Goal: Feedback & Contribution: Leave review/rating

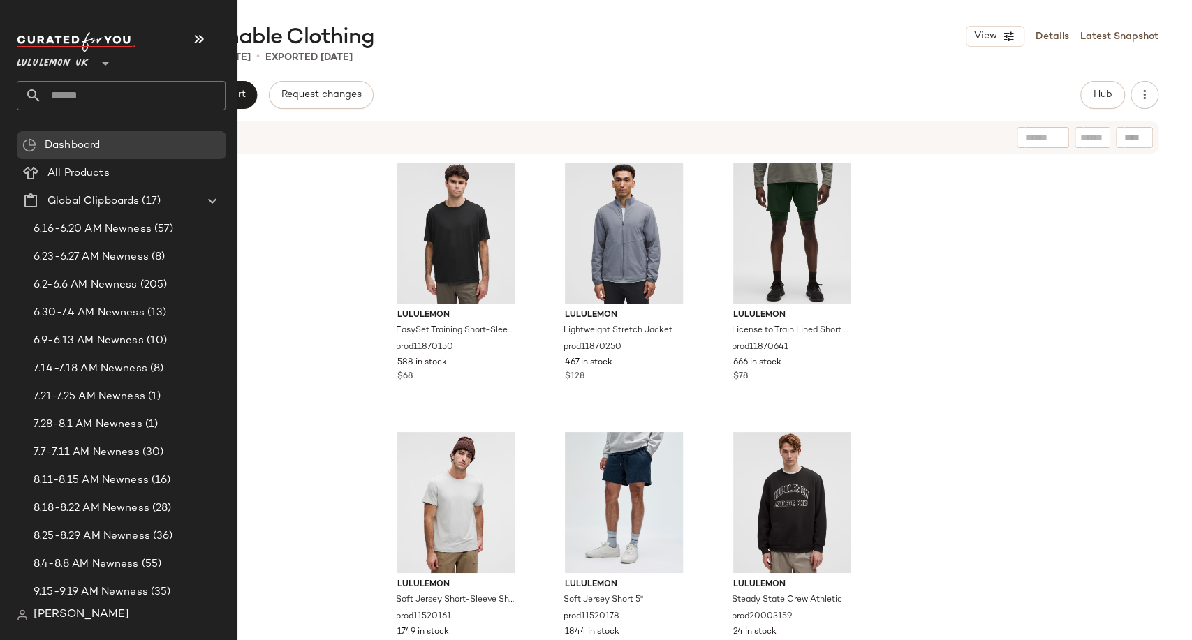
click at [78, 64] on span "Lululemon UK" at bounding box center [53, 59] width 72 height 25
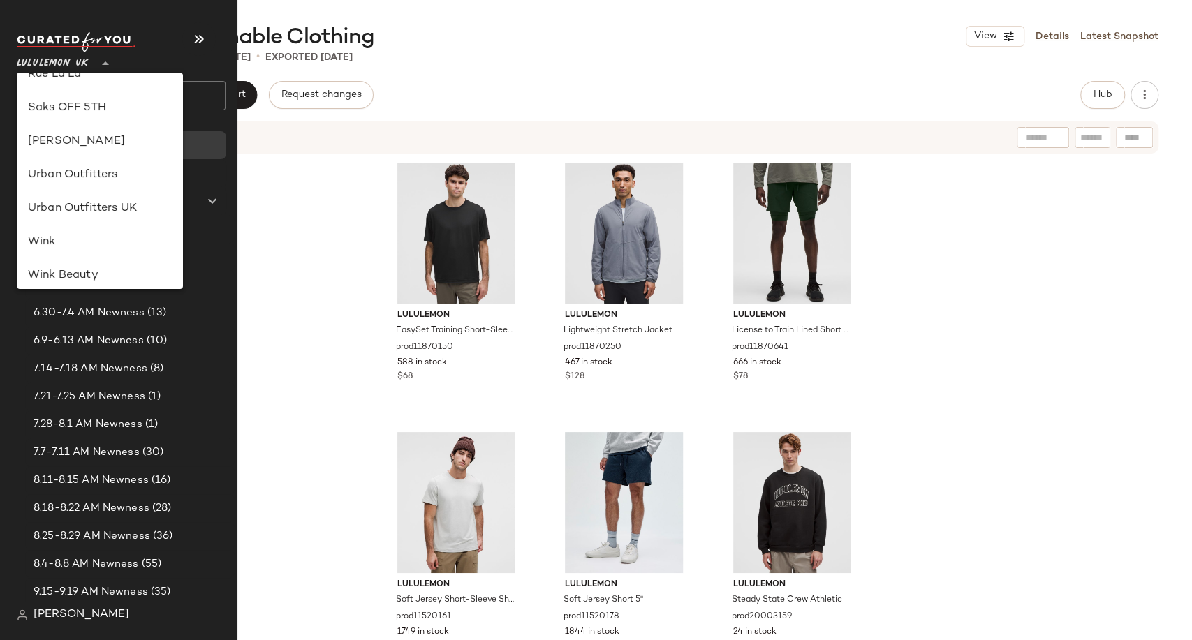
scroll to position [744, 0]
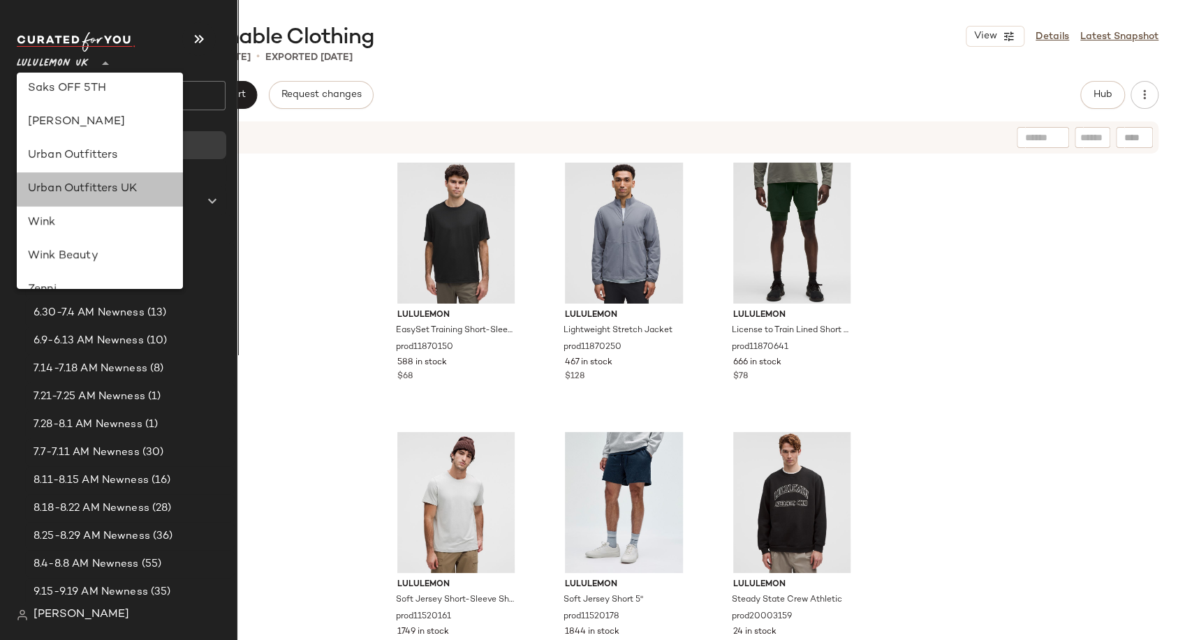
click at [118, 191] on div "Urban Outfitters UK" at bounding box center [100, 189] width 144 height 17
type input "**"
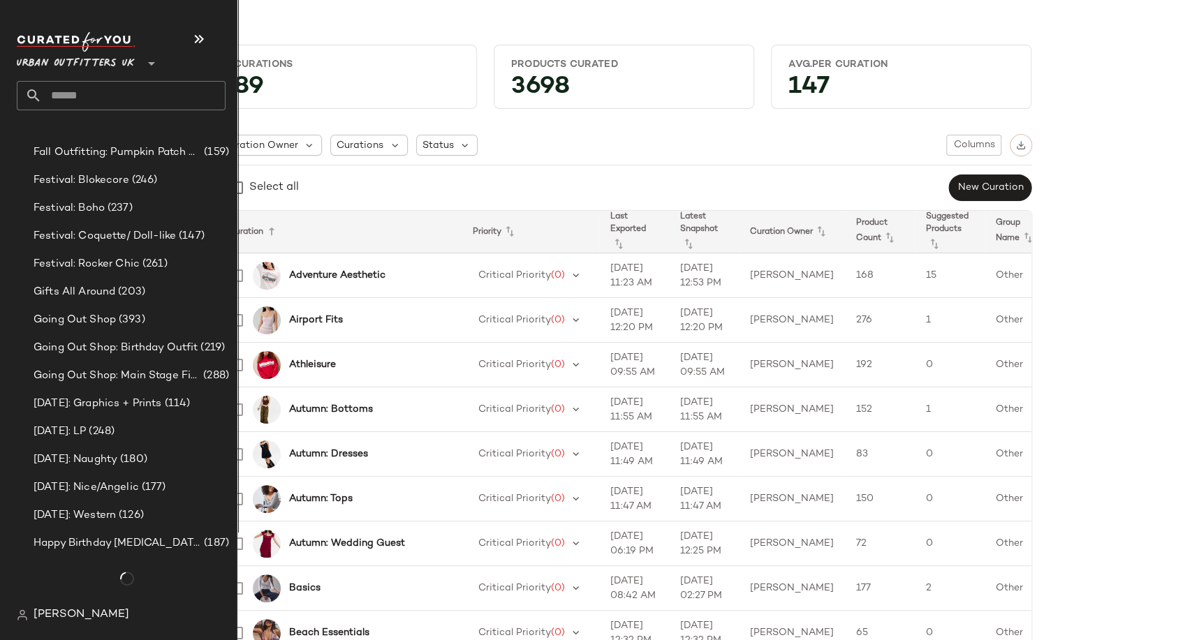
scroll to position [3851, 0]
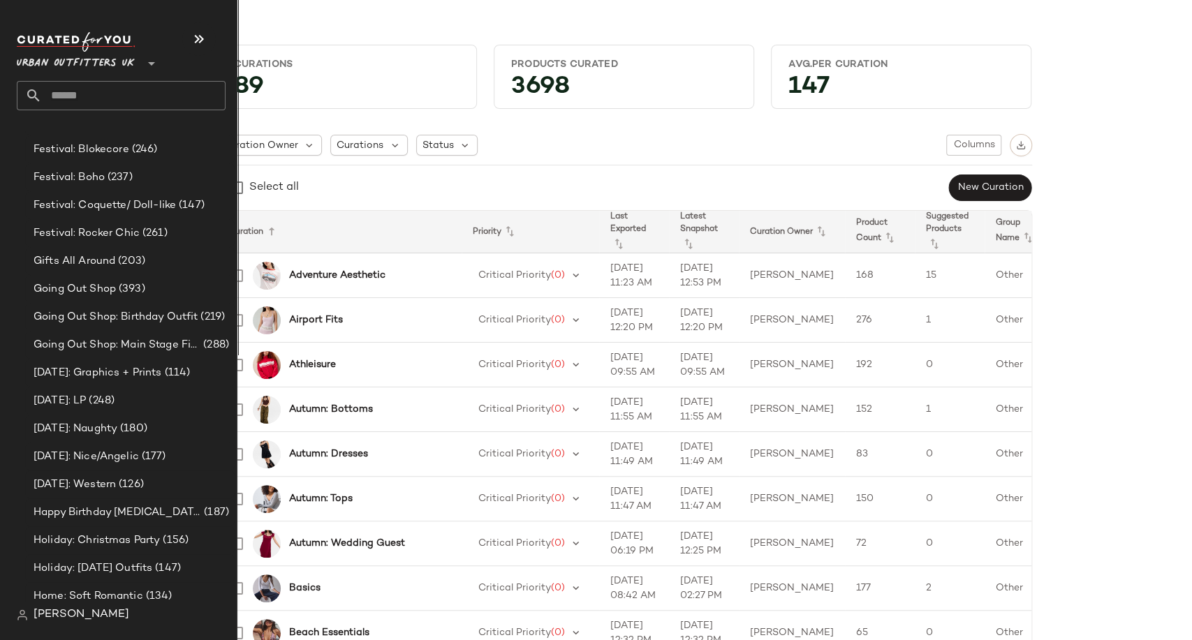
click at [95, 103] on input "text" at bounding box center [134, 95] width 184 height 29
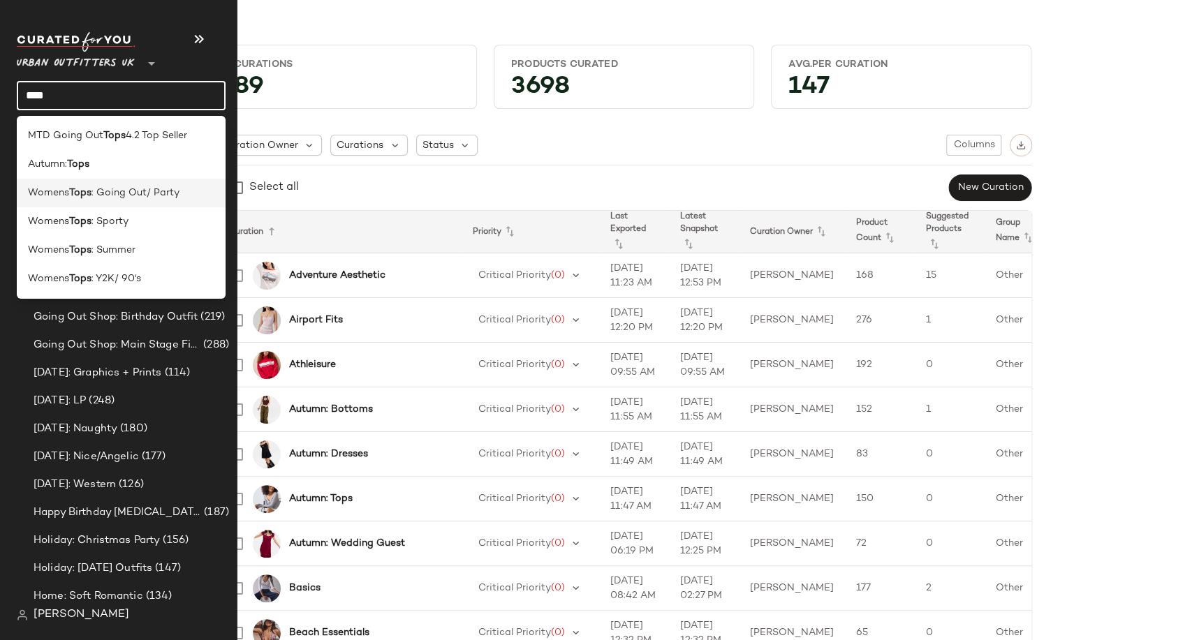
type input "****"
click at [94, 192] on span ": Going Out/ Party" at bounding box center [135, 193] width 88 height 15
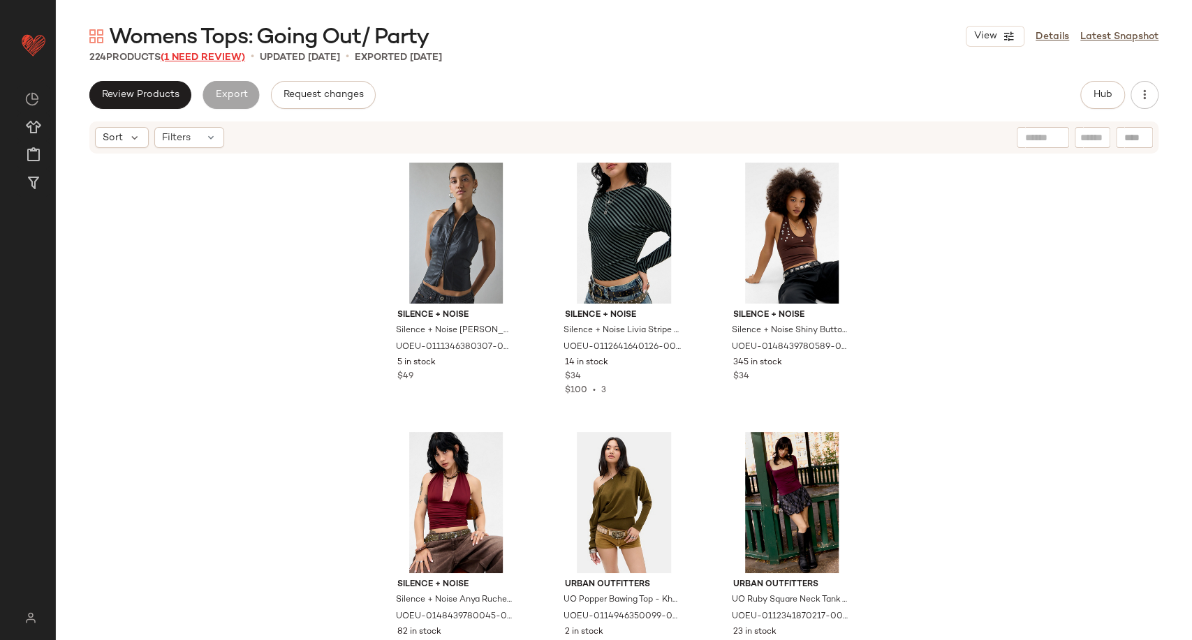
click at [229, 57] on span "(1 Need Review)" at bounding box center [203, 57] width 84 height 10
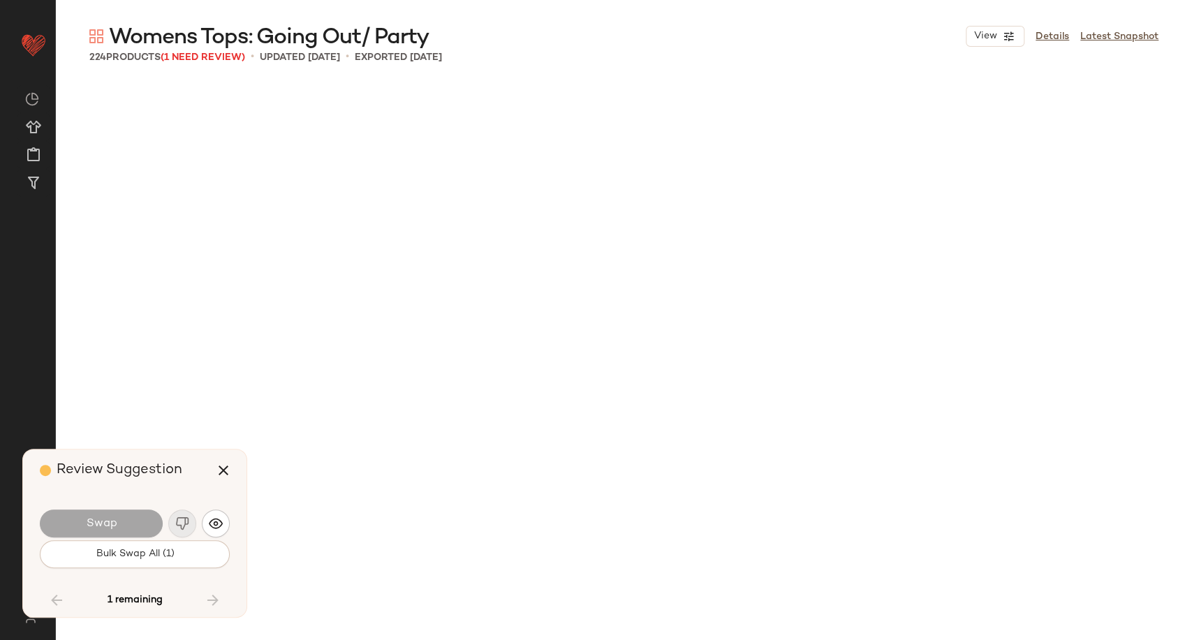
scroll to position [10513, 0]
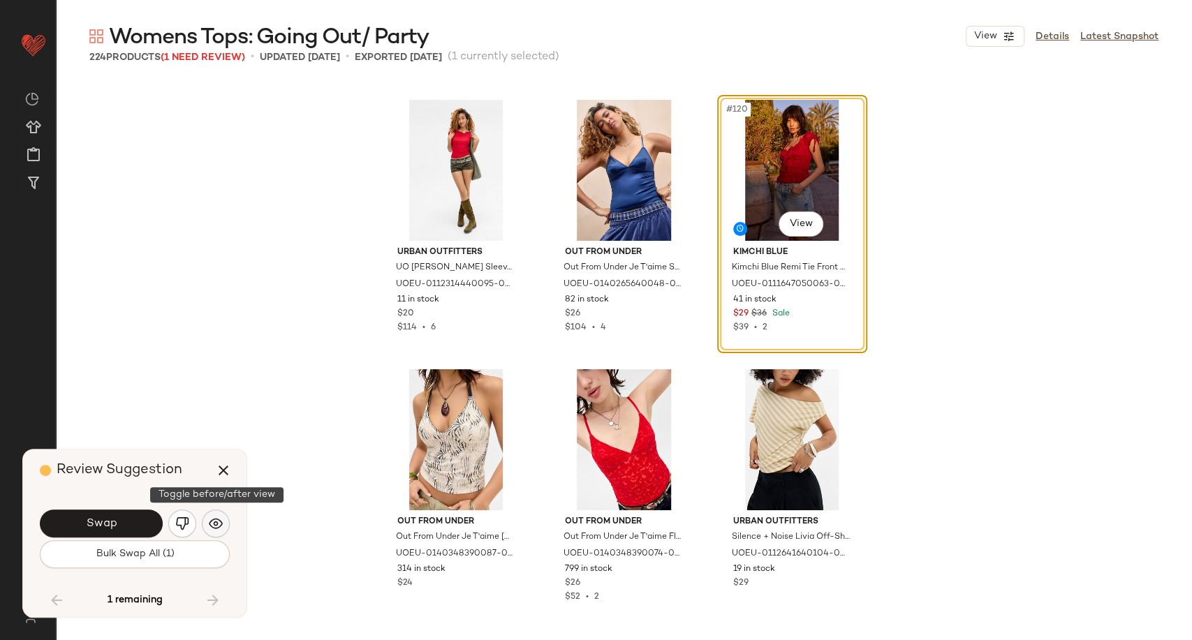
click at [217, 529] on img "button" at bounding box center [216, 524] width 14 height 14
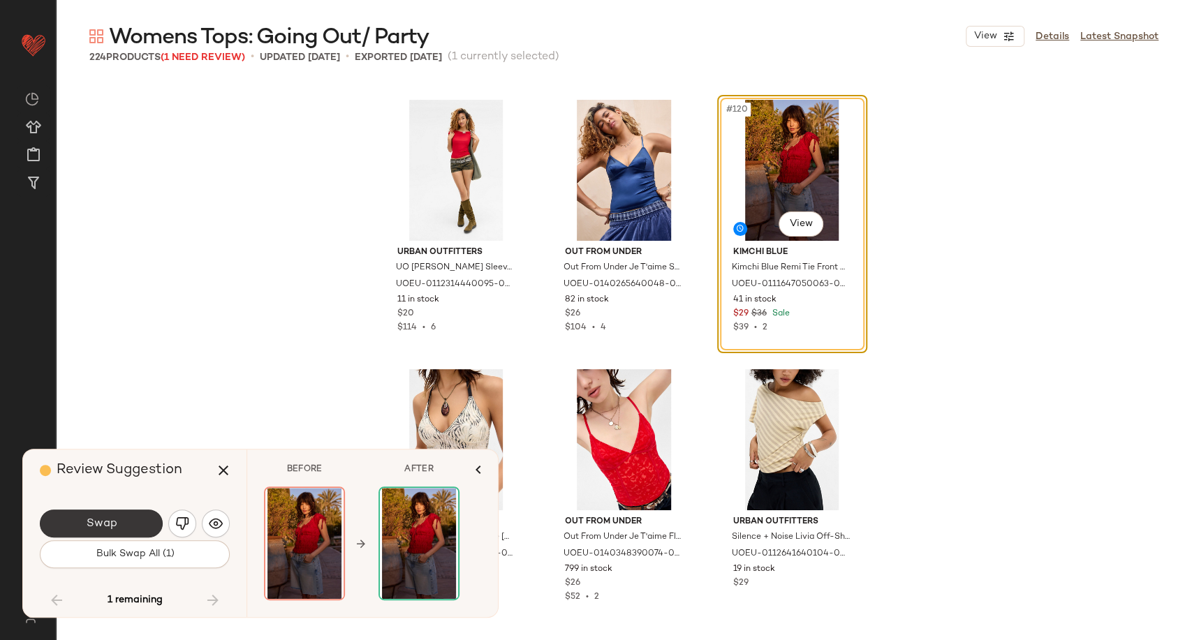
click at [140, 515] on button "Swap" at bounding box center [101, 524] width 123 height 28
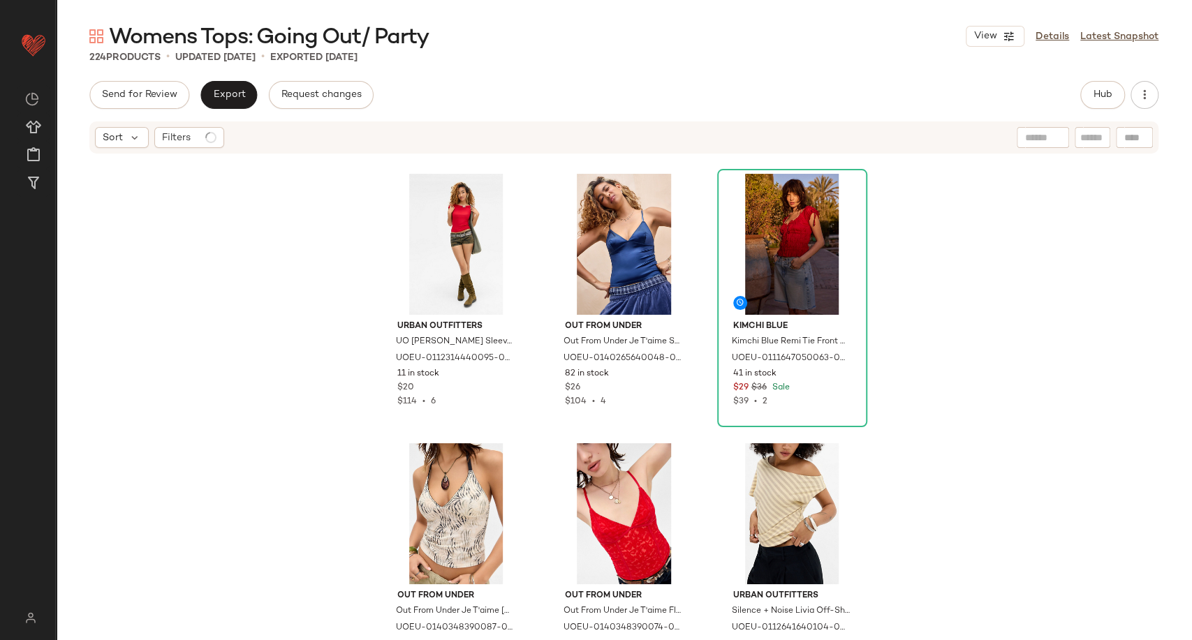
click at [223, 339] on div "Urban Outfitters UO Frankie Short Sleeve Slash Top - Red S at Urban Outfitters …" at bounding box center [624, 395] width 1136 height 481
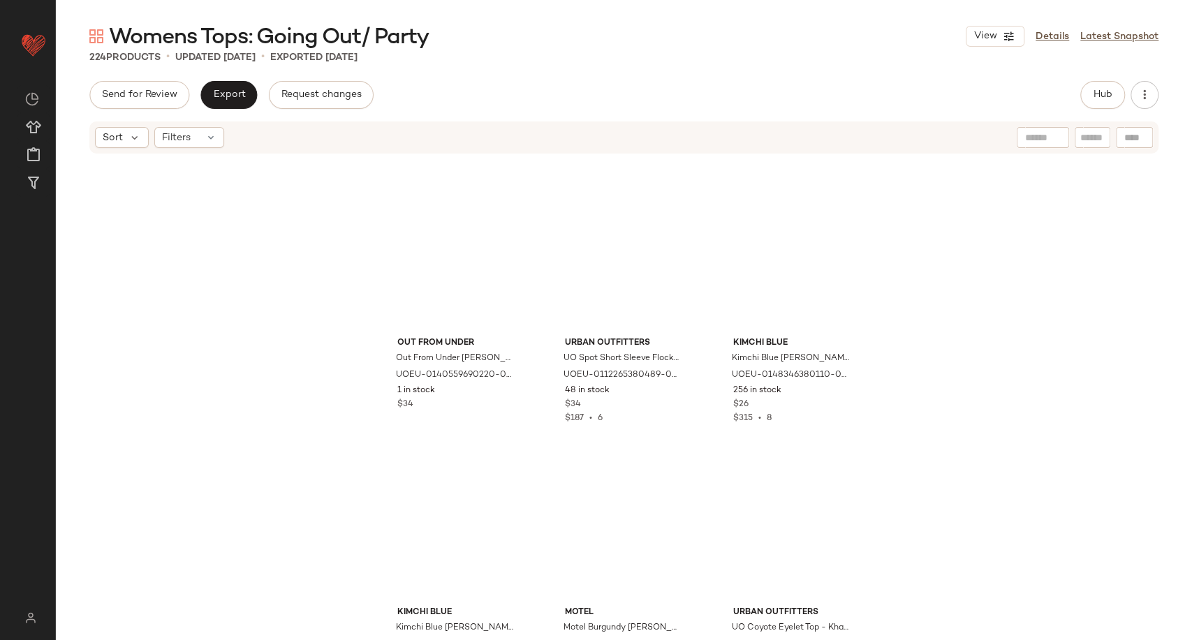
scroll to position [235, 0]
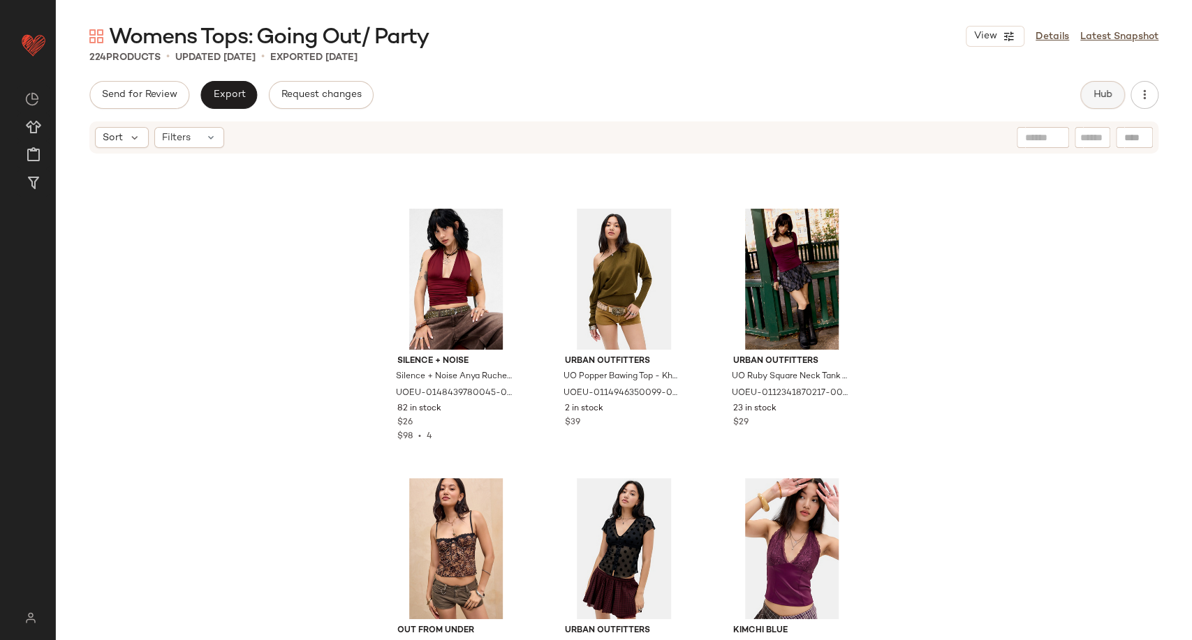
click at [1102, 96] on span "Hub" at bounding box center [1103, 94] width 20 height 11
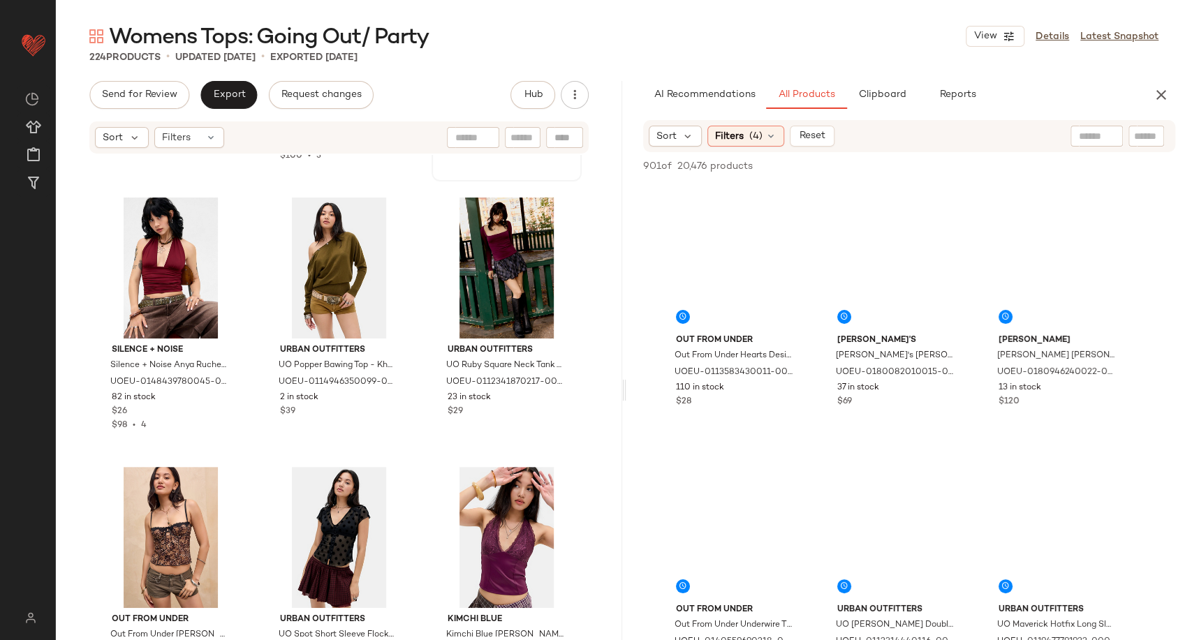
scroll to position [0, 0]
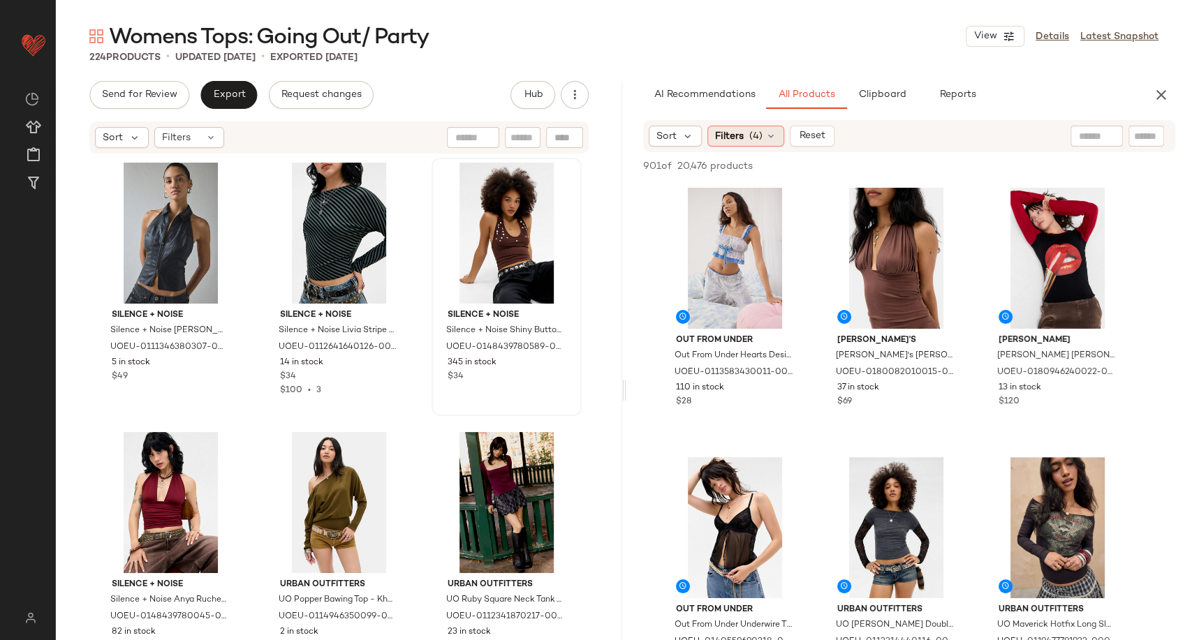
click at [774, 131] on icon at bounding box center [770, 136] width 11 height 11
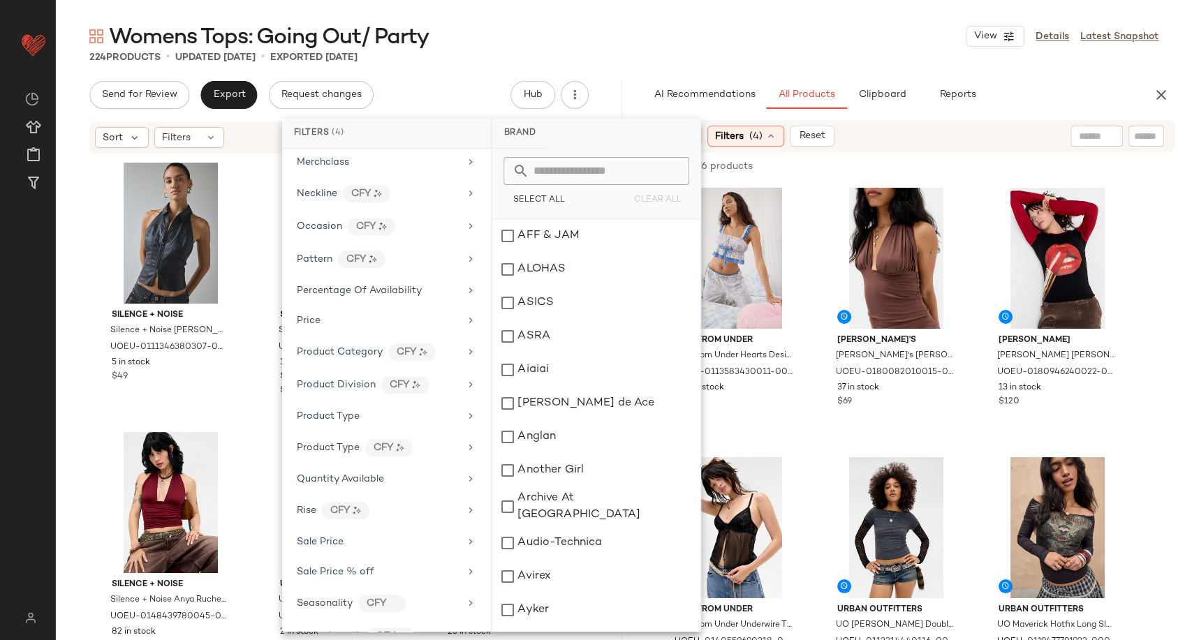
scroll to position [853, 0]
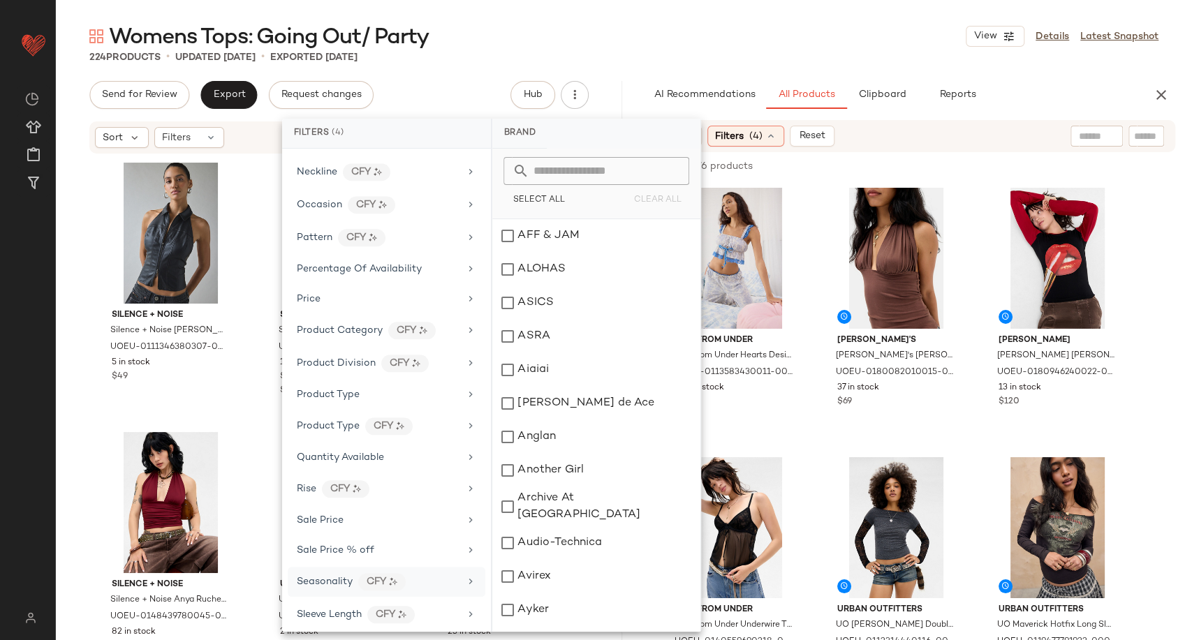
click at [427, 573] on div "Seasonality CFY" at bounding box center [378, 581] width 163 height 17
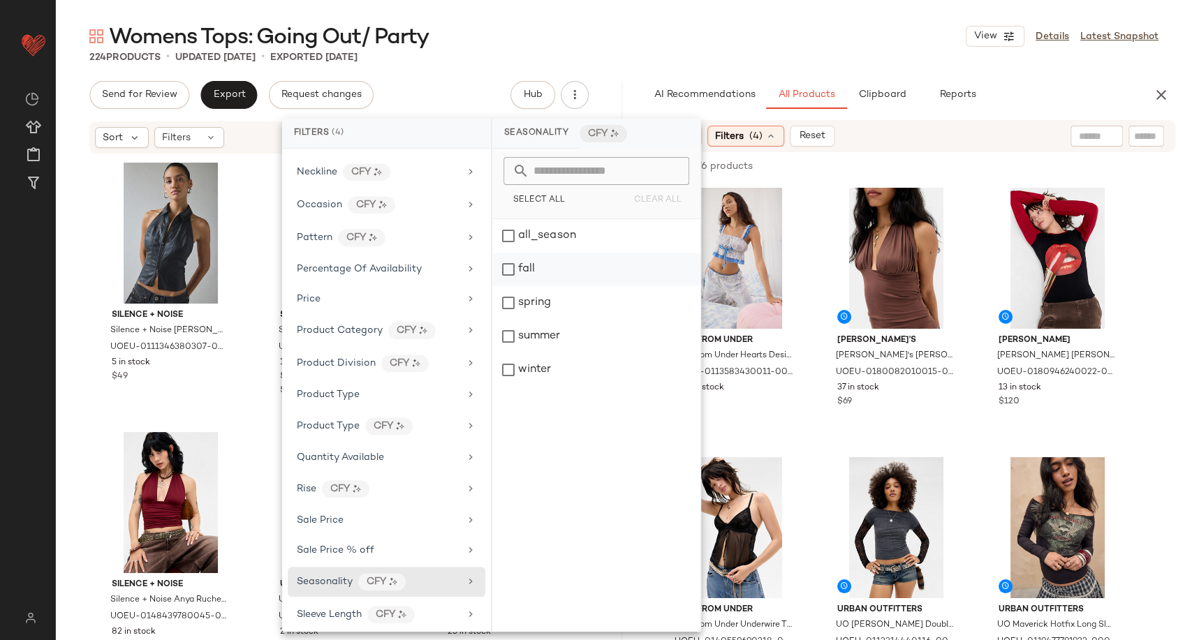
click at [543, 267] on div "fall" at bounding box center [596, 270] width 208 height 34
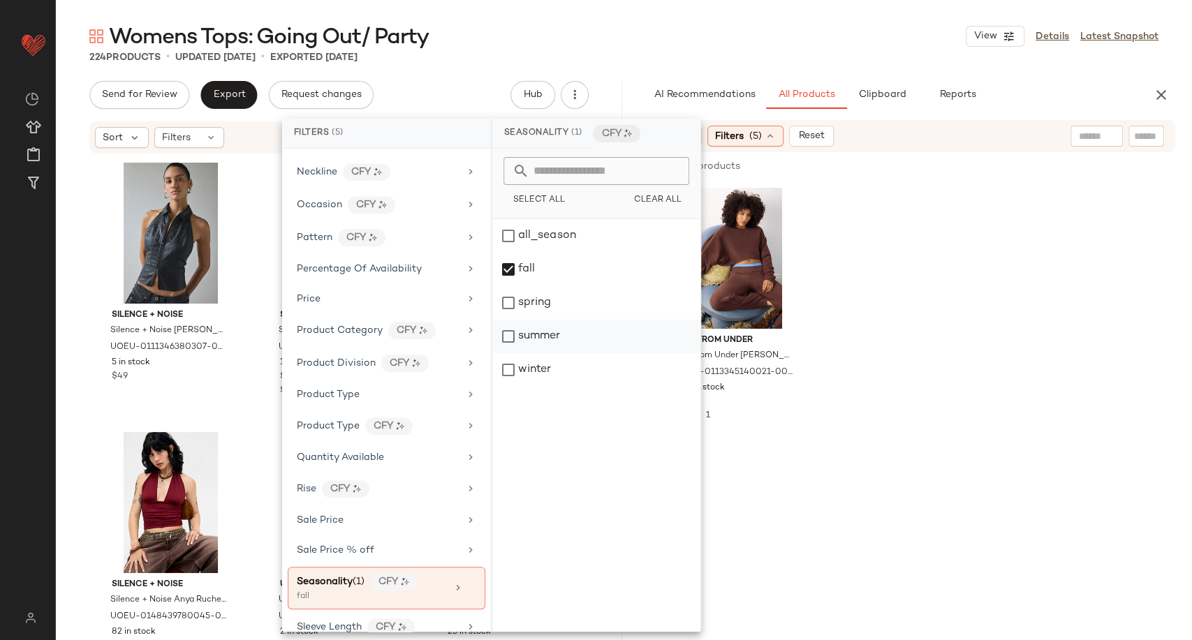
click at [546, 351] on div "summer" at bounding box center [596, 337] width 208 height 34
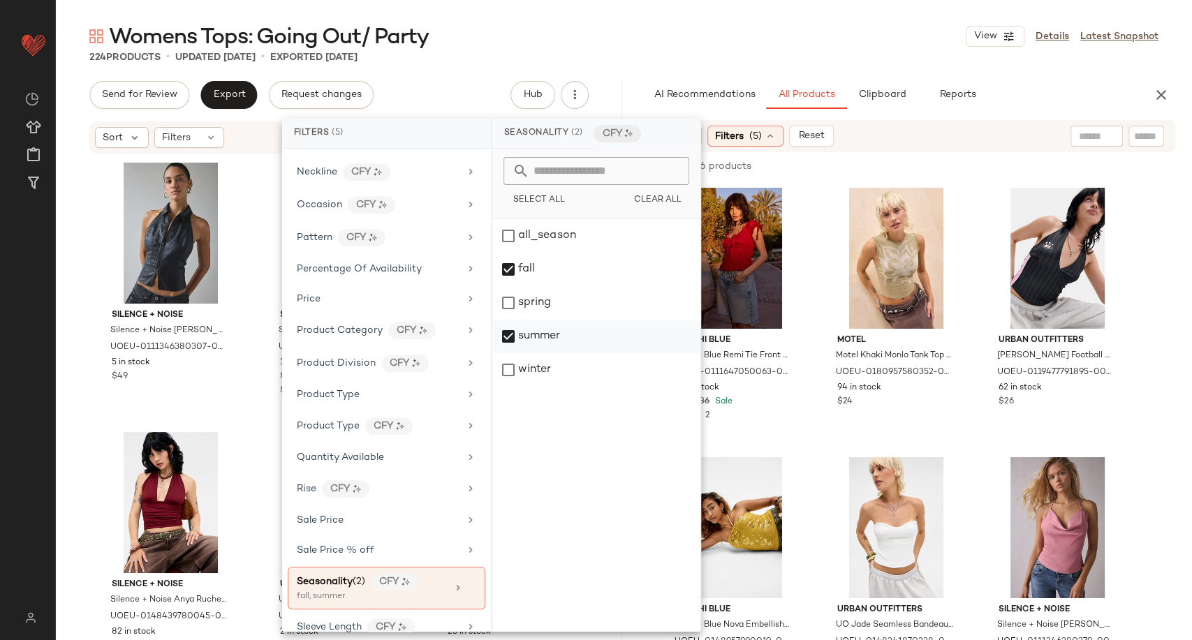
click at [501, 337] on div "summer" at bounding box center [596, 337] width 208 height 34
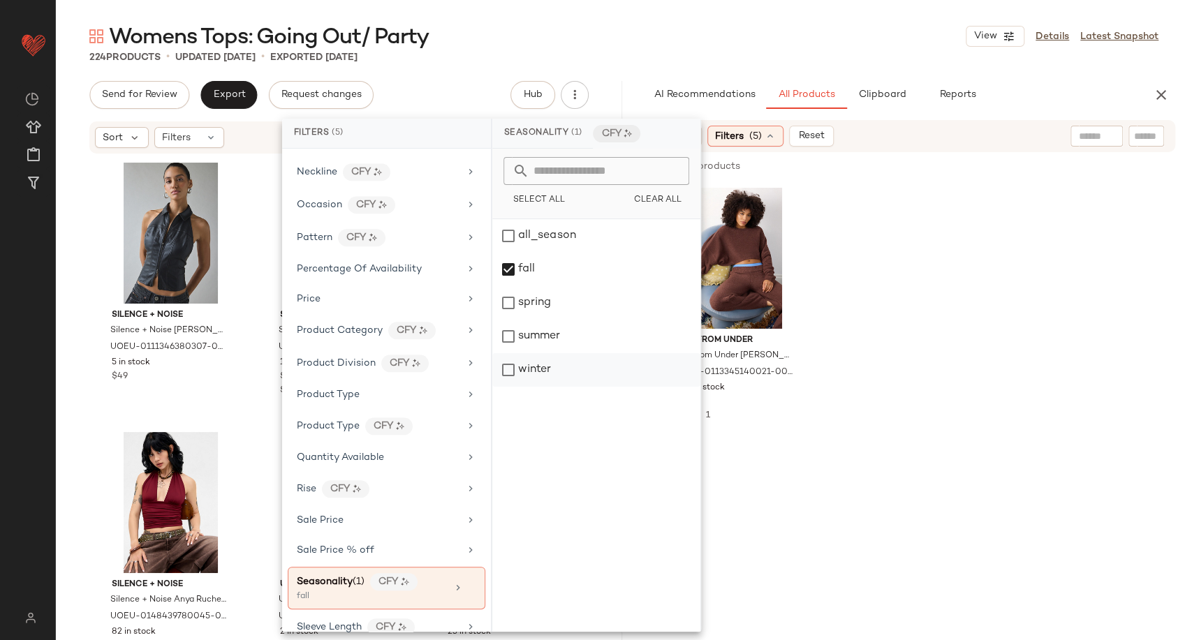
click at [508, 372] on div "winter" at bounding box center [596, 370] width 208 height 34
click at [837, 404] on div "Out From Under Out From Under Blakely Jumper - Chocolate XL at Urban Outfitters…" at bounding box center [909, 312] width 566 height 258
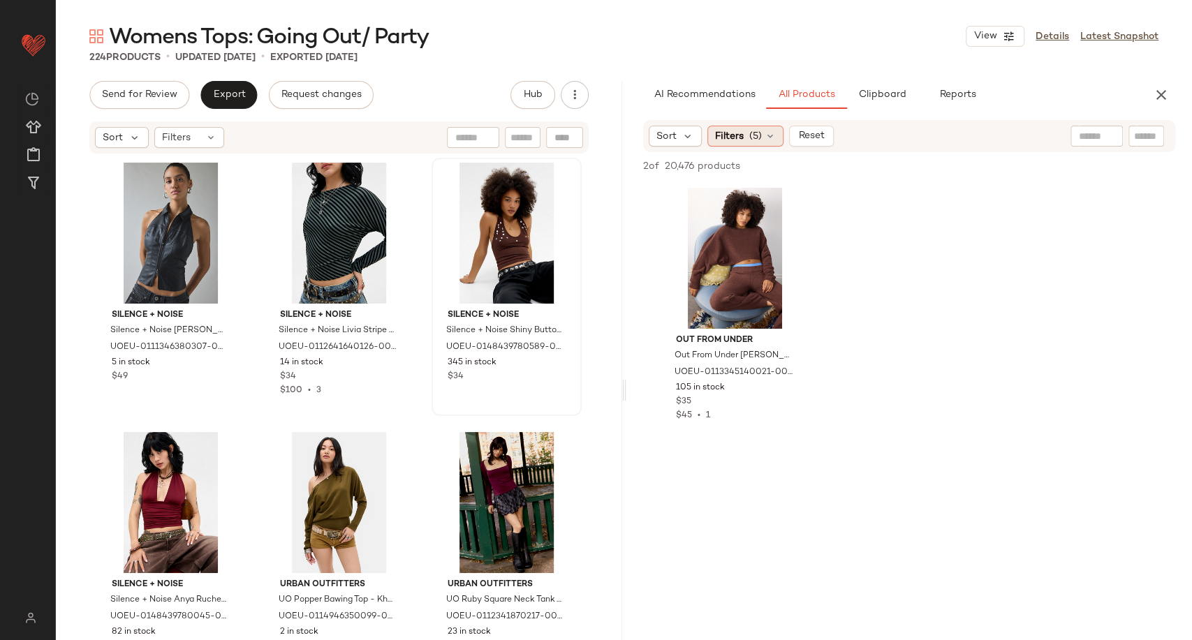
click at [770, 136] on icon at bounding box center [770, 136] width 11 height 11
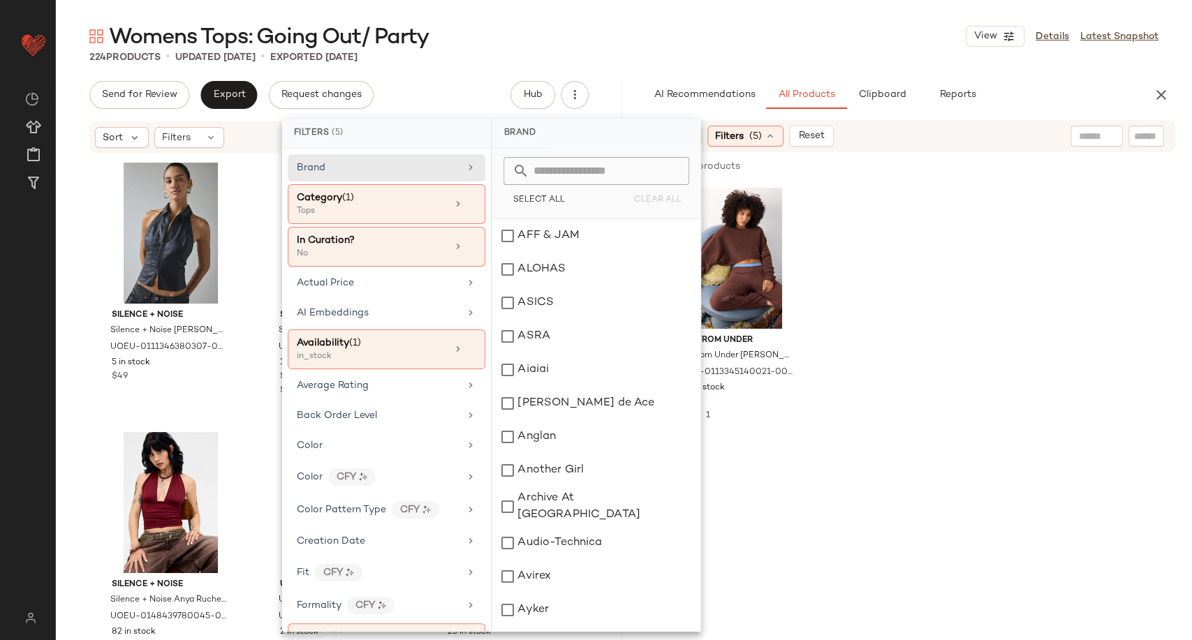
drag, startPoint x: 781, startPoint y: 192, endPoint x: 888, endPoint y: 207, distance: 108.5
click at [888, 207] on div "Out From Under Out From Under Blakely Jumper - Chocolate XL at Urban Outfitters…" at bounding box center [909, 312] width 566 height 258
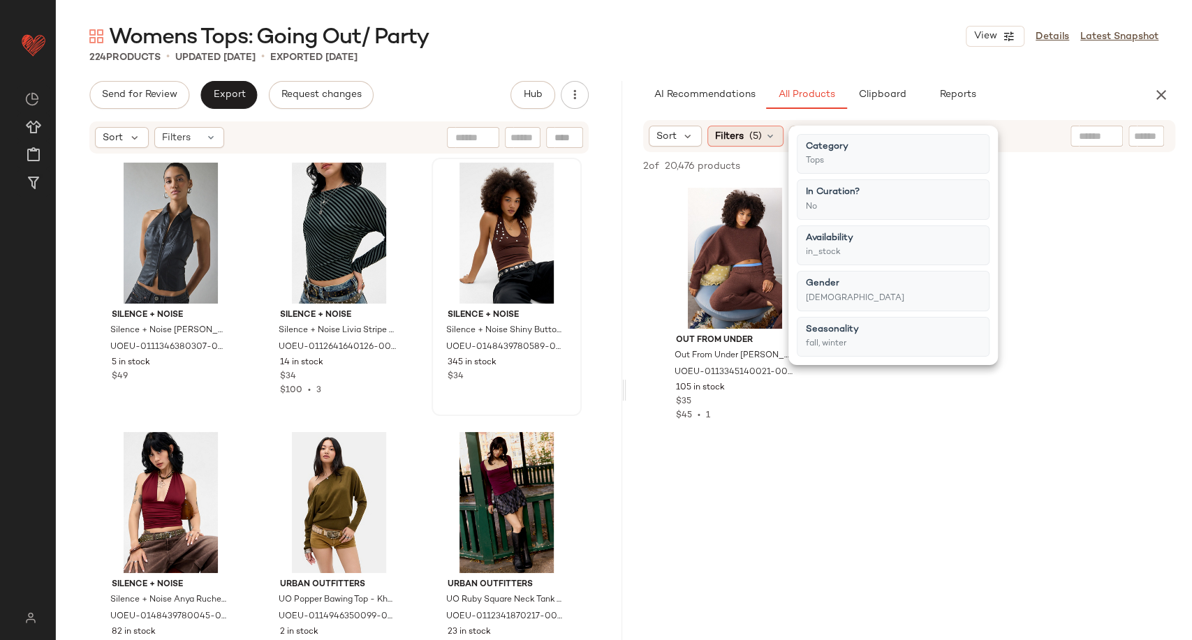
click at [772, 131] on icon at bounding box center [770, 136] width 11 height 11
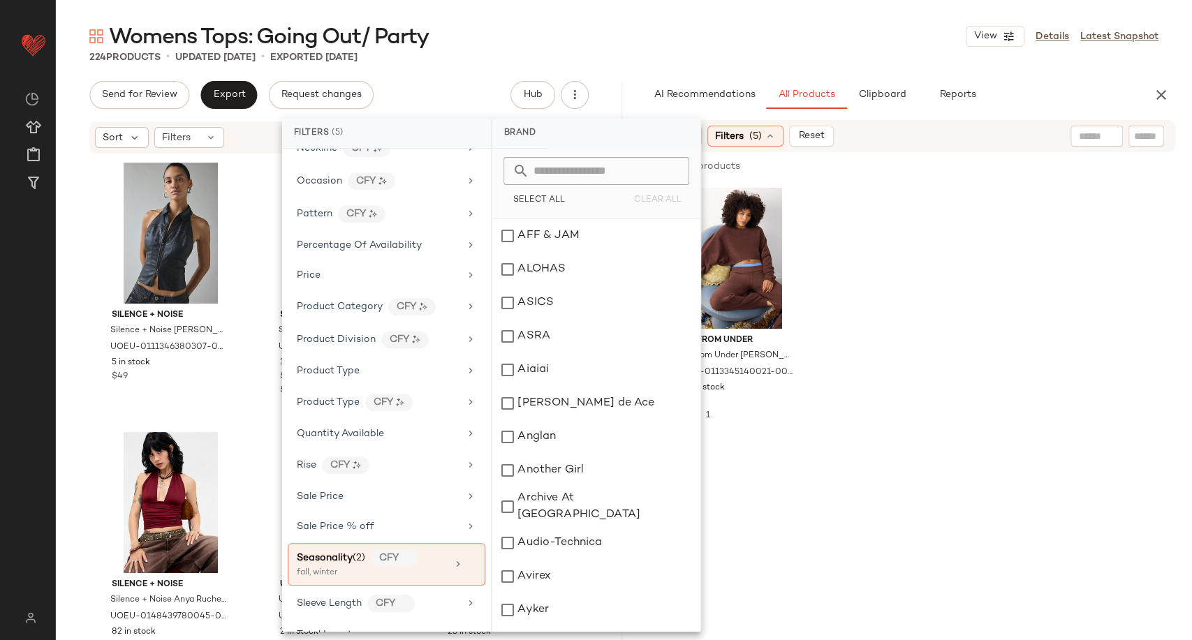
scroll to position [931, 0]
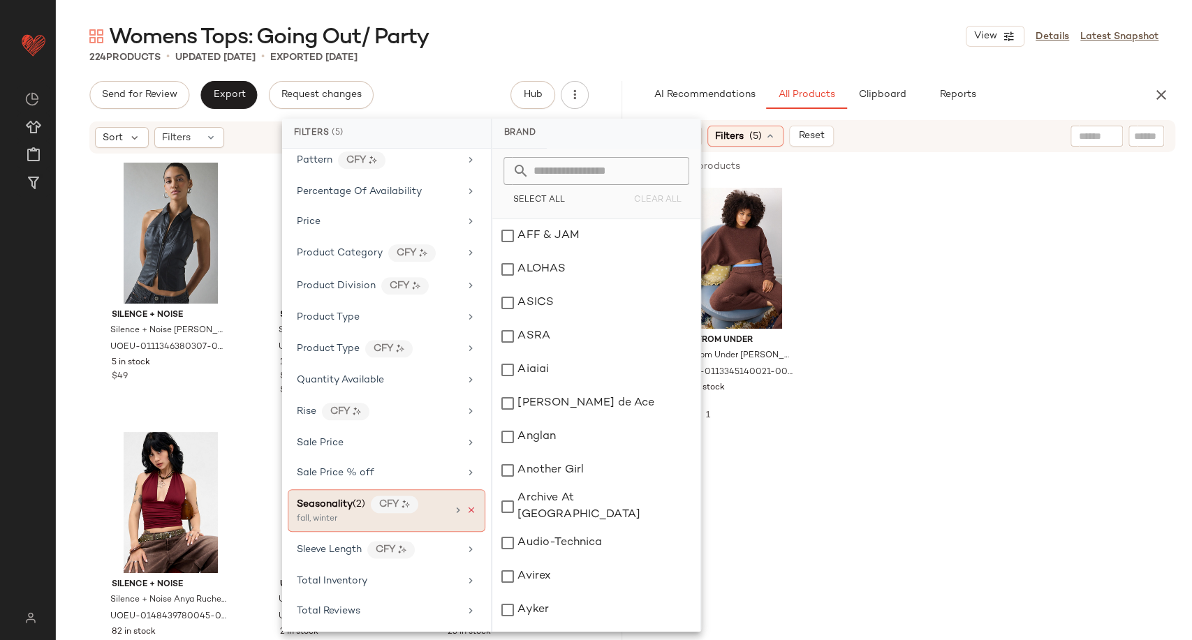
click at [469, 508] on icon at bounding box center [471, 511] width 10 height 10
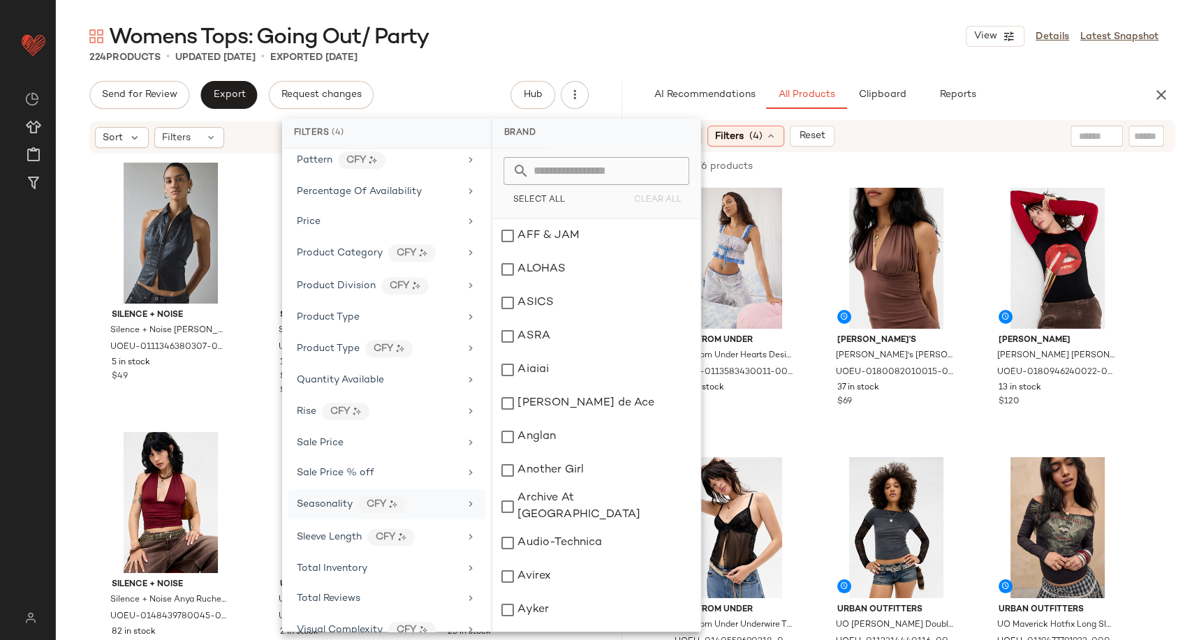
click at [808, 438] on div "Out From Under Out From Under Hearts Desire Cami - Blue S at Urban Outfitters U…" at bounding box center [735, 312] width 150 height 258
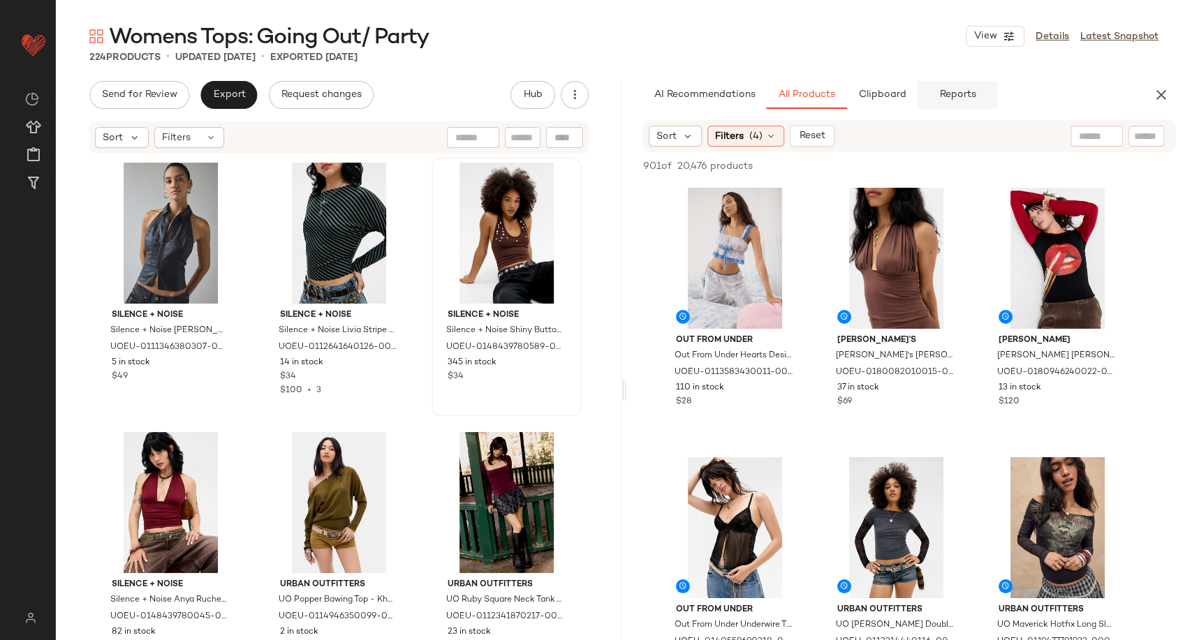
click at [955, 92] on span "Reports" at bounding box center [957, 94] width 37 height 11
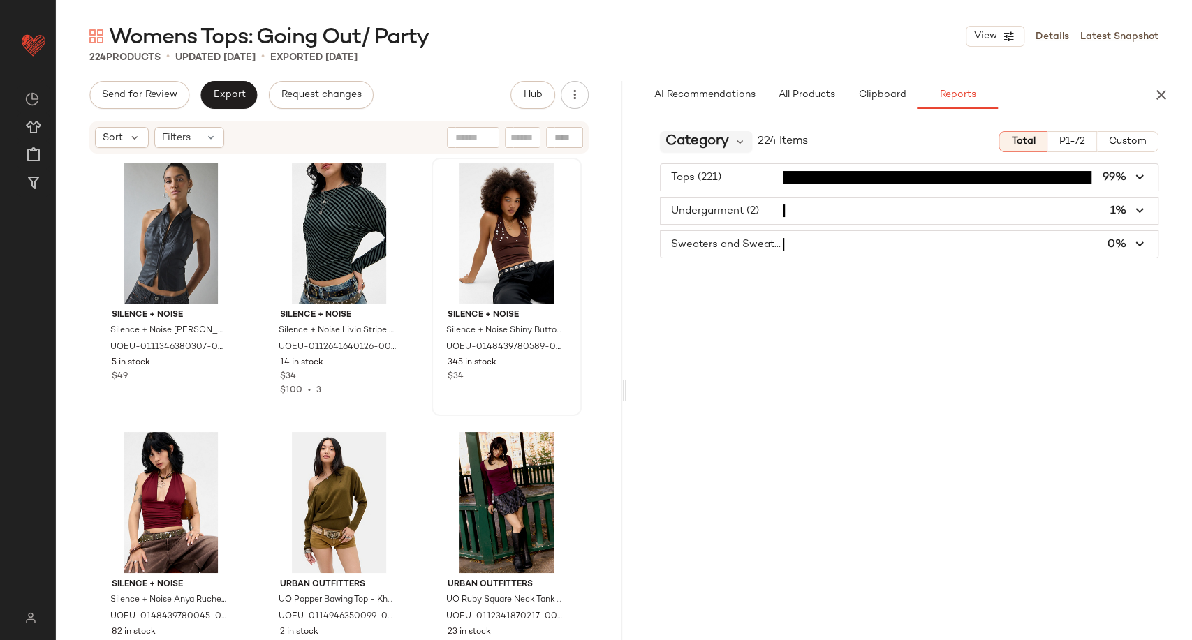
click at [732, 142] on div "Category" at bounding box center [706, 141] width 93 height 21
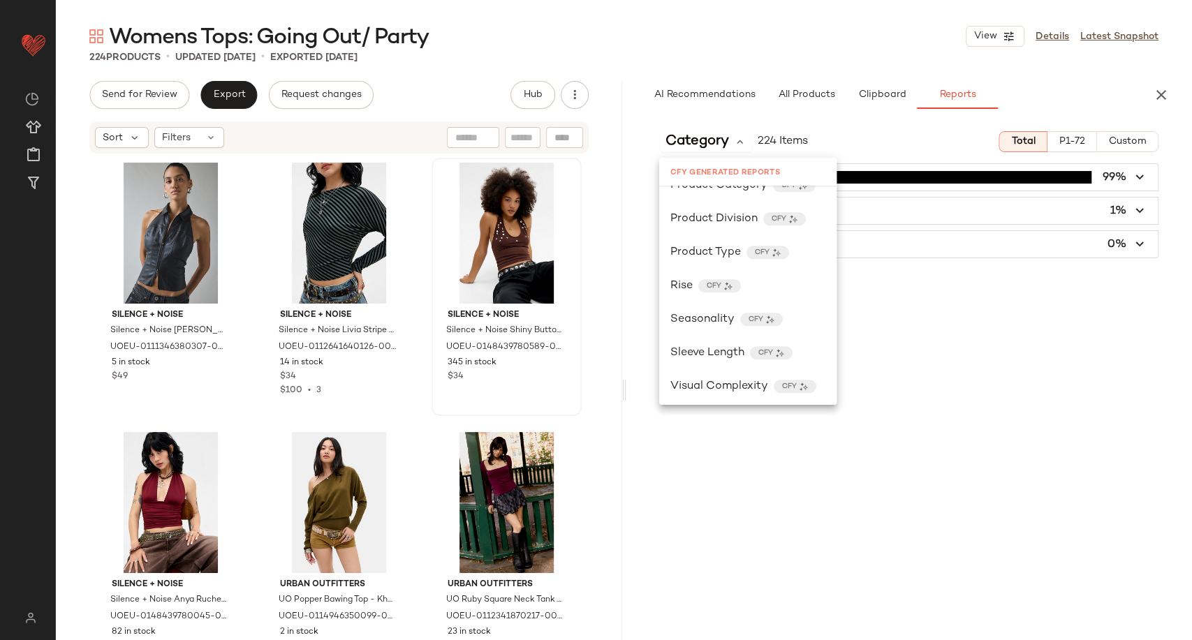
scroll to position [794, 0]
click at [712, 318] on span "Seasonality" at bounding box center [702, 316] width 64 height 17
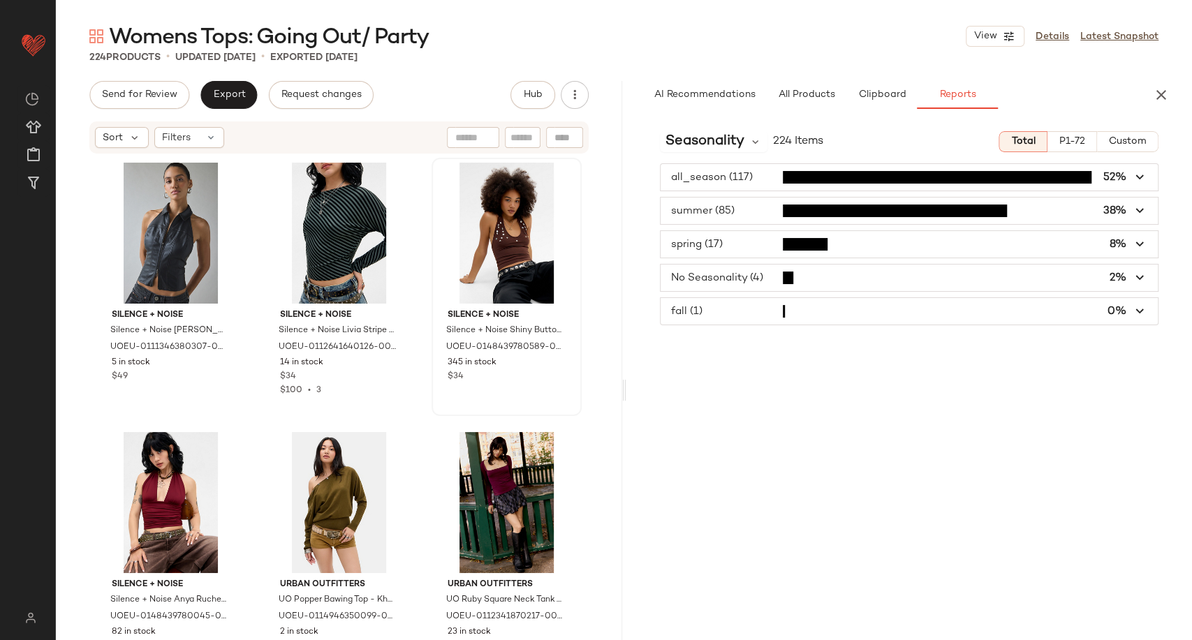
click at [1145, 218] on icon "button" at bounding box center [1140, 211] width 16 height 16
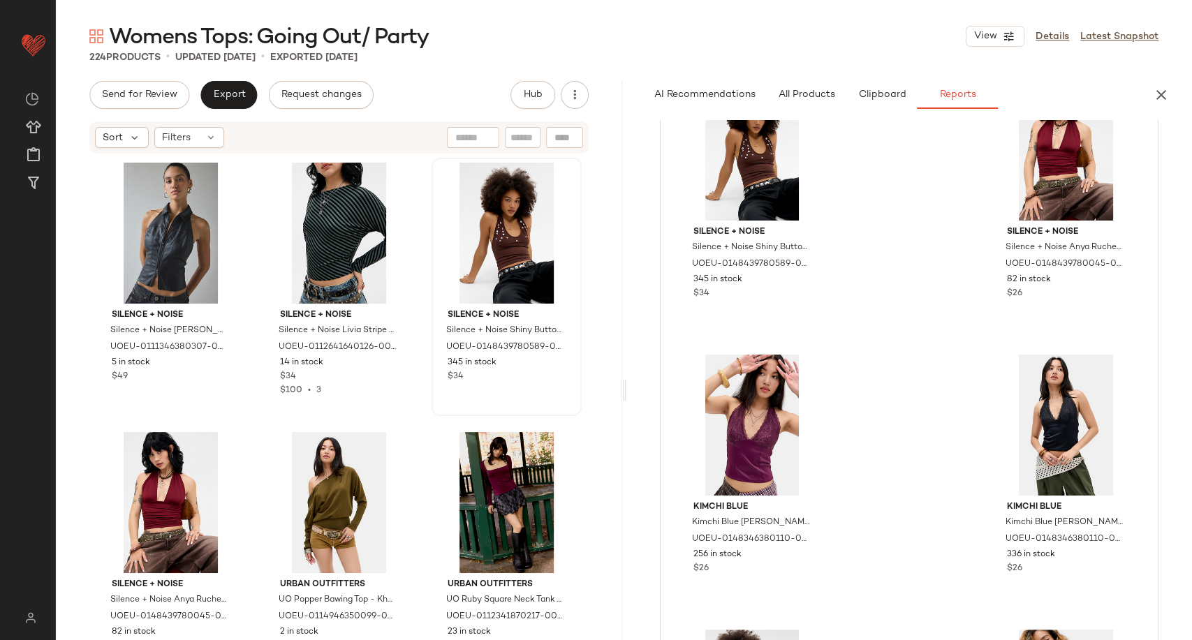
scroll to position [0, 0]
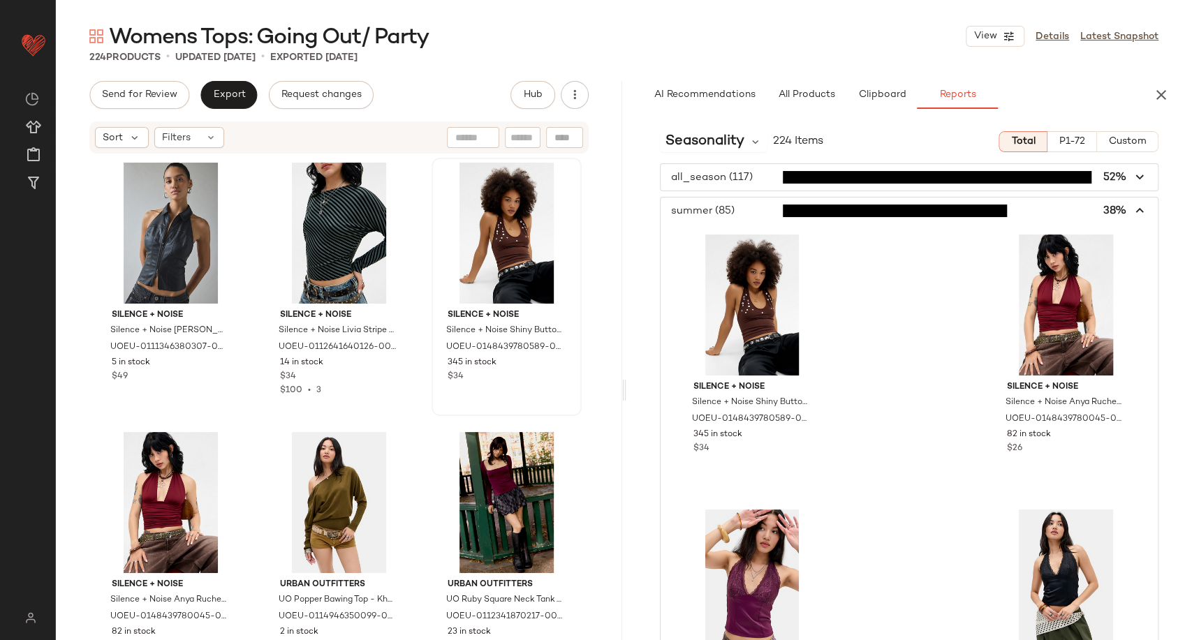
click at [1132, 208] on icon "button" at bounding box center [1140, 211] width 16 height 16
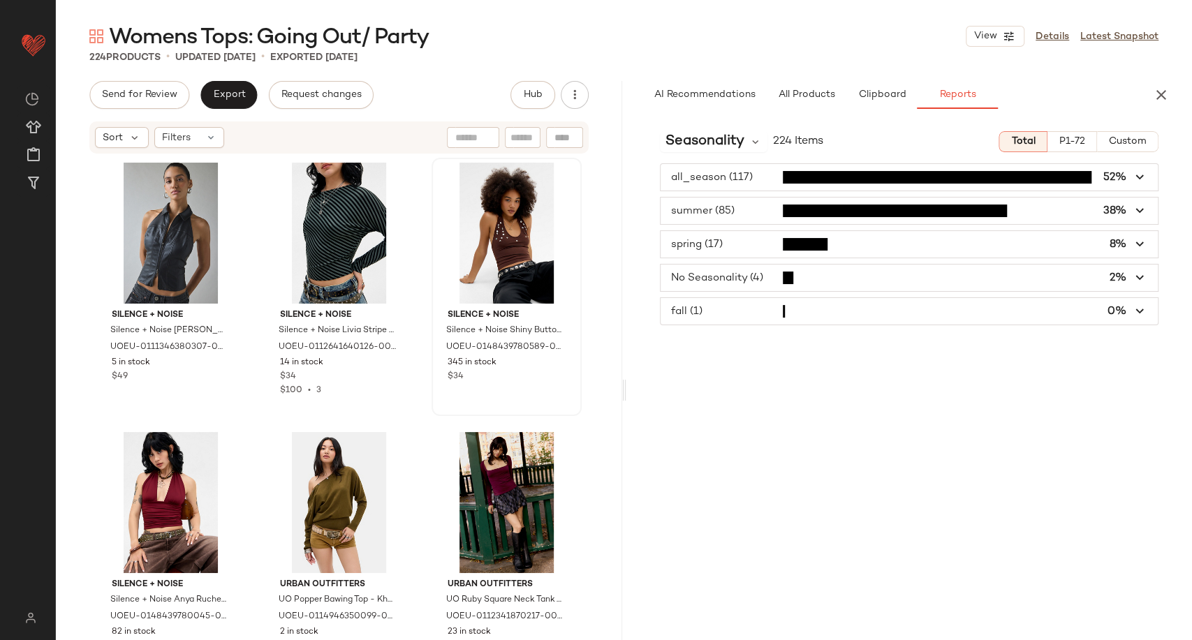
click at [1139, 279] on icon "button" at bounding box center [1140, 278] width 16 height 16
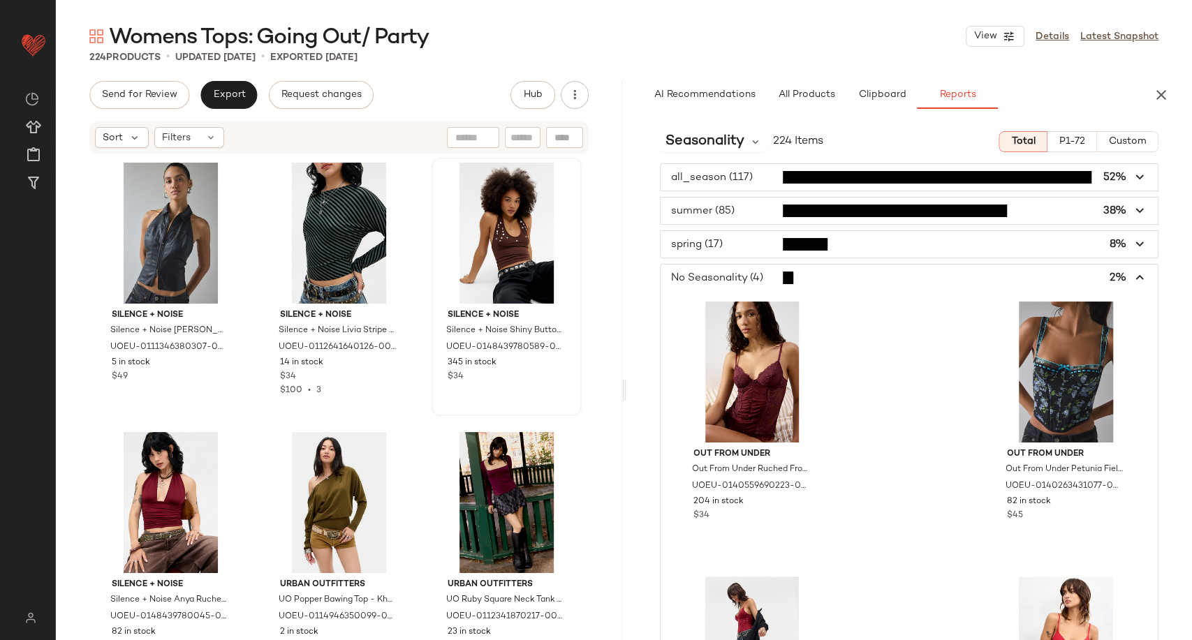
click at [1132, 273] on icon "button" at bounding box center [1140, 278] width 16 height 16
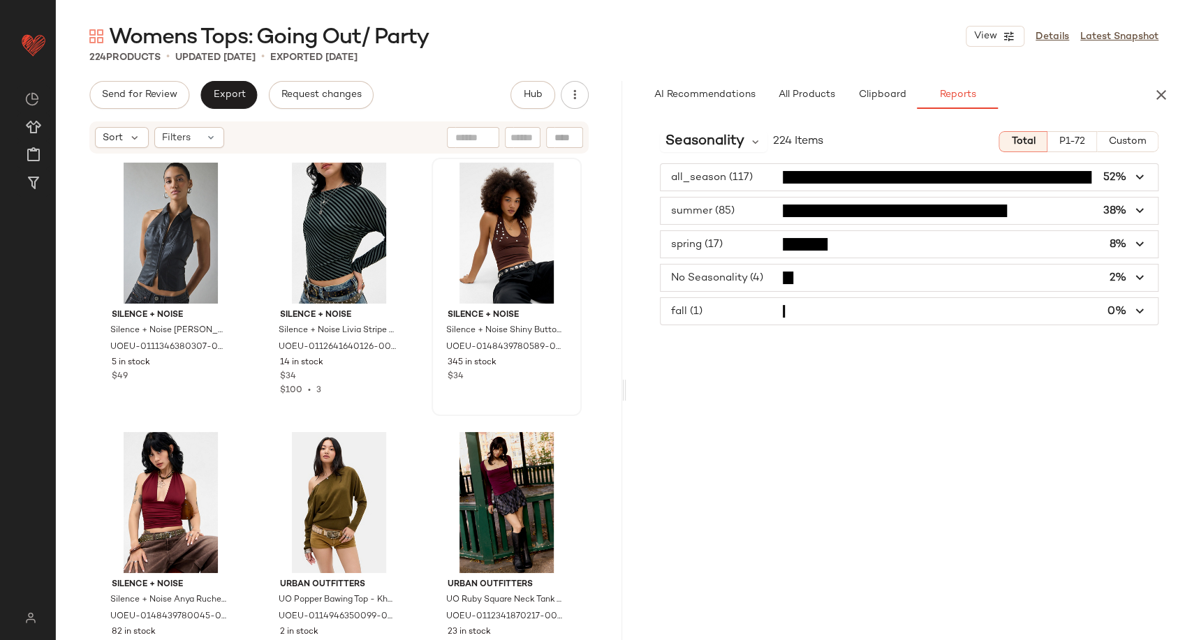
click at [1123, 307] on span "button" at bounding box center [910, 311] width 498 height 27
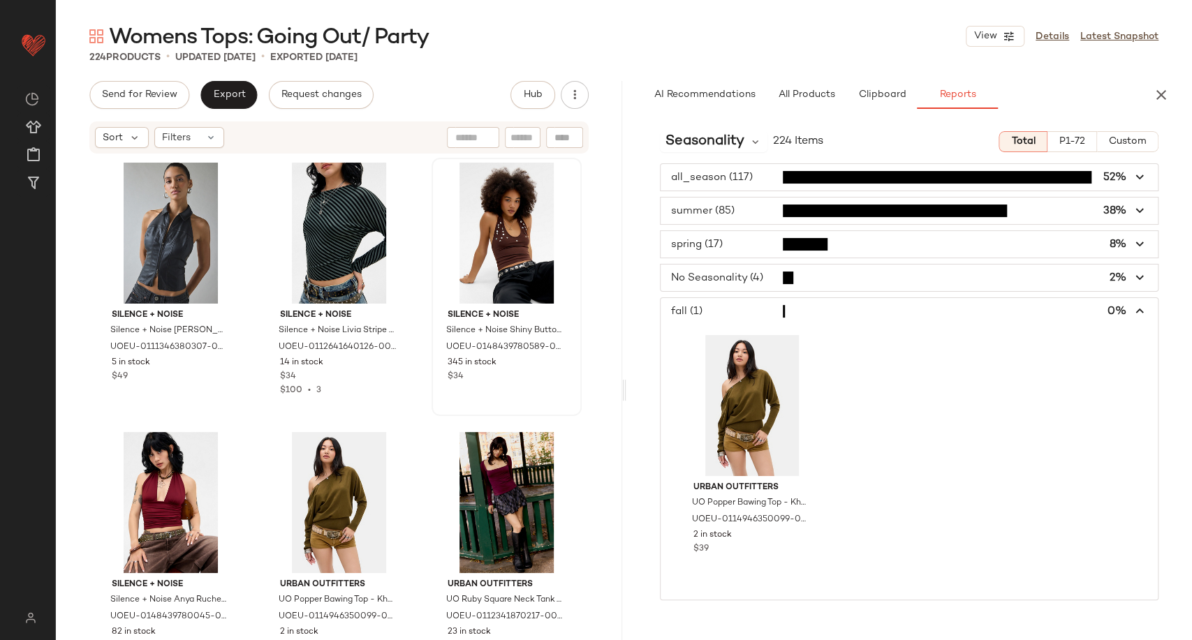
click at [1123, 308] on span "button" at bounding box center [910, 311] width 498 height 27
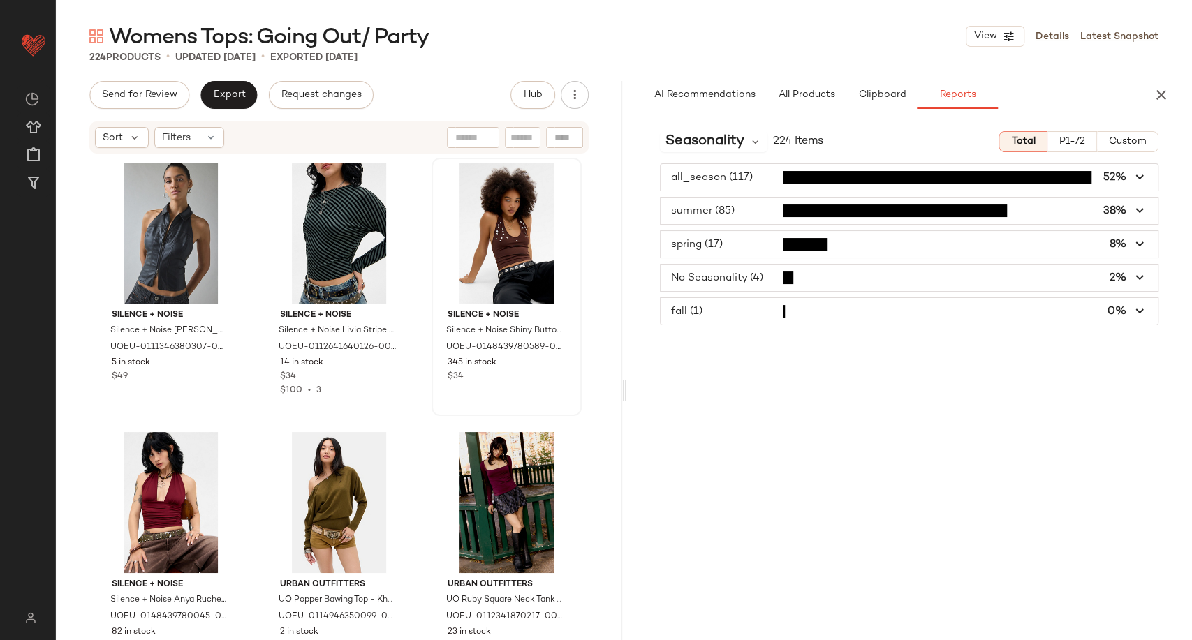
click at [1132, 242] on icon "button" at bounding box center [1140, 245] width 16 height 16
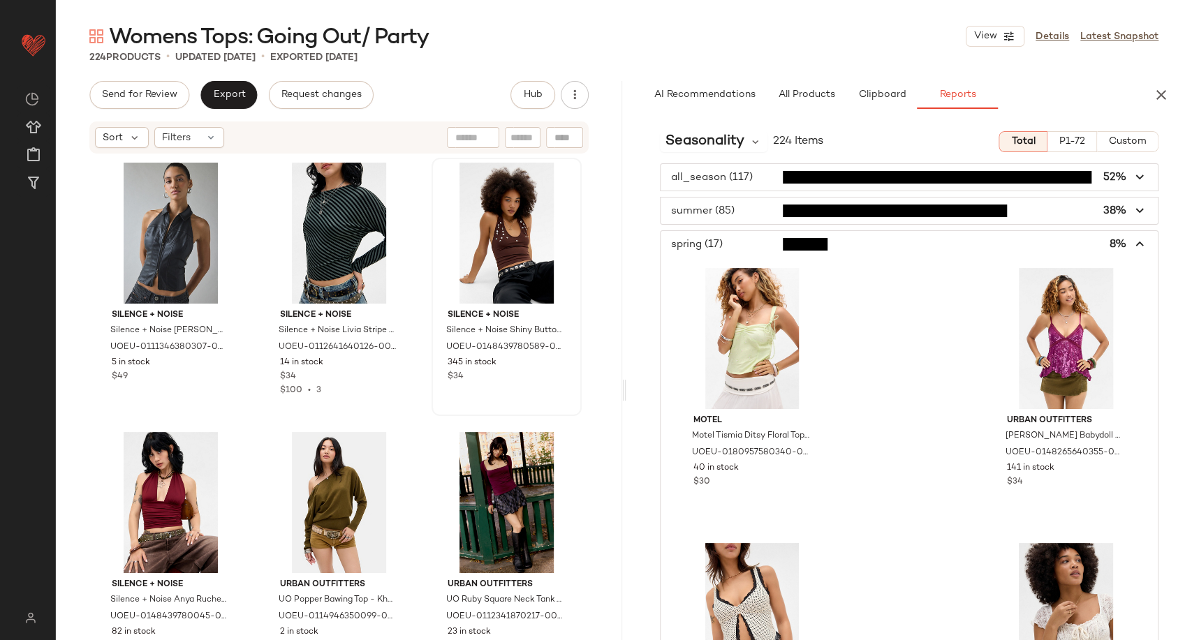
click at [1132, 237] on icon "button" at bounding box center [1140, 245] width 16 height 16
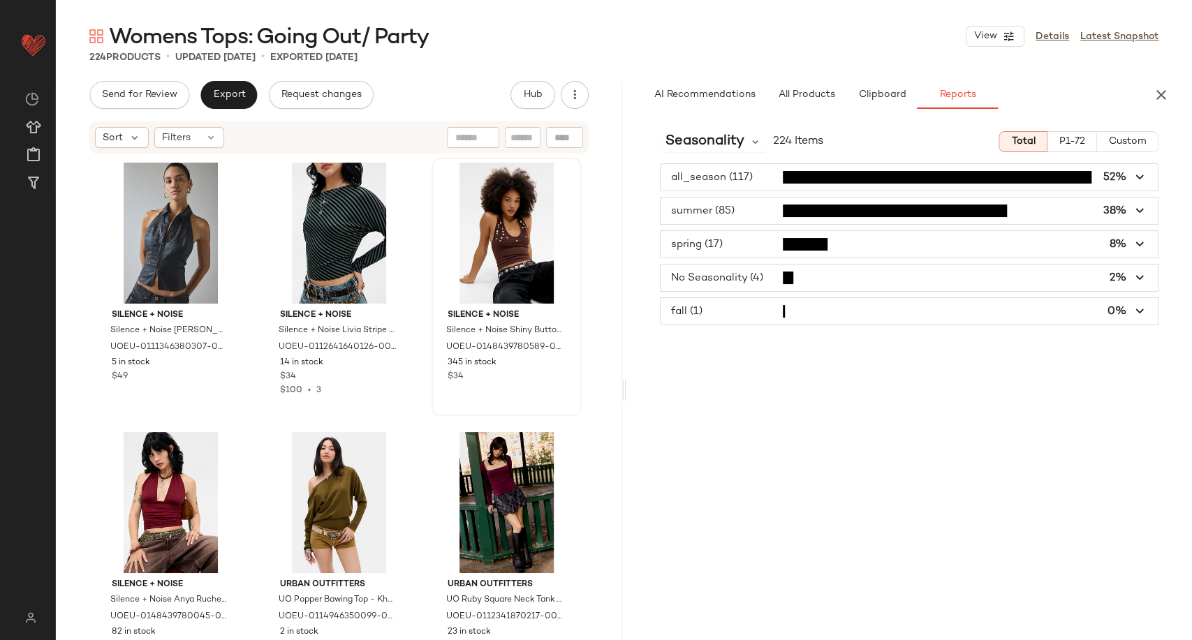
click at [1139, 174] on icon "button" at bounding box center [1140, 178] width 16 height 16
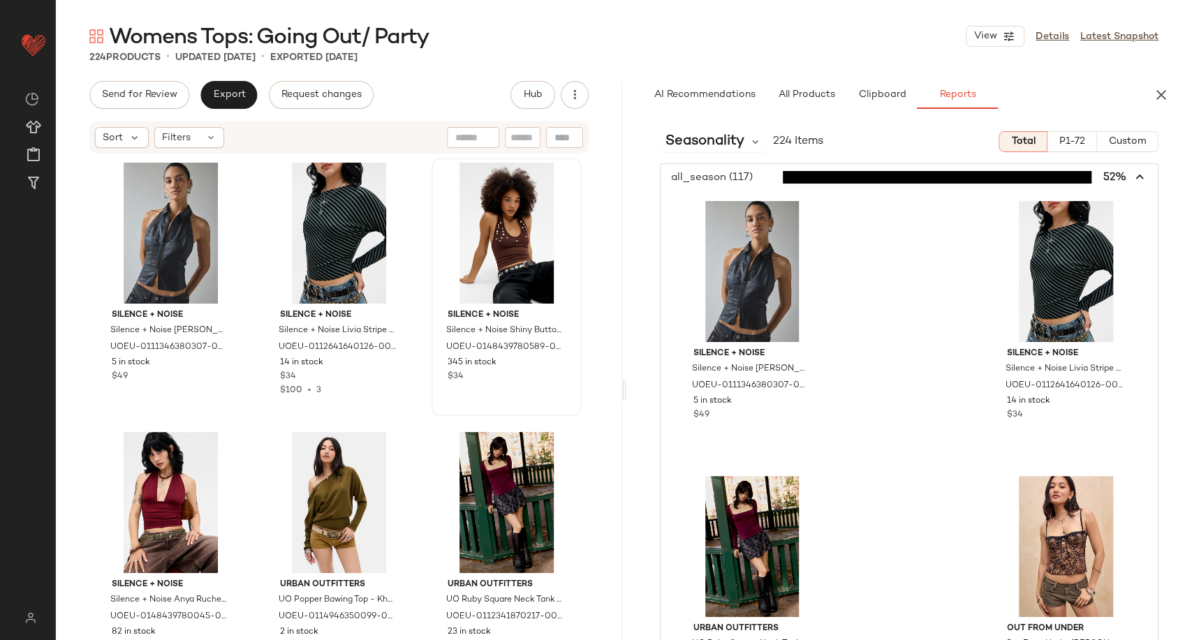
click at [1135, 175] on icon "button" at bounding box center [1140, 178] width 16 height 16
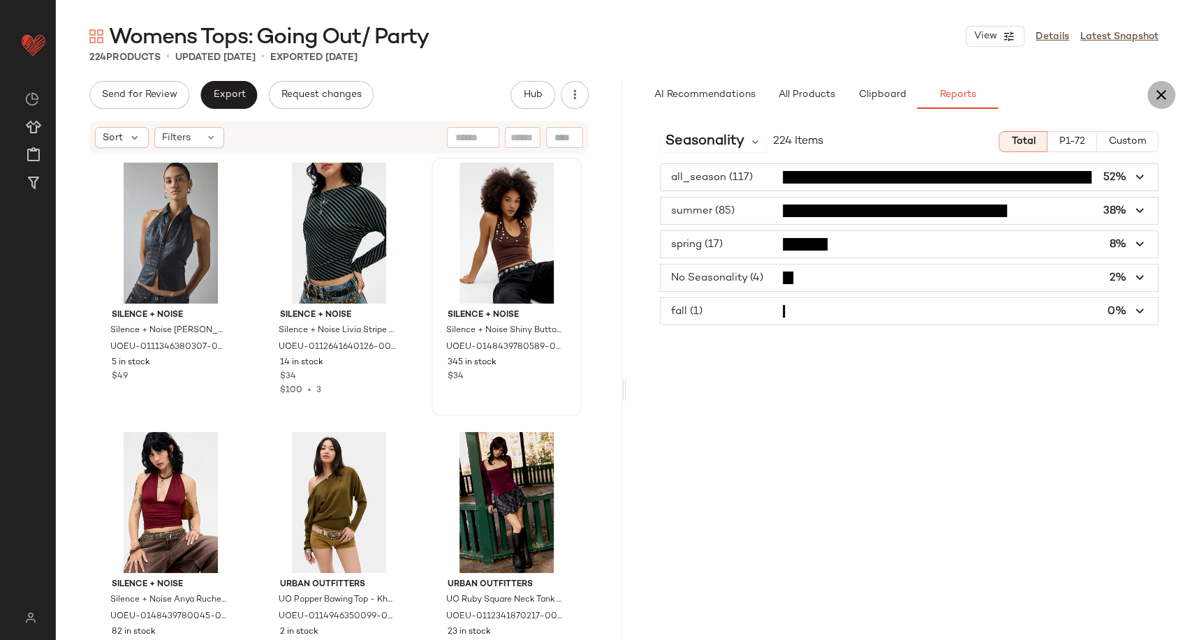
click at [1161, 96] on icon "button" at bounding box center [1161, 95] width 17 height 17
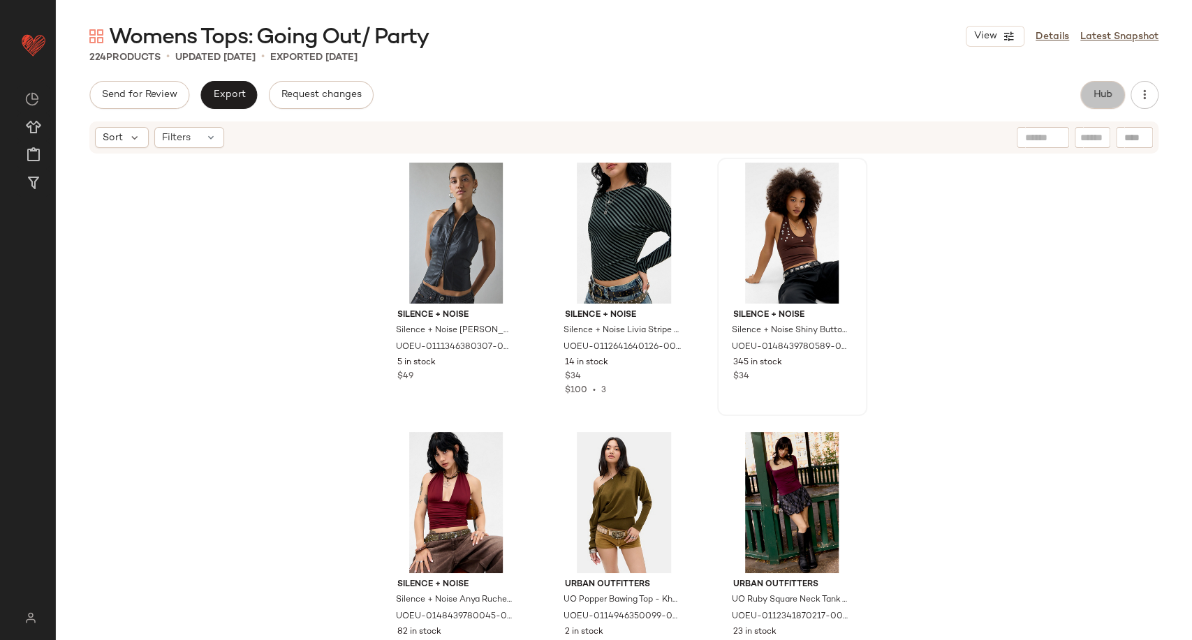
click at [1089, 96] on button "Hub" at bounding box center [1102, 95] width 45 height 28
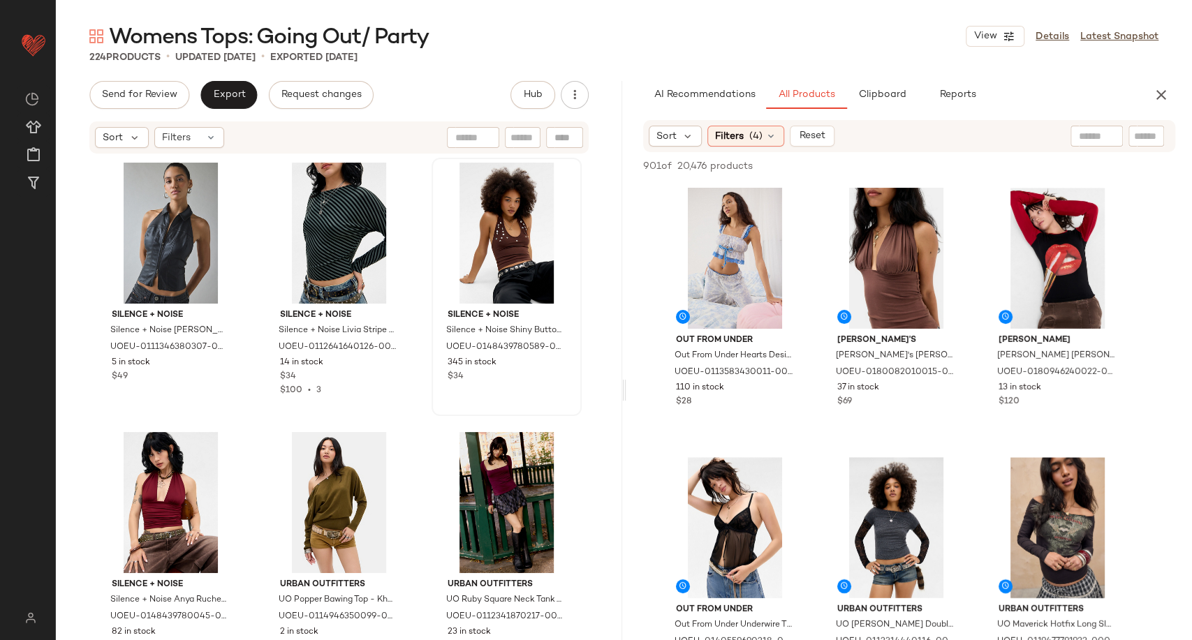
scroll to position [78, 0]
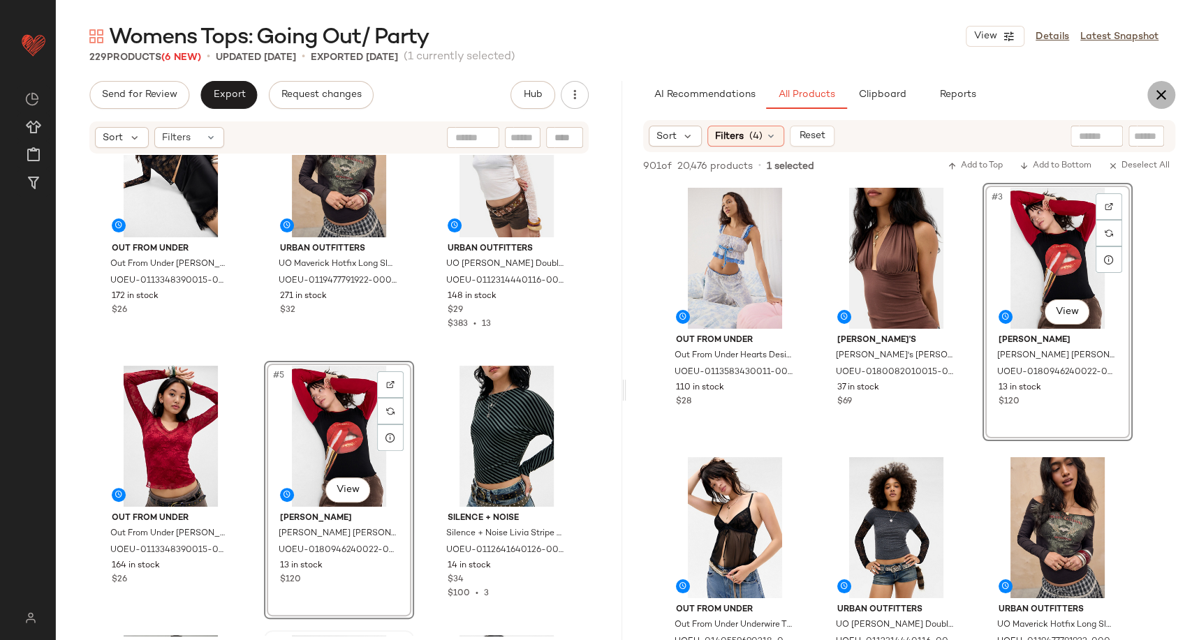
click at [1162, 96] on icon "button" at bounding box center [1161, 95] width 17 height 17
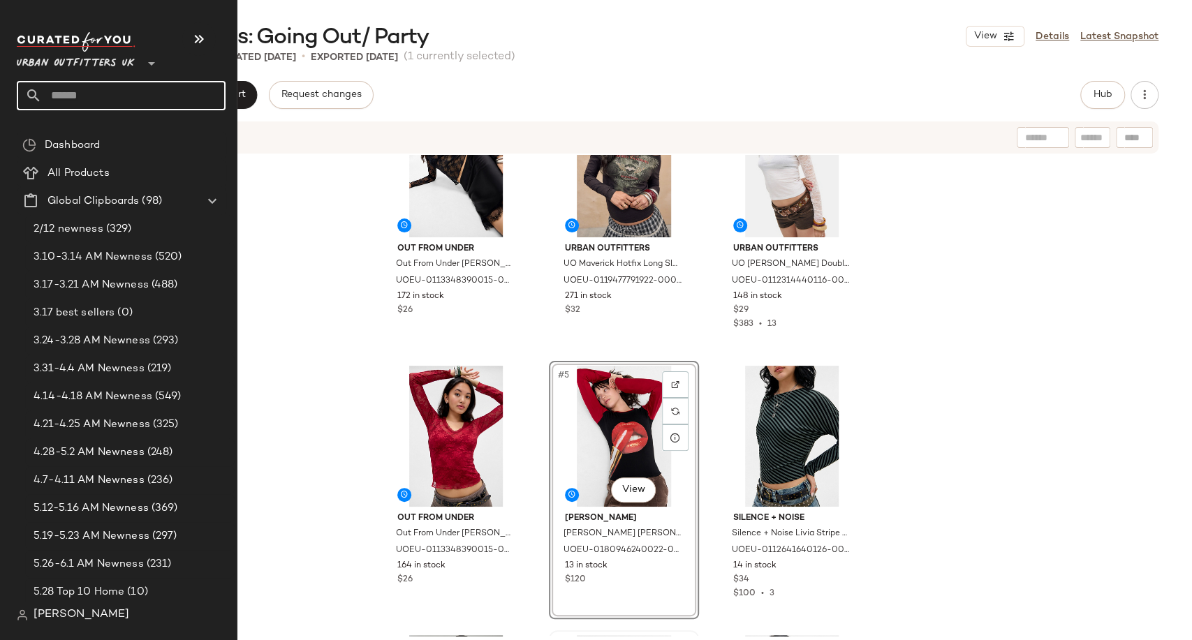
click at [61, 98] on input "text" at bounding box center [134, 95] width 184 height 29
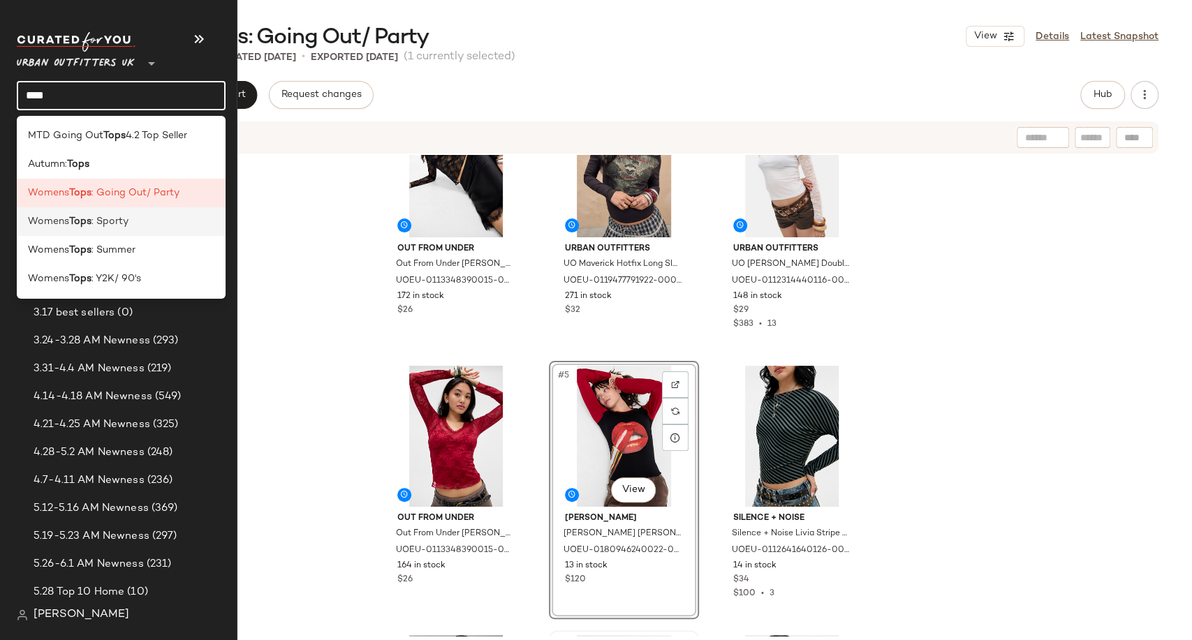
type input "****"
click at [135, 220] on div "Womens Tops : Sporty" at bounding box center [121, 221] width 186 height 15
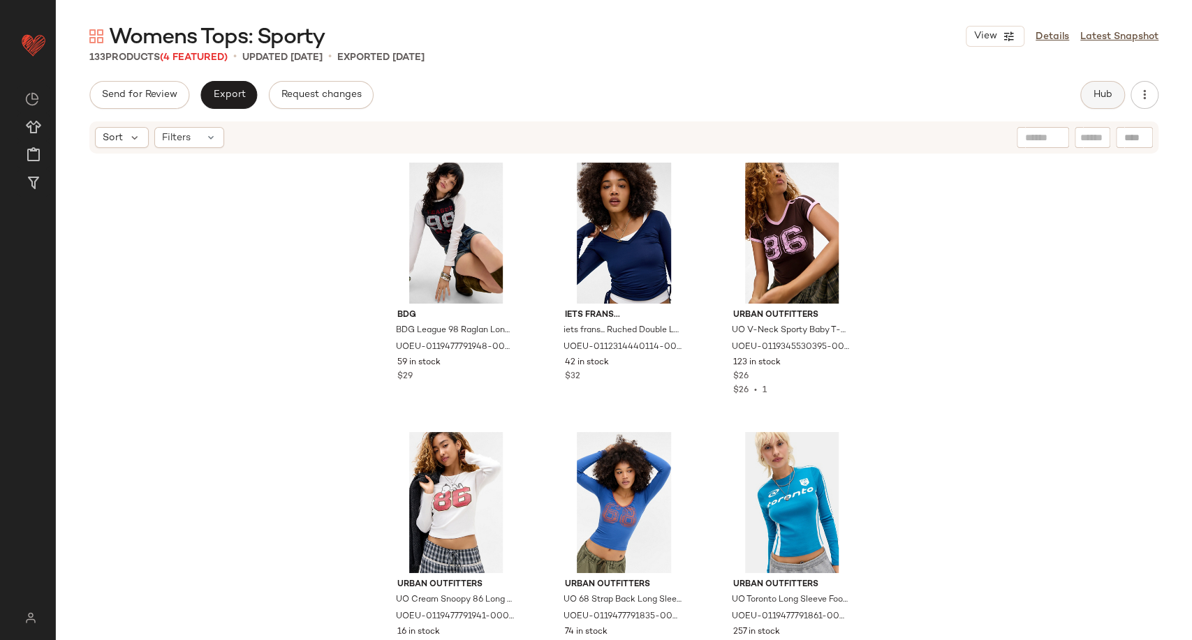
click at [1110, 105] on button "Hub" at bounding box center [1102, 95] width 45 height 28
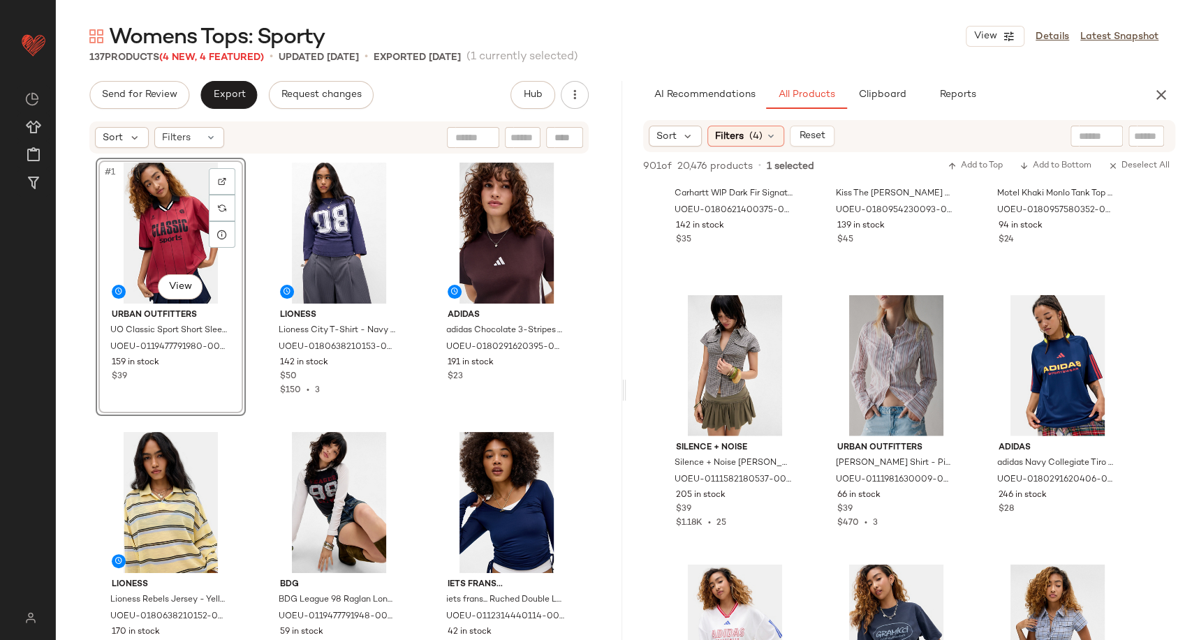
scroll to position [5819, 0]
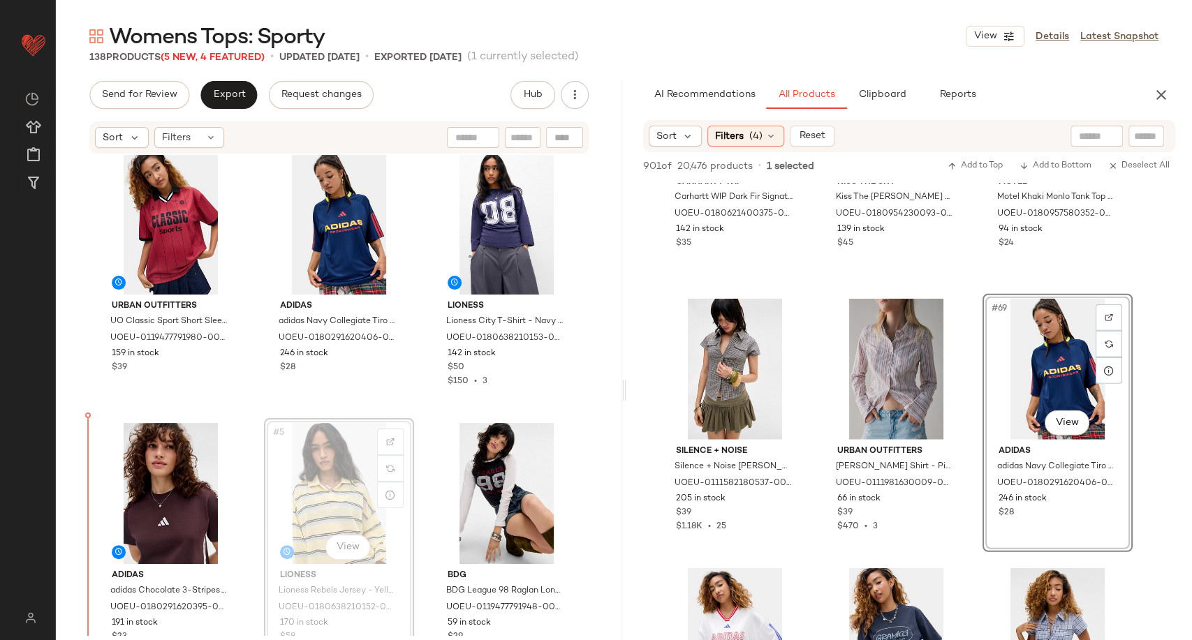
scroll to position [13, 0]
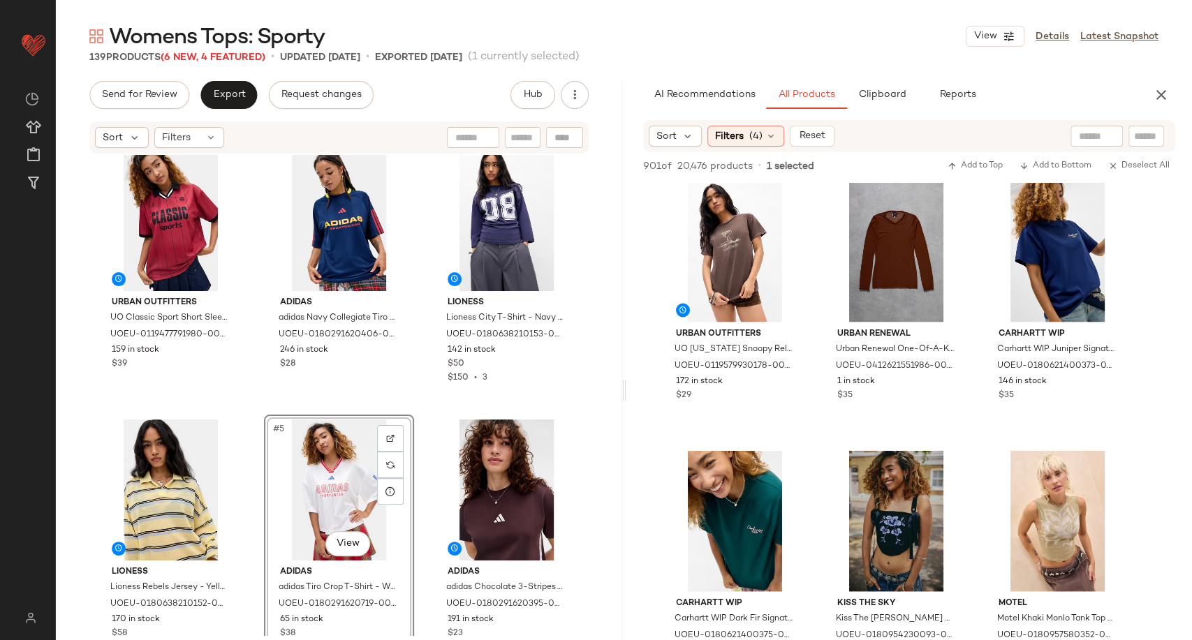
scroll to position [5276, 0]
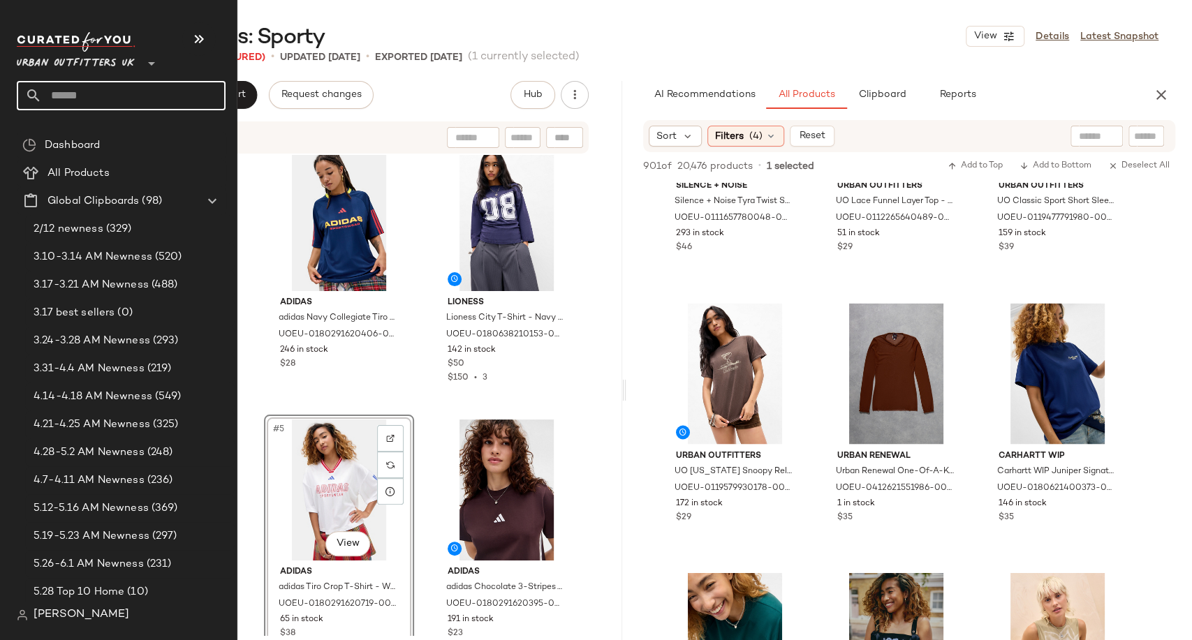
click at [78, 96] on input "text" at bounding box center [134, 95] width 184 height 29
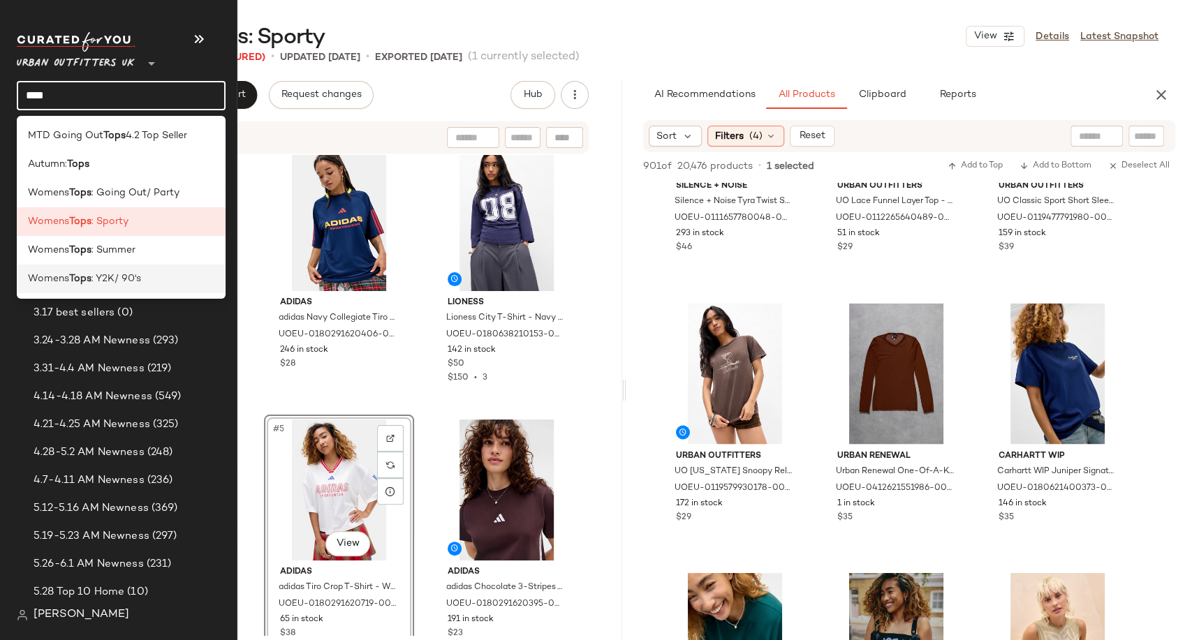
type input "****"
click at [134, 275] on span ": Y2K/ 90's" at bounding box center [116, 279] width 50 height 15
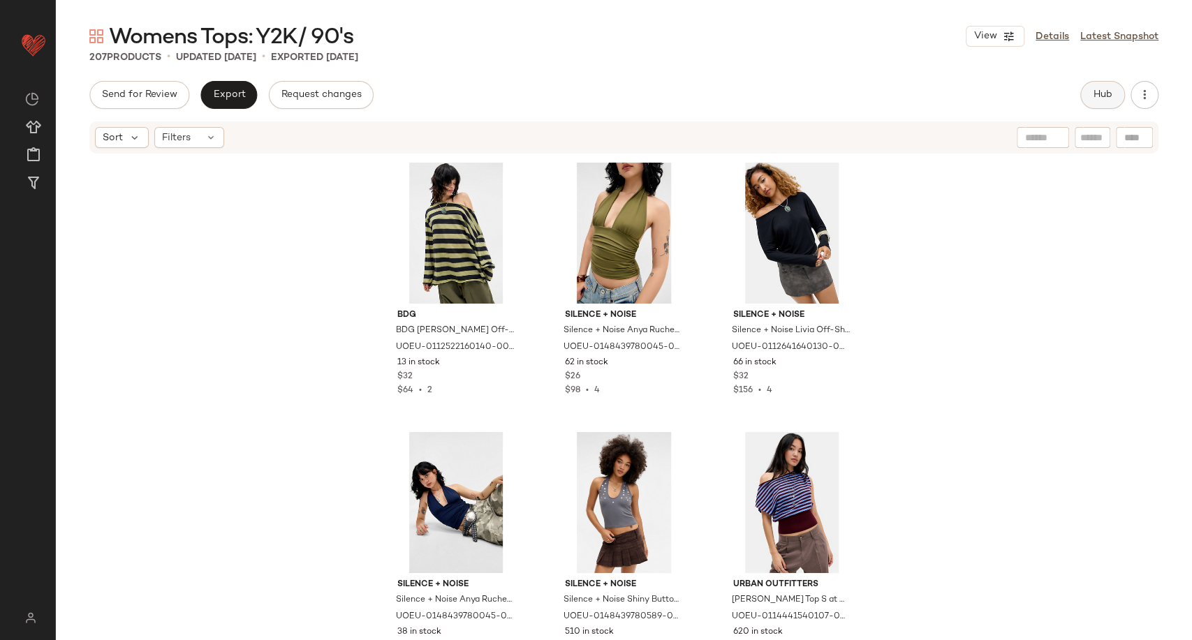
click at [1094, 96] on span "Hub" at bounding box center [1103, 94] width 20 height 11
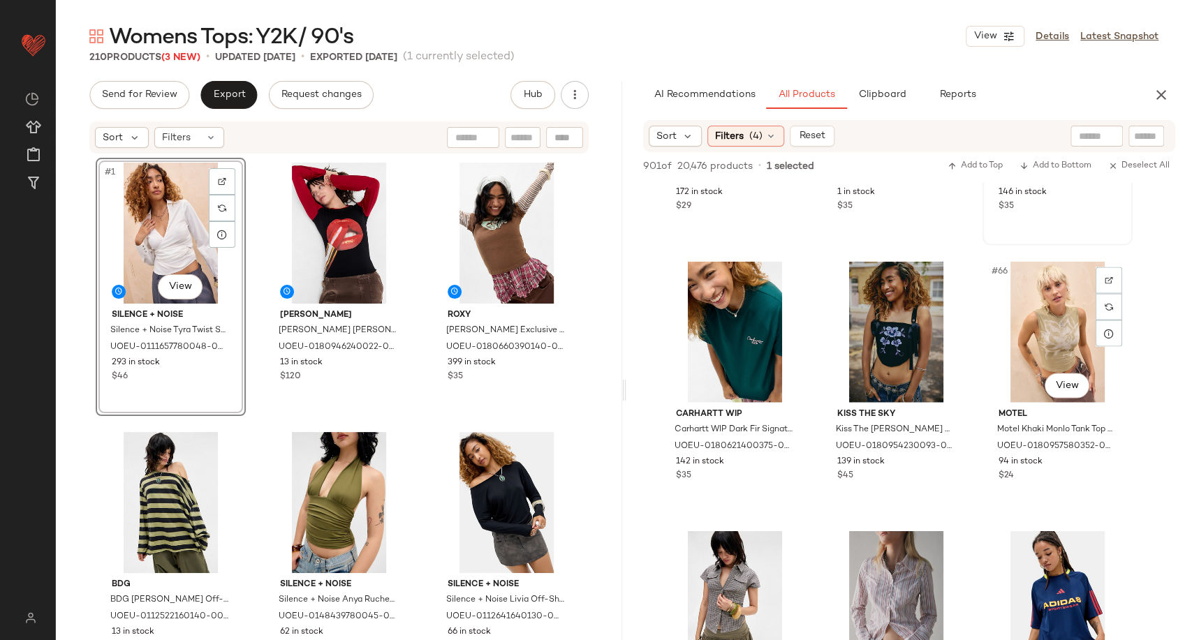
scroll to position [5742, 0]
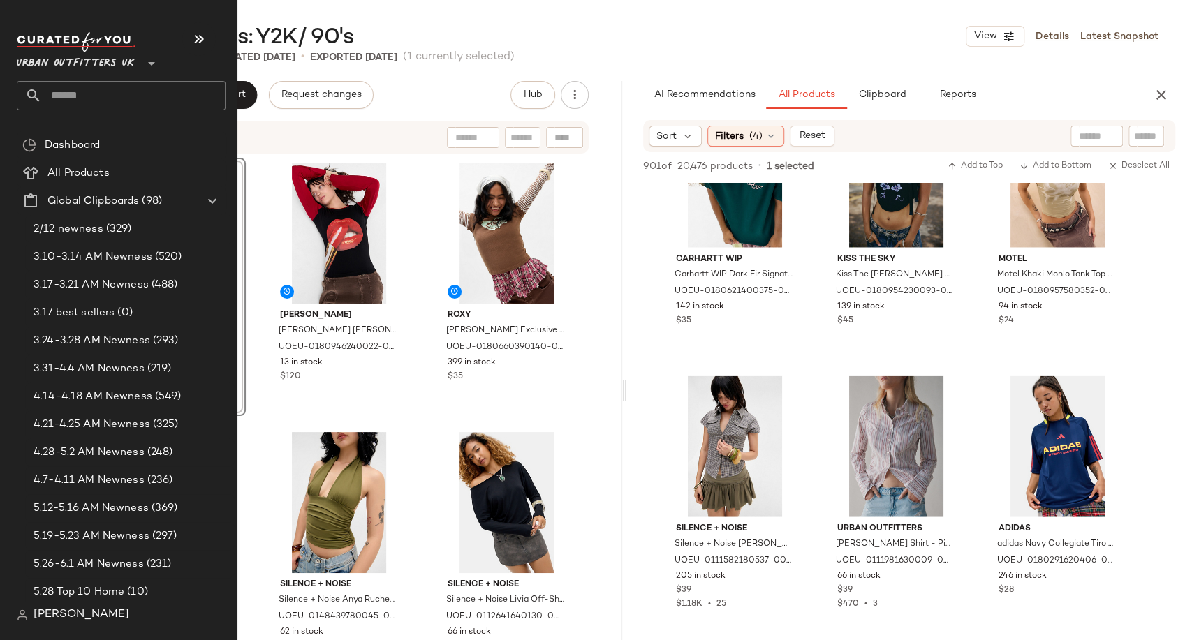
click at [83, 100] on input "text" at bounding box center [134, 95] width 184 height 29
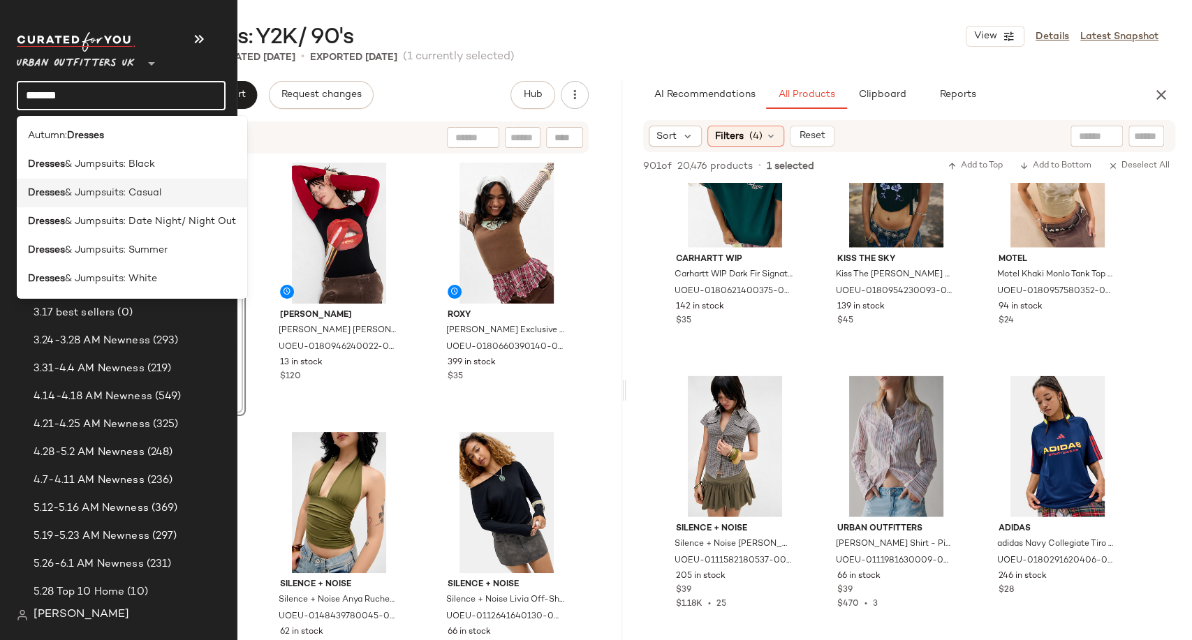
type input "*******"
click at [109, 191] on span "& Jumpsuits: Casual" at bounding box center [113, 193] width 96 height 15
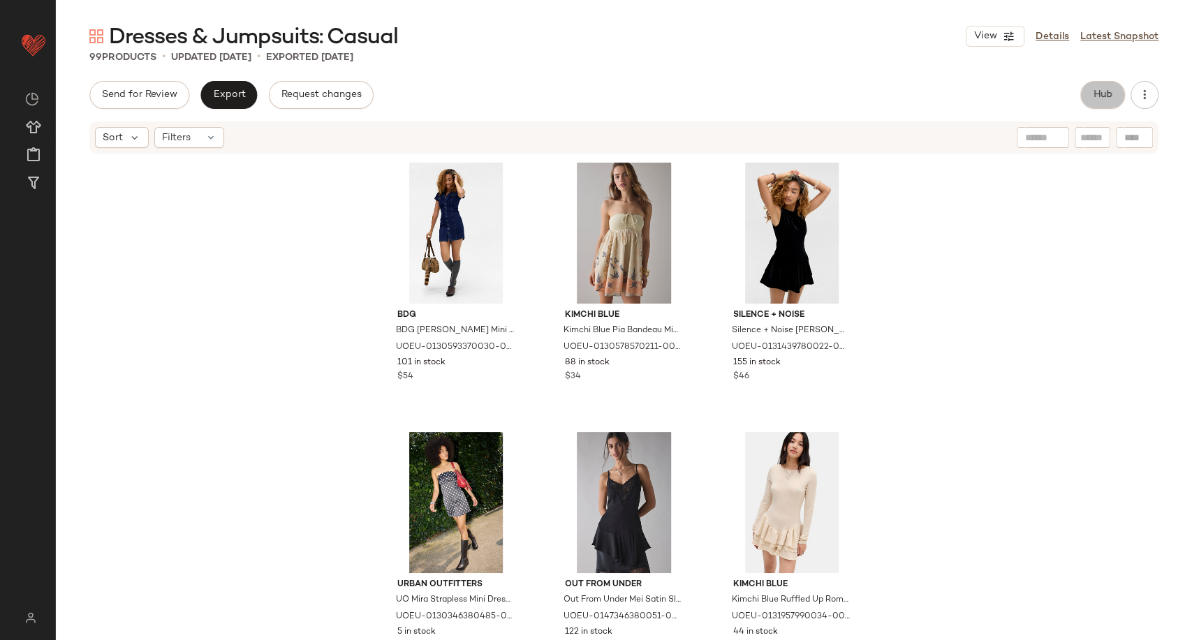
click at [1115, 97] on button "Hub" at bounding box center [1102, 95] width 45 height 28
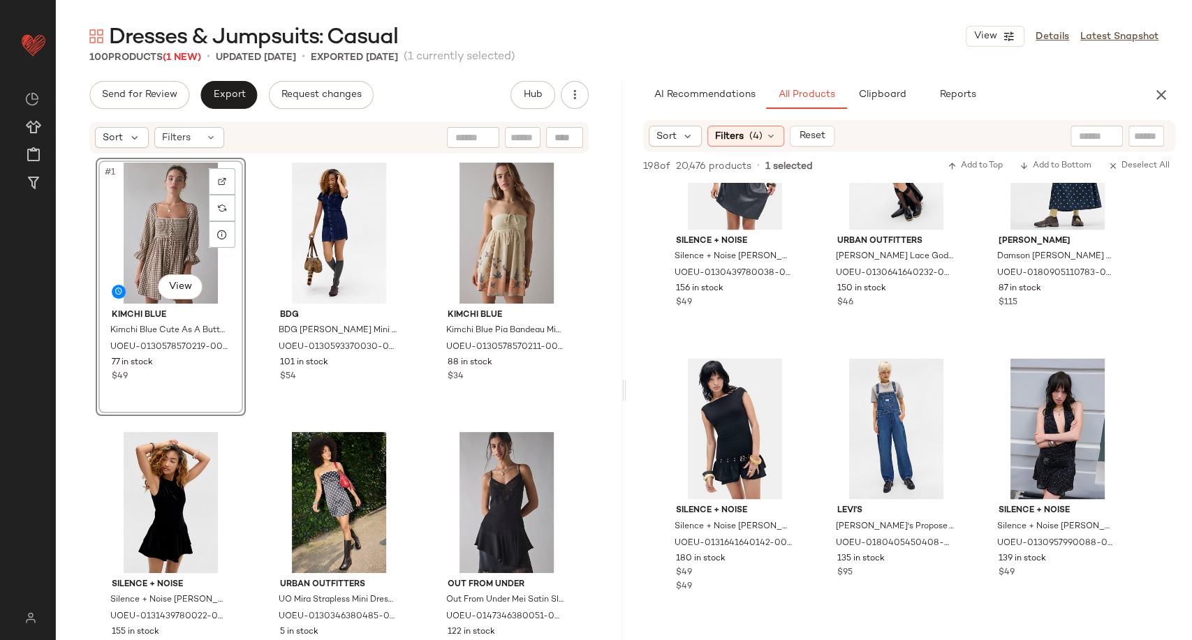
scroll to position [1474, 0]
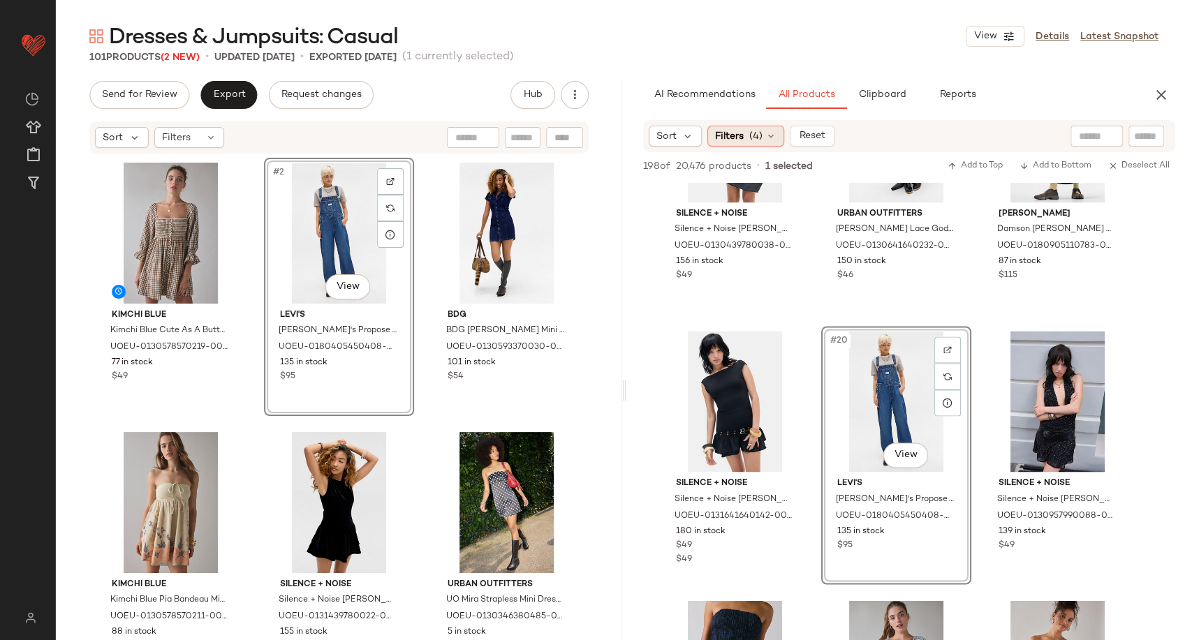
click at [770, 131] on icon at bounding box center [770, 136] width 11 height 11
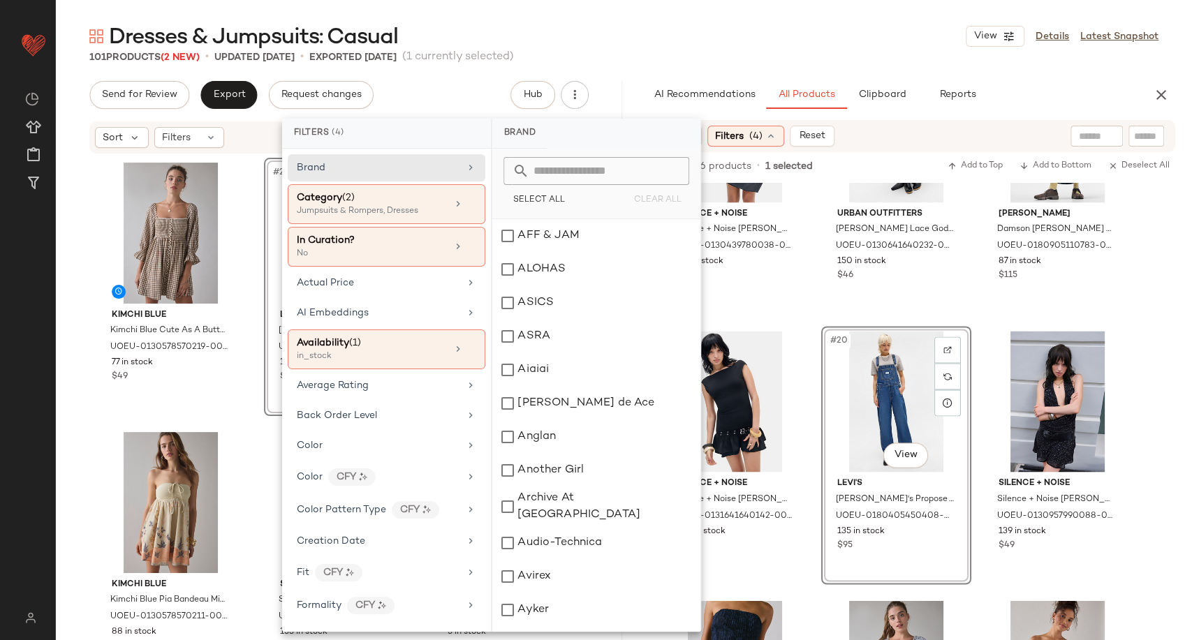
click at [770, 131] on icon at bounding box center [770, 136] width 11 height 11
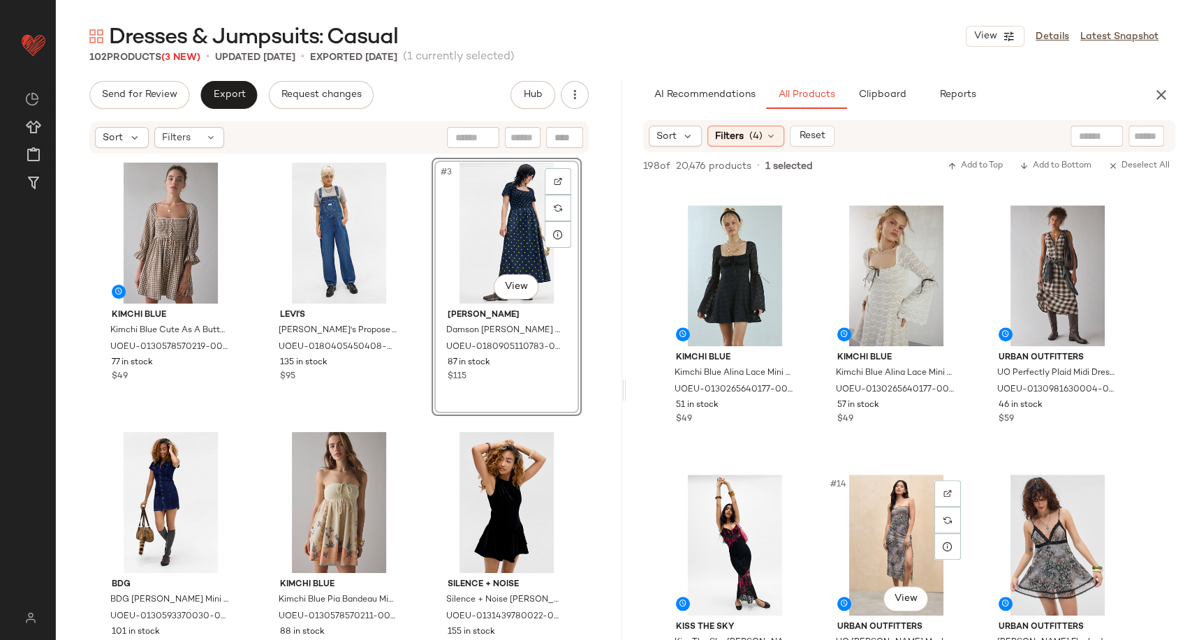
scroll to position [776, 0]
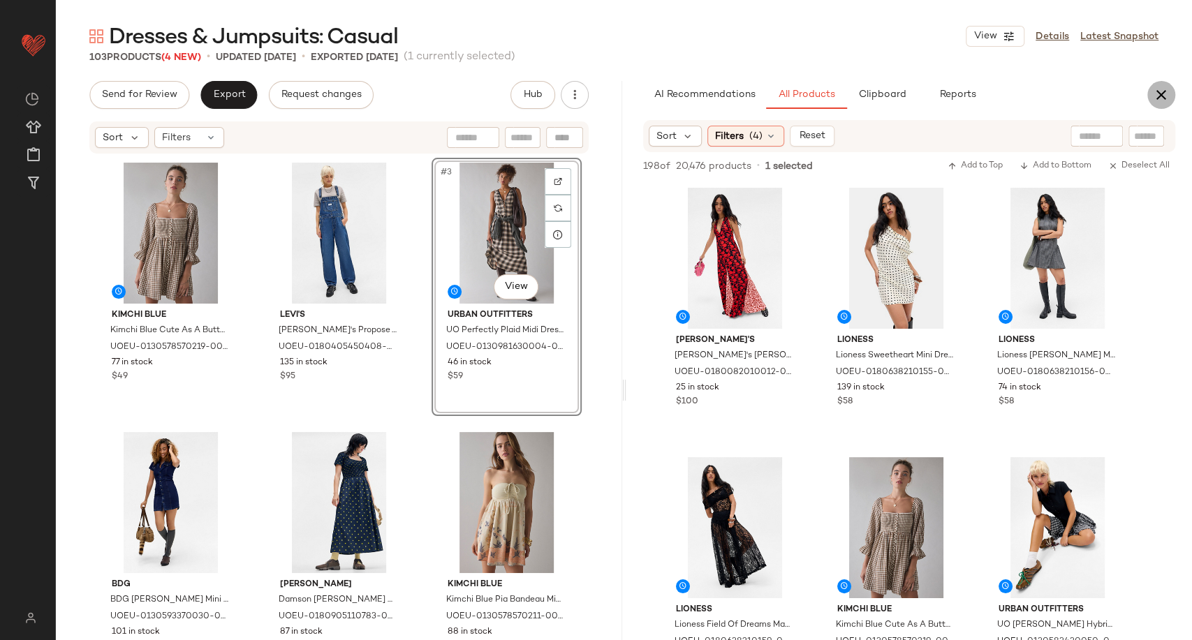
click at [1156, 92] on icon "button" at bounding box center [1161, 95] width 17 height 17
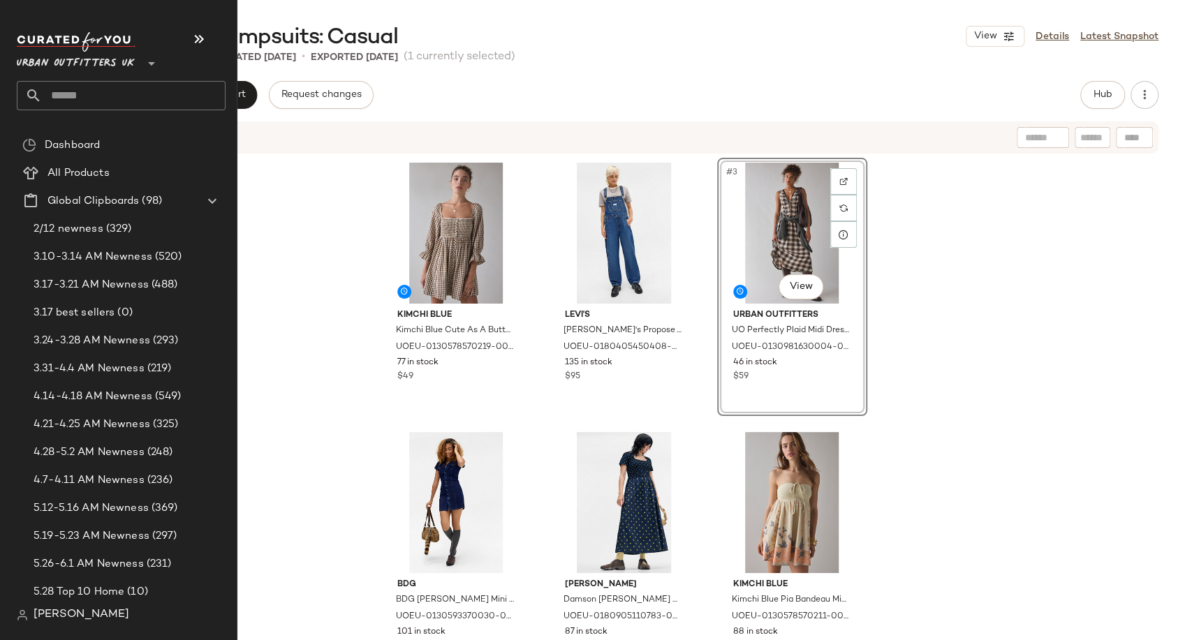
click at [63, 97] on input "text" at bounding box center [134, 95] width 184 height 29
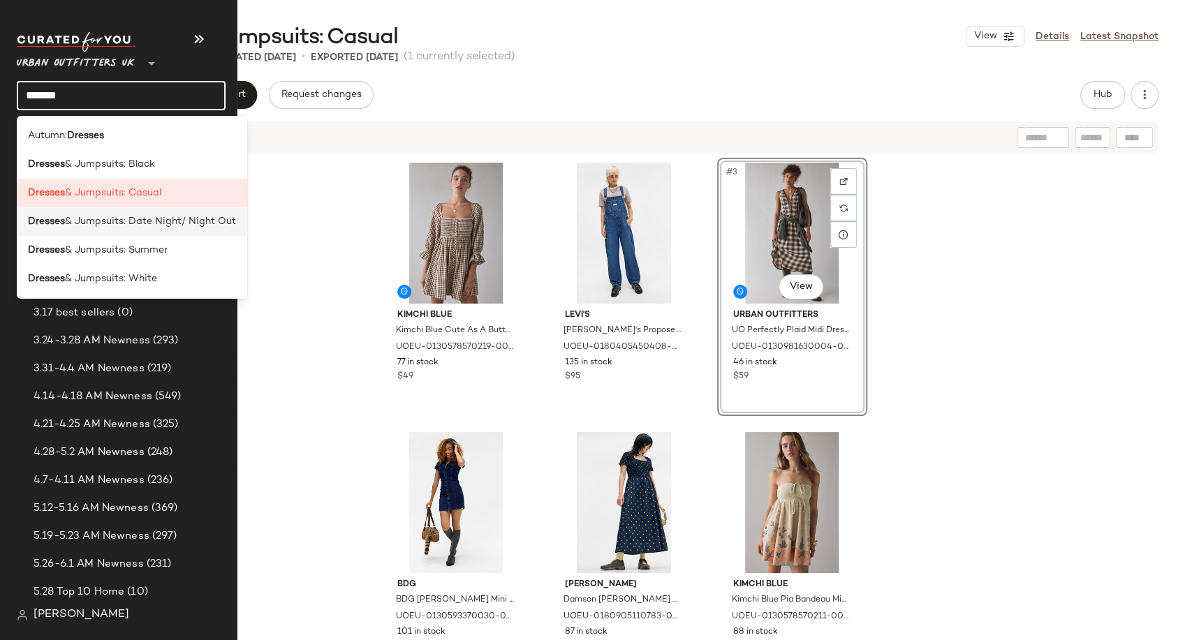
type input "*******"
click at [123, 216] on span "& Jumpsuits: Date Night/ Night Out" at bounding box center [150, 221] width 171 height 15
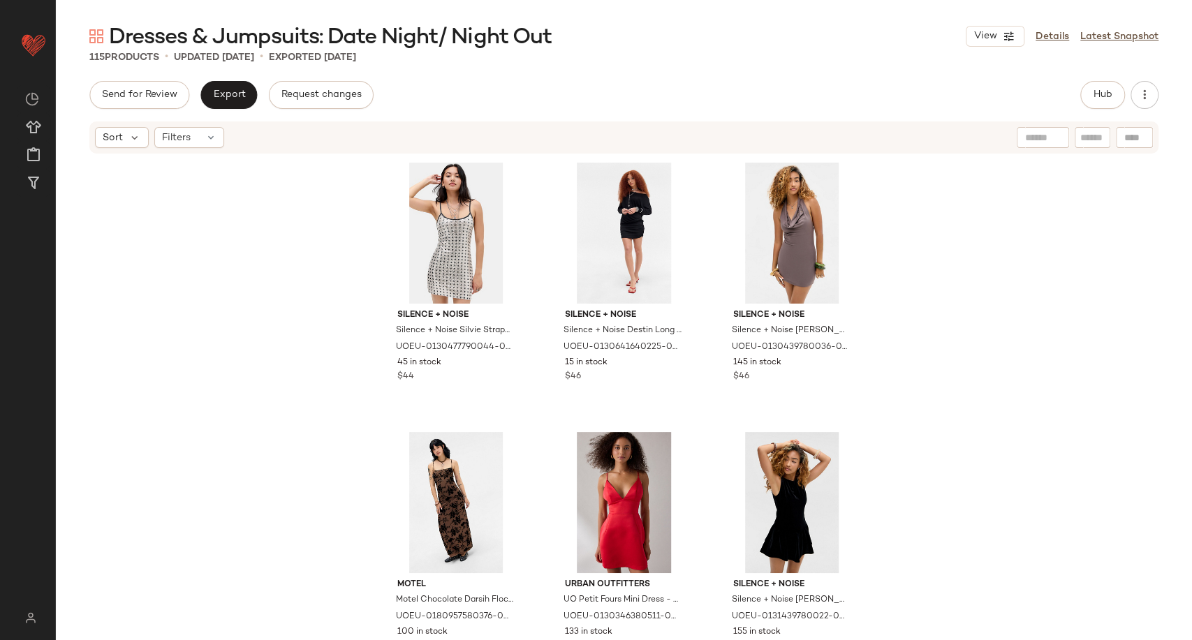
click at [1082, 104] on div "Hub" at bounding box center [1102, 95] width 45 height 28
click at [1101, 87] on button "Hub" at bounding box center [1102, 95] width 45 height 28
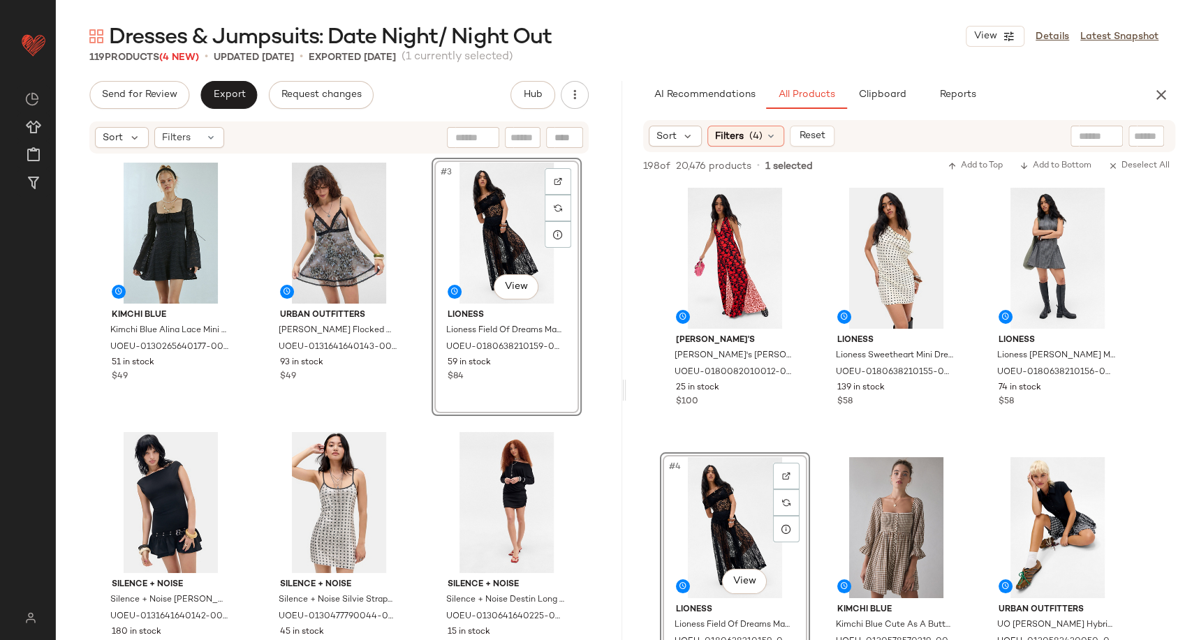
click at [405, 418] on div "Kimchi Blue Kimchi Blue Alina Lace Mini Dress - Black M at Urban Outfitters UOE…" at bounding box center [339, 397] width 486 height 478
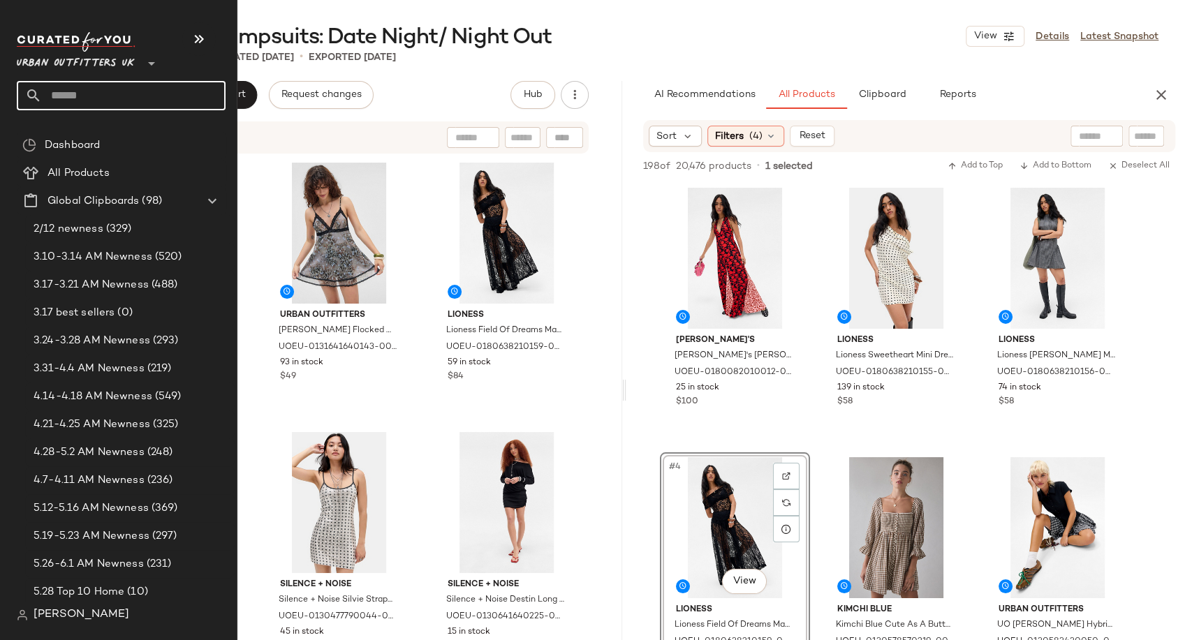
click at [82, 94] on input "text" at bounding box center [134, 95] width 184 height 29
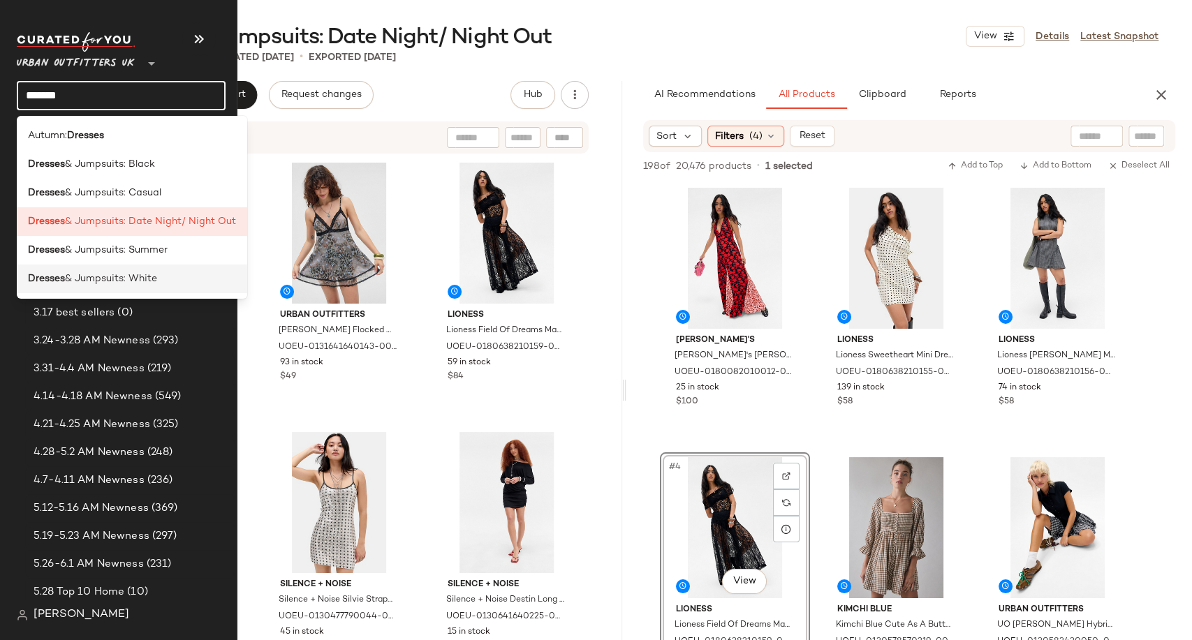
type input "*******"
click at [151, 275] on span "& Jumpsuits: White" at bounding box center [111, 279] width 92 height 15
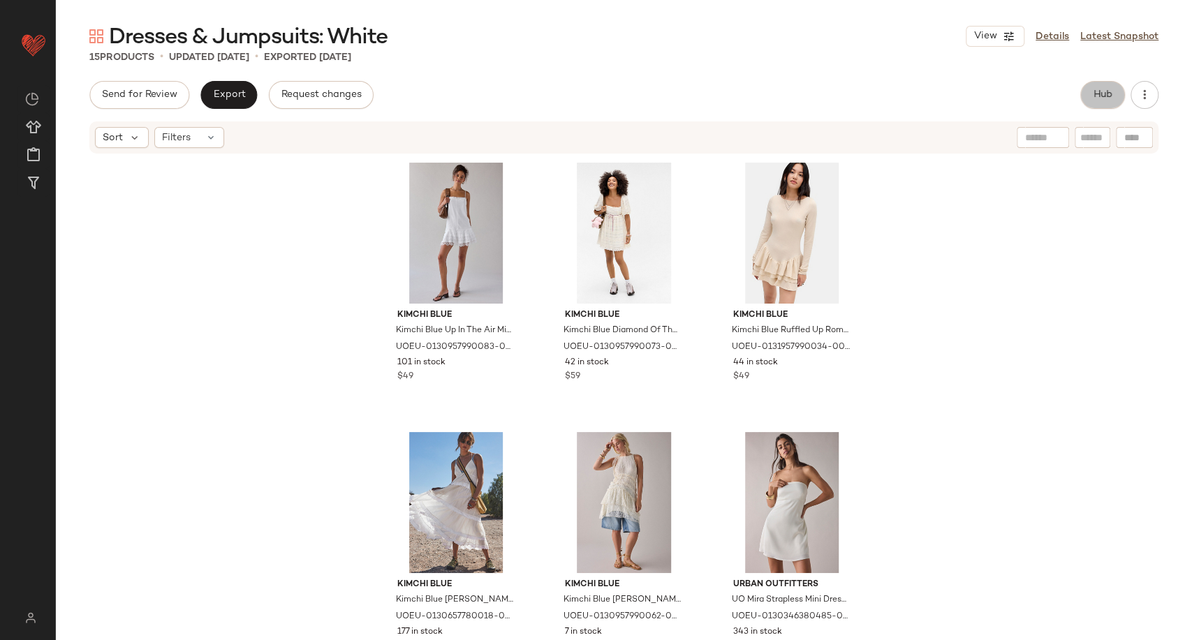
click at [1103, 95] on span "Hub" at bounding box center [1103, 94] width 20 height 11
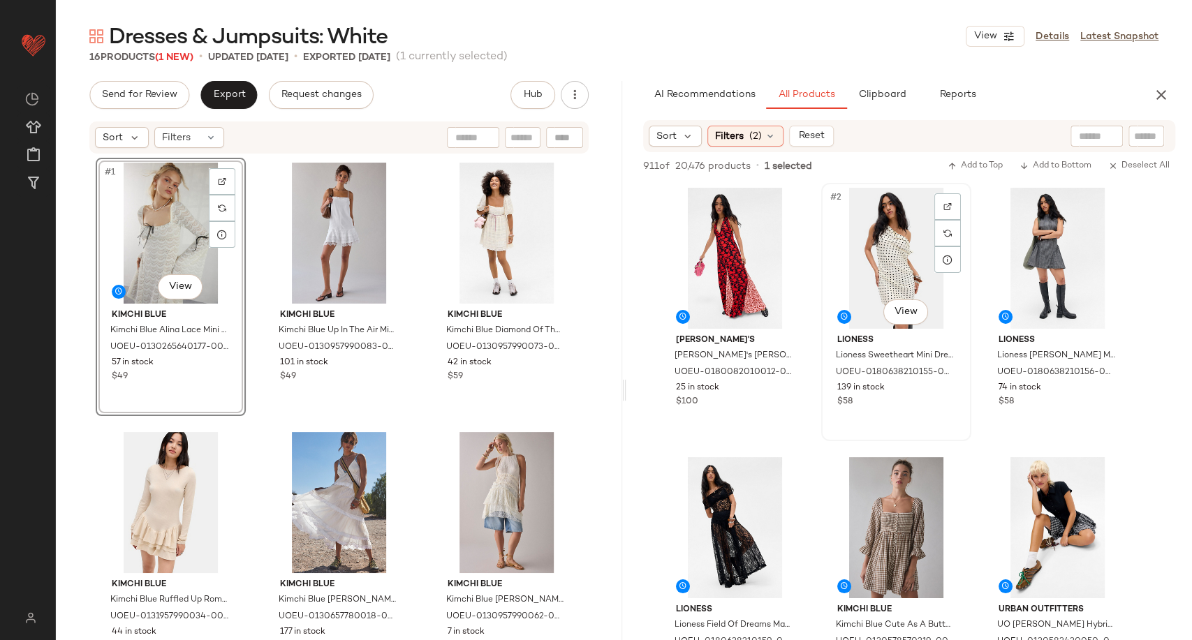
click at [874, 269] on div "#2 View" at bounding box center [896, 258] width 140 height 141
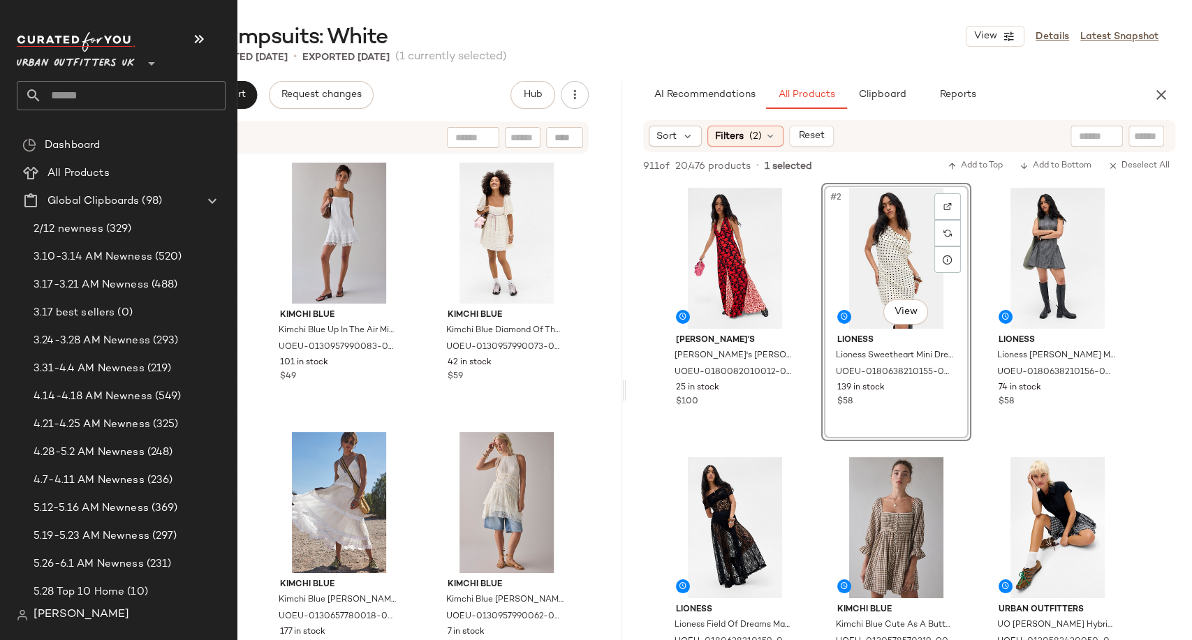
click at [89, 96] on input "text" at bounding box center [134, 95] width 184 height 29
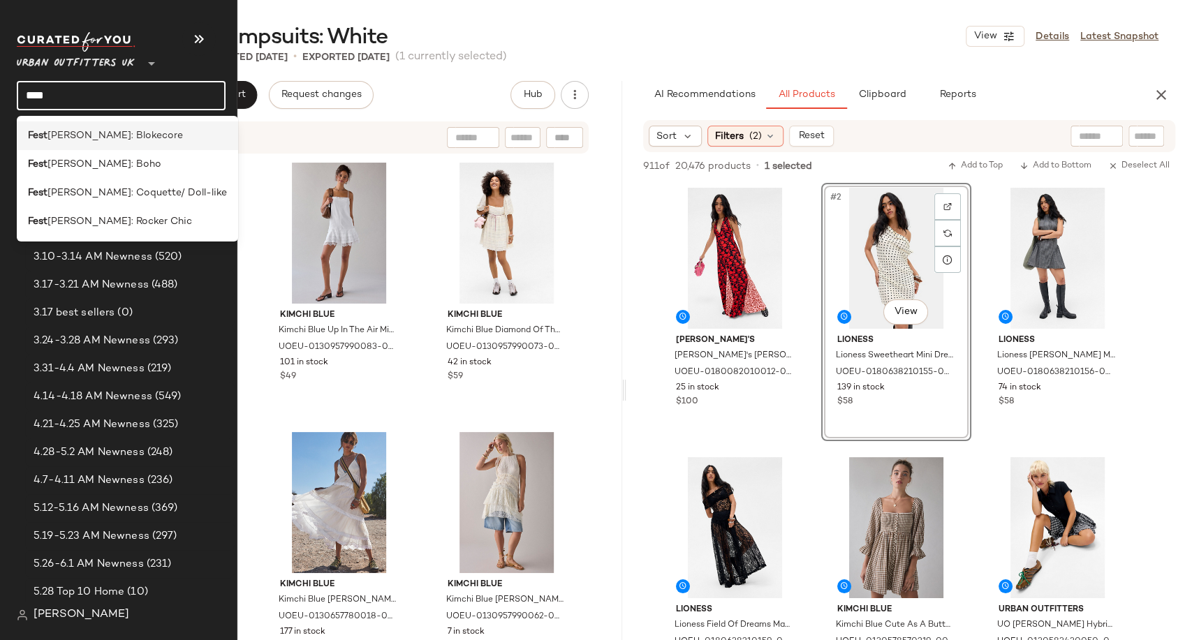
type input "****"
click at [95, 131] on span "ival: Blokecore" at bounding box center [114, 135] width 135 height 15
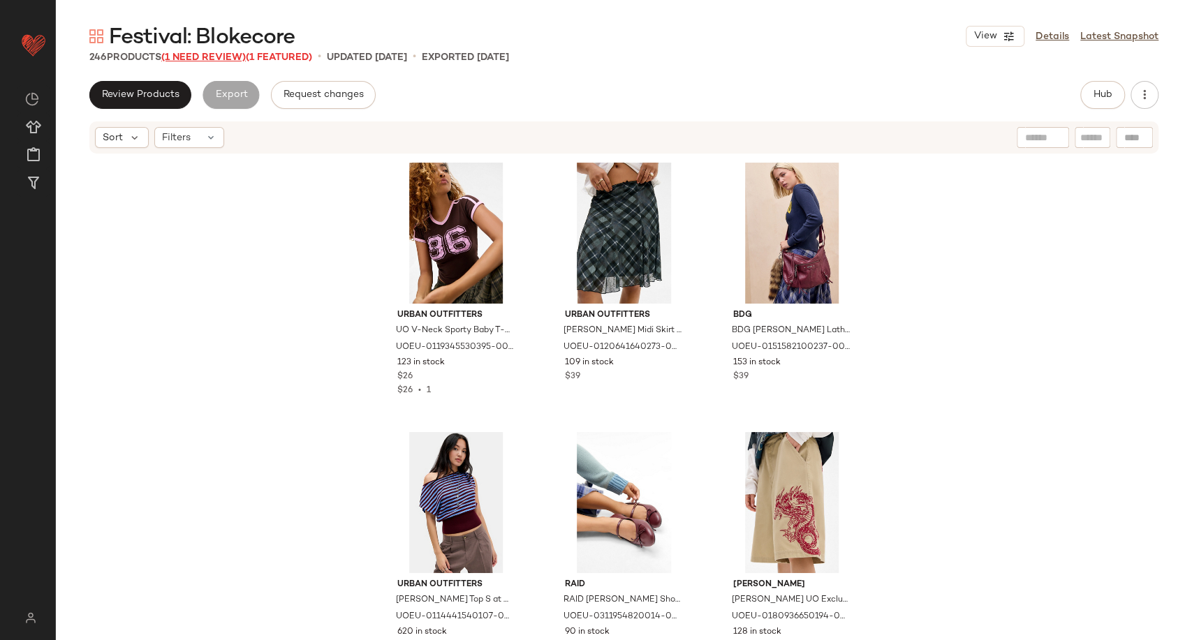
click at [207, 55] on span "(1 Need Review)" at bounding box center [203, 57] width 84 height 10
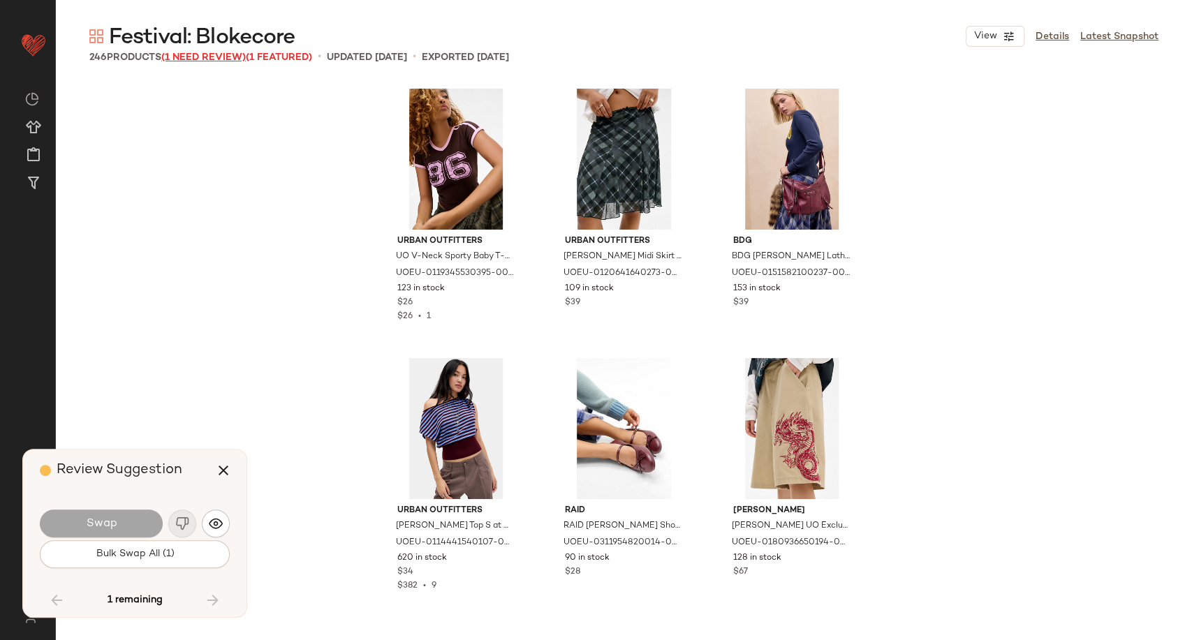
scroll to position [10513, 0]
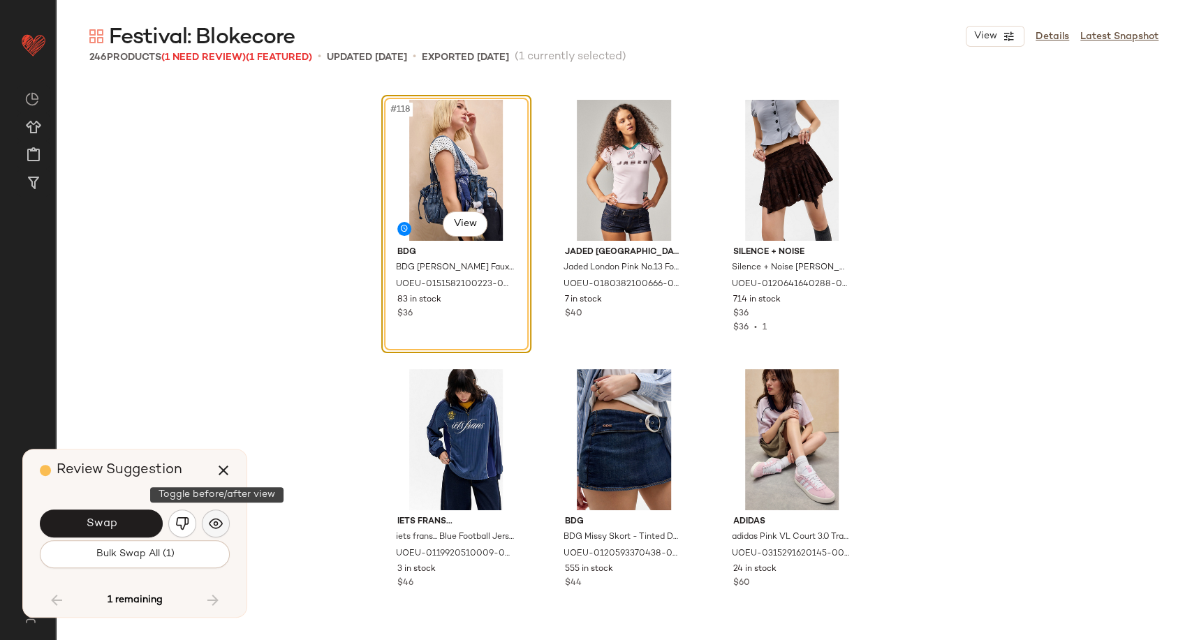
click at [216, 527] on img "button" at bounding box center [216, 524] width 14 height 14
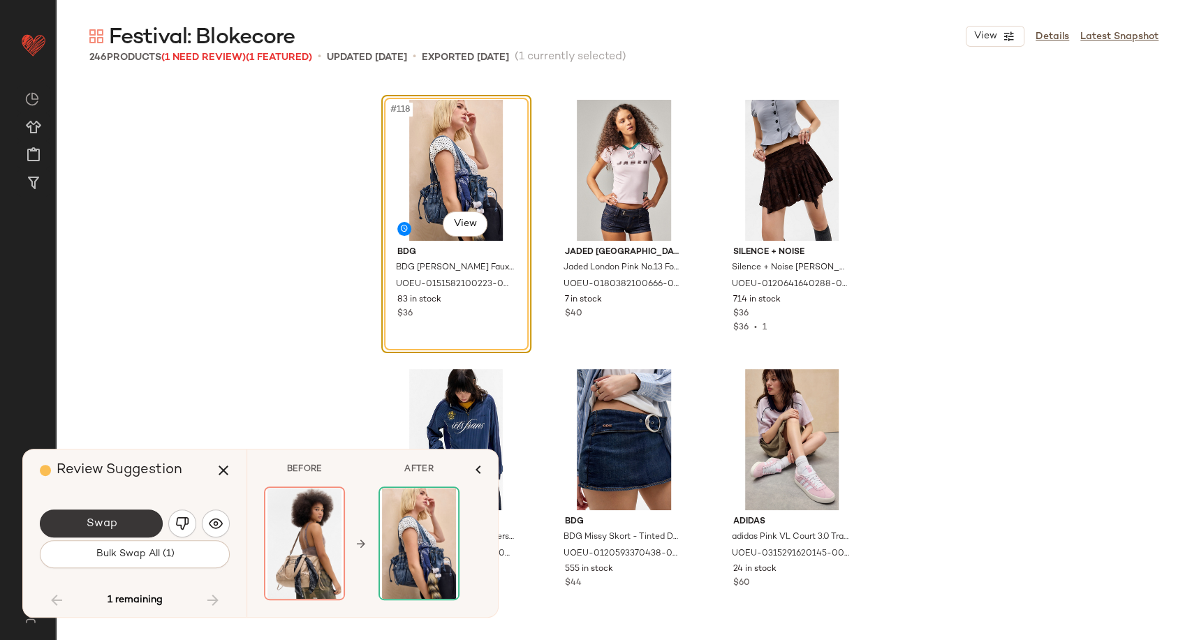
click at [126, 527] on button "Swap" at bounding box center [101, 524] width 123 height 28
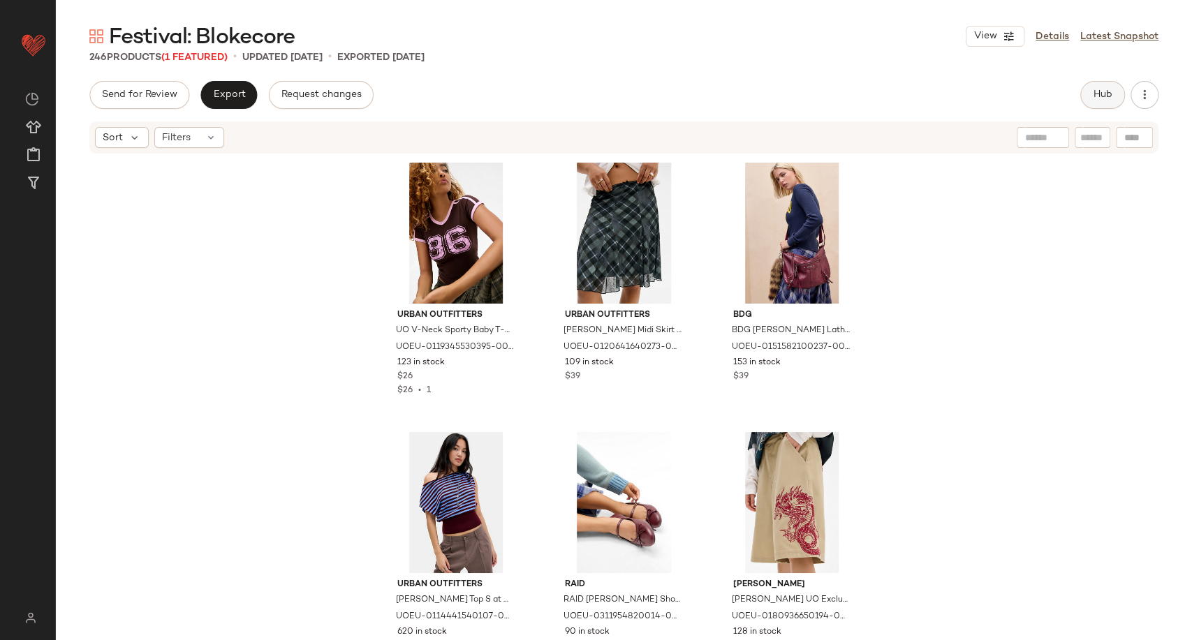
click at [1096, 98] on span "Hub" at bounding box center [1103, 94] width 20 height 11
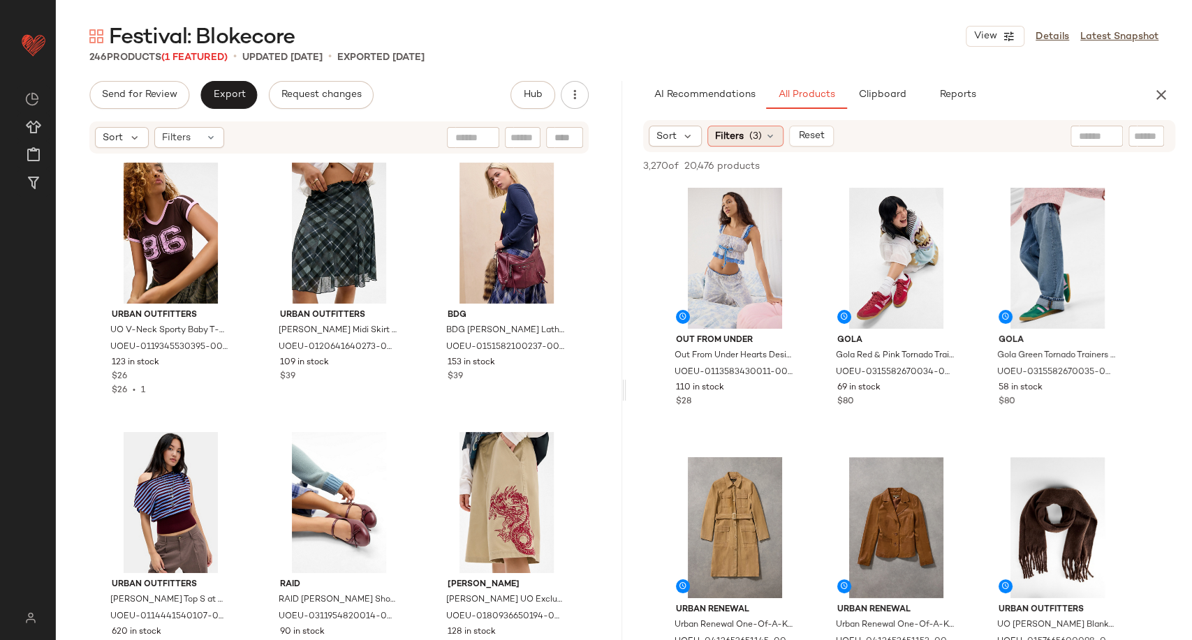
click at [770, 133] on icon at bounding box center [770, 136] width 11 height 11
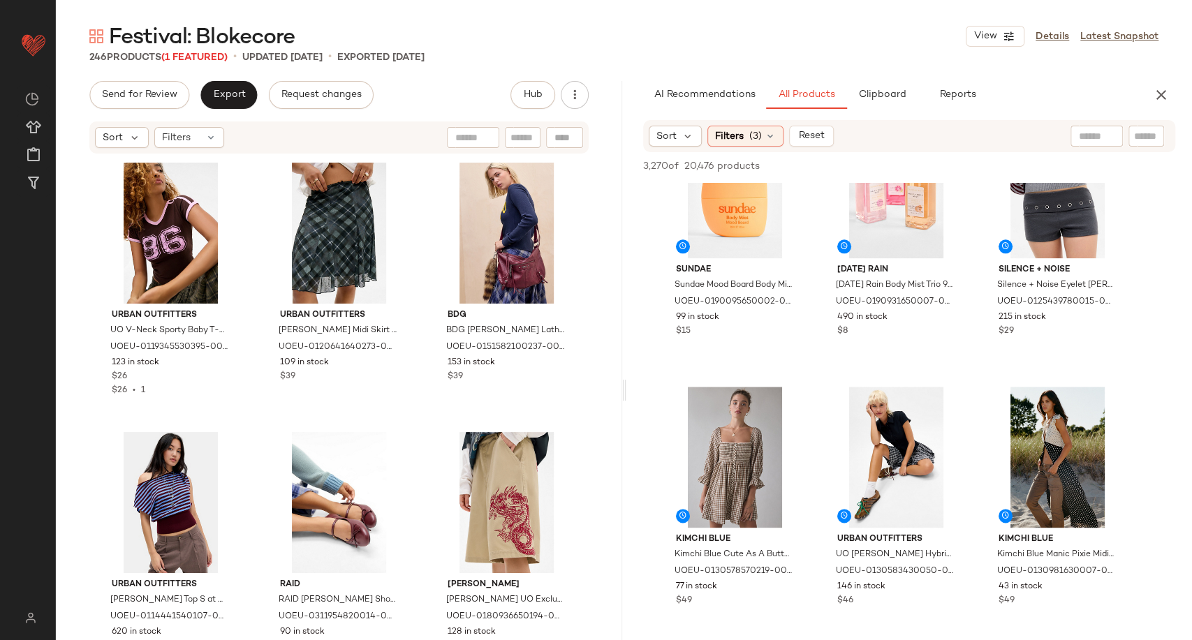
scroll to position [4655, 0]
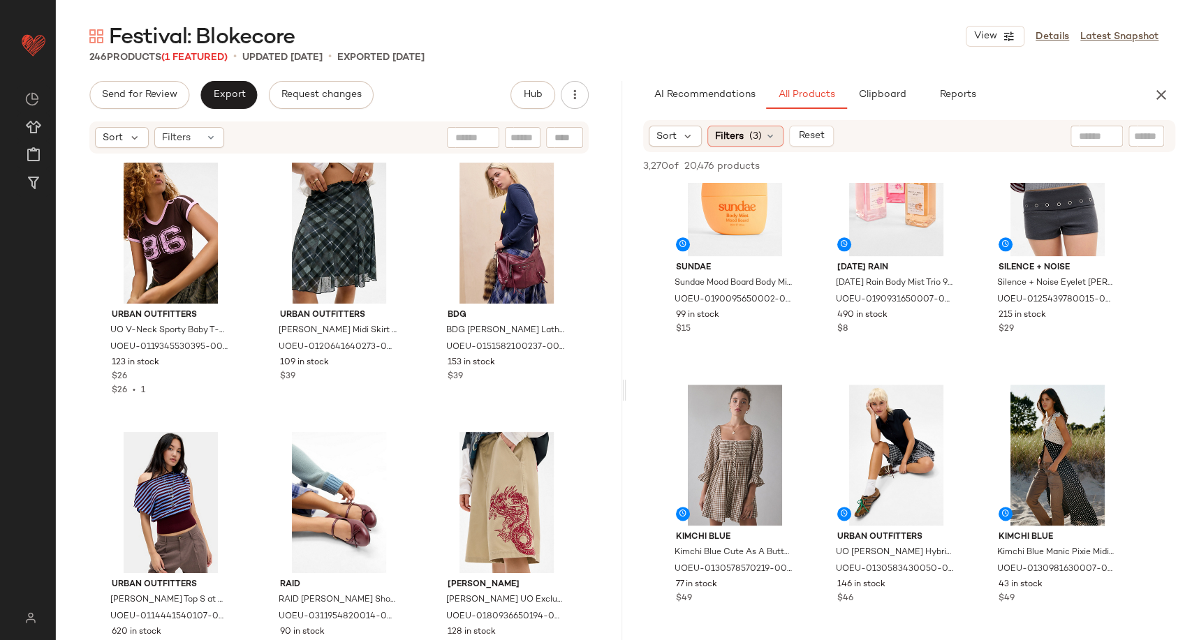
click at [765, 138] on icon at bounding box center [770, 136] width 11 height 11
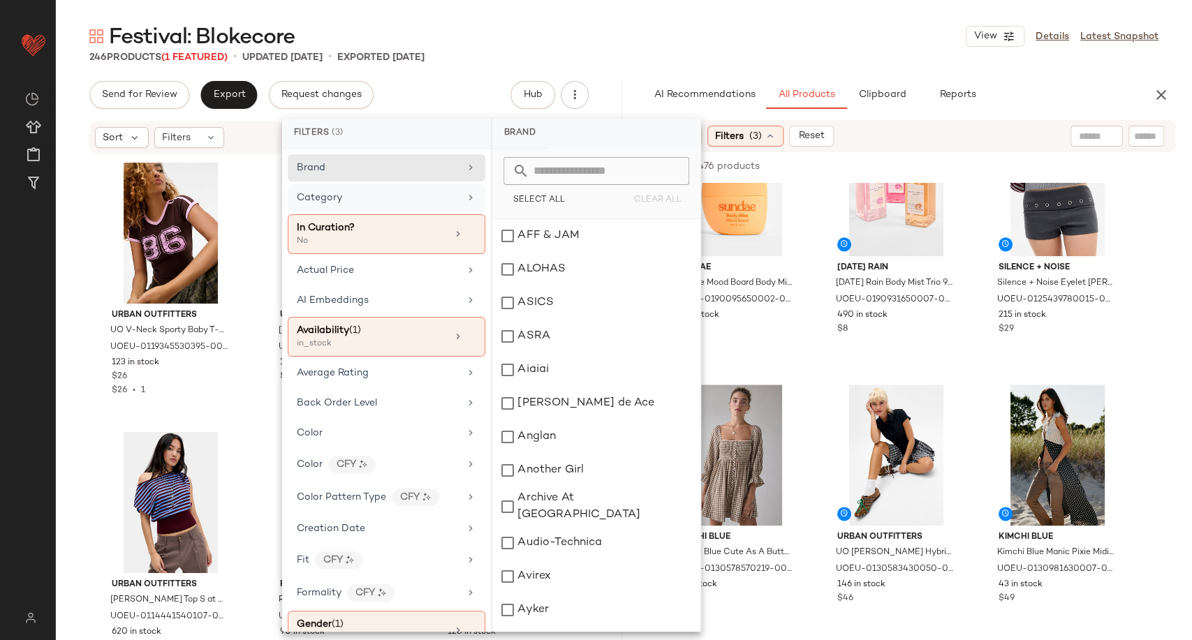
click at [419, 201] on div "Category" at bounding box center [378, 198] width 163 height 15
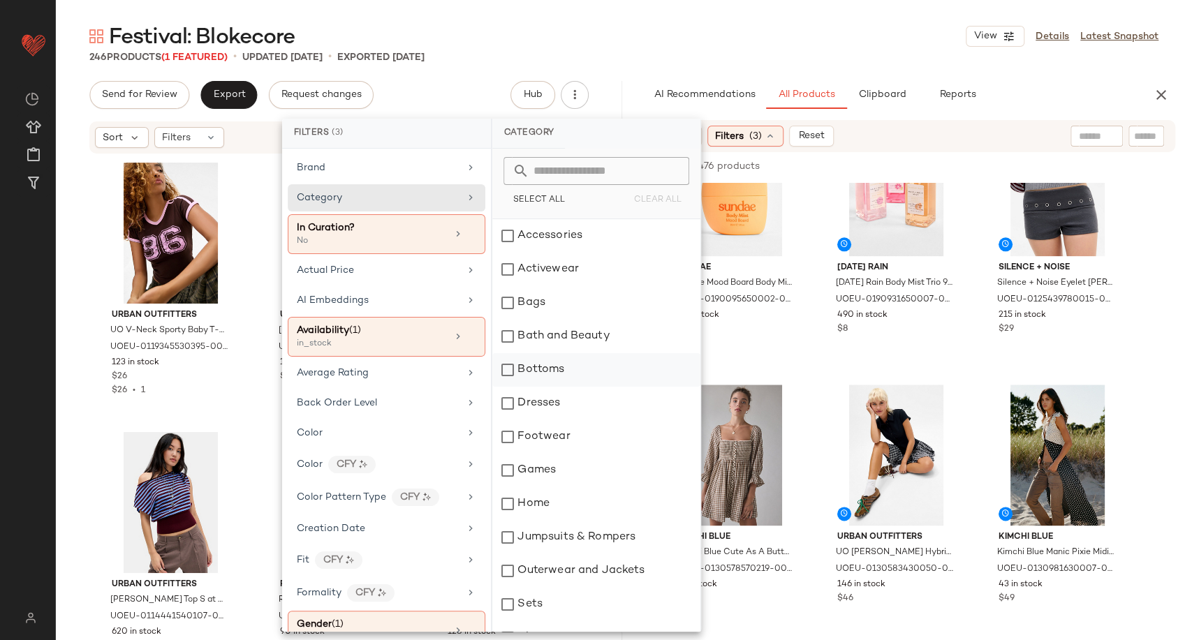
click at [570, 377] on div "Bottoms" at bounding box center [596, 370] width 208 height 34
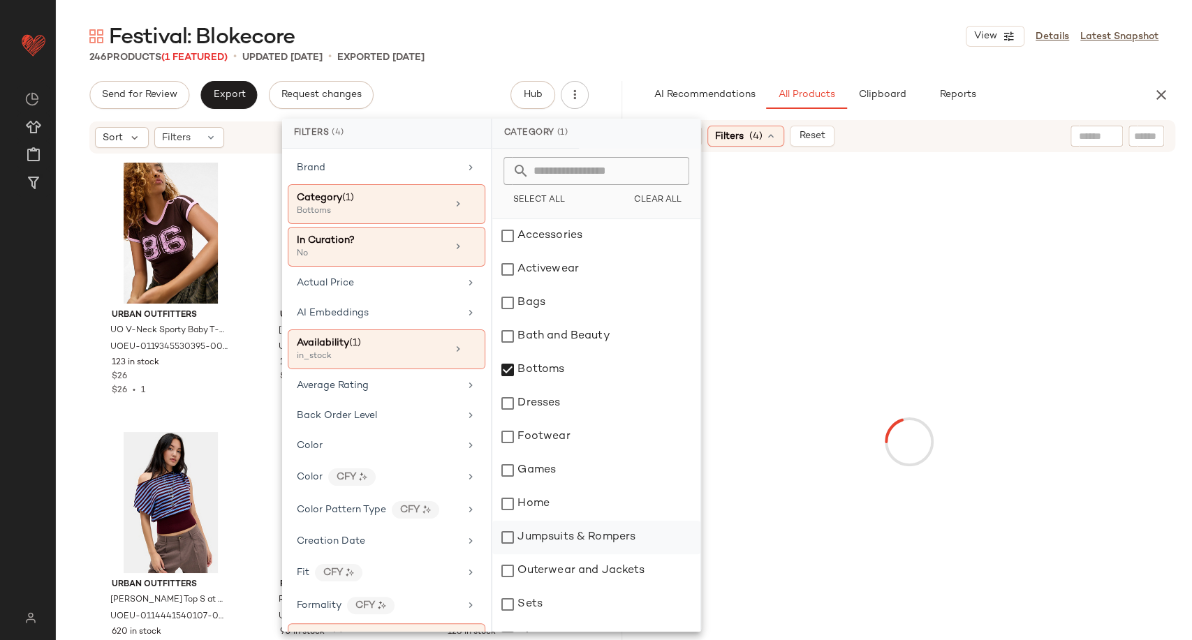
scroll to position [155, 0]
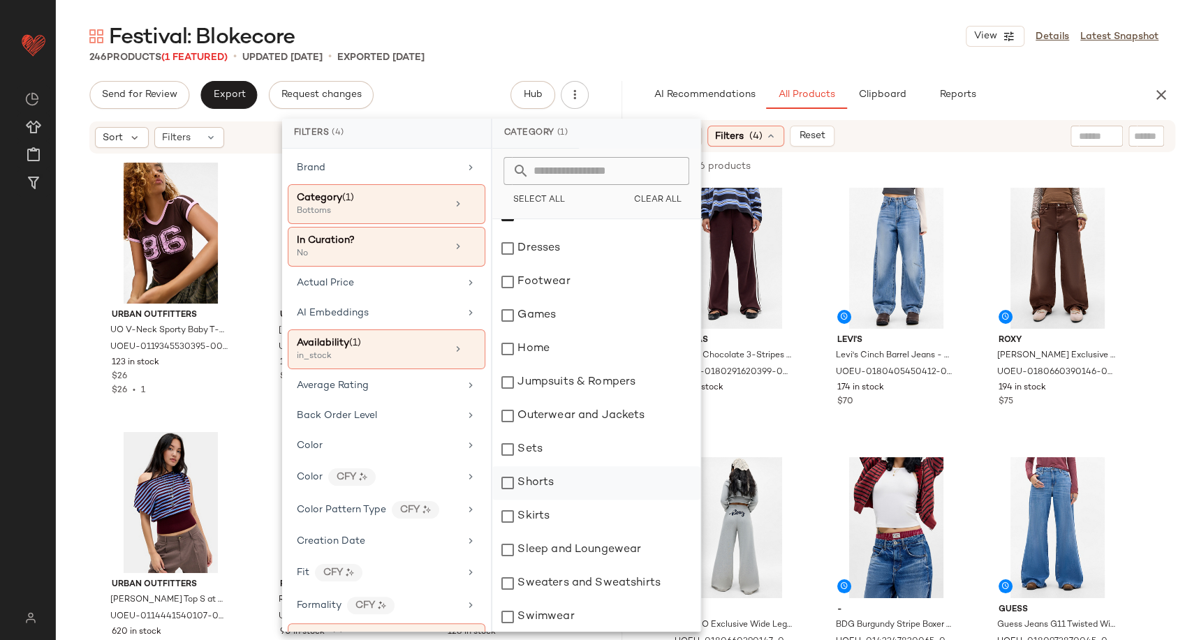
click at [539, 484] on div "Shorts" at bounding box center [596, 483] width 208 height 34
click at [538, 513] on div "Skirts" at bounding box center [596, 517] width 208 height 34
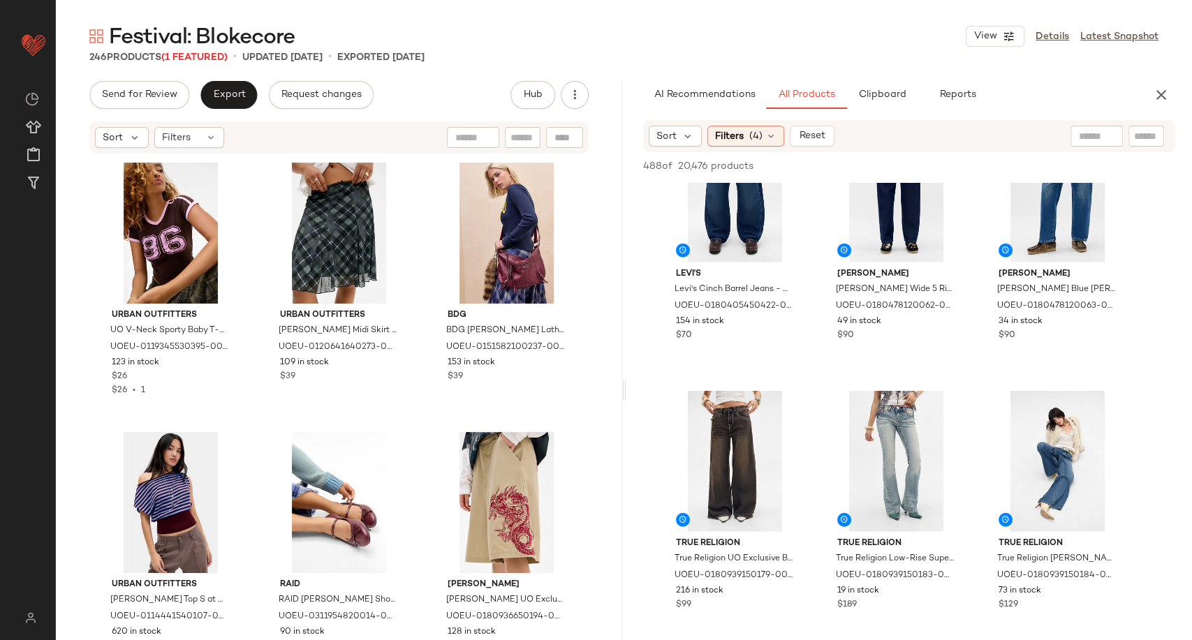
scroll to position [2173, 0]
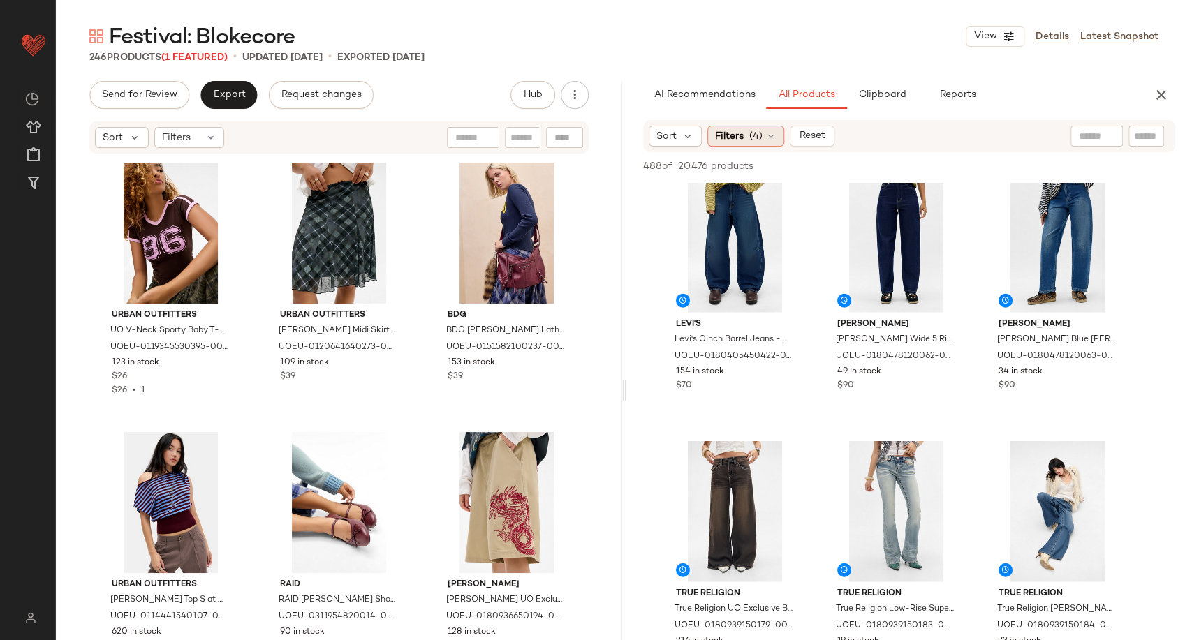
click at [759, 141] on span "(4)" at bounding box center [755, 136] width 13 height 15
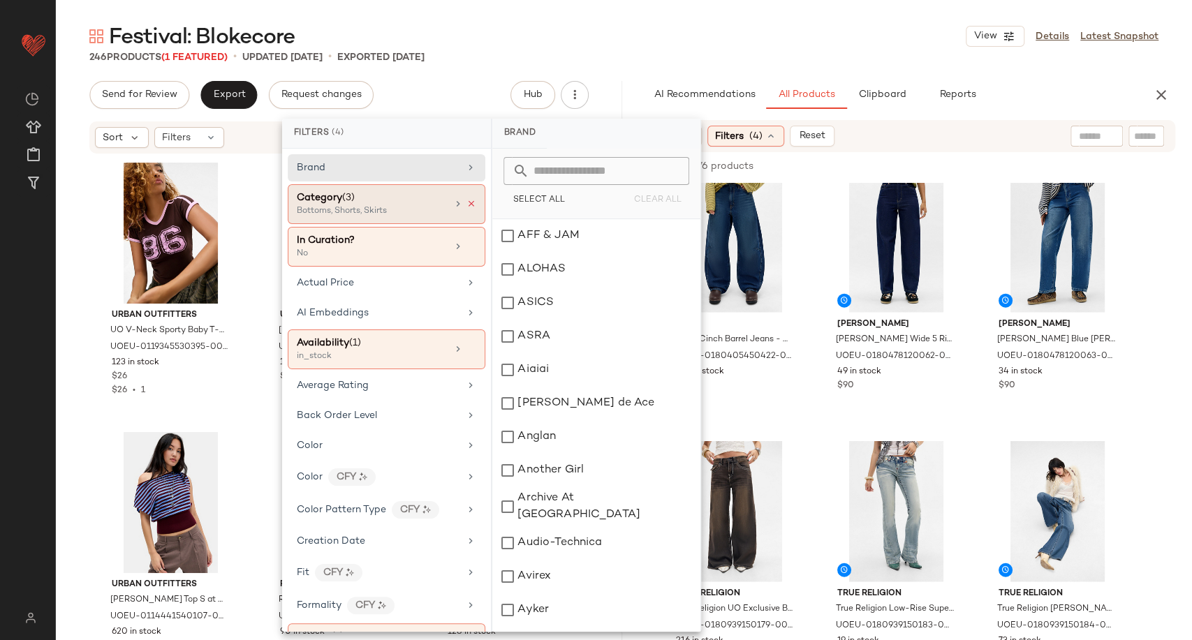
click at [466, 205] on icon at bounding box center [471, 204] width 10 height 10
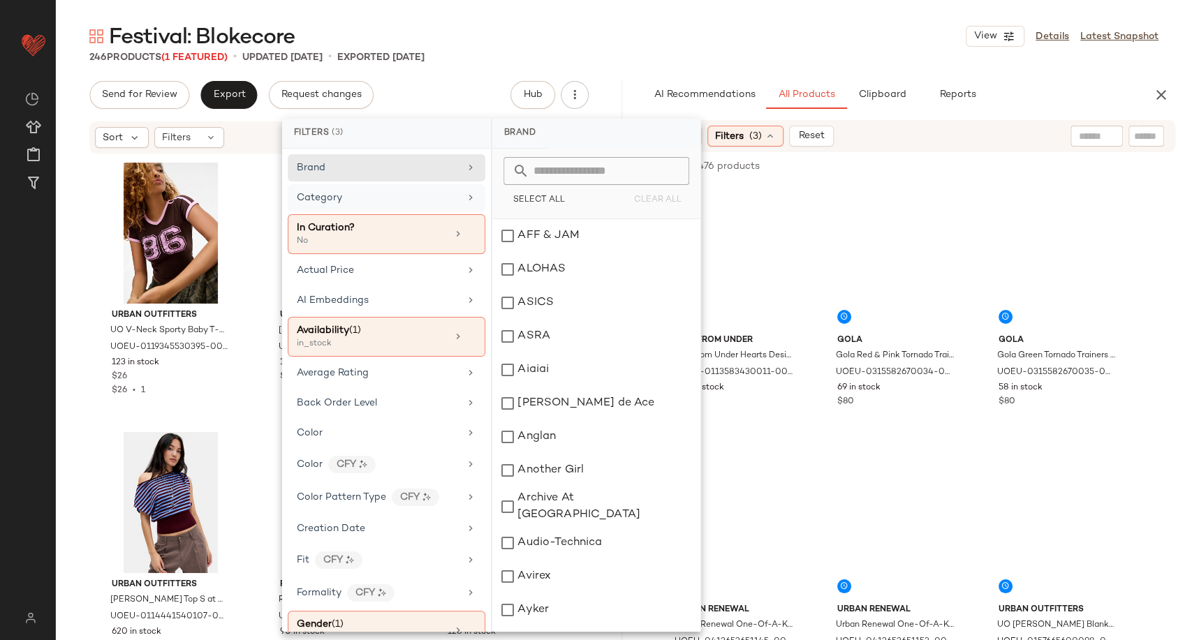
click at [456, 200] on div "Category" at bounding box center [387, 197] width 198 height 27
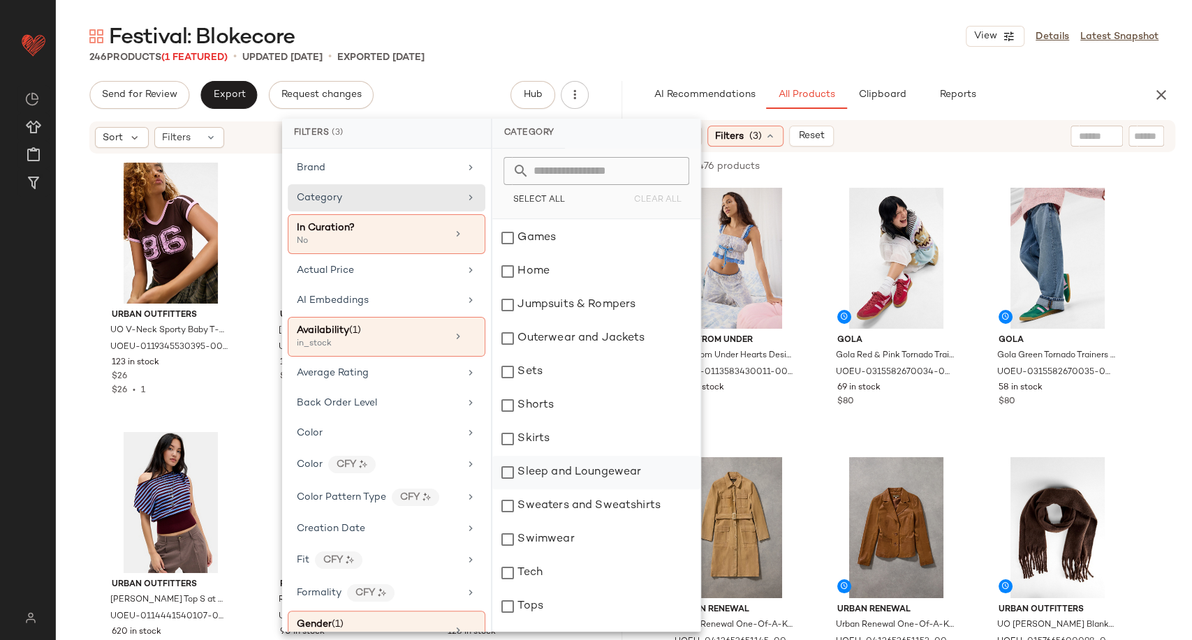
scroll to position [291, 0]
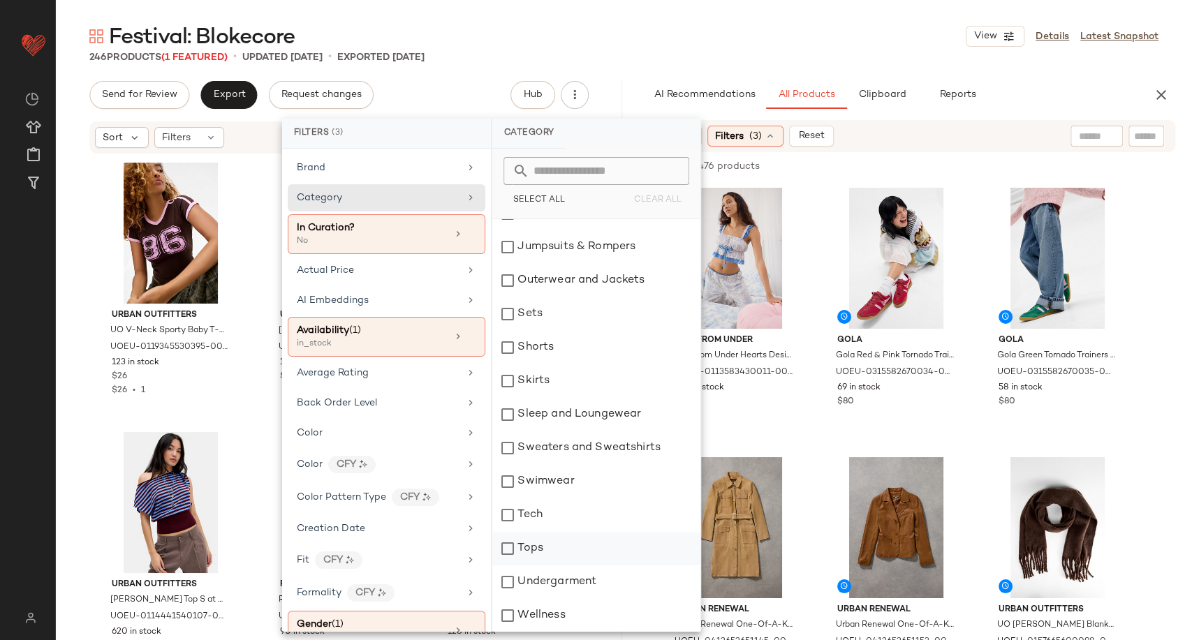
click at [555, 534] on div "Tops" at bounding box center [596, 549] width 208 height 34
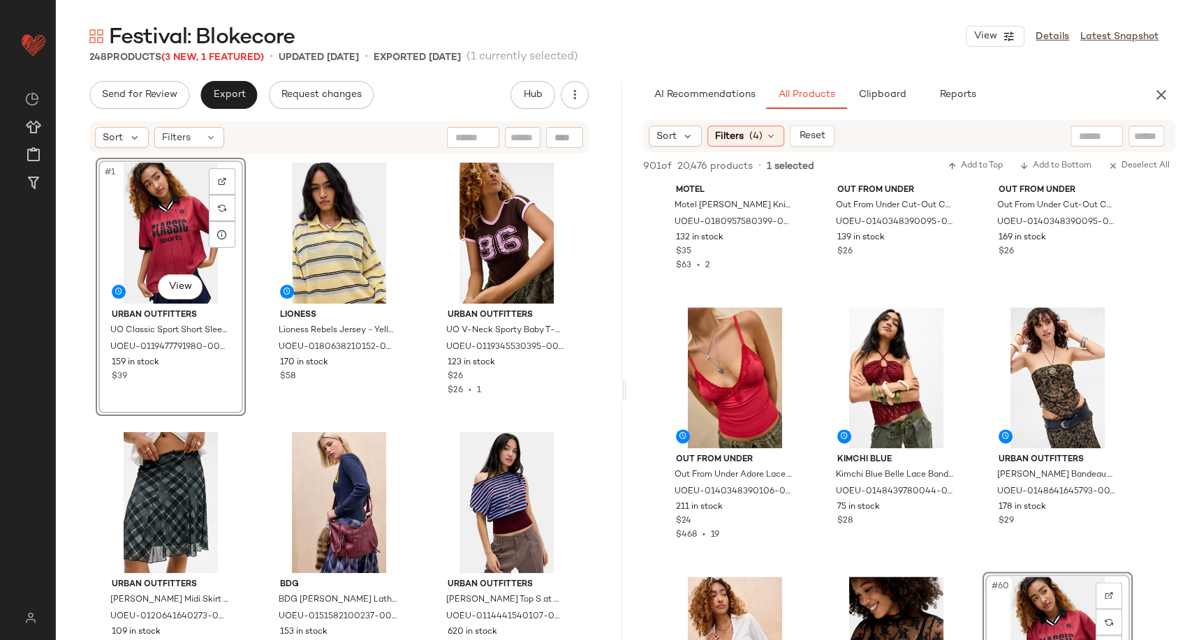
scroll to position [4966, 0]
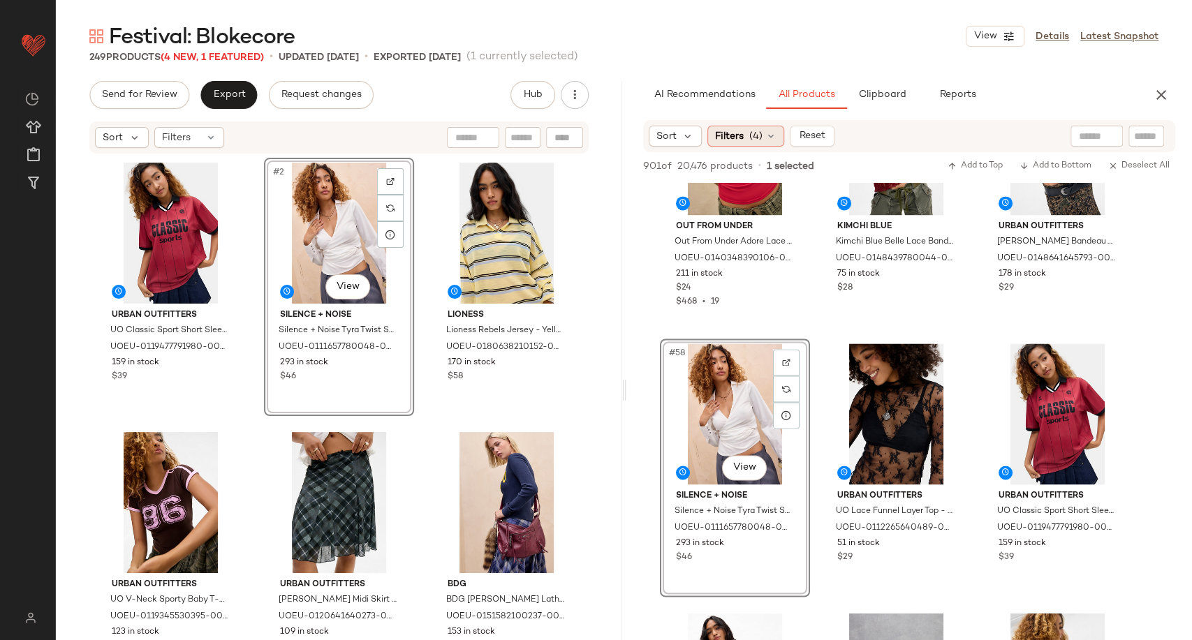
click at [780, 132] on div "Filters (4)" at bounding box center [745, 136] width 77 height 21
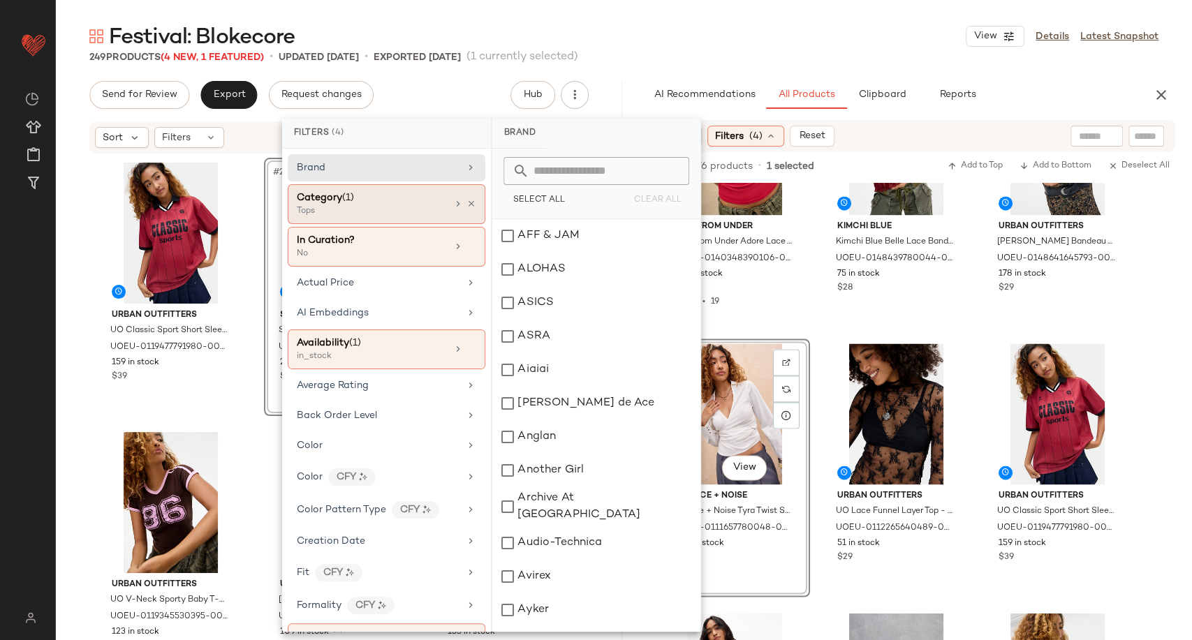
click at [422, 203] on div "Category (1)" at bounding box center [372, 198] width 150 height 15
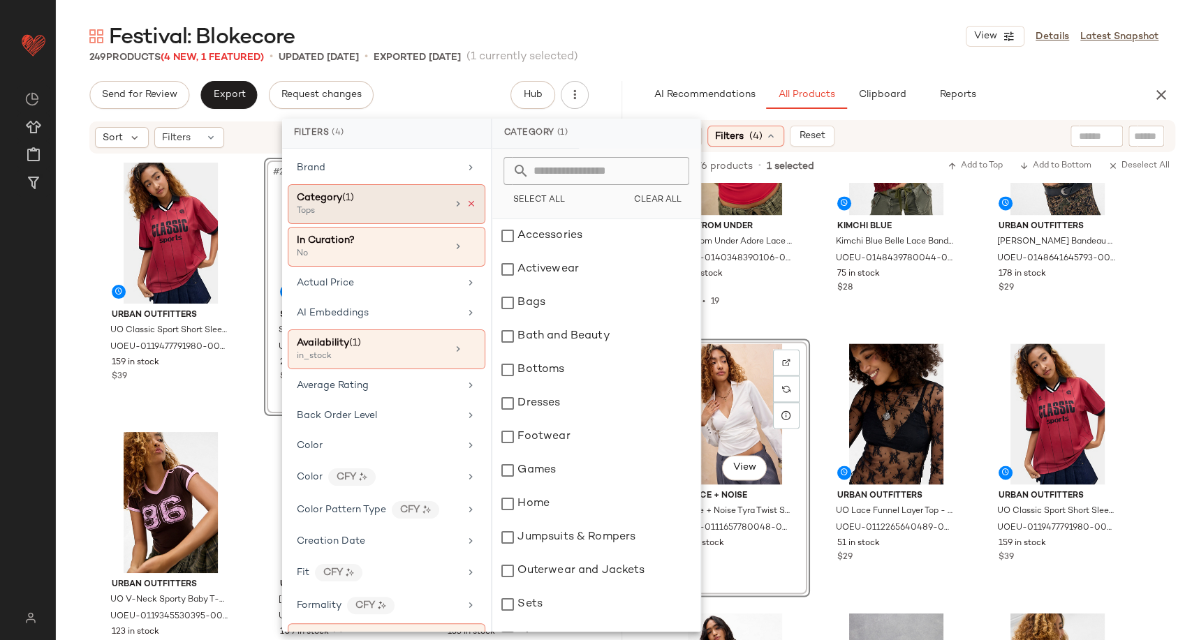
click at [468, 203] on icon at bounding box center [471, 204] width 10 height 10
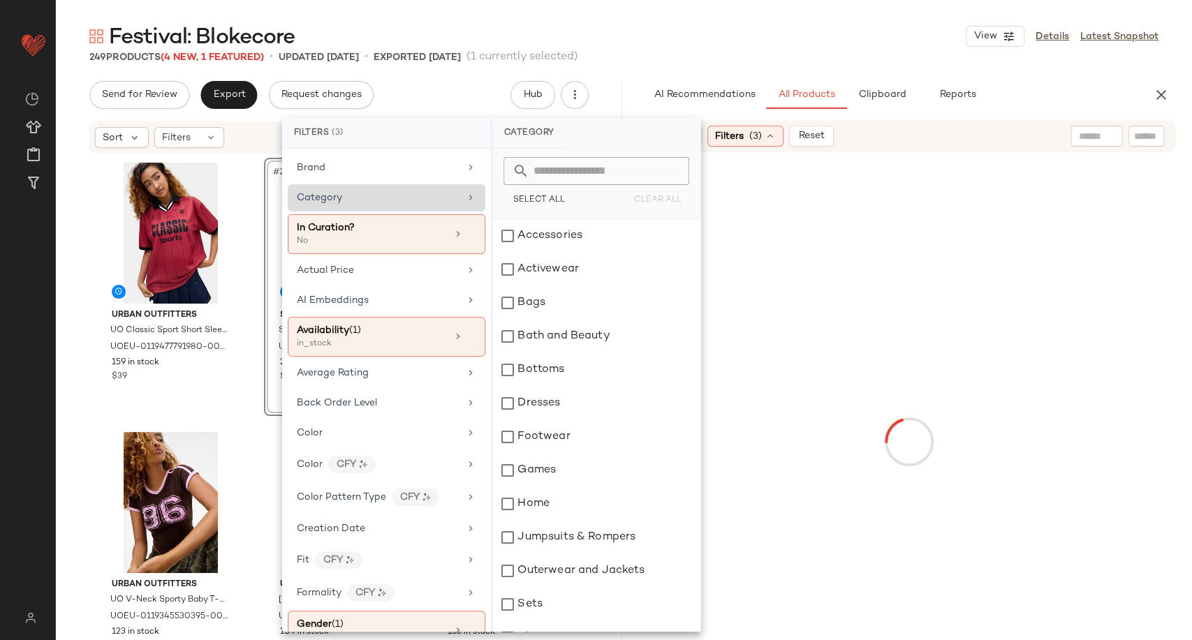
click at [422, 205] on div "Category" at bounding box center [387, 197] width 198 height 27
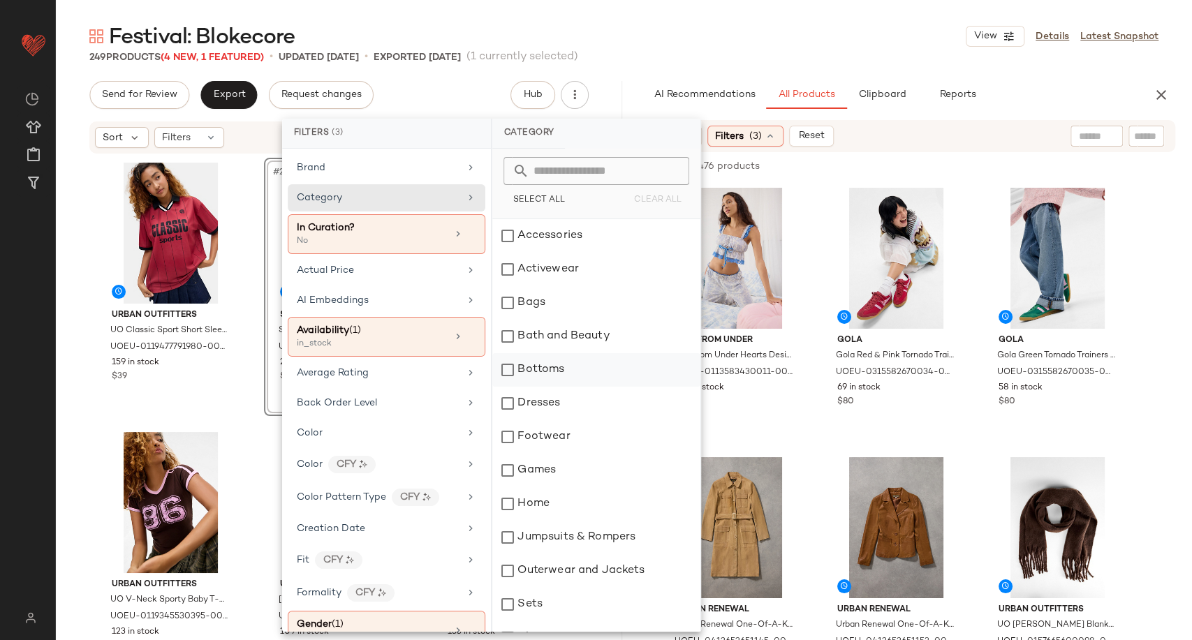
click at [545, 367] on div "Bottoms" at bounding box center [596, 370] width 208 height 34
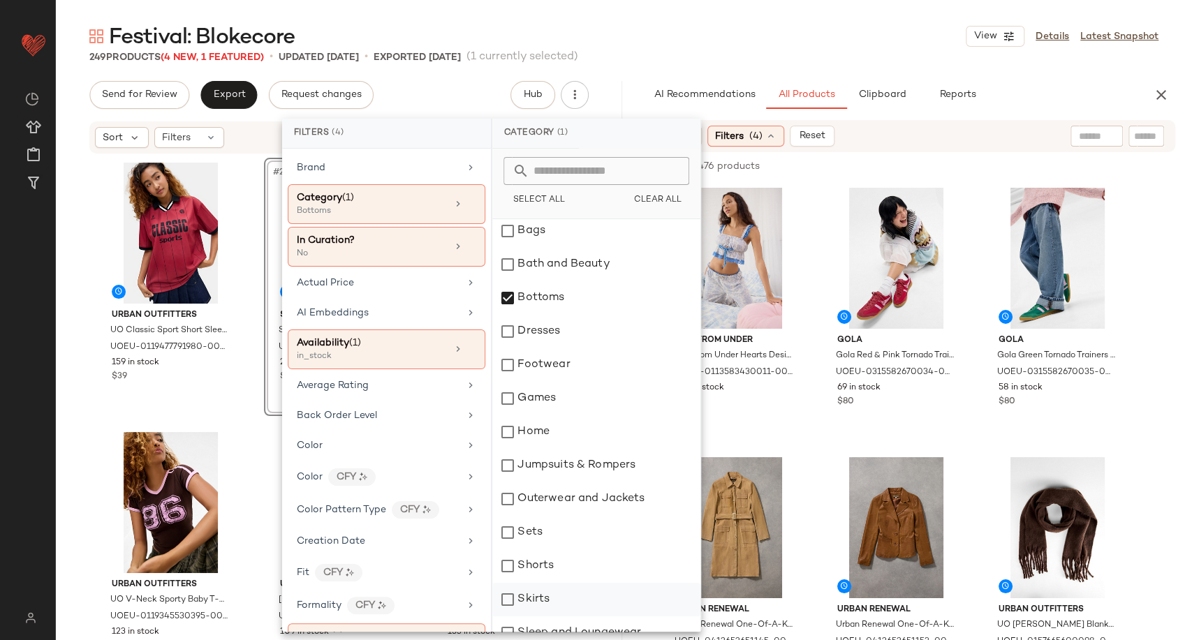
scroll to position [155, 0]
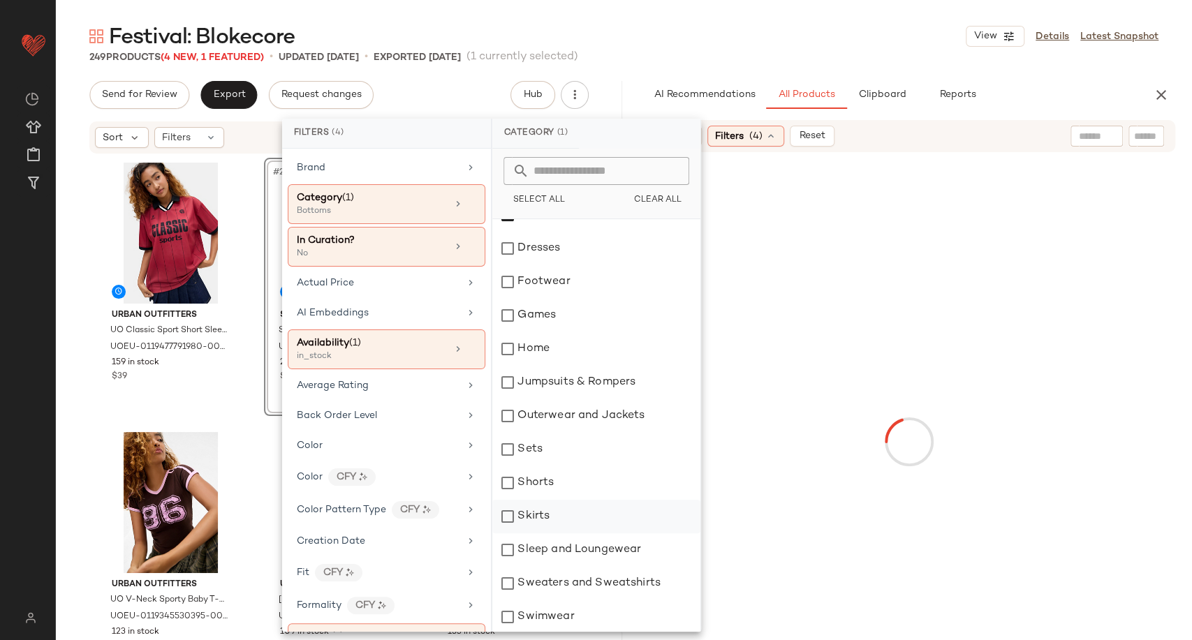
click at [580, 489] on div "Shorts" at bounding box center [596, 483] width 208 height 34
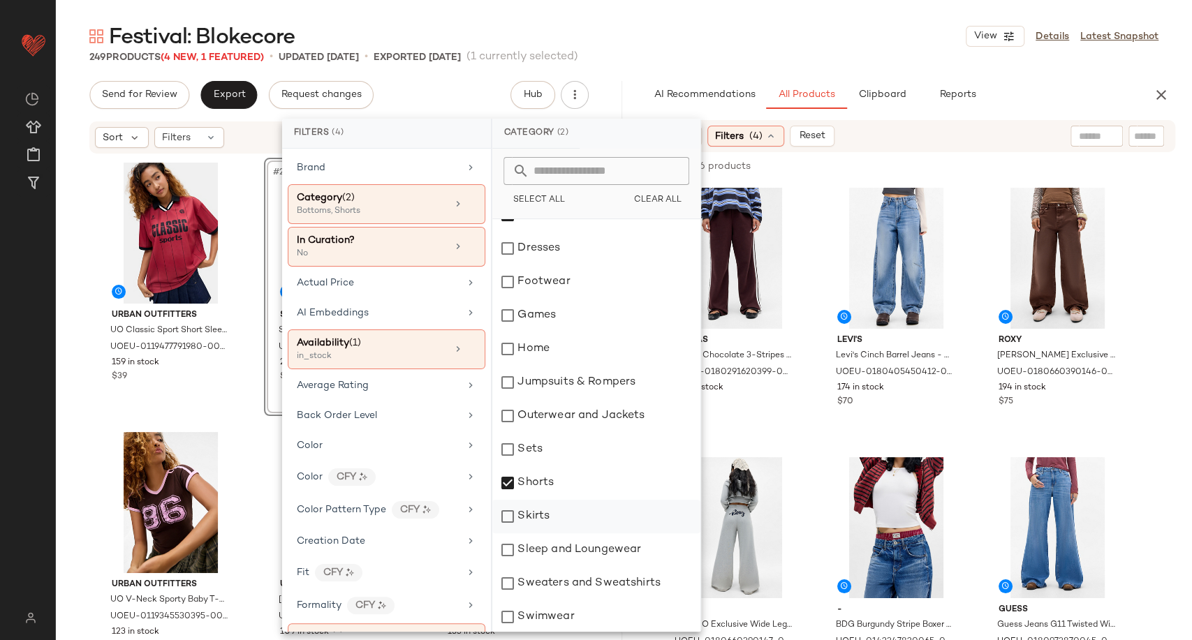
click at [578, 513] on div "Skirts" at bounding box center [596, 517] width 208 height 34
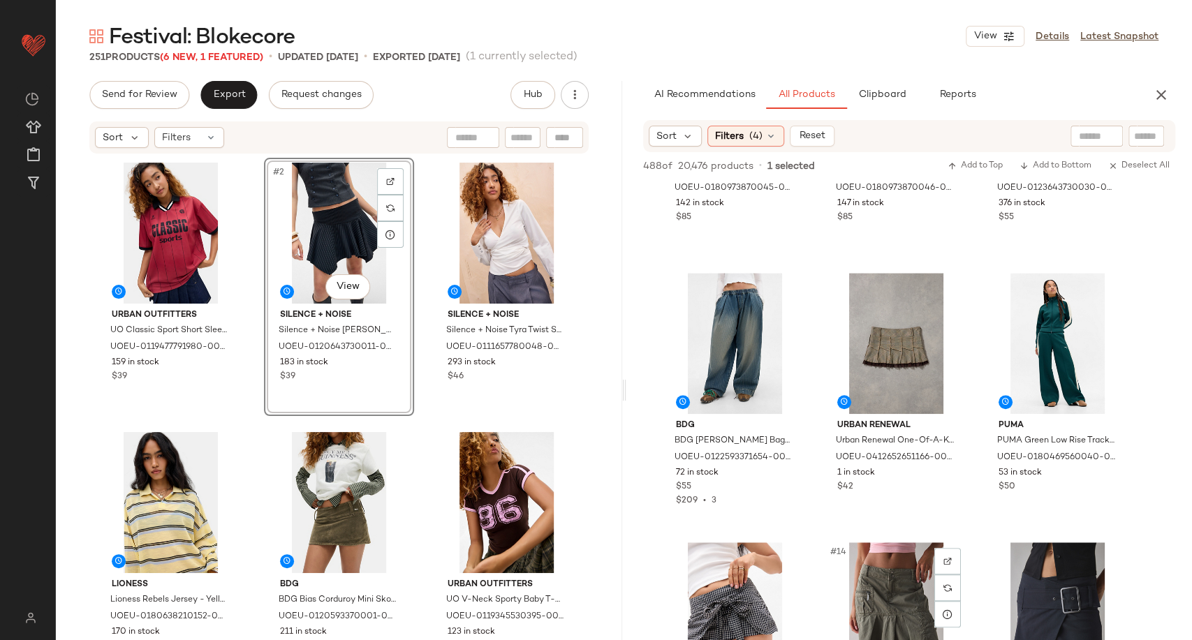
scroll to position [620, 0]
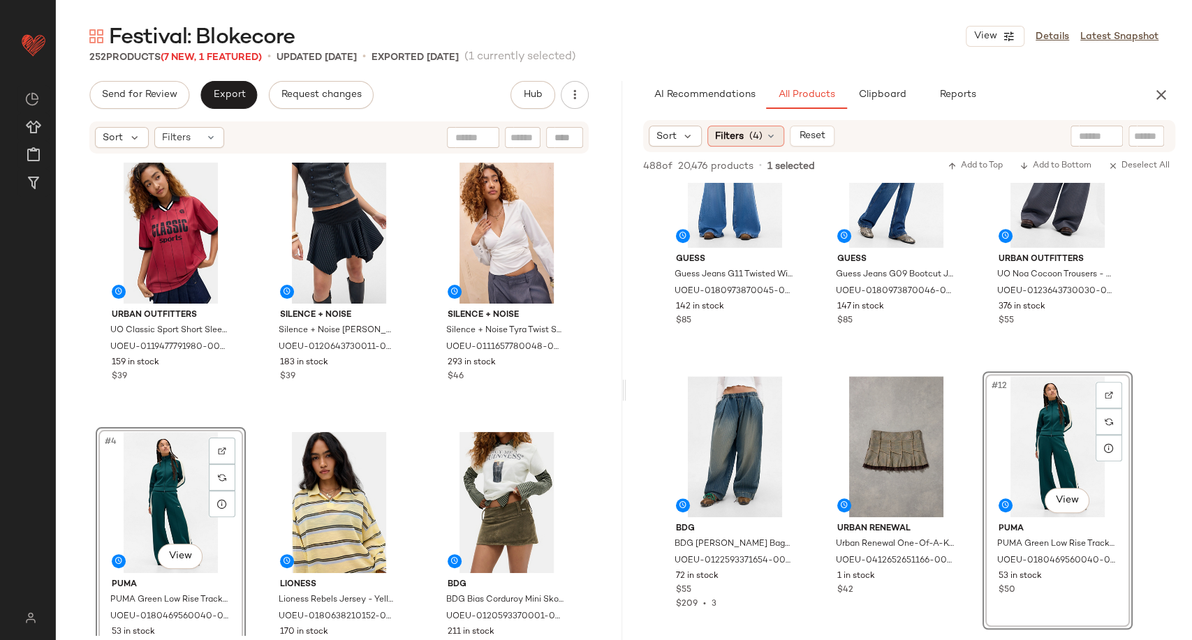
click at [775, 135] on icon at bounding box center [770, 136] width 11 height 11
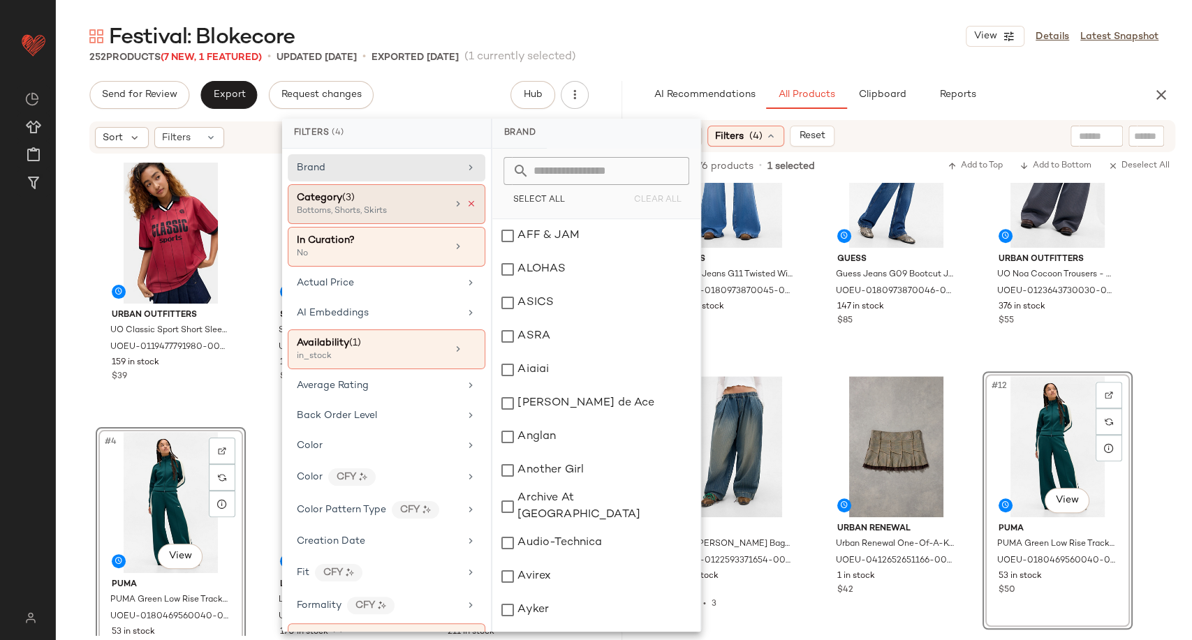
click at [467, 203] on icon at bounding box center [471, 204] width 10 height 10
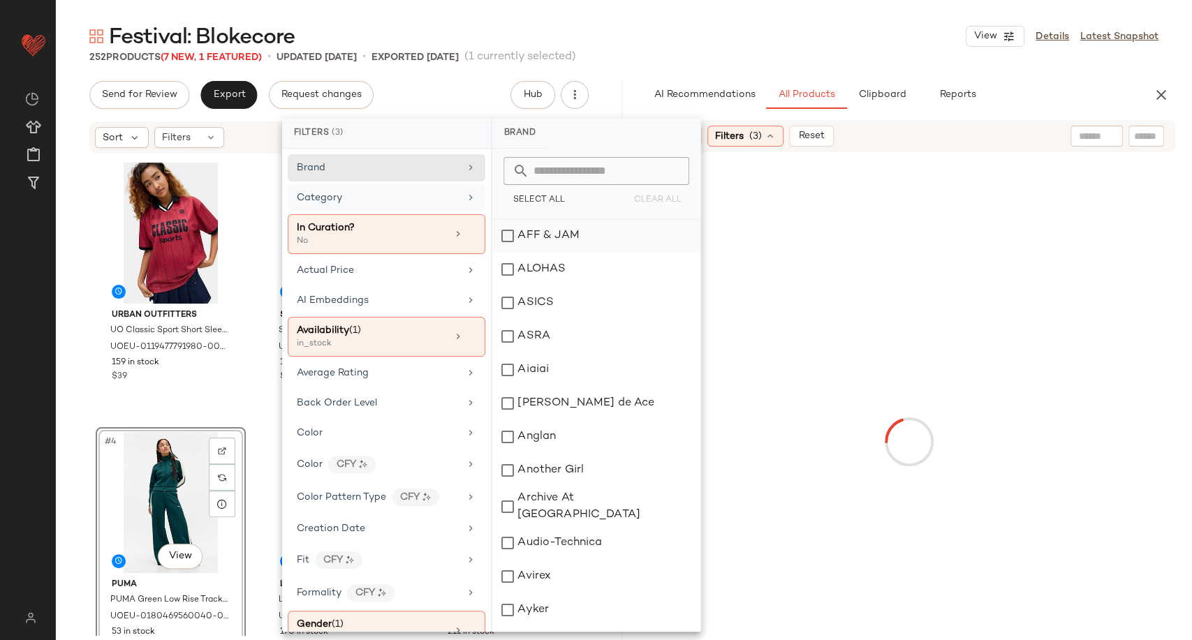
click at [421, 196] on div "Category" at bounding box center [378, 198] width 163 height 15
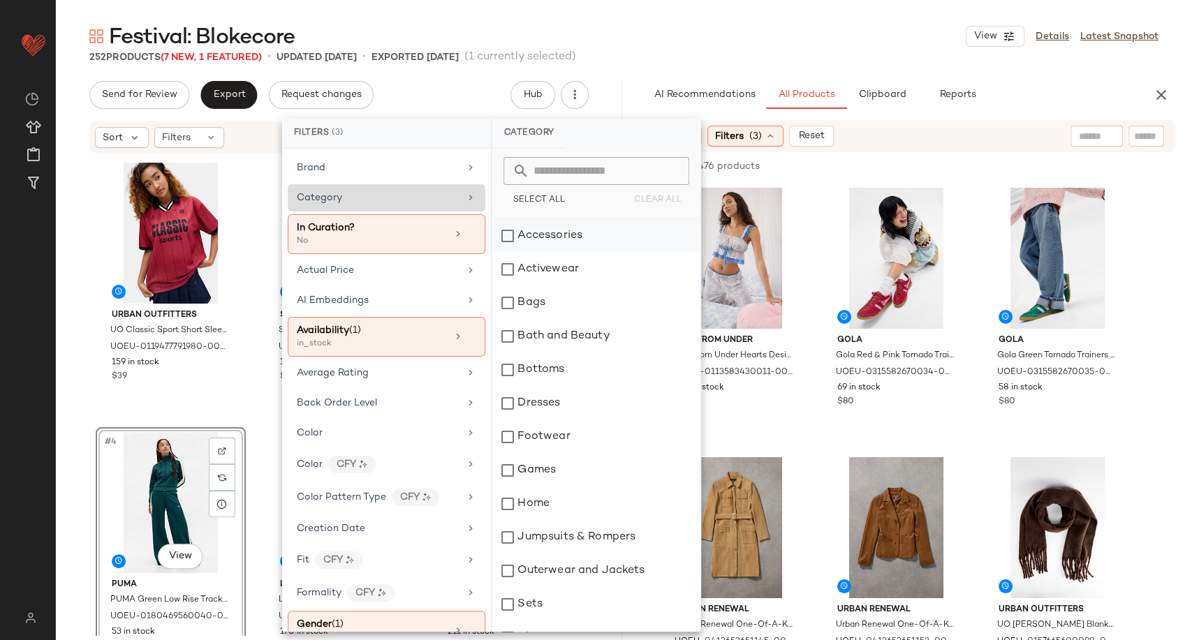
click at [546, 230] on div "Accessories" at bounding box center [596, 236] width 208 height 34
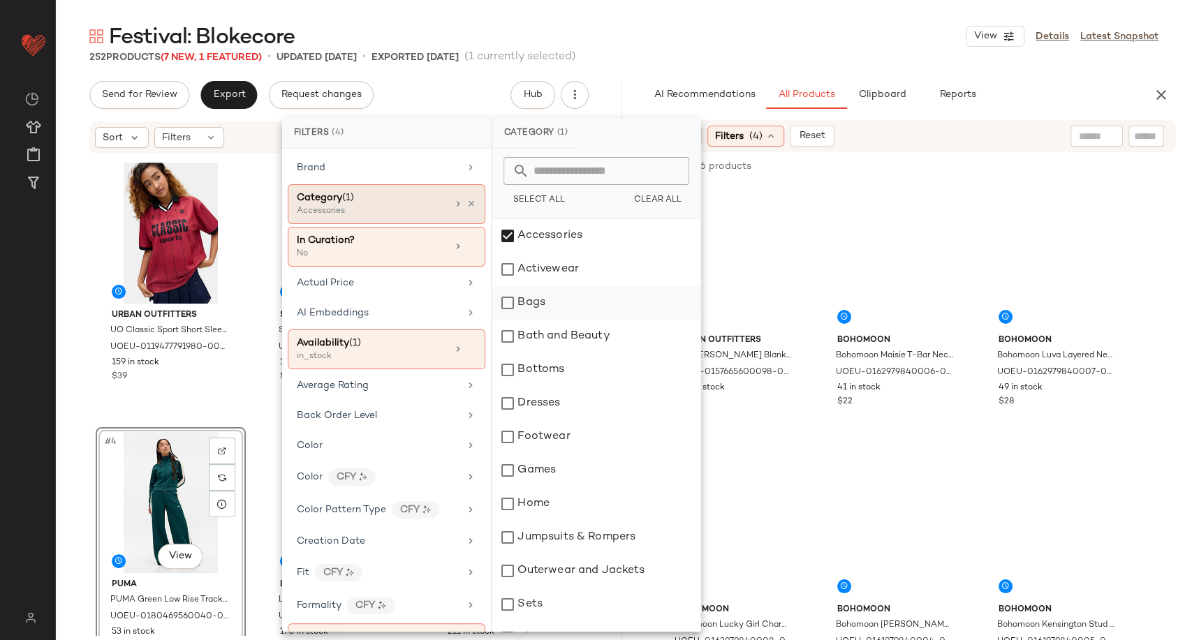
click at [524, 305] on div "Bags" at bounding box center [596, 303] width 208 height 34
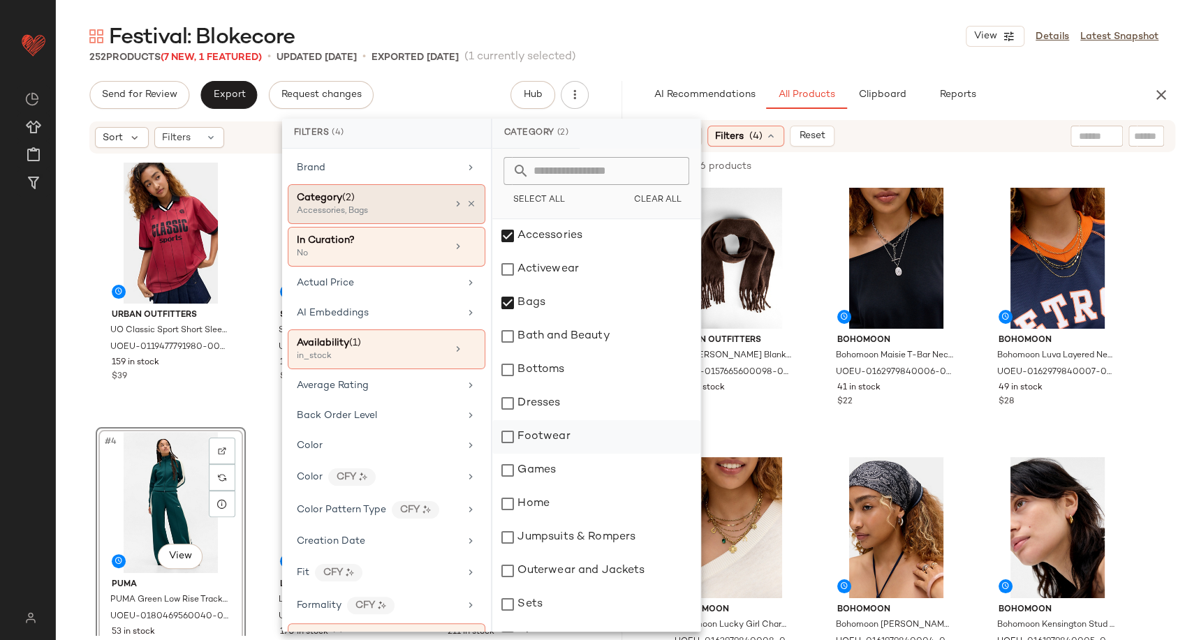
click at [538, 436] on div "Footwear" at bounding box center [596, 437] width 208 height 34
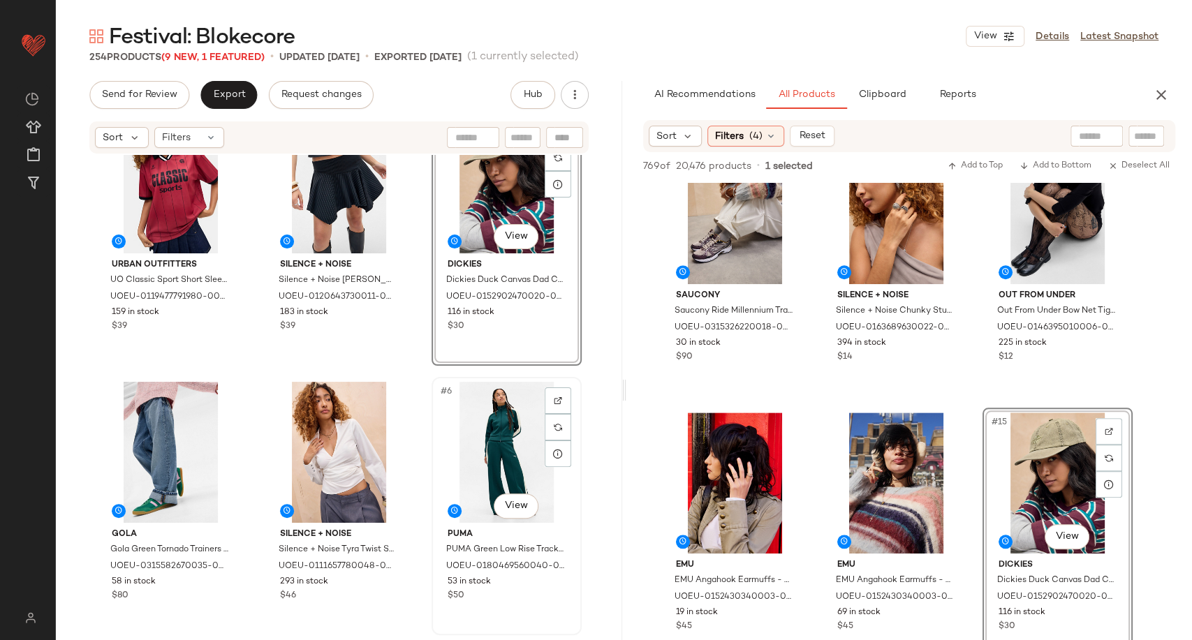
scroll to position [78, 0]
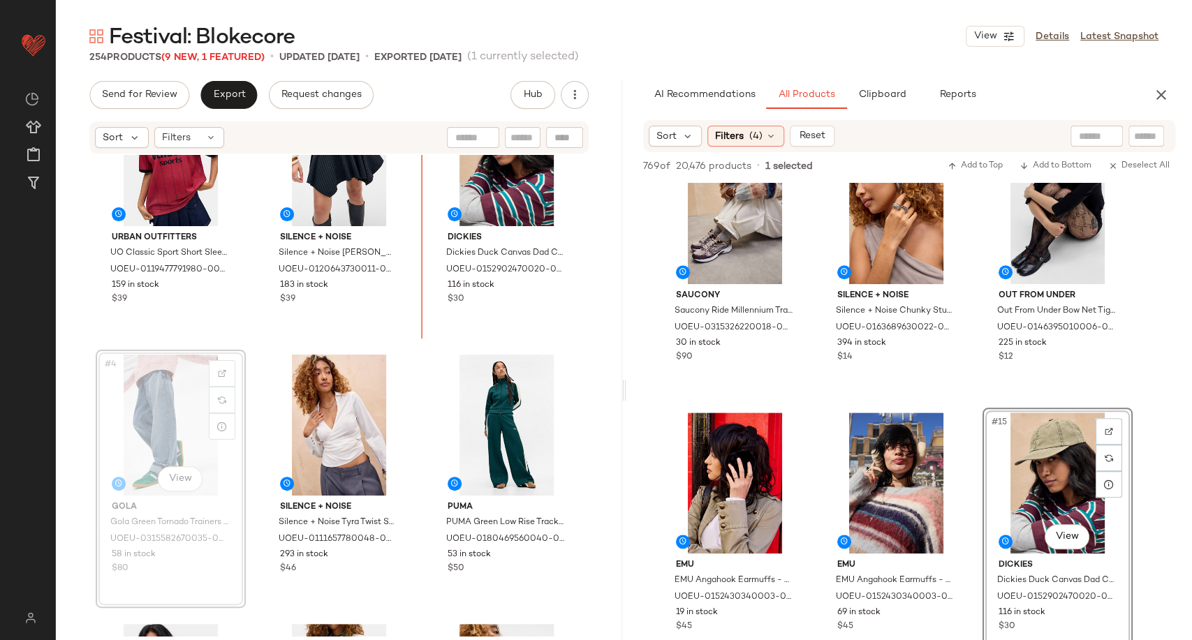
scroll to position [72, 0]
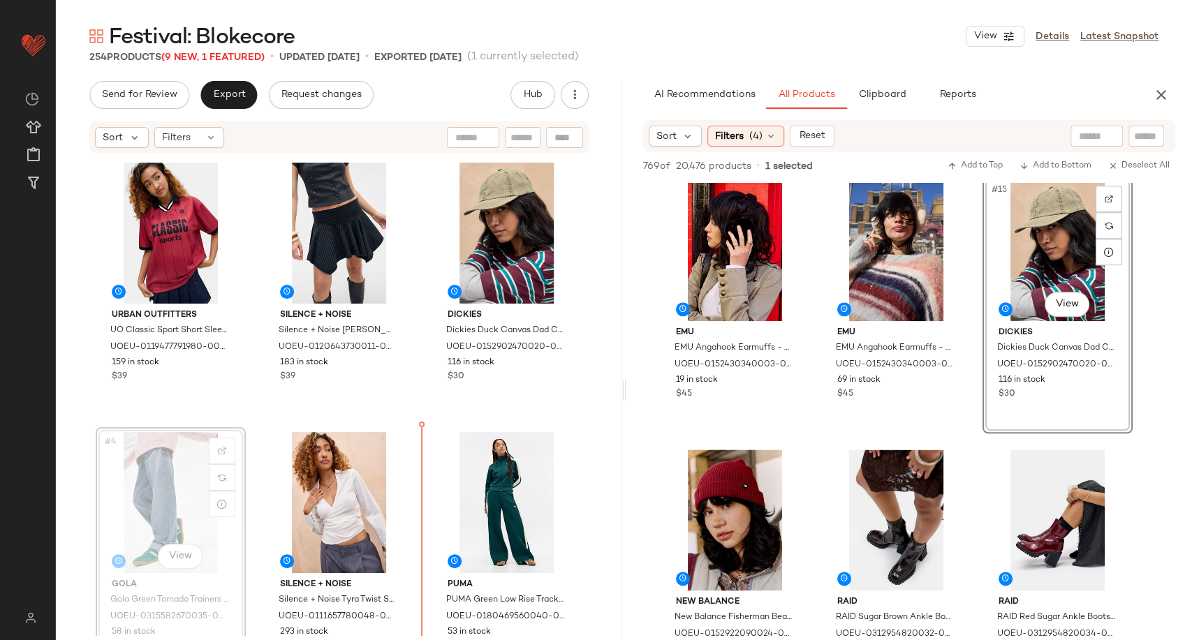
scroll to position [4, 0]
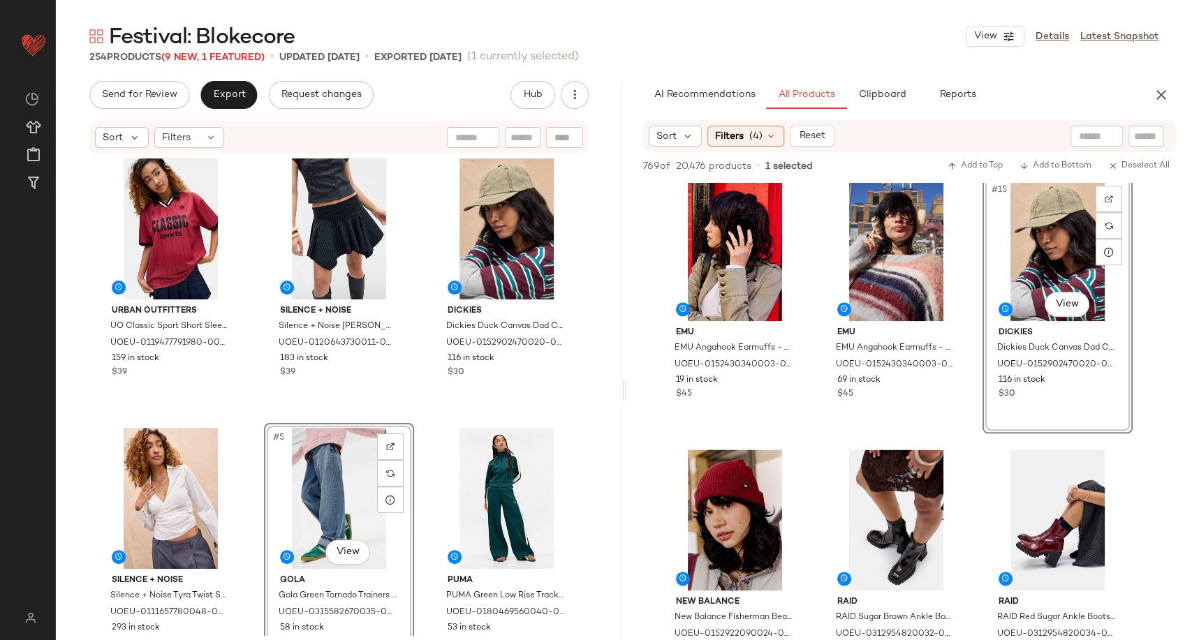
click at [418, 546] on div "Urban Outfitters UO Classic Sport Short Sleeve Football T-Shirt - Dark Red M at…" at bounding box center [339, 393] width 486 height 478
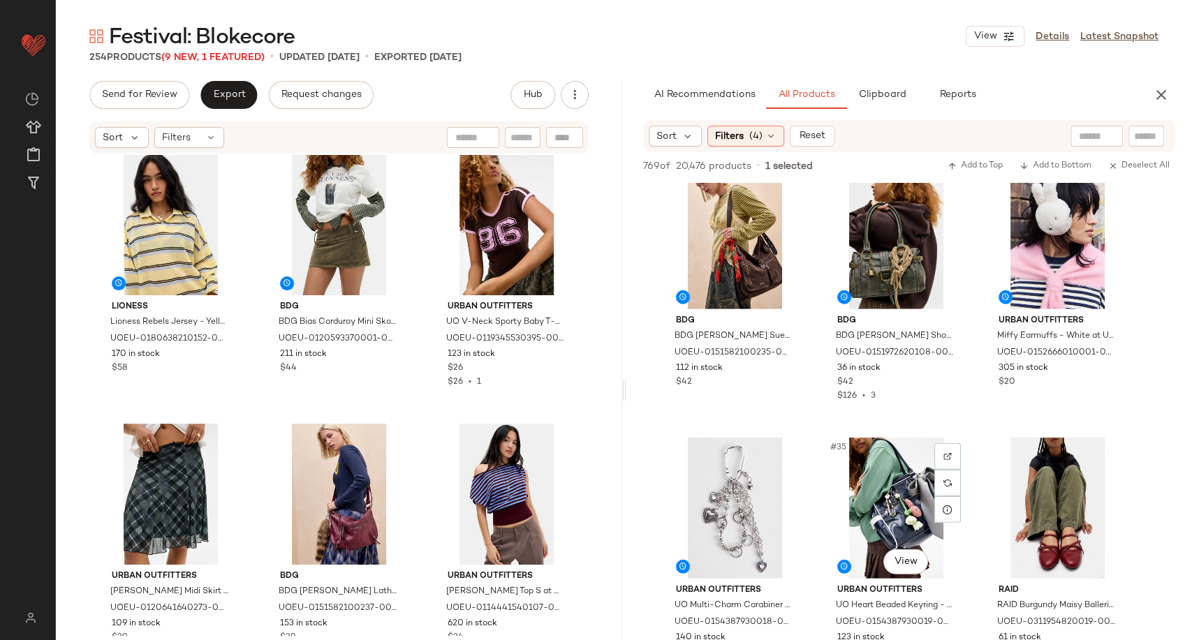
scroll to position [2948, 0]
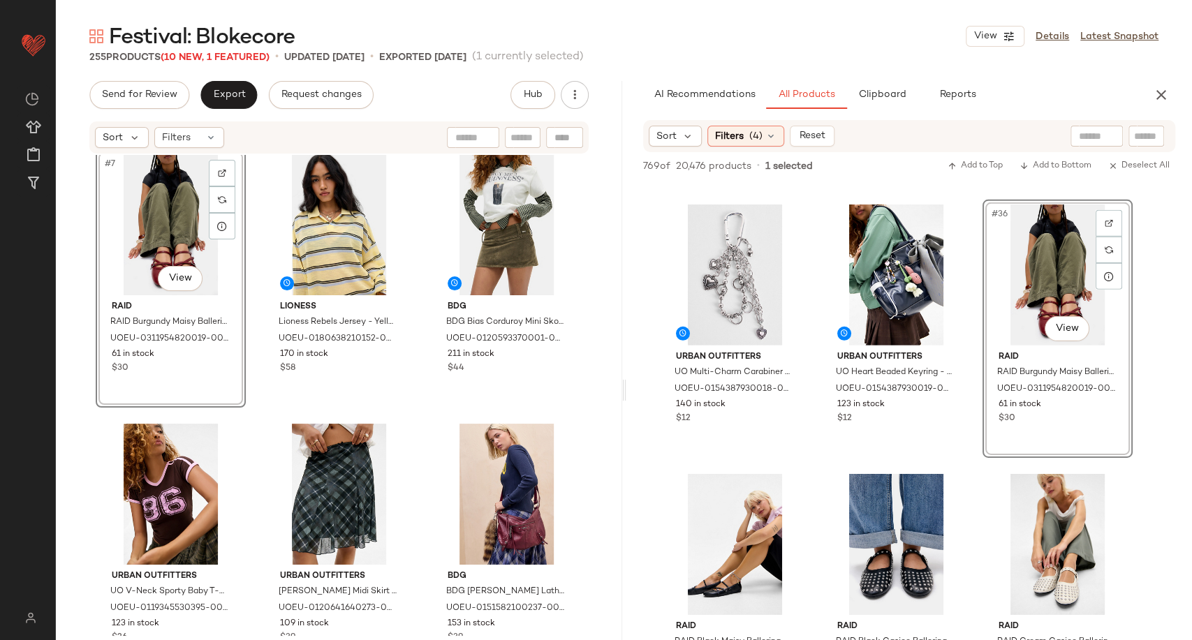
click at [423, 404] on div "Silence + Noise Silence + Noise Tyra Twist Shirt - White 2XS at Urban Outfitter…" at bounding box center [339, 395] width 566 height 481
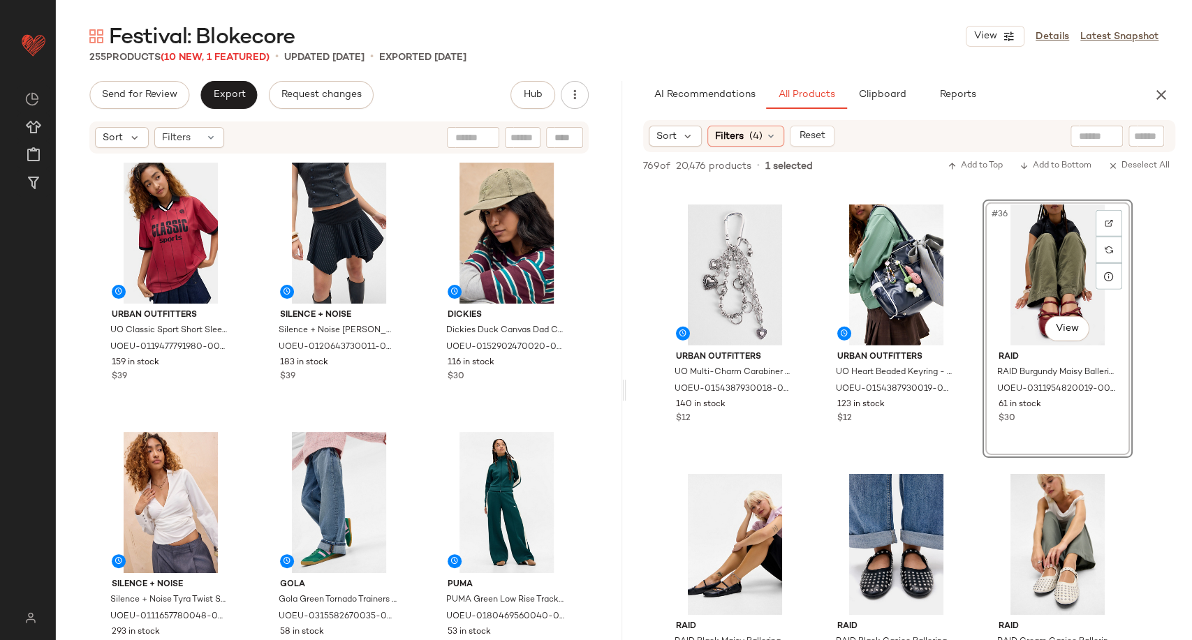
scroll to position [0, 0]
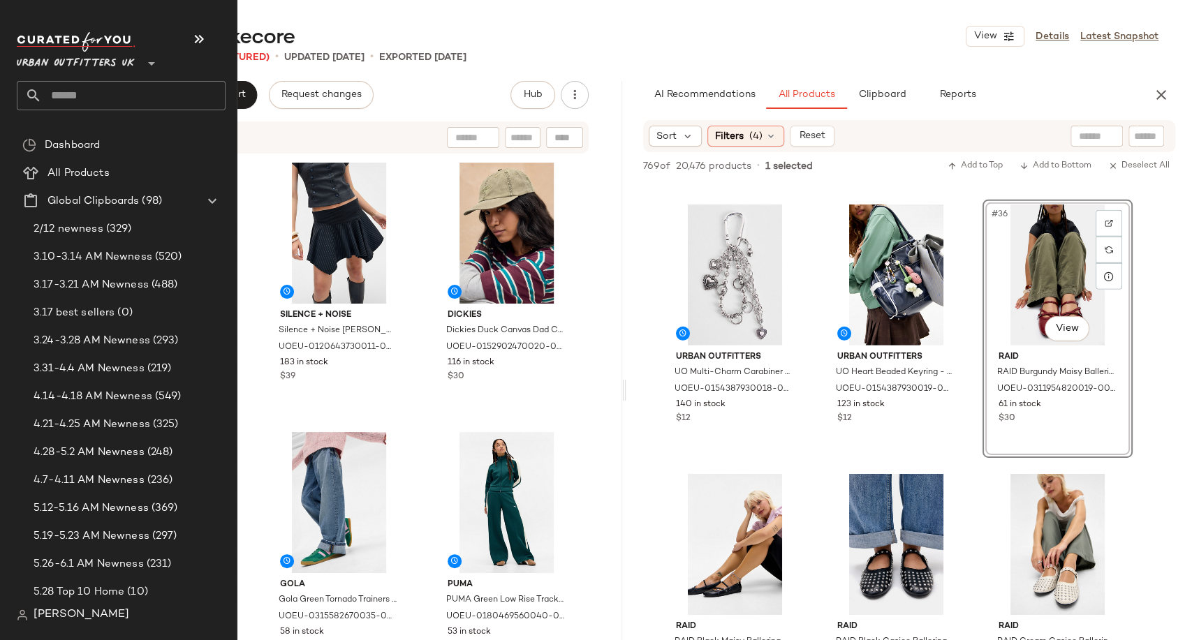
click at [73, 98] on input "text" at bounding box center [134, 95] width 184 height 29
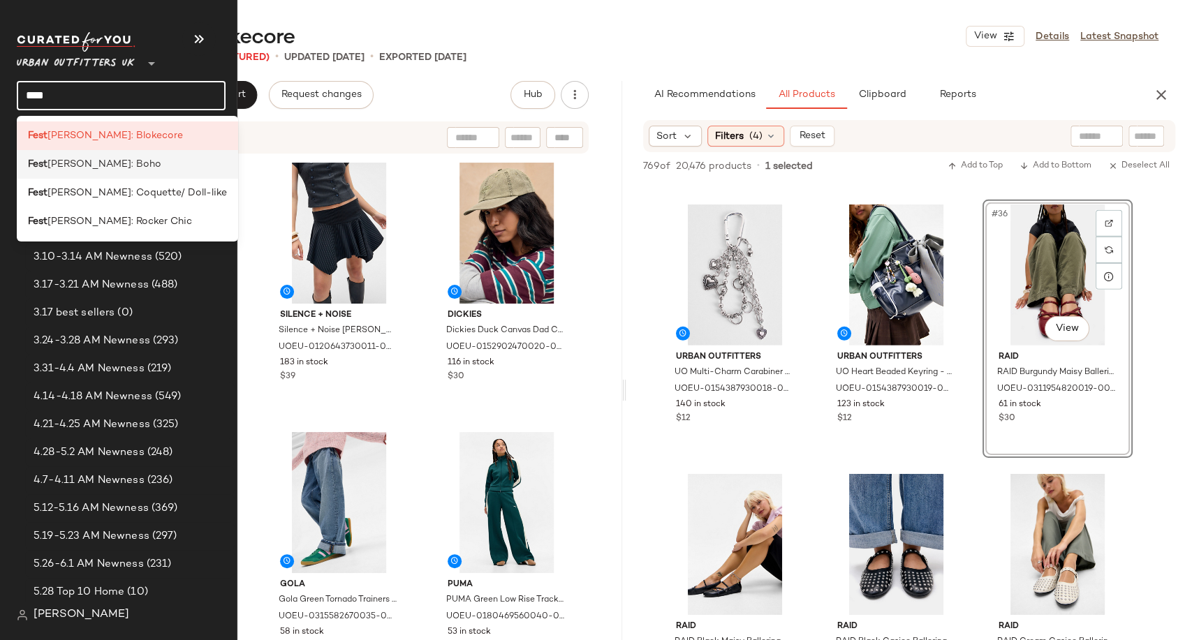
type input "****"
click at [96, 172] on div "Fest ival: Boho" at bounding box center [127, 164] width 221 height 29
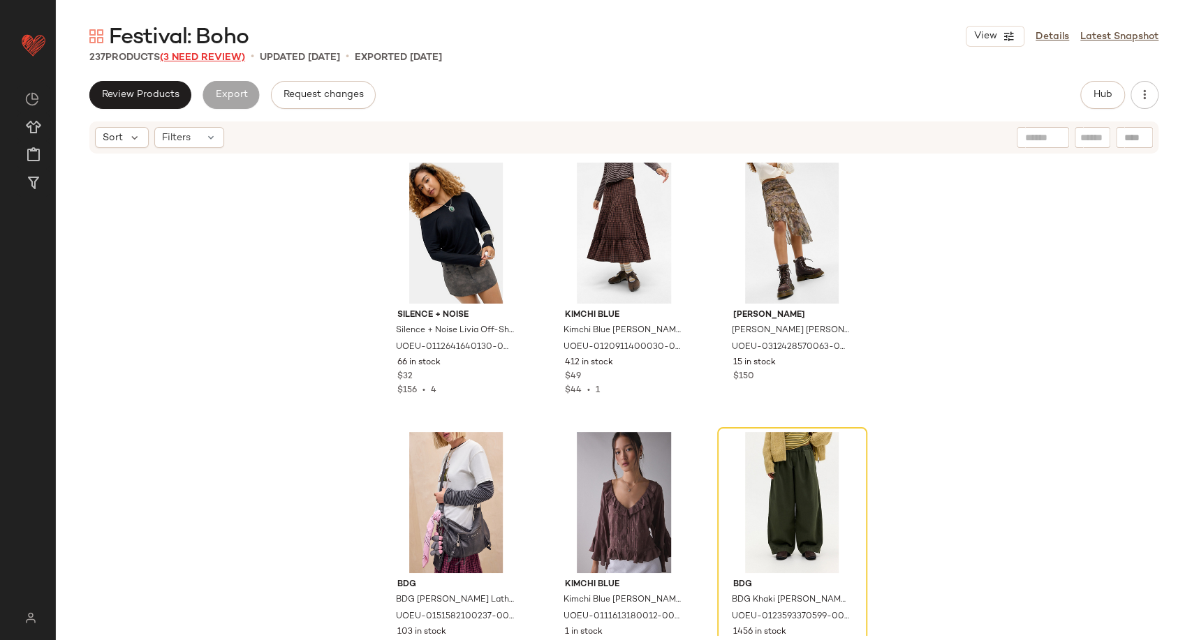
click at [223, 54] on span "(3 Need Review)" at bounding box center [202, 57] width 85 height 10
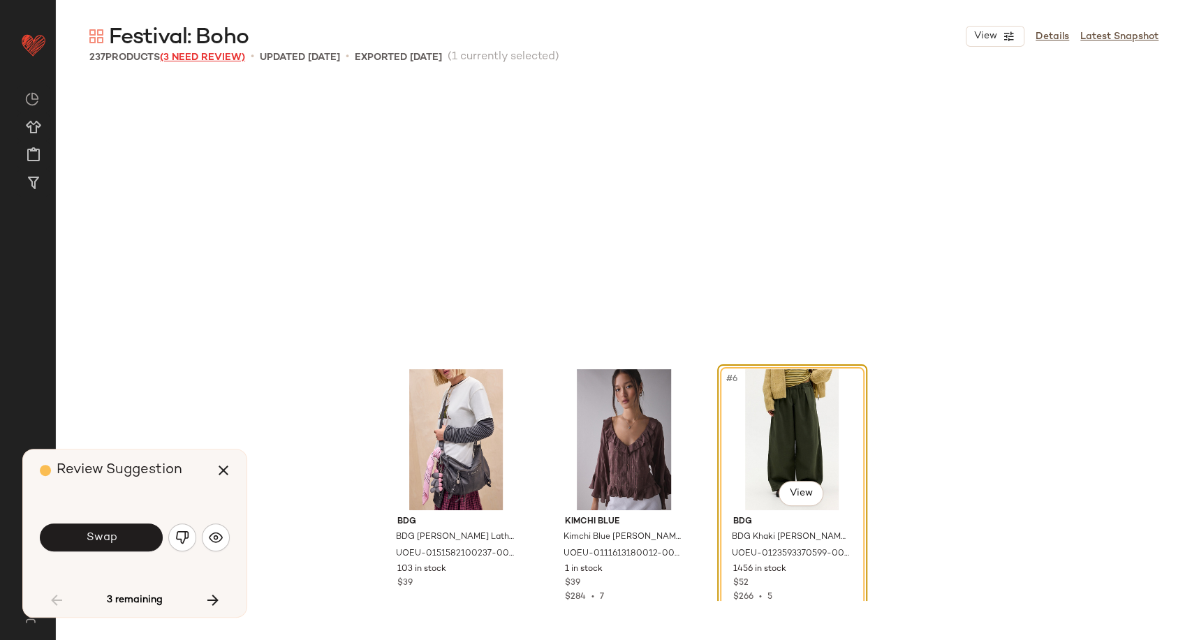
scroll to position [280, 0]
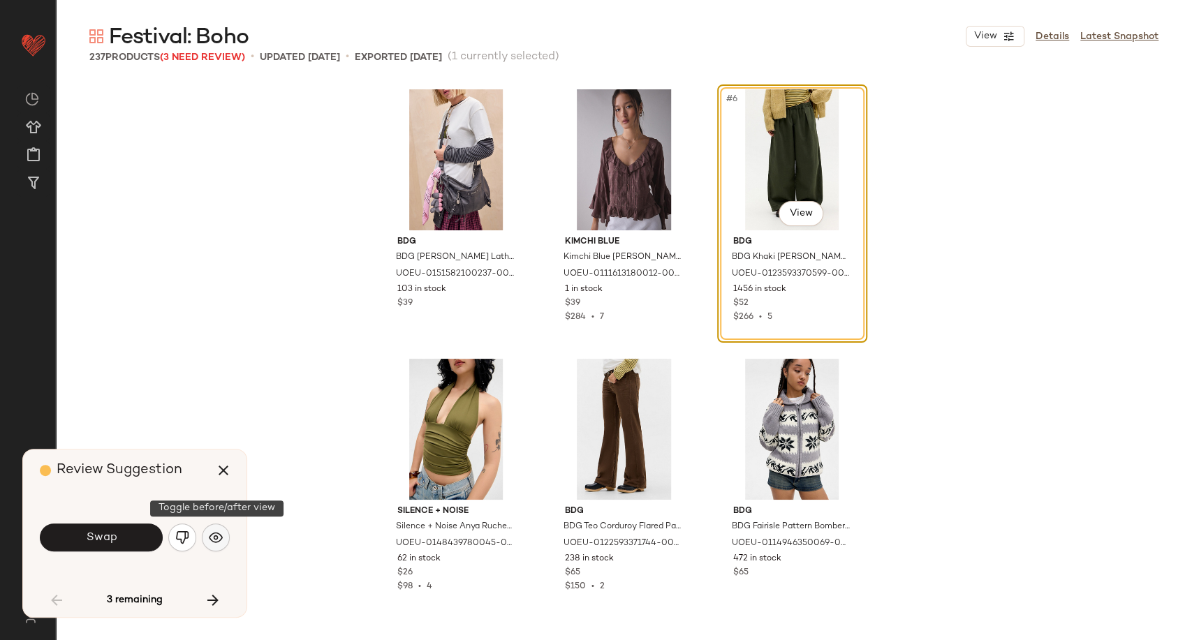
click at [214, 534] on img "button" at bounding box center [216, 538] width 14 height 14
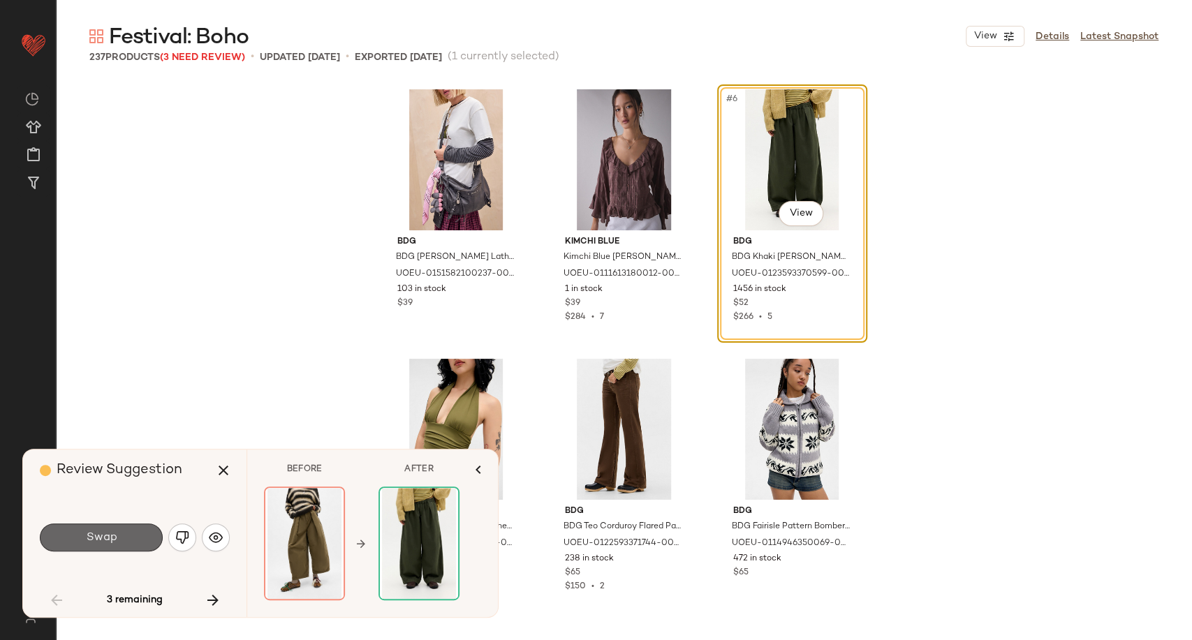
click at [115, 538] on span "Swap" at bounding box center [100, 537] width 31 height 13
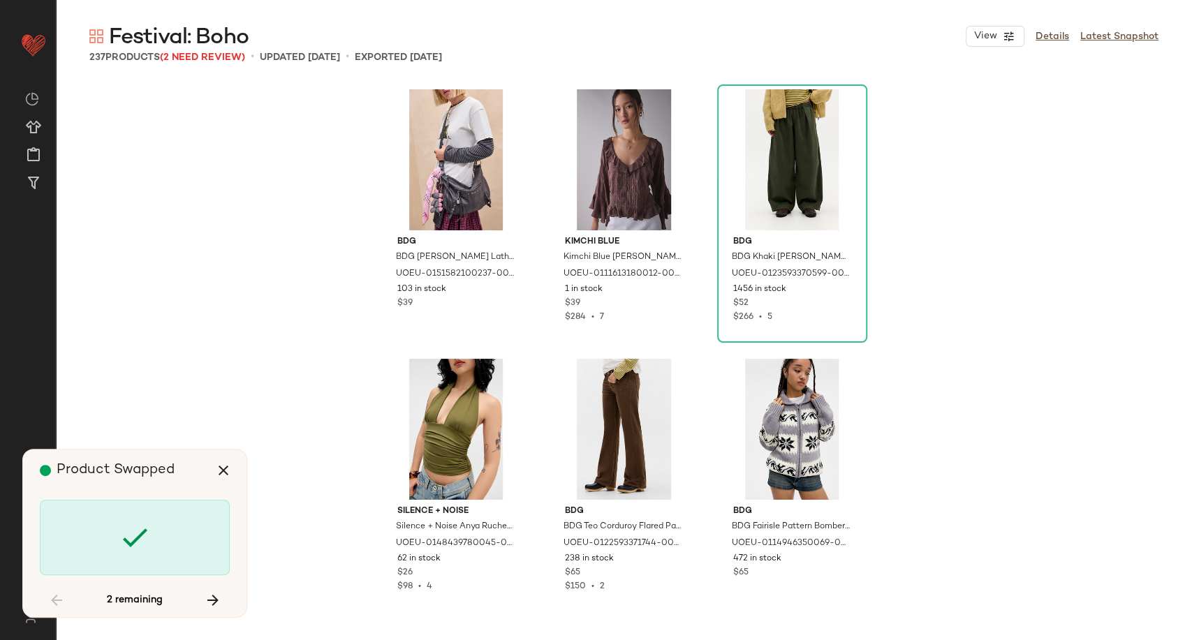
scroll to position [1078, 0]
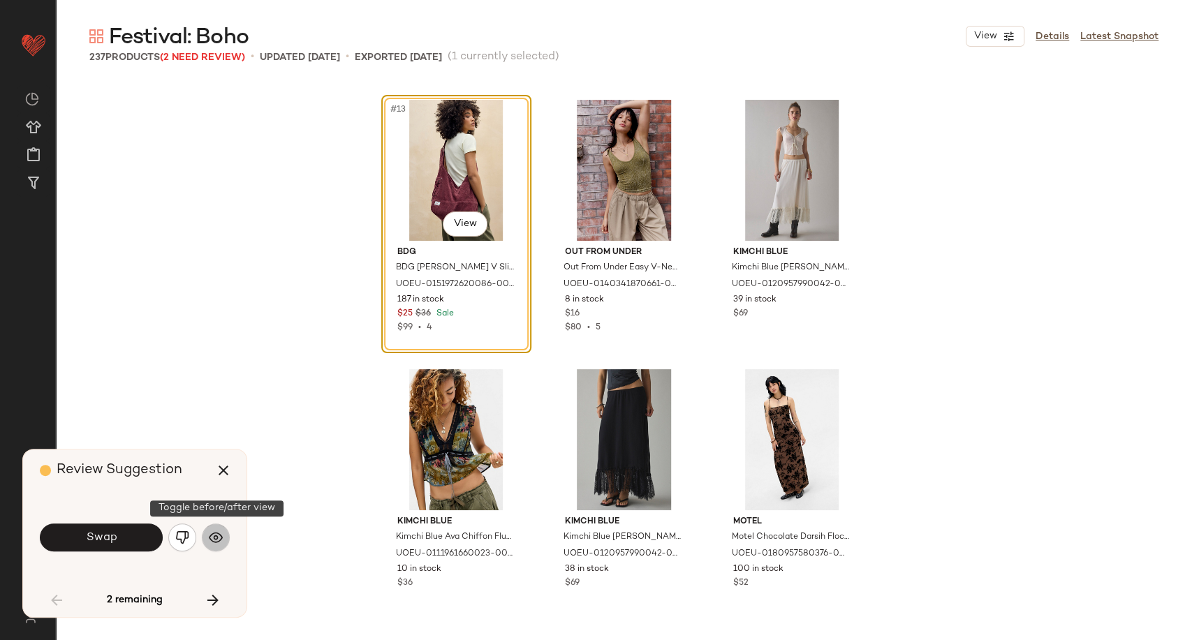
click at [207, 538] on button "button" at bounding box center [216, 538] width 28 height 28
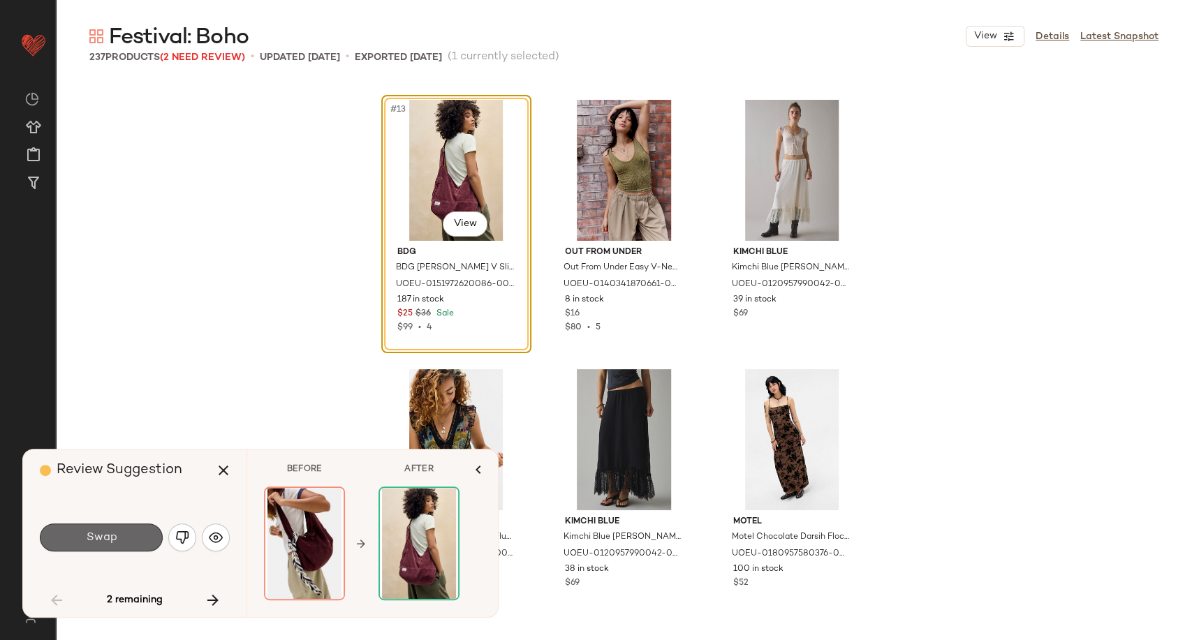
click at [132, 538] on button "Swap" at bounding box center [101, 538] width 123 height 28
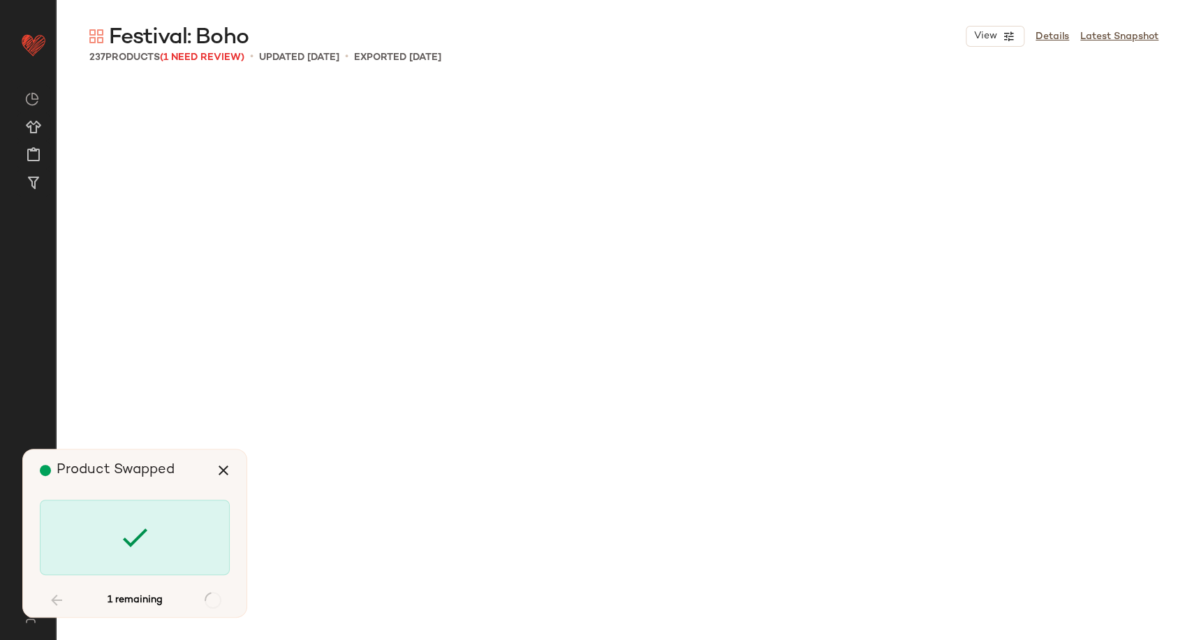
scroll to position [6469, 0]
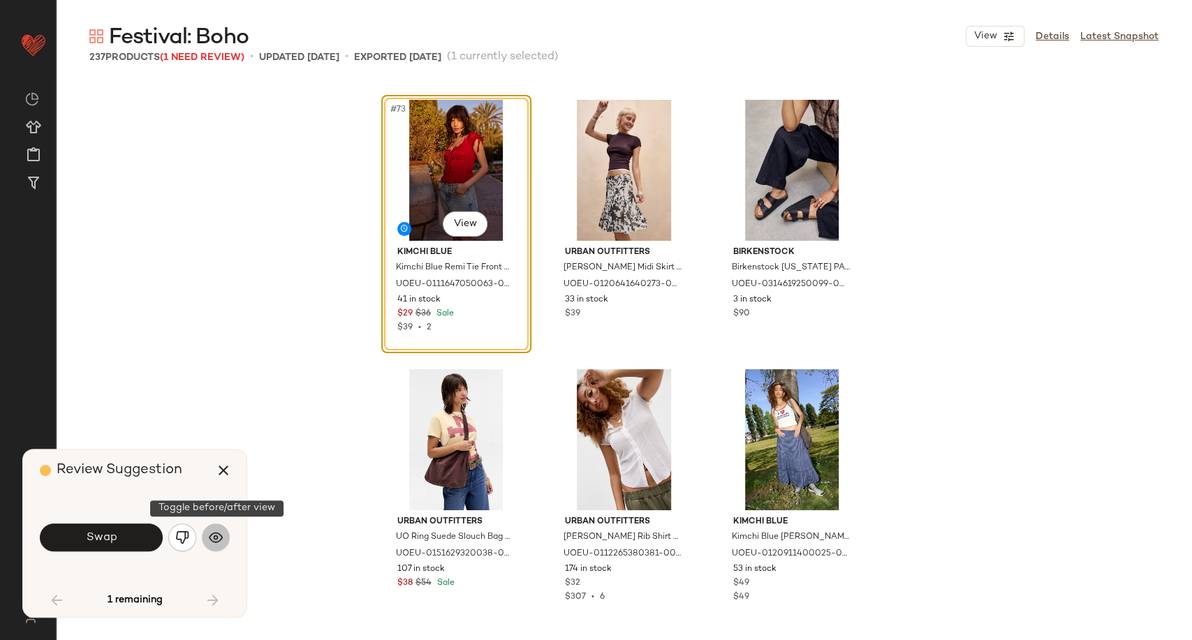
click at [211, 536] on img "button" at bounding box center [216, 538] width 14 height 14
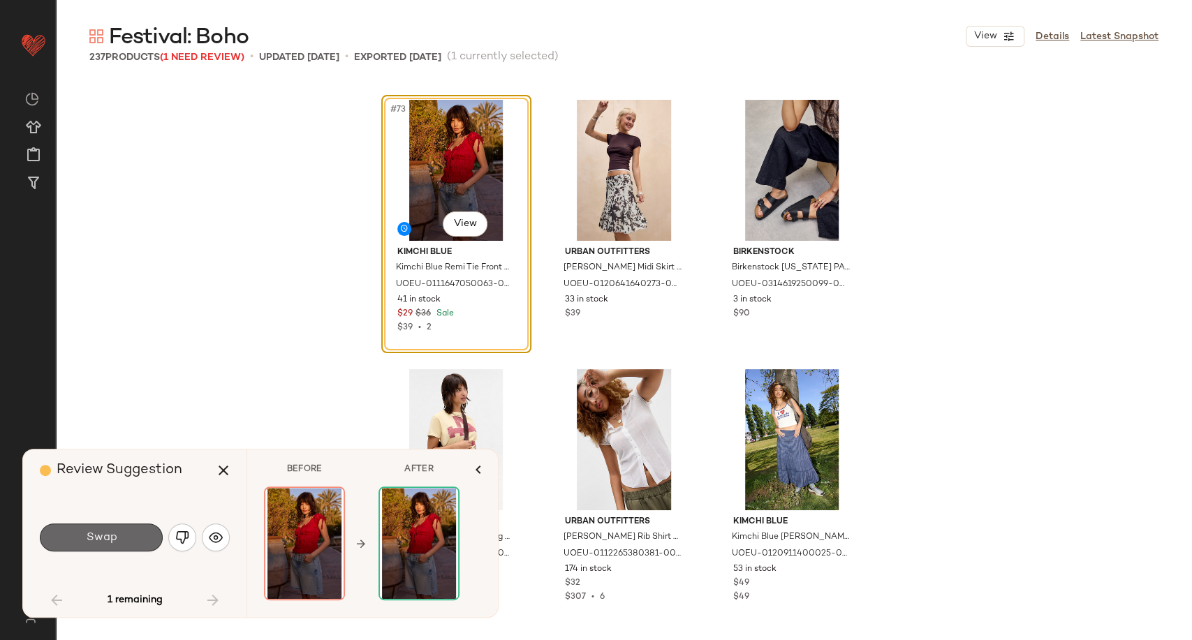
click at [134, 538] on button "Swap" at bounding box center [101, 538] width 123 height 28
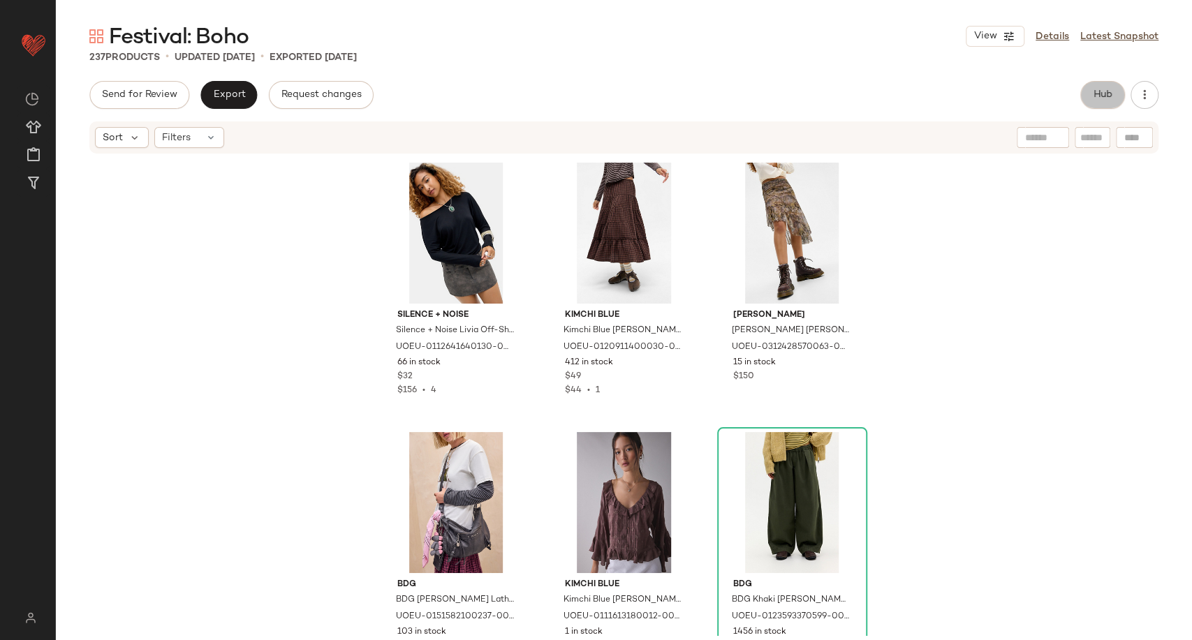
click at [1102, 94] on span "Hub" at bounding box center [1103, 94] width 20 height 11
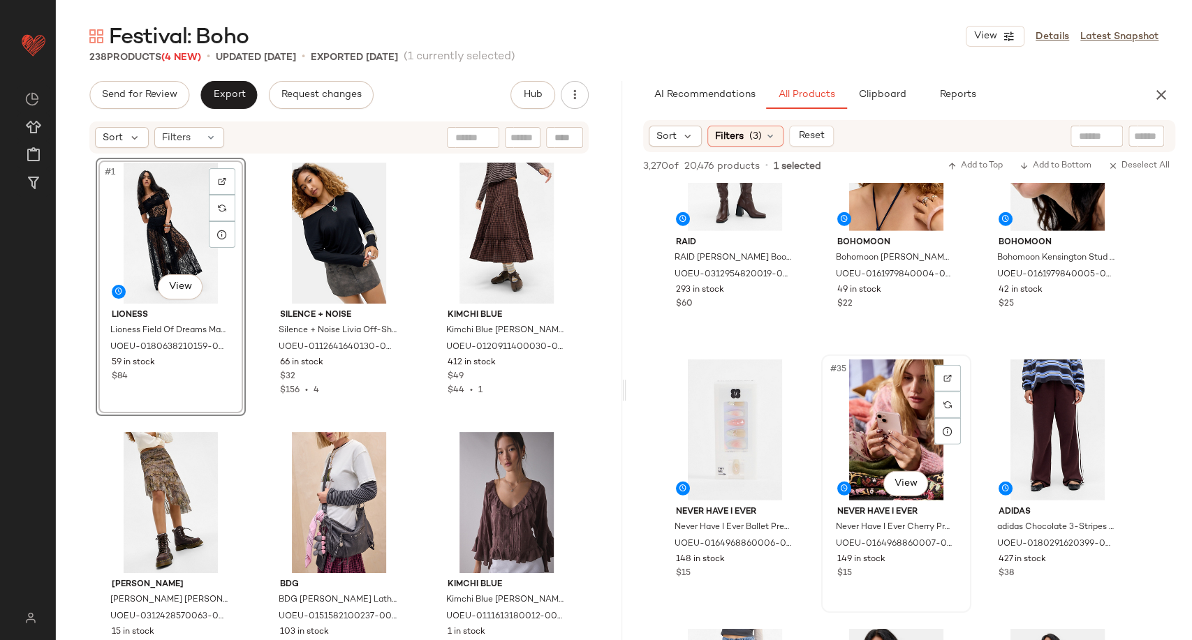
scroll to position [2560, 0]
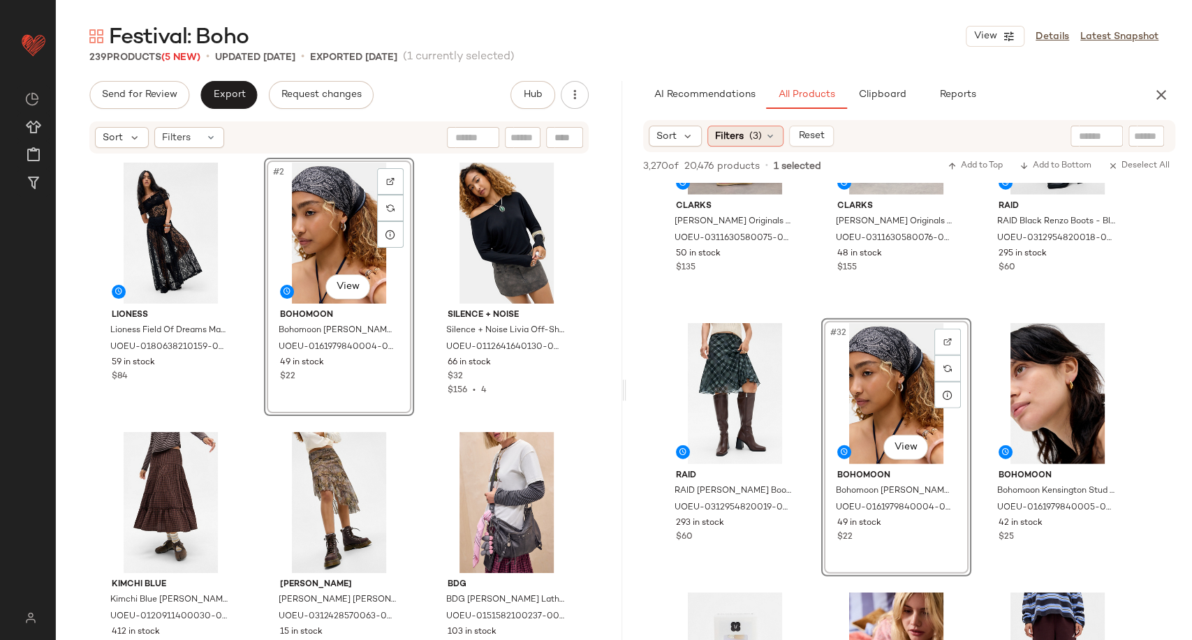
click at [768, 131] on icon at bounding box center [770, 136] width 11 height 11
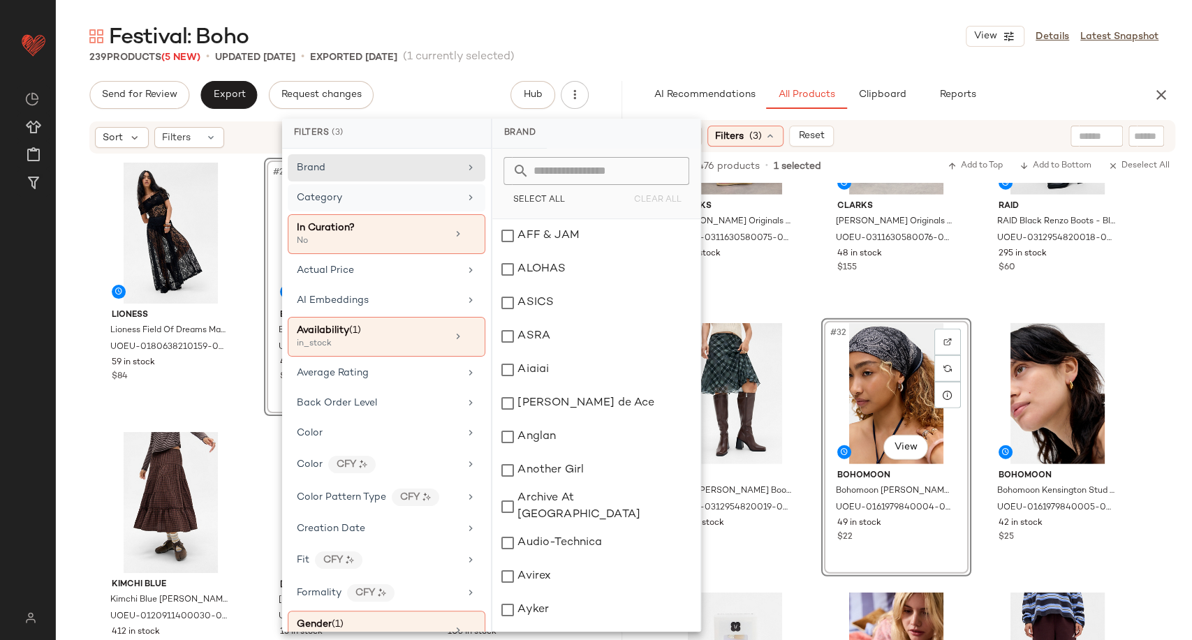
click at [395, 198] on div "Category" at bounding box center [378, 198] width 163 height 15
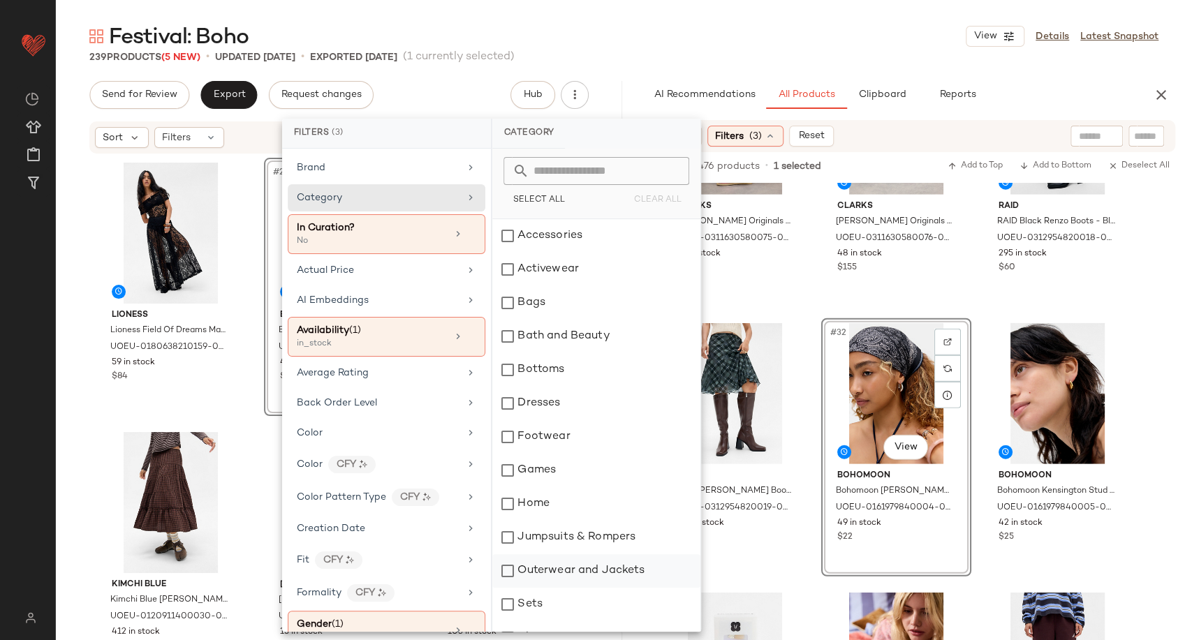
click at [591, 573] on div "Outerwear and Jackets" at bounding box center [596, 571] width 208 height 34
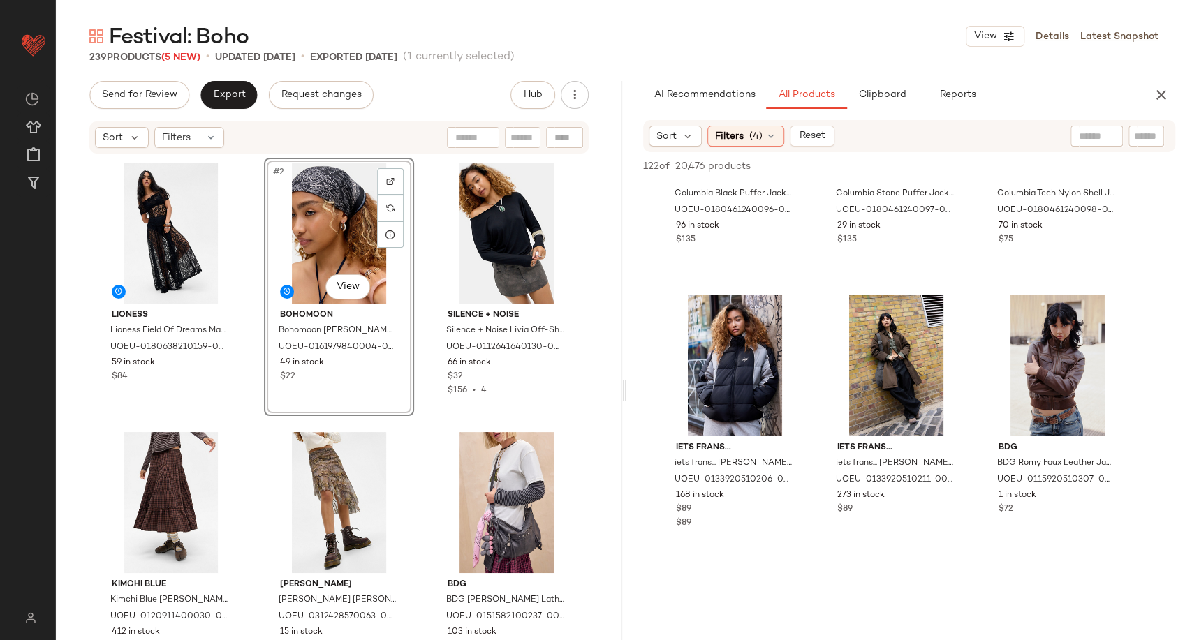
scroll to position [2328, 0]
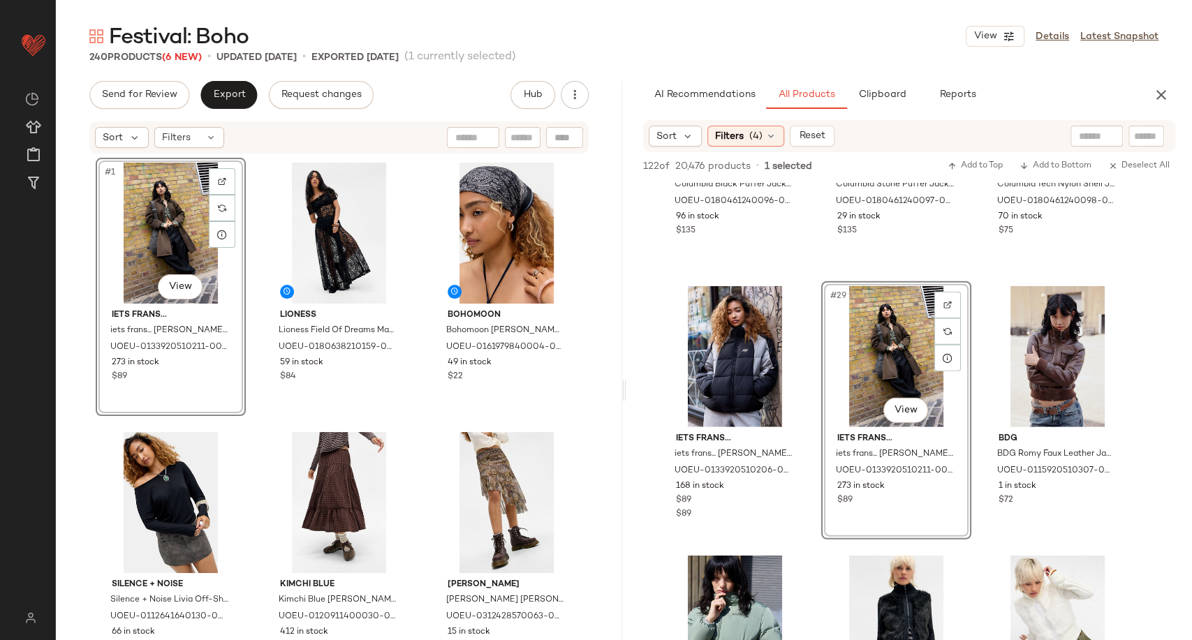
click at [589, 420] on div "#1 View iets frans... iets frans... Reese Trench Coat Jacket - Khaki XL at Urba…" at bounding box center [339, 395] width 566 height 481
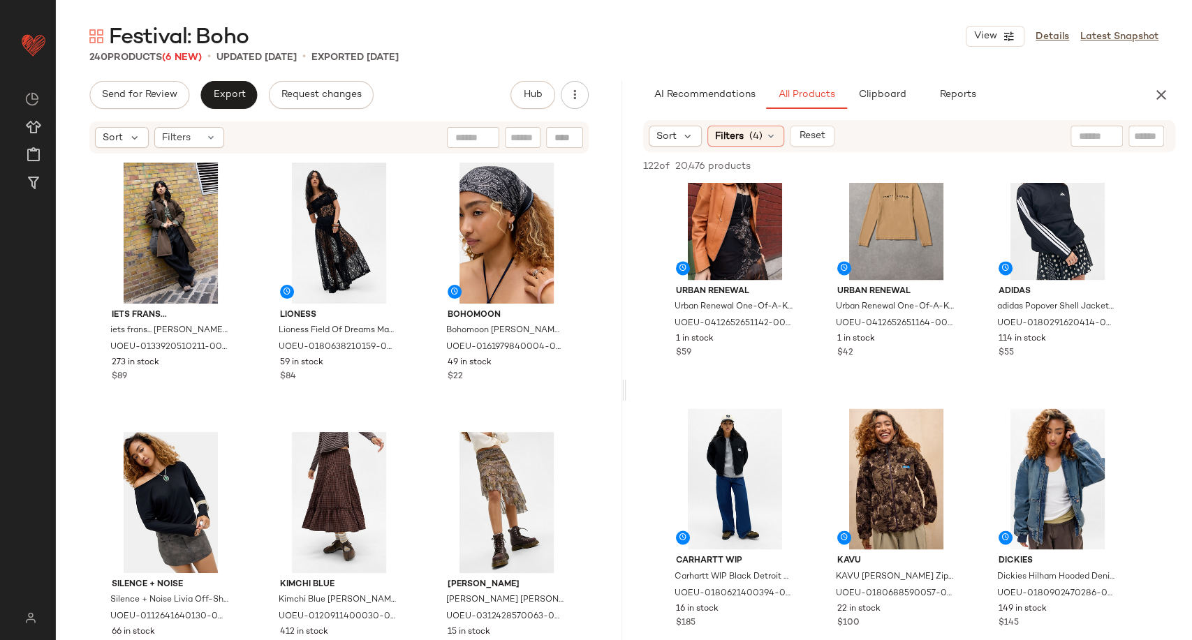
scroll to position [1163, 0]
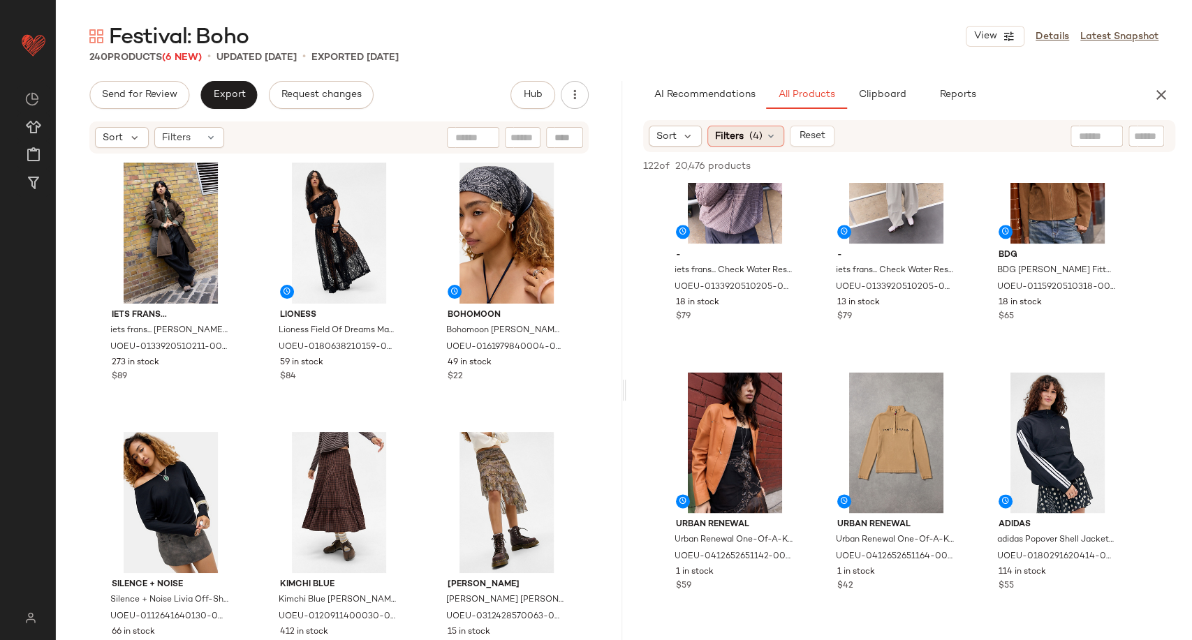
click at [767, 140] on icon at bounding box center [770, 136] width 11 height 11
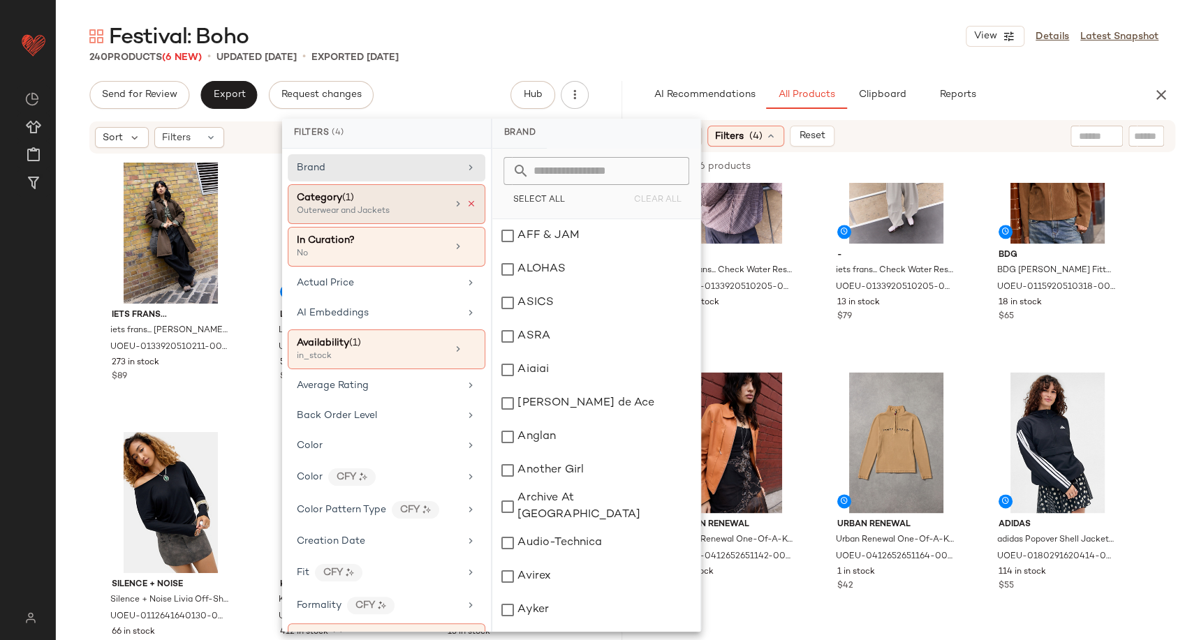
click at [466, 201] on icon at bounding box center [471, 204] width 10 height 10
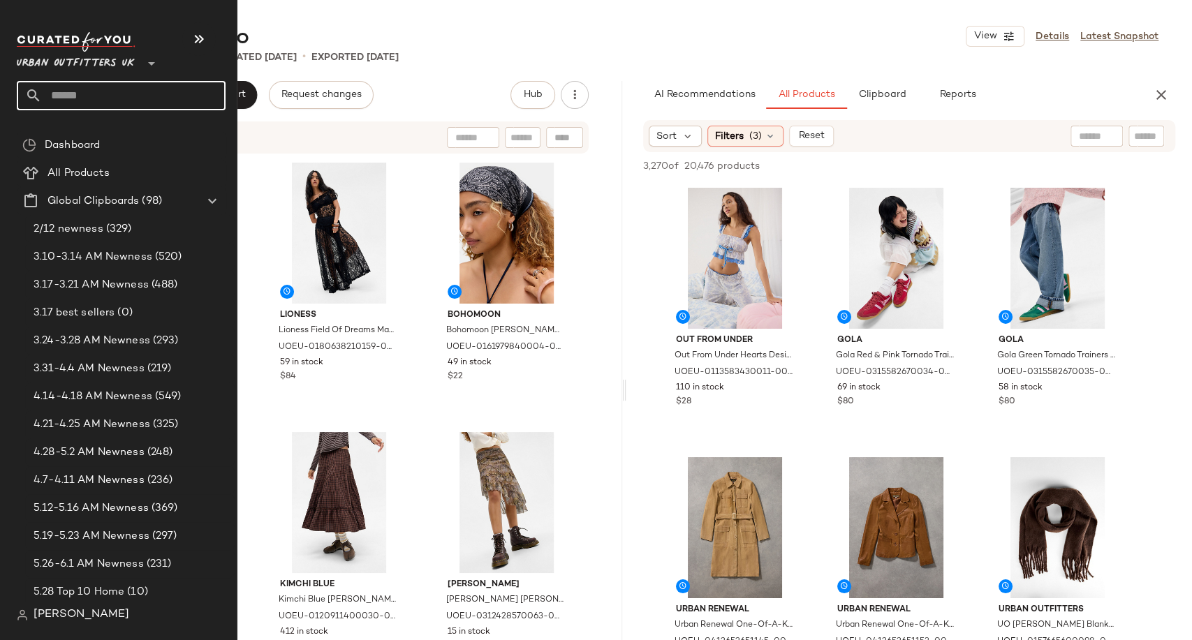
click at [66, 96] on input "text" at bounding box center [134, 95] width 184 height 29
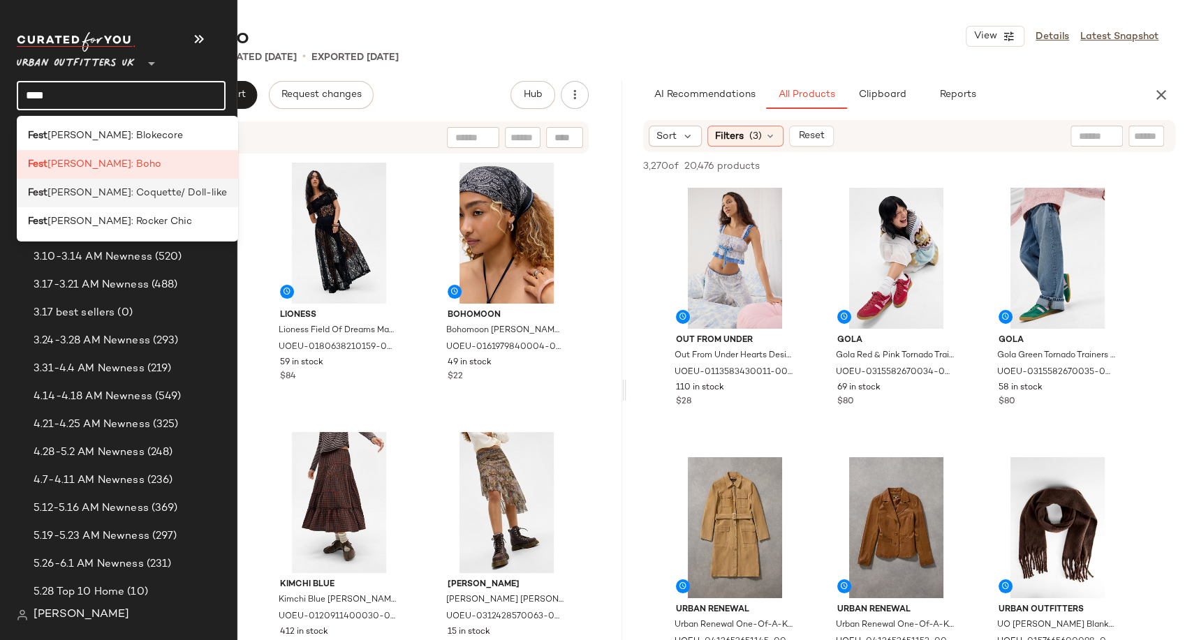
type input "****"
click at [105, 202] on div "Fest ival: Coquette/ Doll-like" at bounding box center [127, 193] width 221 height 29
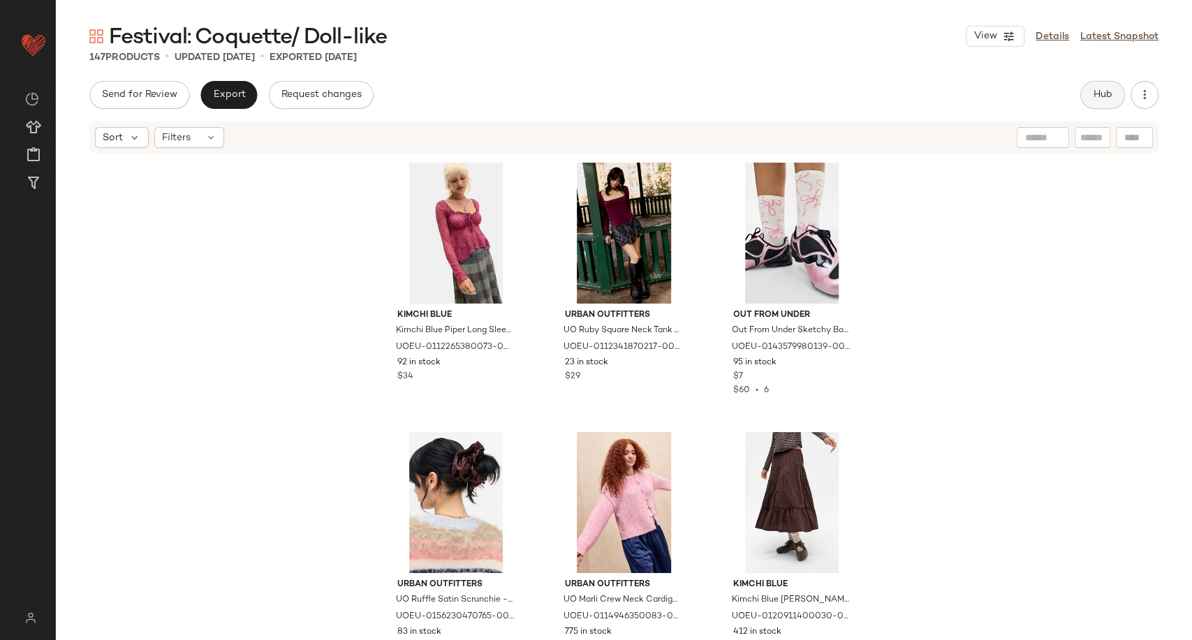
click at [1089, 100] on button "Hub" at bounding box center [1102, 95] width 45 height 28
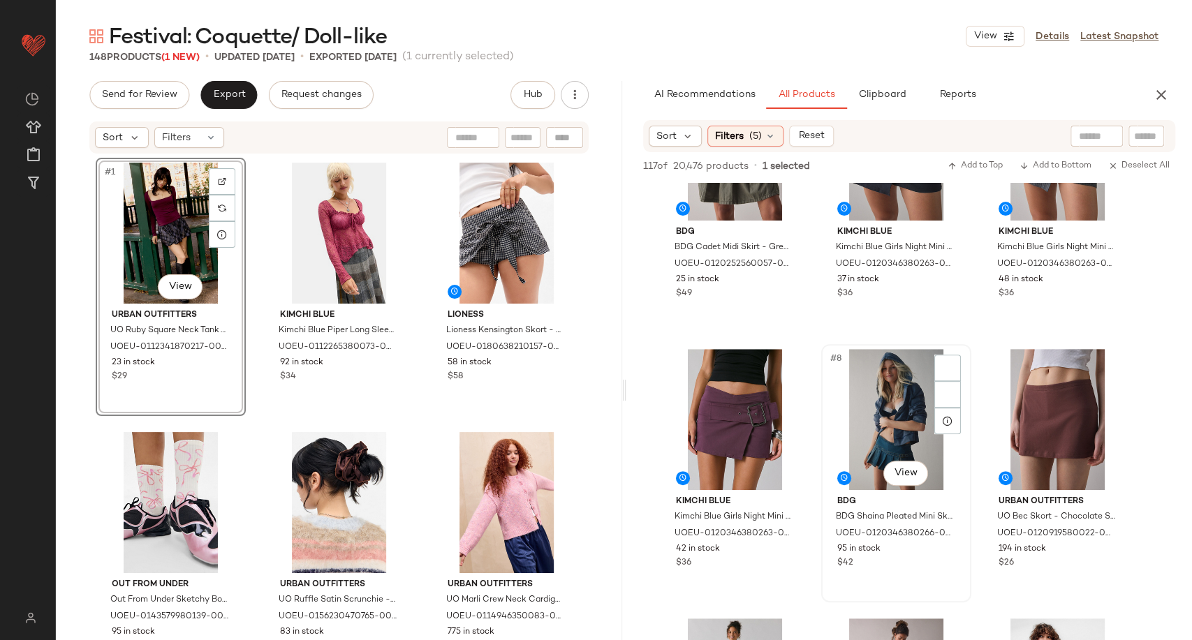
scroll to position [388, 0]
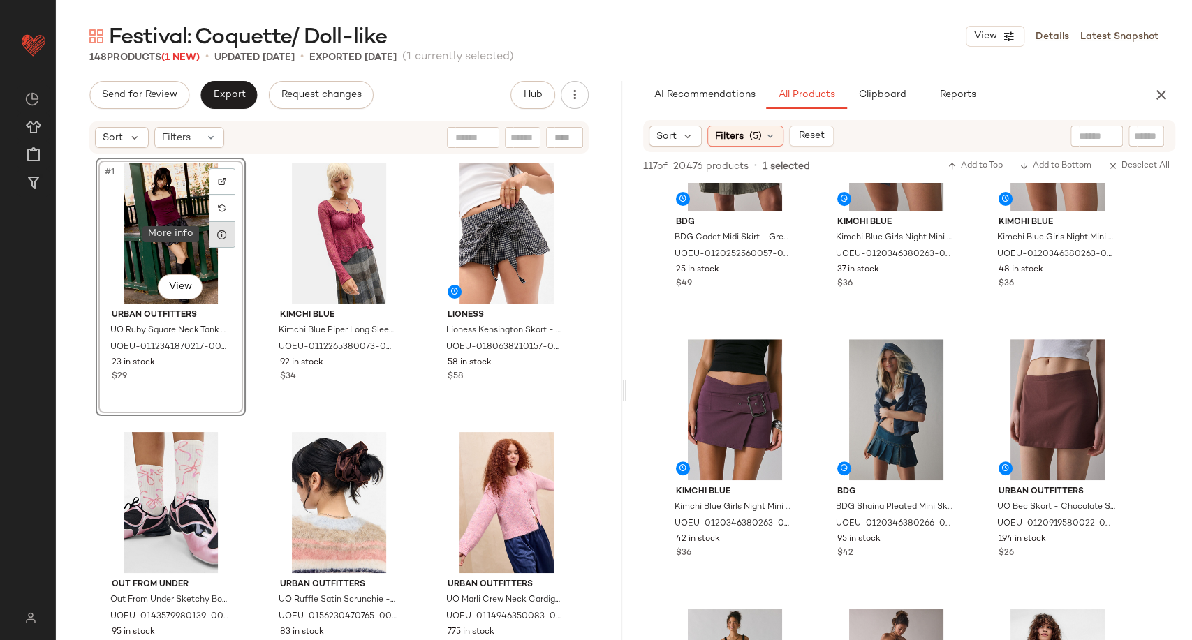
click at [218, 238] on icon at bounding box center [221, 234] width 11 height 11
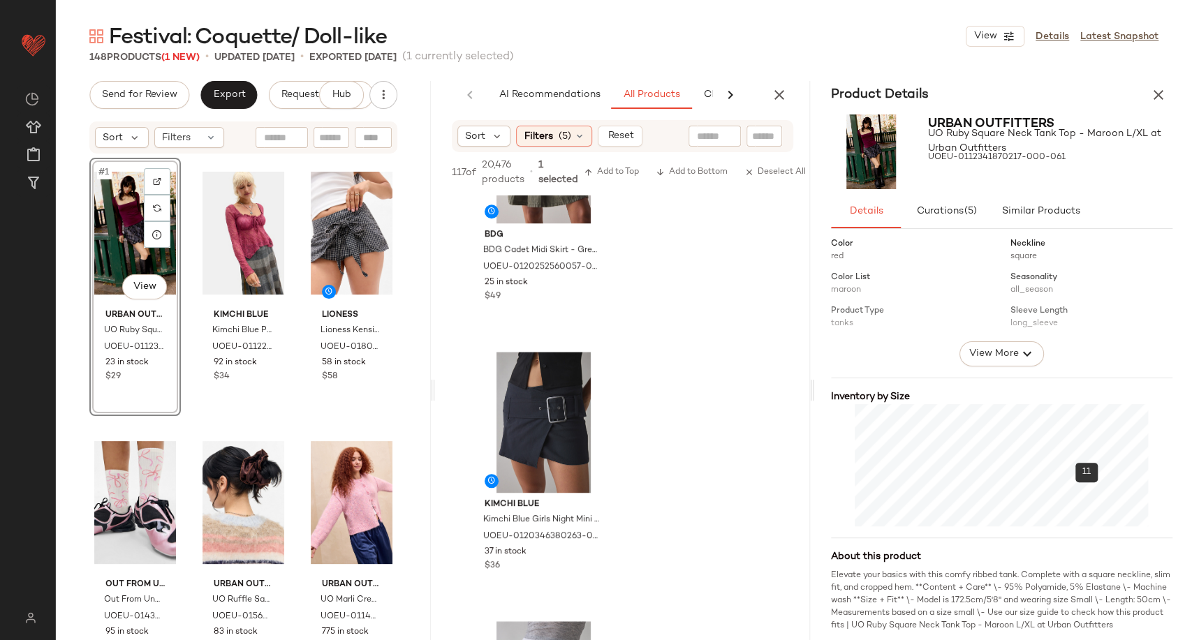
scroll to position [191, 0]
click at [1152, 97] on icon "button" at bounding box center [1158, 95] width 17 height 17
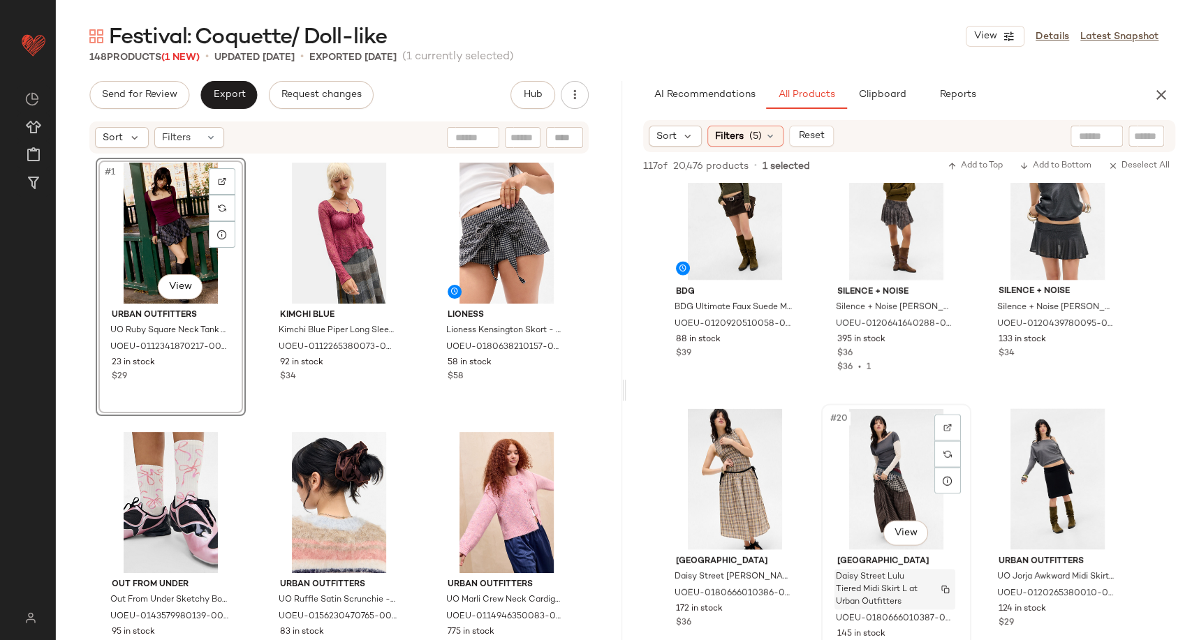
scroll to position [1474, 0]
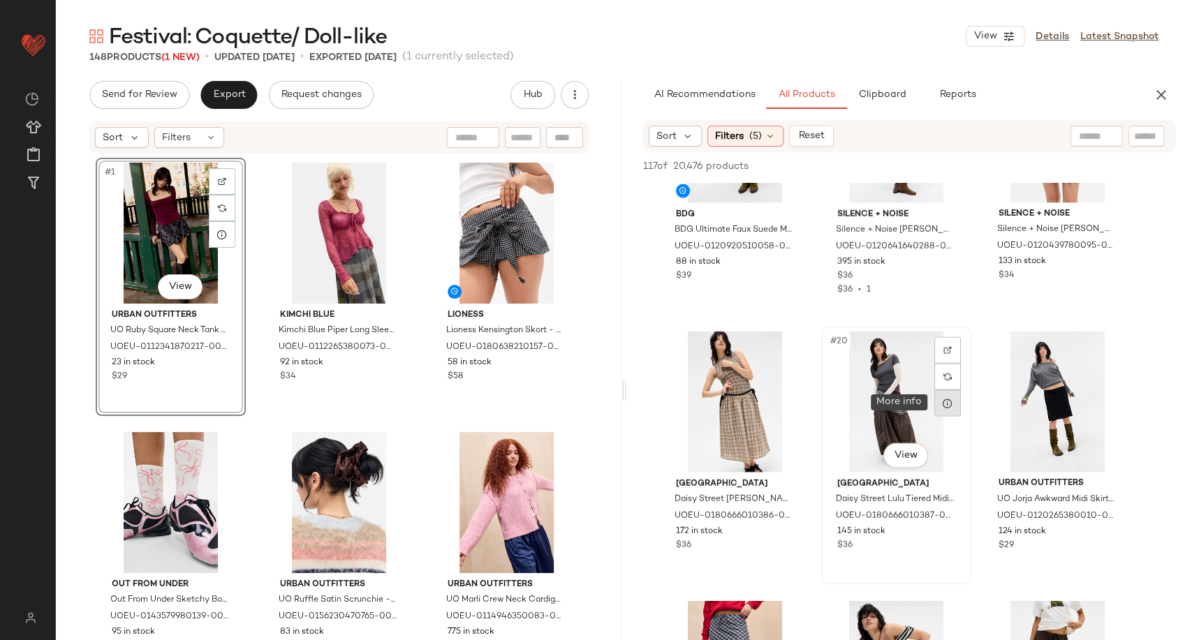
click at [946, 405] on icon at bounding box center [947, 402] width 11 height 11
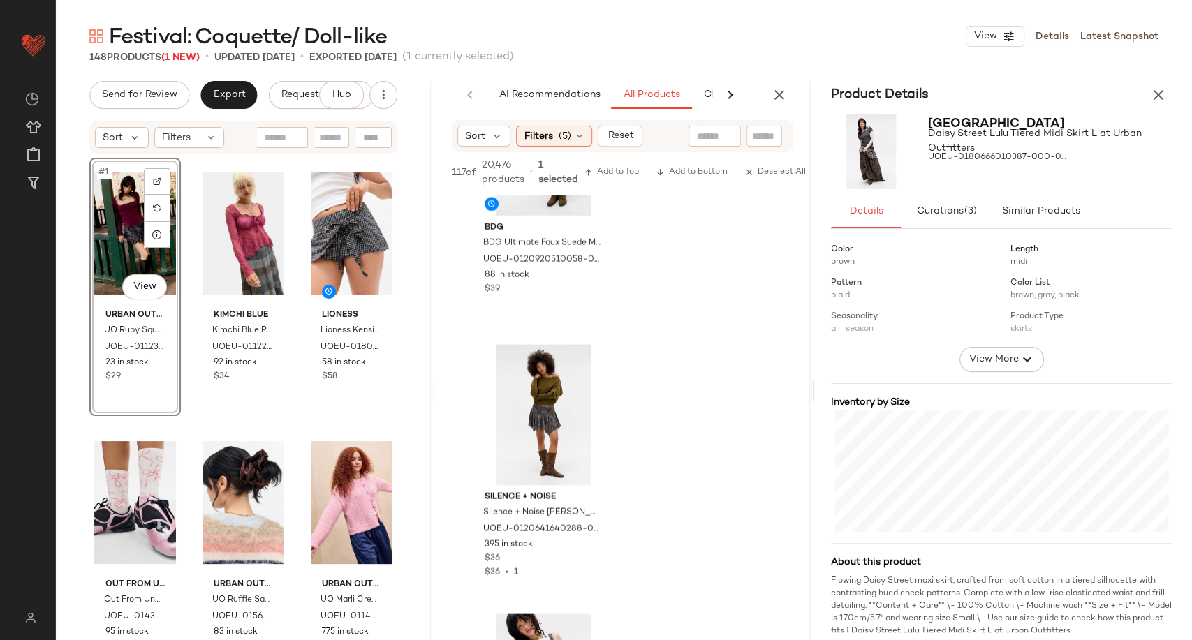
scroll to position [179, 0]
click at [1153, 96] on icon "button" at bounding box center [1158, 95] width 17 height 17
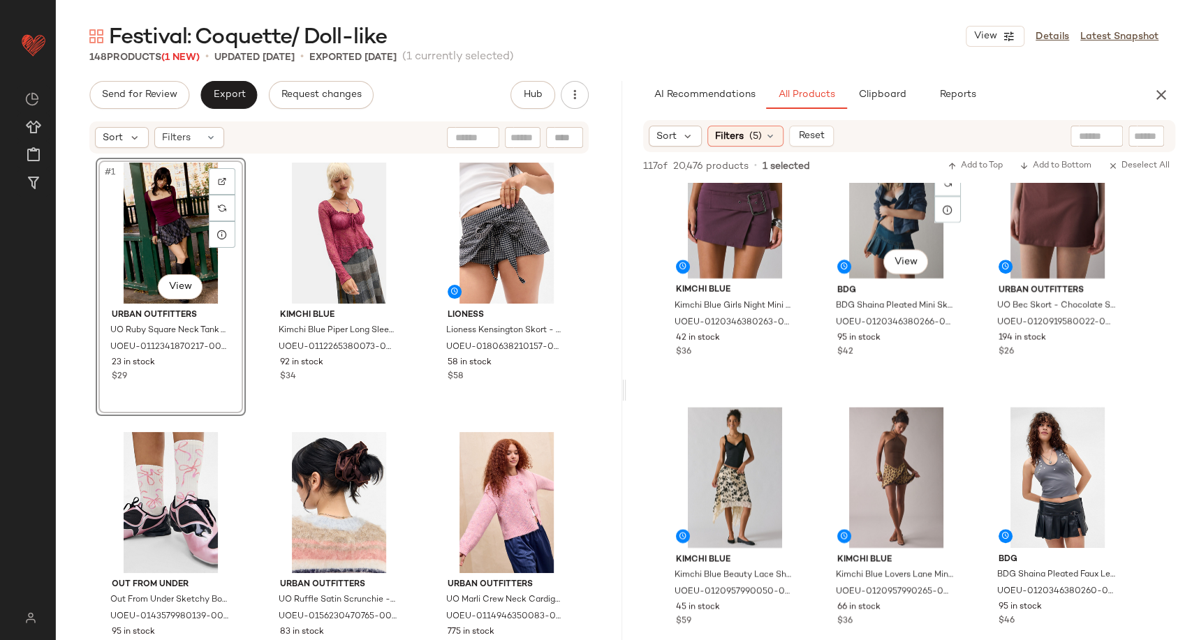
scroll to position [620, 0]
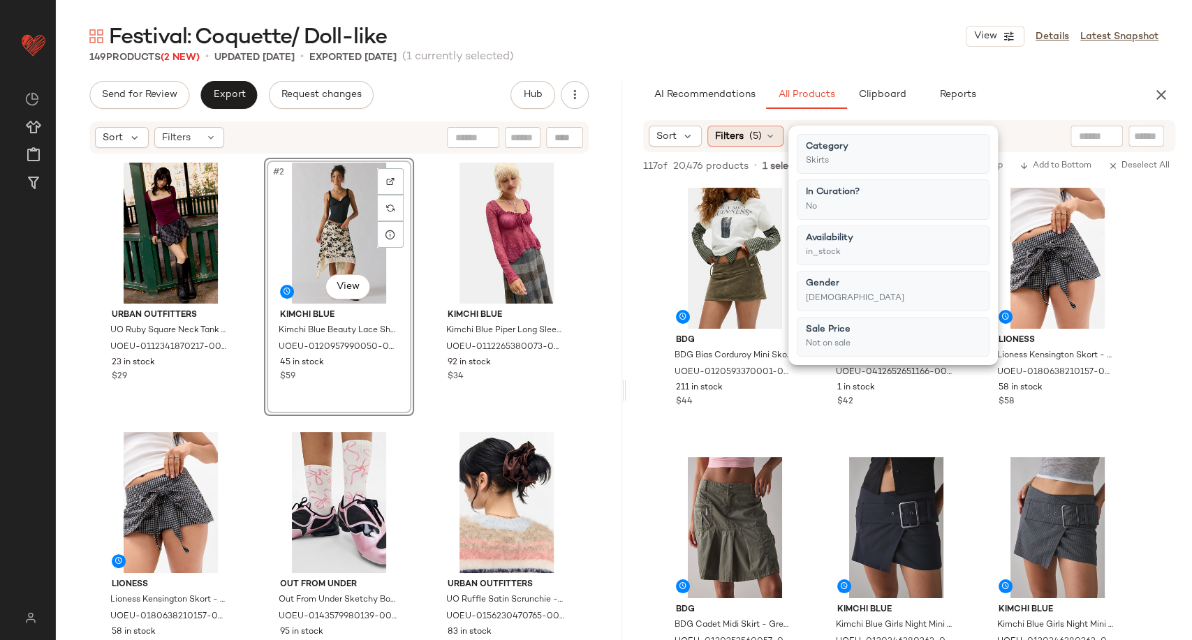
click at [767, 139] on icon at bounding box center [770, 136] width 11 height 11
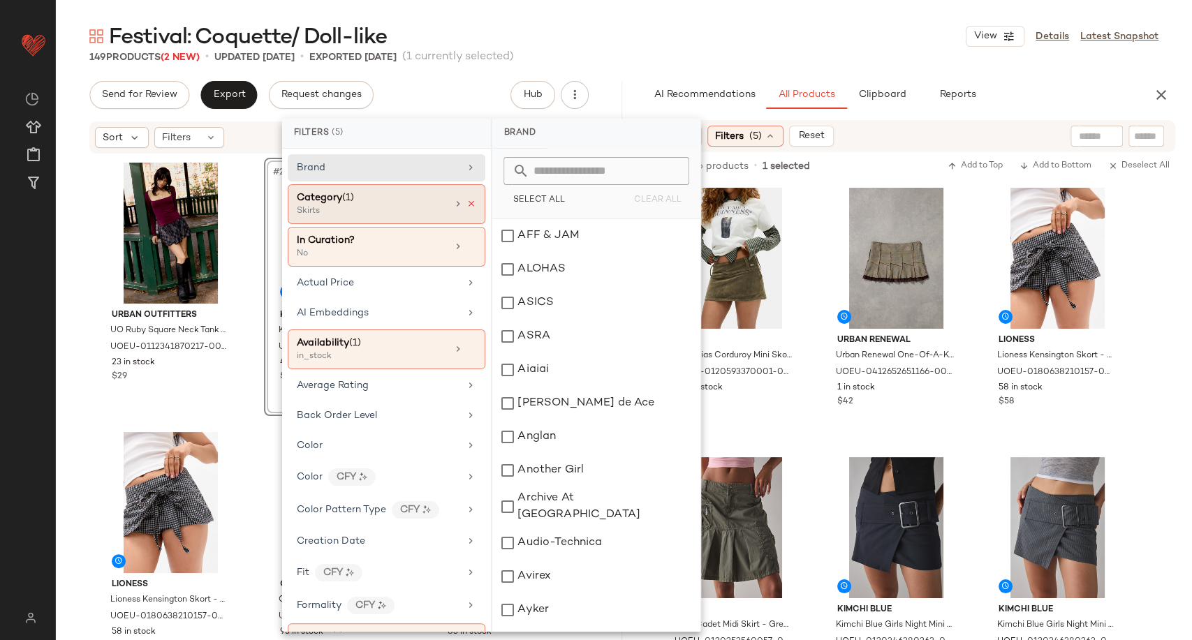
click at [468, 202] on icon at bounding box center [471, 204] width 10 height 10
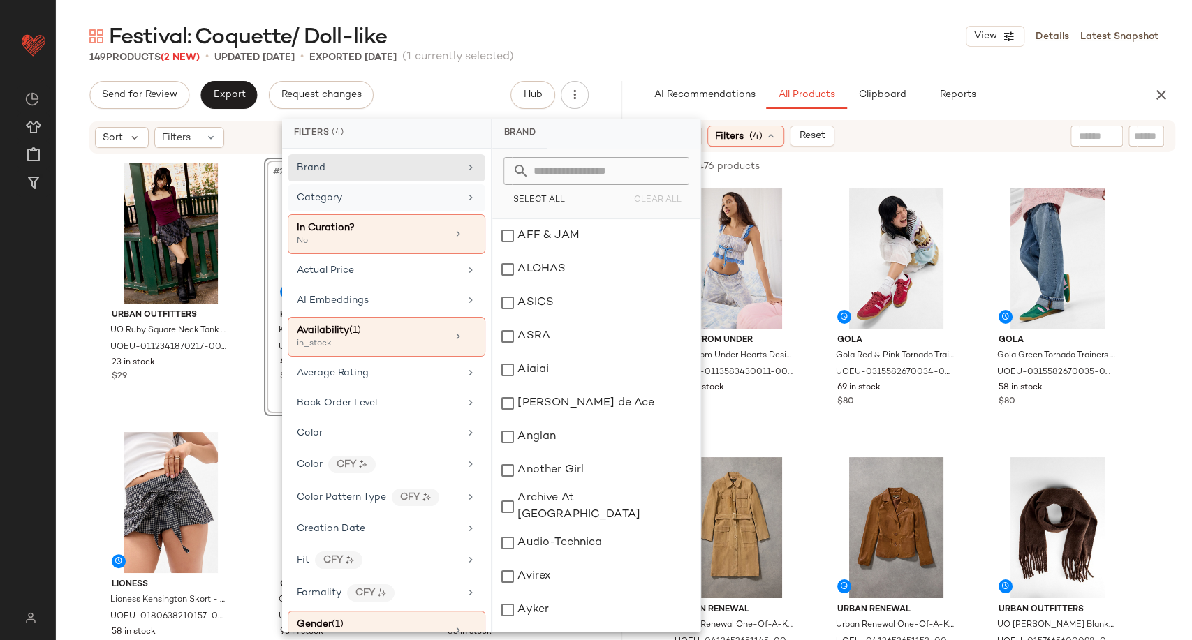
click at [457, 200] on div "Category" at bounding box center [387, 197] width 198 height 27
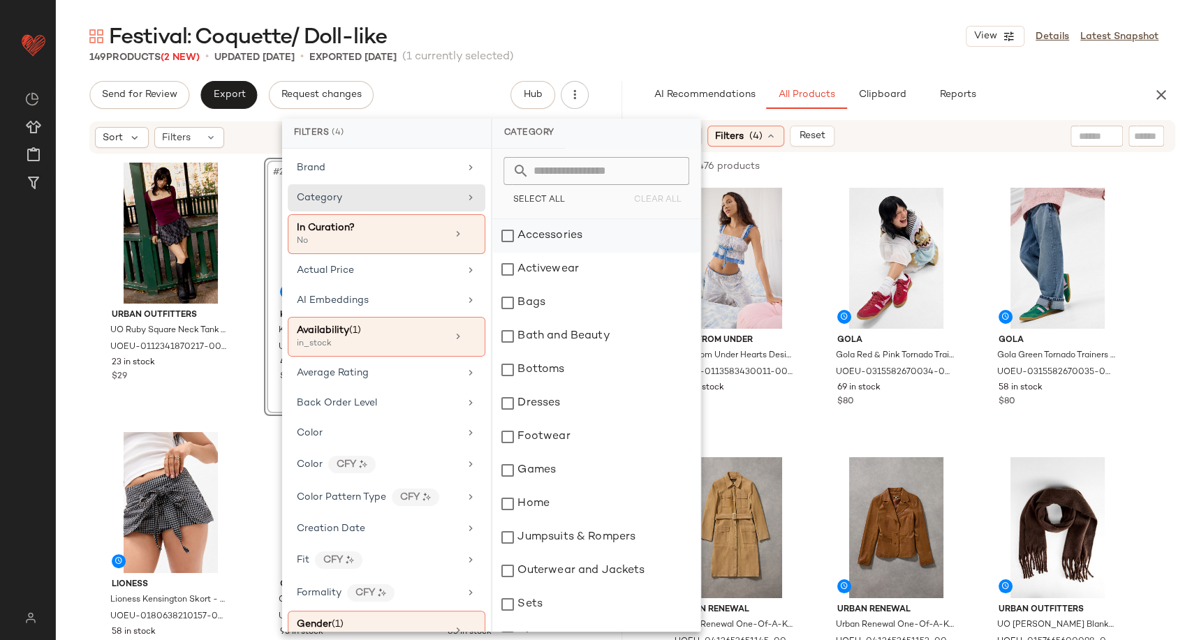
click at [545, 242] on div "Accessories" at bounding box center [596, 236] width 208 height 34
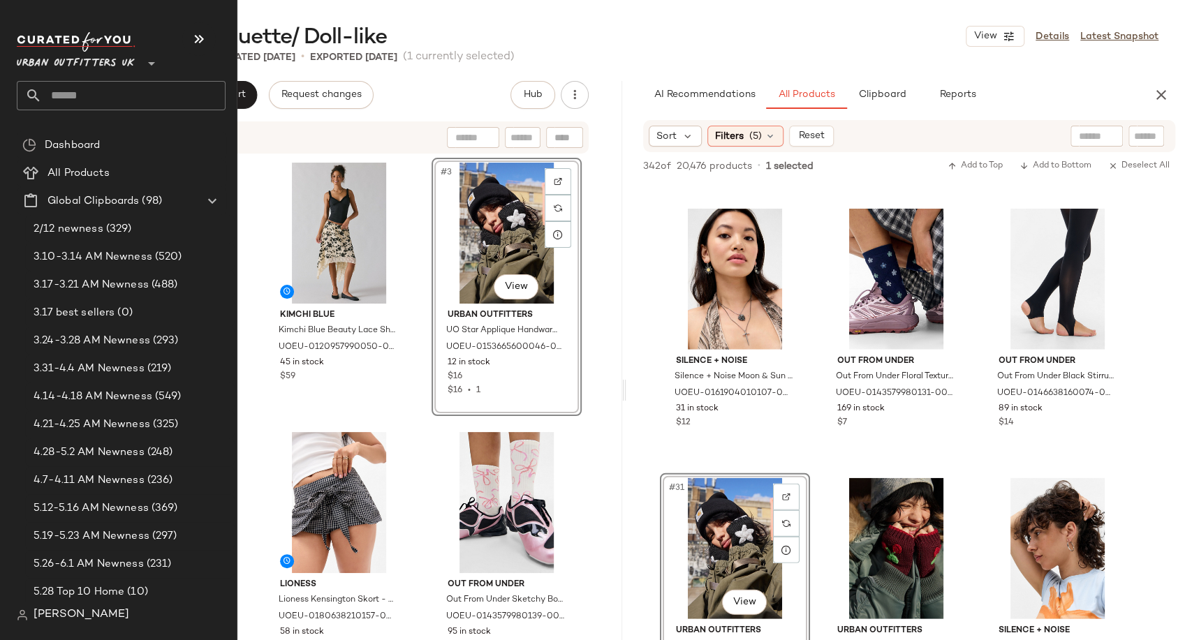
click at [78, 107] on input "text" at bounding box center [134, 95] width 184 height 29
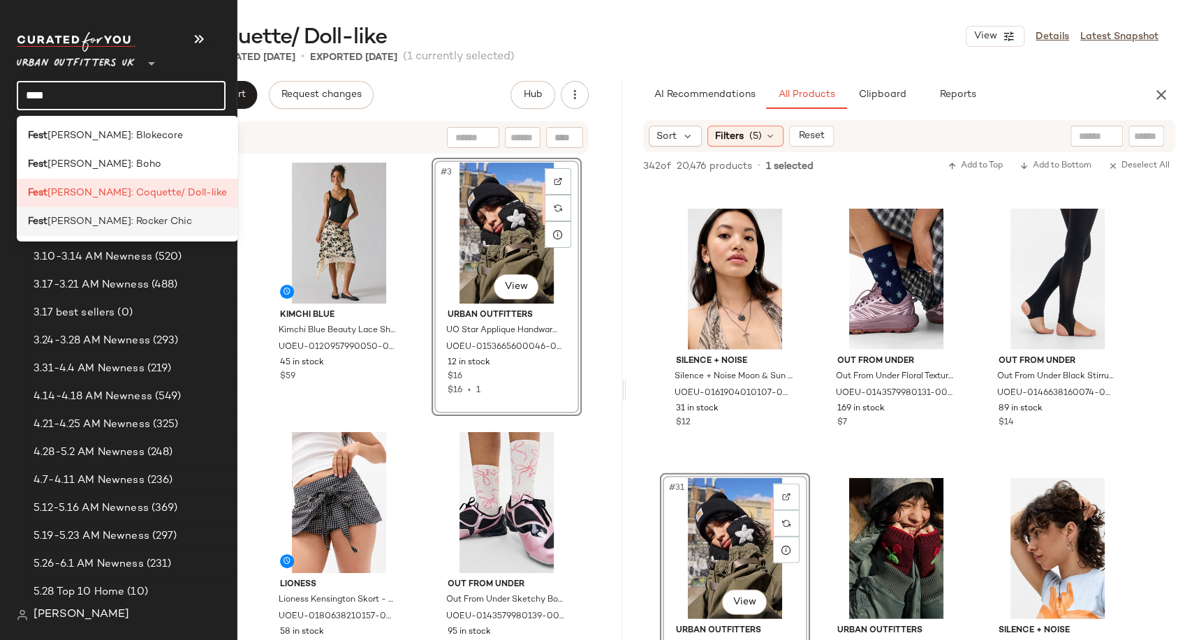
type input "****"
click at [76, 228] on span "ival: Rocker Chic" at bounding box center [119, 221] width 145 height 15
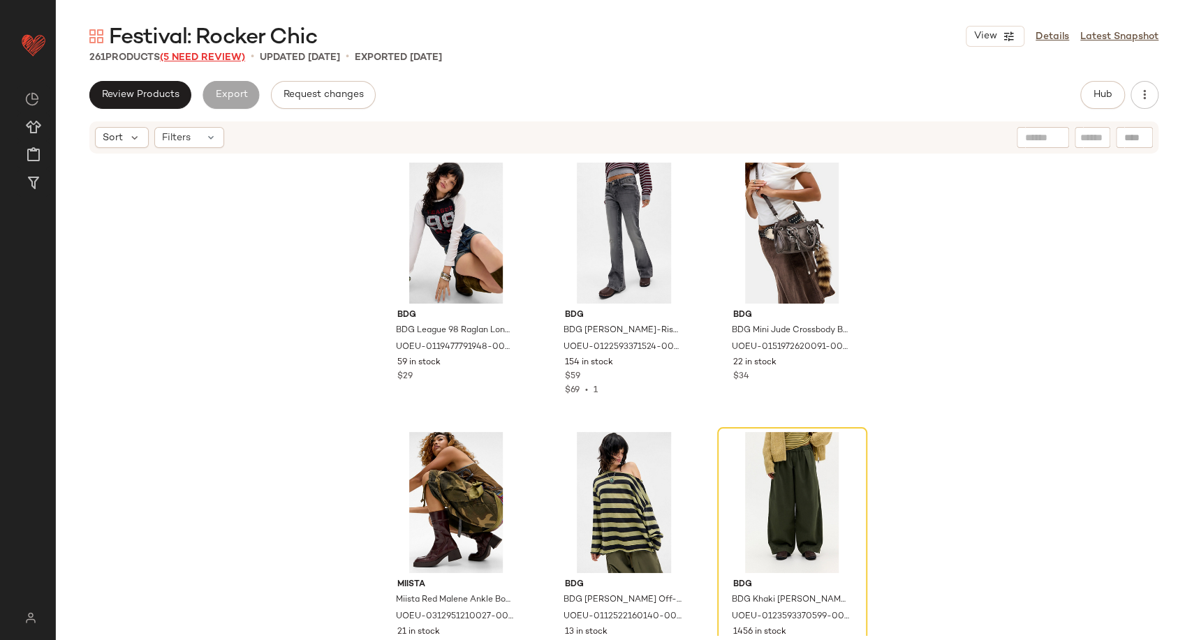
click at [230, 56] on span "(5 Need Review)" at bounding box center [202, 57] width 85 height 10
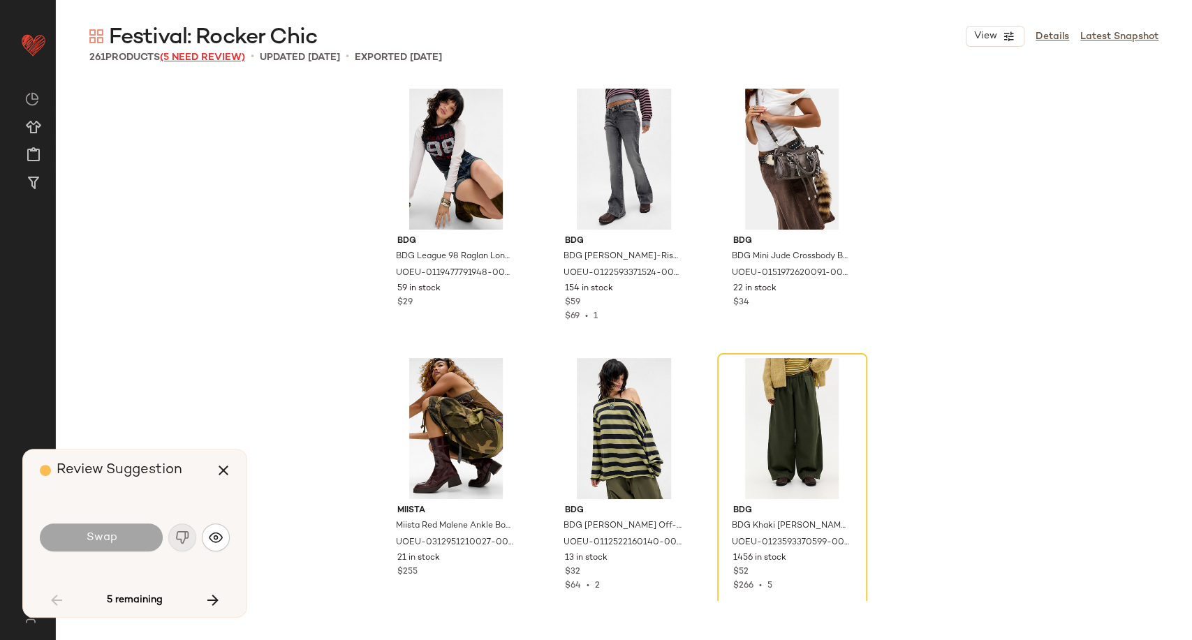
scroll to position [280, 0]
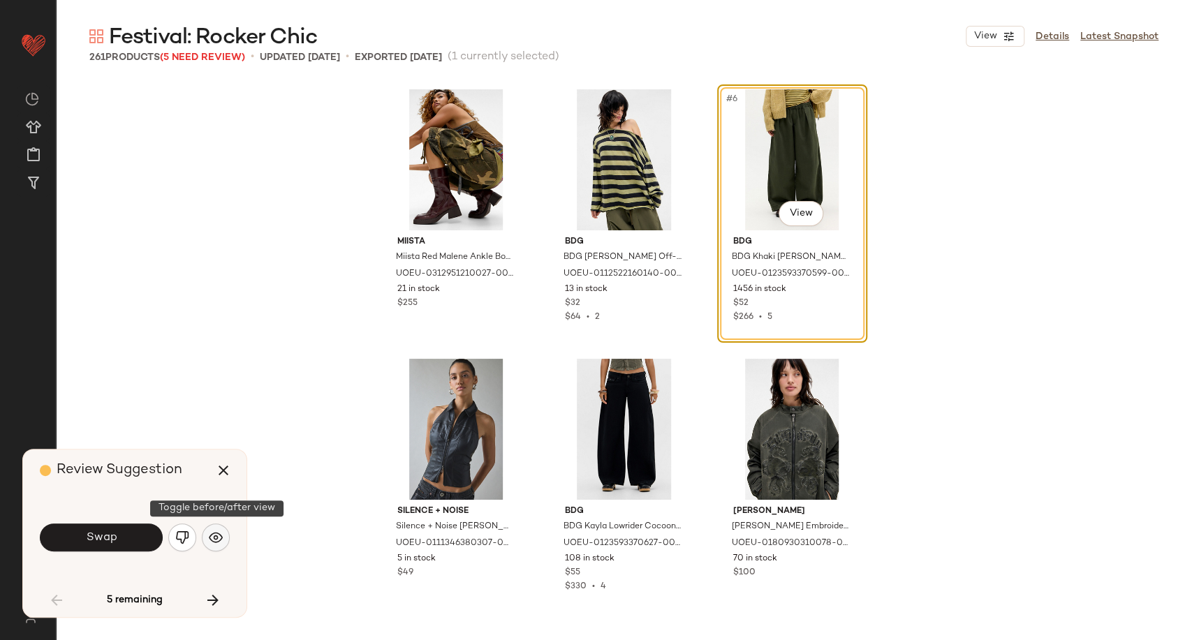
click at [212, 545] on button "button" at bounding box center [216, 538] width 28 height 28
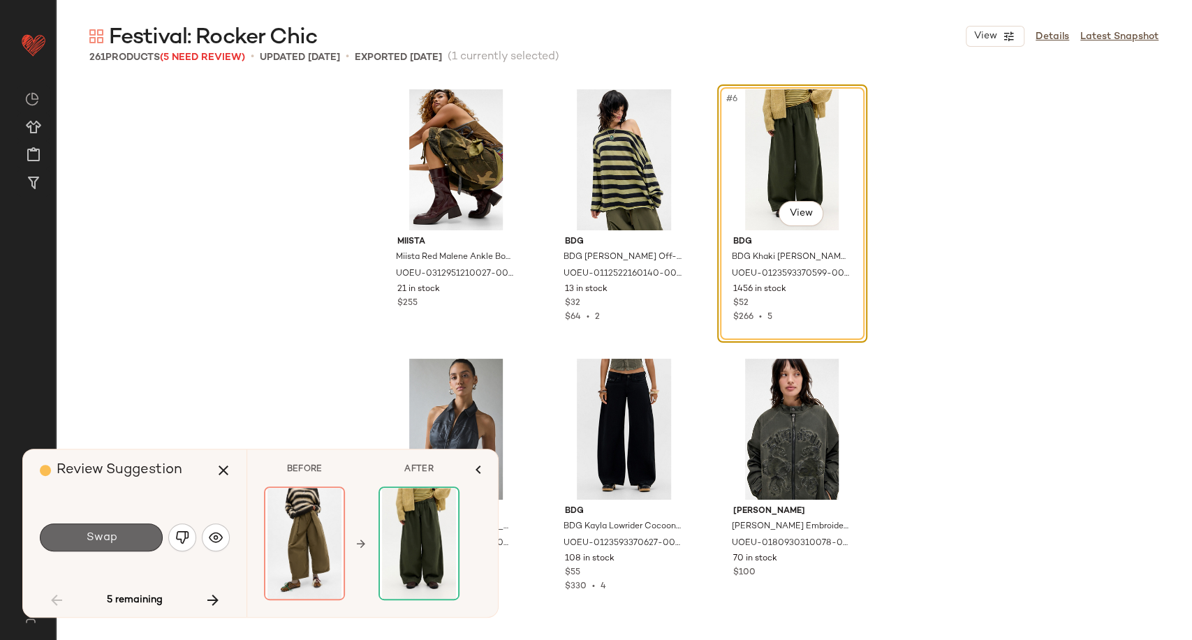
click at [145, 539] on button "Swap" at bounding box center [101, 538] width 123 height 28
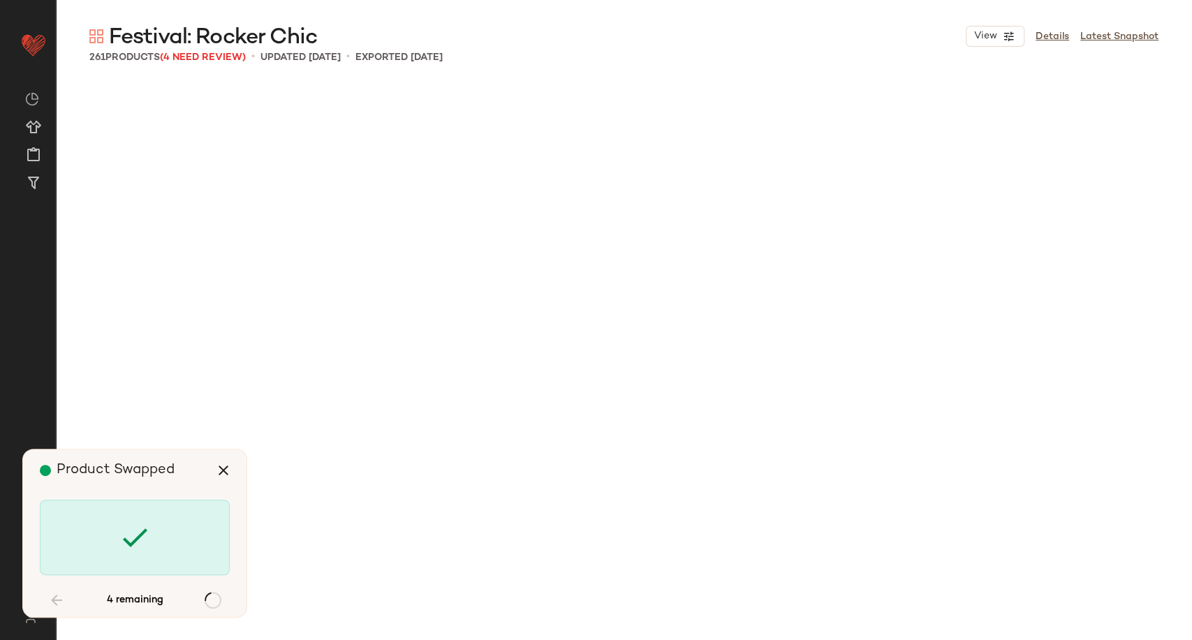
scroll to position [11321, 0]
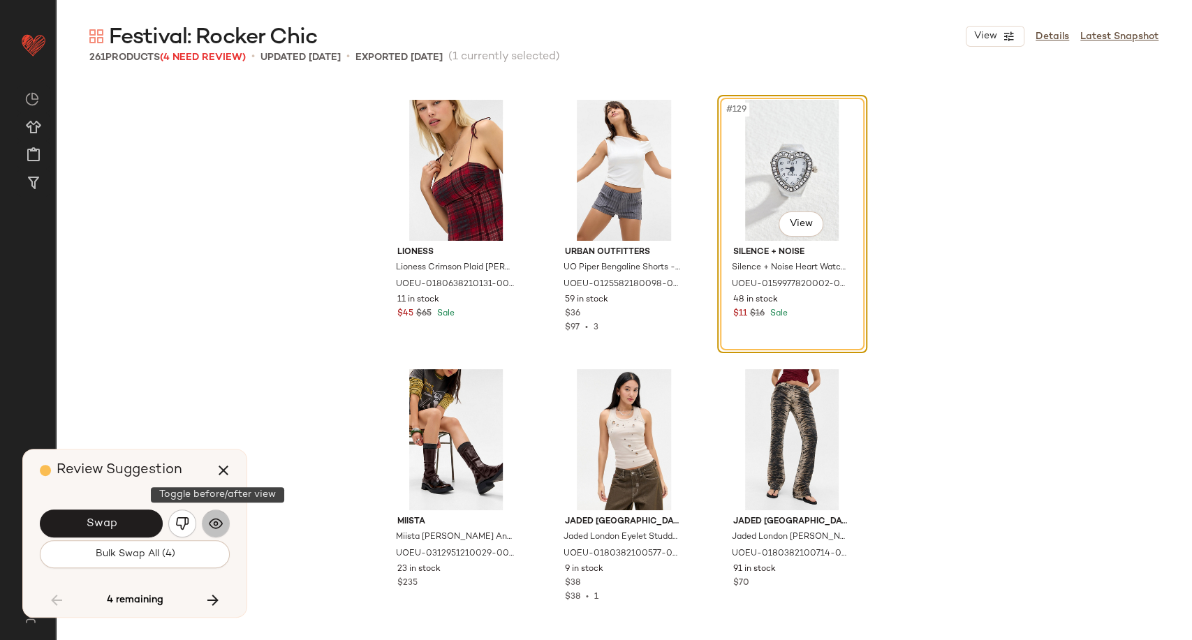
click at [222, 530] on img "button" at bounding box center [216, 524] width 14 height 14
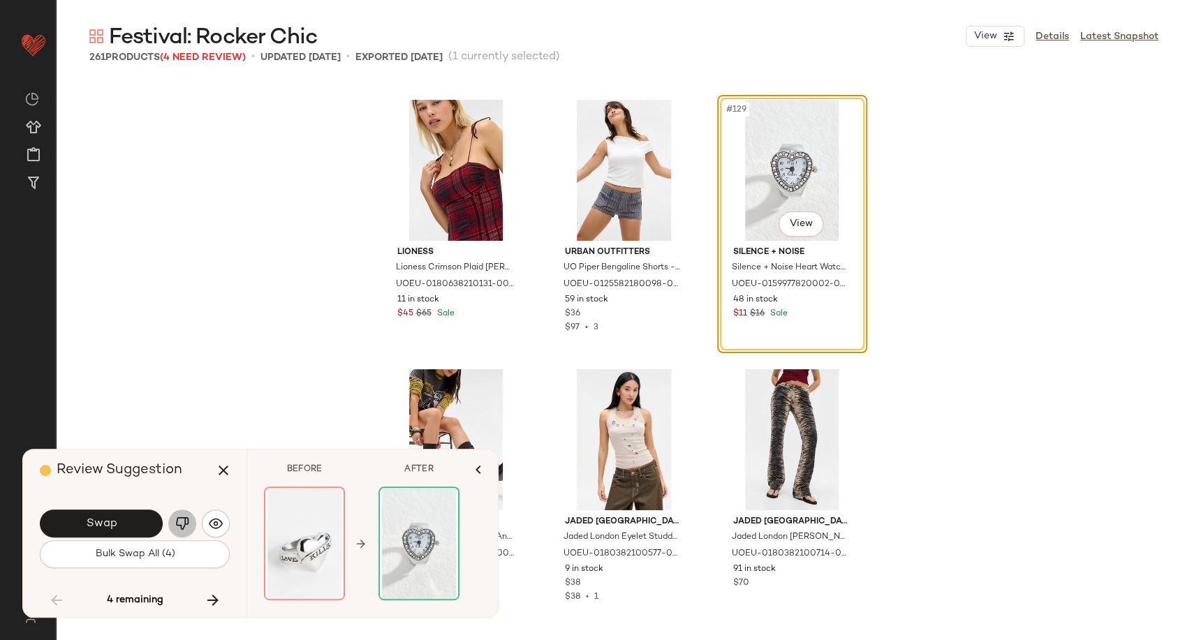
click at [186, 529] on img "button" at bounding box center [182, 524] width 14 height 14
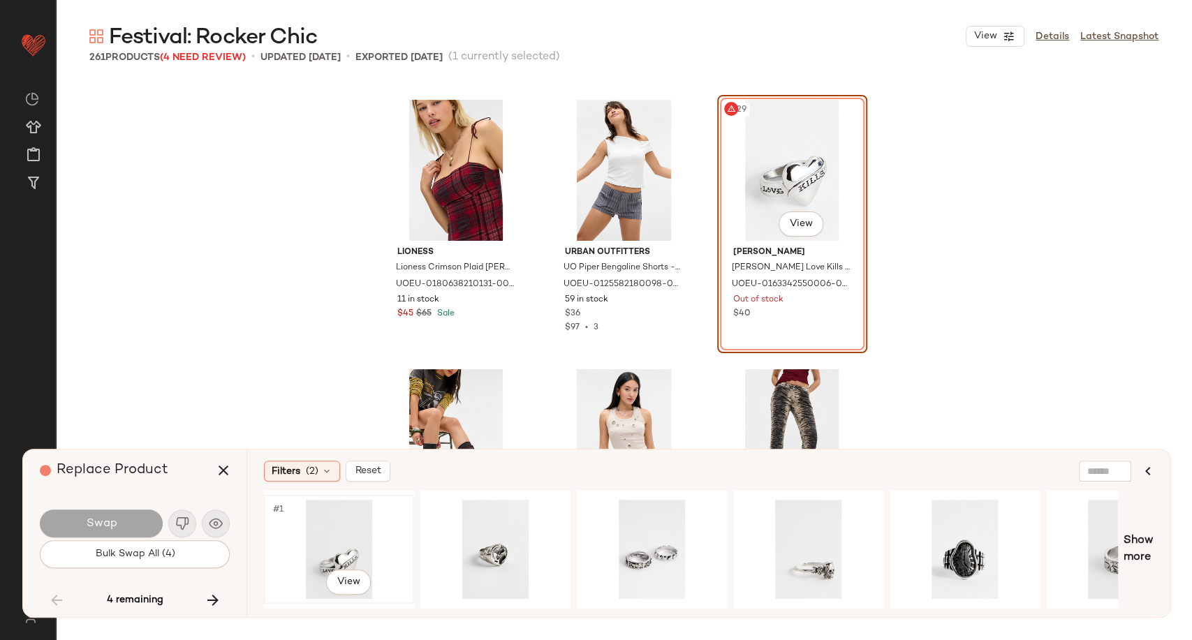
click at [334, 539] on div "#1 View" at bounding box center [339, 549] width 140 height 99
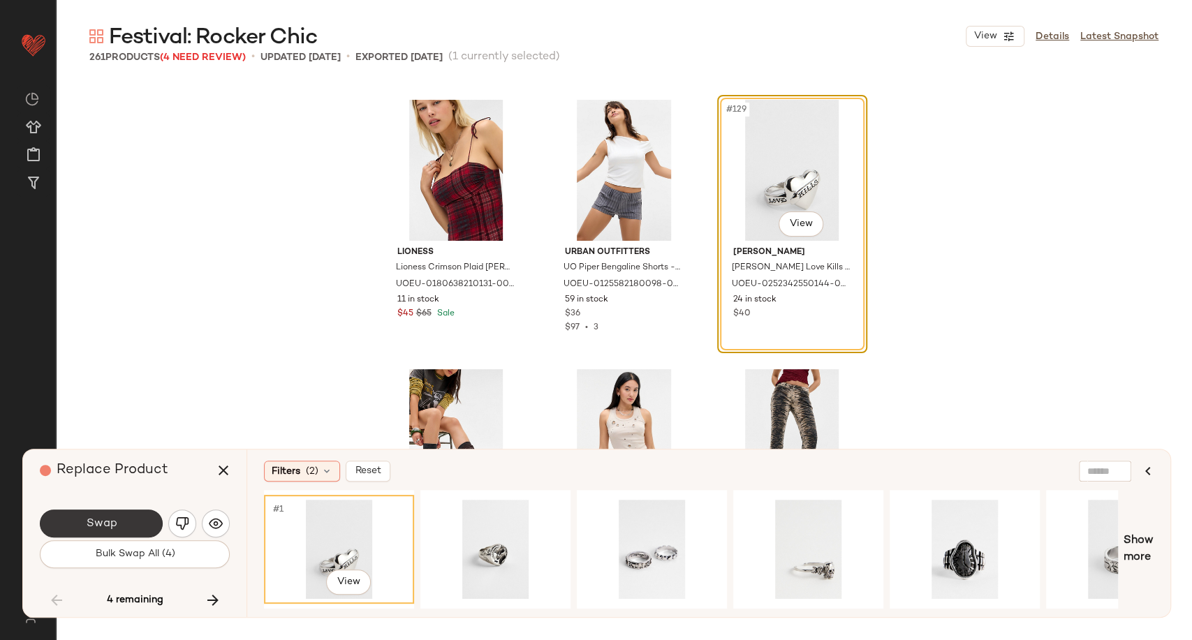
click at [129, 515] on button "Swap" at bounding box center [101, 524] width 123 height 28
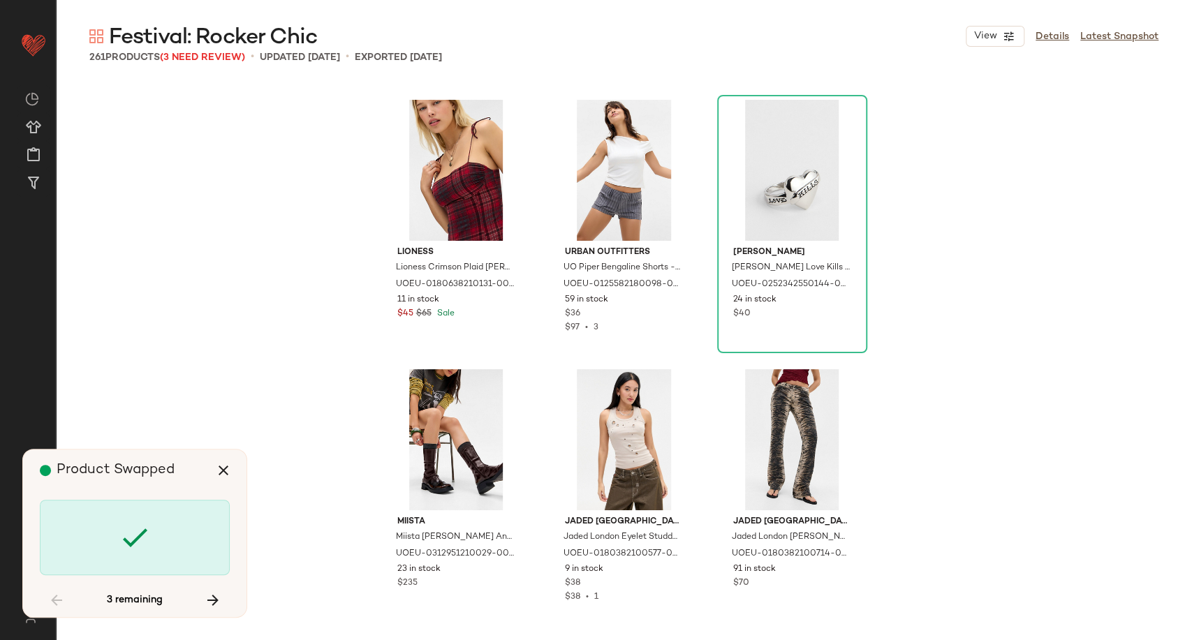
scroll to position [14286, 0]
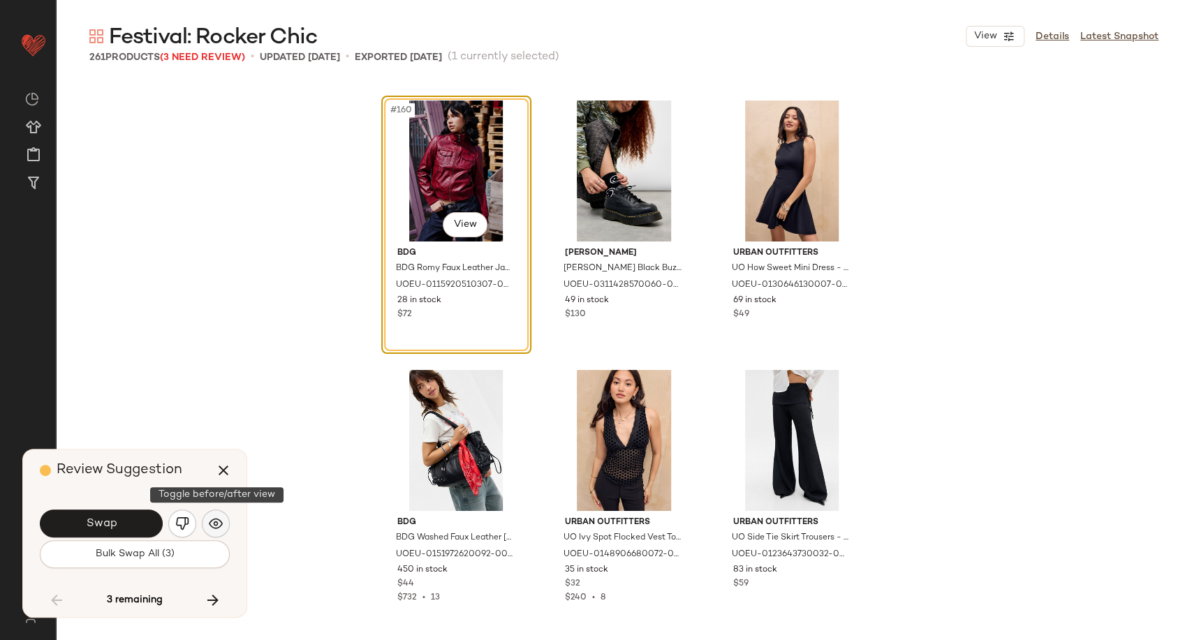
click at [210, 525] on img "button" at bounding box center [216, 524] width 14 height 14
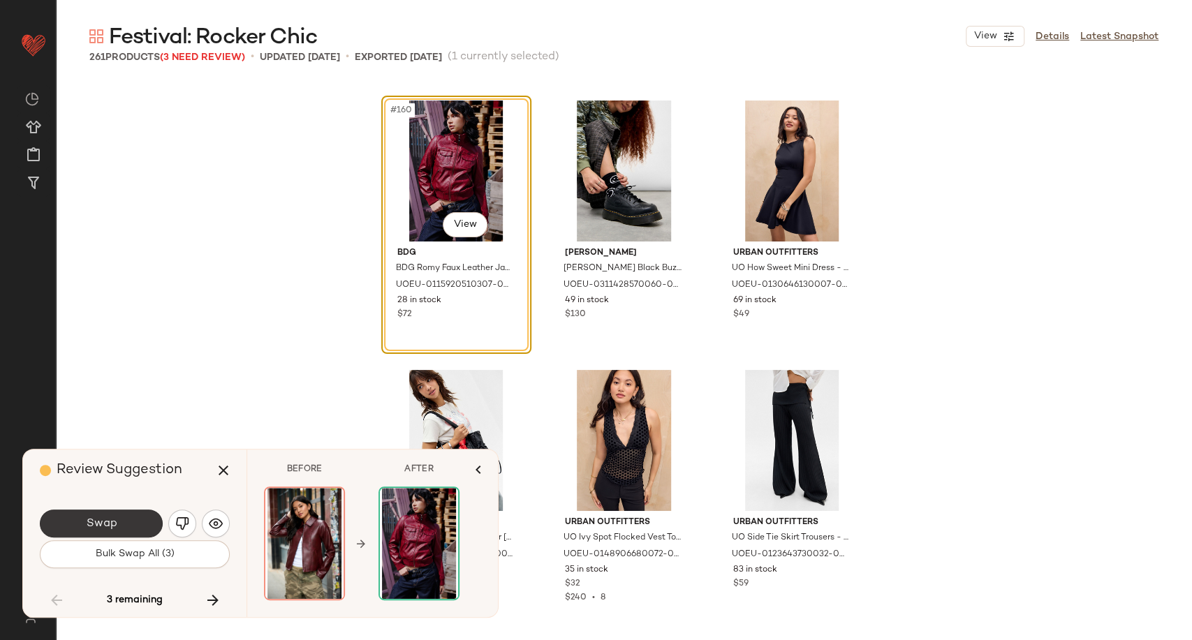
click at [115, 520] on span "Swap" at bounding box center [100, 523] width 31 height 13
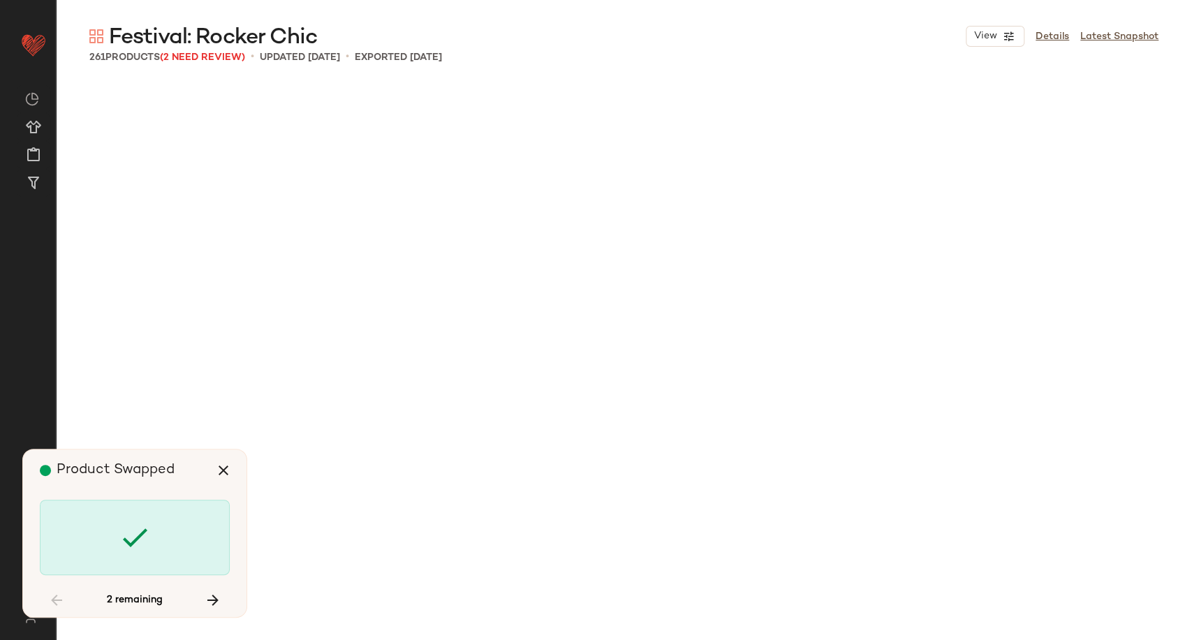
scroll to position [22104, 0]
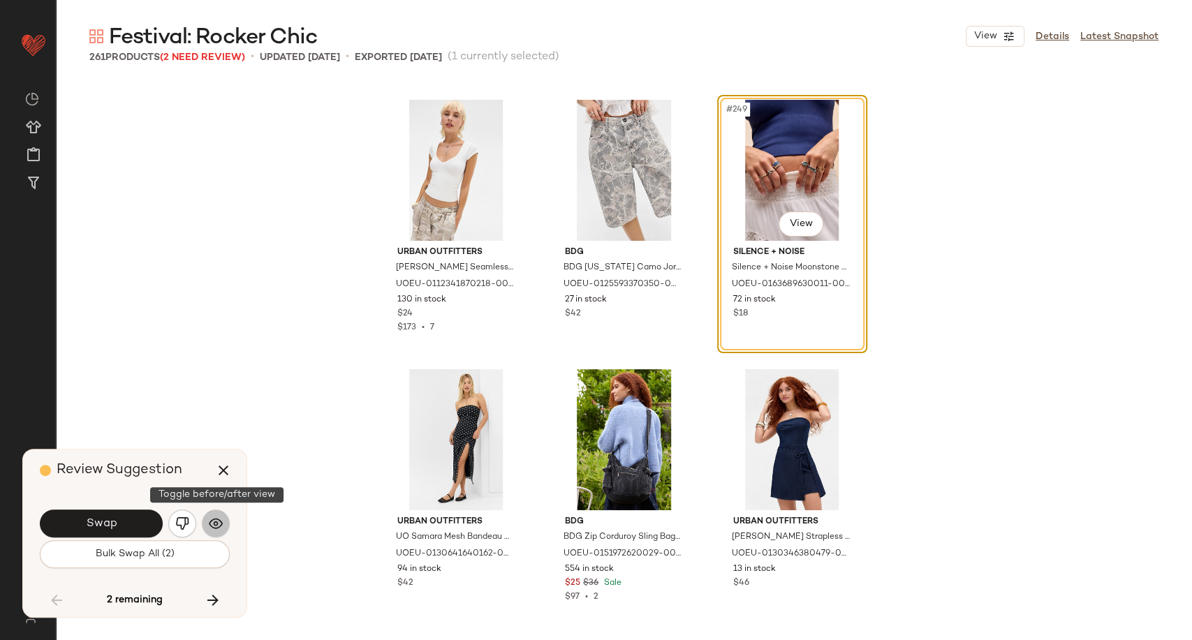
click at [220, 527] on img "button" at bounding box center [216, 524] width 14 height 14
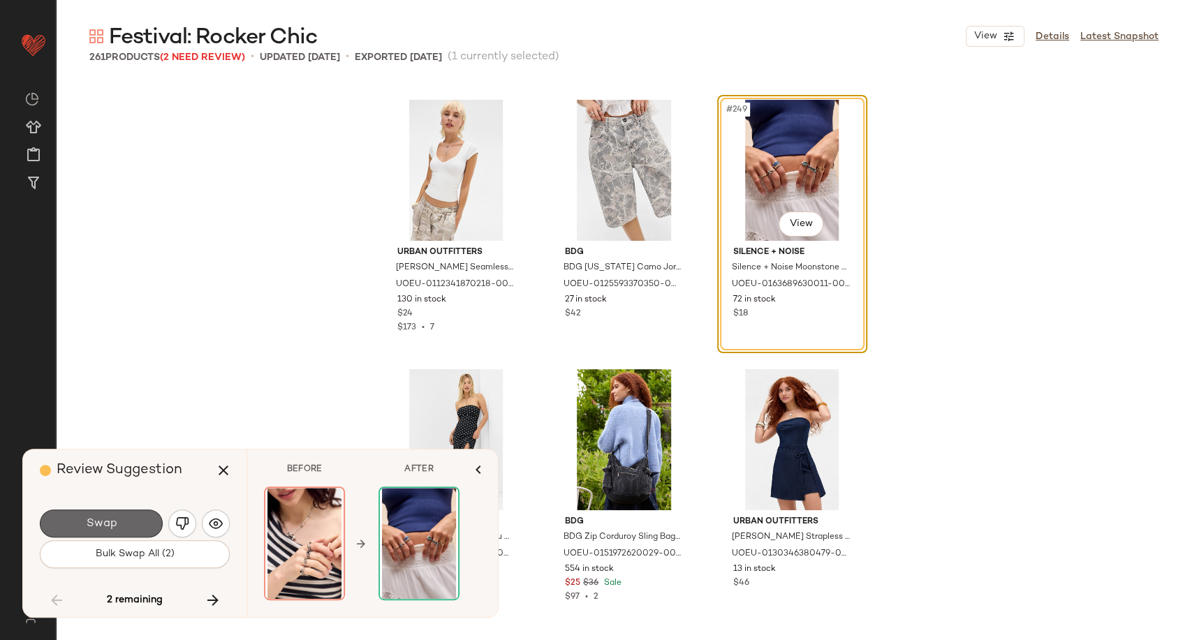
click at [101, 524] on span "Swap" at bounding box center [100, 523] width 31 height 13
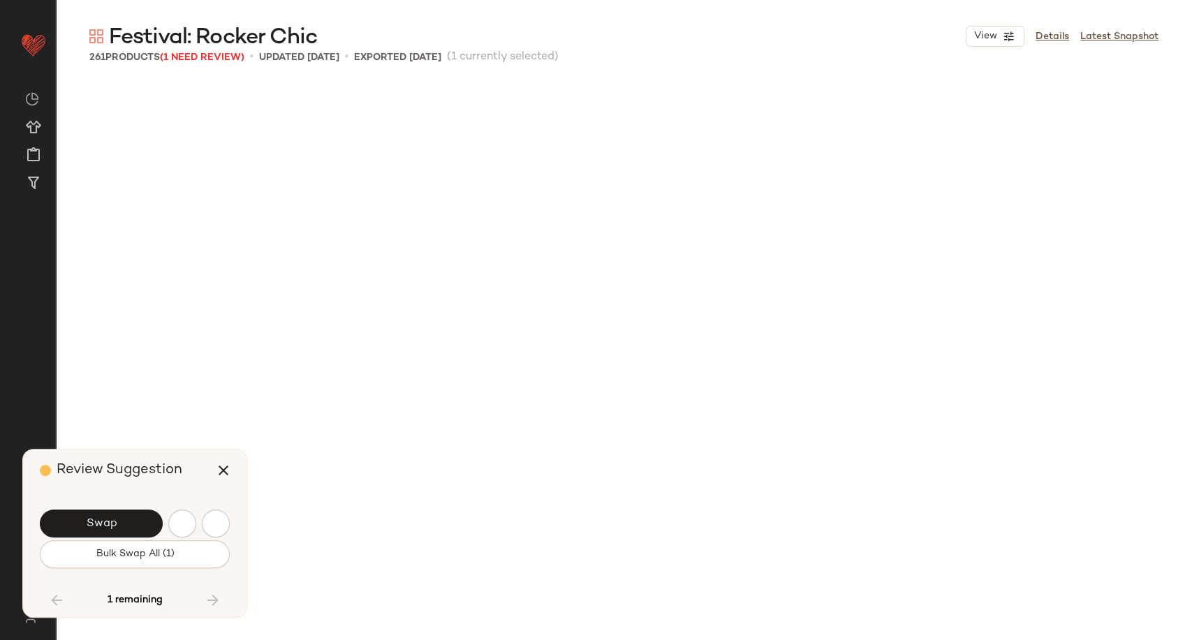
scroll to position [22912, 0]
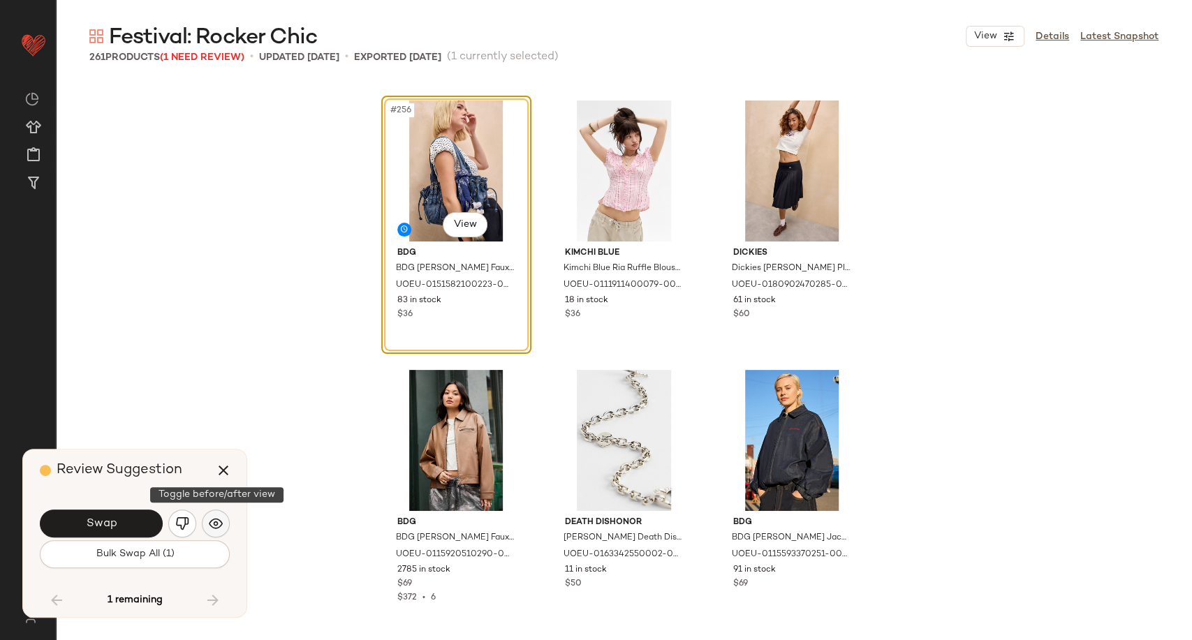
click at [220, 528] on img "button" at bounding box center [216, 524] width 14 height 14
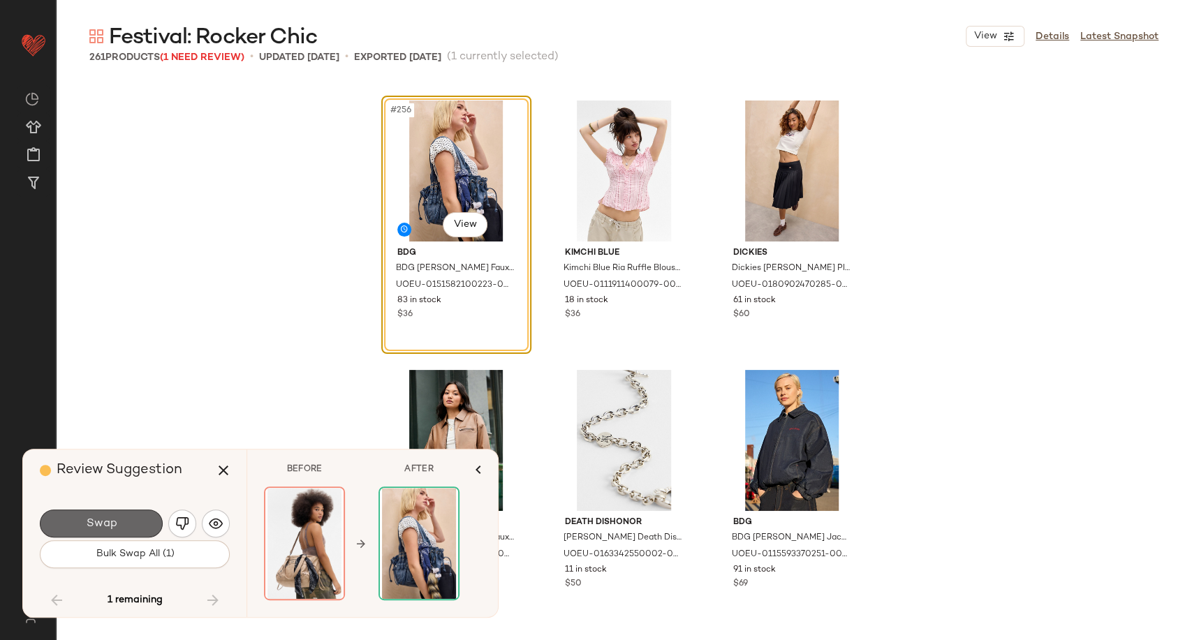
click at [136, 525] on button "Swap" at bounding box center [101, 524] width 123 height 28
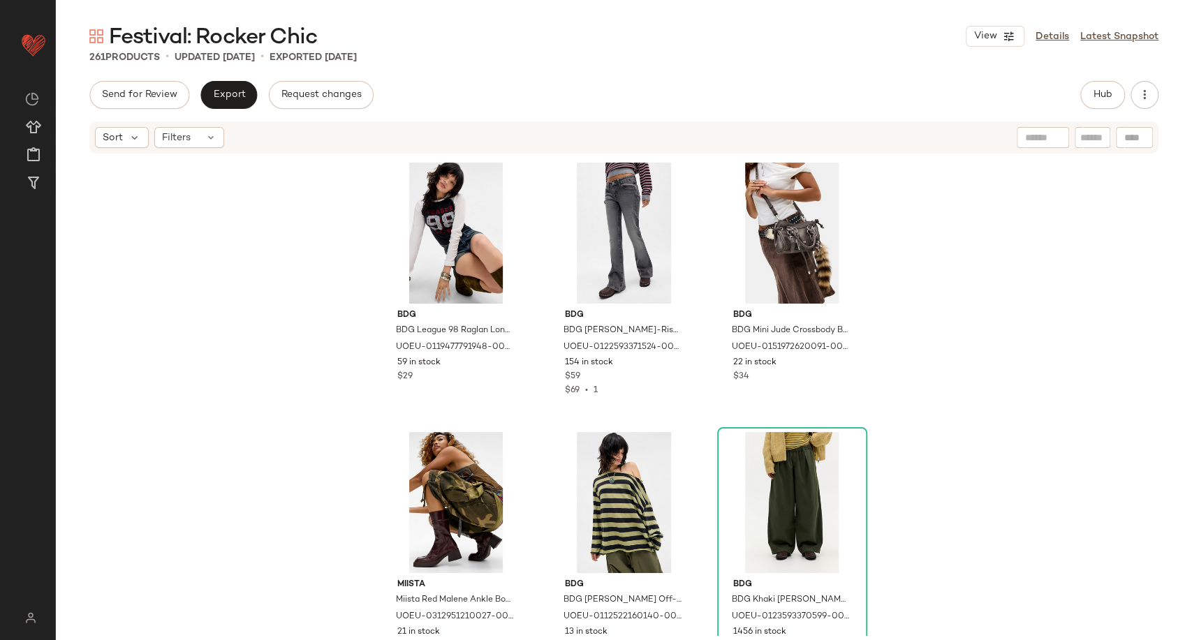
click at [741, 78] on div "Festival: Rocker Chic View Details Latest Snapshot 261 Products • updated Sep 1…" at bounding box center [624, 331] width 1136 height 618
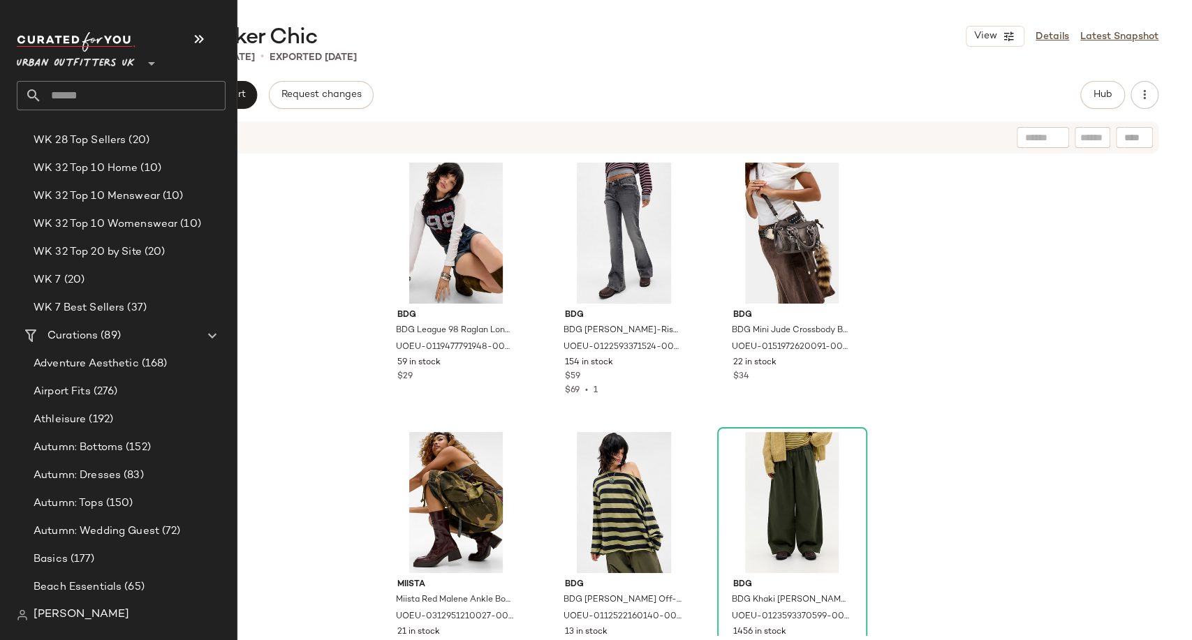
scroll to position [2638, 0]
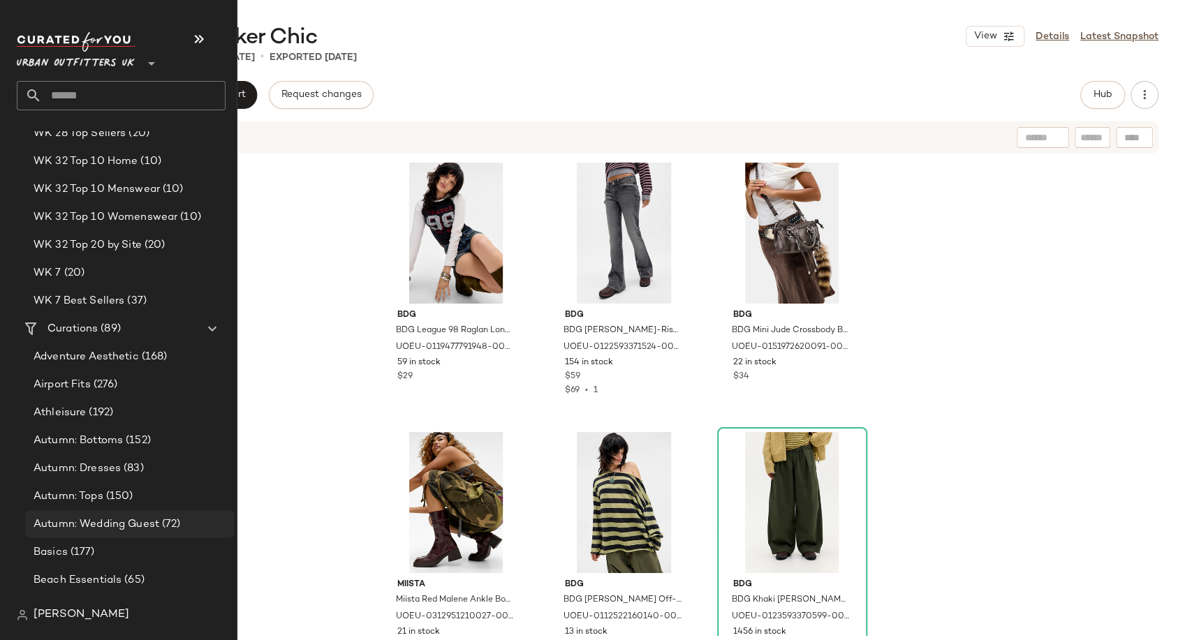
click at [110, 521] on span "Autumn: Wedding Guest" at bounding box center [97, 525] width 126 height 16
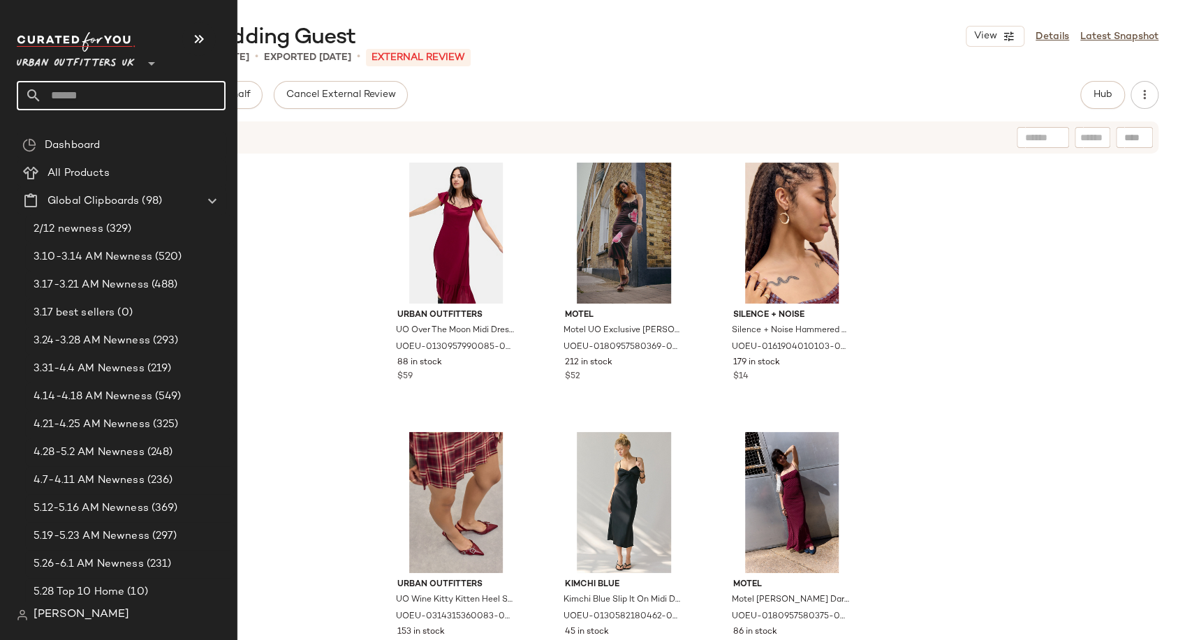
click at [73, 88] on input "text" at bounding box center [134, 95] width 184 height 29
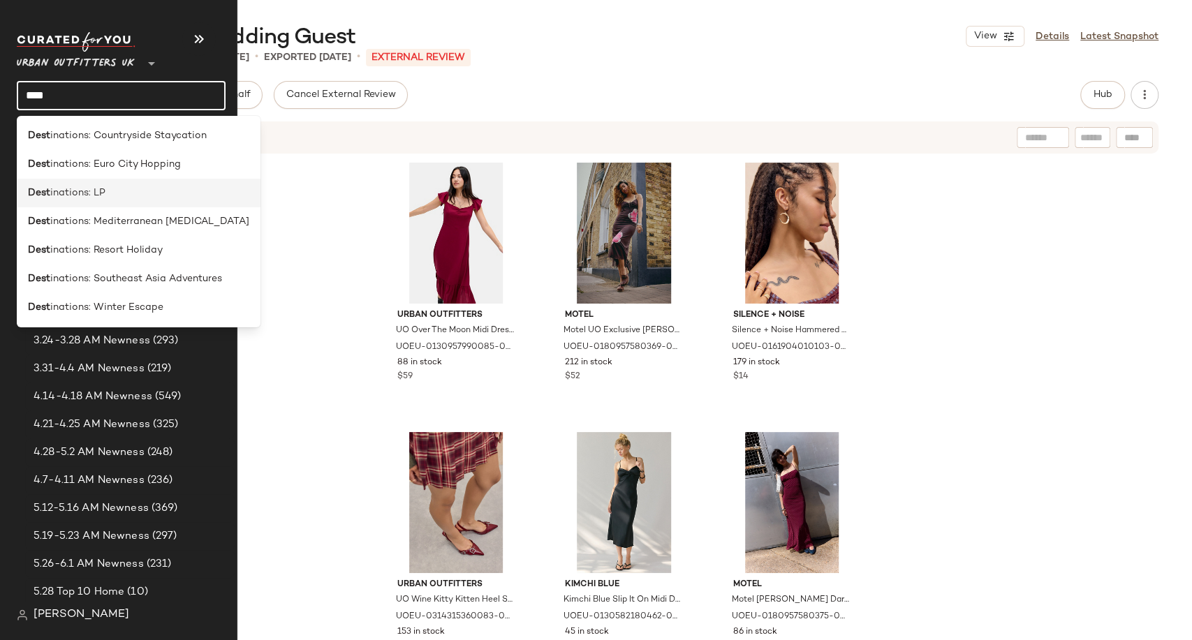
type input "****"
click at [101, 193] on span "inations: LP" at bounding box center [77, 193] width 55 height 15
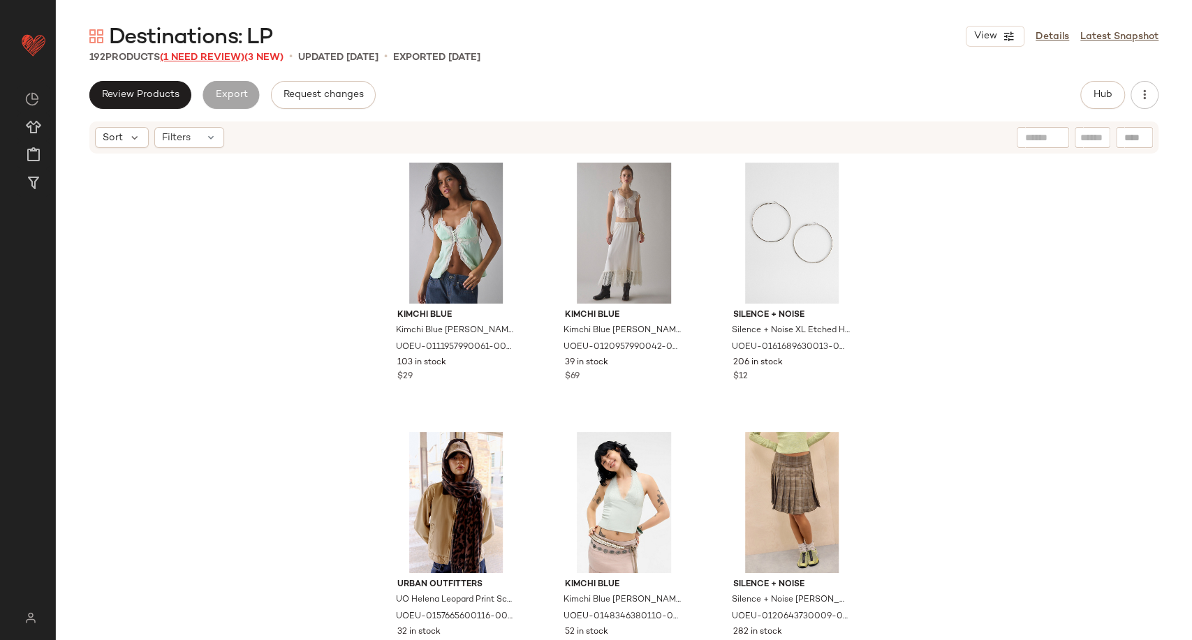
click at [207, 57] on span "(1 Need Review)" at bounding box center [202, 57] width 84 height 10
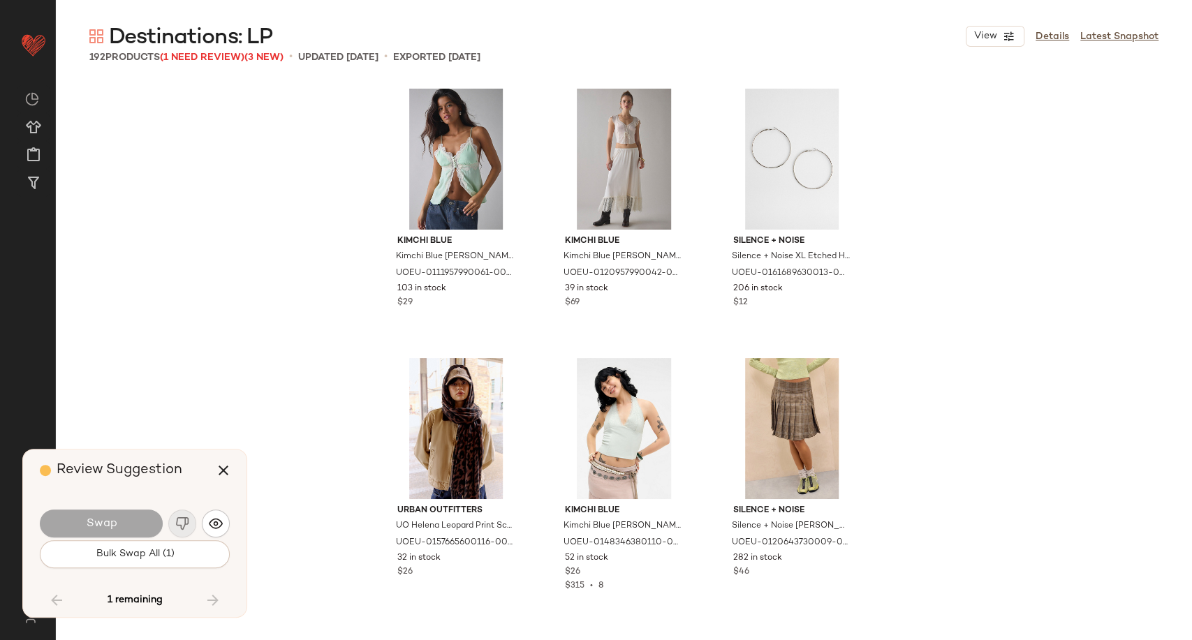
scroll to position [16173, 0]
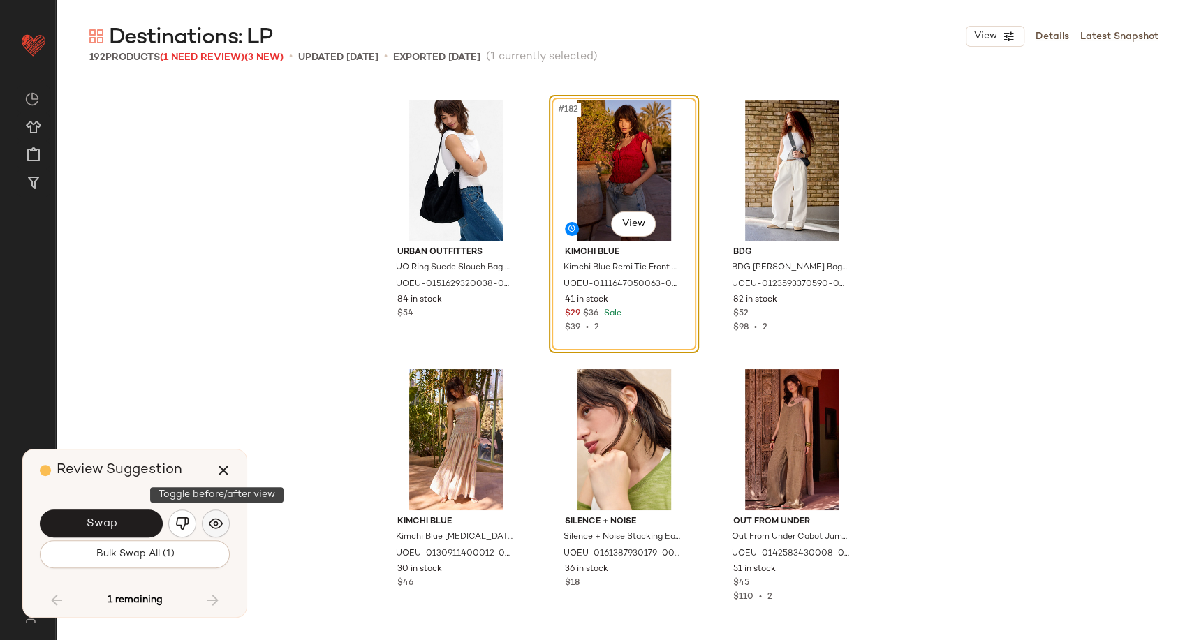
click at [222, 522] on button "button" at bounding box center [216, 524] width 28 height 28
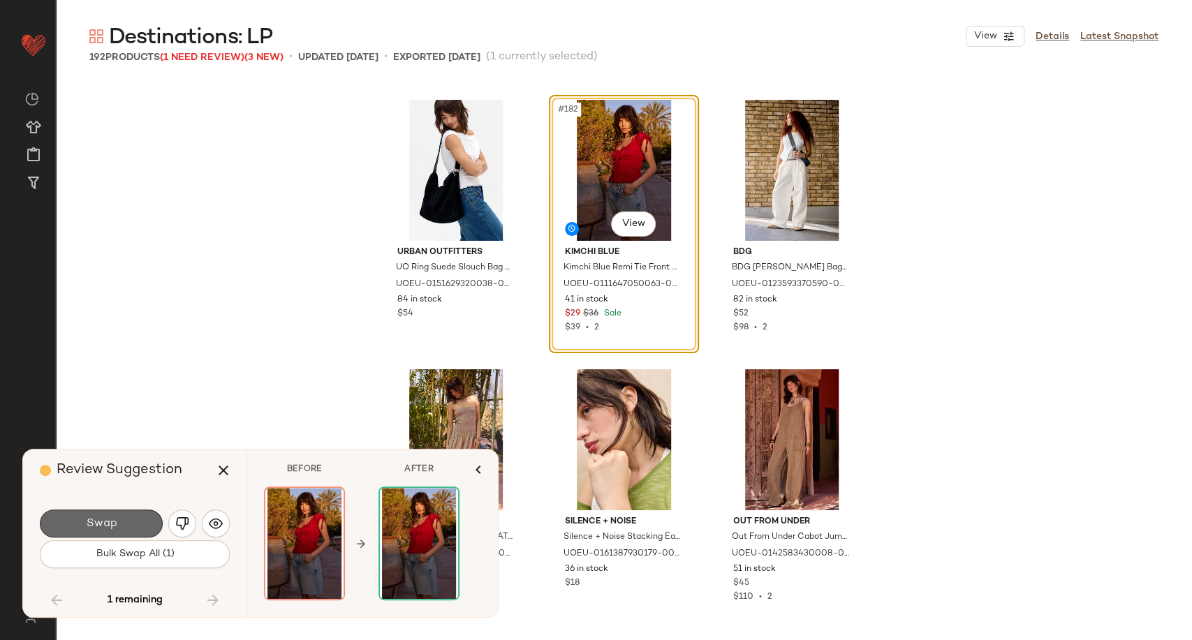
click at [123, 526] on button "Swap" at bounding box center [101, 524] width 123 height 28
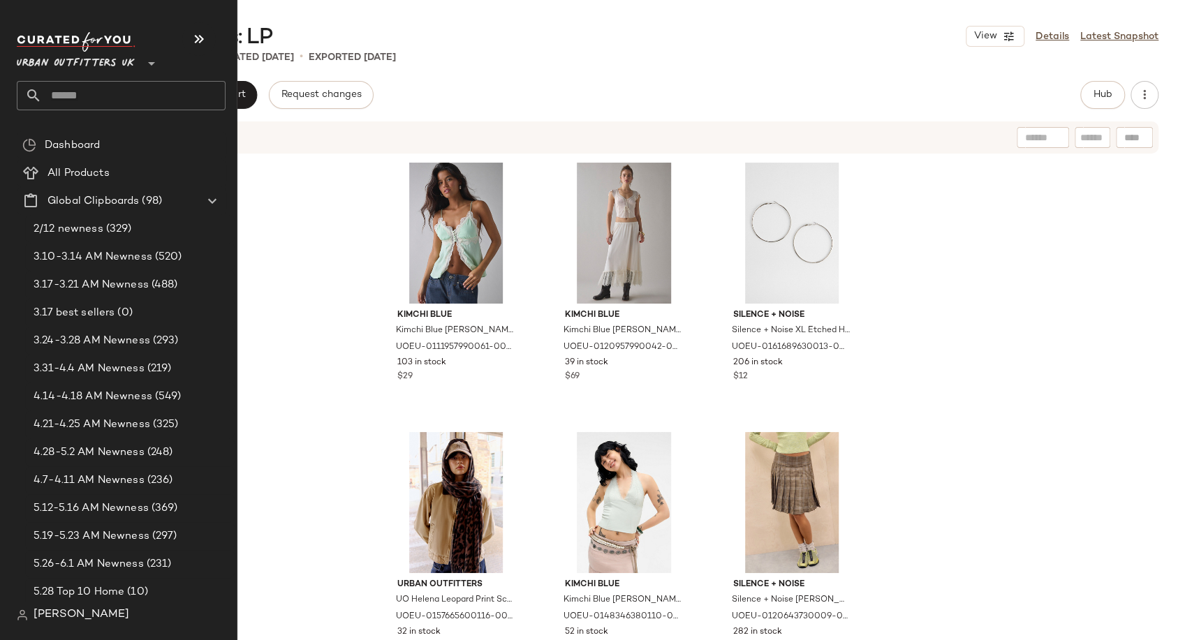
click at [54, 104] on input "text" at bounding box center [134, 95] width 184 height 29
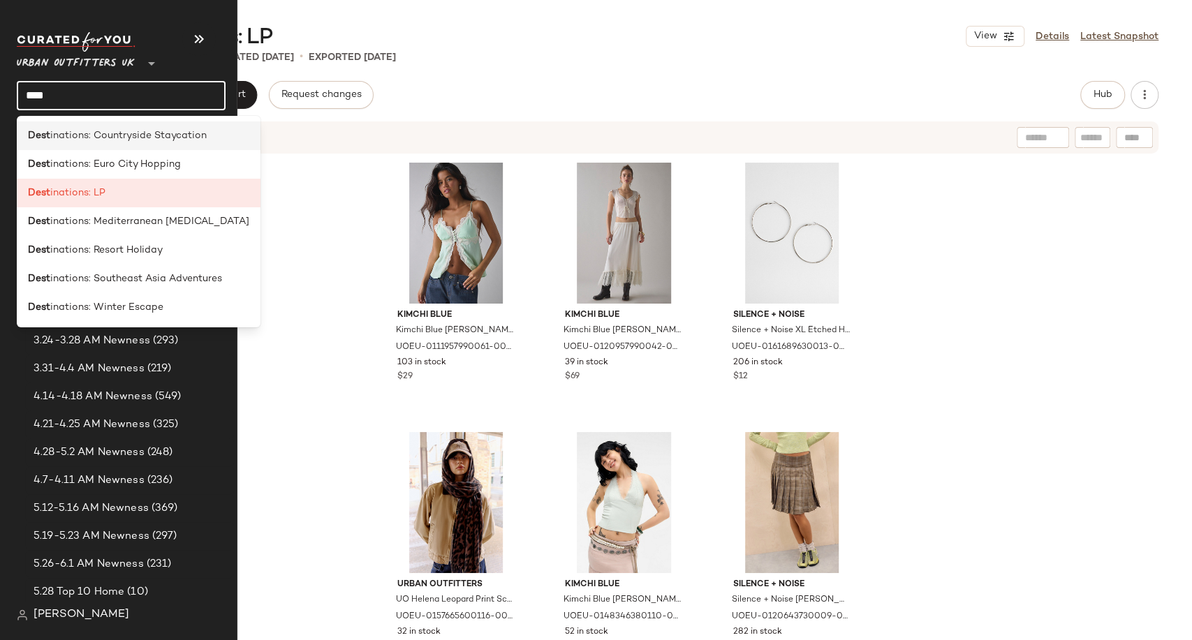
type input "****"
click at [90, 130] on span "inations: Countryside Staycation" at bounding box center [128, 135] width 156 height 15
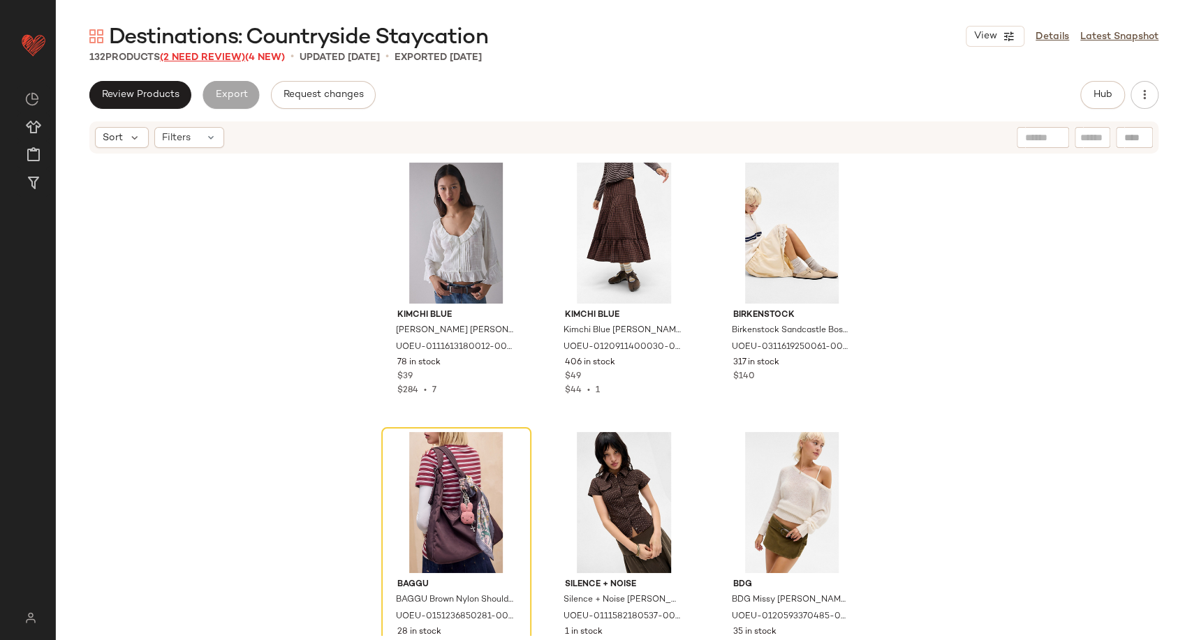
click at [221, 61] on span "(2 Need Review)" at bounding box center [202, 57] width 85 height 10
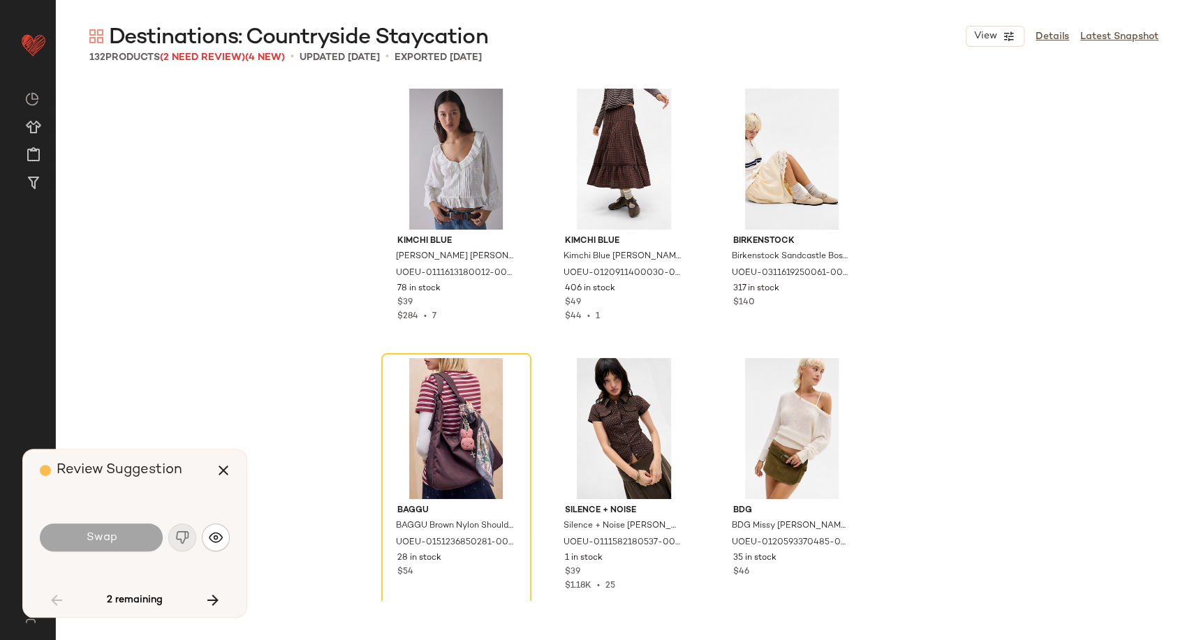
scroll to position [280, 0]
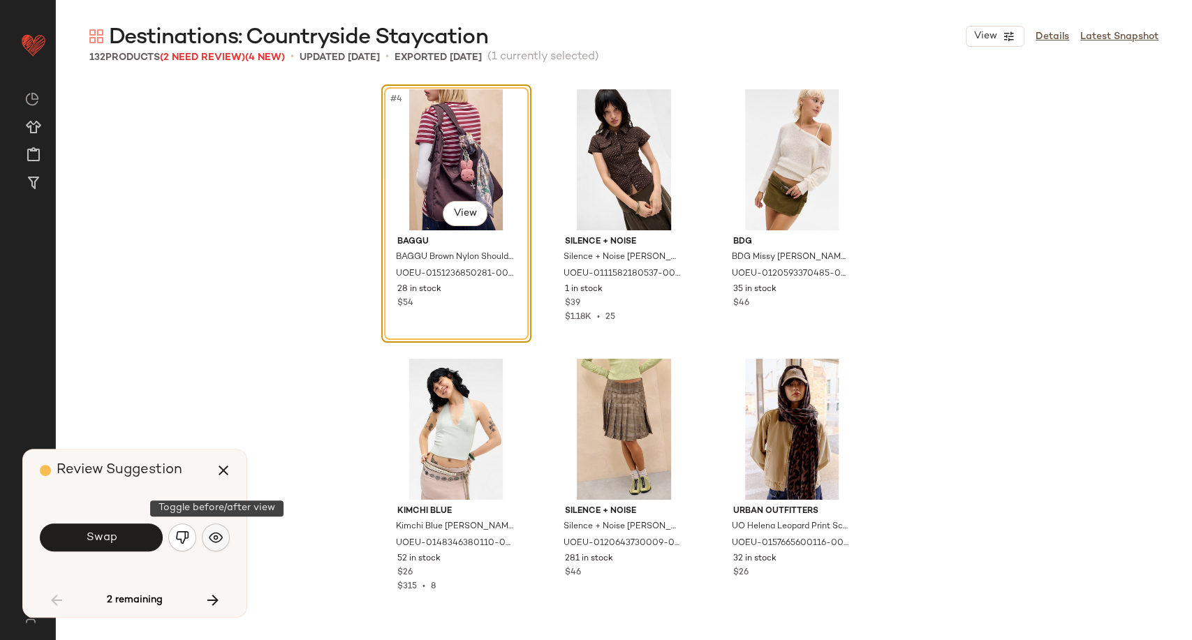
click at [209, 529] on button "button" at bounding box center [216, 538] width 28 height 28
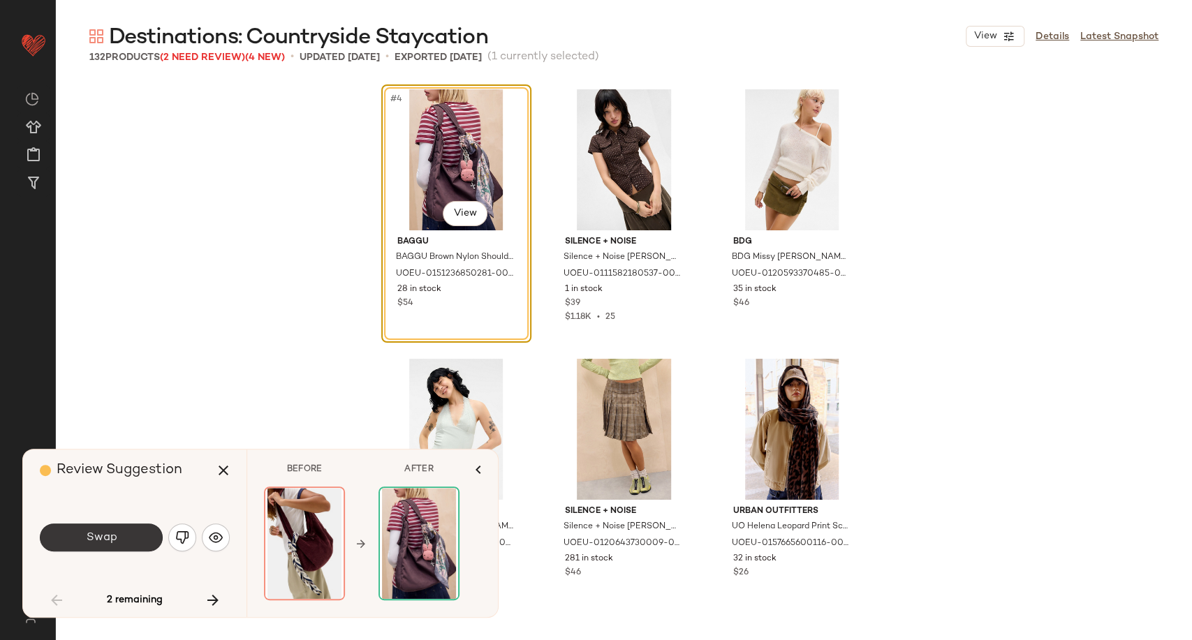
click at [127, 536] on button "Swap" at bounding box center [101, 538] width 123 height 28
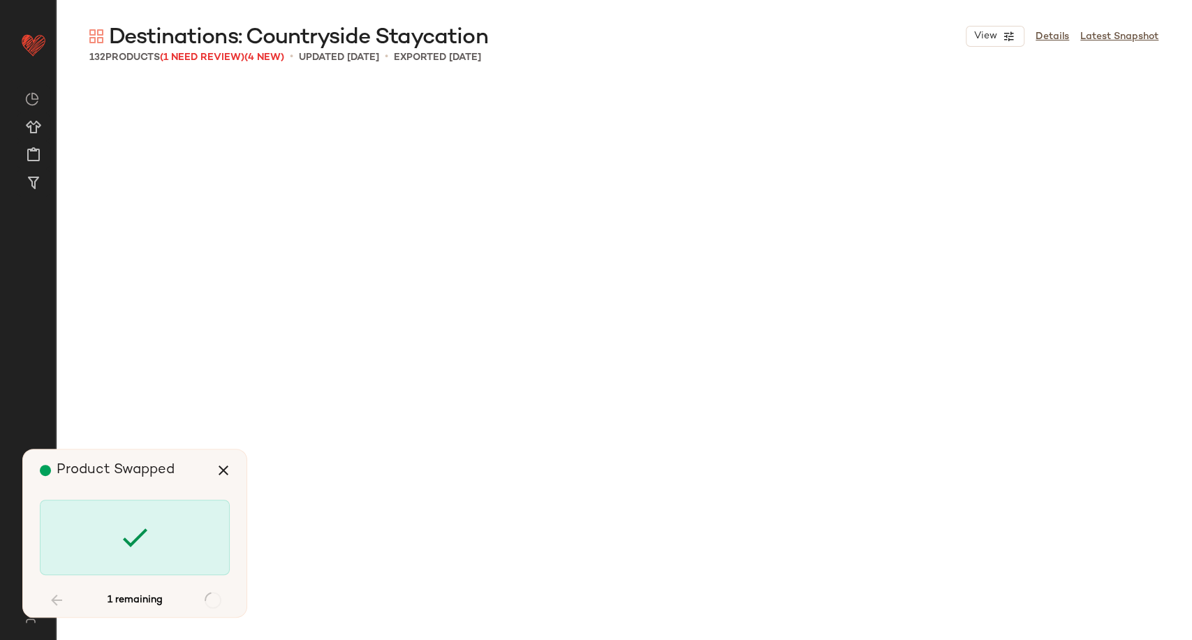
scroll to position [7008, 0]
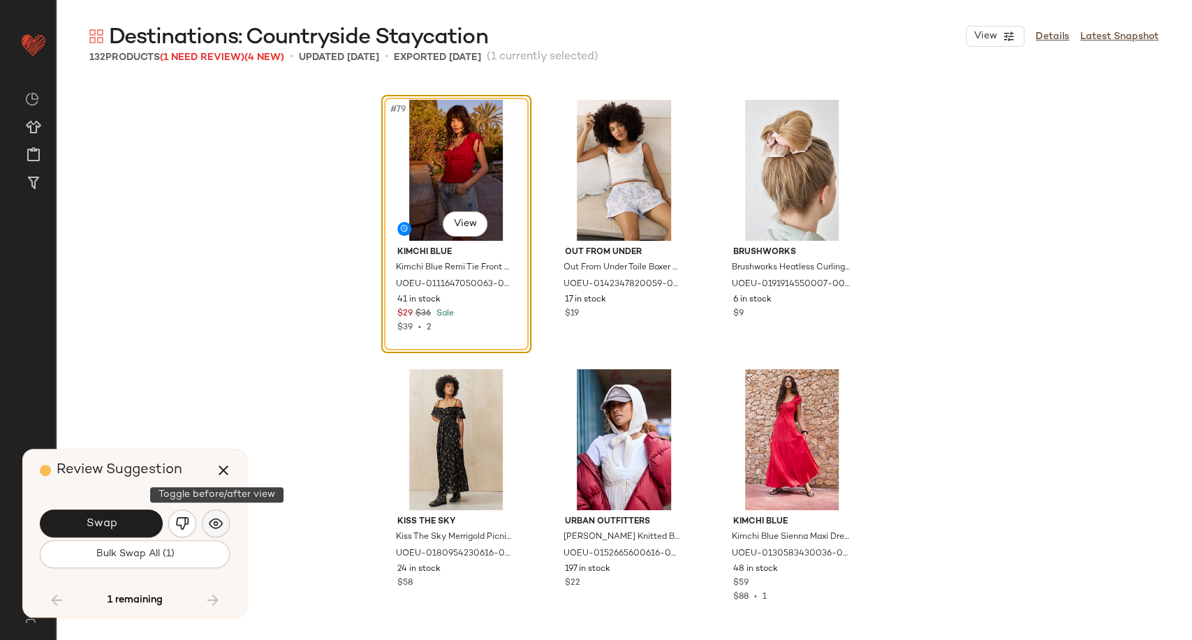
click at [214, 524] on img "button" at bounding box center [216, 524] width 14 height 14
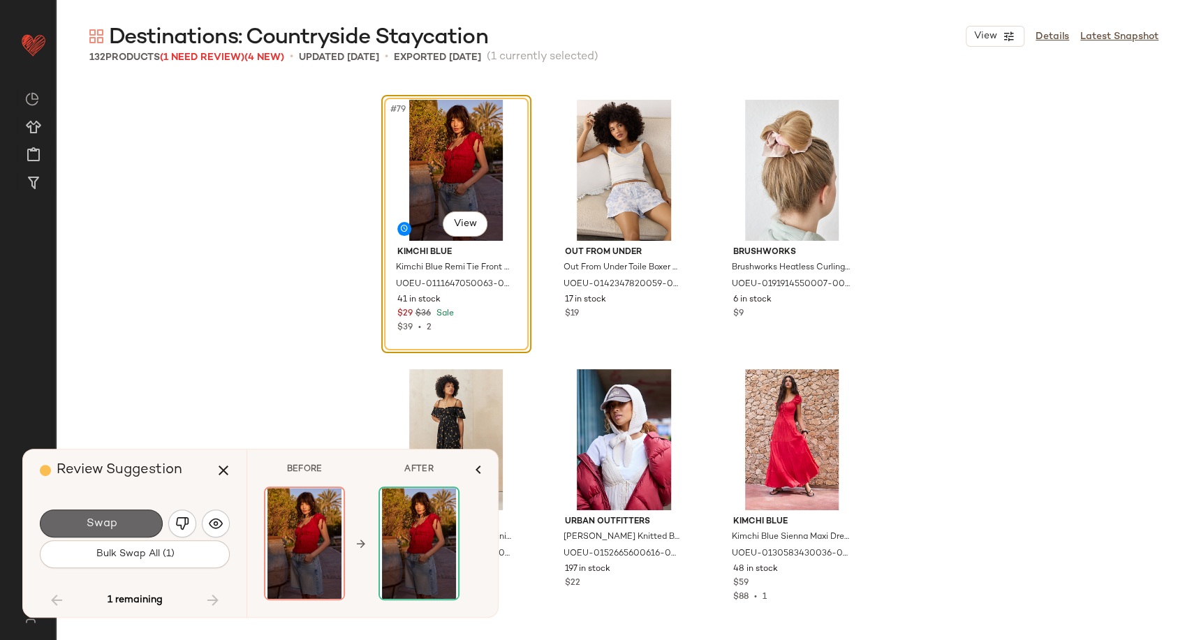
click at [131, 529] on button "Swap" at bounding box center [101, 524] width 123 height 28
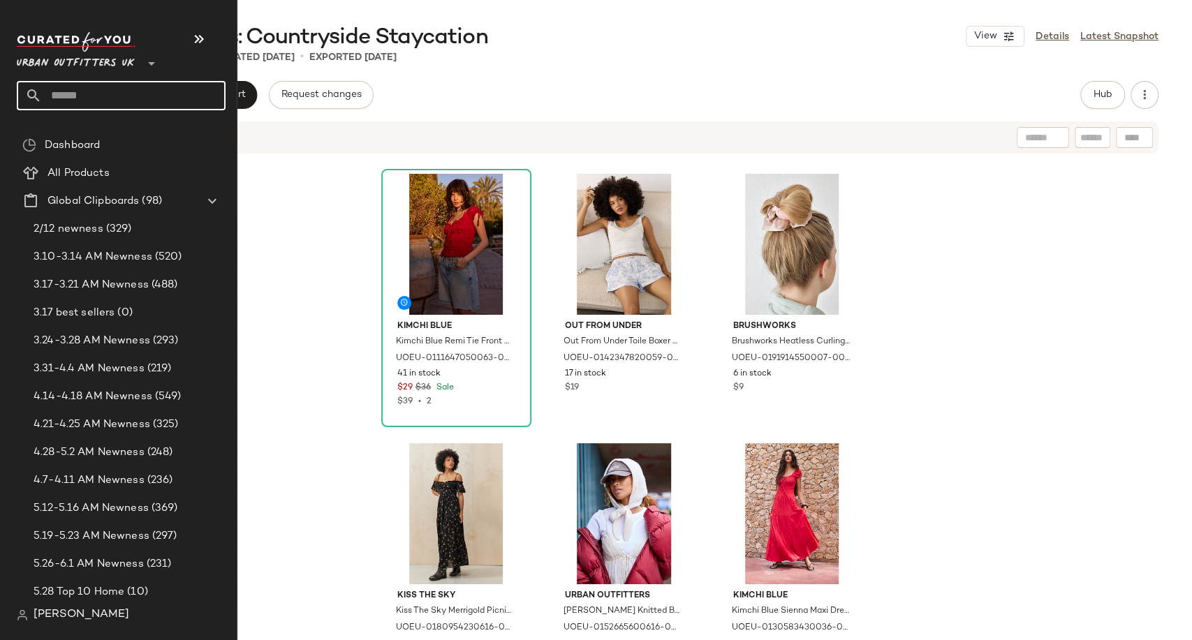
click at [90, 90] on input "text" at bounding box center [134, 95] width 184 height 29
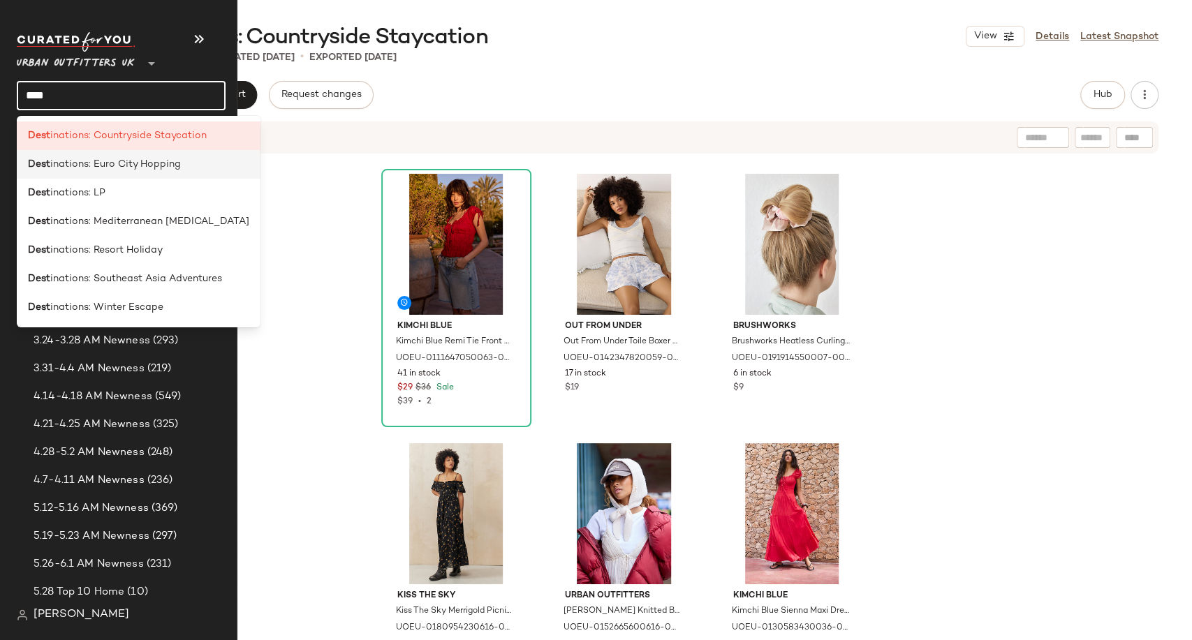
type input "****"
click at [105, 163] on span "inations: Euro City Hopping" at bounding box center [115, 164] width 131 height 15
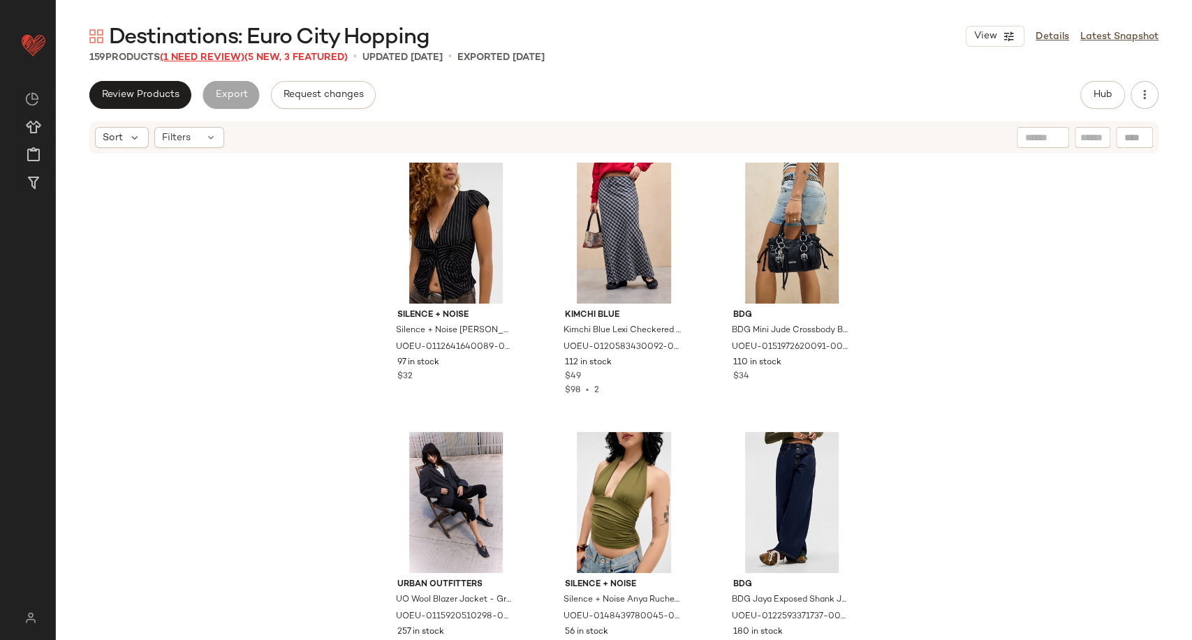
click at [223, 54] on span "(1 Need Review)" at bounding box center [202, 57] width 84 height 10
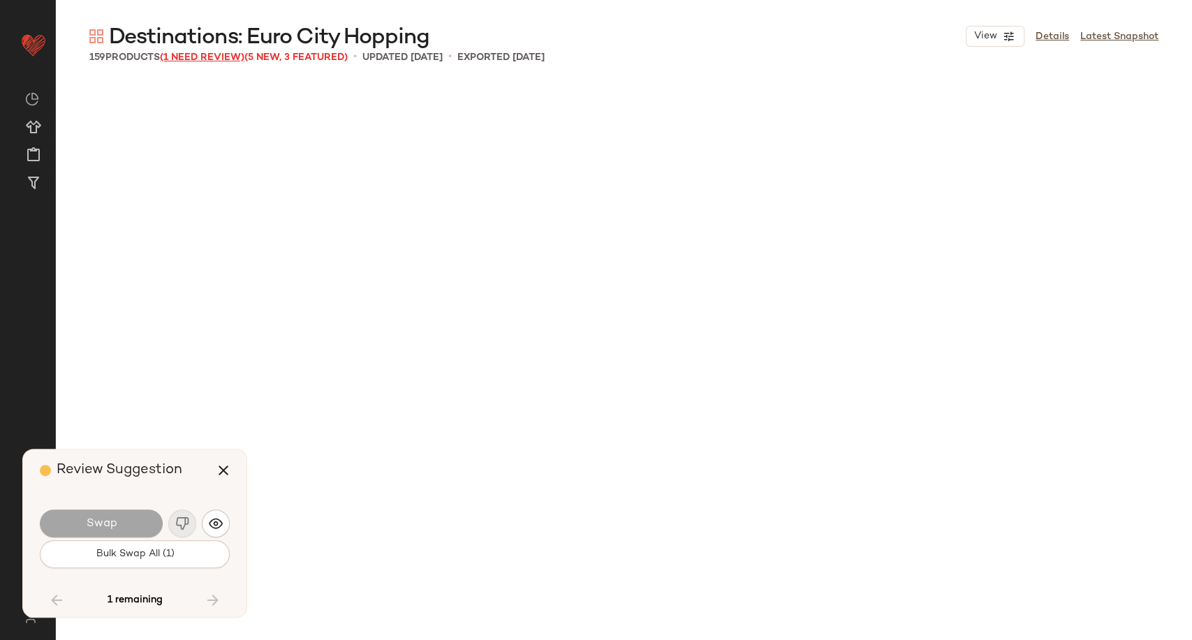
scroll to position [7008, 0]
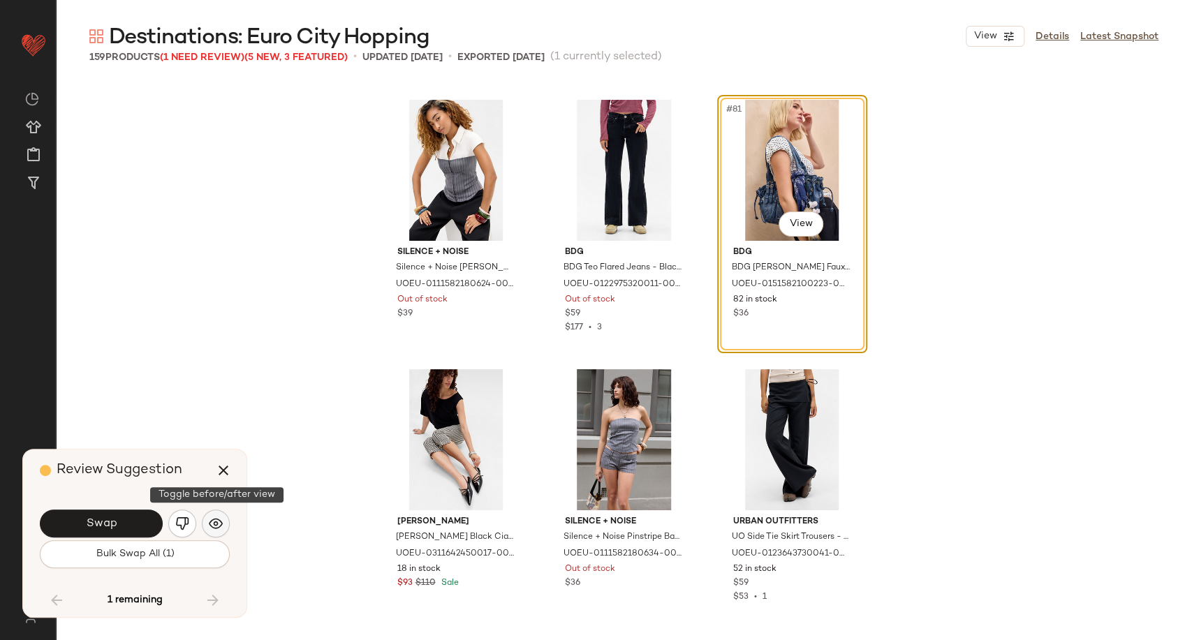
click at [223, 527] on button "button" at bounding box center [216, 524] width 28 height 28
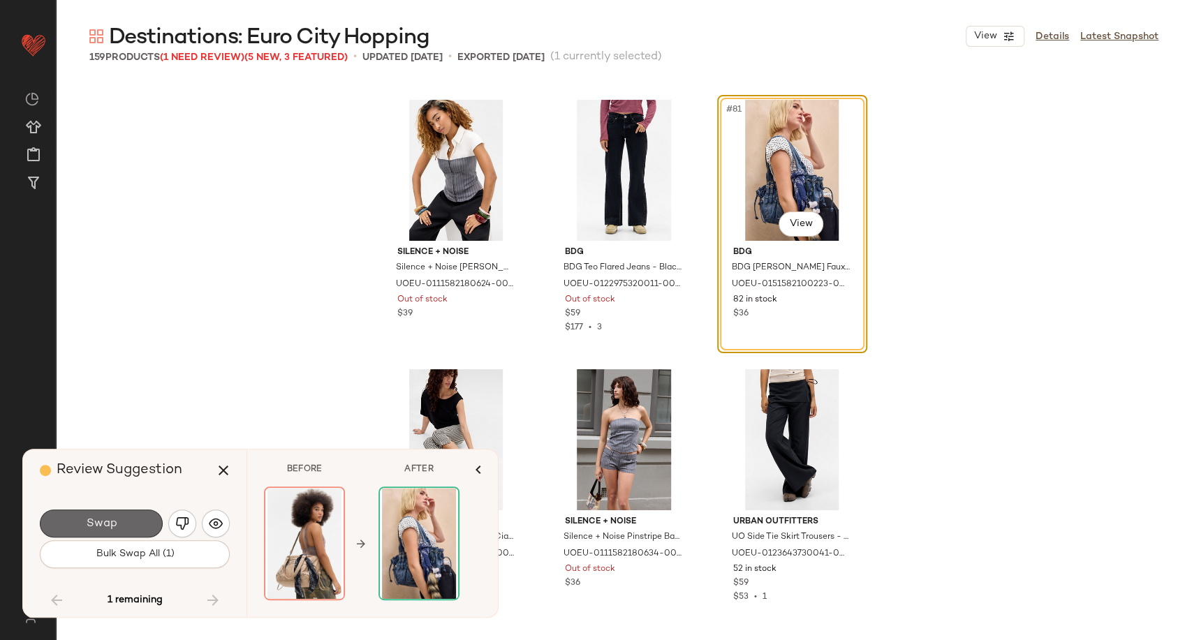
click at [156, 531] on button "Swap" at bounding box center [101, 524] width 123 height 28
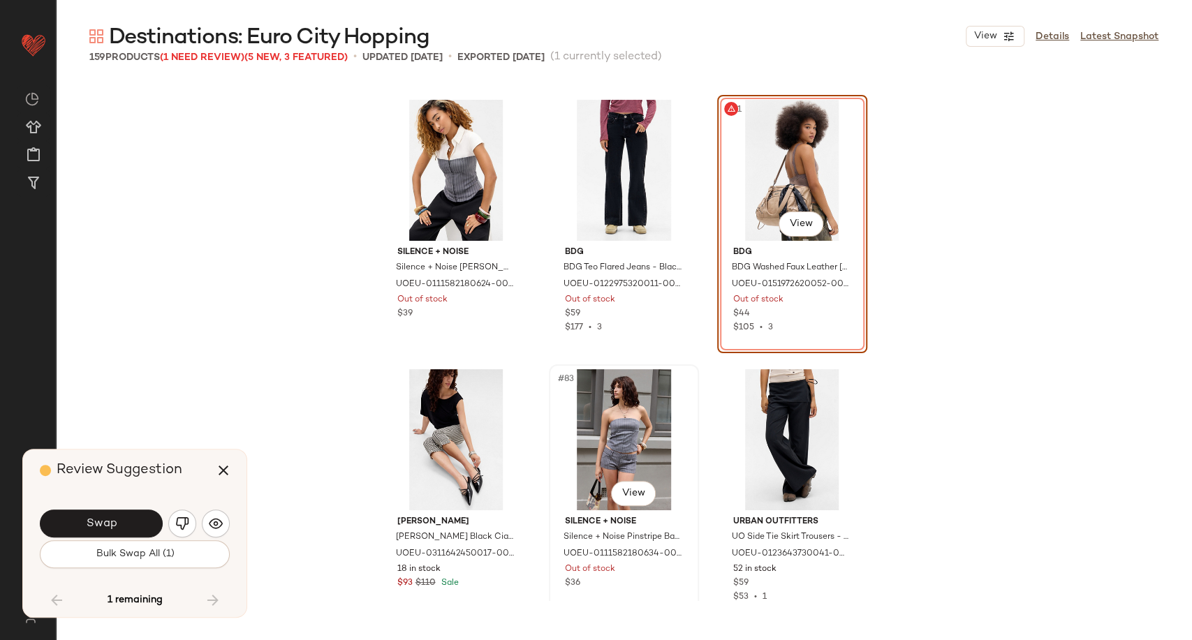
click at [592, 566] on span "Out of stock" at bounding box center [590, 570] width 50 height 13
click at [291, 438] on div "Silence + Noise Silence + Noise Lila Hybrid Shirt - Grey 2XS at Urban Outfitter…" at bounding box center [624, 341] width 1136 height 520
click at [1112, 30] on link "Latest Snapshot" at bounding box center [1119, 36] width 78 height 15
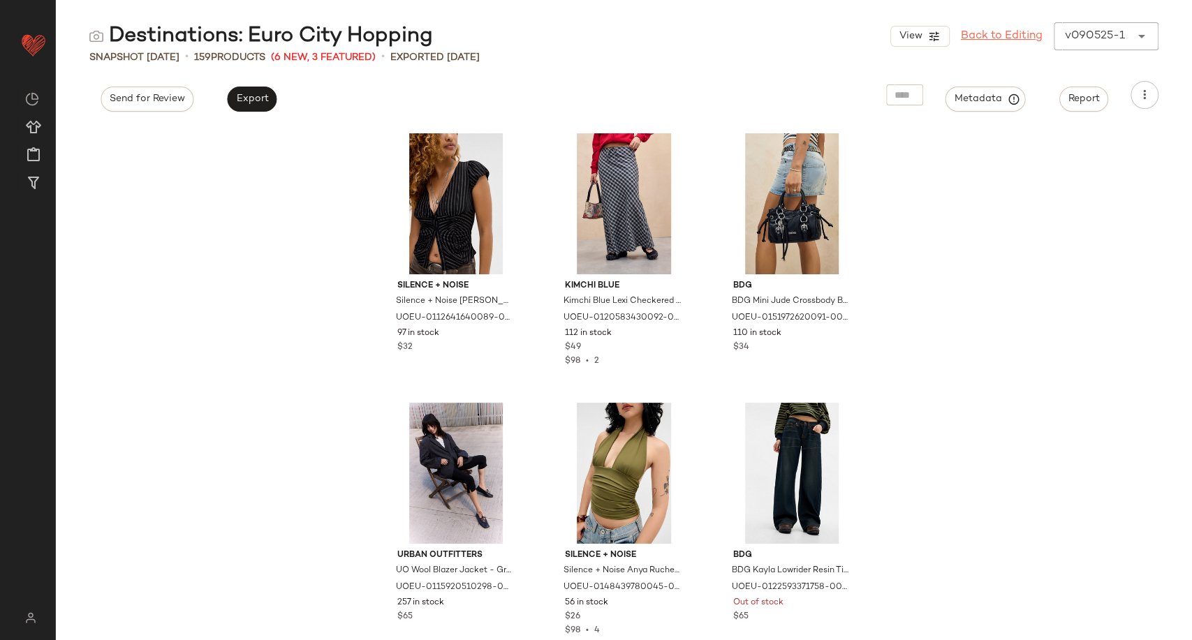
click at [990, 44] on div "View Back to Editing v090525-1 ******" at bounding box center [1024, 36] width 268 height 28
click at [989, 32] on link "Back to Editing" at bounding box center [1002, 36] width 82 height 17
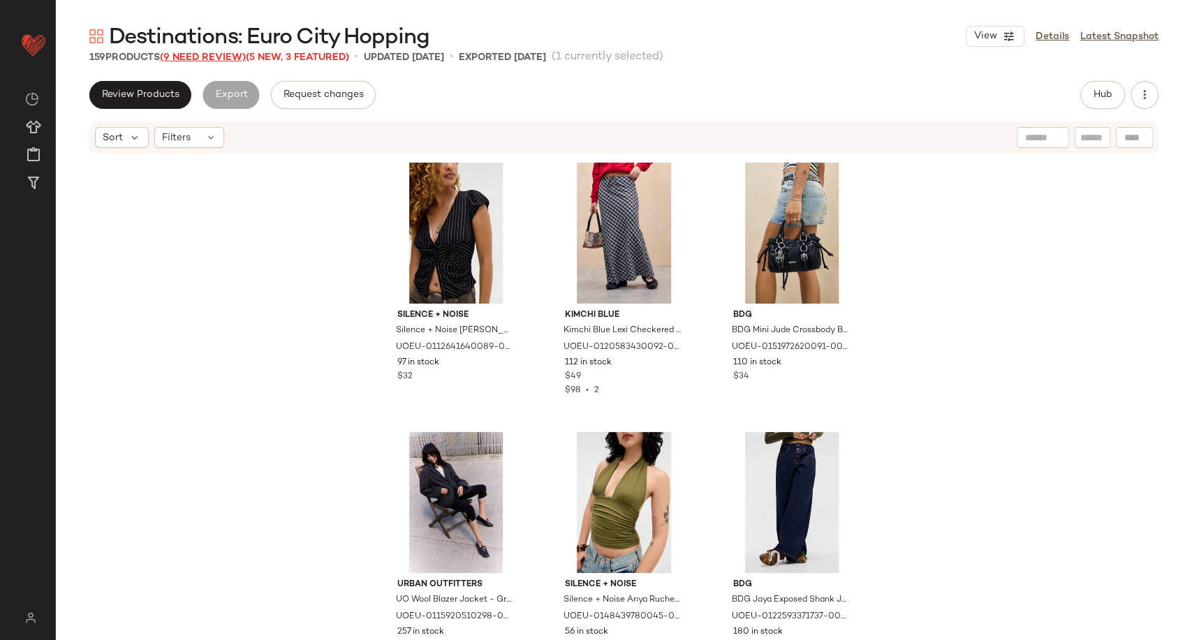
click at [221, 57] on span "(9 Need Review)" at bounding box center [203, 57] width 86 height 10
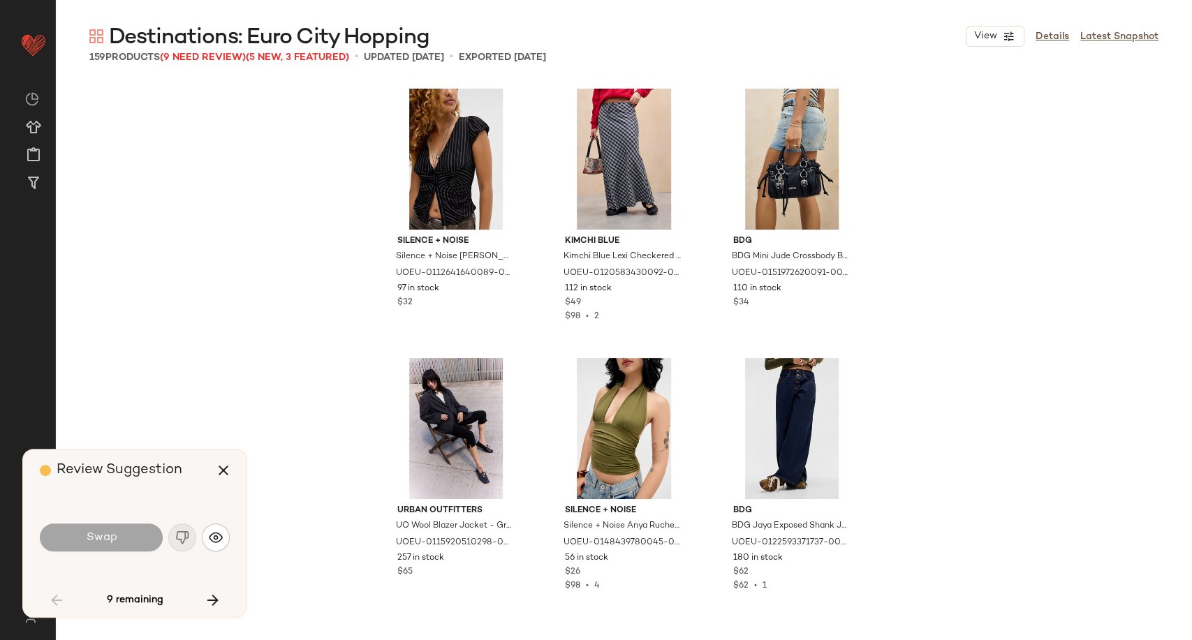
scroll to position [550, 0]
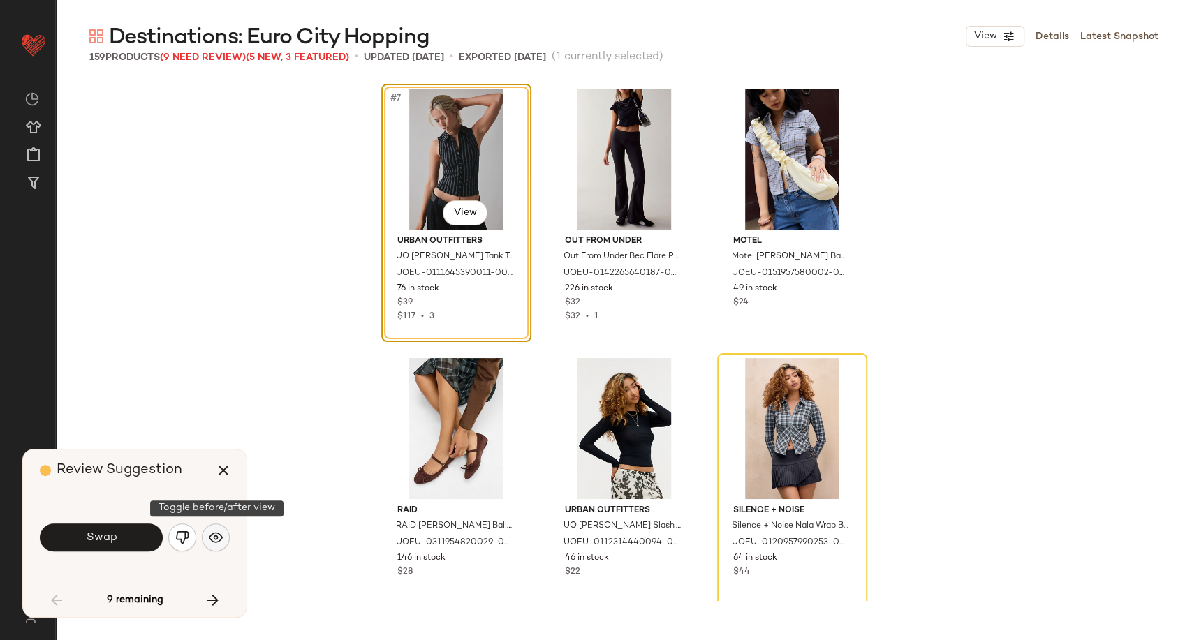
click at [218, 538] on img "button" at bounding box center [216, 538] width 14 height 14
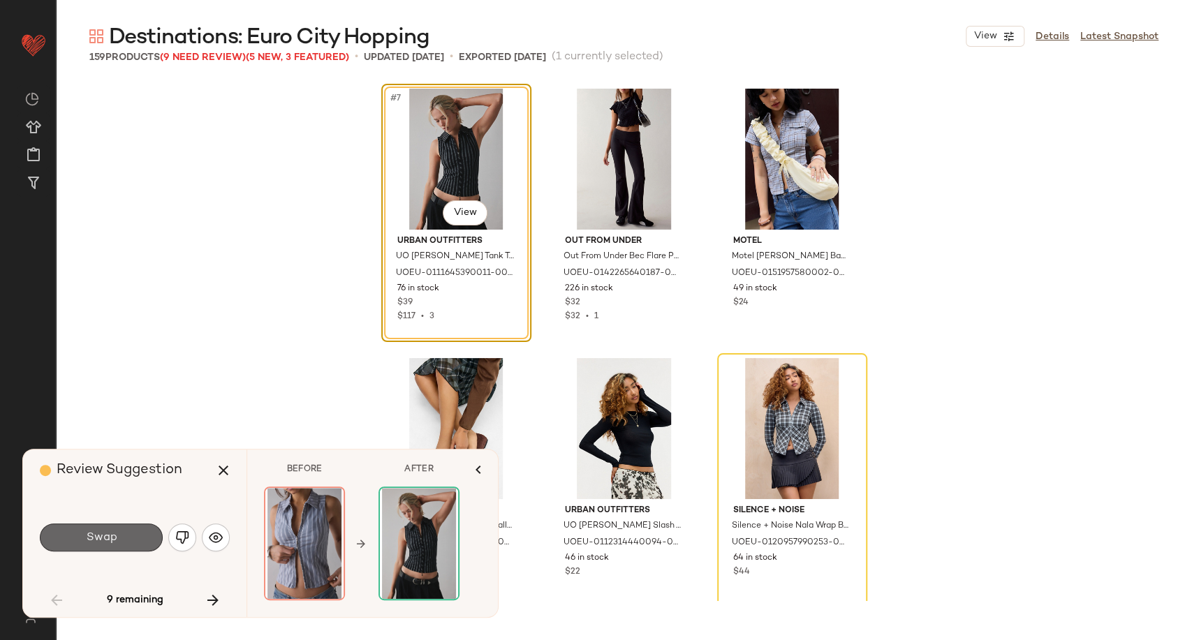
click at [146, 534] on button "Swap" at bounding box center [101, 538] width 123 height 28
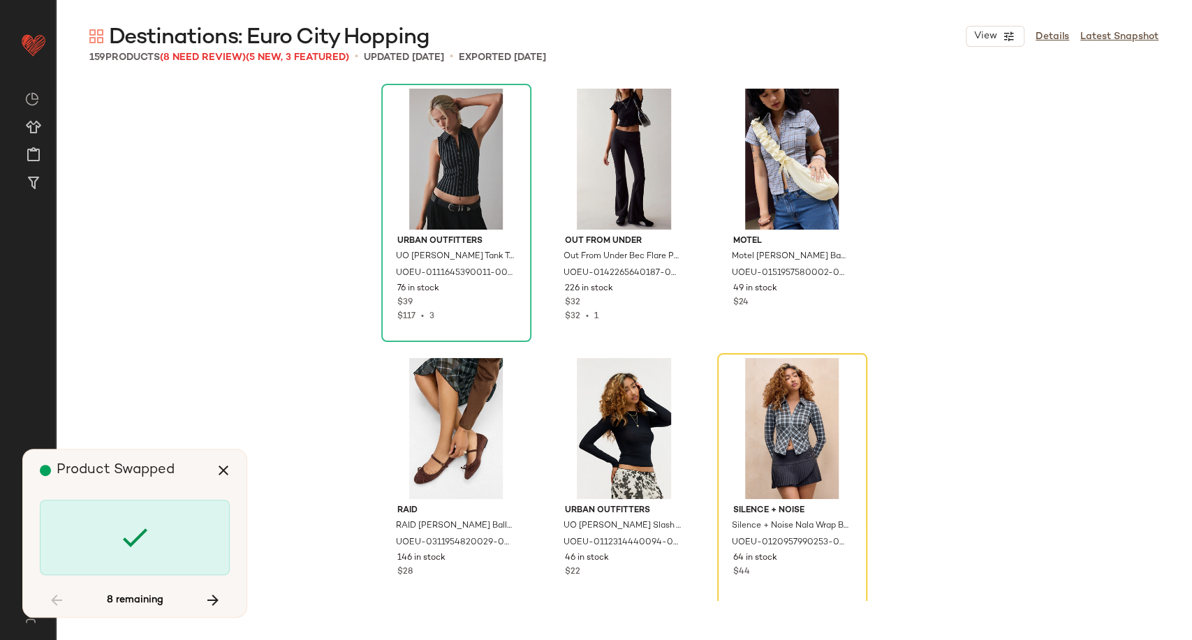
scroll to position [809, 0]
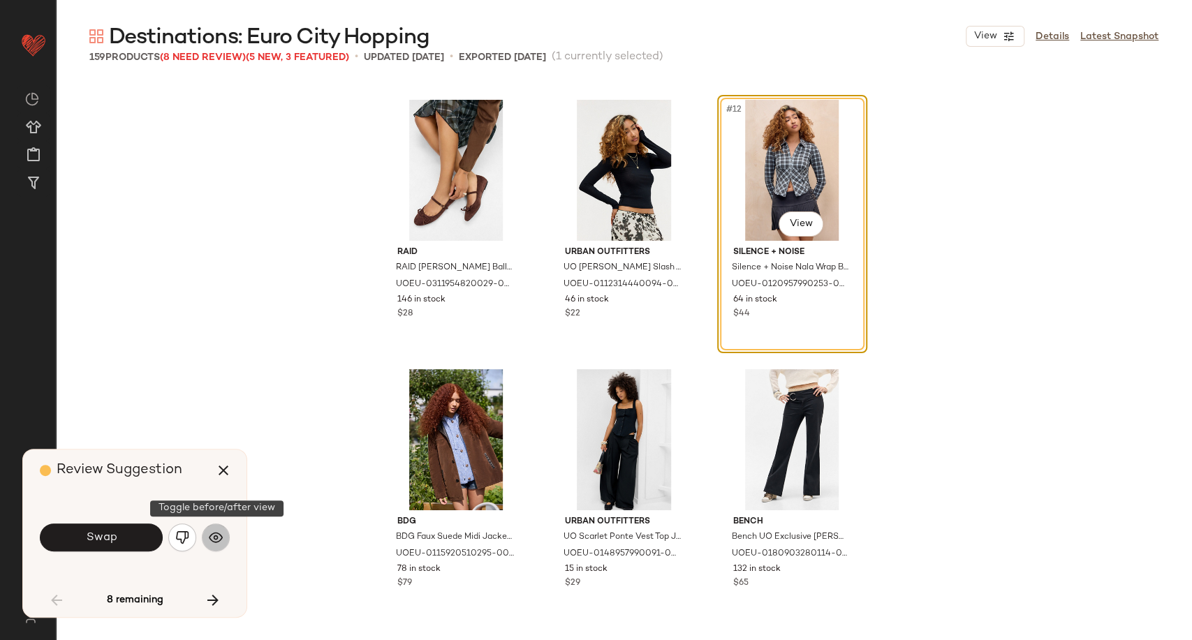
click at [212, 532] on img "button" at bounding box center [216, 538] width 14 height 14
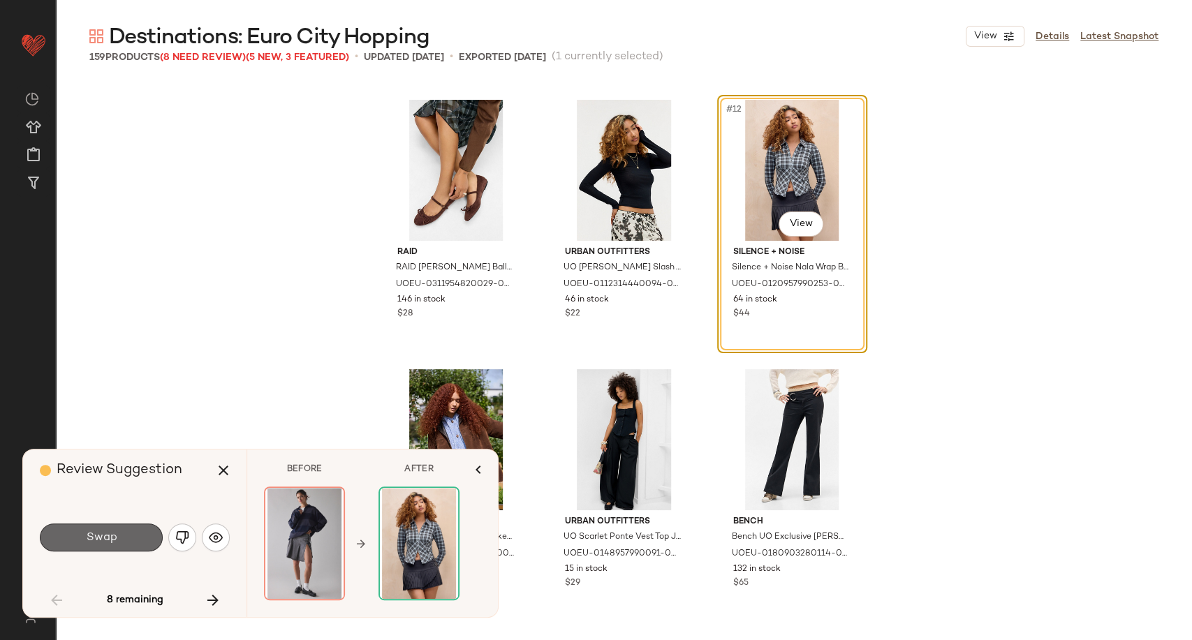
click at [110, 538] on span "Swap" at bounding box center [100, 537] width 31 height 13
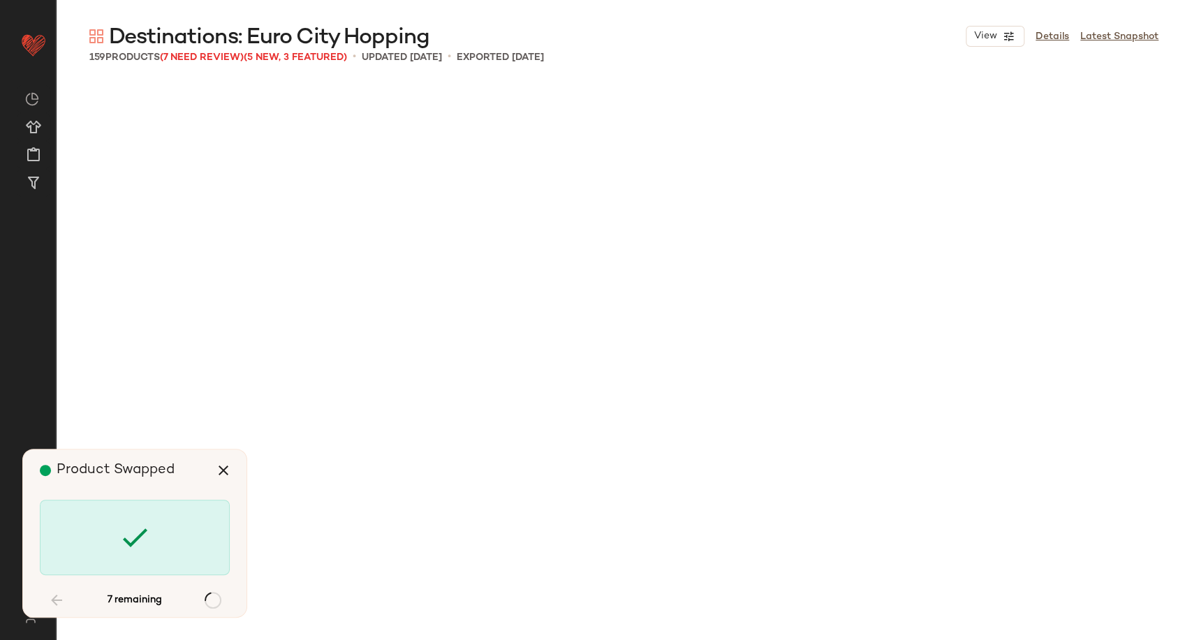
scroll to position [1887, 0]
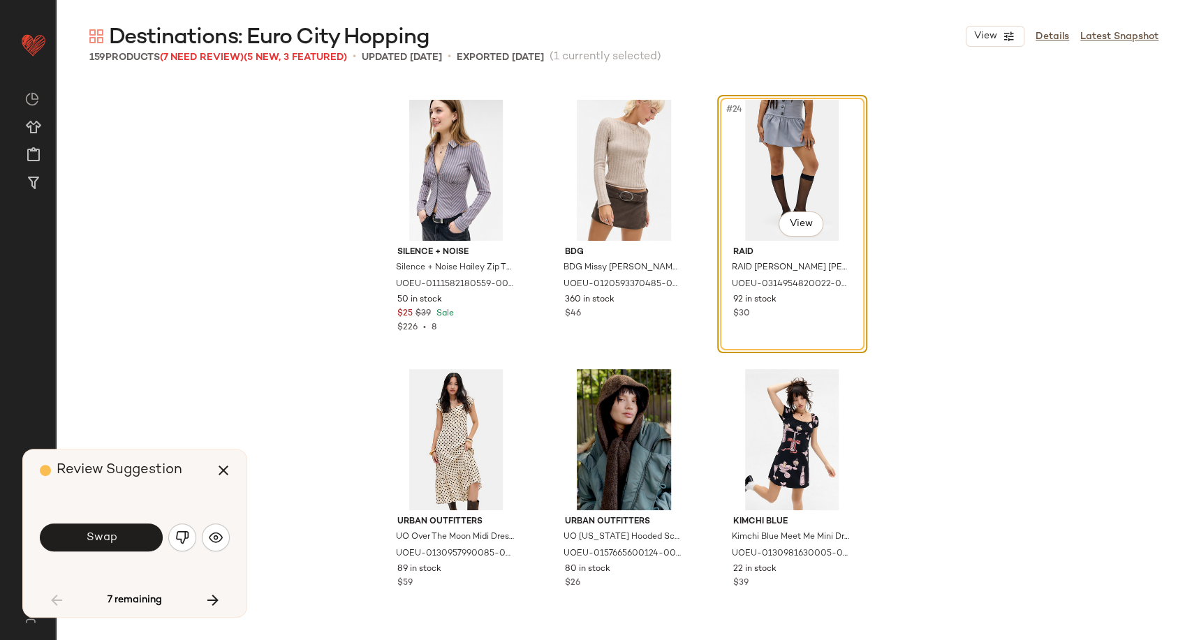
click at [198, 540] on div "Swap" at bounding box center [135, 538] width 190 height 34
click at [218, 538] on img "button" at bounding box center [216, 538] width 14 height 14
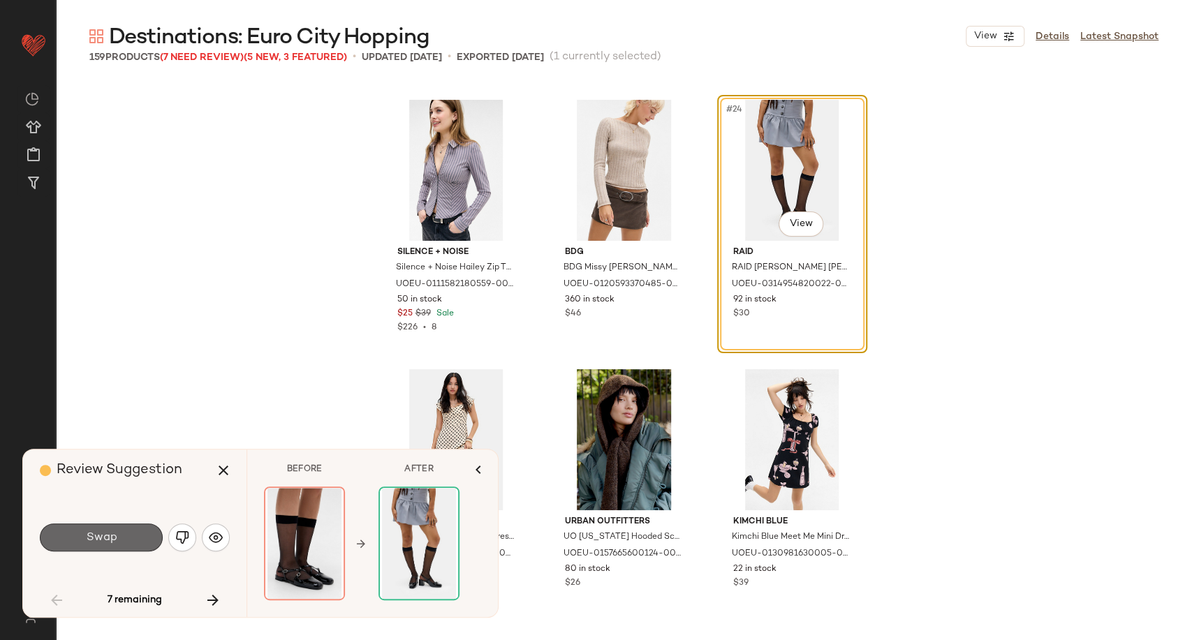
click at [95, 547] on button "Swap" at bounding box center [101, 538] width 123 height 28
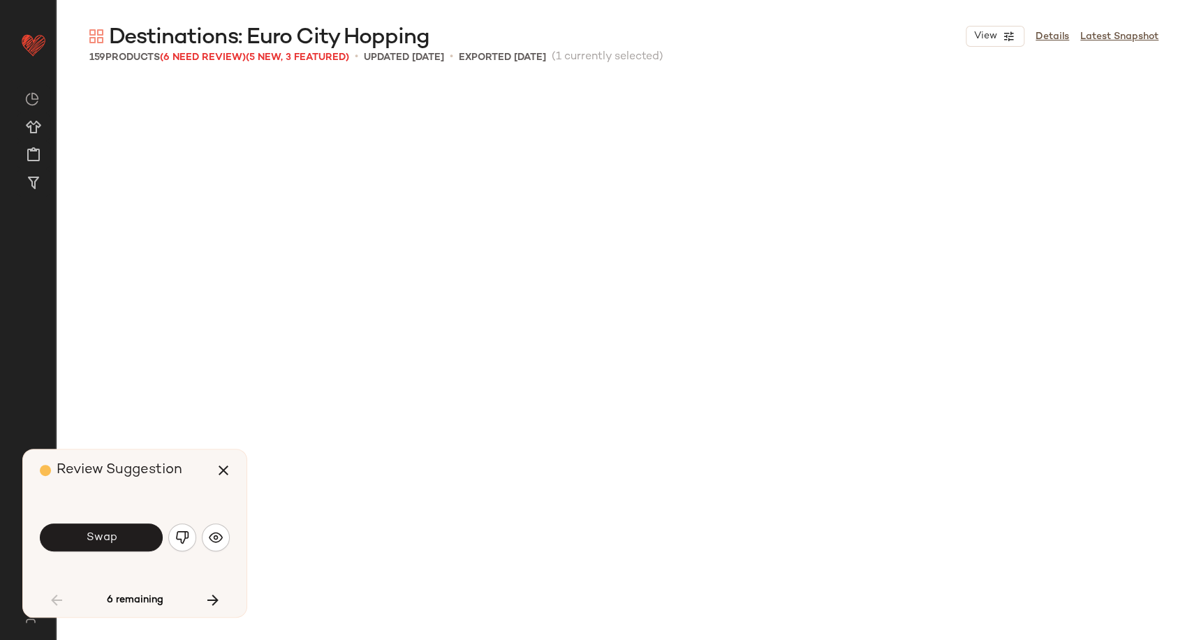
scroll to position [2425, 0]
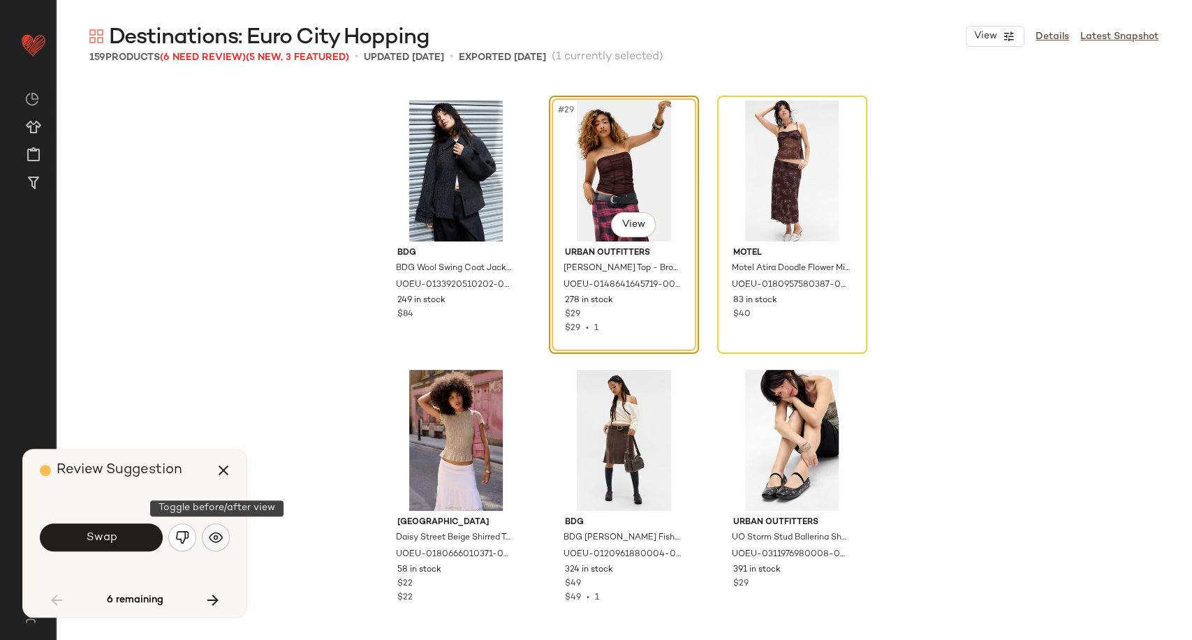
click at [215, 532] on img "button" at bounding box center [216, 538] width 14 height 14
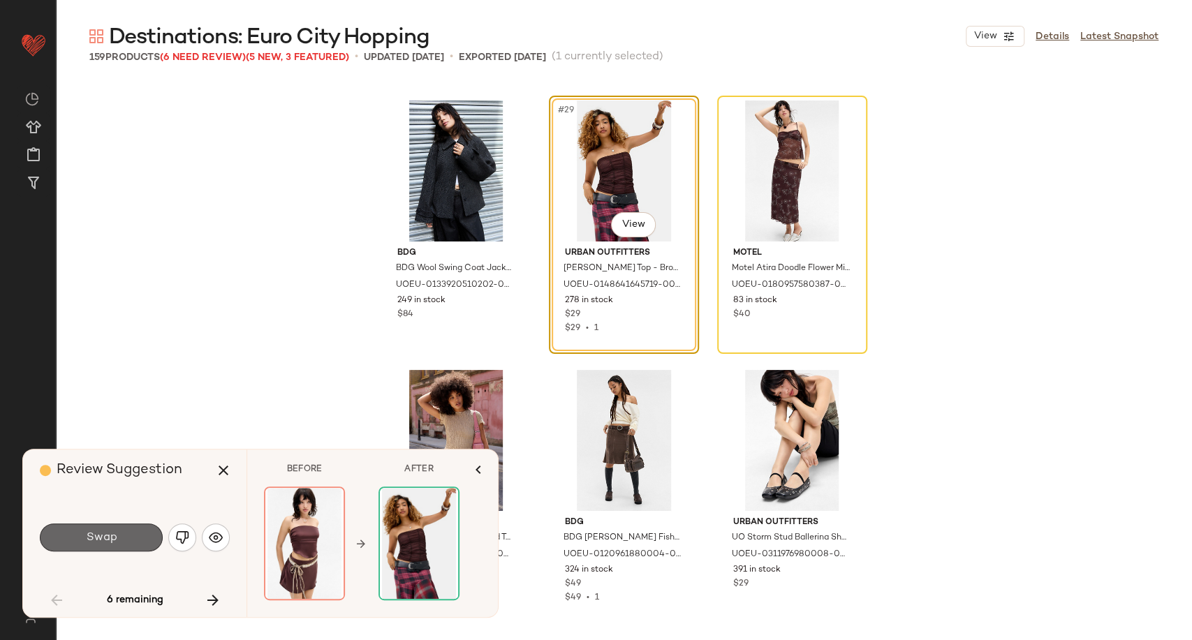
click at [124, 538] on button "Swap" at bounding box center [101, 538] width 123 height 28
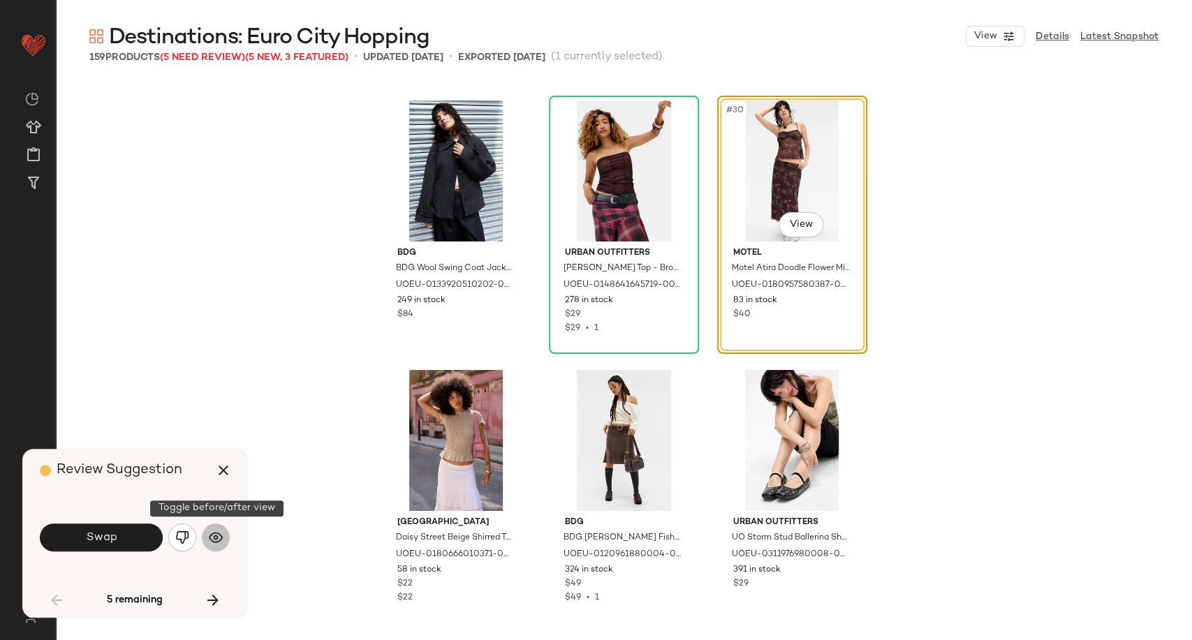
click at [216, 533] on img "button" at bounding box center [216, 538] width 14 height 14
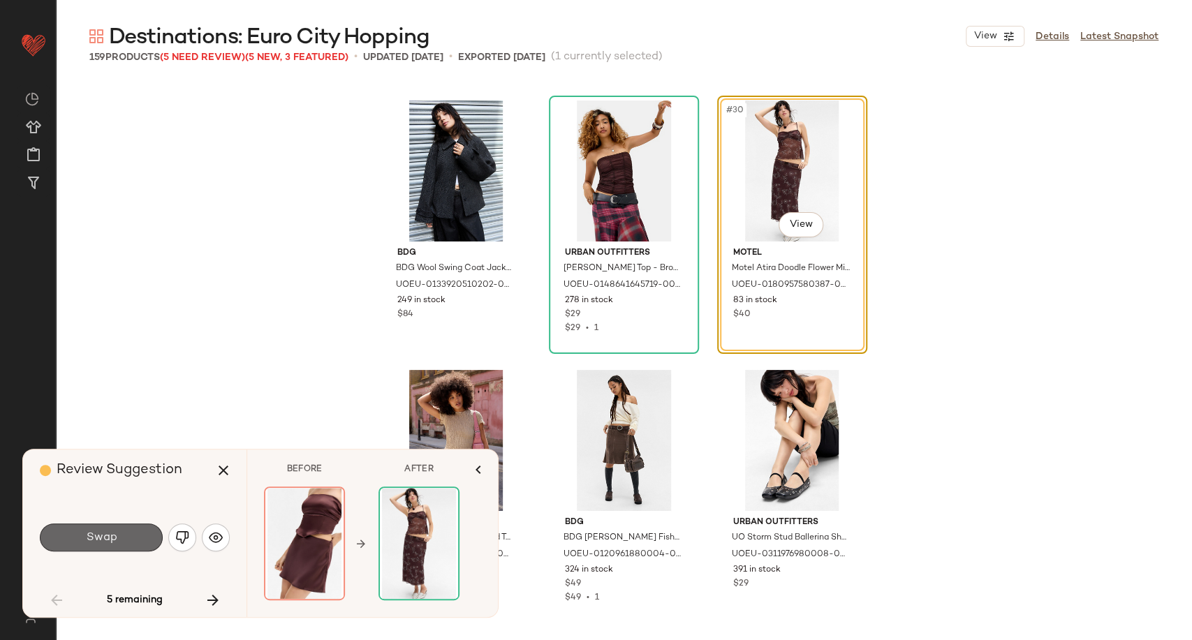
click at [128, 540] on button "Swap" at bounding box center [101, 538] width 123 height 28
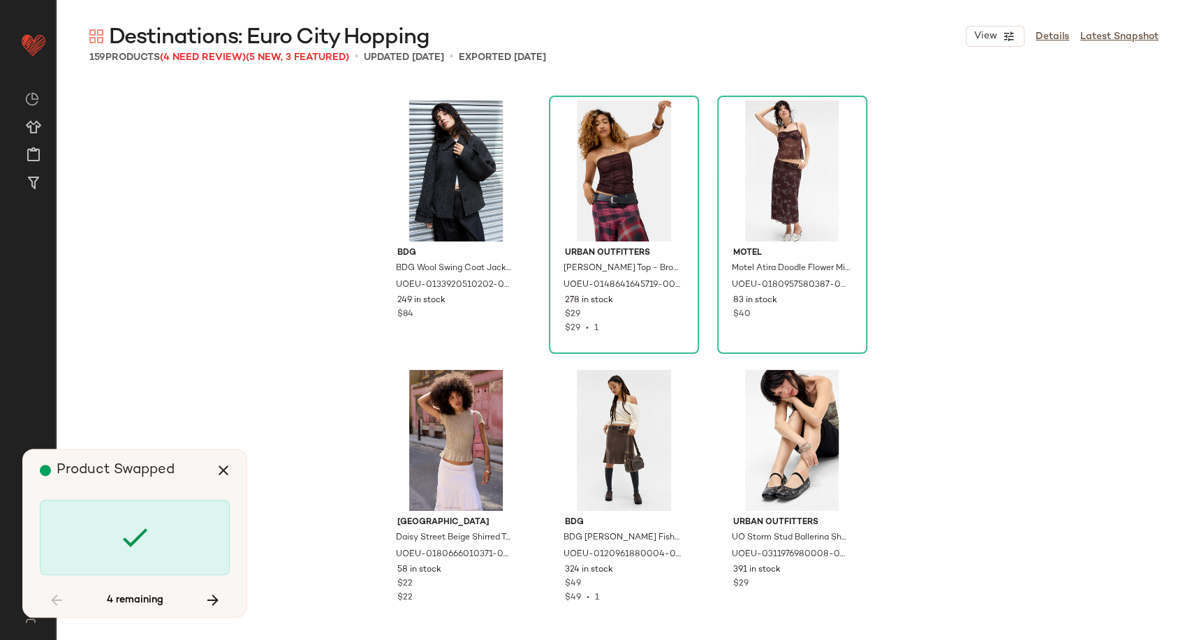
scroll to position [3235, 0]
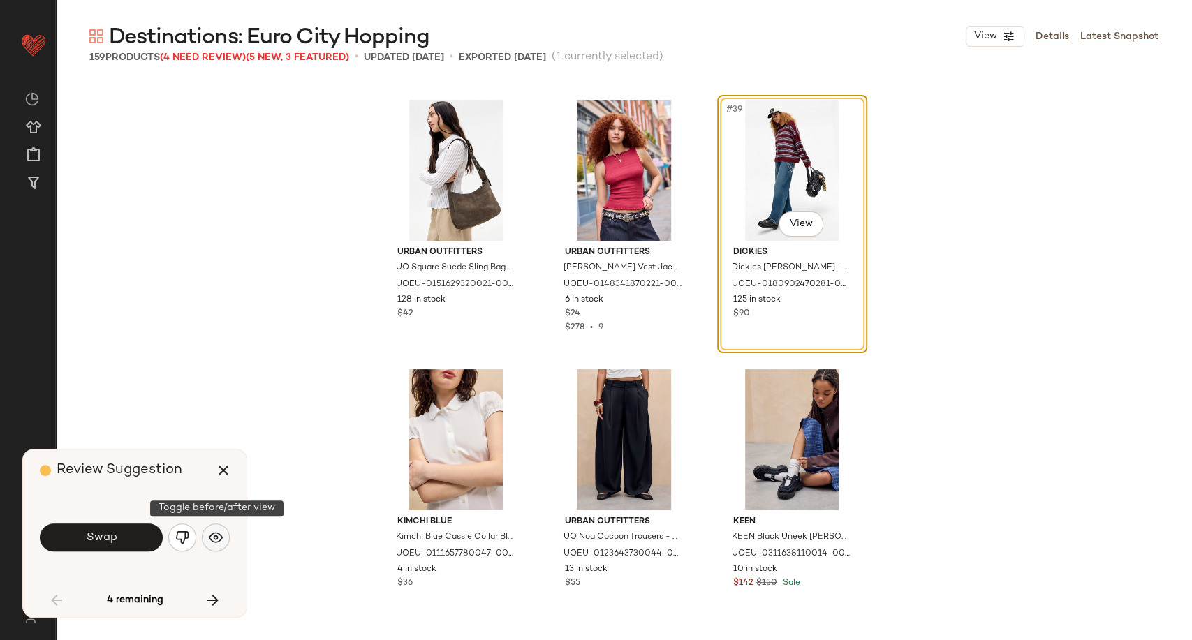
click at [207, 532] on button "button" at bounding box center [216, 538] width 28 height 28
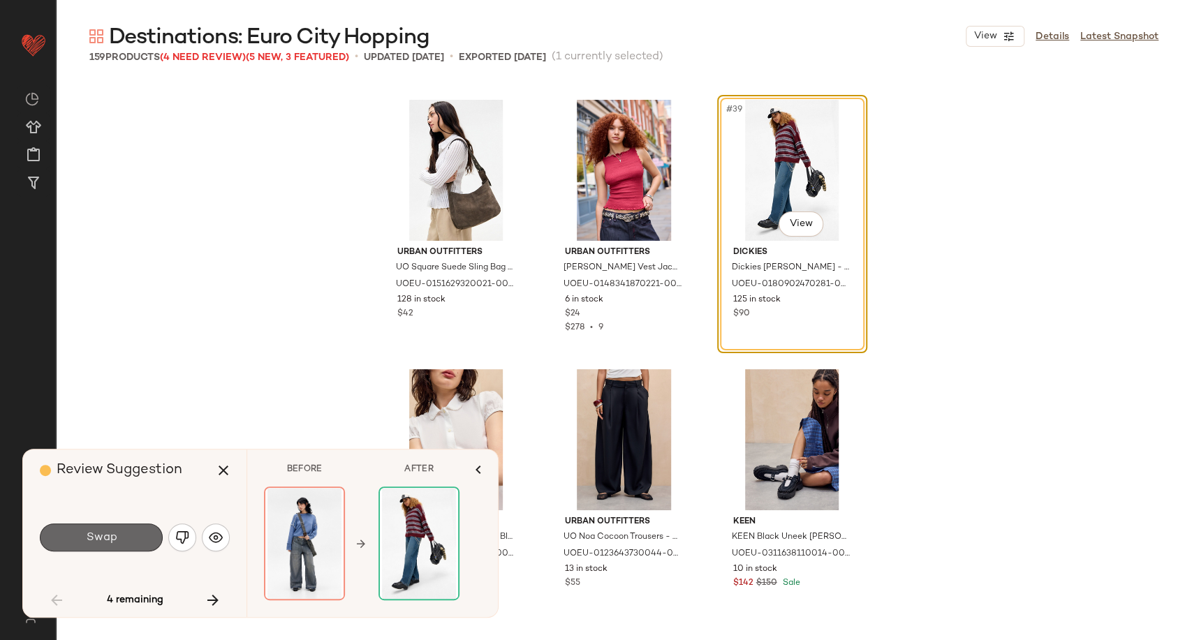
click at [101, 531] on span "Swap" at bounding box center [100, 537] width 31 height 13
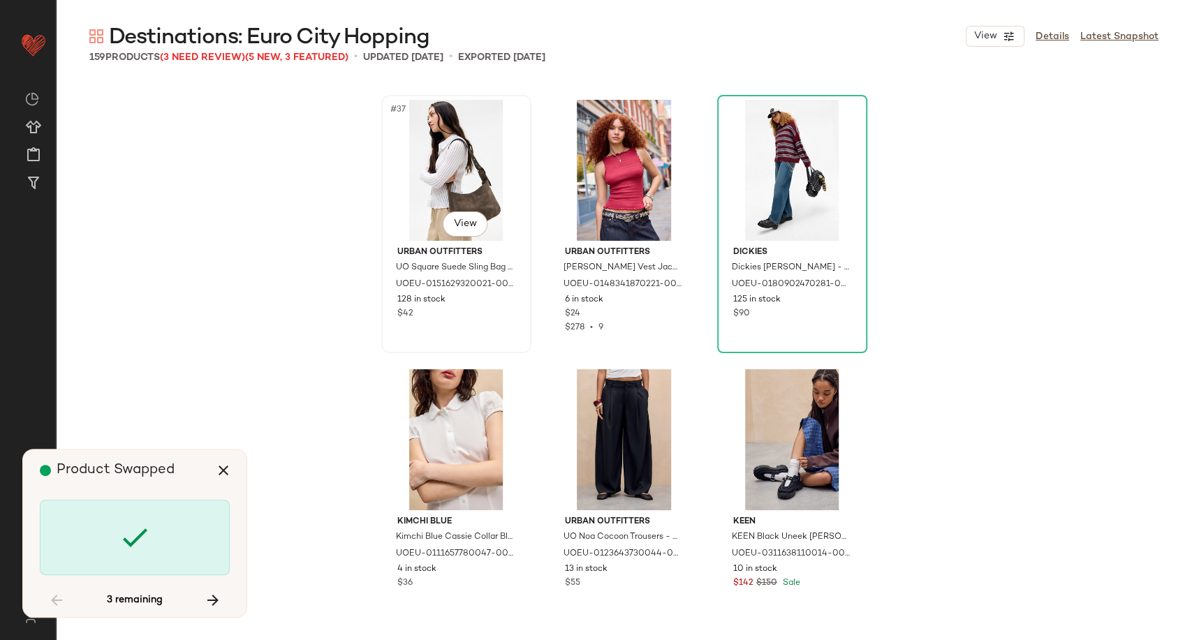
scroll to position [3774, 0]
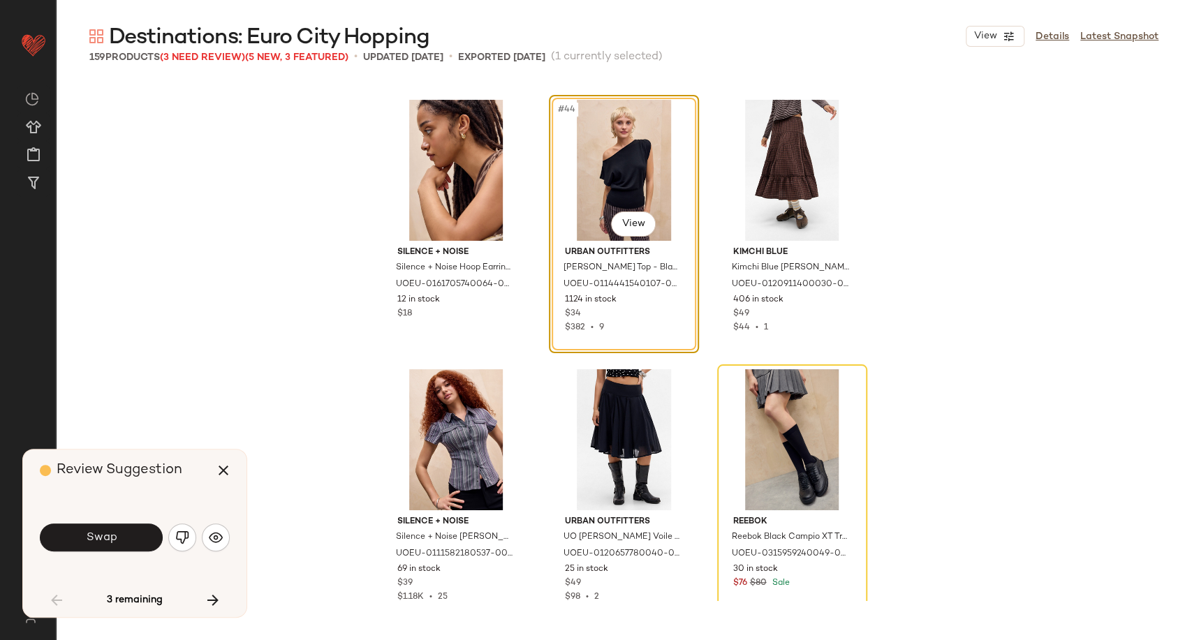
click at [230, 534] on div "Review Suggestion Swap 3 remaining" at bounding box center [134, 534] width 223 height 168
click at [223, 534] on button "button" at bounding box center [216, 538] width 28 height 28
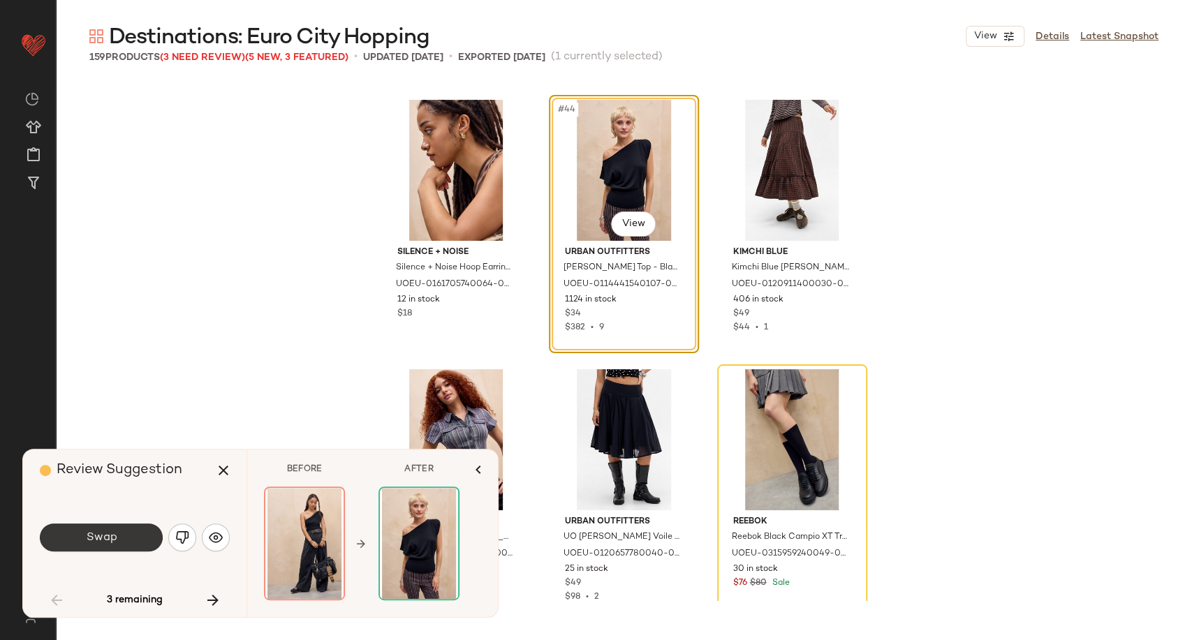
click at [137, 543] on button "Swap" at bounding box center [101, 538] width 123 height 28
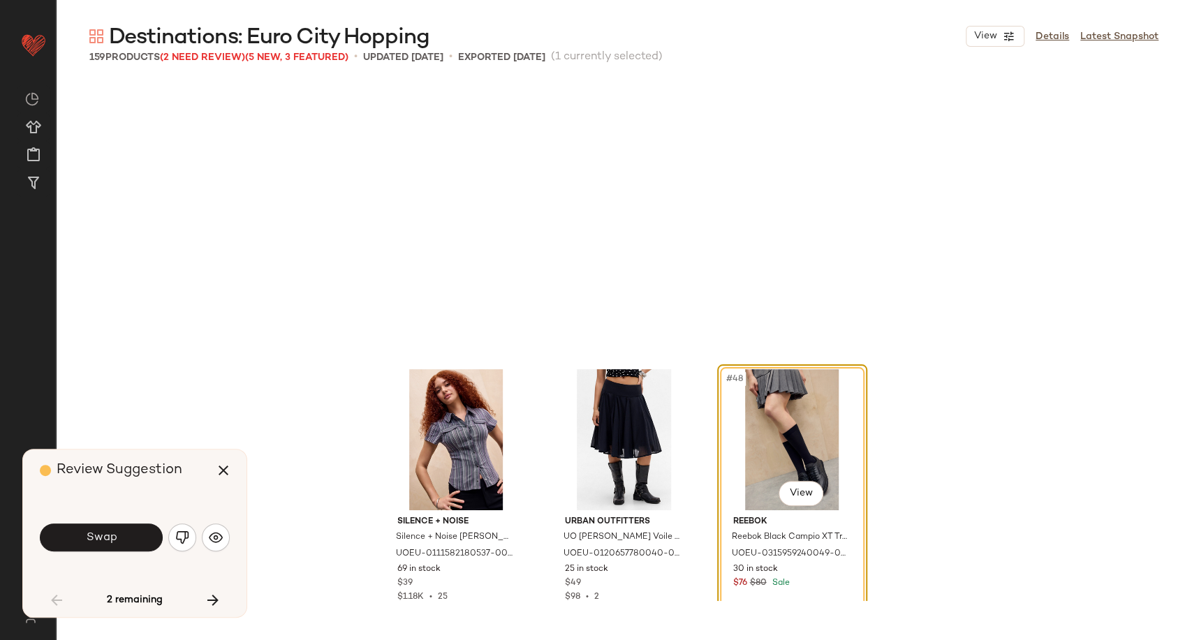
scroll to position [4043, 0]
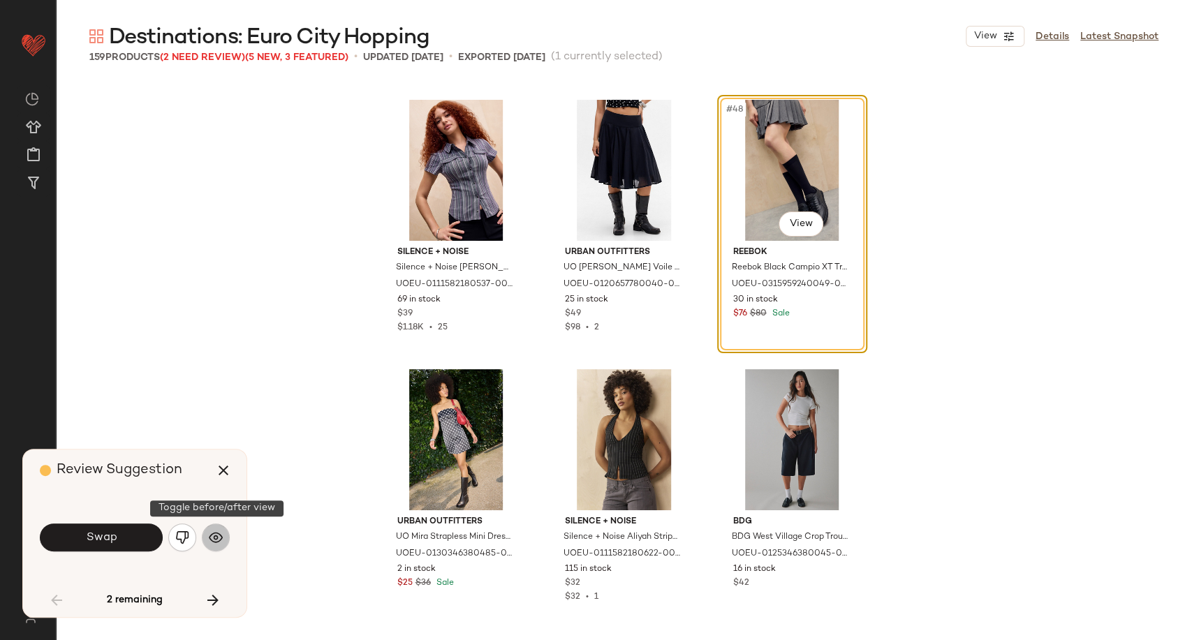
click at [210, 543] on img "button" at bounding box center [216, 538] width 14 height 14
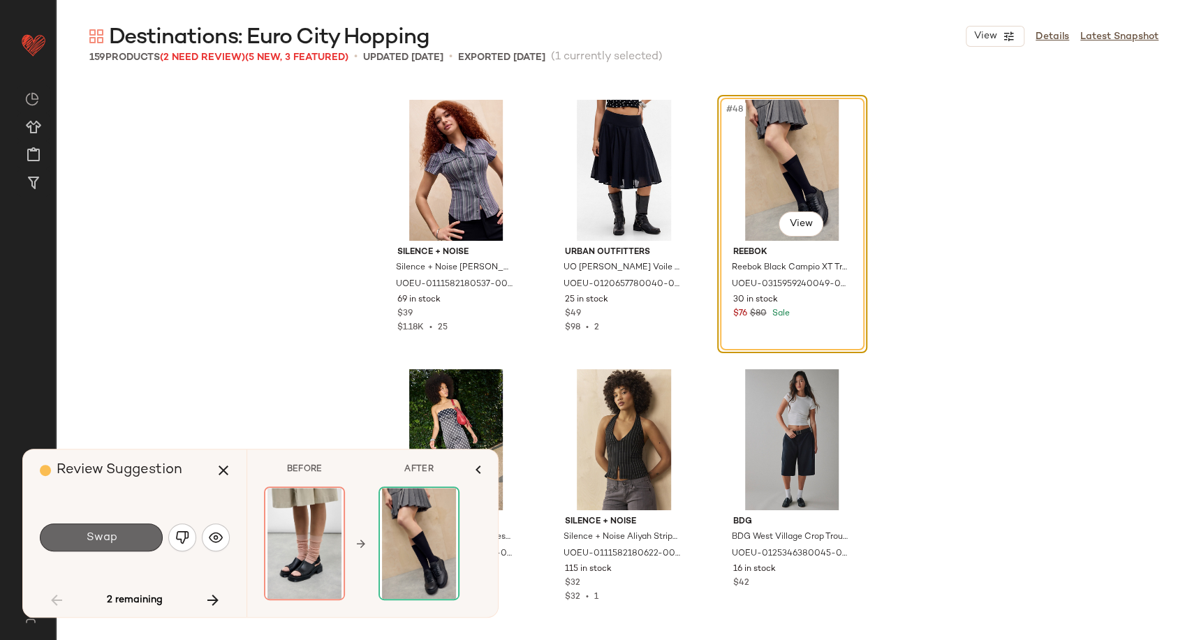
click at [127, 543] on button "Swap" at bounding box center [101, 538] width 123 height 28
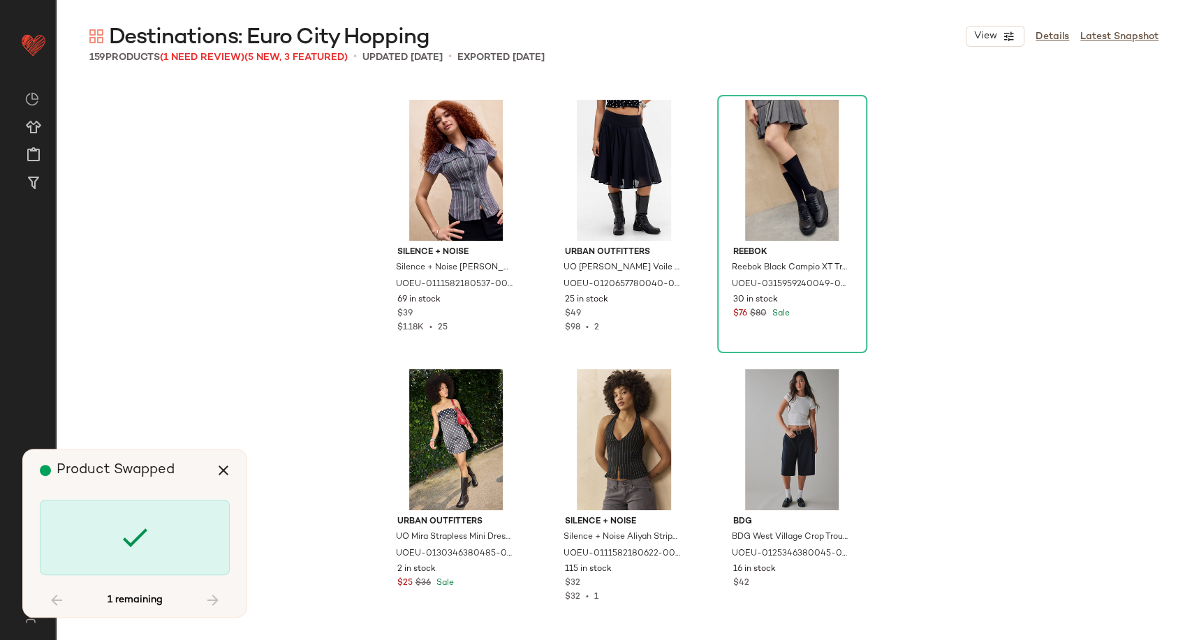
scroll to position [4582, 0]
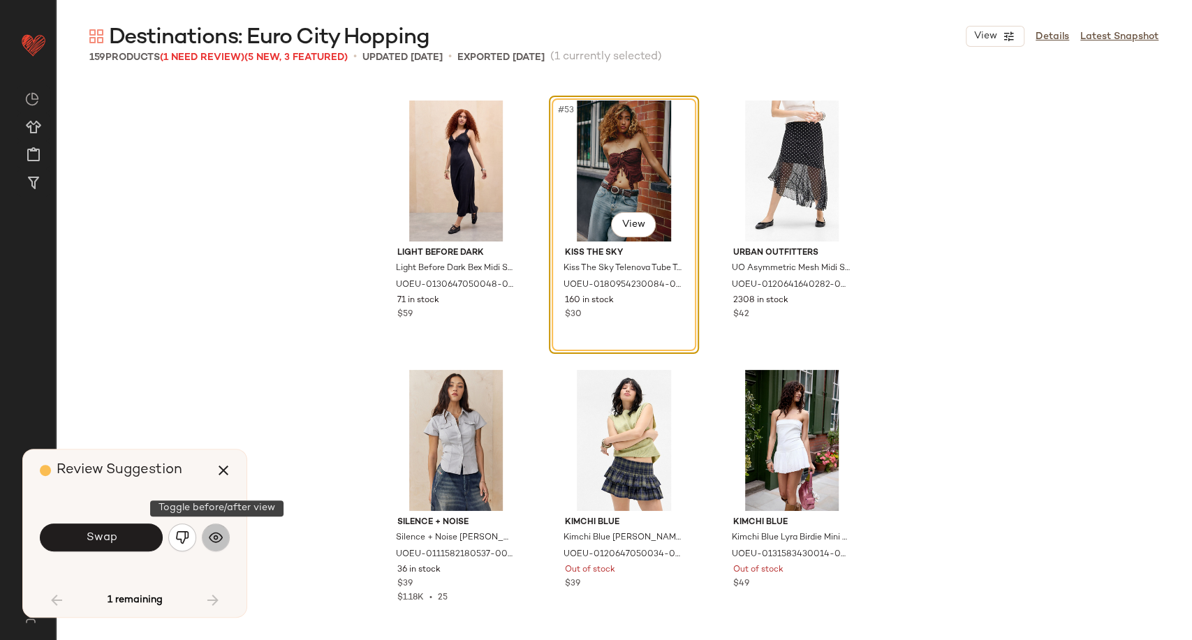
click at [221, 542] on img "button" at bounding box center [216, 538] width 14 height 14
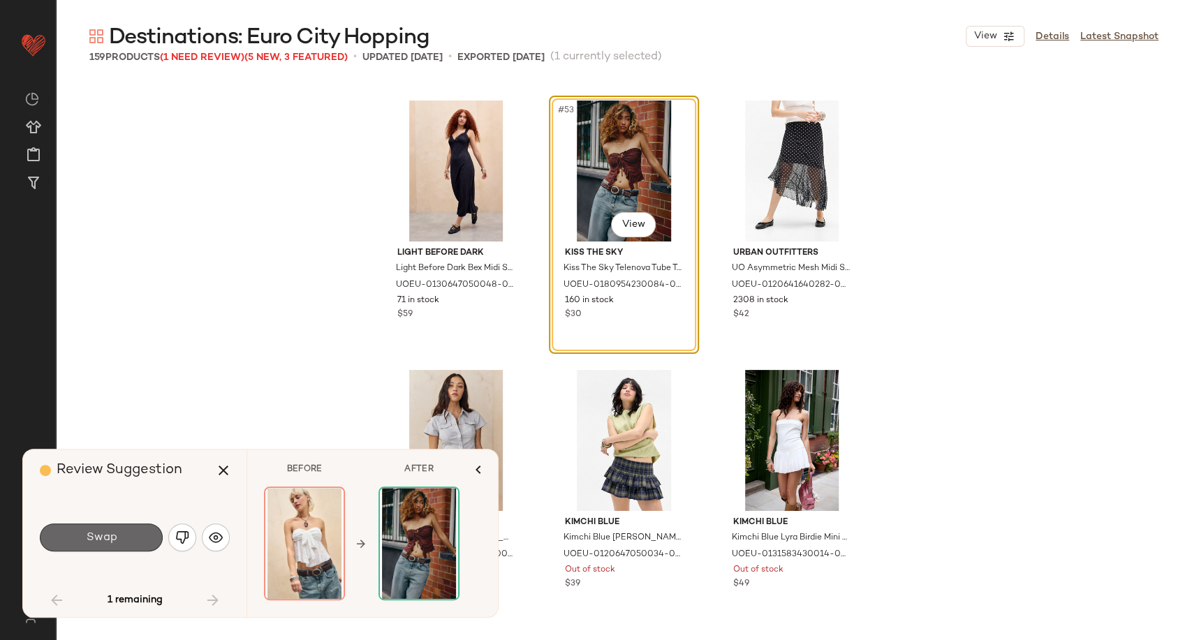
click at [95, 545] on button "Swap" at bounding box center [101, 538] width 123 height 28
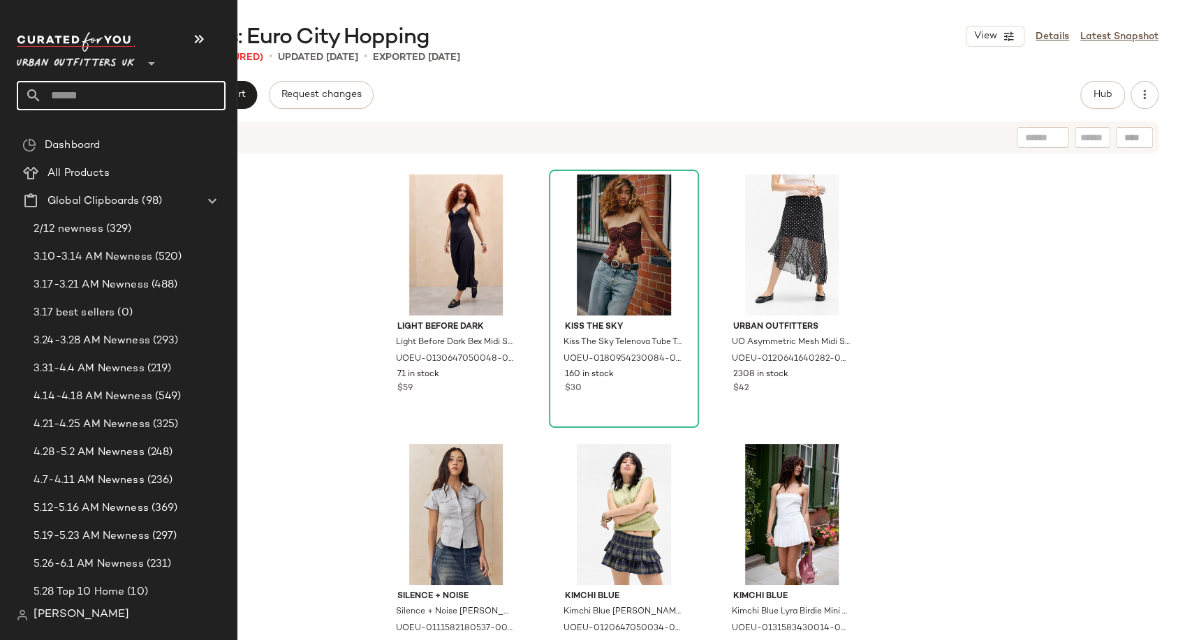
click at [132, 89] on input "text" at bounding box center [134, 95] width 184 height 29
click at [67, 96] on input "text" at bounding box center [134, 95] width 184 height 29
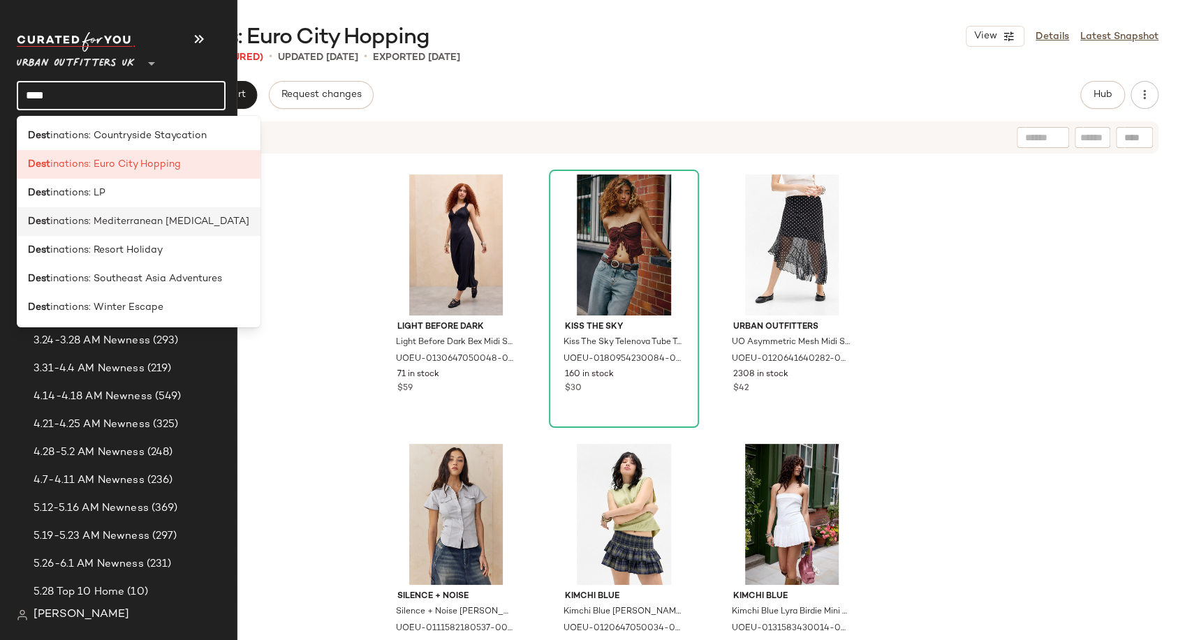
type input "****"
click at [95, 218] on span "inations: Mediterranean Muse" at bounding box center [149, 221] width 199 height 15
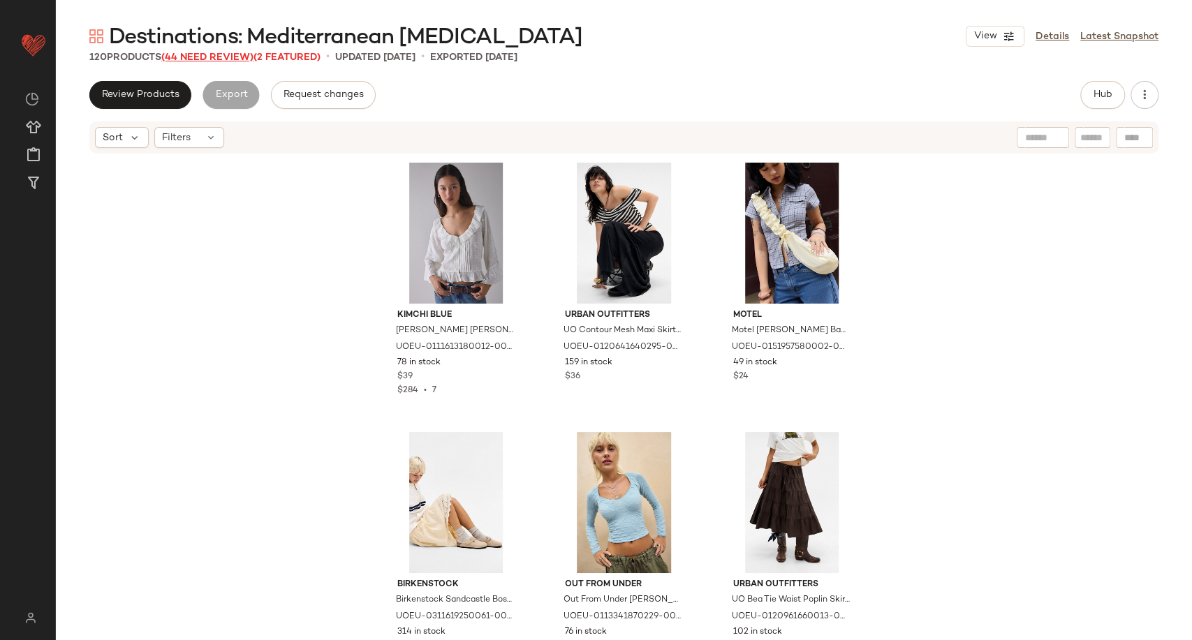
click at [238, 54] on span "(44 Need Review)" at bounding box center [207, 57] width 92 height 10
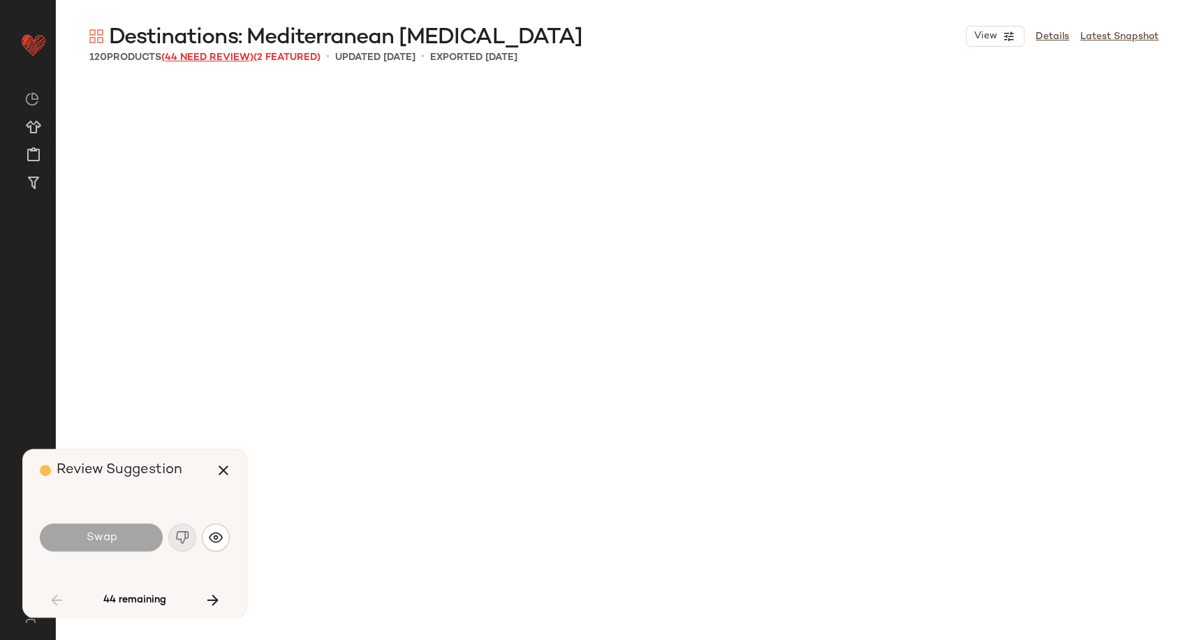
scroll to position [1347, 0]
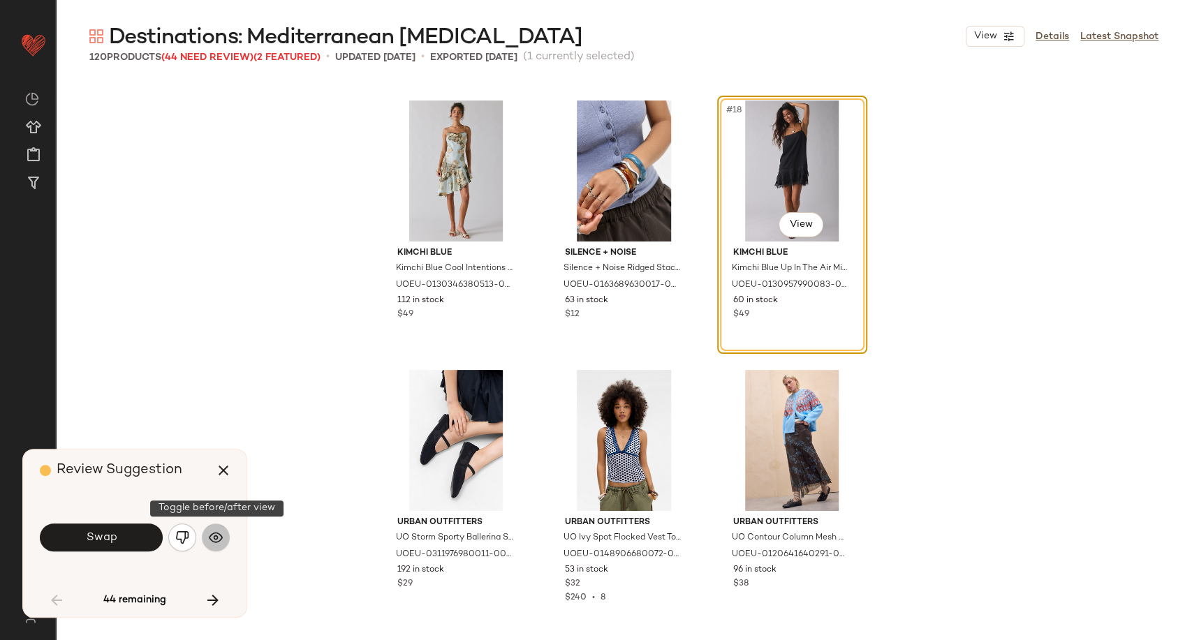
click at [225, 542] on button "button" at bounding box center [216, 538] width 28 height 28
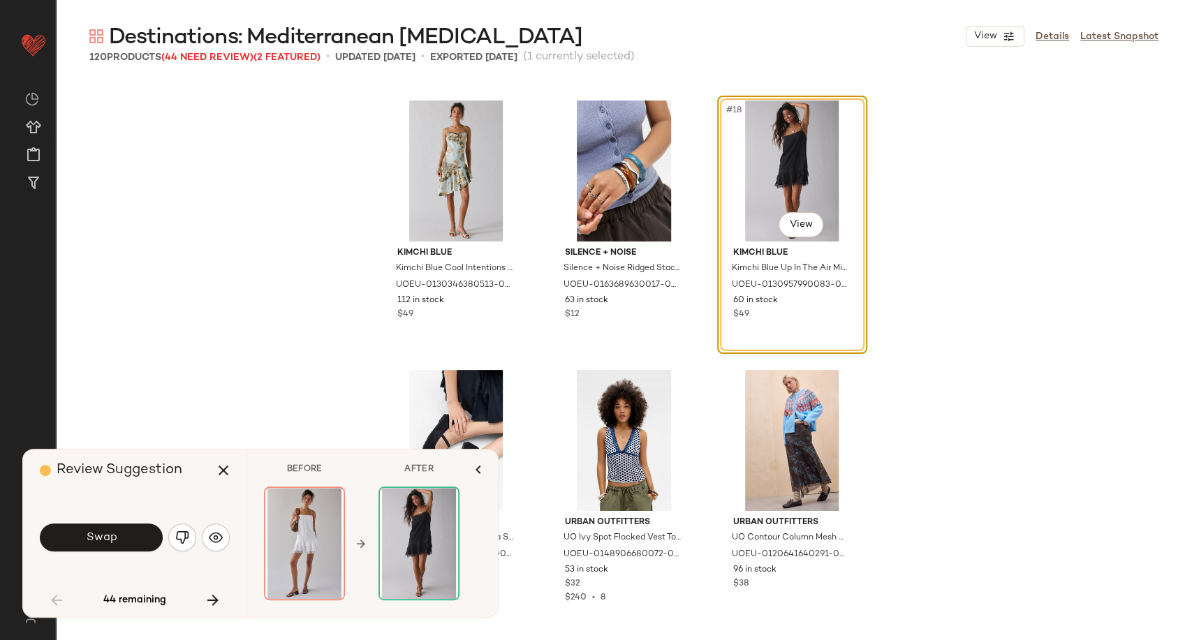
click at [256, 449] on div "Review Suggestion Swap 44 remaining BEFORE AFTER View View Filters Reset" at bounding box center [260, 533] width 476 height 169
click at [228, 464] on icon "button" at bounding box center [223, 470] width 17 height 17
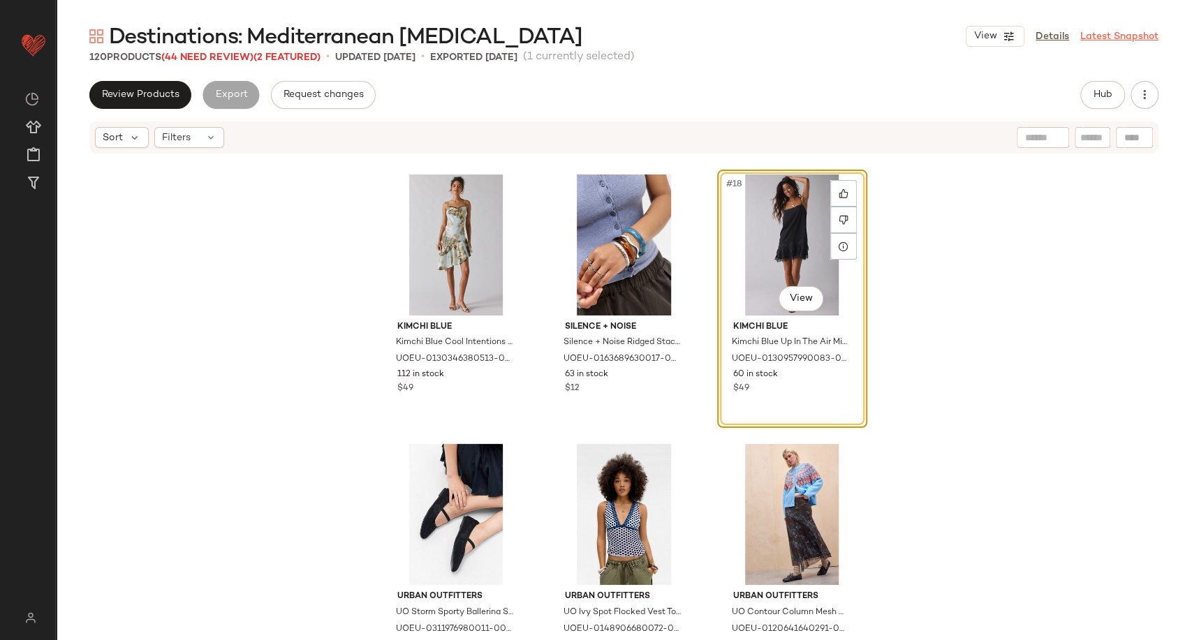
click at [1120, 38] on link "Latest Snapshot" at bounding box center [1119, 36] width 78 height 15
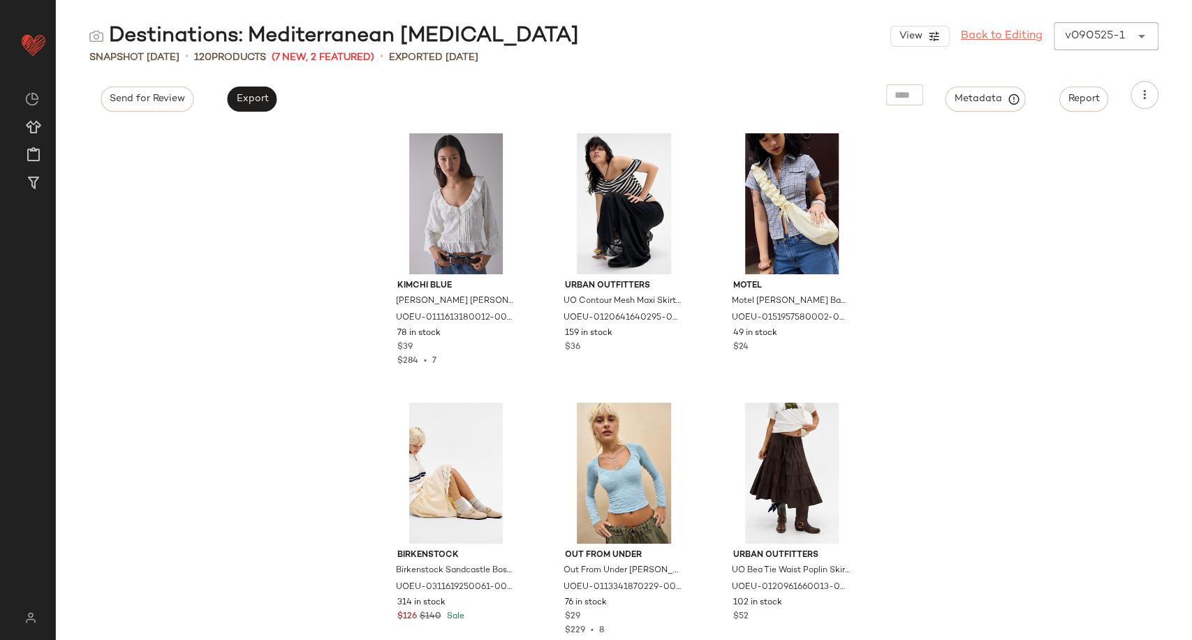
click at [1011, 42] on link "Back to Editing" at bounding box center [1002, 36] width 82 height 17
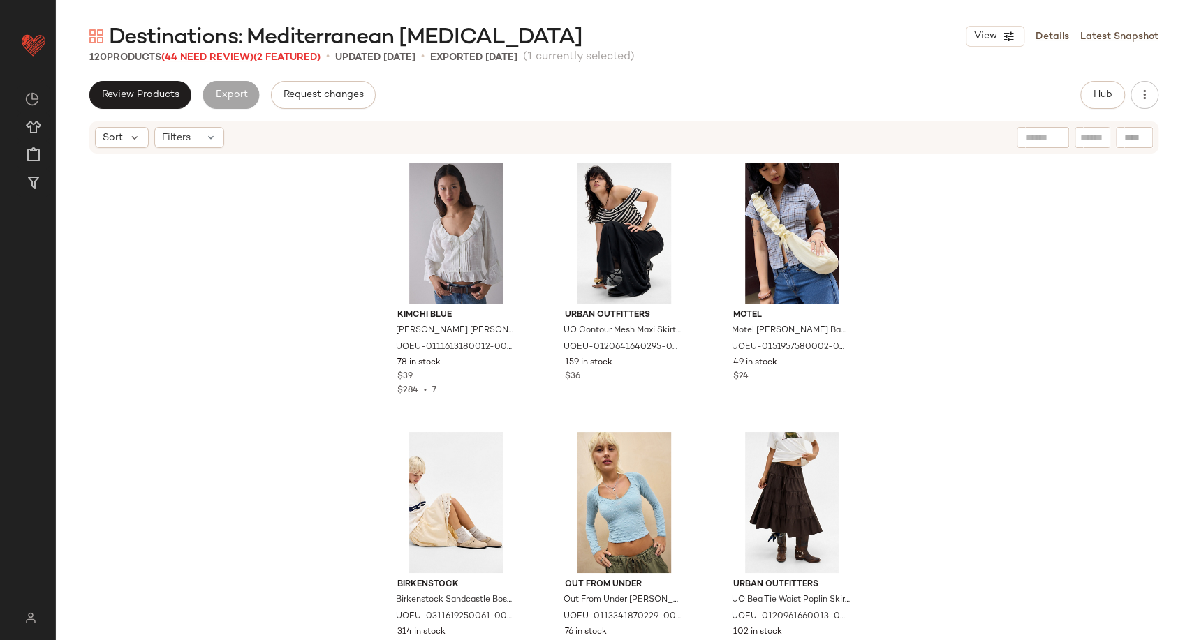
click at [218, 55] on span "(44 Need Review)" at bounding box center [207, 57] width 92 height 10
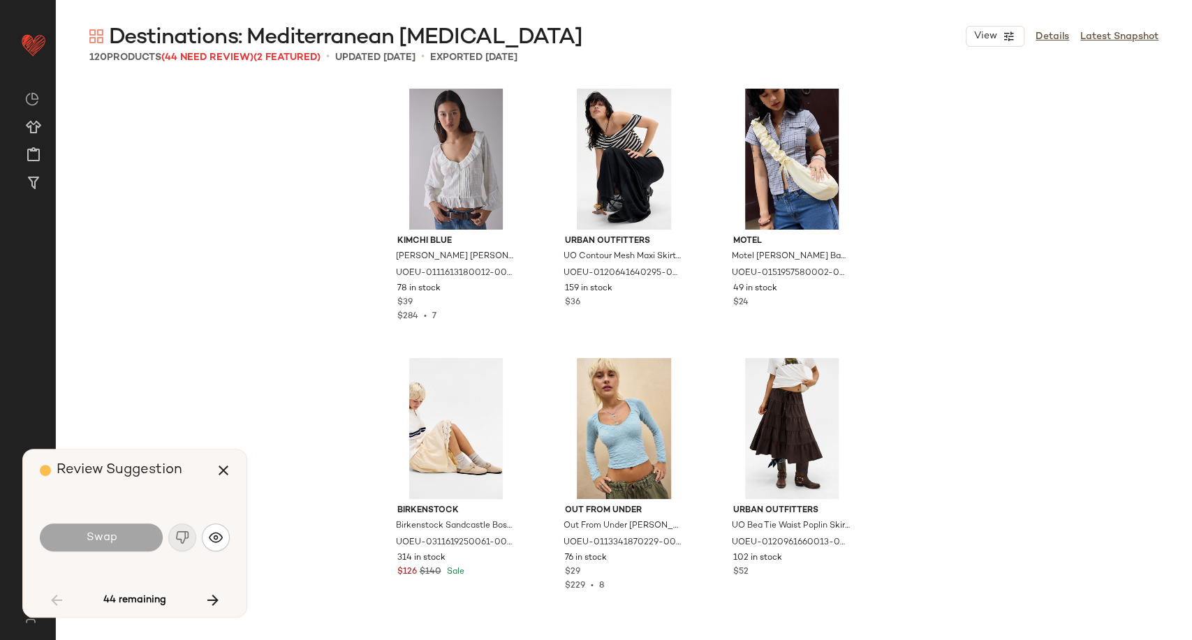
scroll to position [1347, 0]
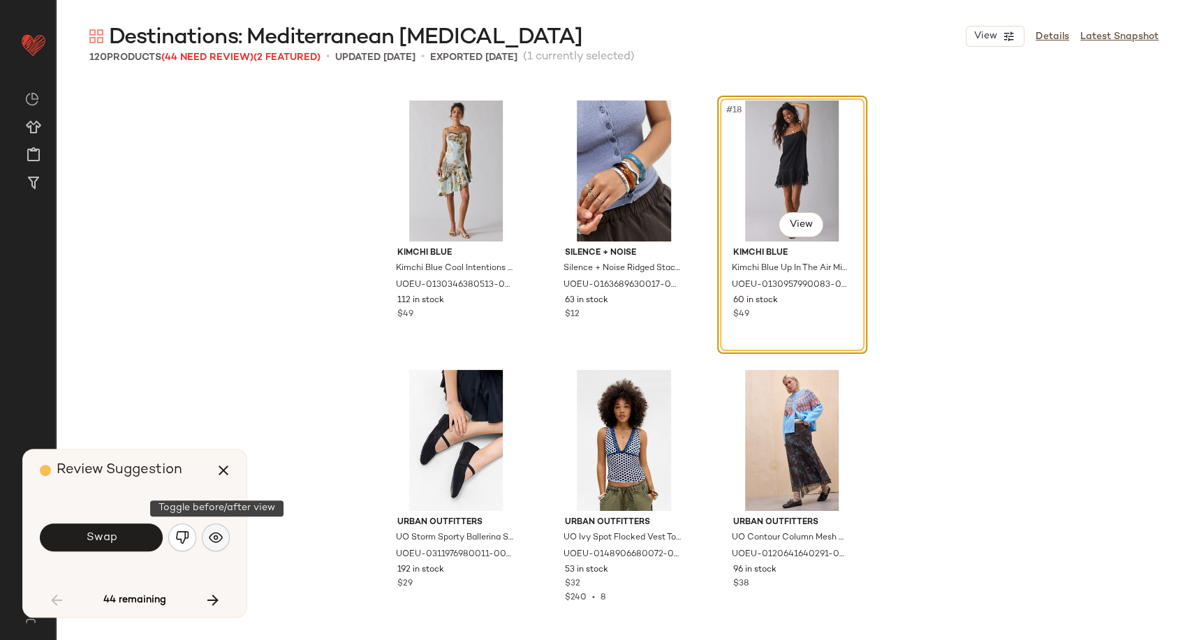
click at [219, 535] on img "button" at bounding box center [216, 538] width 14 height 14
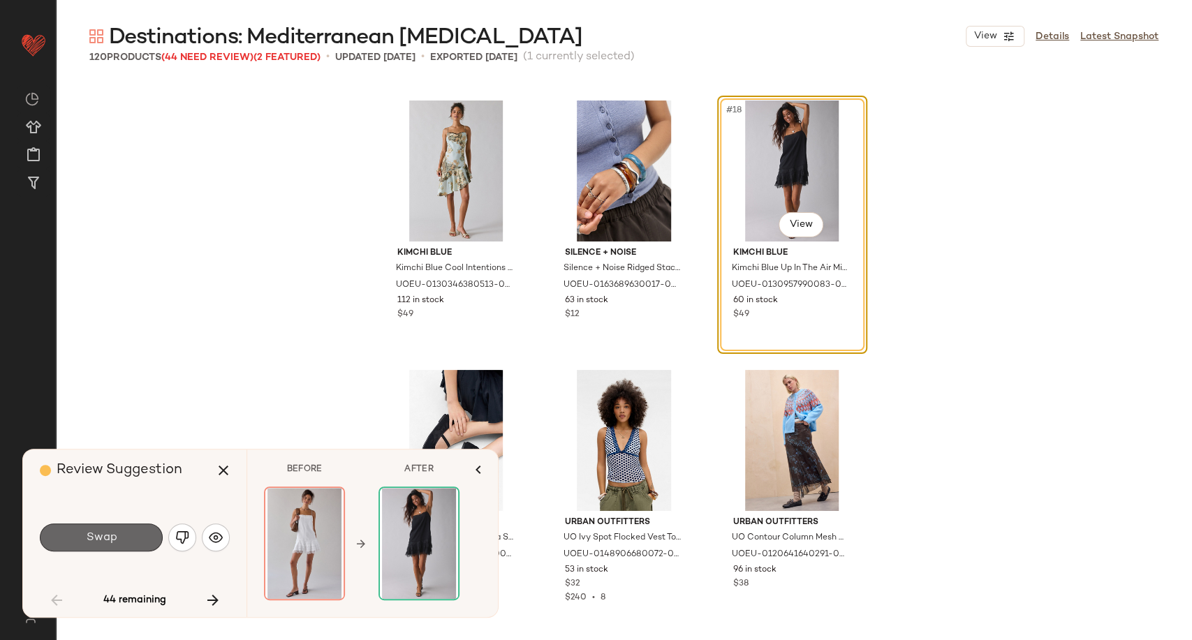
click at [112, 537] on span "Swap" at bounding box center [100, 537] width 31 height 13
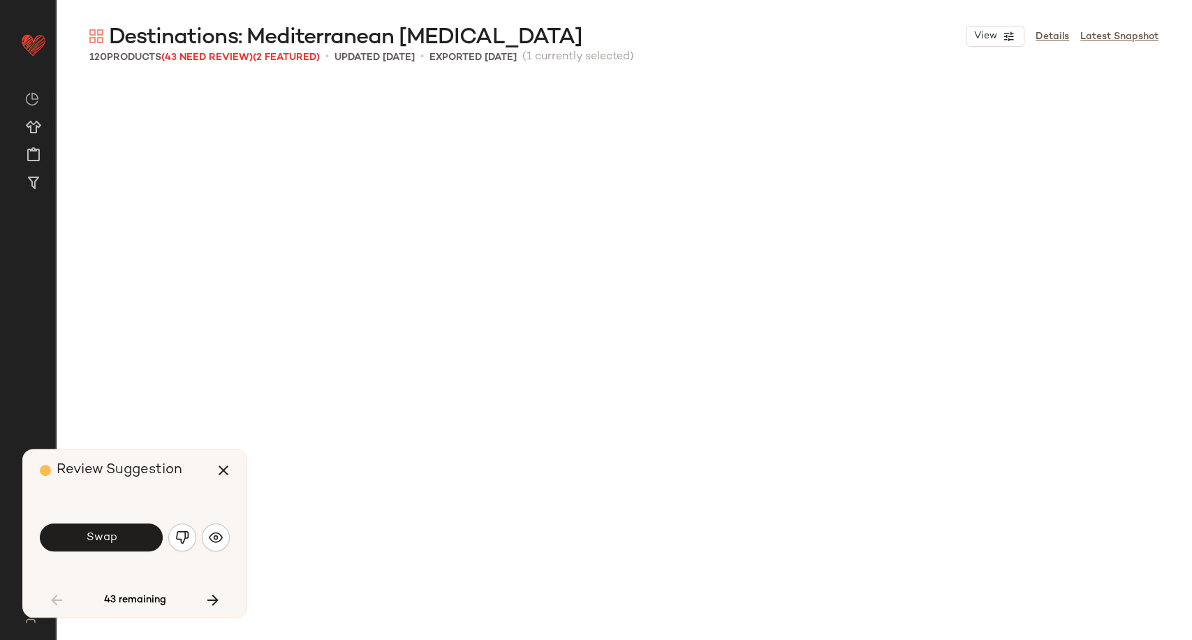
scroll to position [1887, 0]
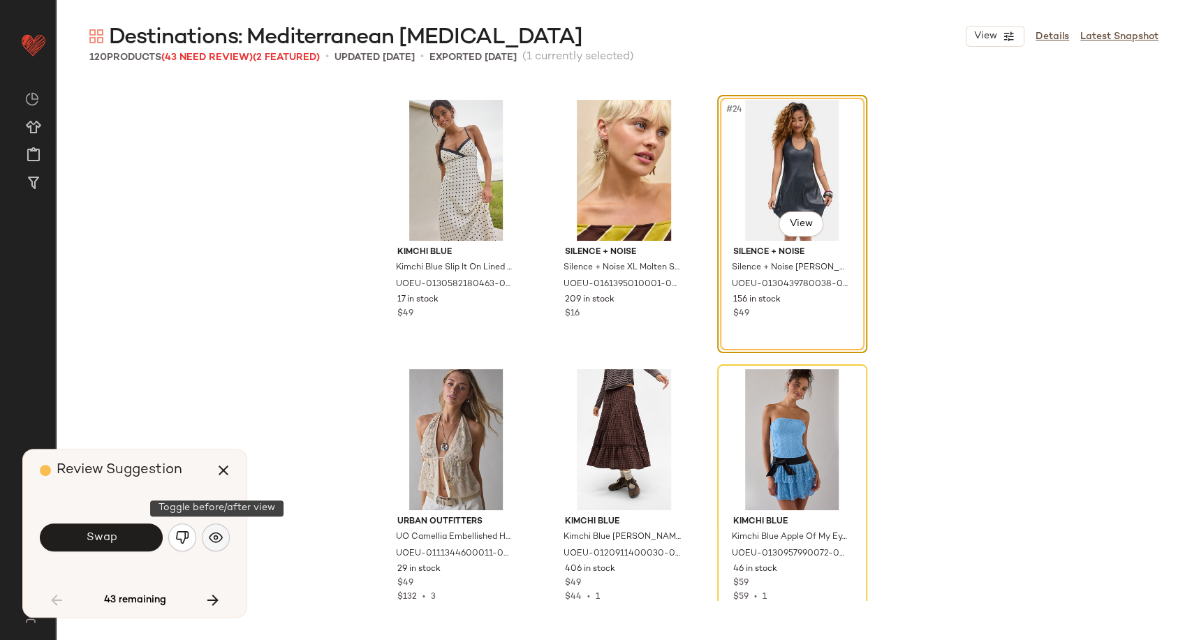
click at [222, 536] on img "button" at bounding box center [216, 538] width 14 height 14
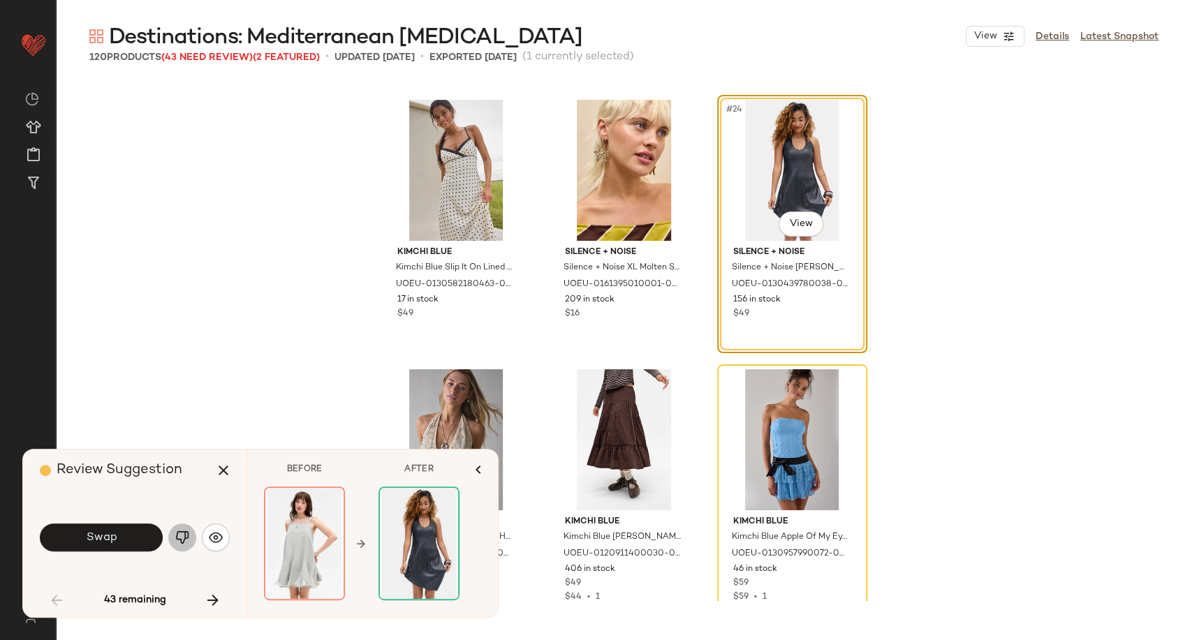
click at [177, 534] on img "button" at bounding box center [182, 538] width 14 height 14
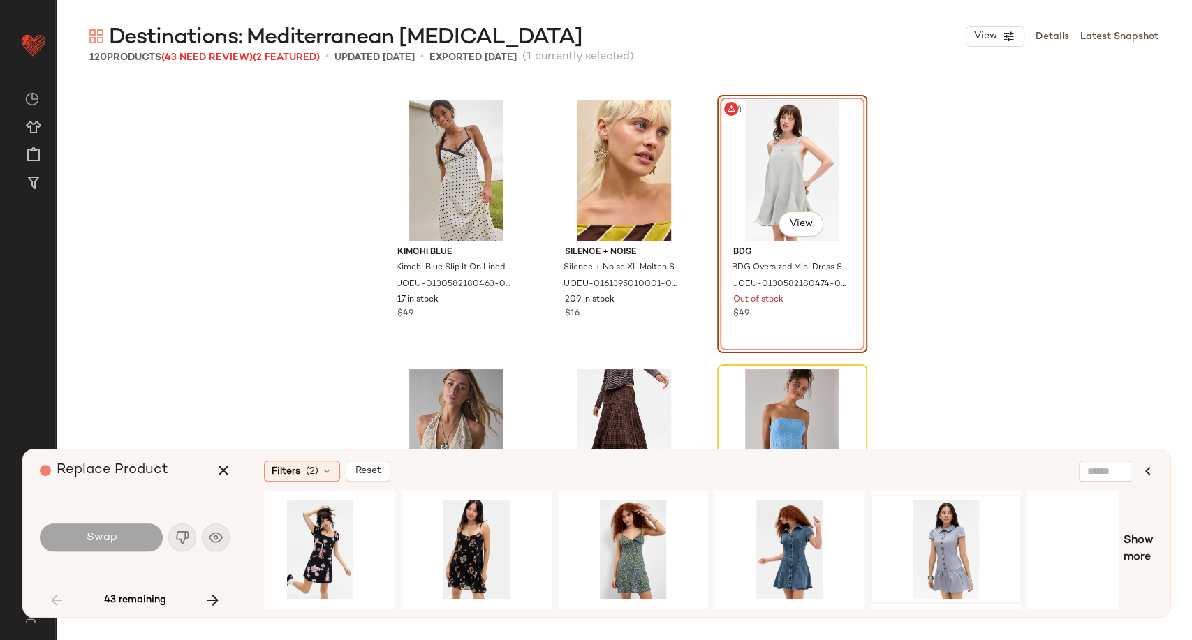
scroll to position [0, 971]
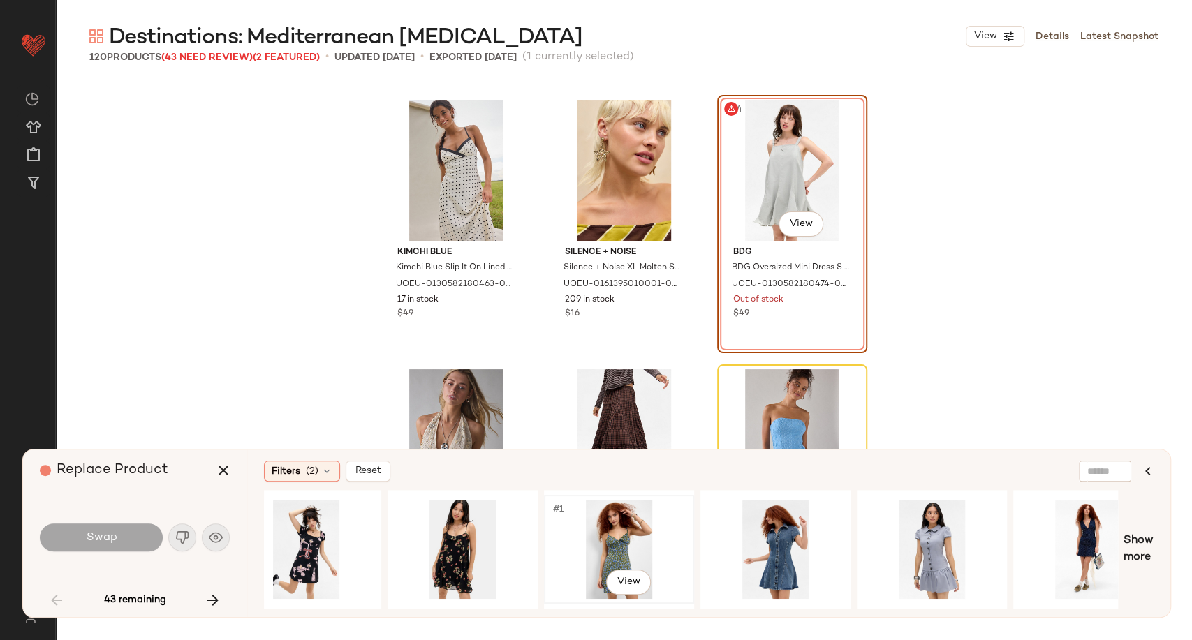
click at [635, 545] on div "#1 View" at bounding box center [619, 549] width 140 height 99
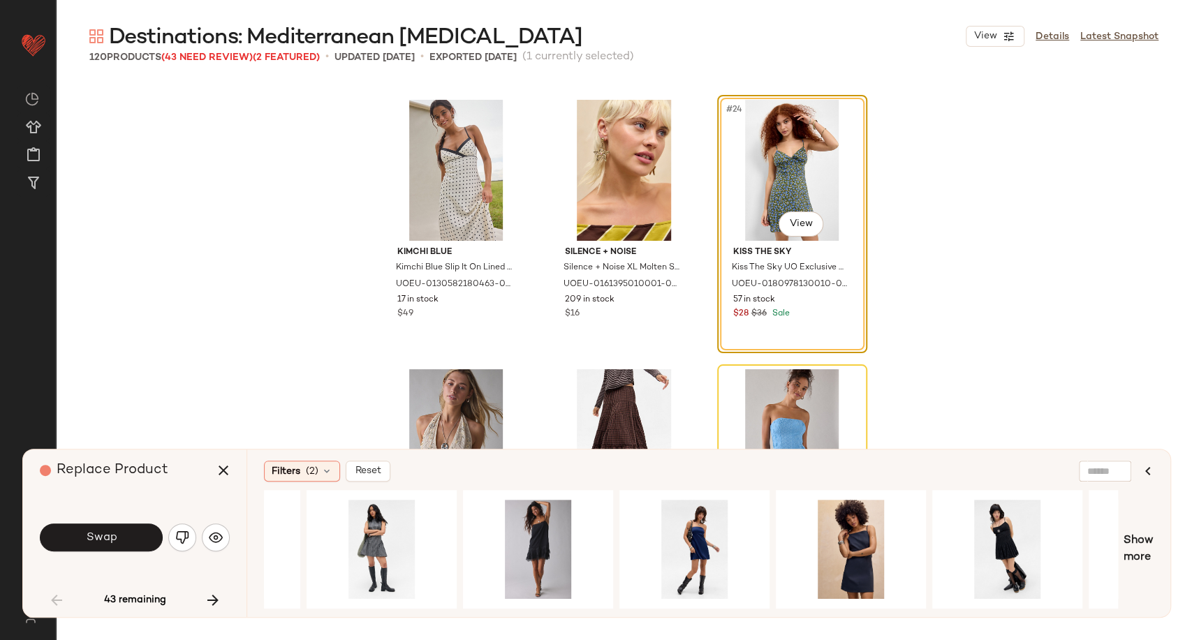
scroll to position [0, 0]
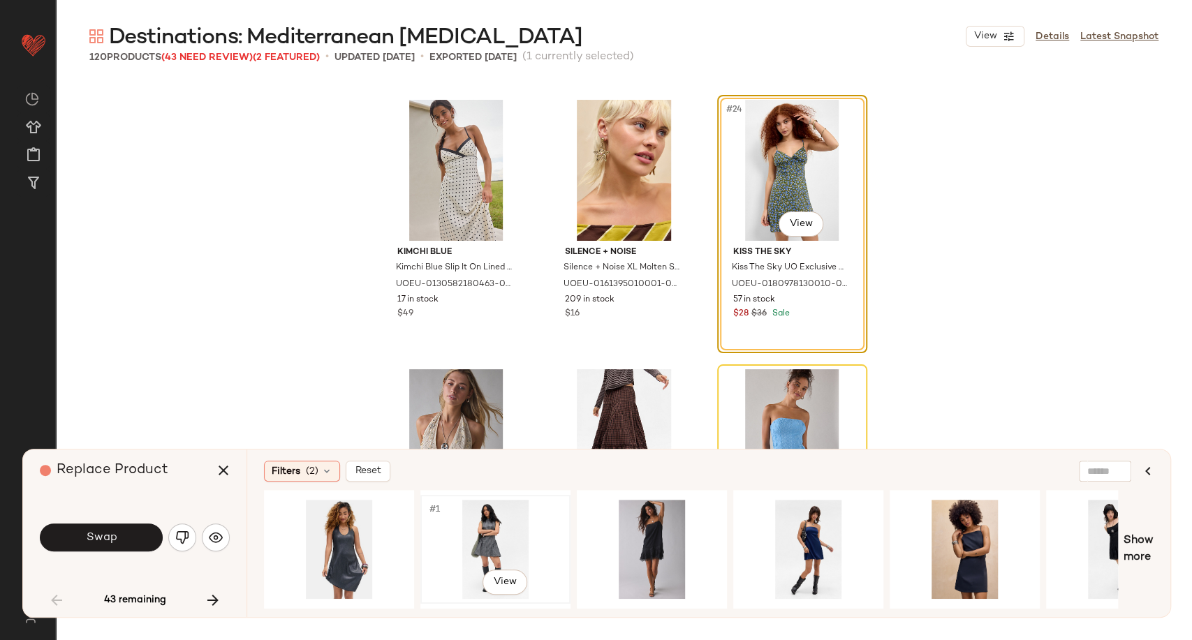
click at [506, 531] on div "#1 View" at bounding box center [495, 549] width 140 height 99
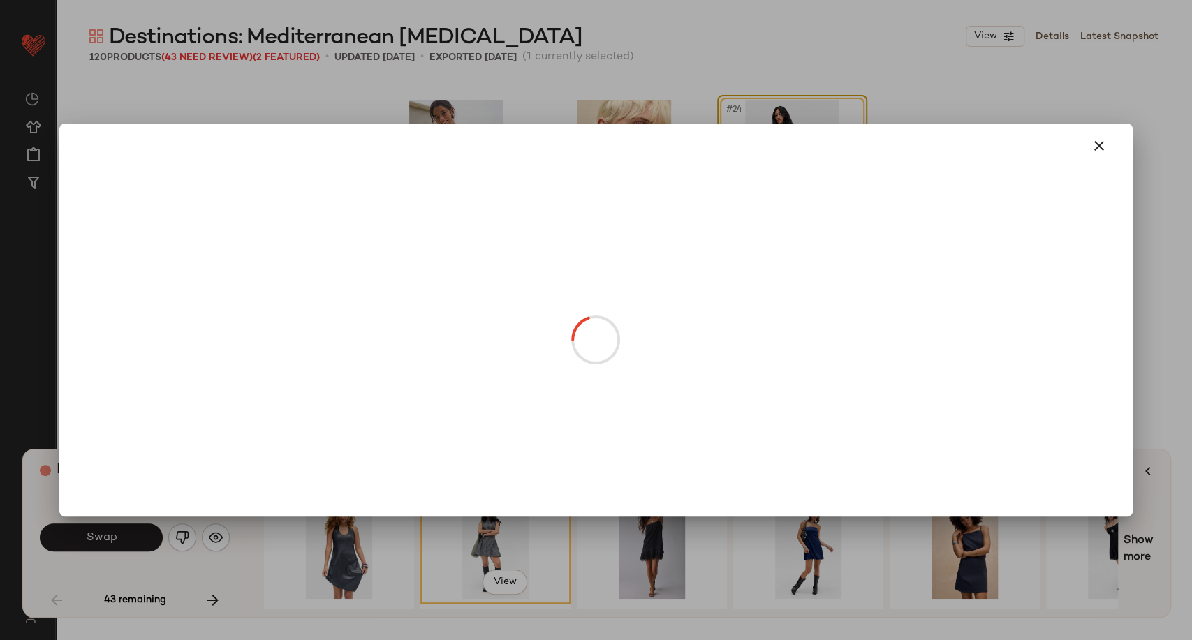
click at [798, 229] on body "Urban Outfitters UK ** Dashboard All Products Global Clipboards (98) Curations …" at bounding box center [596, 320] width 1192 height 640
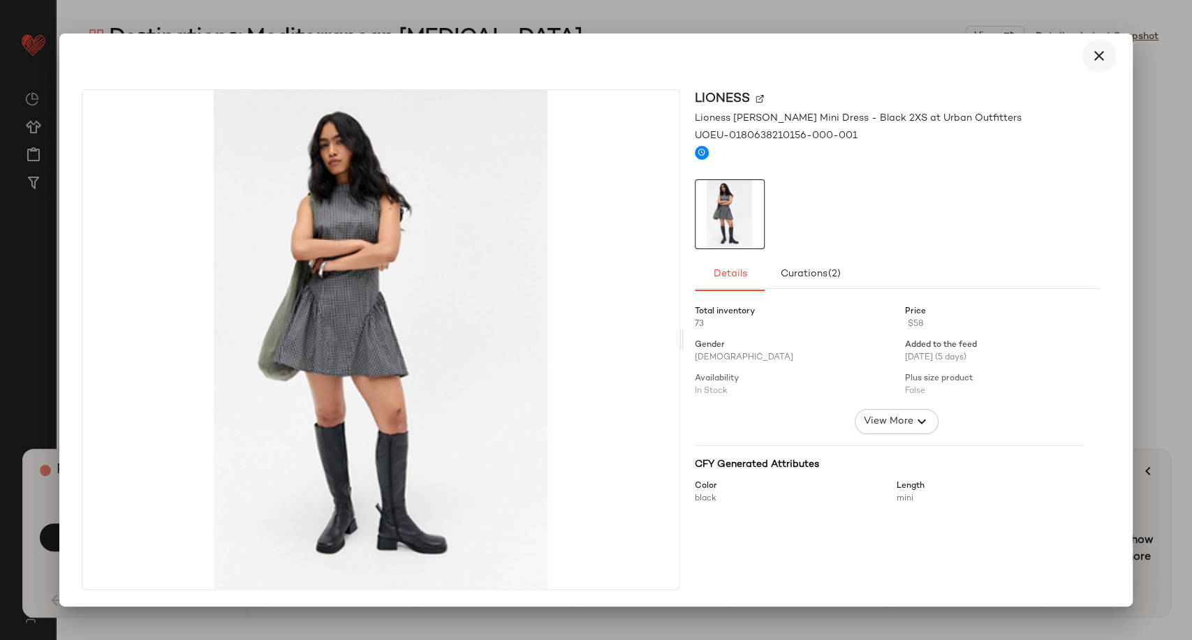
click at [1095, 57] on icon "button" at bounding box center [1099, 55] width 17 height 17
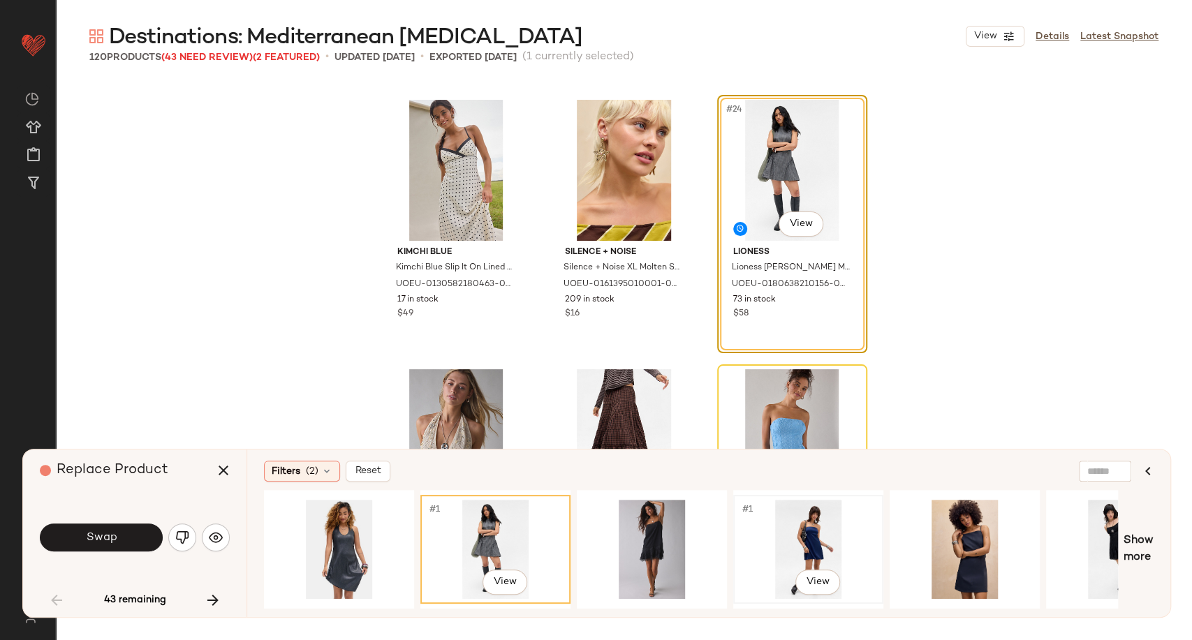
click at [817, 531] on div "#1 View" at bounding box center [808, 549] width 140 height 99
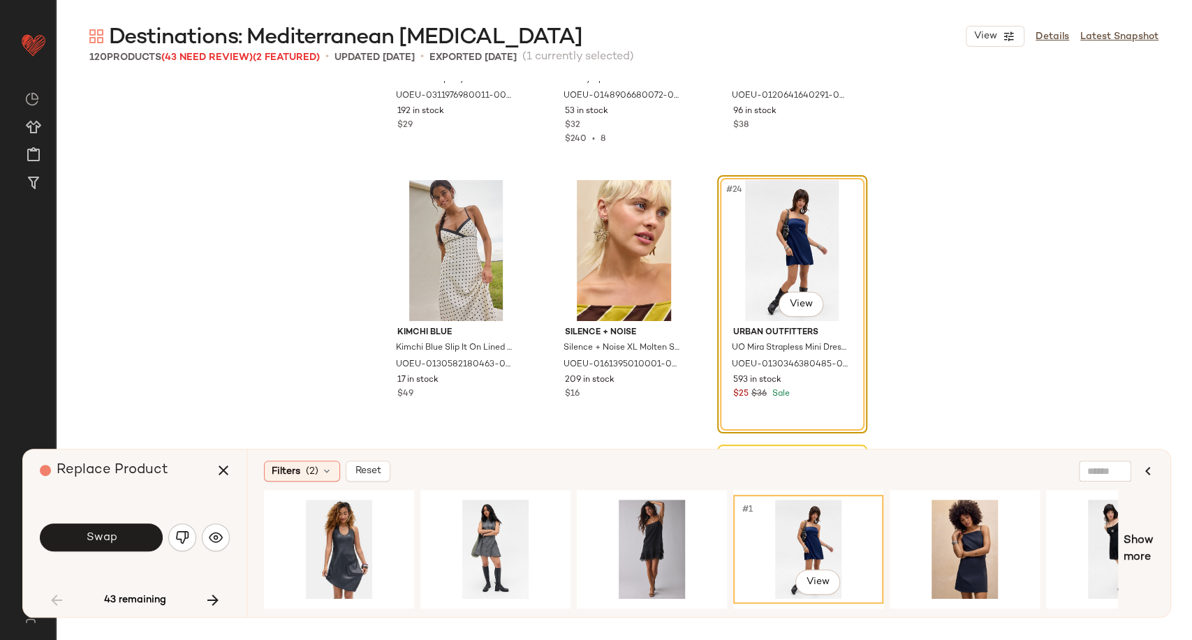
scroll to position [1809, 0]
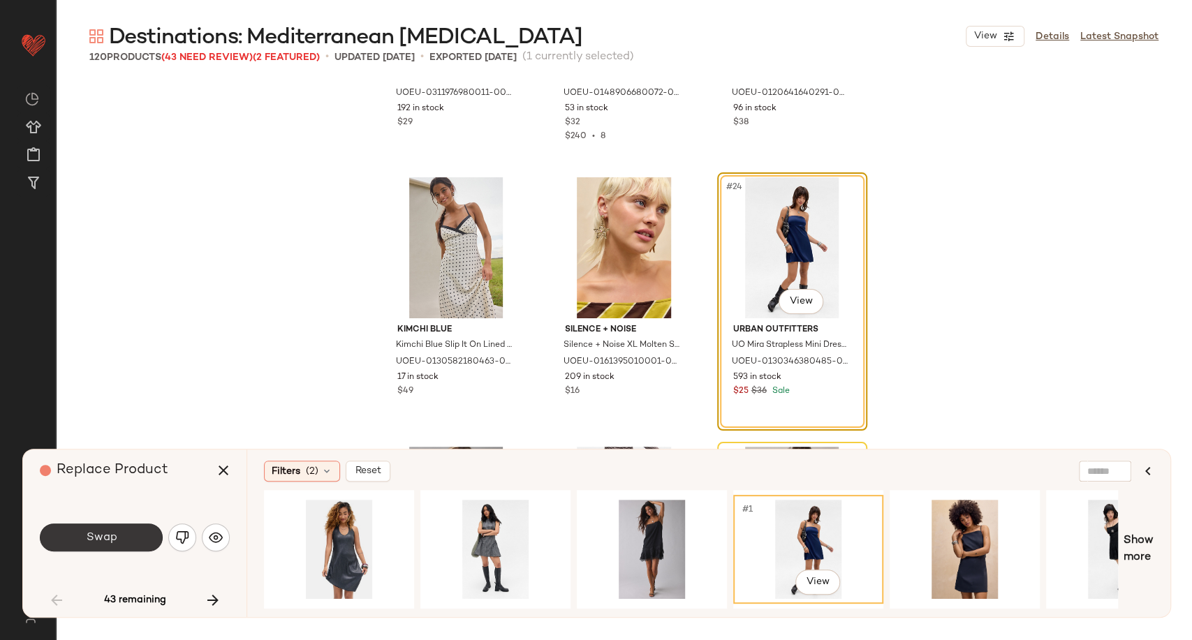
click at [134, 541] on button "Swap" at bounding box center [101, 538] width 123 height 28
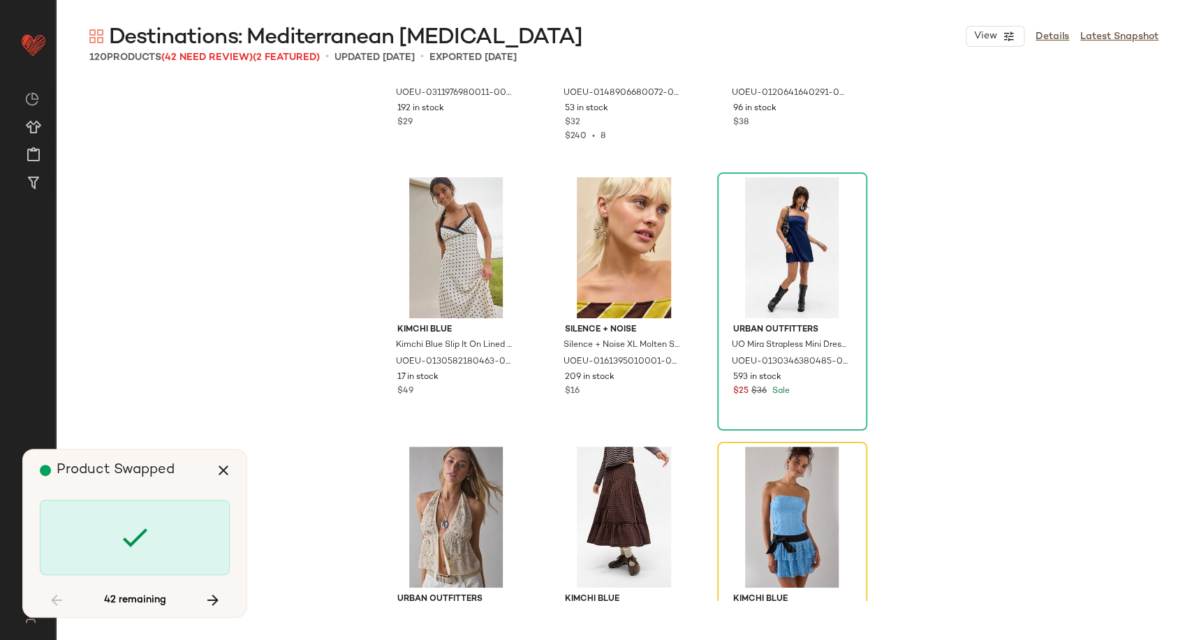
scroll to position [2156, 0]
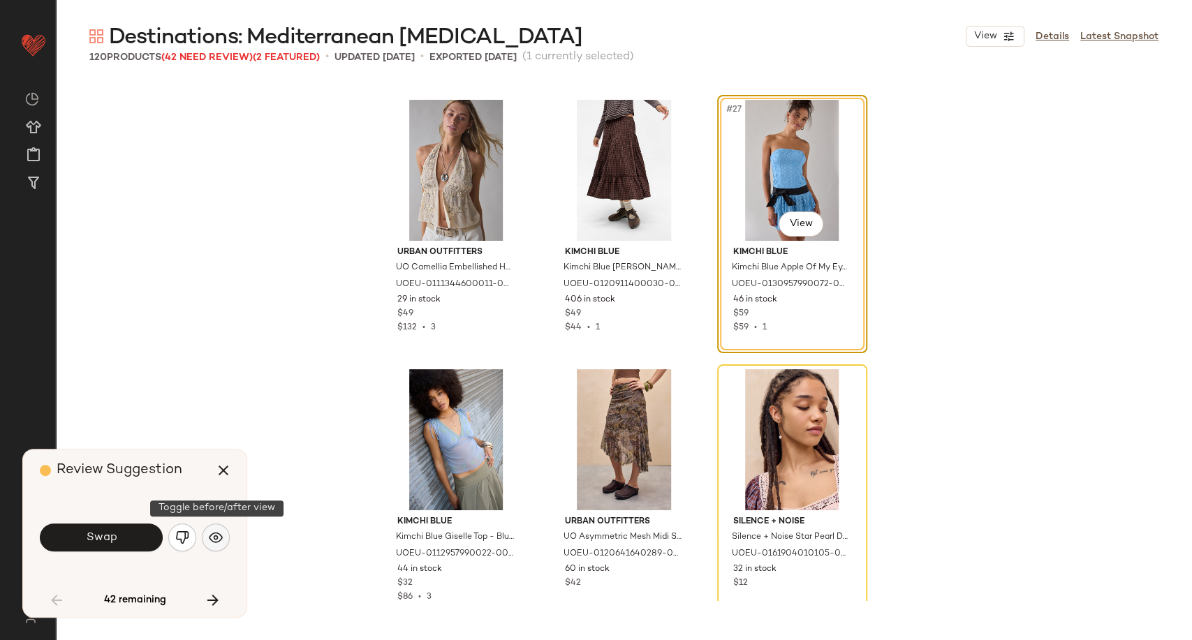
click at [223, 538] on button "button" at bounding box center [216, 538] width 28 height 28
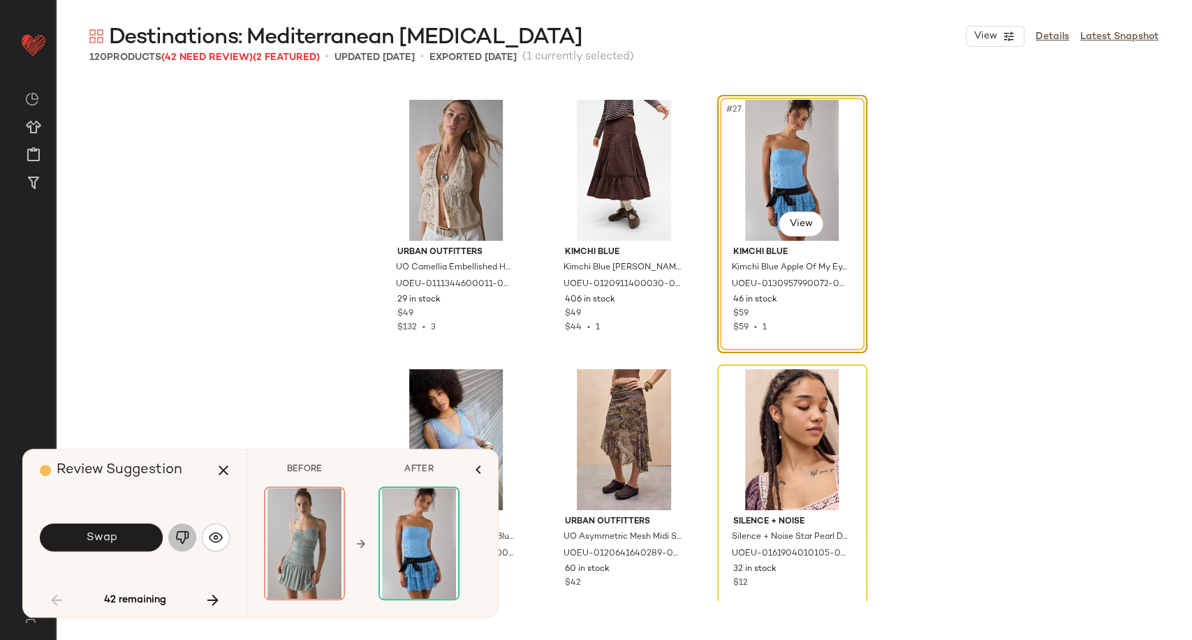
click at [184, 540] on img "button" at bounding box center [182, 538] width 14 height 14
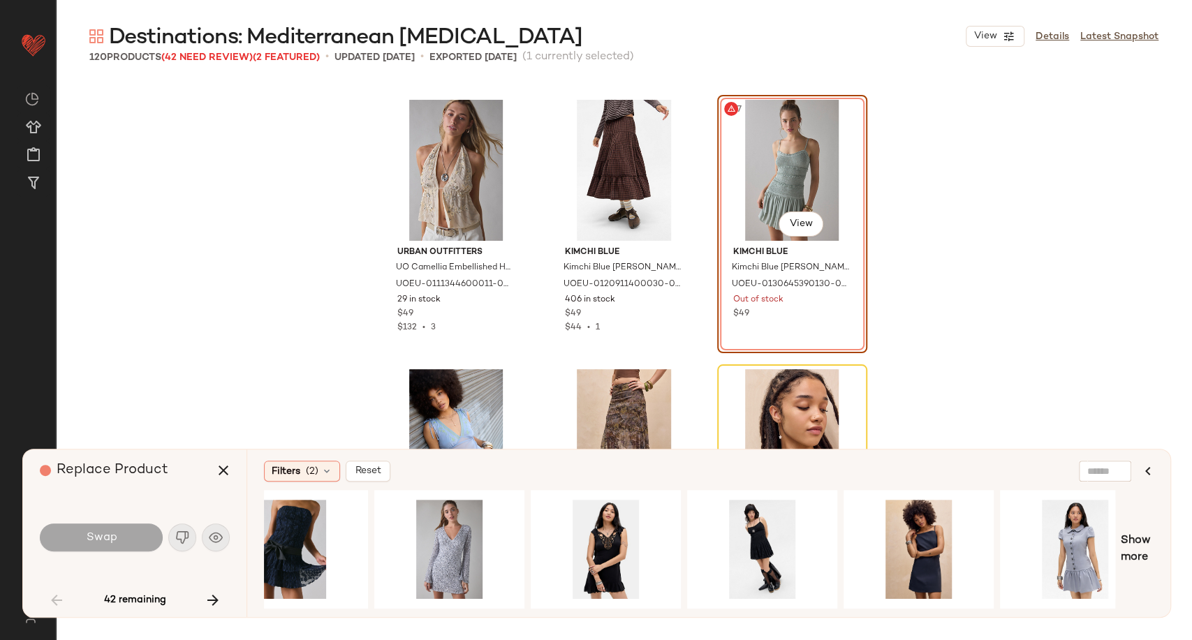
scroll to position [0, 706]
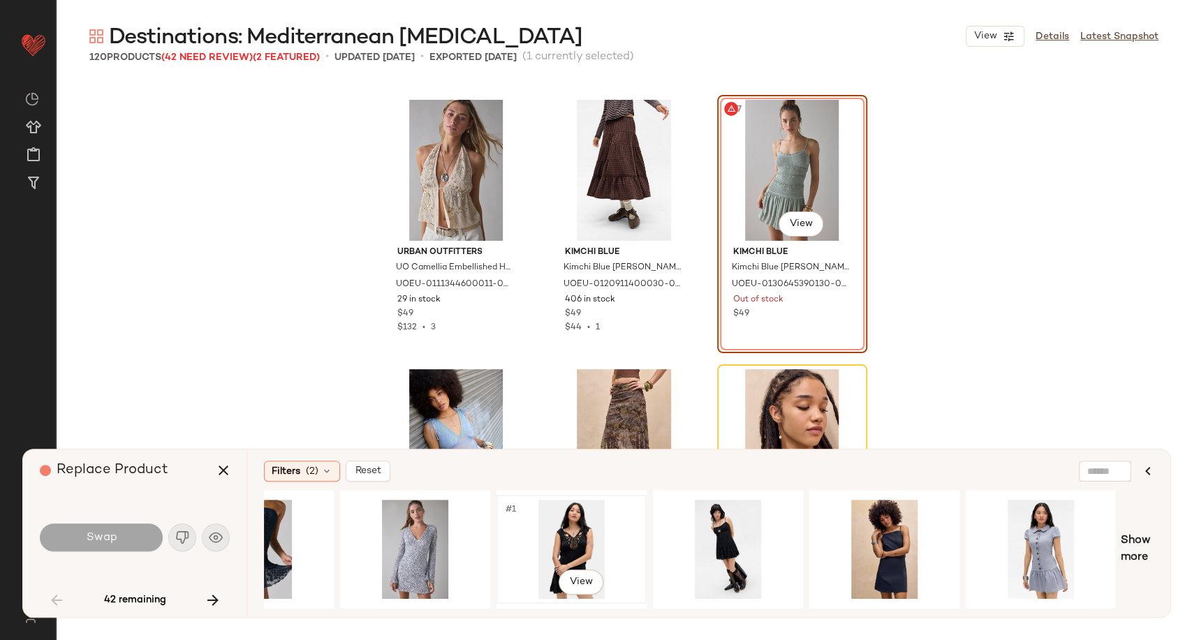
click at [554, 538] on div "#1 View" at bounding box center [571, 549] width 140 height 99
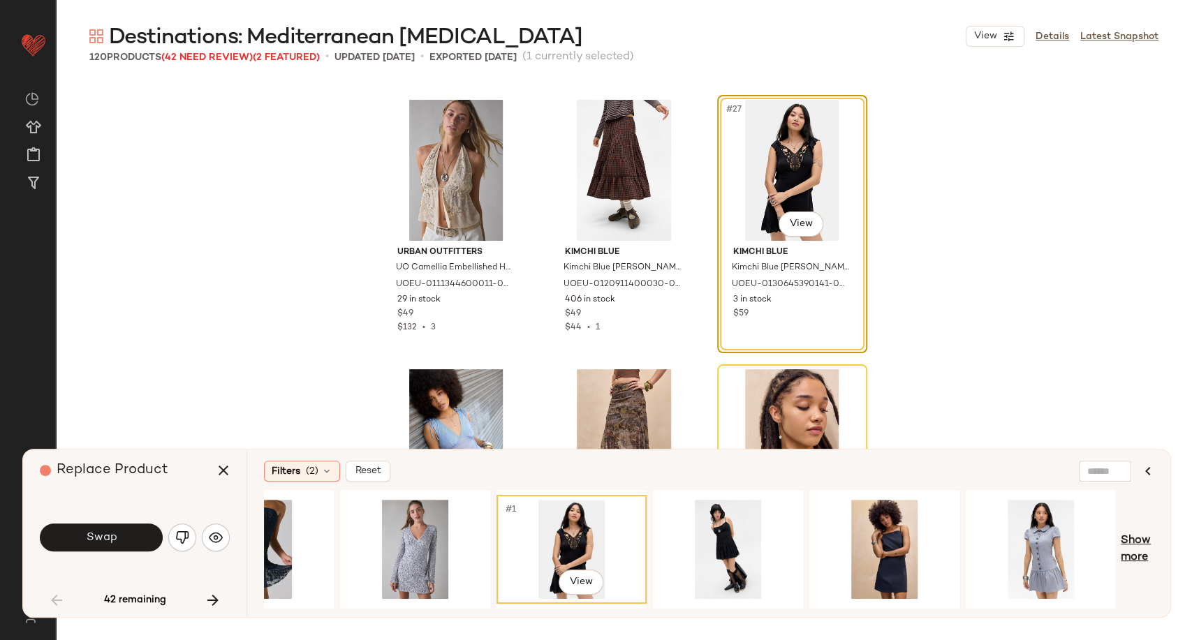
click at [1149, 561] on span "Show more" at bounding box center [1137, 550] width 33 height 34
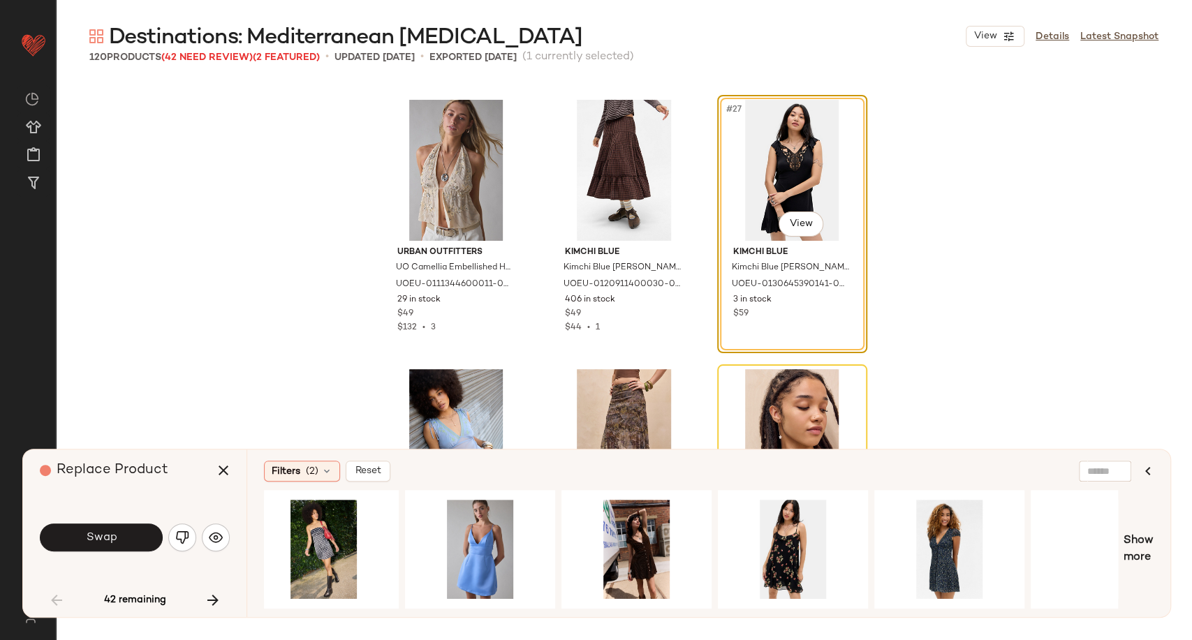
scroll to position [0, 1798]
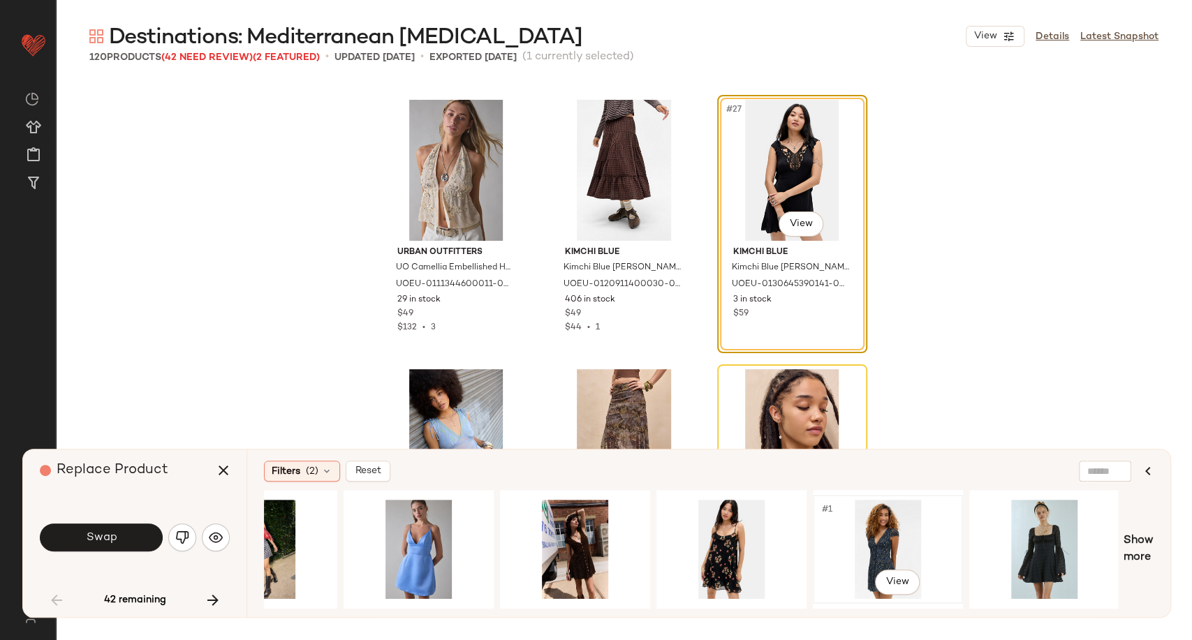
click at [861, 549] on div "#1 View" at bounding box center [888, 549] width 140 height 99
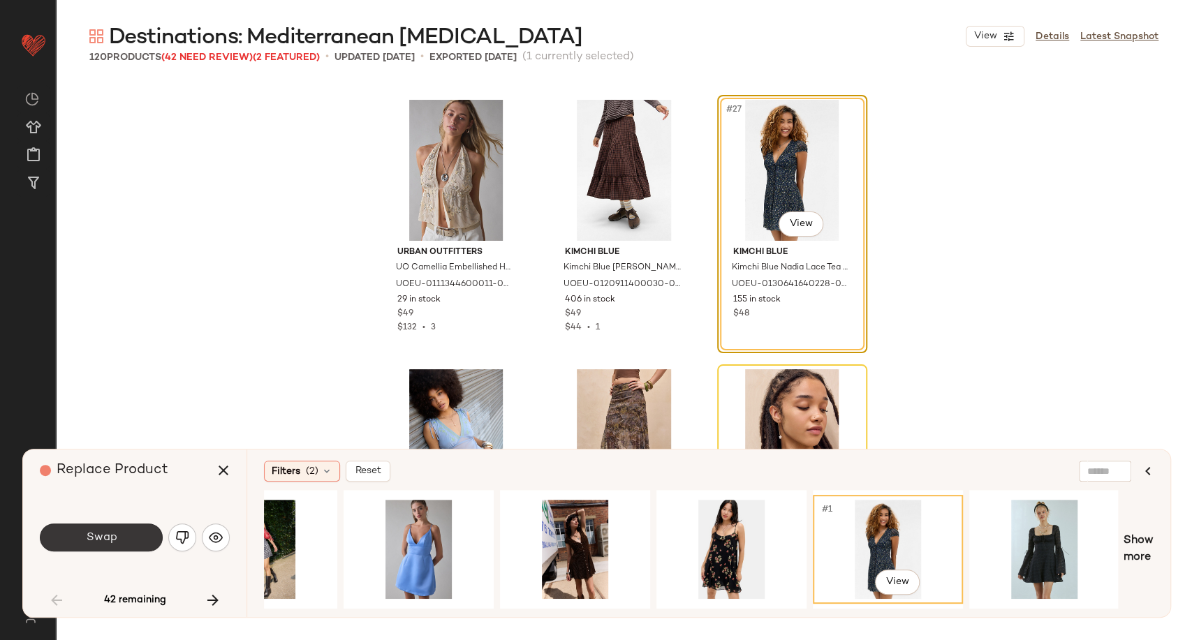
click at [130, 538] on button "Swap" at bounding box center [101, 538] width 123 height 28
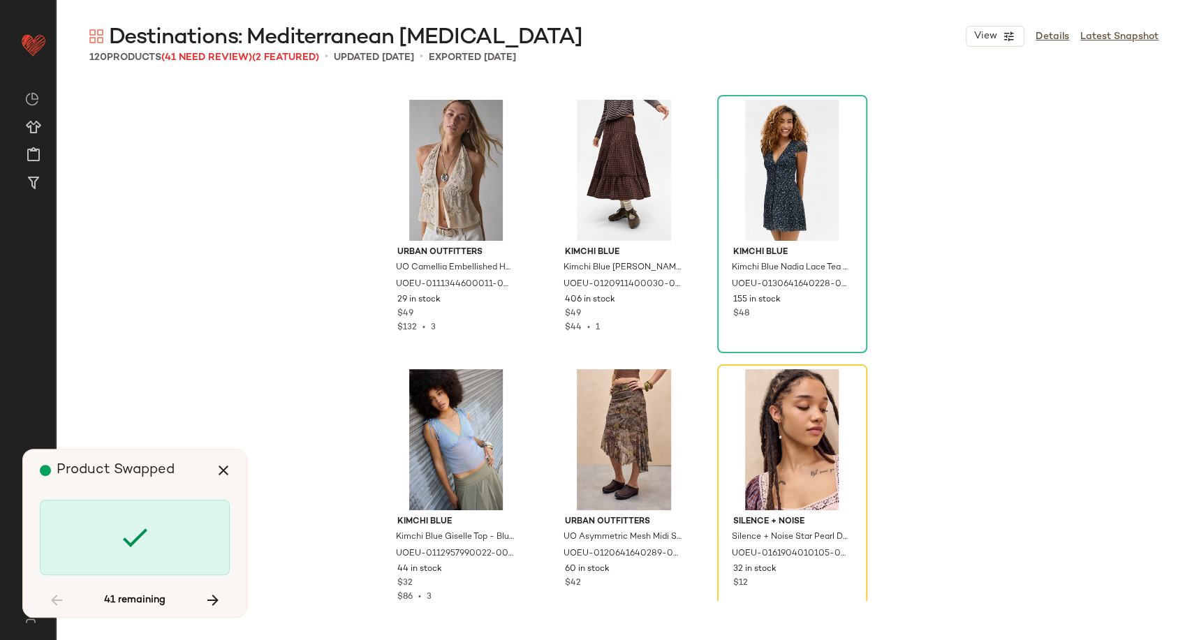
scroll to position [2425, 0]
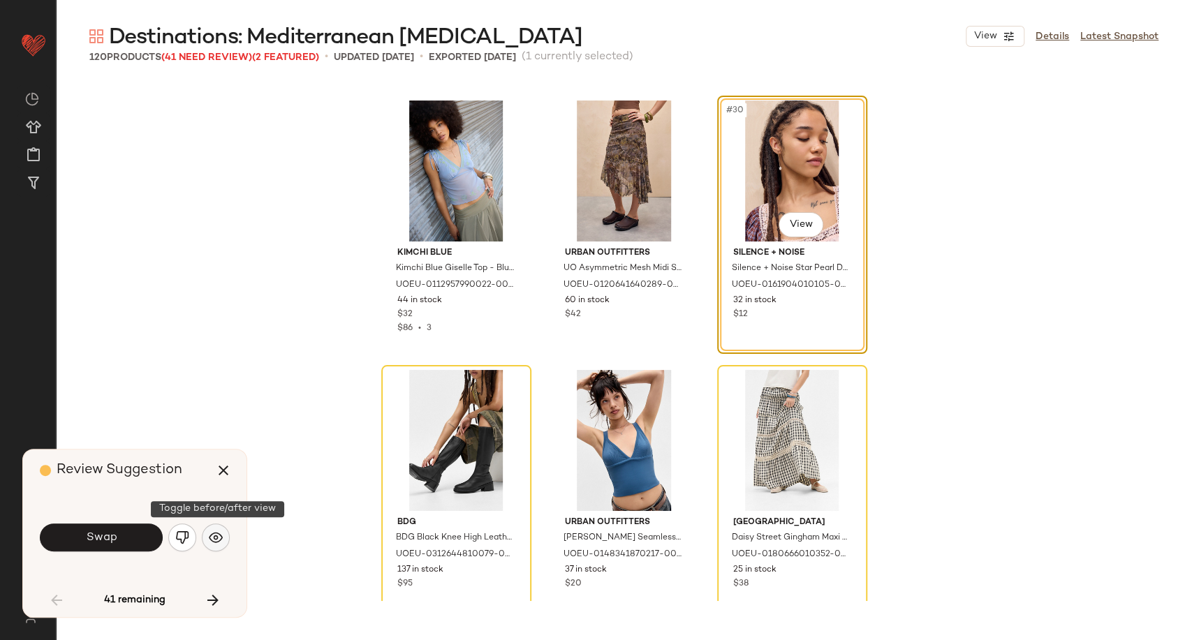
click at [222, 542] on img "button" at bounding box center [216, 538] width 14 height 14
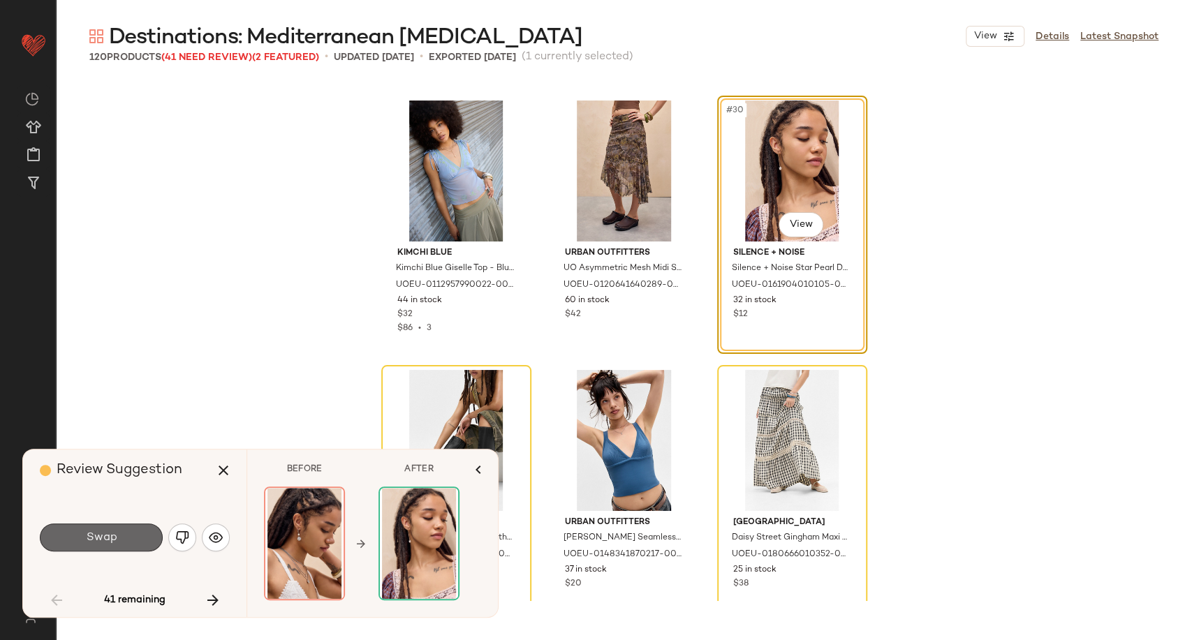
click at [123, 541] on button "Swap" at bounding box center [101, 538] width 123 height 28
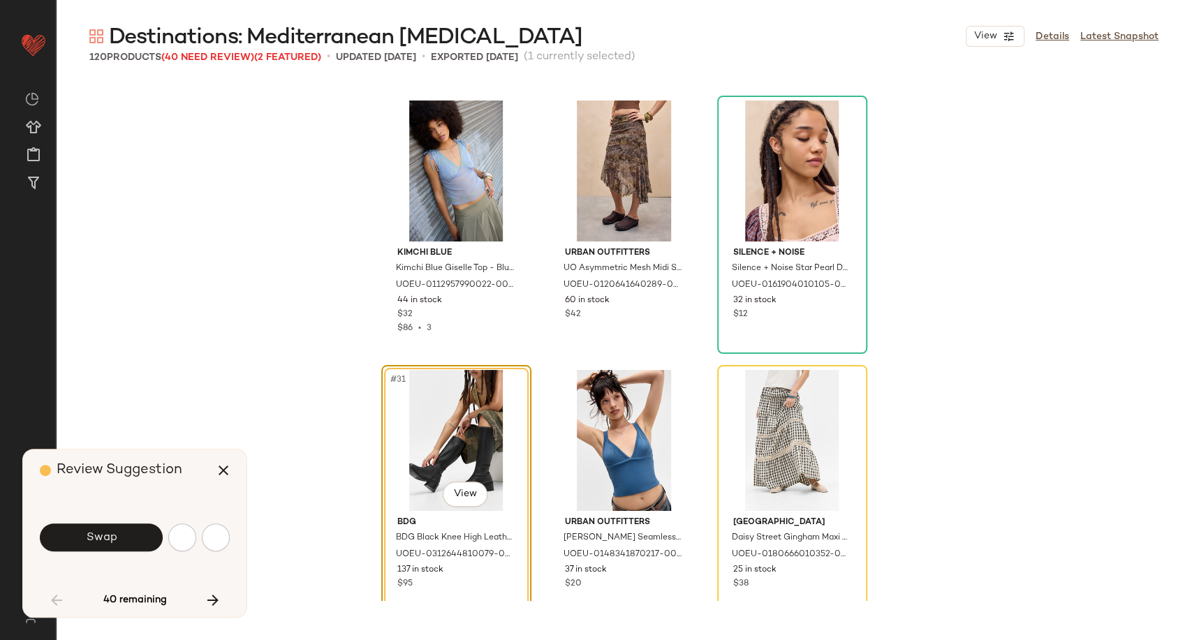
scroll to position [2696, 0]
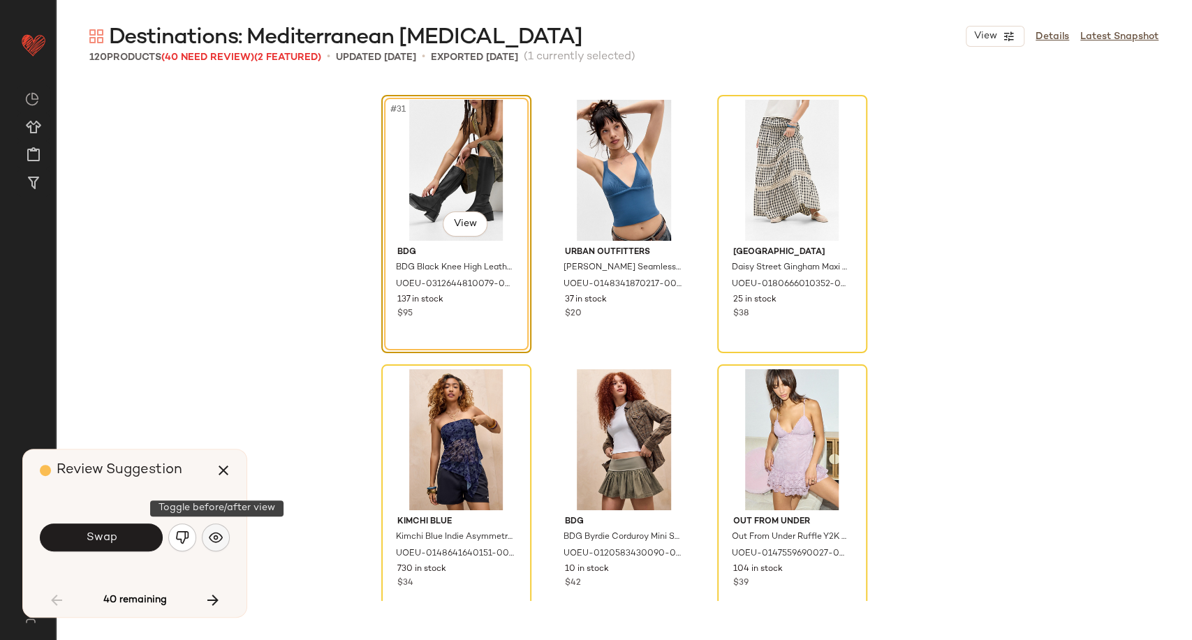
click at [218, 536] on img "button" at bounding box center [216, 538] width 14 height 14
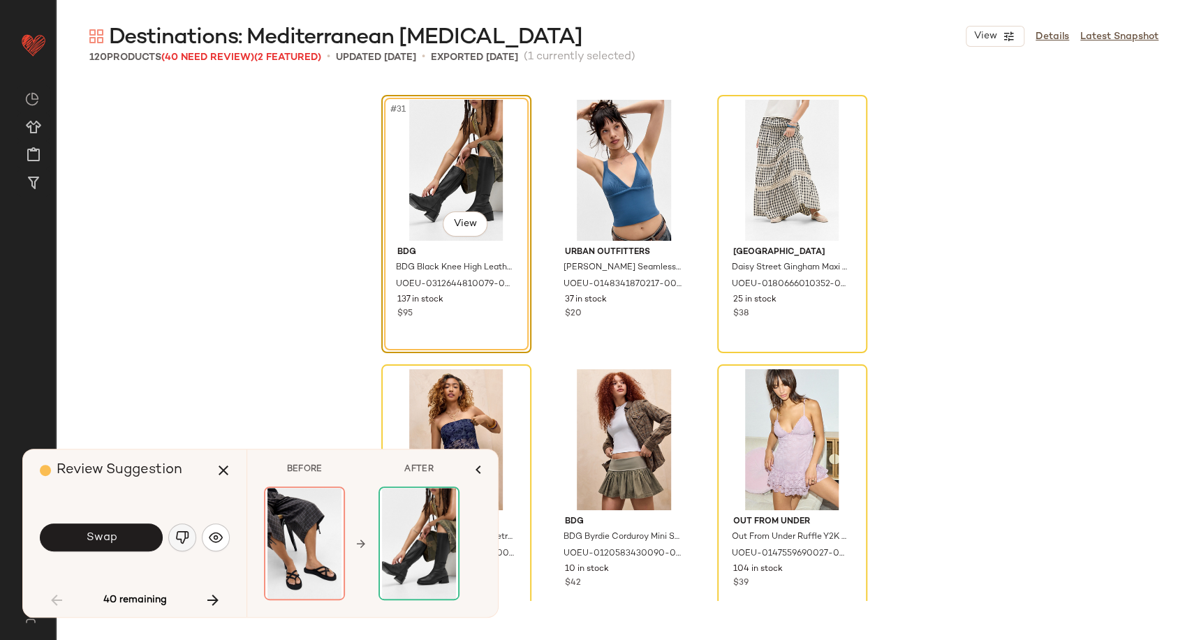
click at [189, 538] on button "button" at bounding box center [182, 538] width 28 height 28
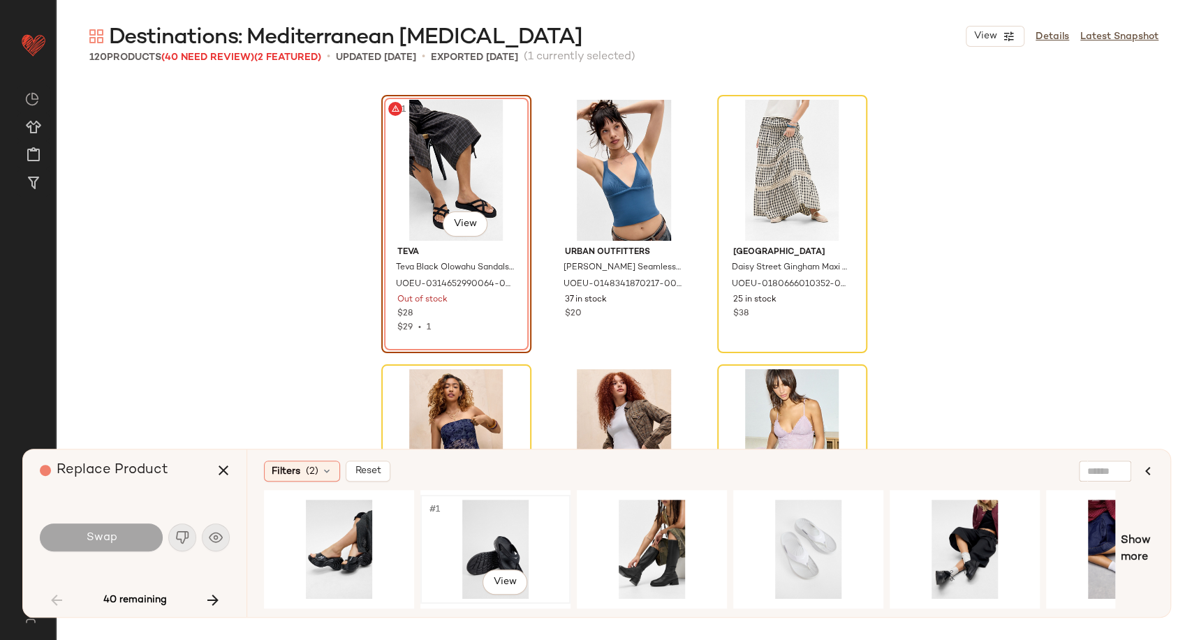
click at [501, 545] on div "#1 View" at bounding box center [495, 549] width 140 height 99
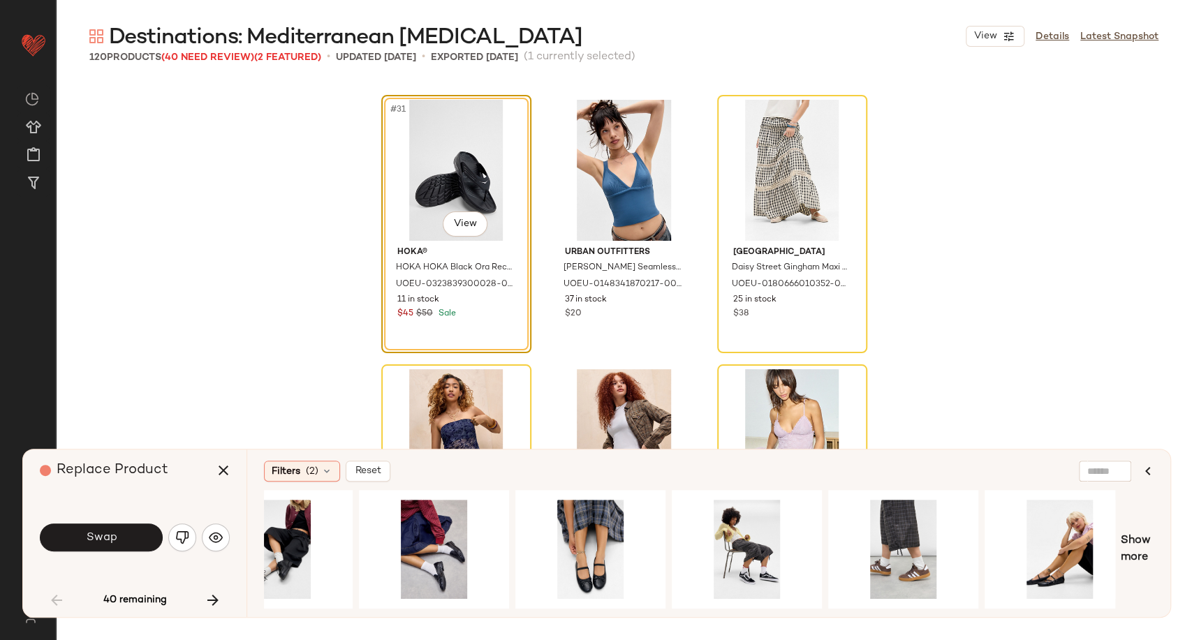
scroll to position [0, 706]
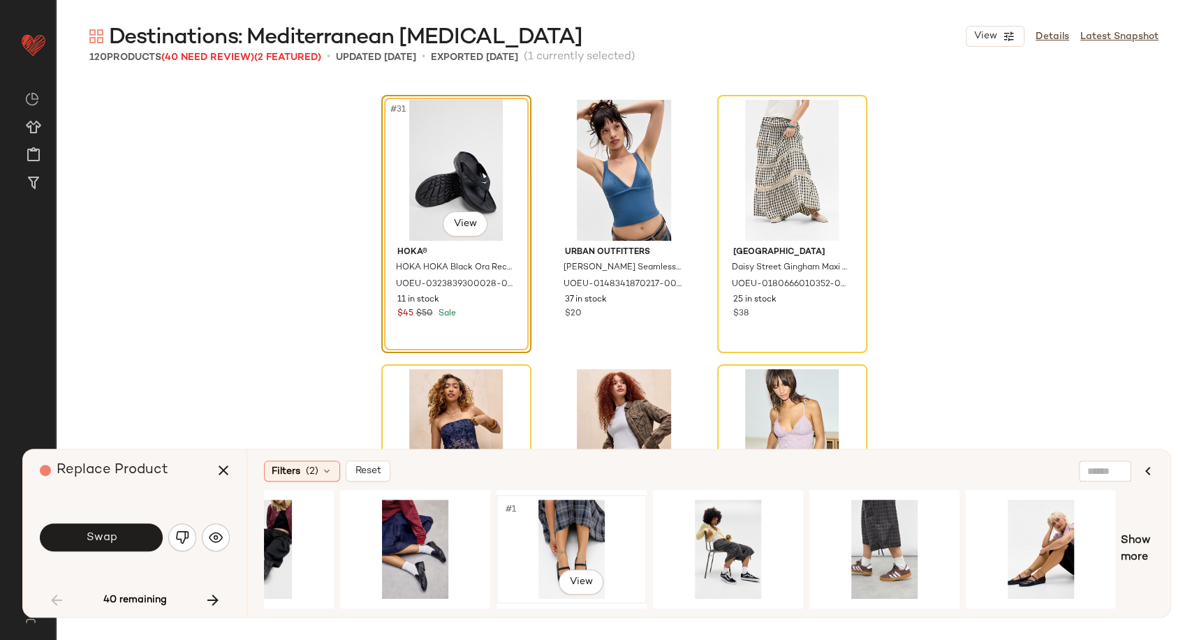
click at [559, 535] on div "#1 View" at bounding box center [571, 549] width 140 height 99
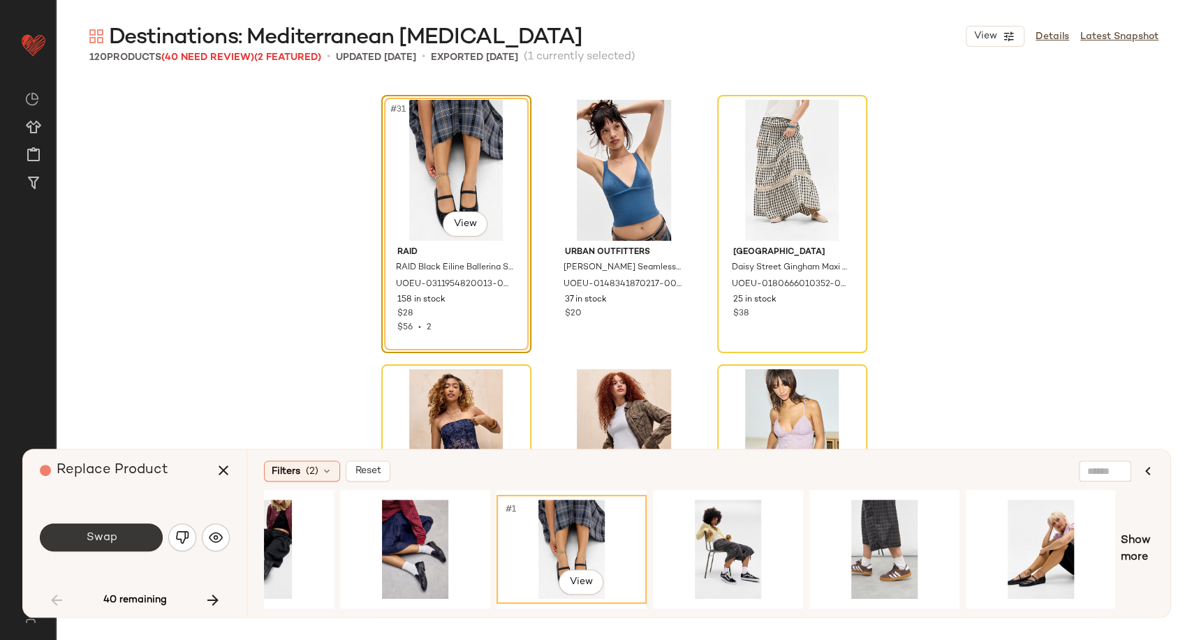
click at [134, 532] on button "Swap" at bounding box center [101, 538] width 123 height 28
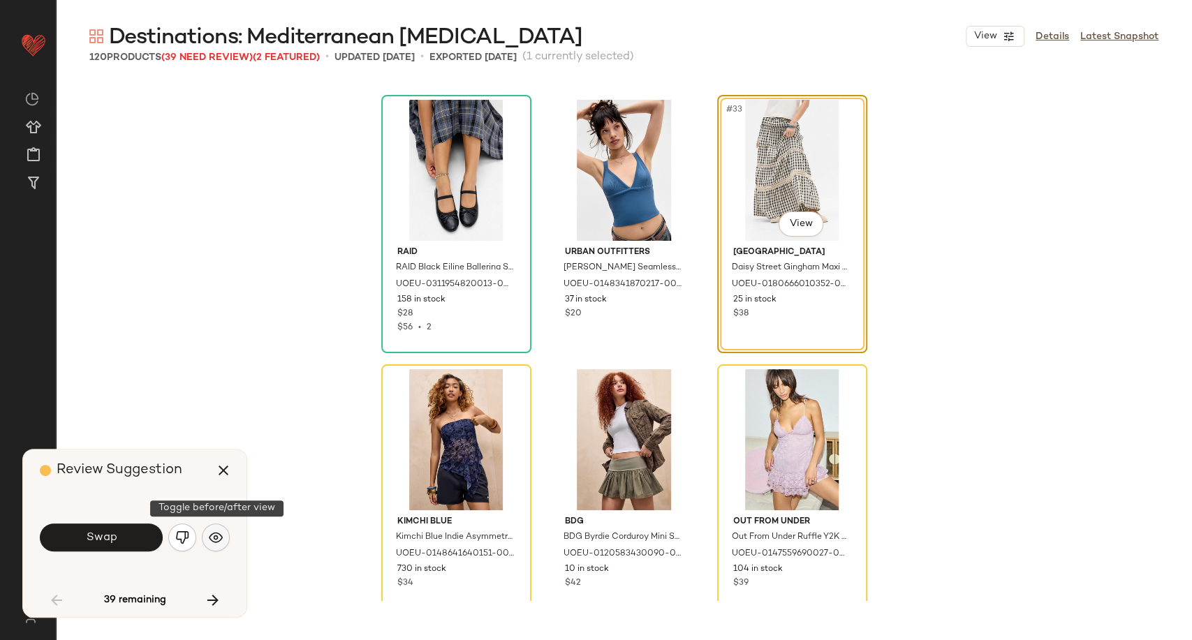
click at [221, 529] on button "button" at bounding box center [216, 538] width 28 height 28
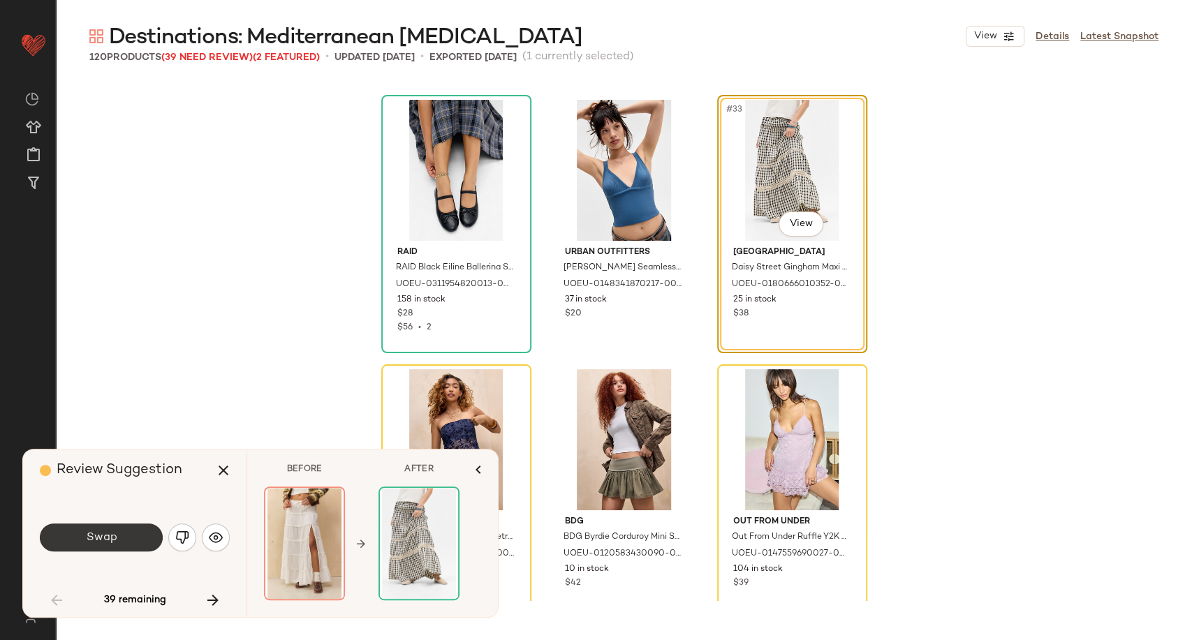
click at [88, 550] on button "Swap" at bounding box center [101, 538] width 123 height 28
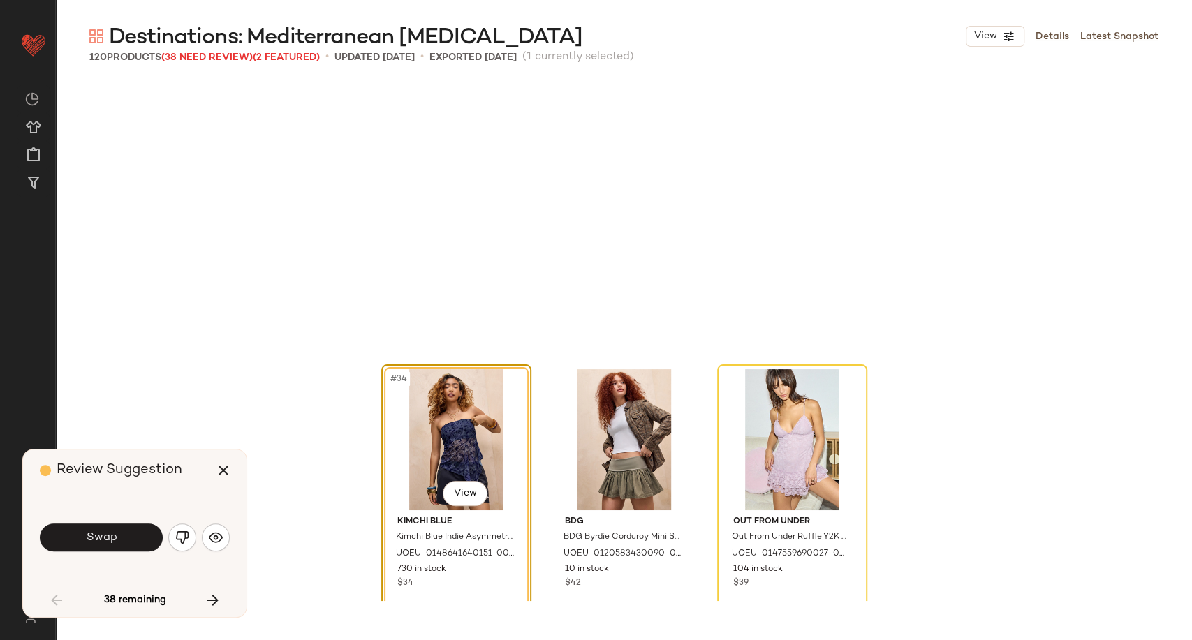
scroll to position [2965, 0]
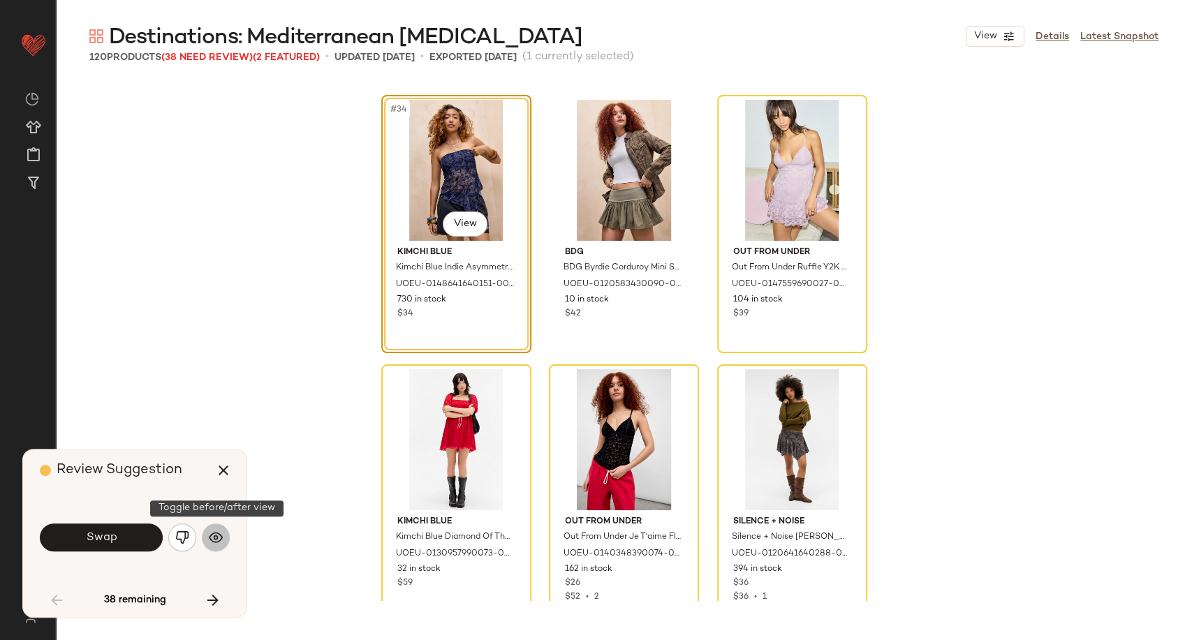
click at [214, 545] on button "button" at bounding box center [216, 538] width 28 height 28
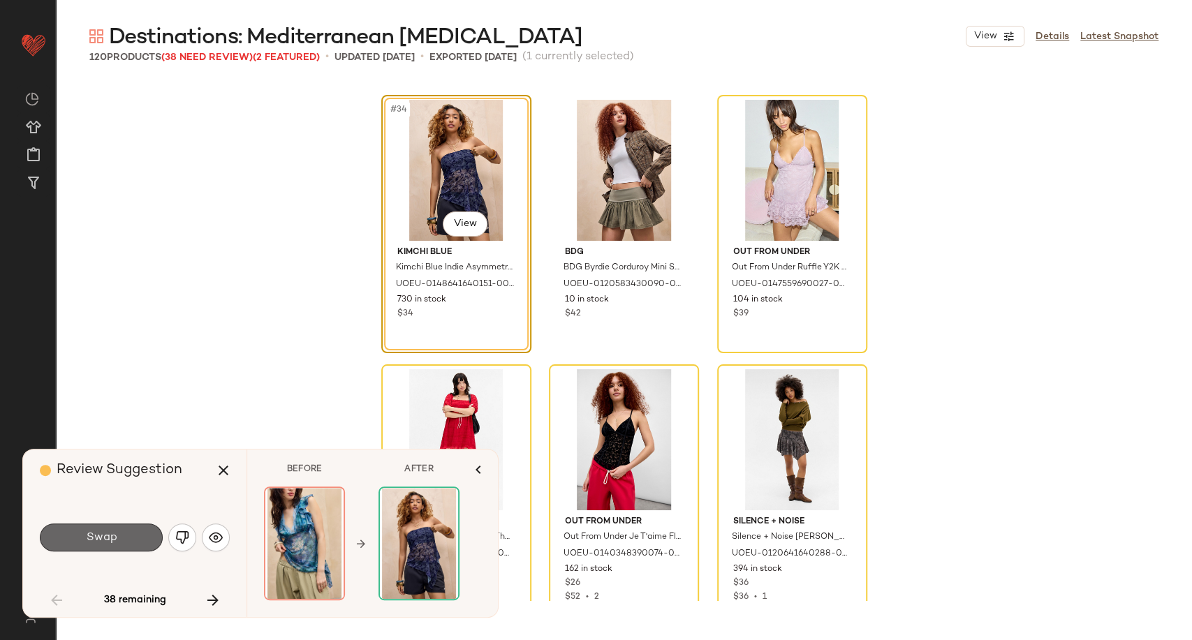
click at [138, 540] on button "Swap" at bounding box center [101, 538] width 123 height 28
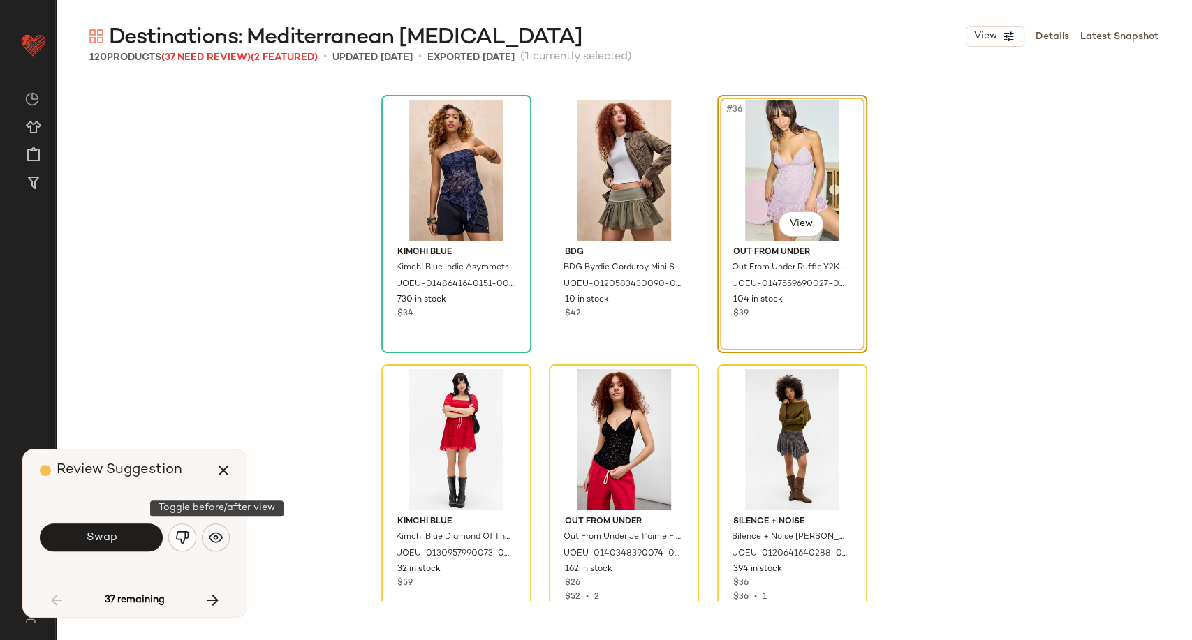
click at [219, 535] on img "button" at bounding box center [216, 538] width 14 height 14
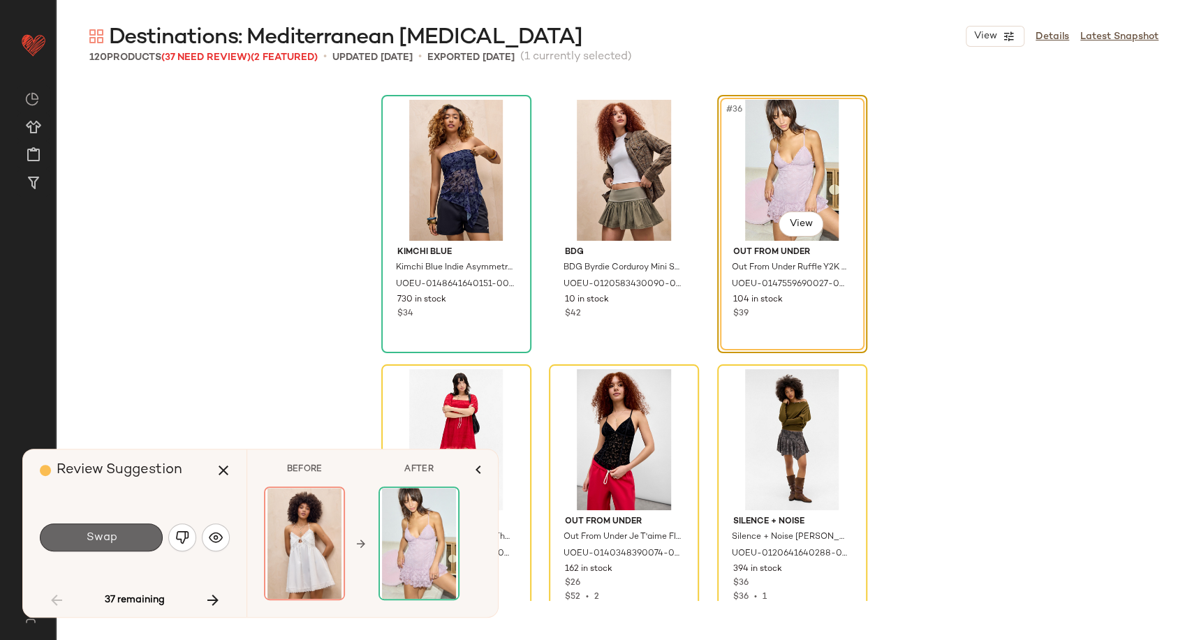
click at [137, 540] on button "Swap" at bounding box center [101, 538] width 123 height 28
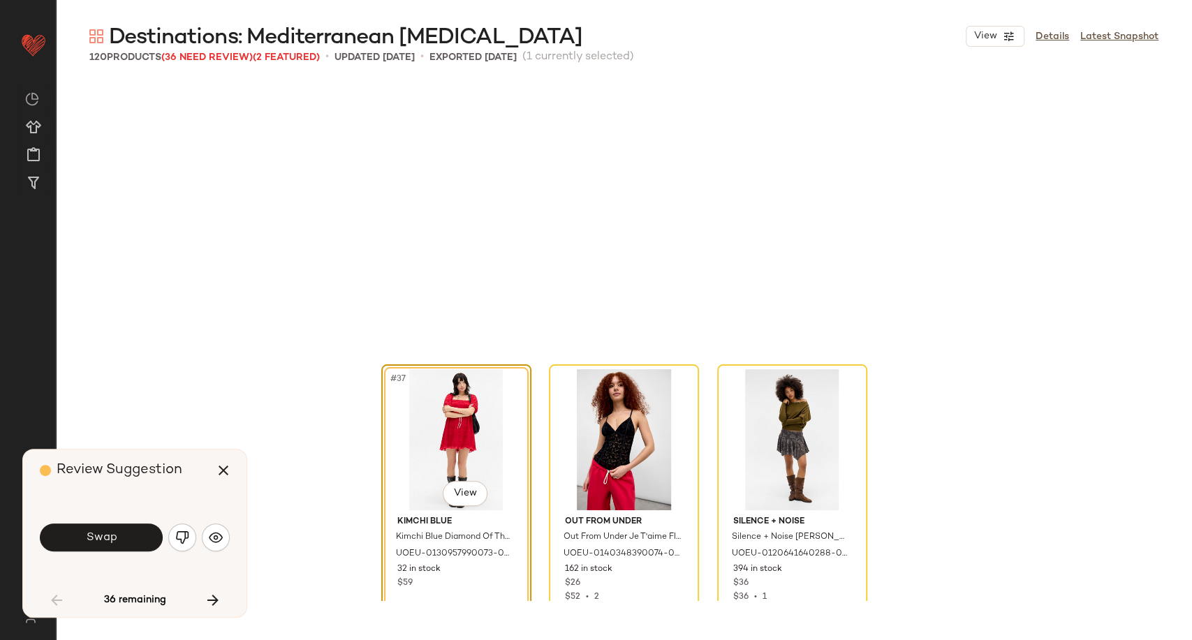
scroll to position [3235, 0]
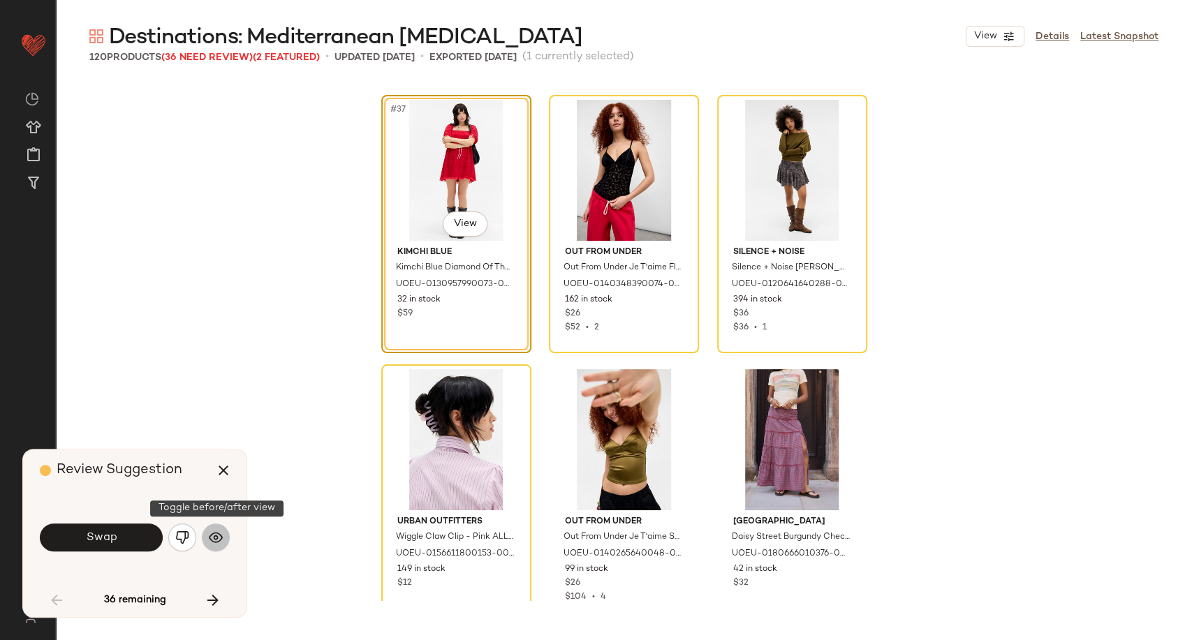
click at [219, 543] on img "button" at bounding box center [216, 538] width 14 height 14
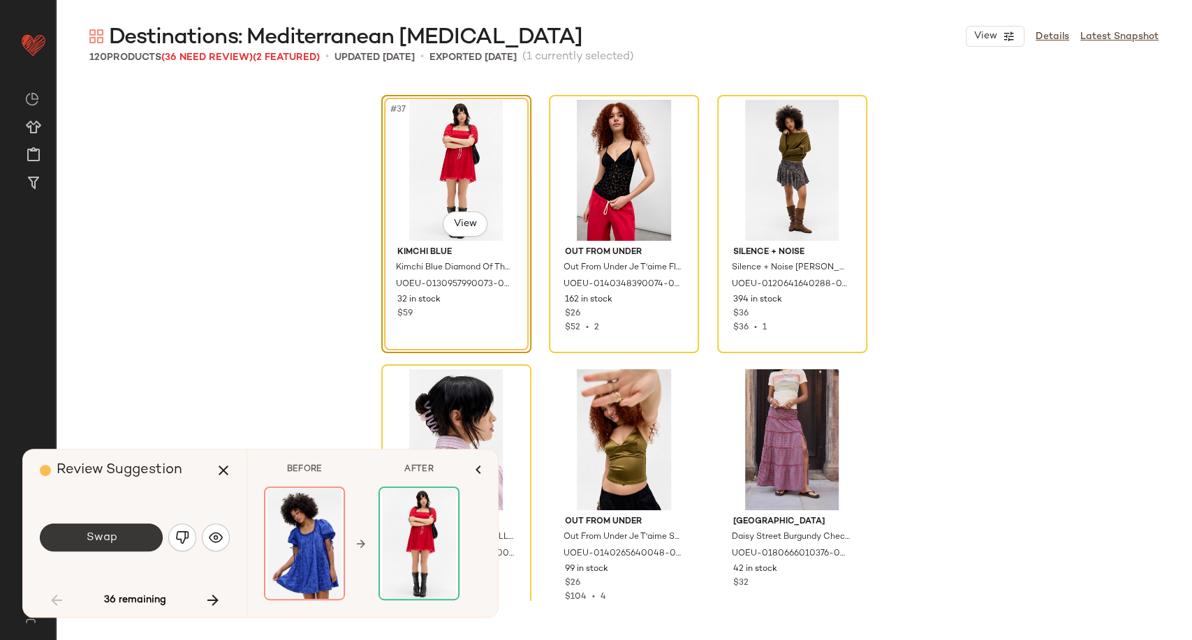
click at [128, 539] on button "Swap" at bounding box center [101, 538] width 123 height 28
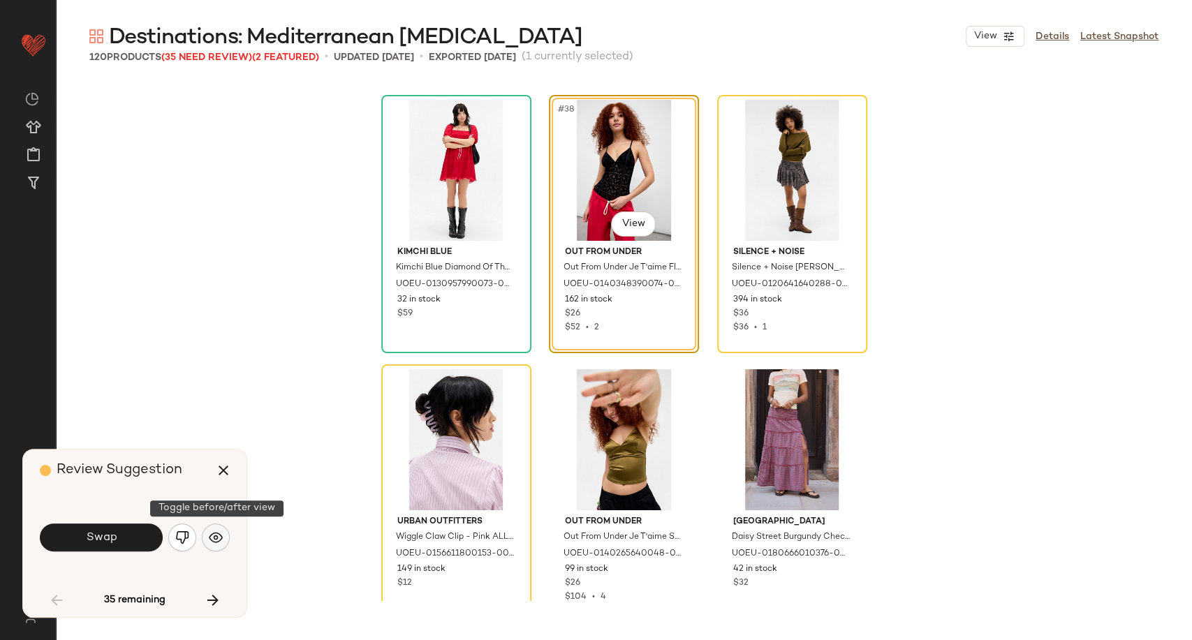
click at [219, 538] on img "button" at bounding box center [216, 538] width 14 height 14
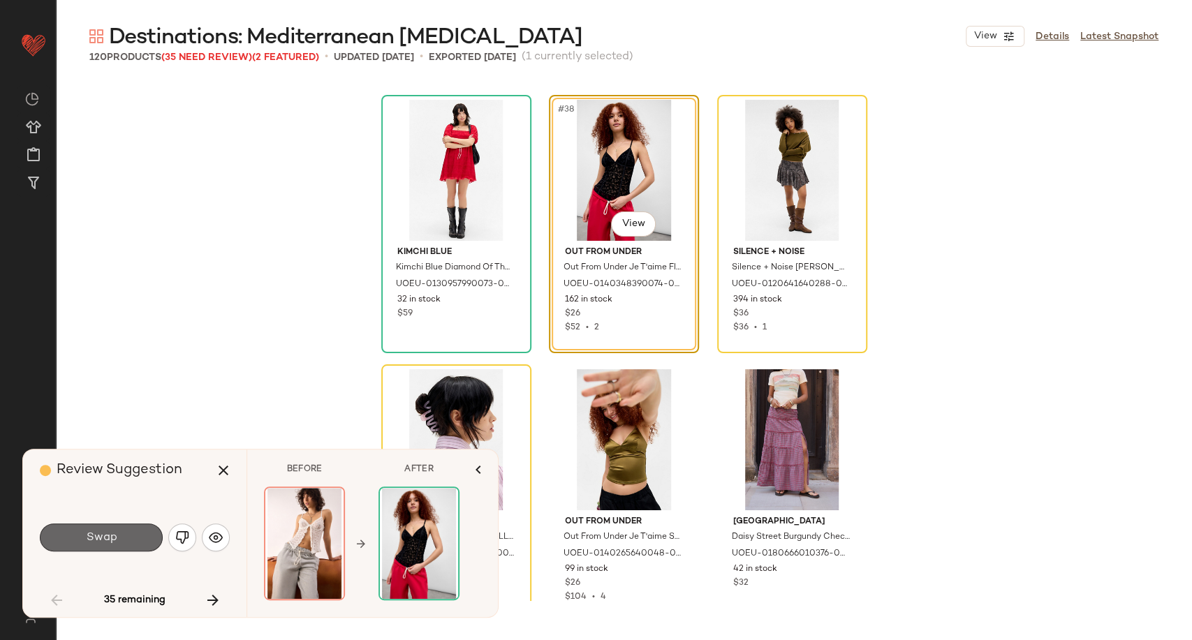
click at [121, 537] on button "Swap" at bounding box center [101, 538] width 123 height 28
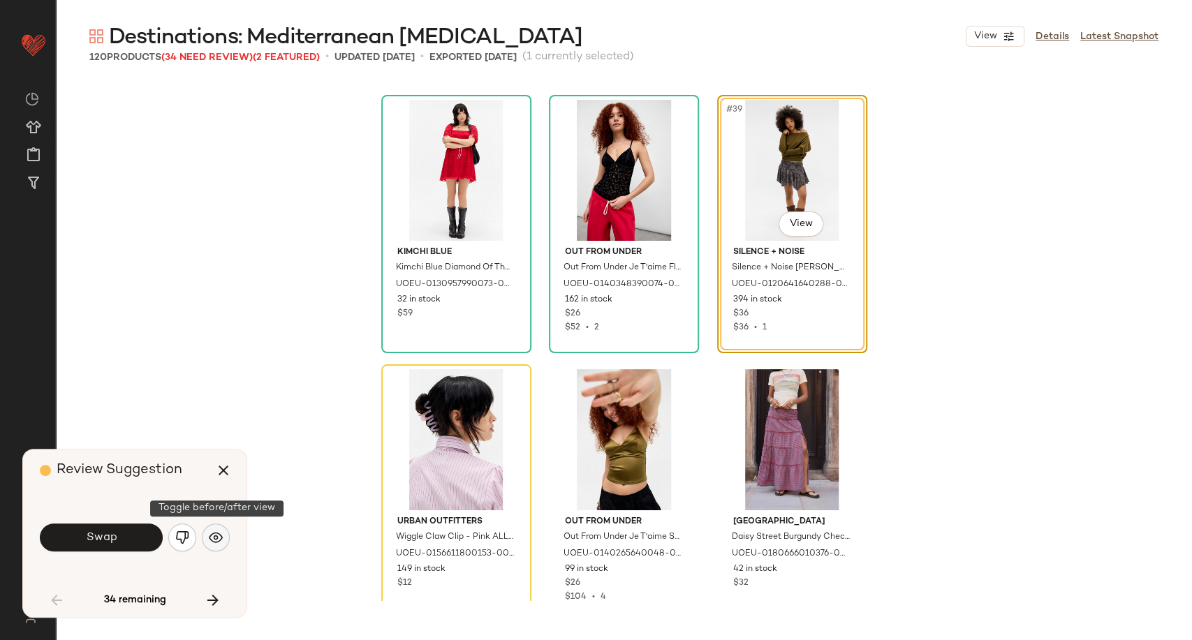
click at [212, 540] on img "button" at bounding box center [216, 538] width 14 height 14
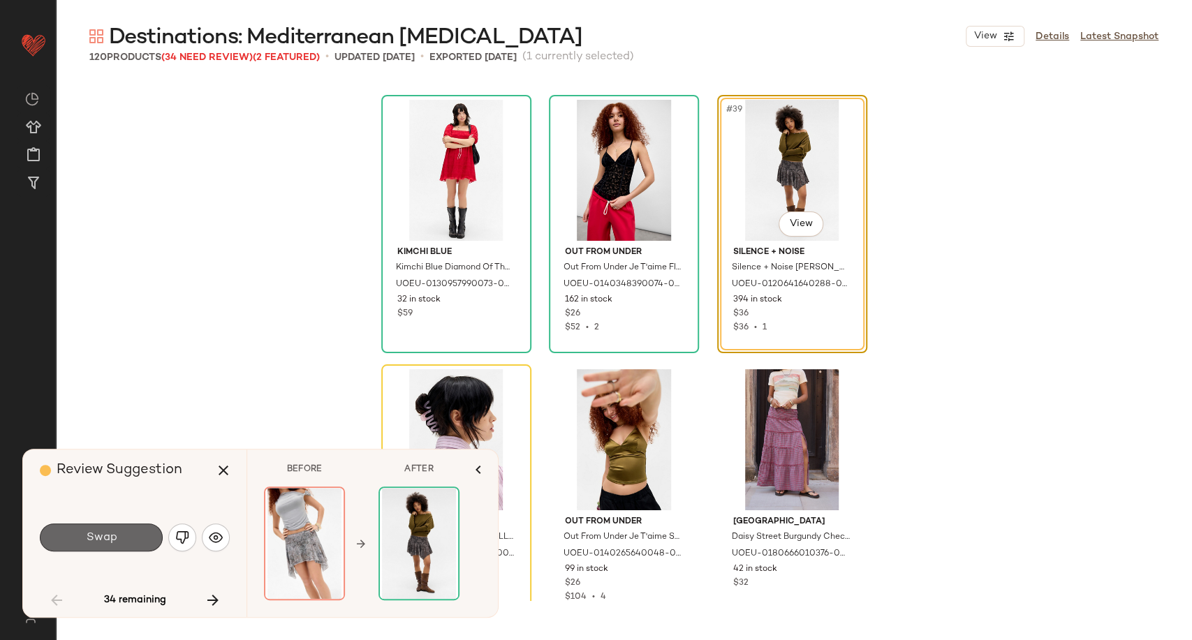
click at [132, 540] on button "Swap" at bounding box center [101, 538] width 123 height 28
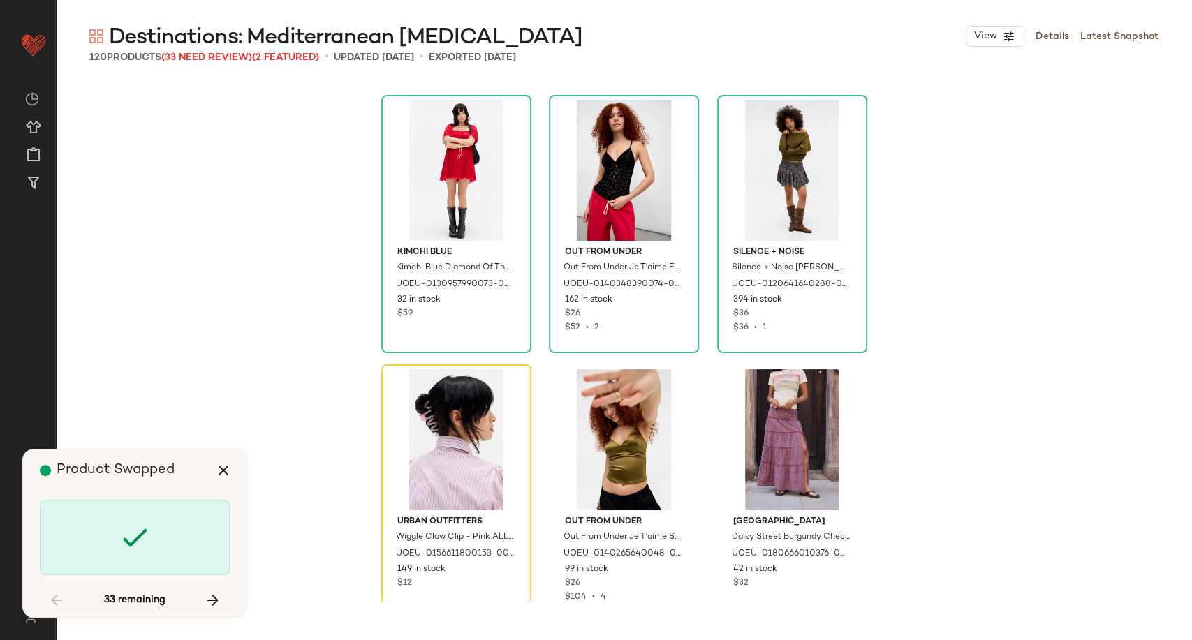
scroll to position [3504, 0]
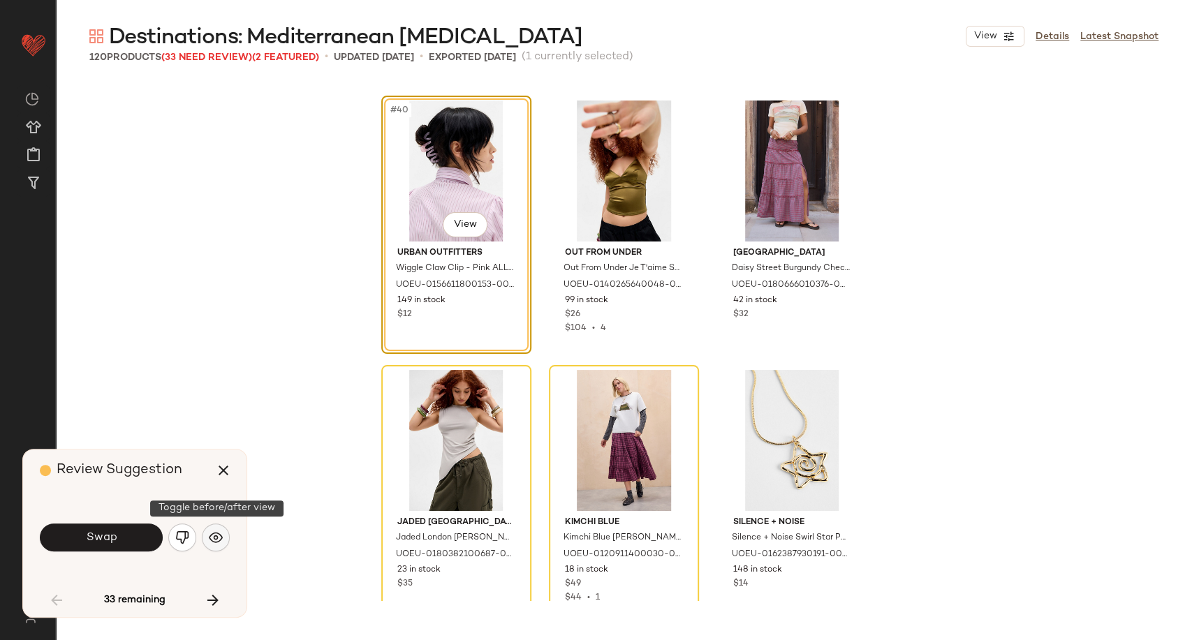
click at [213, 536] on img "button" at bounding box center [216, 538] width 14 height 14
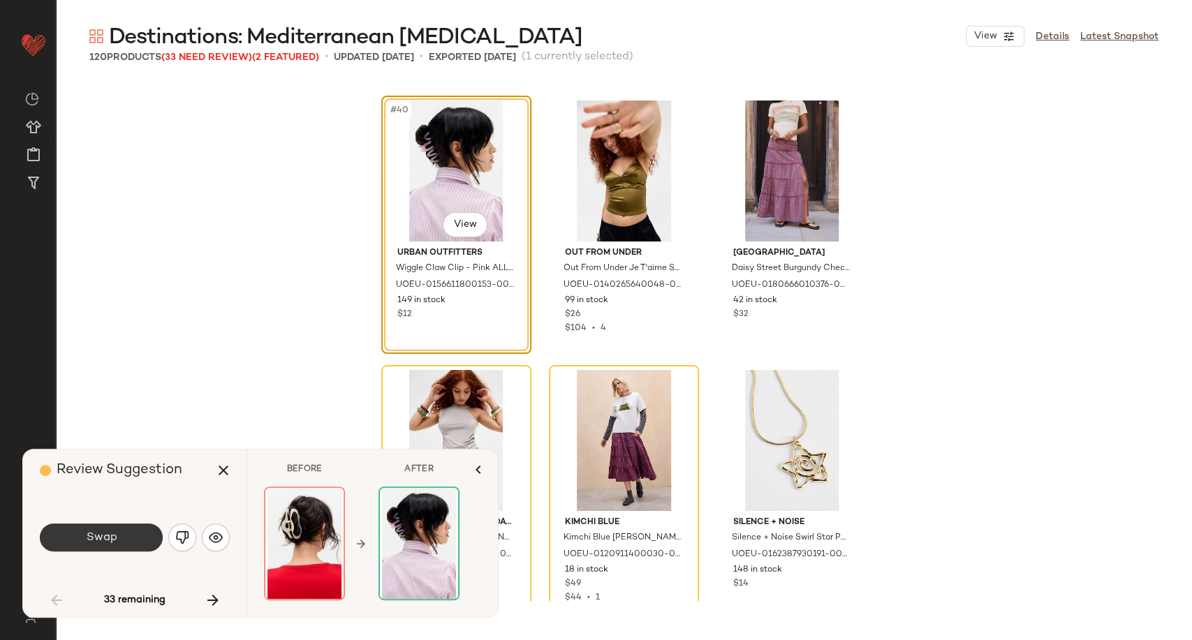
click at [136, 538] on button "Swap" at bounding box center [101, 538] width 123 height 28
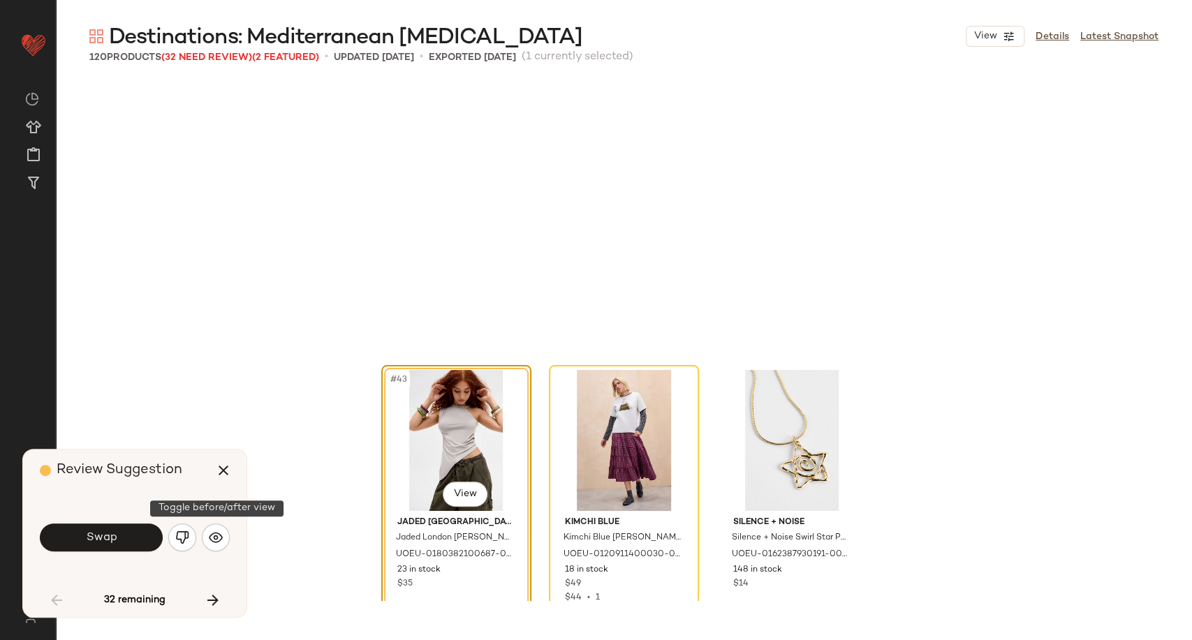
scroll to position [3774, 0]
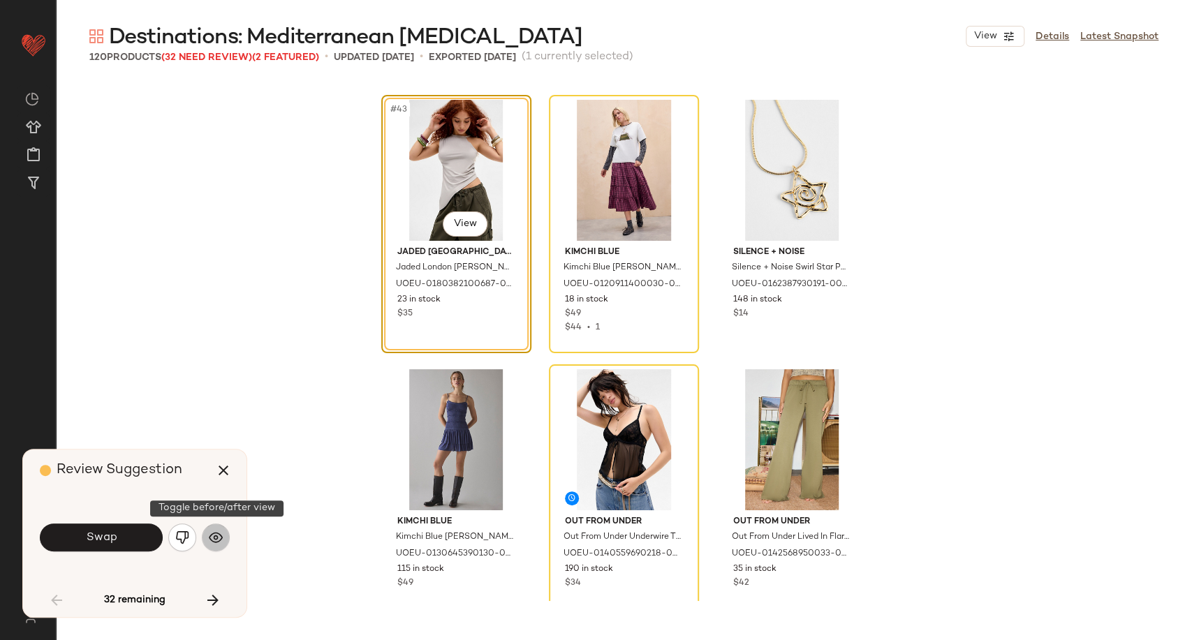
click at [218, 536] on img "button" at bounding box center [216, 538] width 14 height 14
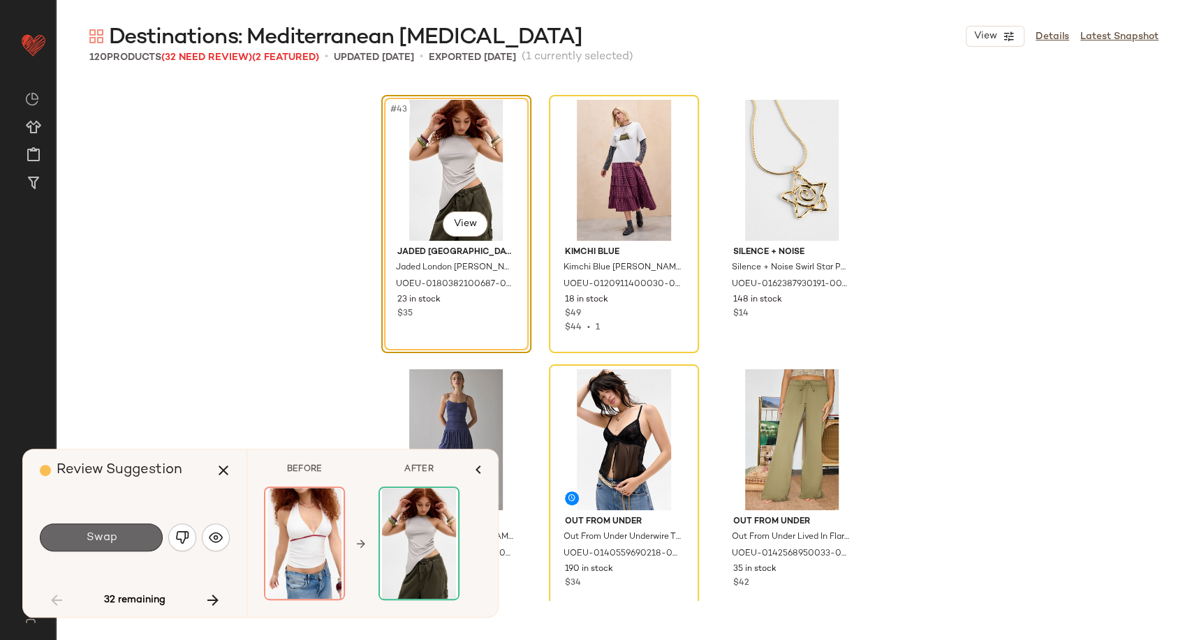
click at [142, 536] on button "Swap" at bounding box center [101, 538] width 123 height 28
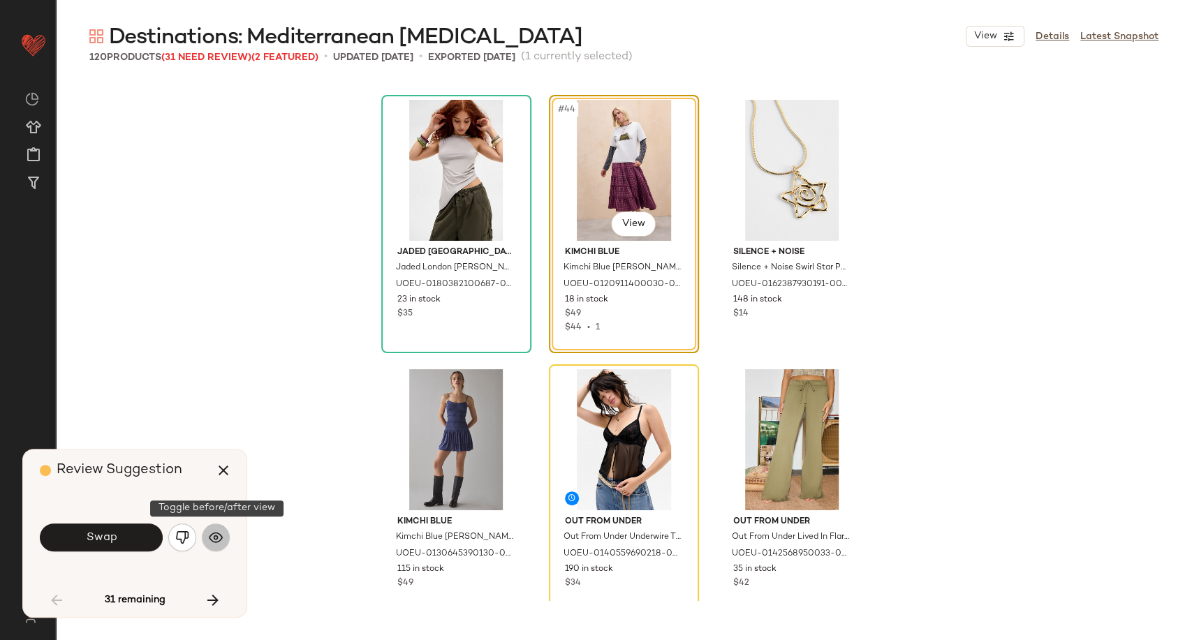
click at [216, 539] on img "button" at bounding box center [216, 538] width 14 height 14
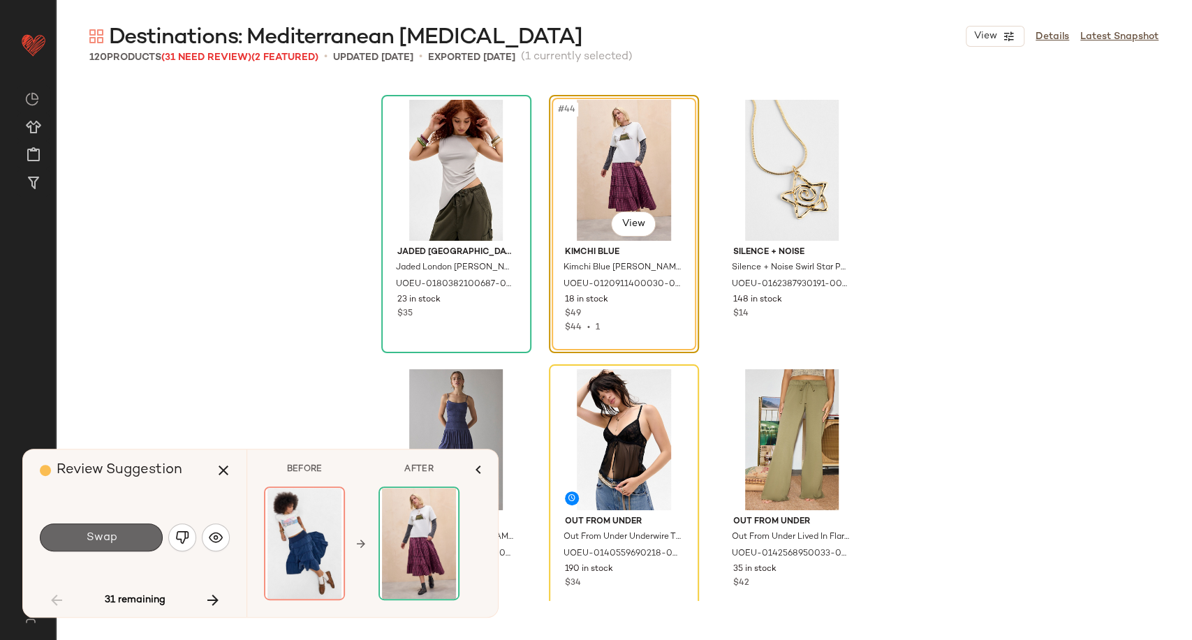
click at [127, 541] on button "Swap" at bounding box center [101, 538] width 123 height 28
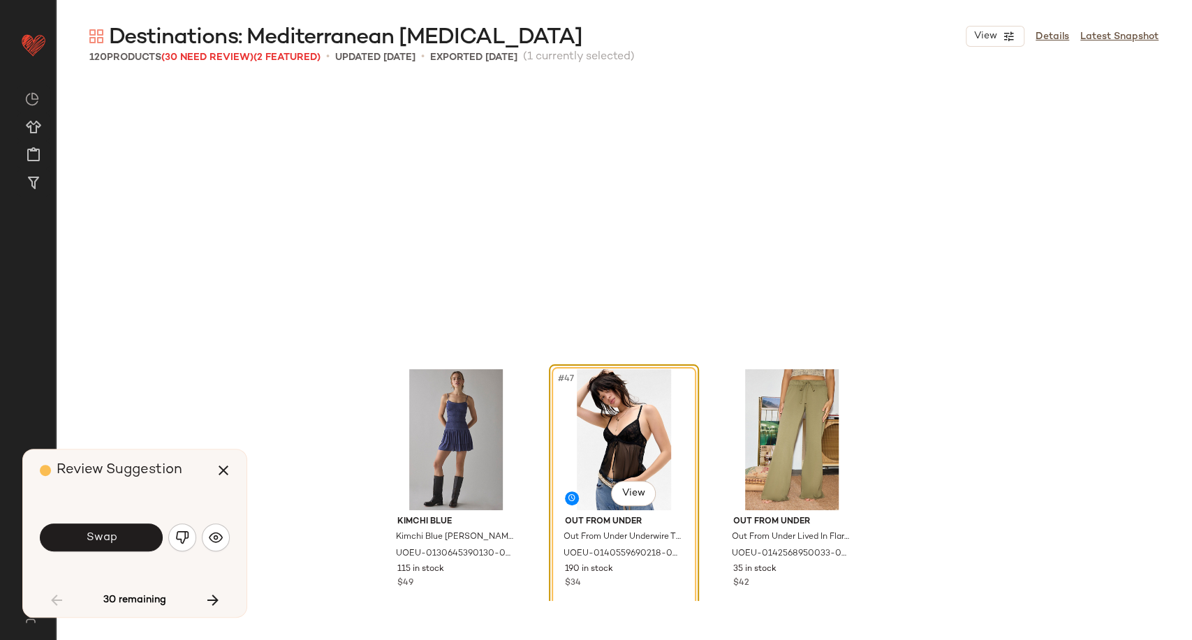
scroll to position [4043, 0]
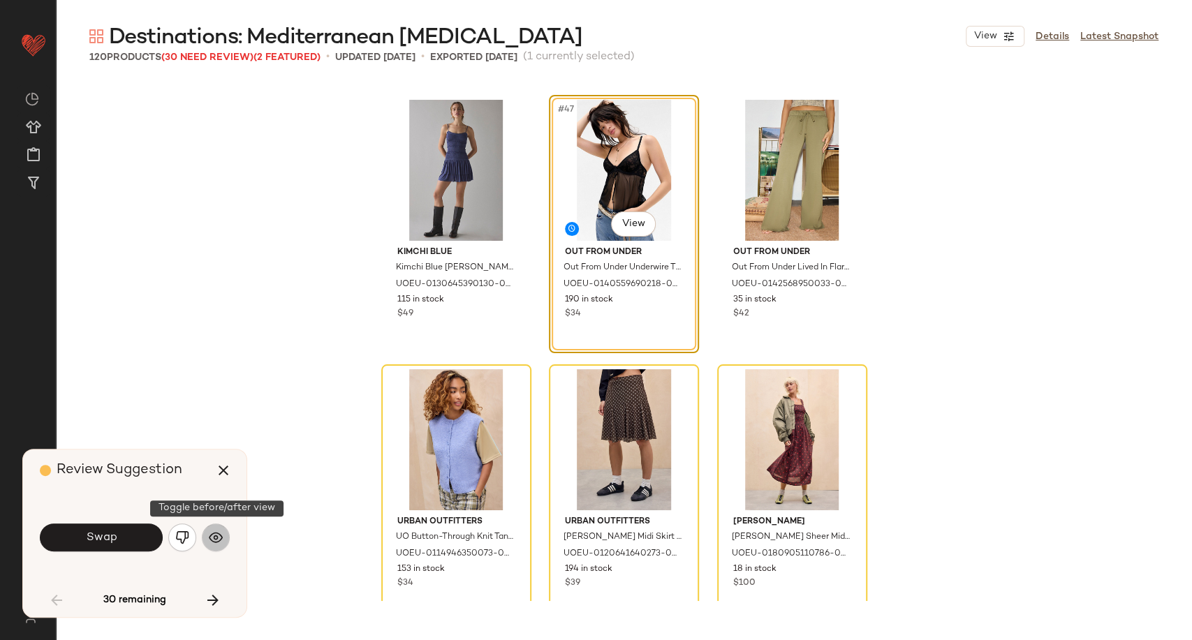
click at [220, 538] on img "button" at bounding box center [216, 538] width 14 height 14
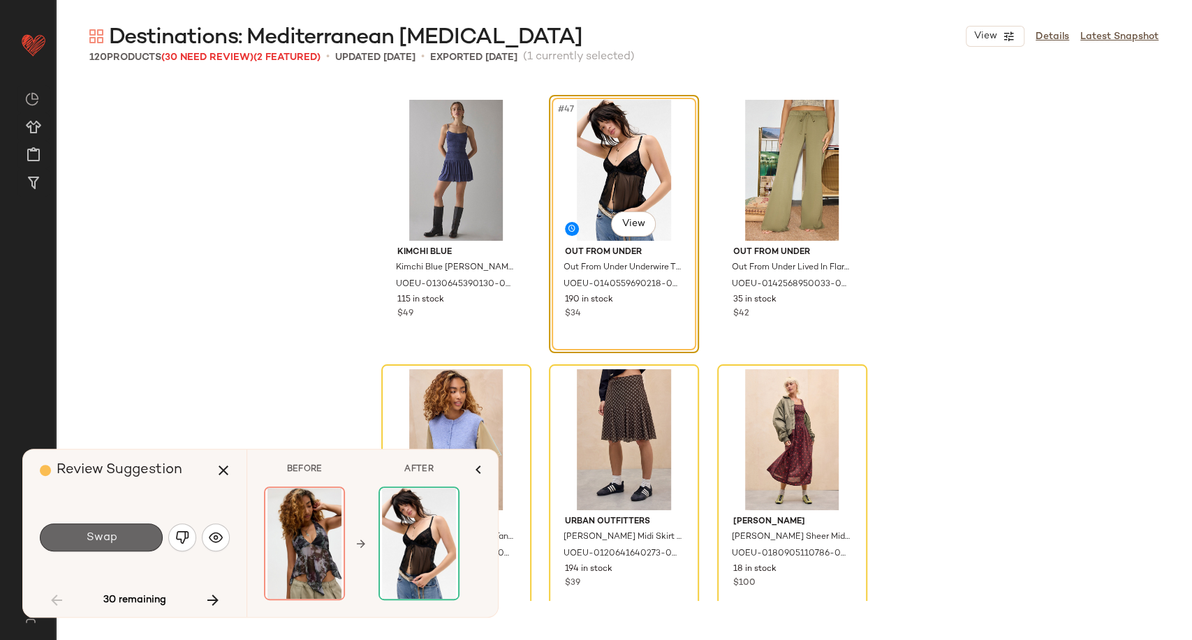
click at [128, 539] on button "Swap" at bounding box center [101, 538] width 123 height 28
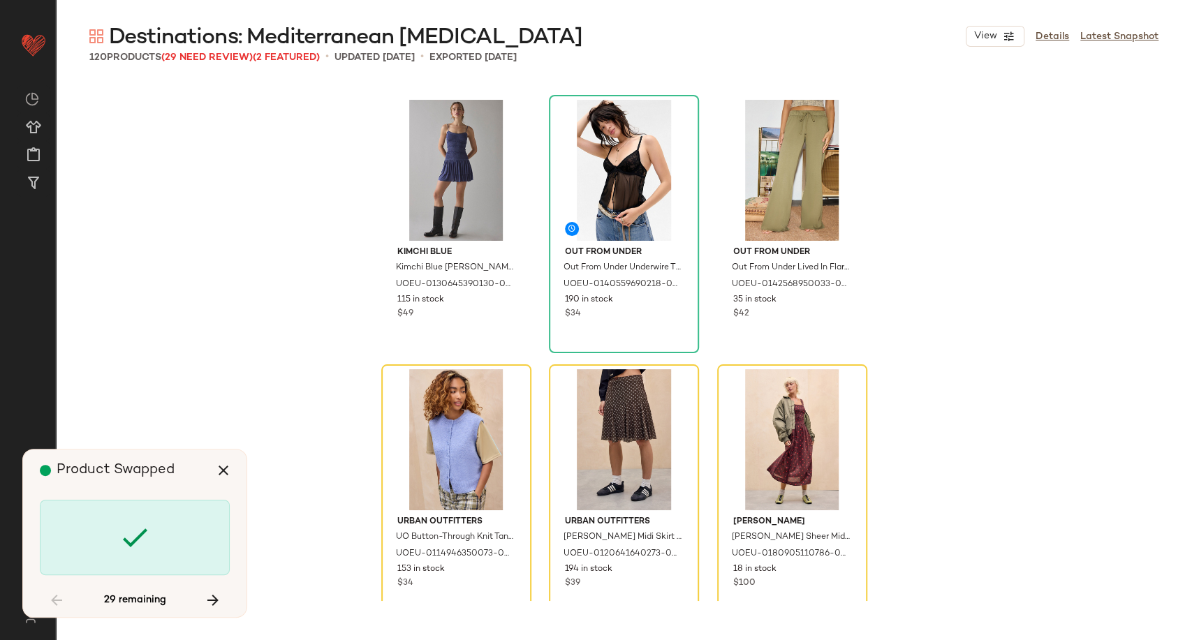
scroll to position [4313, 0]
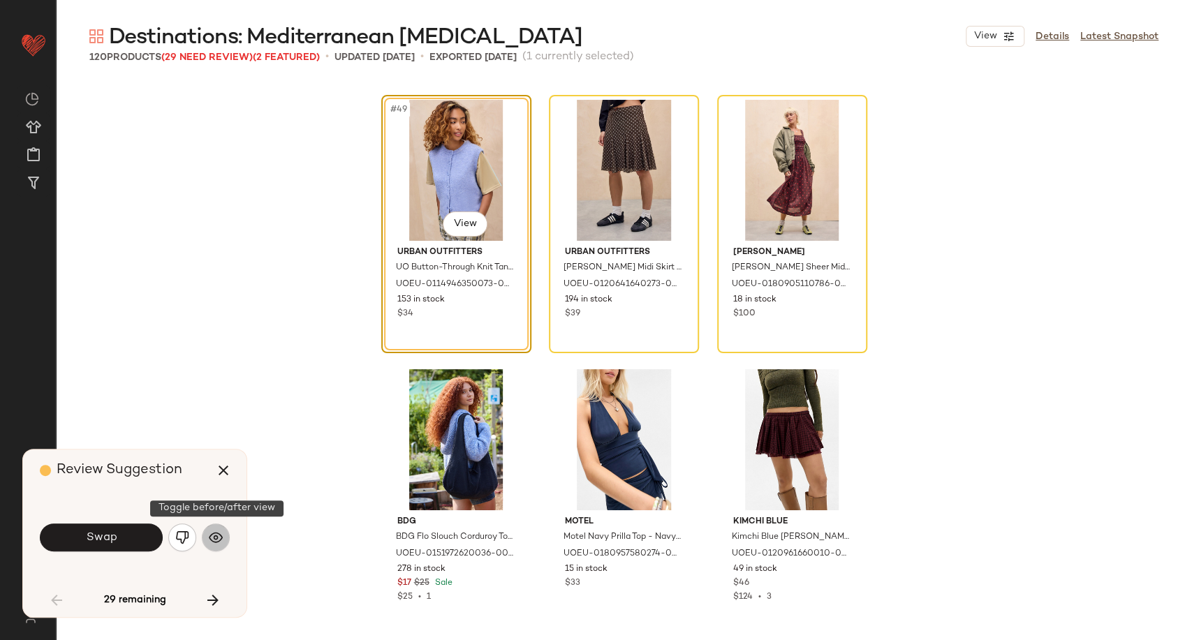
click at [212, 538] on img "button" at bounding box center [216, 538] width 14 height 14
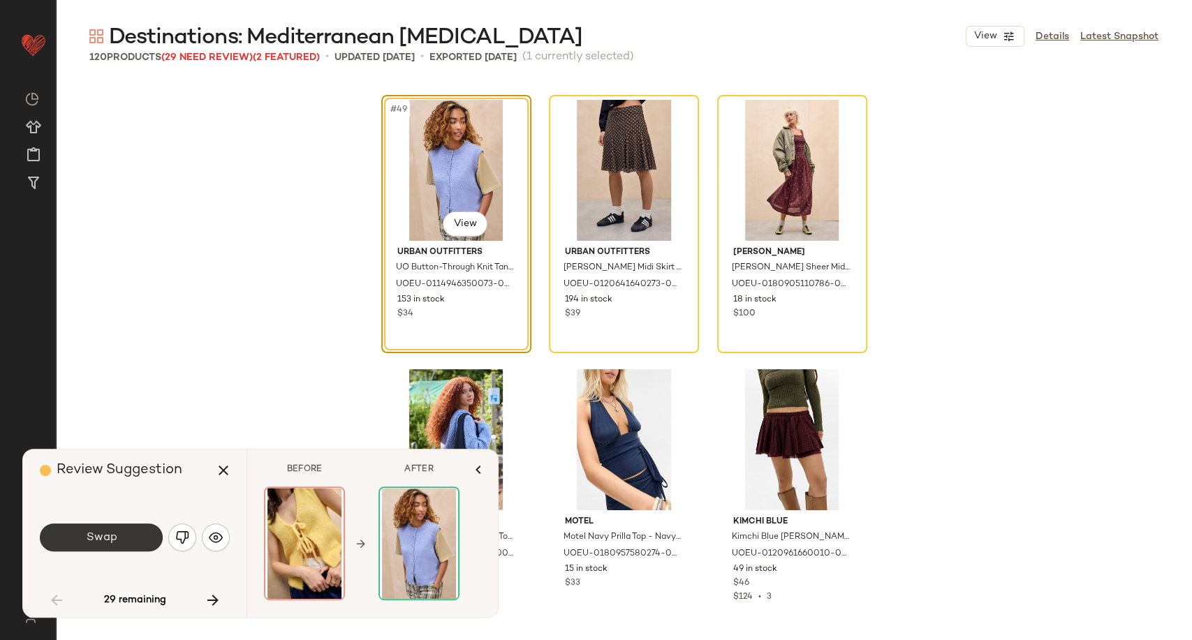
click at [138, 539] on button "Swap" at bounding box center [101, 538] width 123 height 28
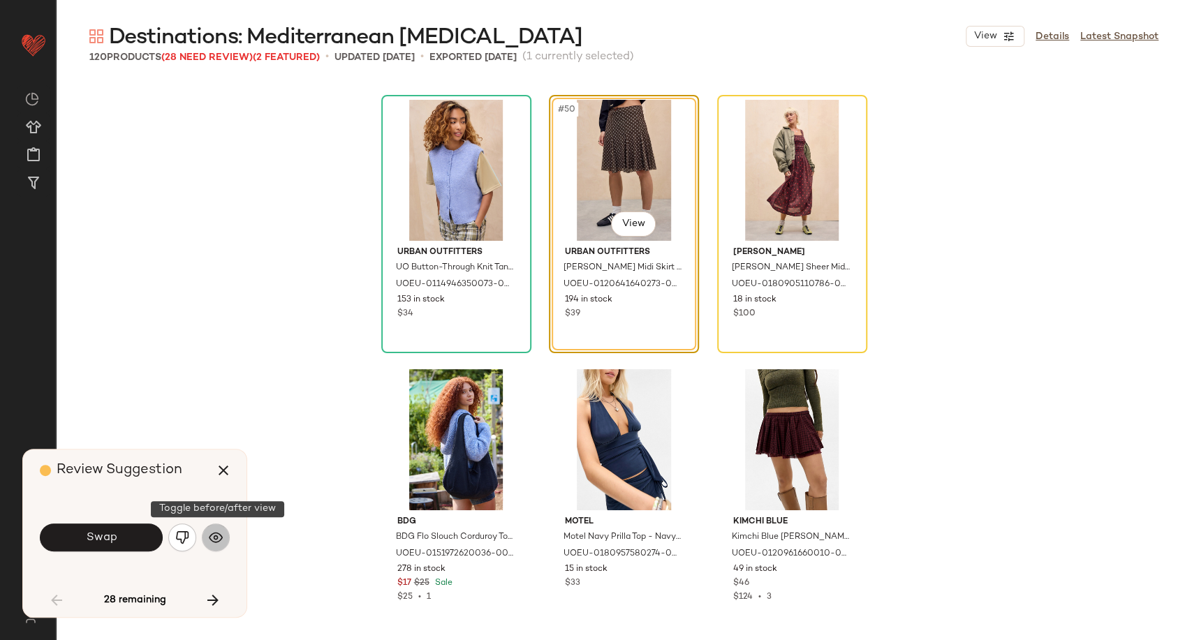
click at [212, 533] on img "button" at bounding box center [216, 538] width 14 height 14
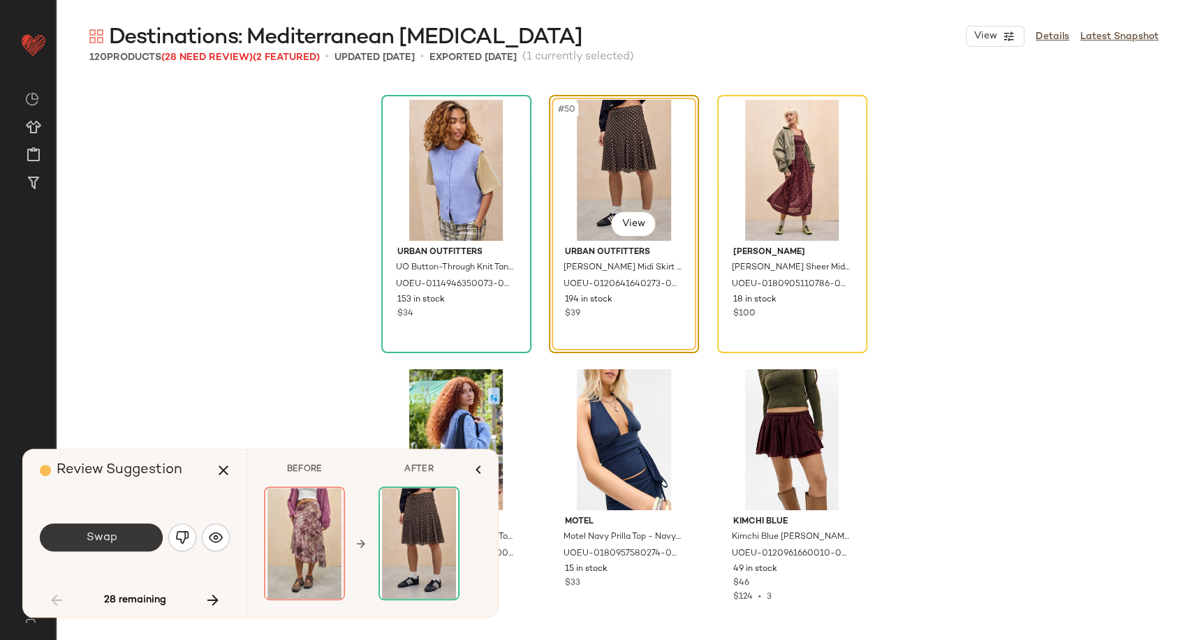
click at [121, 540] on button "Swap" at bounding box center [101, 538] width 123 height 28
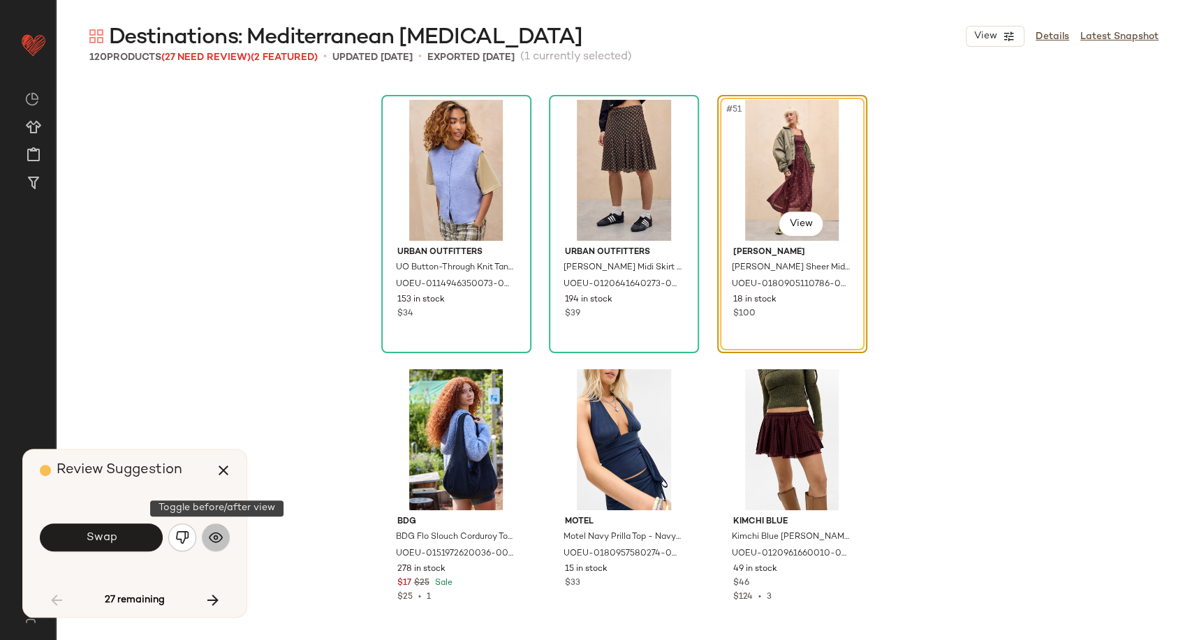
click at [224, 536] on button "button" at bounding box center [216, 538] width 28 height 28
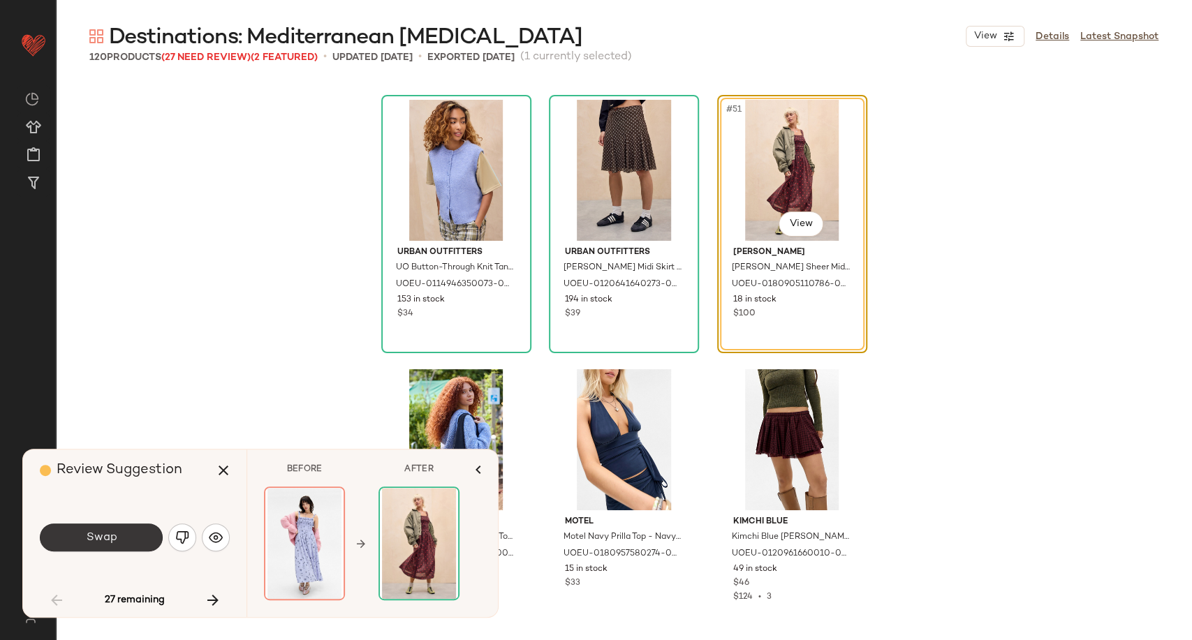
click at [135, 545] on button "Swap" at bounding box center [101, 538] width 123 height 28
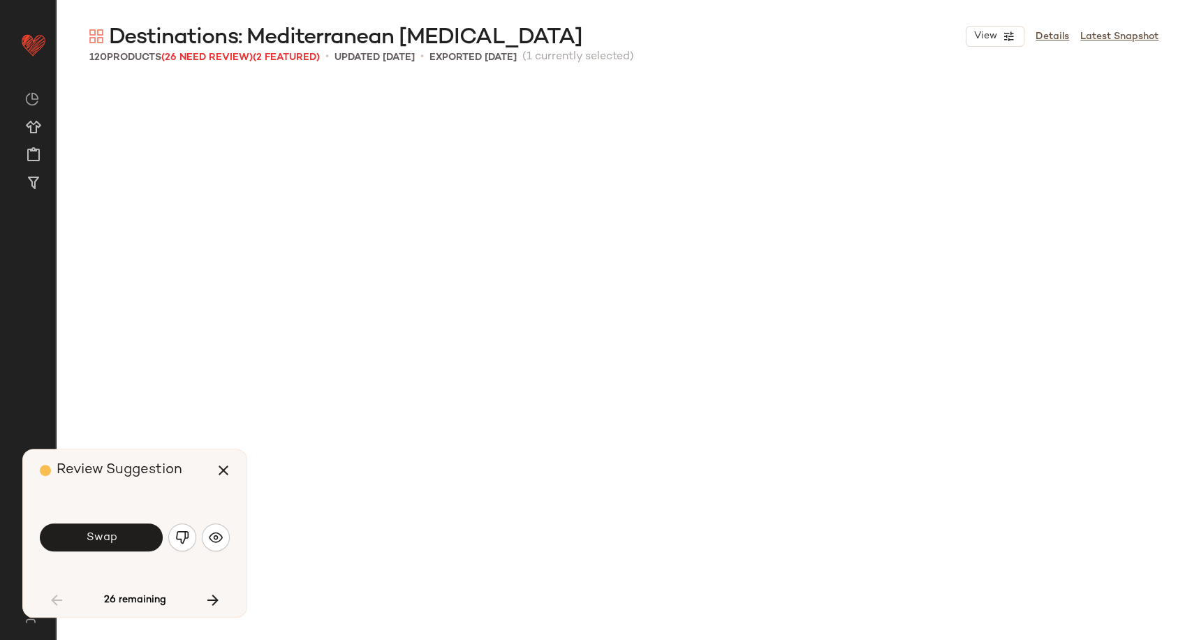
scroll to position [4852, 0]
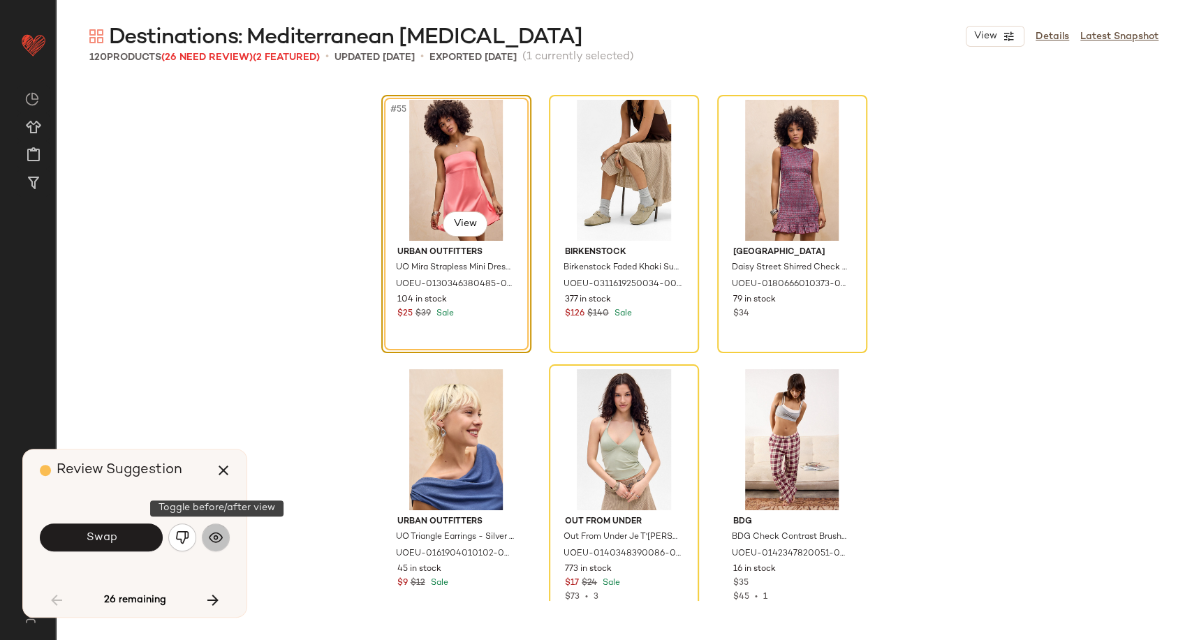
click at [223, 536] on button "button" at bounding box center [216, 538] width 28 height 28
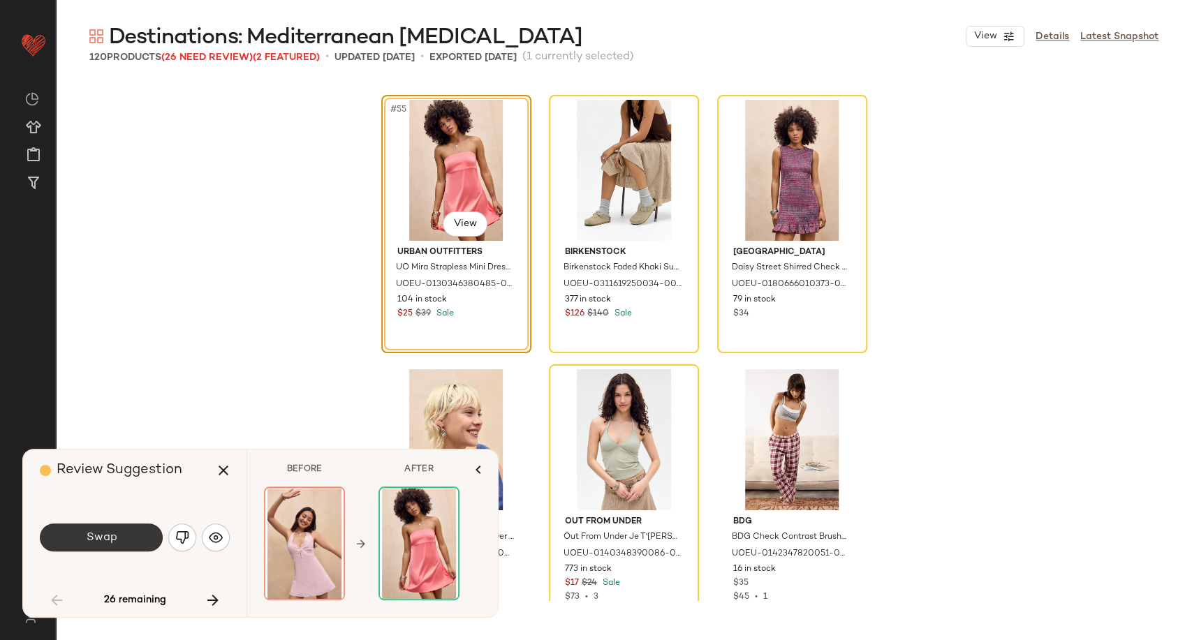
click at [140, 536] on button "Swap" at bounding box center [101, 538] width 123 height 28
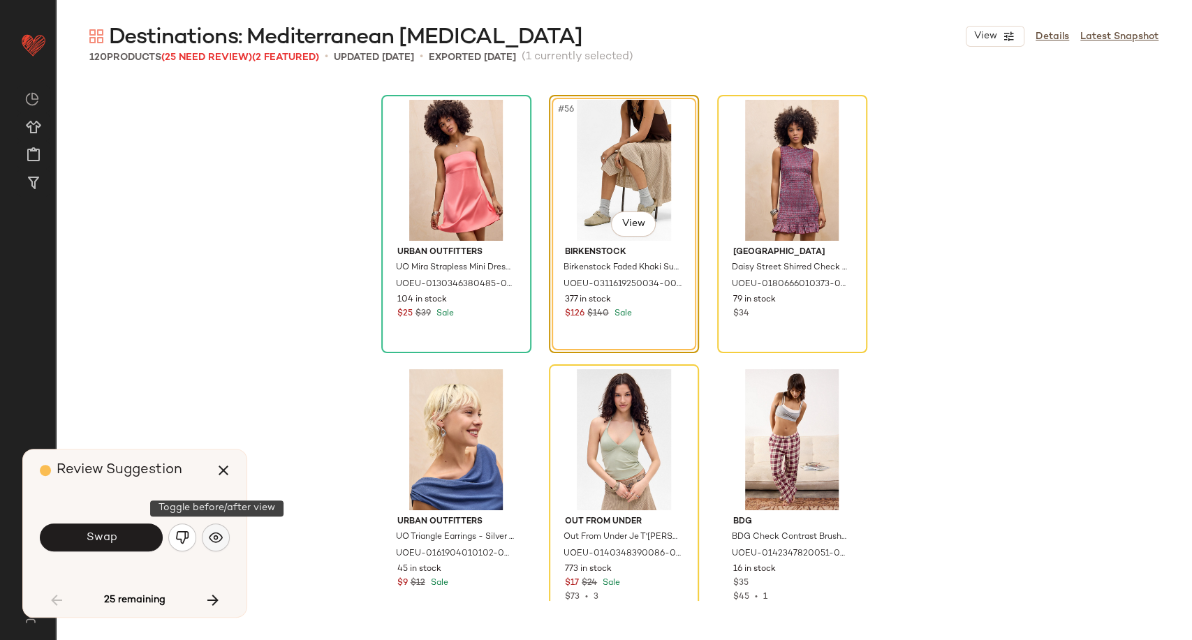
click at [209, 541] on img "button" at bounding box center [216, 538] width 14 height 14
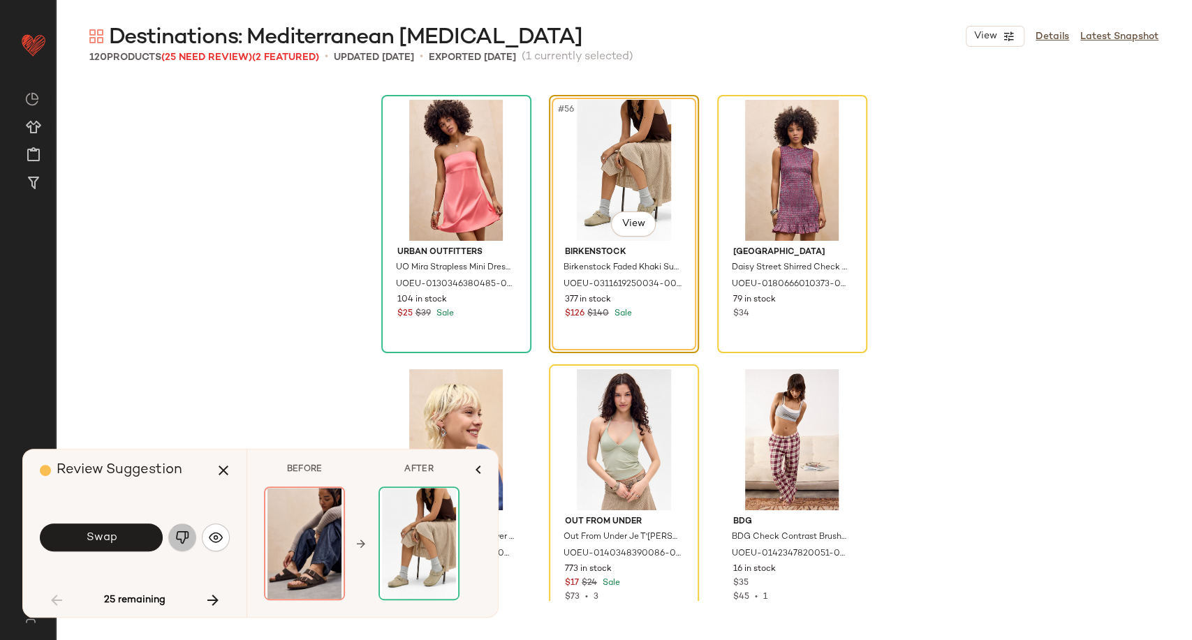
click at [183, 545] on button "button" at bounding box center [182, 538] width 28 height 28
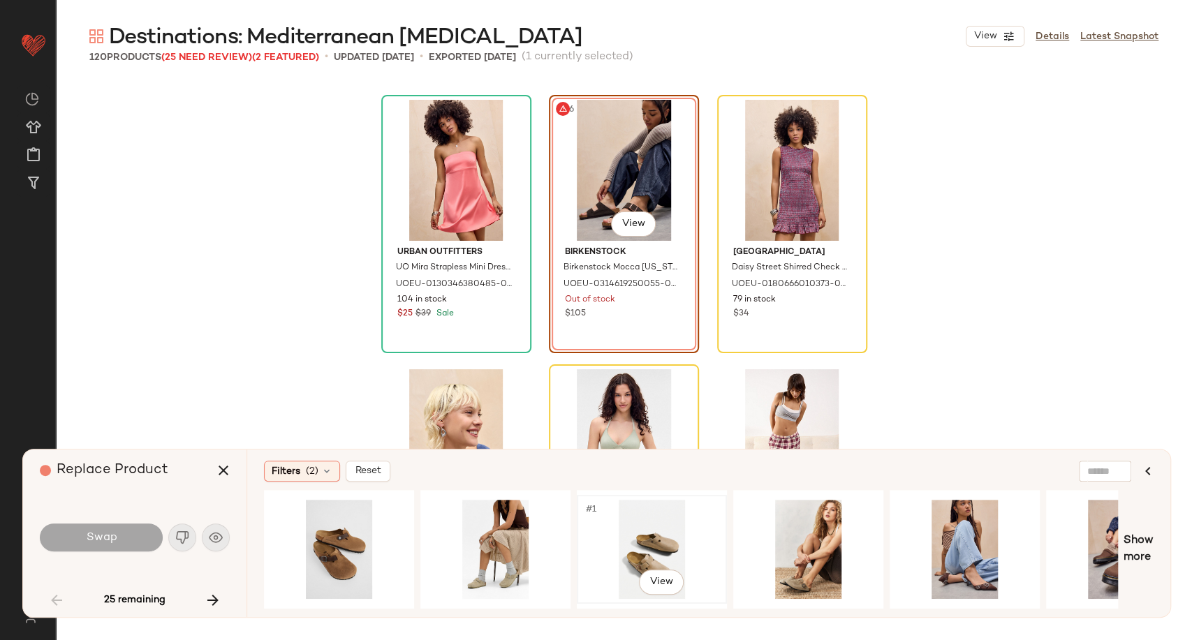
click at [676, 534] on div "#1 View" at bounding box center [652, 549] width 140 height 99
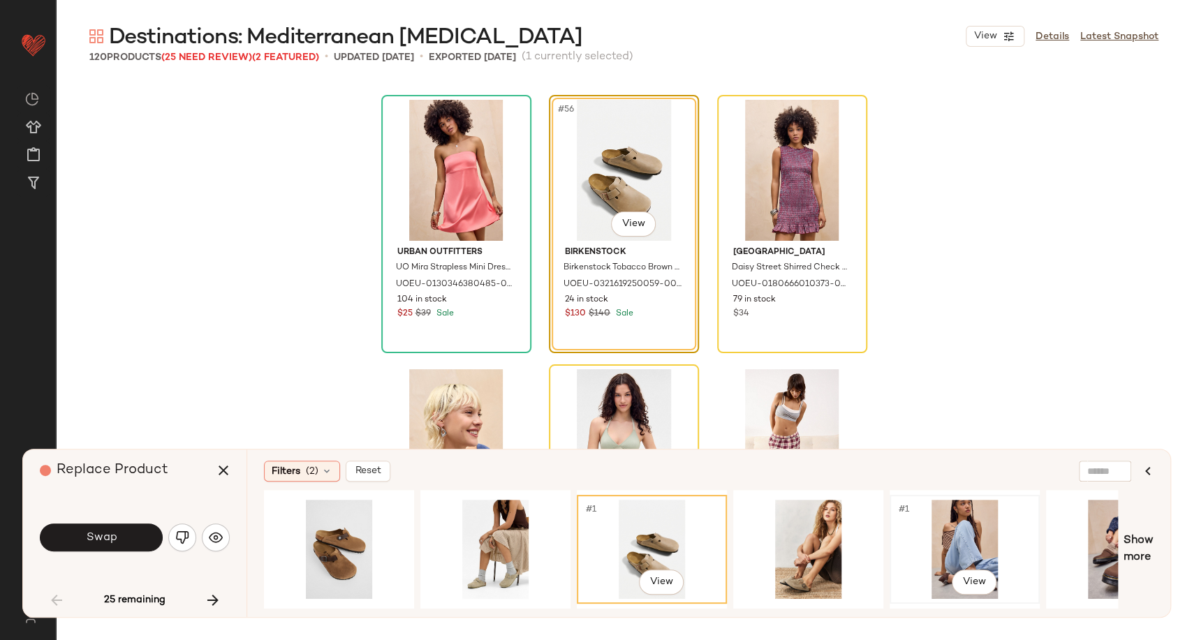
click at [952, 543] on div "#1 View" at bounding box center [965, 549] width 140 height 99
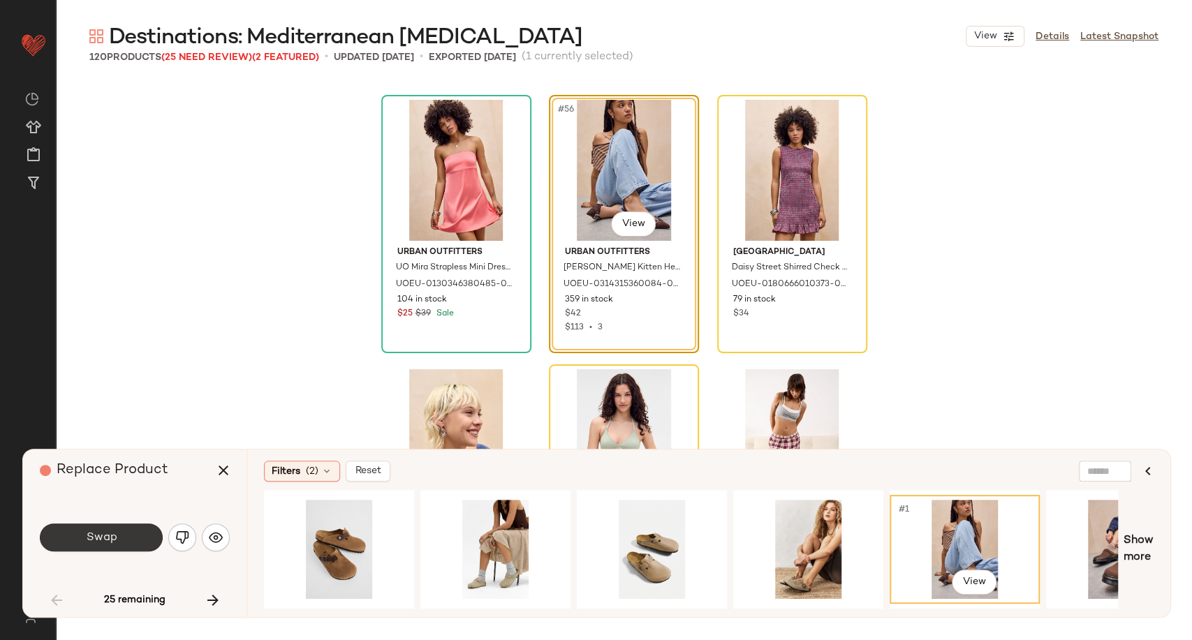
click at [132, 535] on button "Swap" at bounding box center [101, 538] width 123 height 28
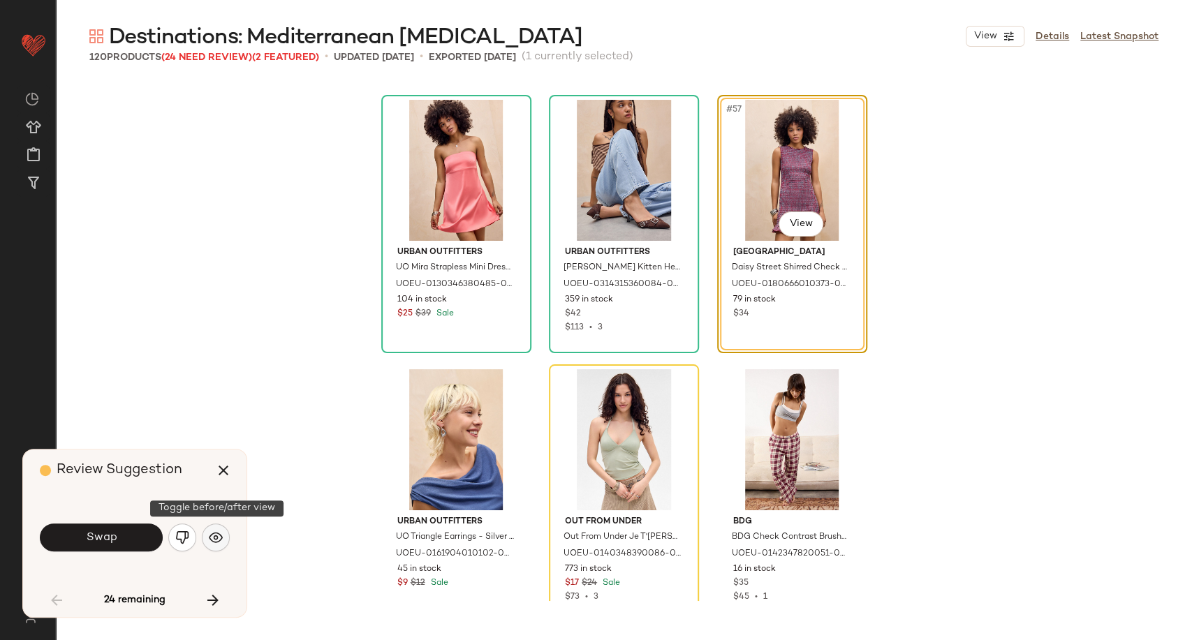
click at [226, 529] on button "button" at bounding box center [216, 538] width 28 height 28
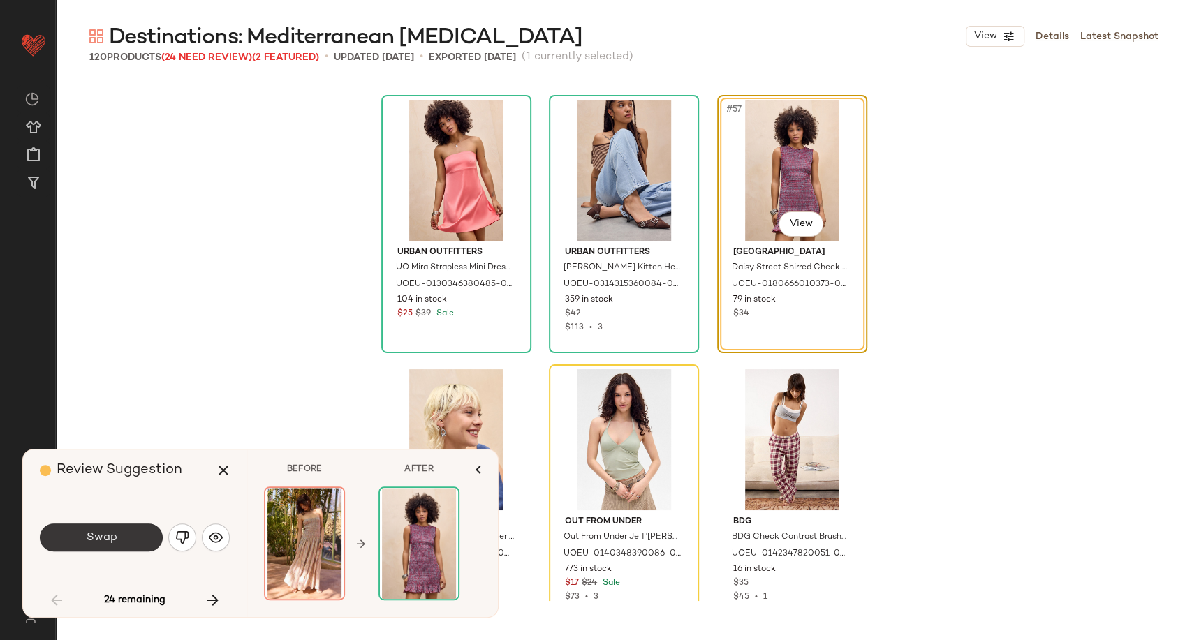
click at [120, 543] on button "Swap" at bounding box center [101, 538] width 123 height 28
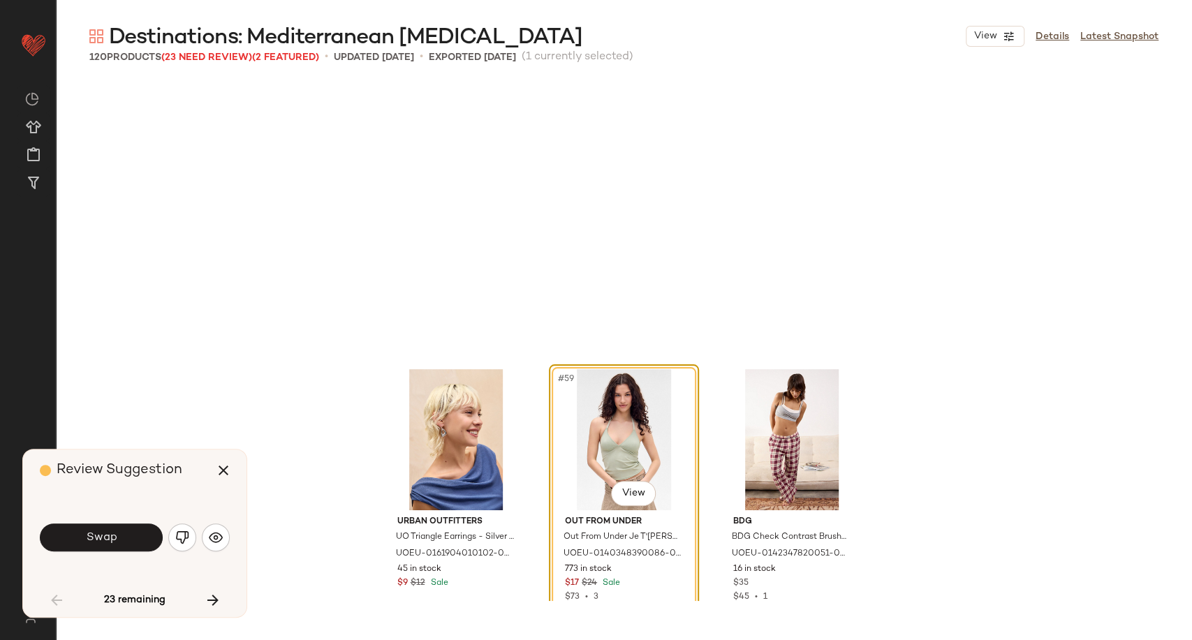
scroll to position [5122, 0]
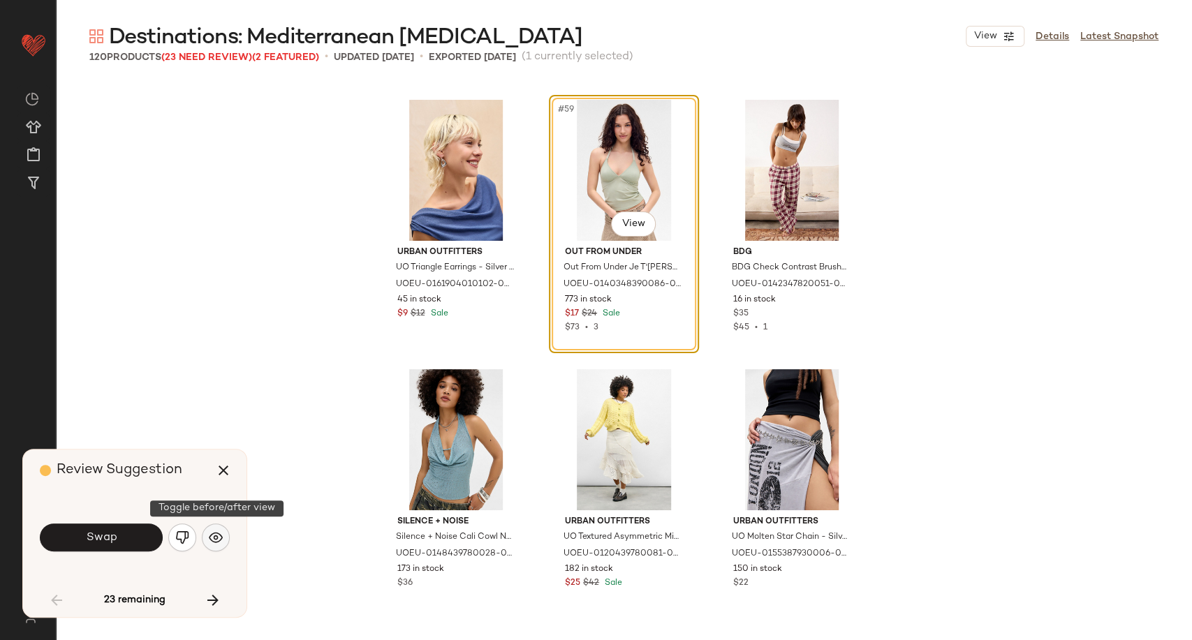
click at [215, 534] on img "button" at bounding box center [216, 538] width 14 height 14
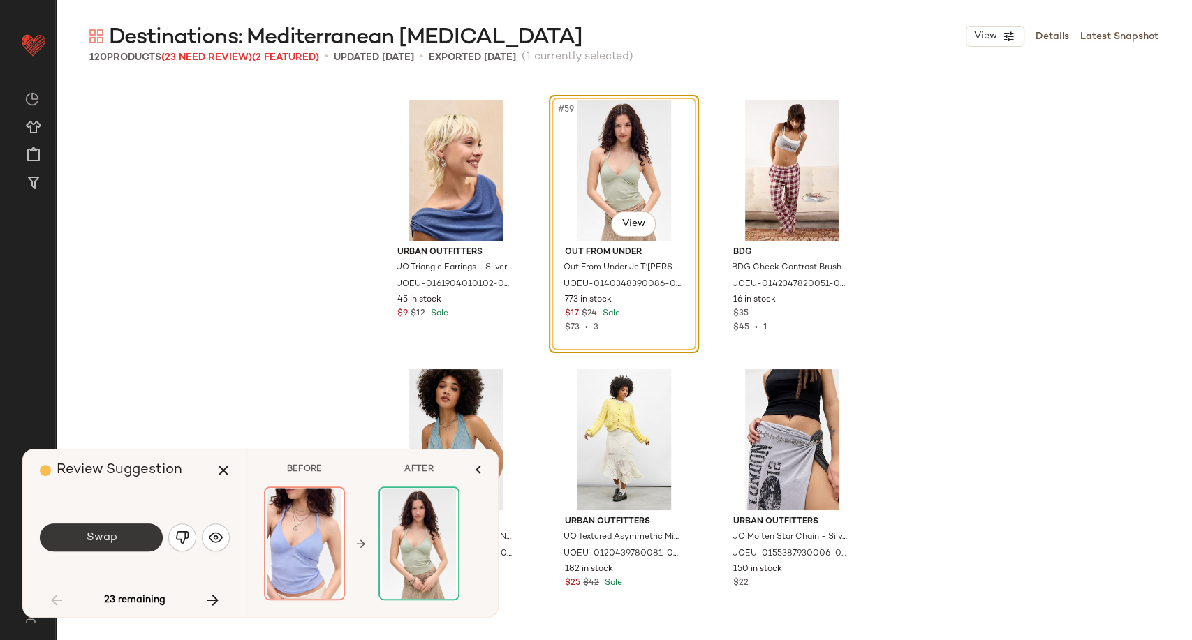
click at [140, 541] on button "Swap" at bounding box center [101, 538] width 123 height 28
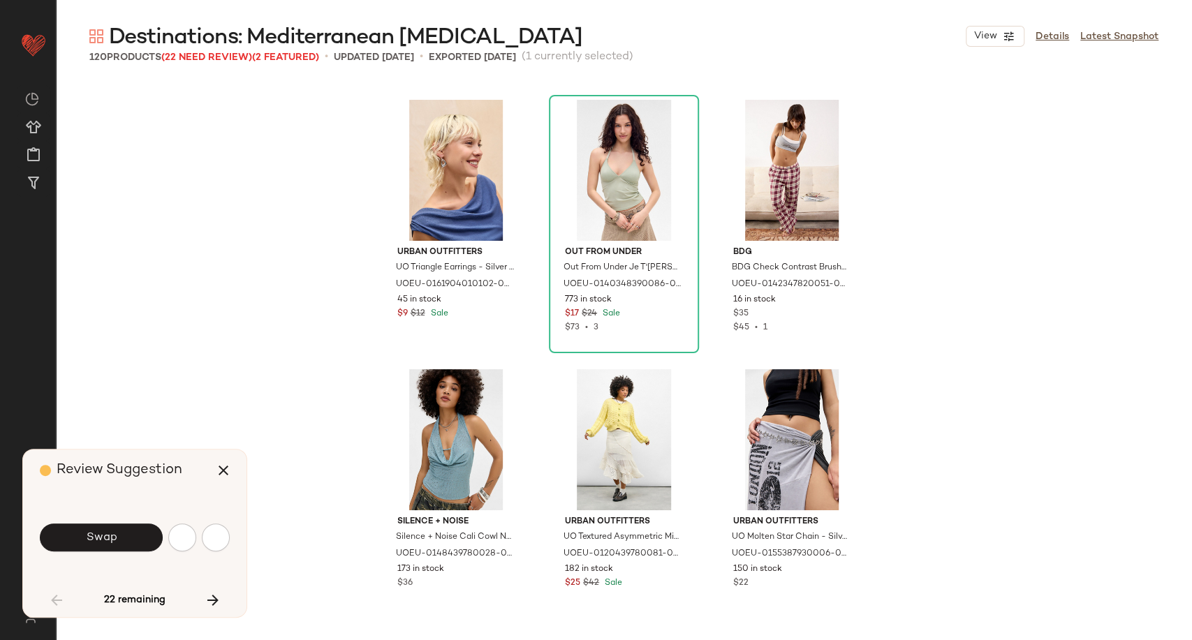
scroll to position [5930, 0]
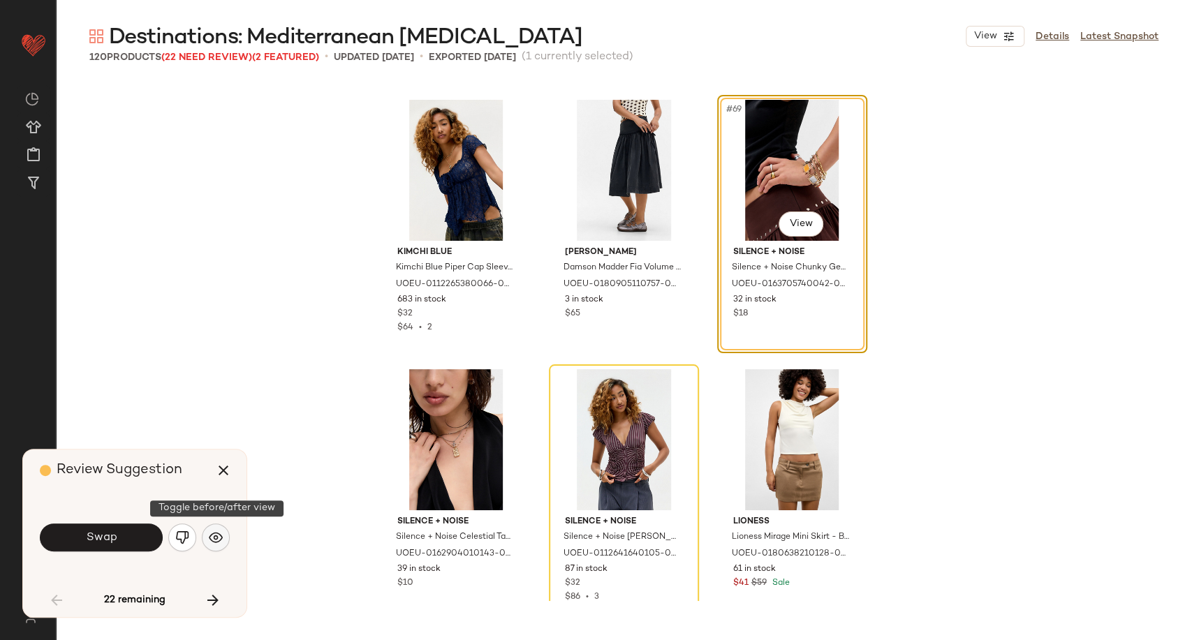
click at [216, 544] on img "button" at bounding box center [216, 538] width 14 height 14
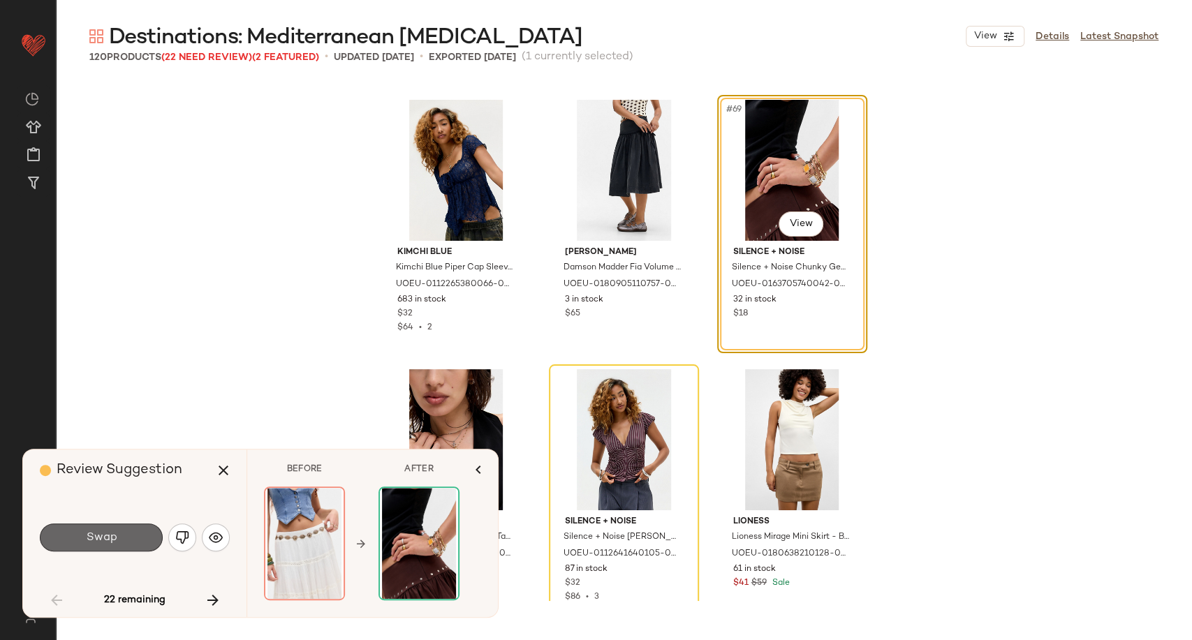
click at [122, 536] on button "Swap" at bounding box center [101, 538] width 123 height 28
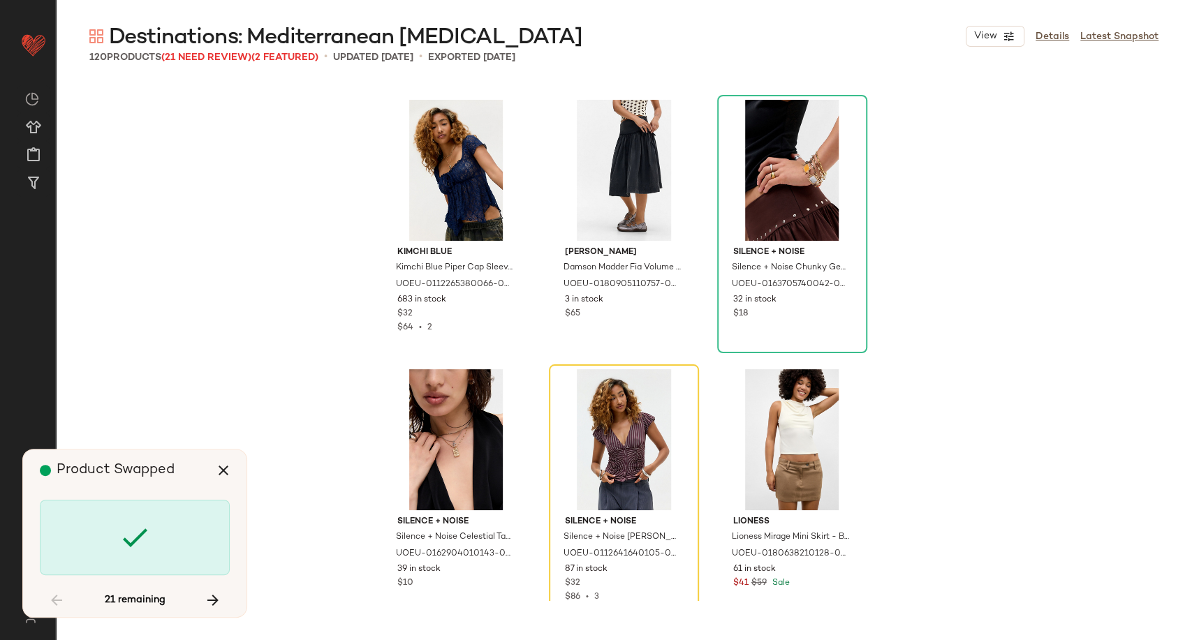
scroll to position [6200, 0]
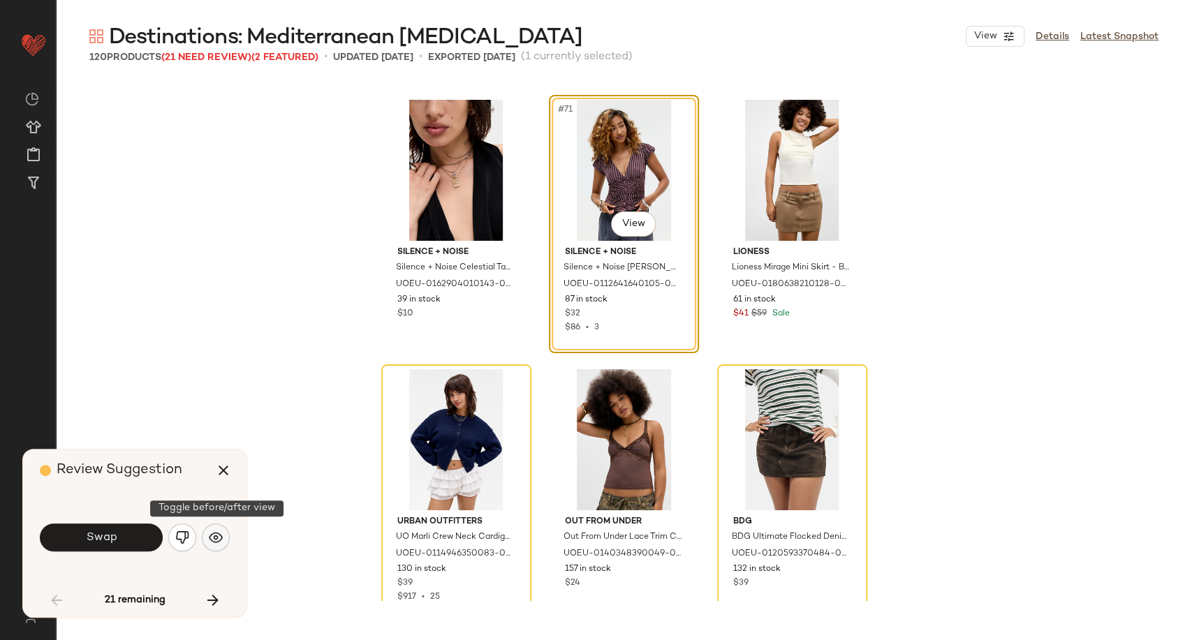
click at [212, 538] on img "button" at bounding box center [216, 538] width 14 height 14
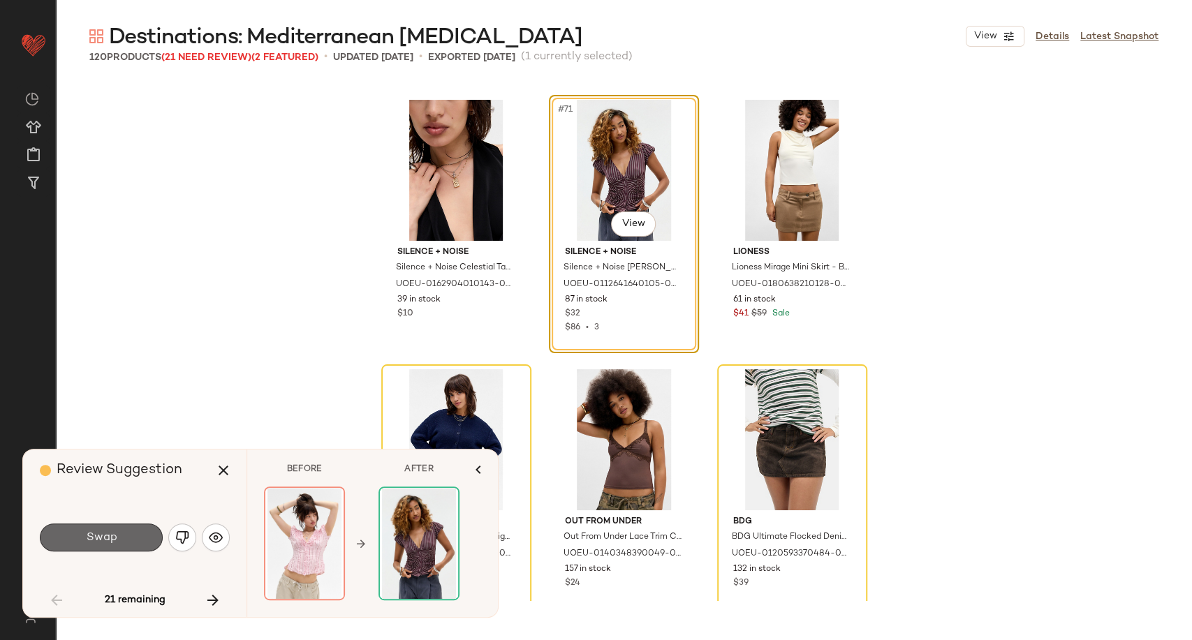
click at [133, 533] on button "Swap" at bounding box center [101, 538] width 123 height 28
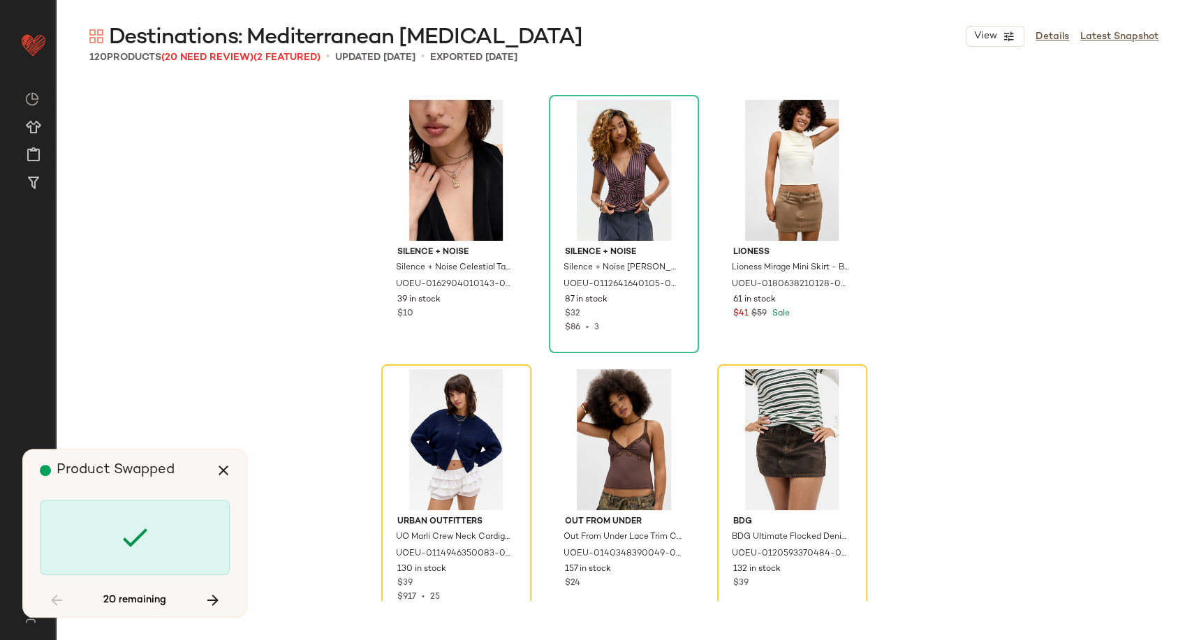
scroll to position [6469, 0]
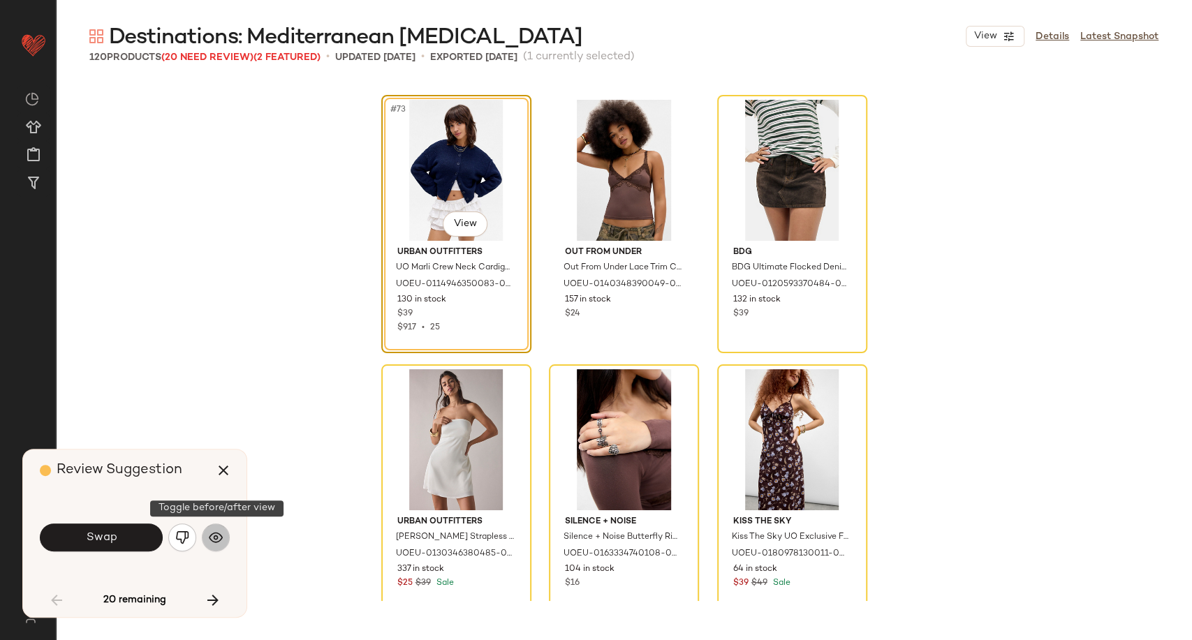
click at [219, 543] on img "button" at bounding box center [216, 538] width 14 height 14
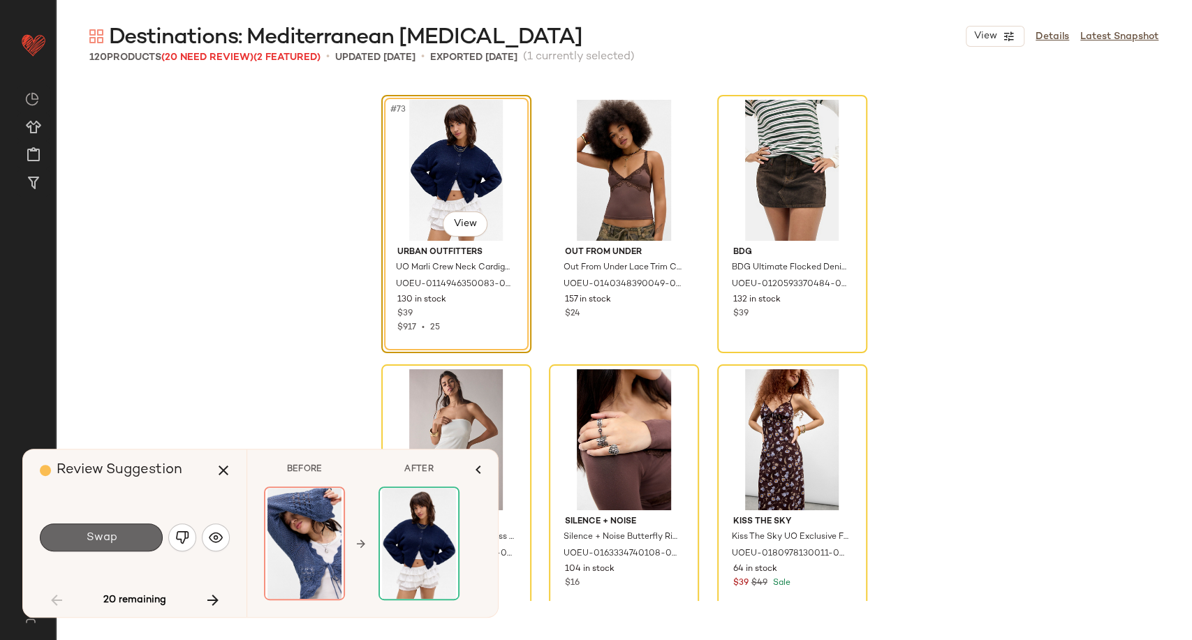
click at [125, 540] on button "Swap" at bounding box center [101, 538] width 123 height 28
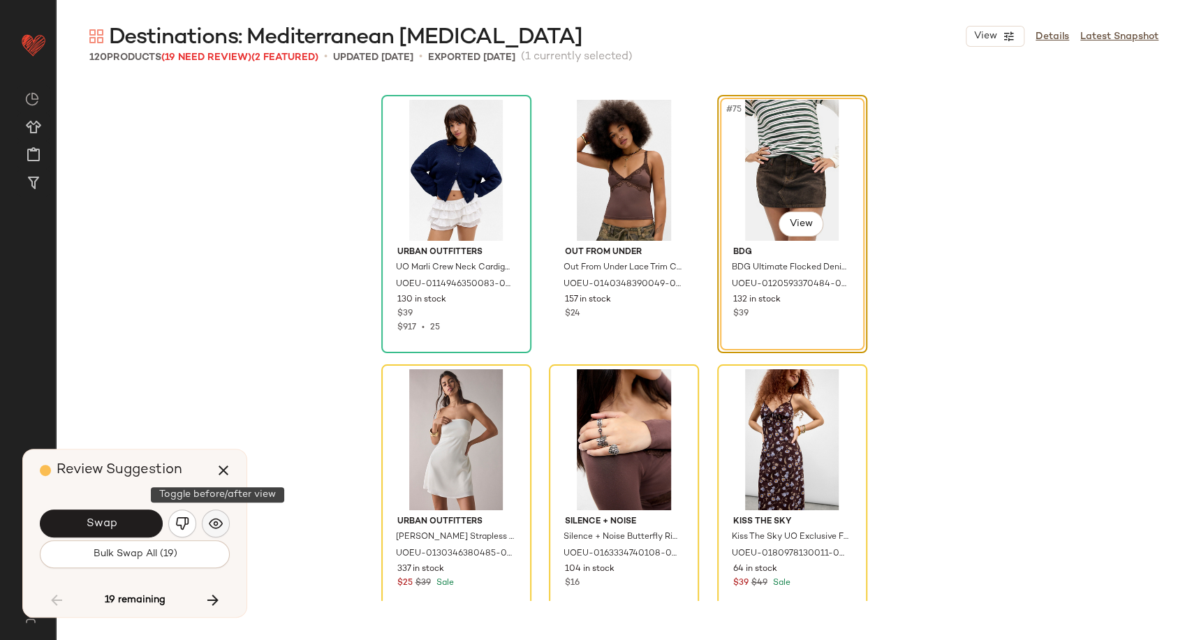
click at [222, 529] on img "button" at bounding box center [216, 524] width 14 height 14
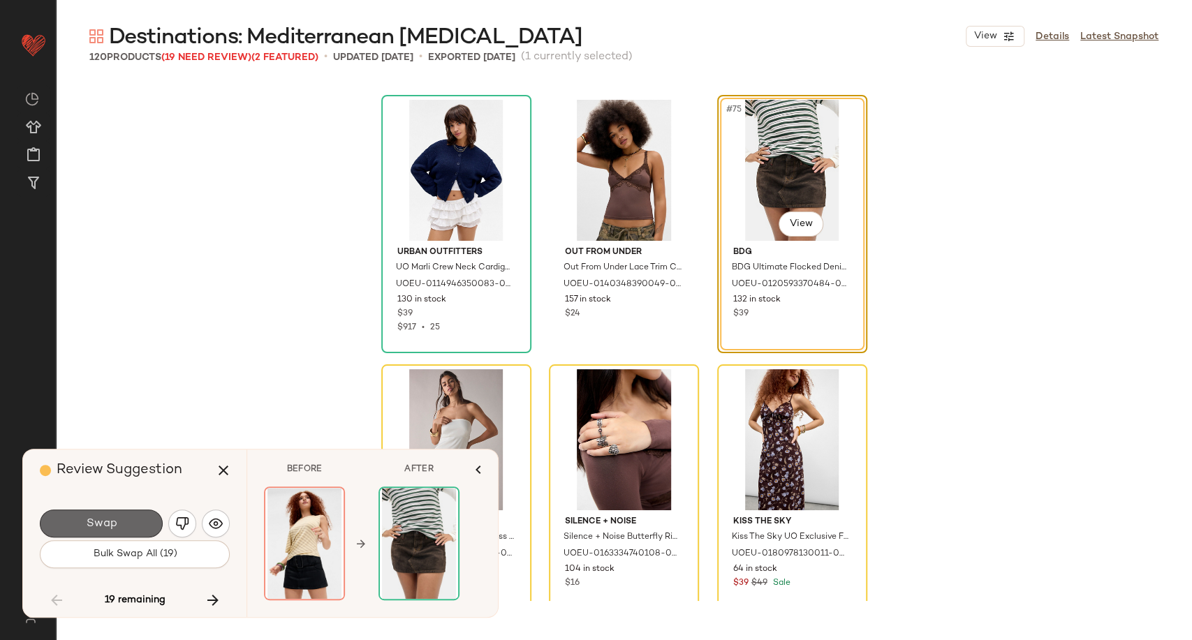
click at [128, 532] on button "Swap" at bounding box center [101, 524] width 123 height 28
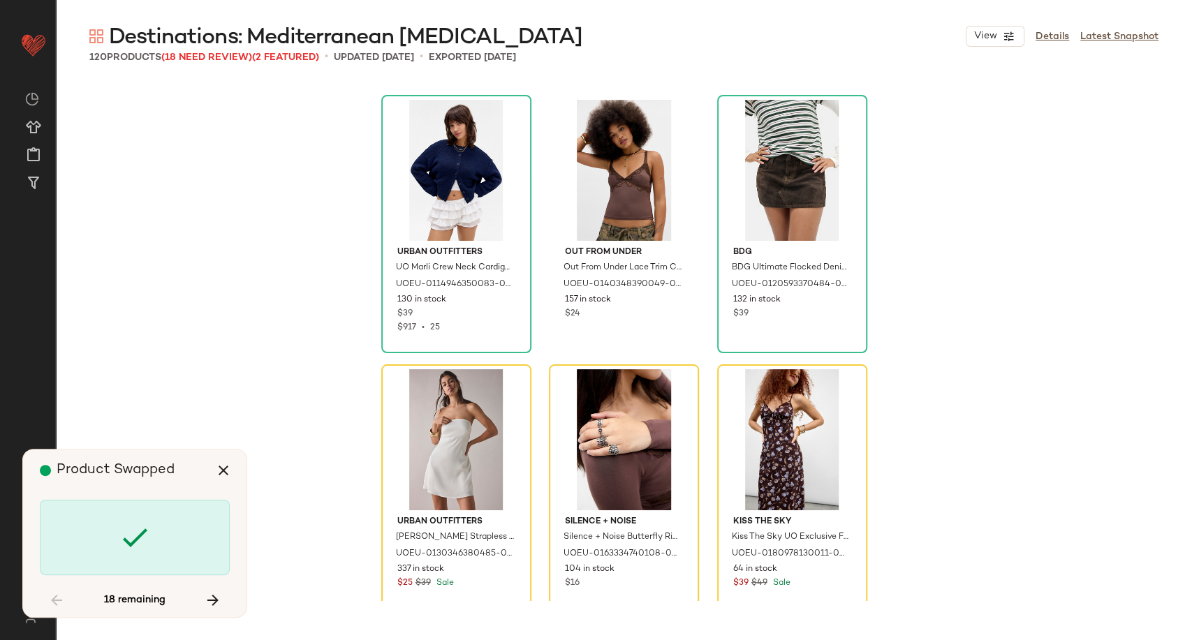
scroll to position [6738, 0]
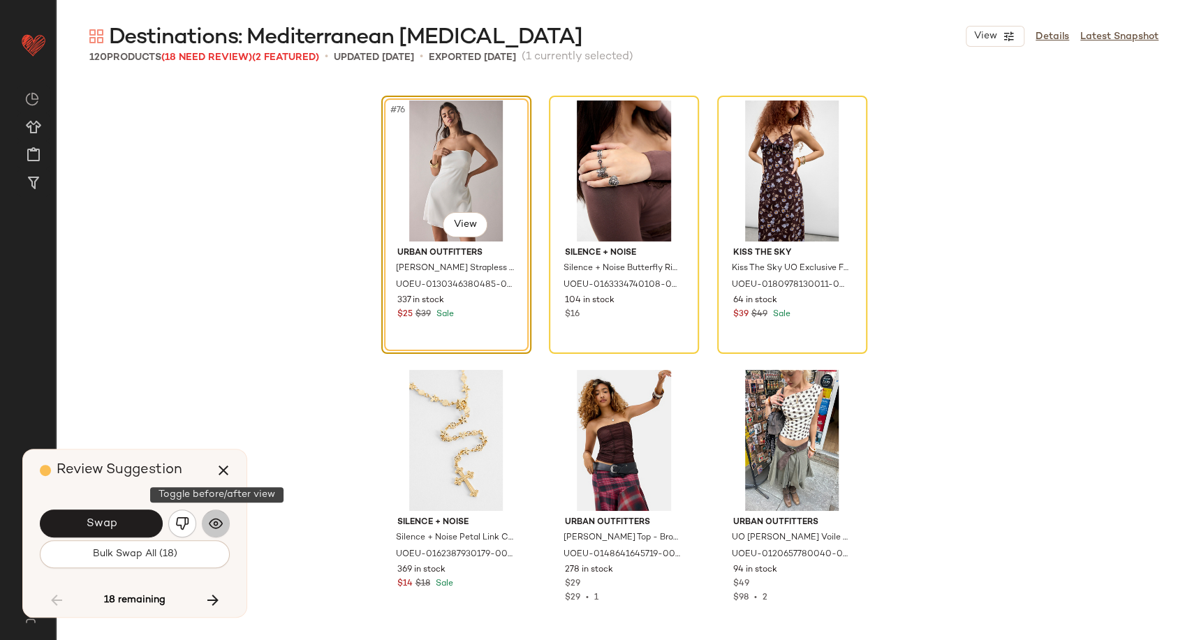
click at [224, 528] on button "button" at bounding box center [216, 524] width 28 height 28
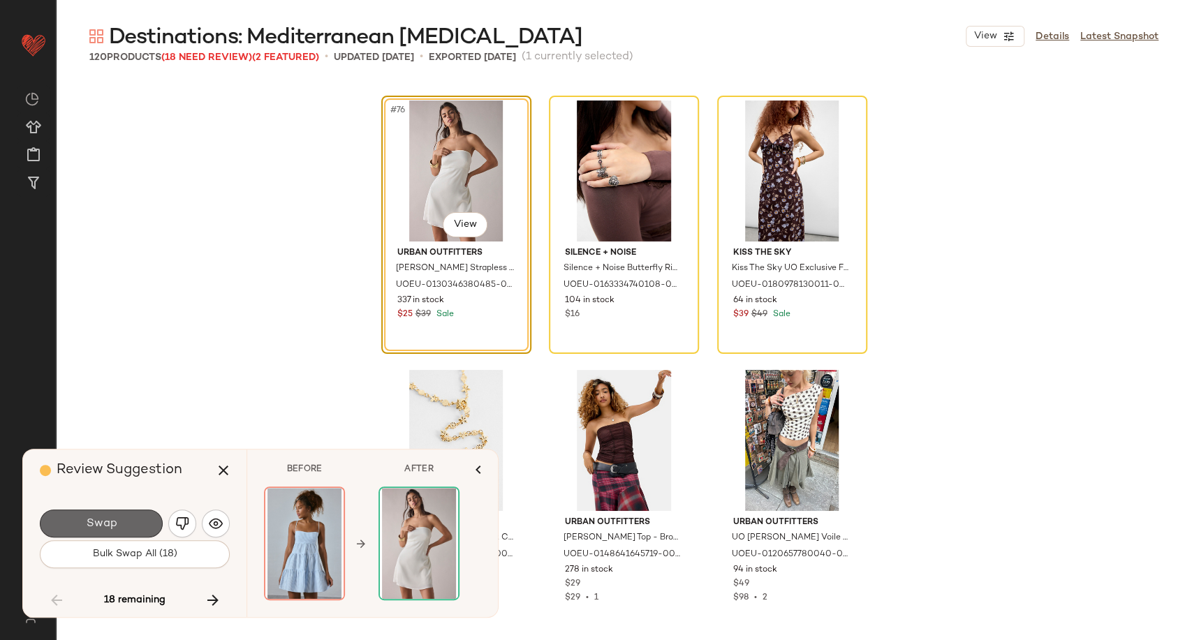
click at [101, 524] on span "Swap" at bounding box center [100, 523] width 31 height 13
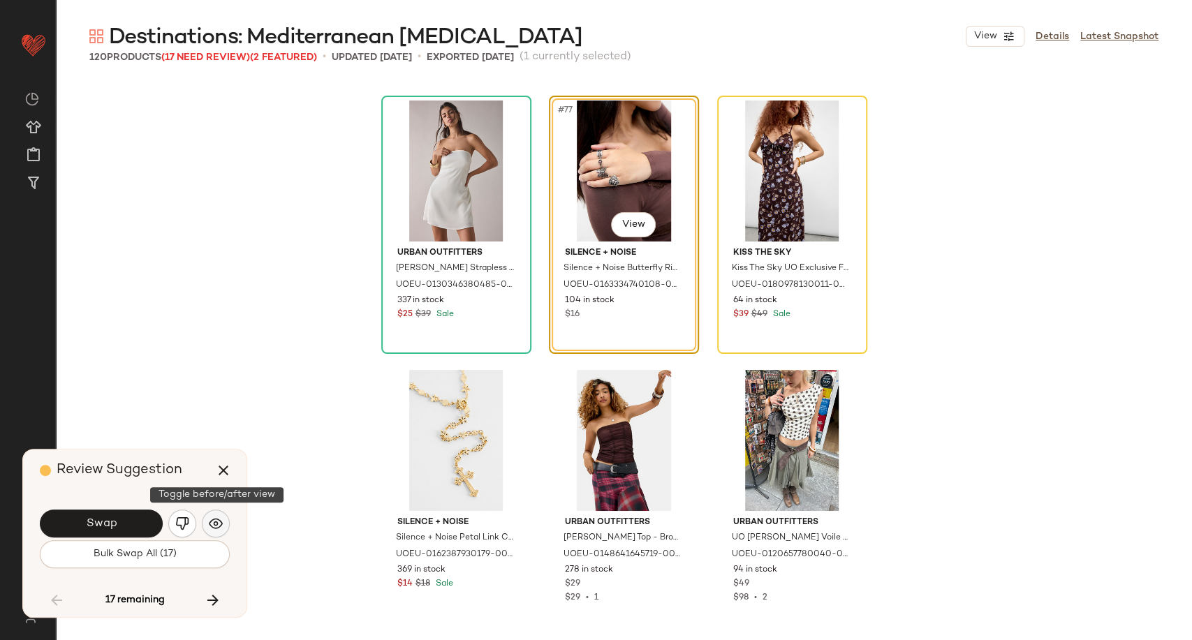
click at [215, 523] on img "button" at bounding box center [216, 524] width 14 height 14
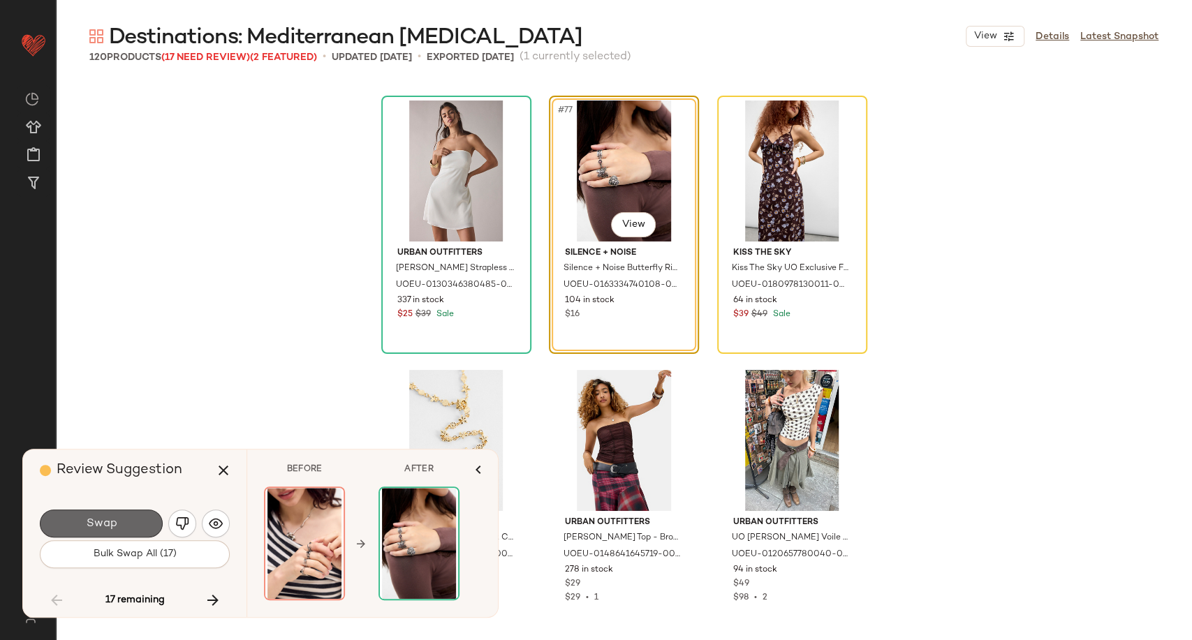
click at [84, 533] on button "Swap" at bounding box center [101, 524] width 123 height 28
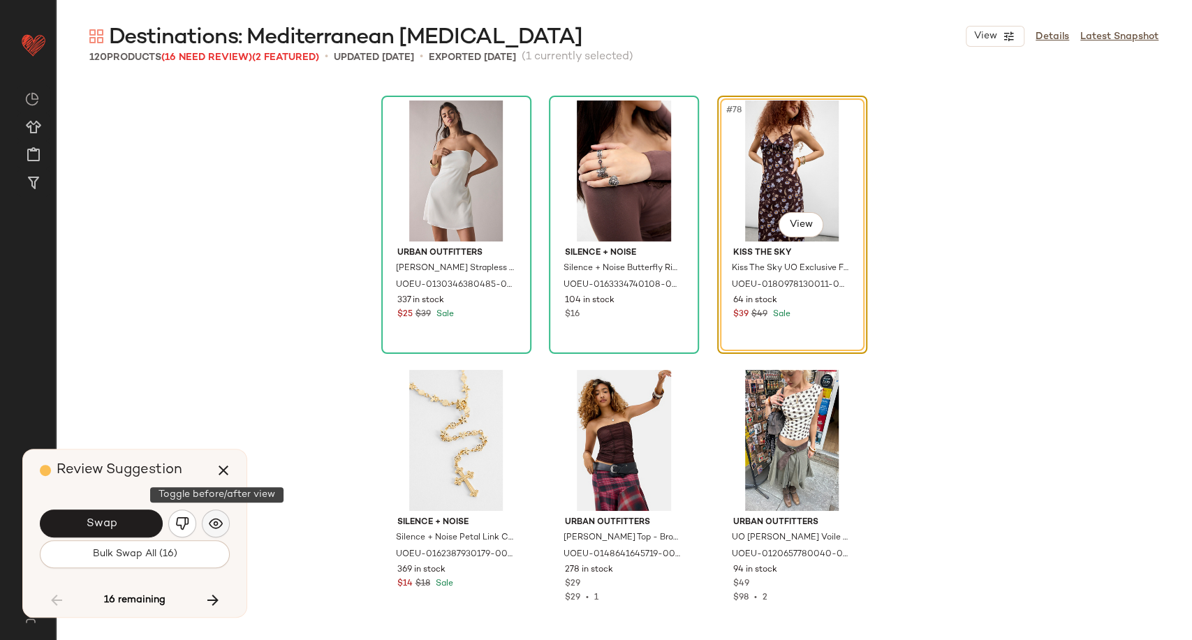
click at [220, 531] on button "button" at bounding box center [216, 524] width 28 height 28
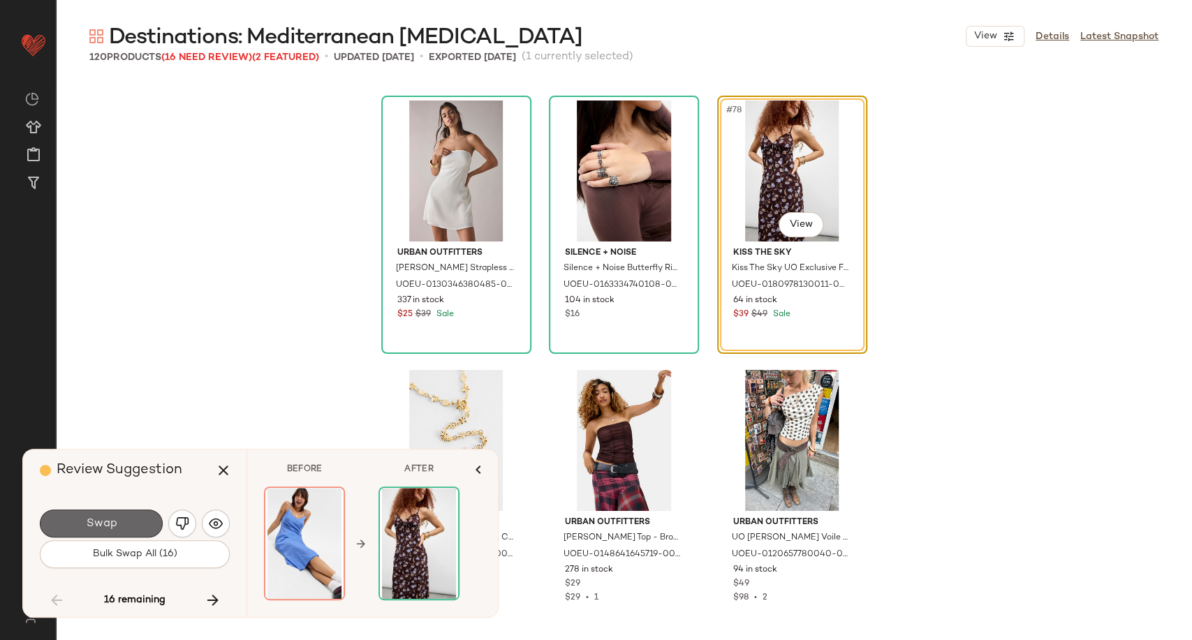
click at [98, 524] on span "Swap" at bounding box center [100, 523] width 31 height 13
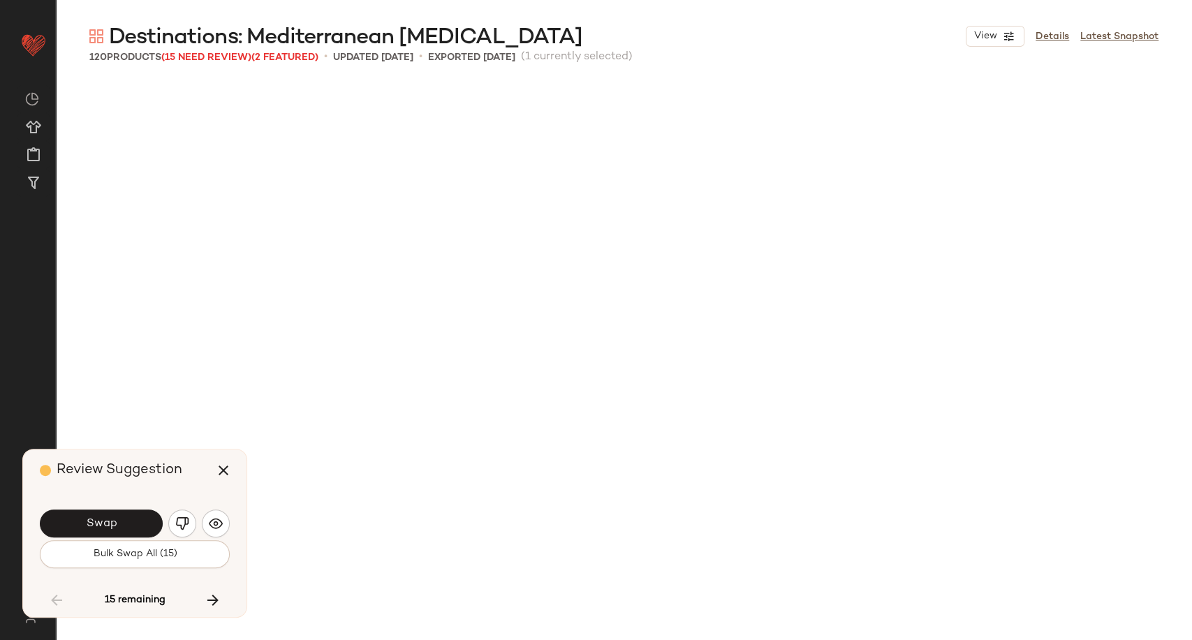
scroll to position [7278, 0]
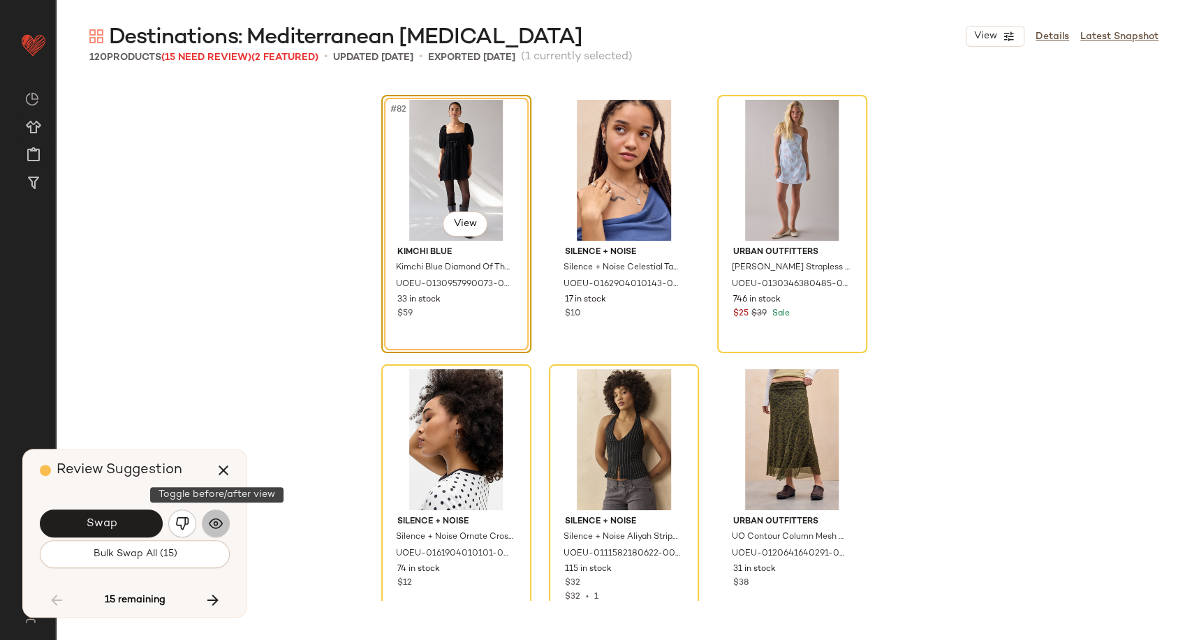
click at [222, 527] on img "button" at bounding box center [216, 524] width 14 height 14
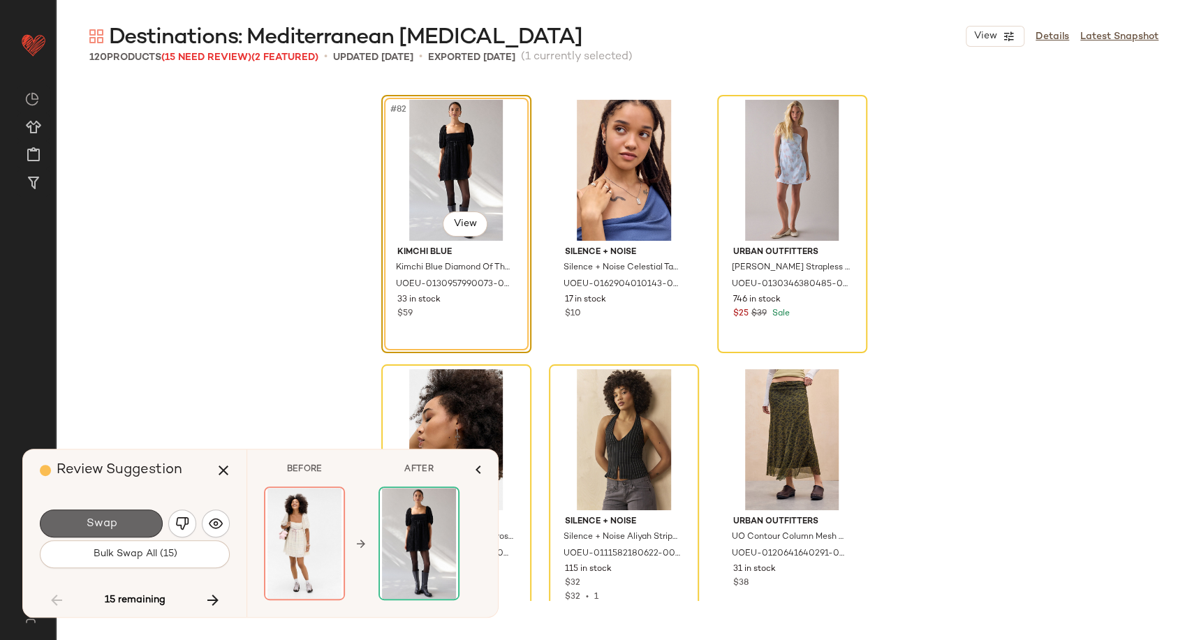
click at [125, 515] on button "Swap" at bounding box center [101, 524] width 123 height 28
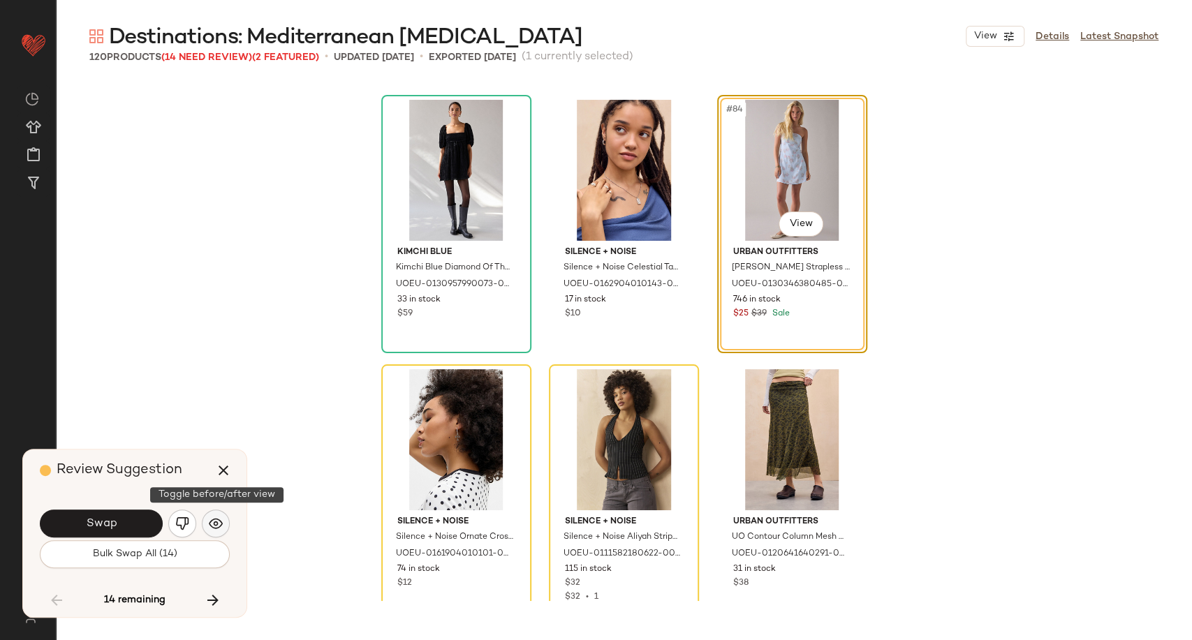
click at [225, 524] on button "button" at bounding box center [216, 524] width 28 height 28
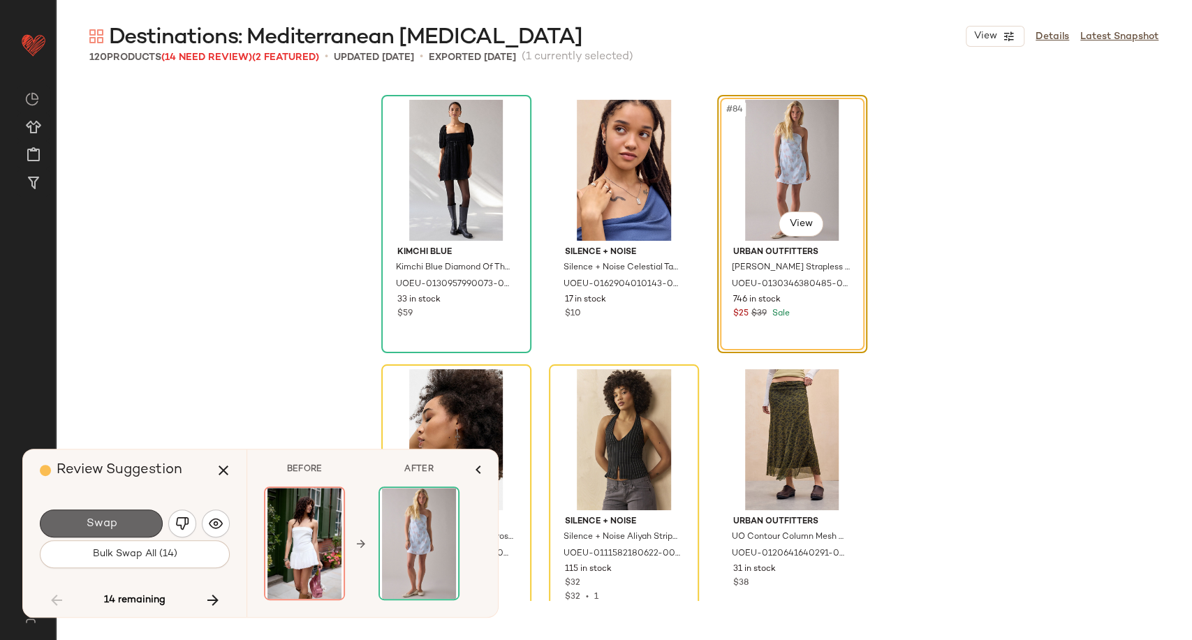
click at [128, 528] on button "Swap" at bounding box center [101, 524] width 123 height 28
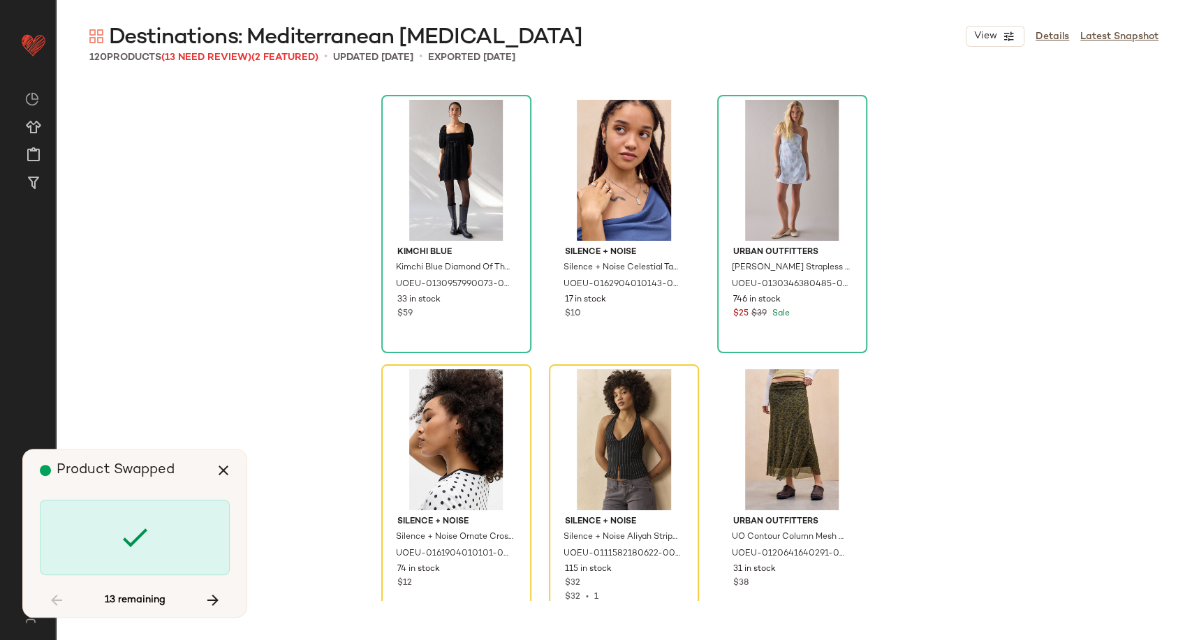
scroll to position [7548, 0]
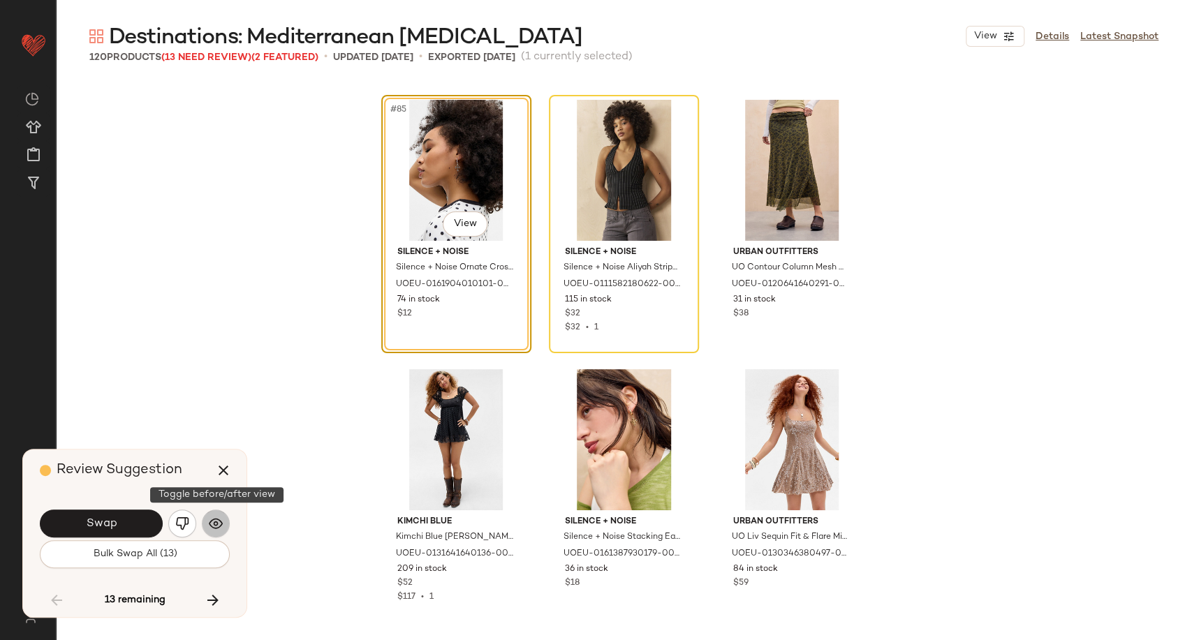
click at [219, 527] on img "button" at bounding box center [216, 524] width 14 height 14
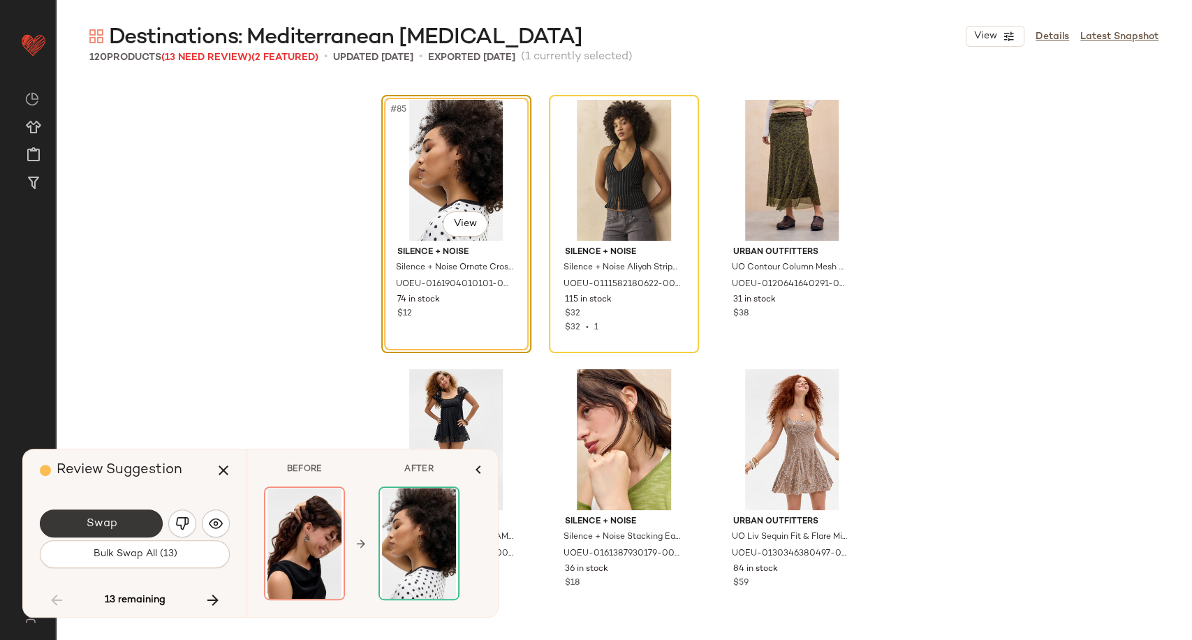
click at [162, 525] on button "Swap" at bounding box center [101, 524] width 123 height 28
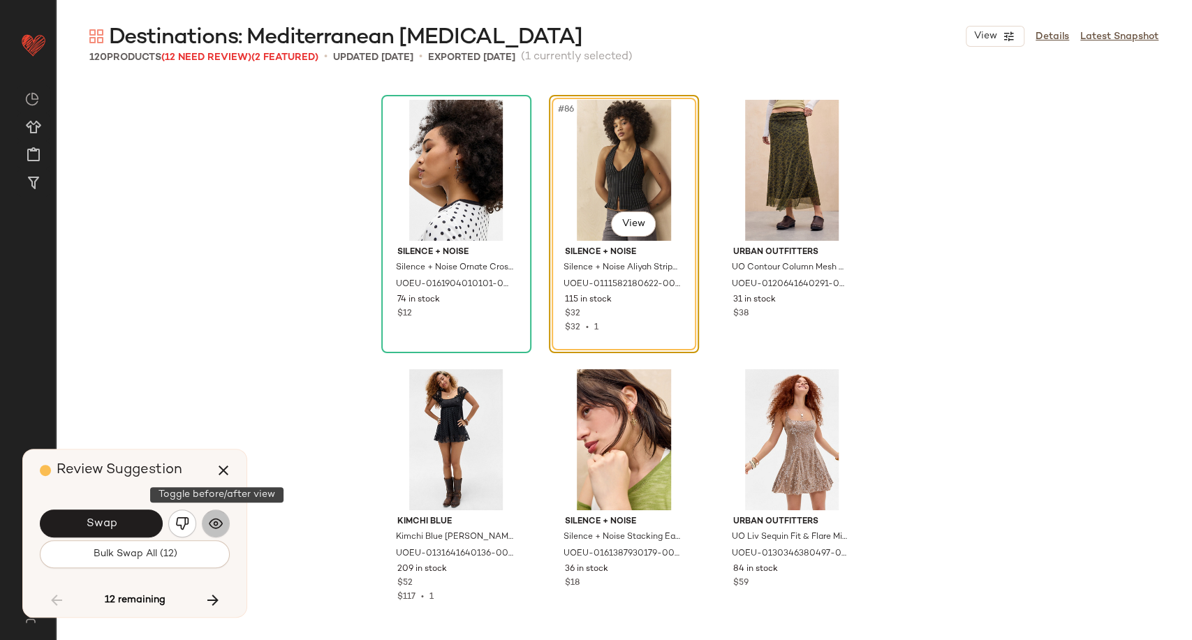
click at [221, 529] on img "button" at bounding box center [216, 524] width 14 height 14
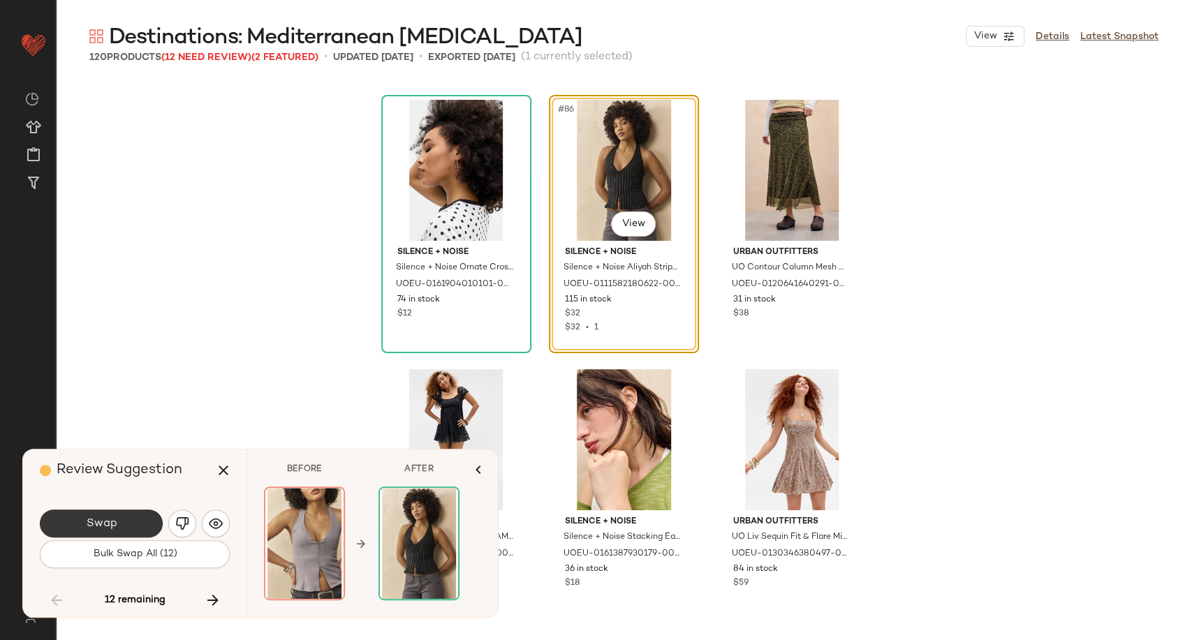
click at [148, 522] on button "Swap" at bounding box center [101, 524] width 123 height 28
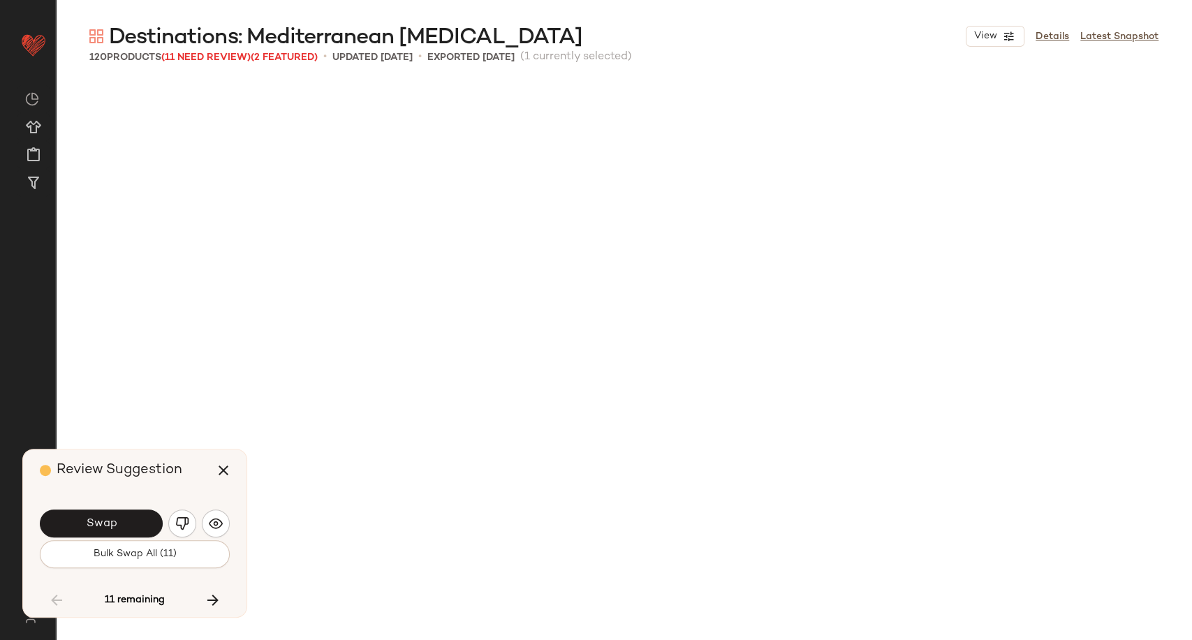
scroll to position [8087, 0]
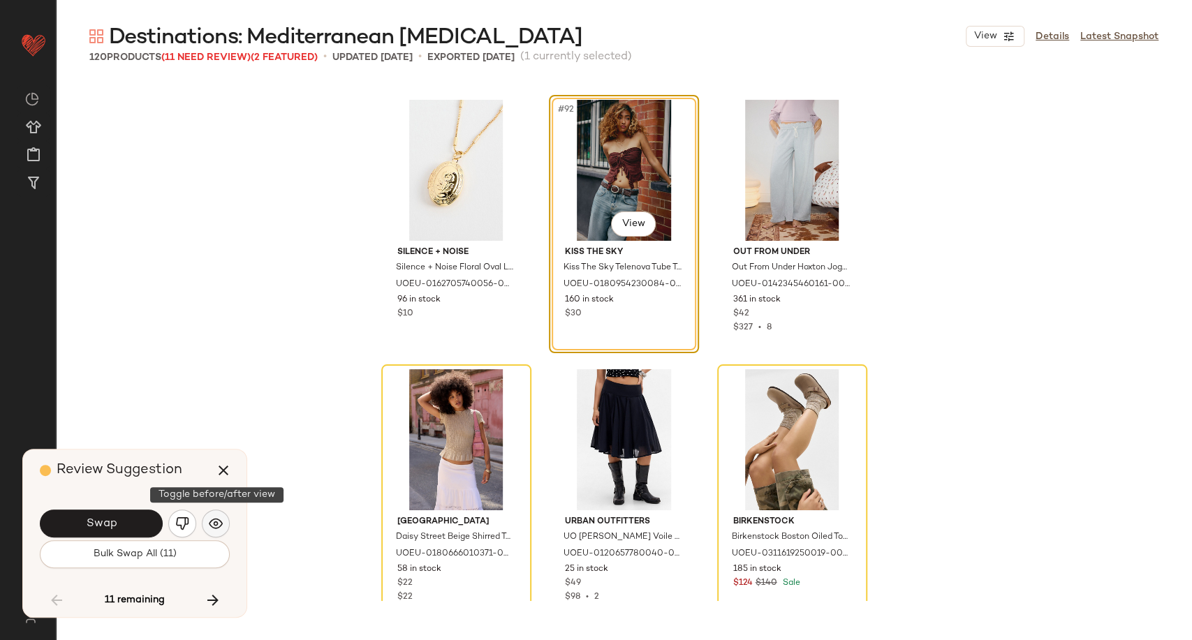
click at [215, 524] on img "button" at bounding box center [216, 524] width 14 height 14
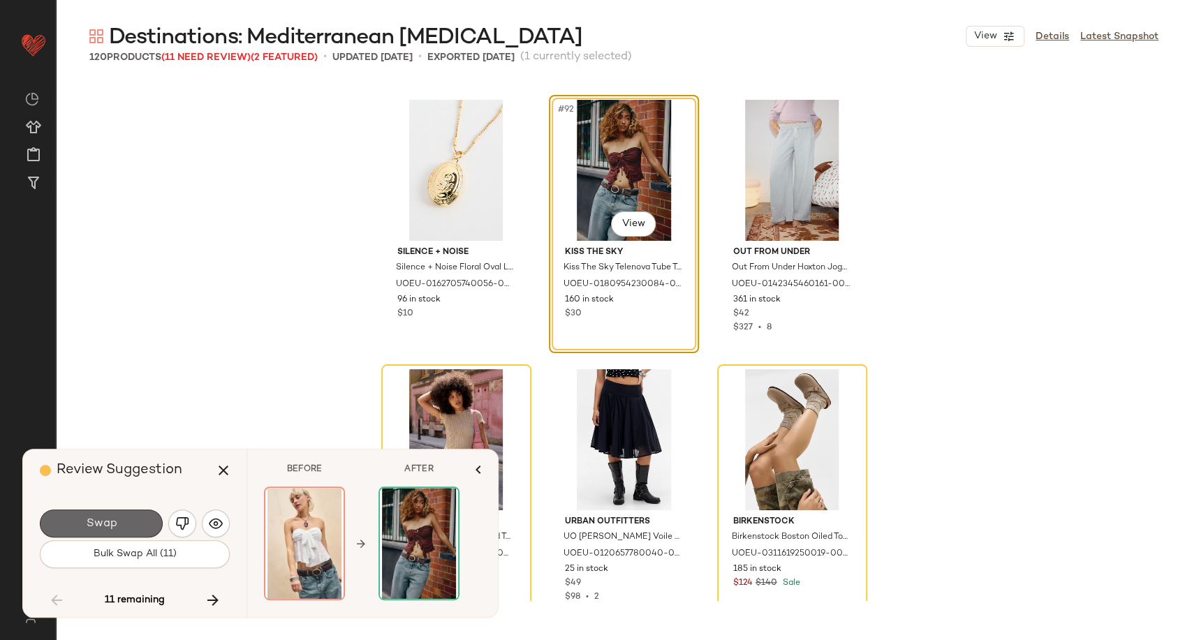
click at [148, 522] on button "Swap" at bounding box center [101, 524] width 123 height 28
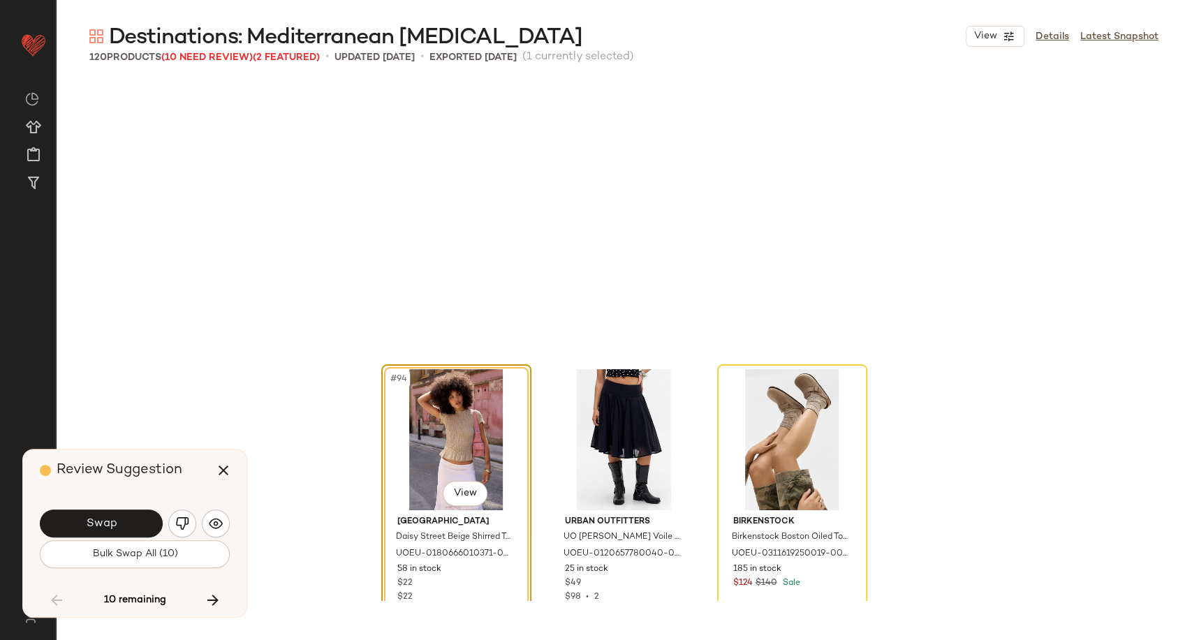
scroll to position [8356, 0]
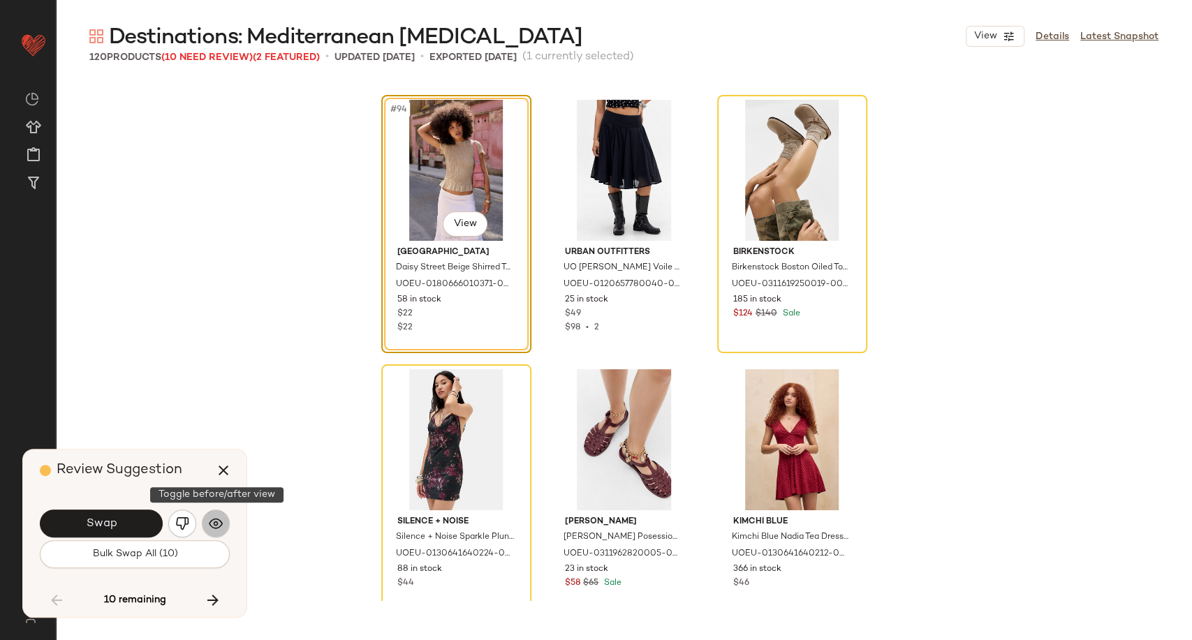
click at [218, 524] on img "button" at bounding box center [216, 524] width 14 height 14
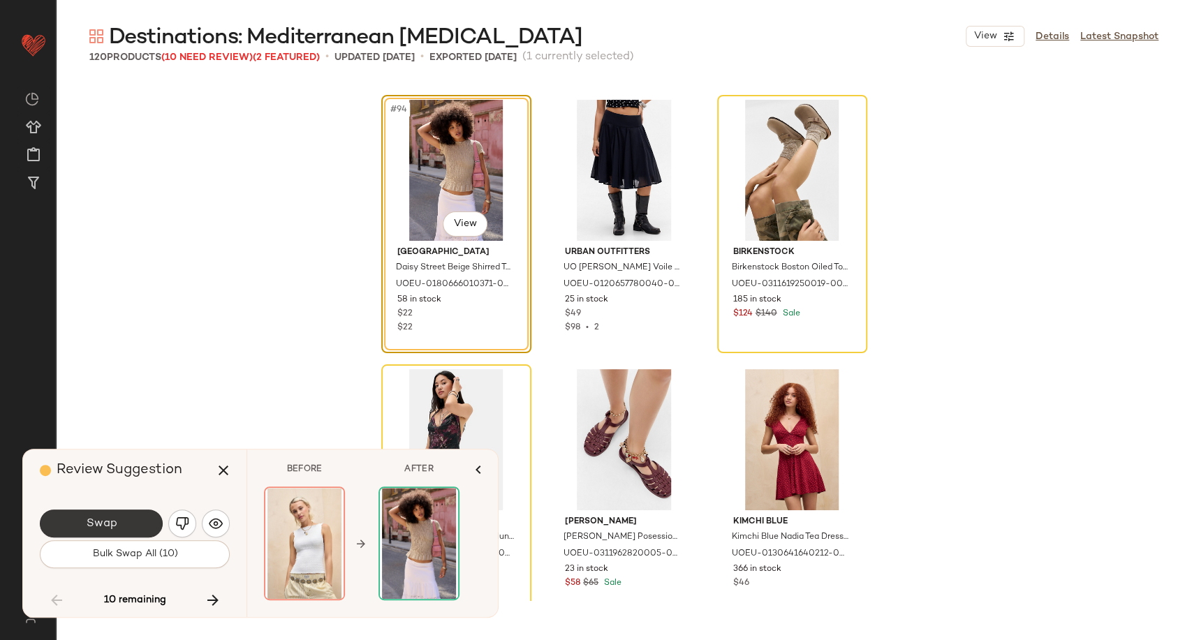
click at [127, 524] on button "Swap" at bounding box center [101, 524] width 123 height 28
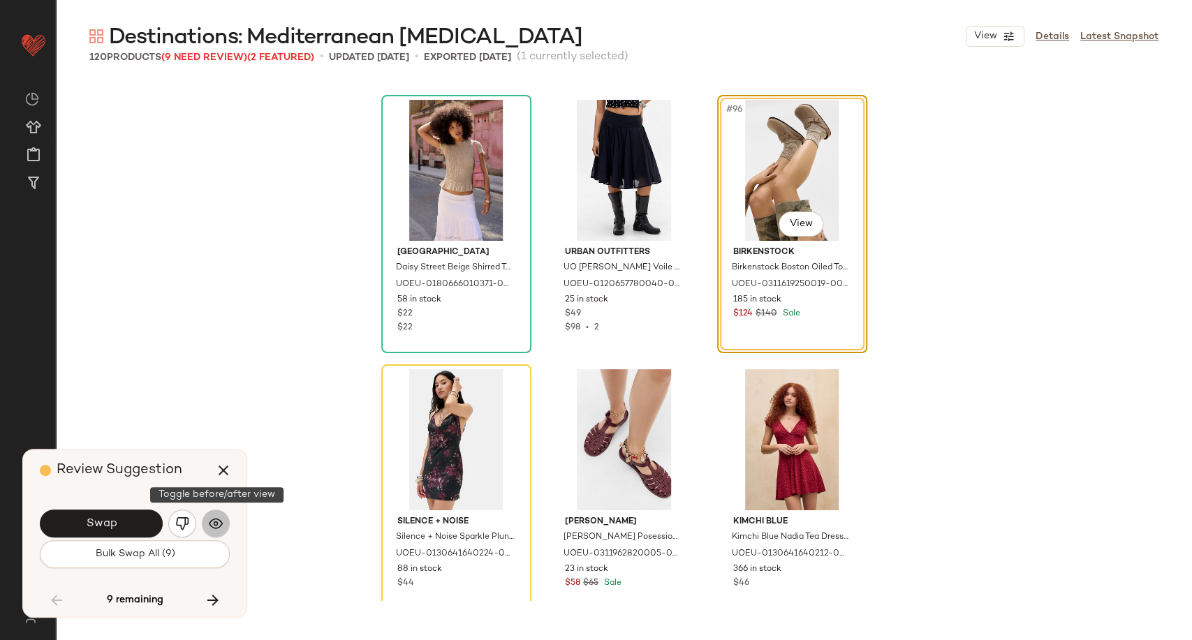
click at [222, 525] on img "button" at bounding box center [216, 524] width 14 height 14
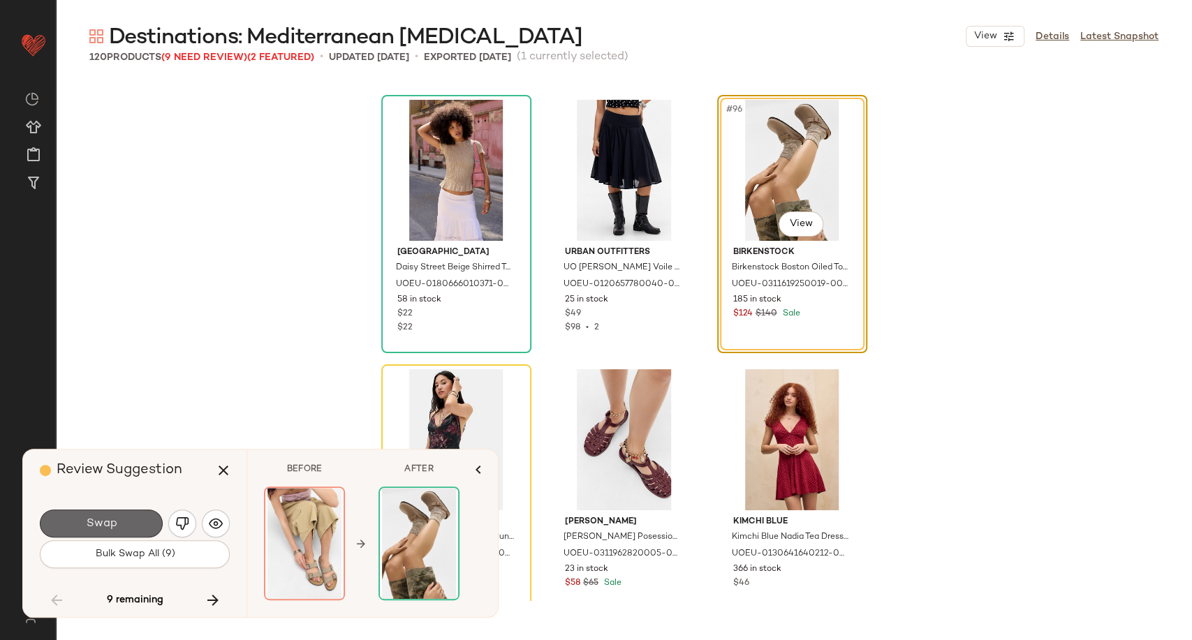
click at [152, 520] on button "Swap" at bounding box center [101, 524] width 123 height 28
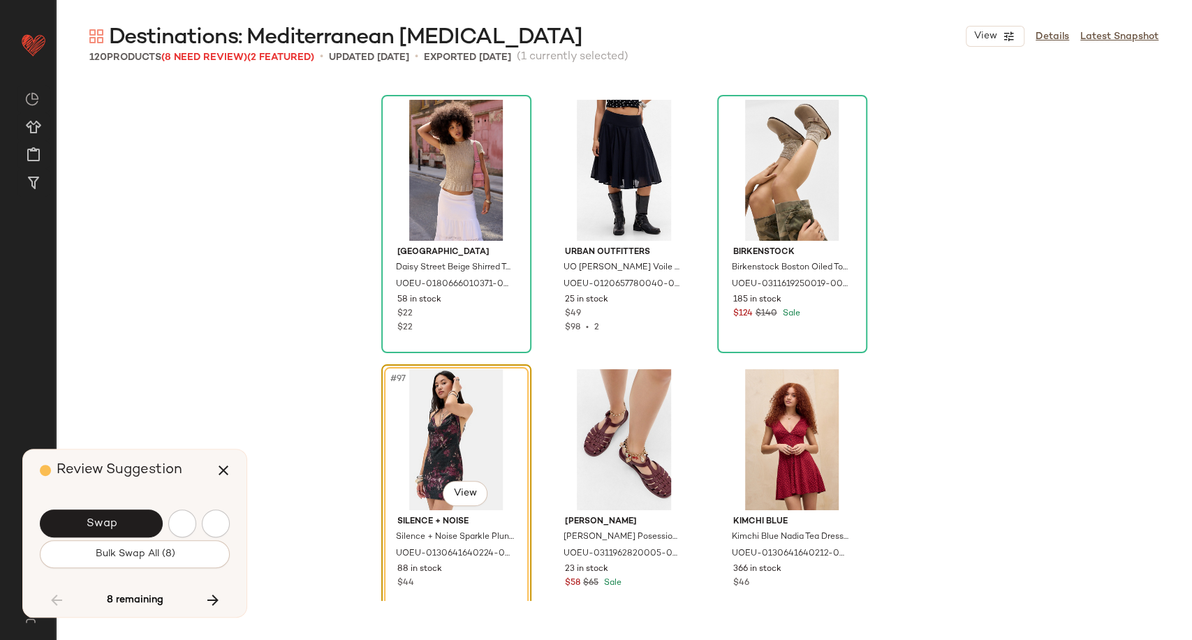
scroll to position [8626, 0]
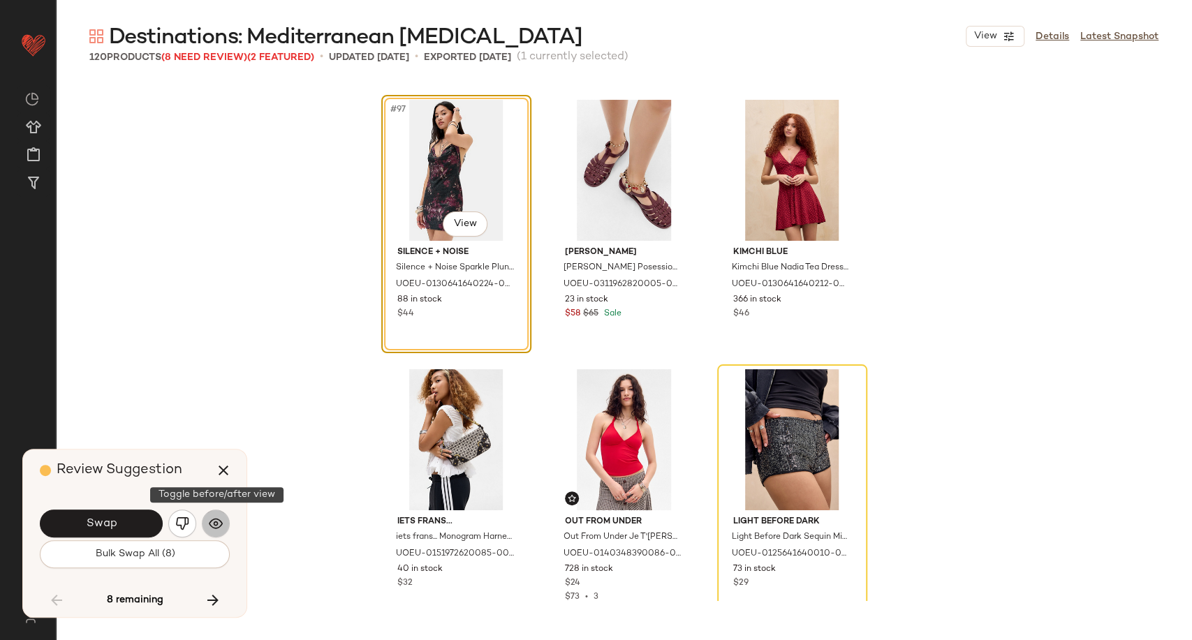
click at [223, 524] on button "button" at bounding box center [216, 524] width 28 height 28
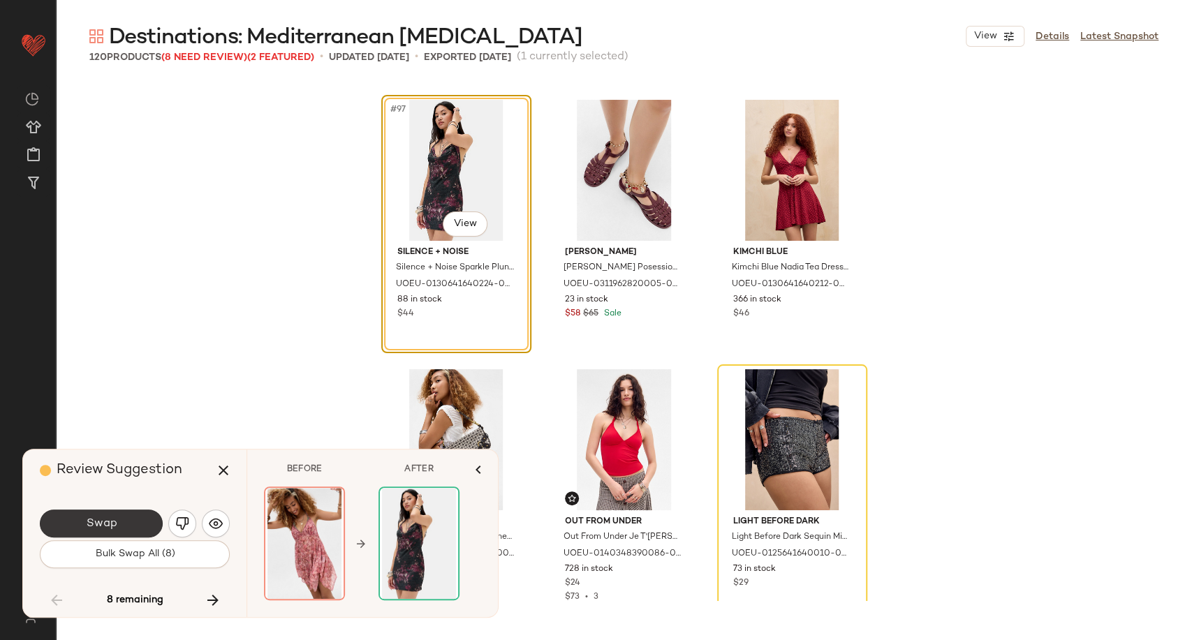
click at [138, 528] on button "Swap" at bounding box center [101, 524] width 123 height 28
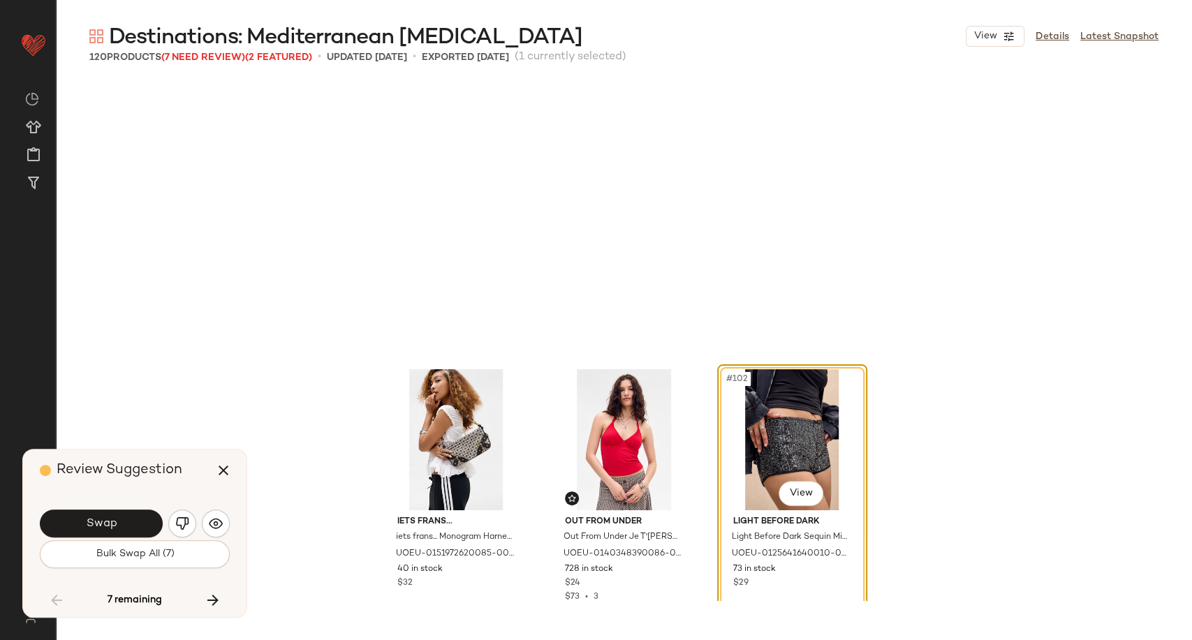
scroll to position [8895, 0]
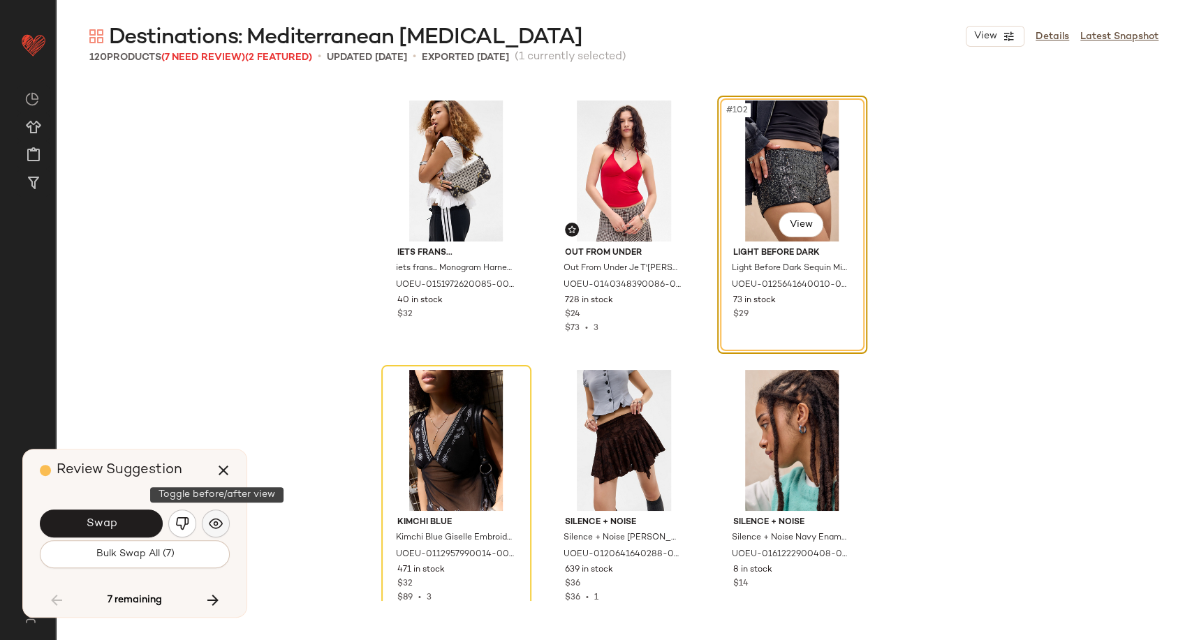
click at [219, 524] on img "button" at bounding box center [216, 524] width 14 height 14
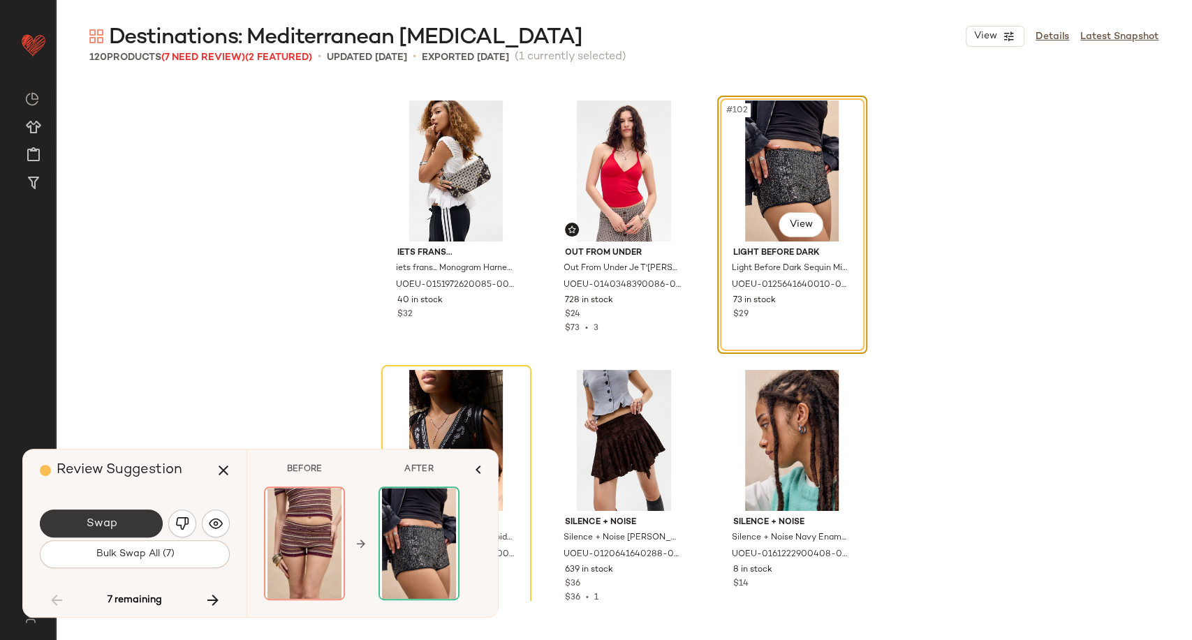
click at [138, 524] on button "Swap" at bounding box center [101, 524] width 123 height 28
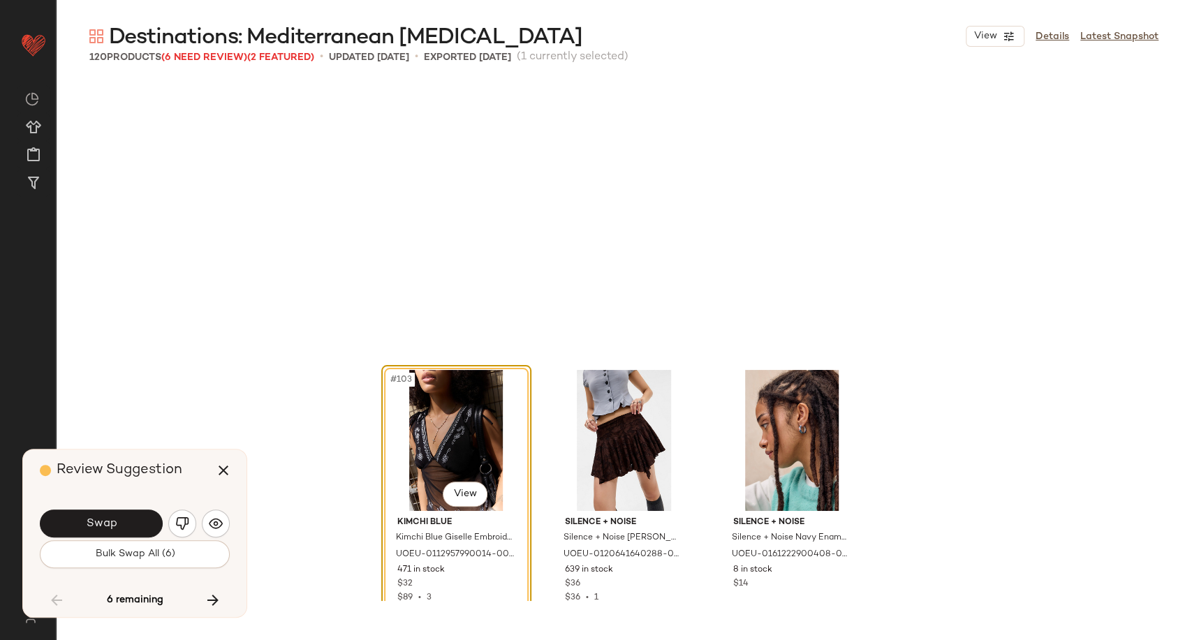
scroll to position [9165, 0]
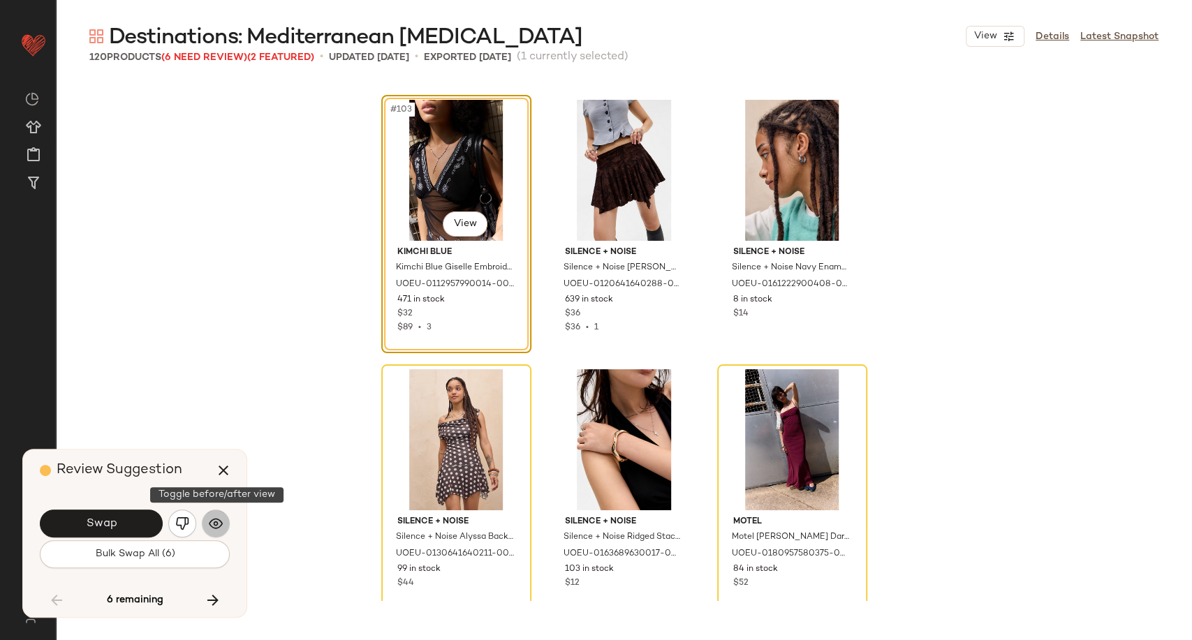
click at [212, 531] on button "button" at bounding box center [216, 524] width 28 height 28
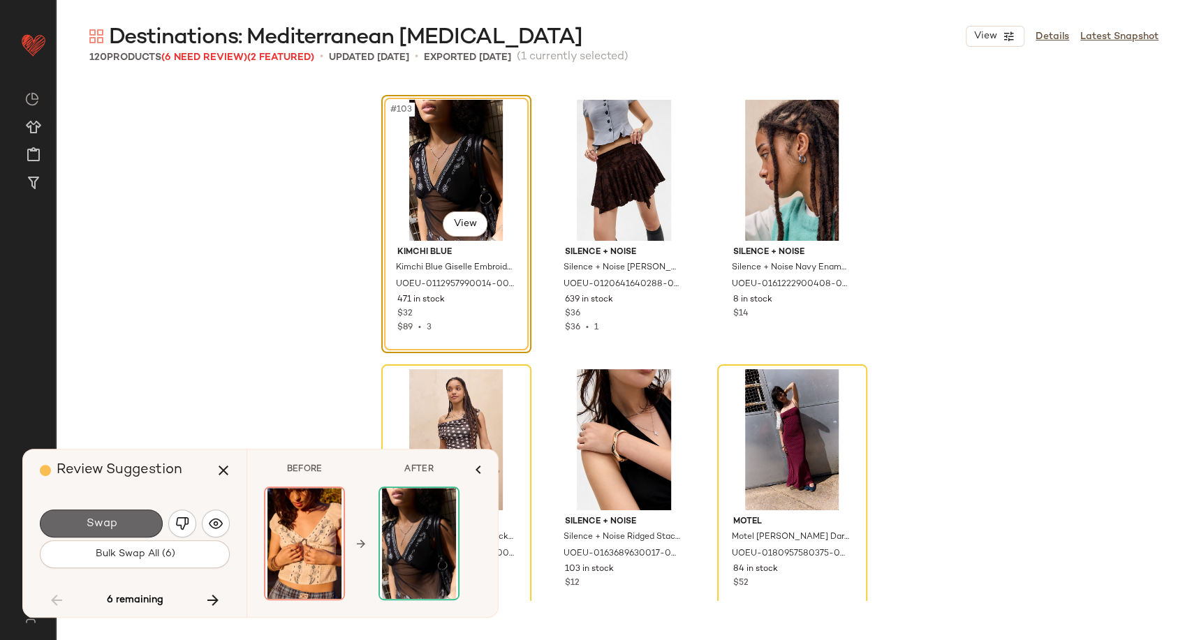
click at [138, 527] on button "Swap" at bounding box center [101, 524] width 123 height 28
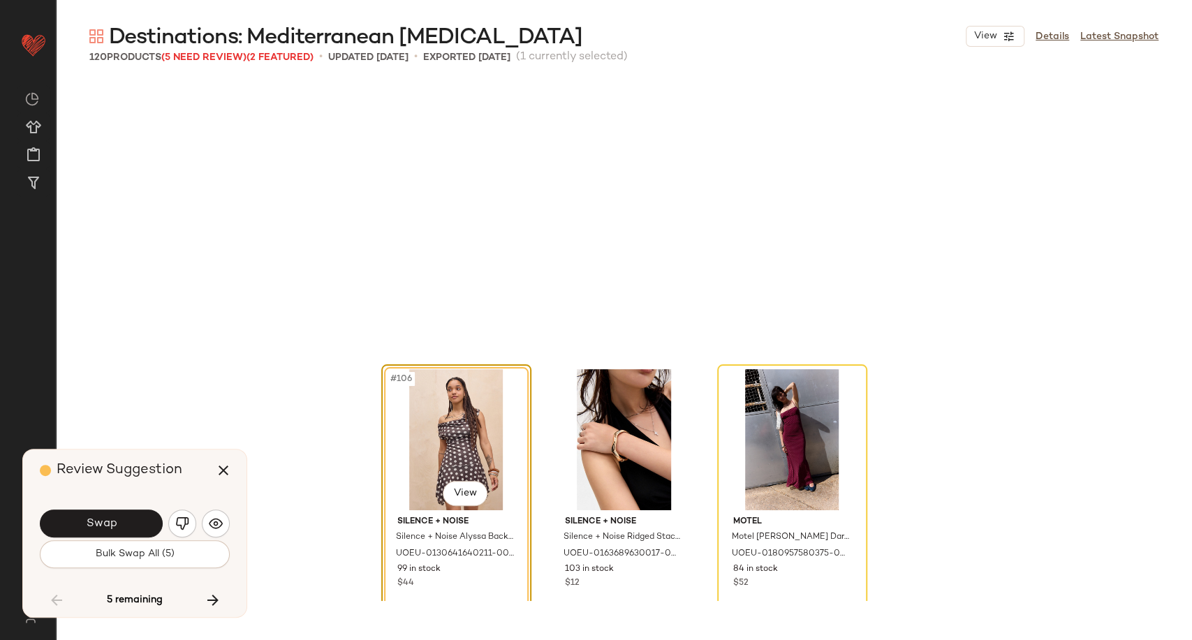
scroll to position [9434, 0]
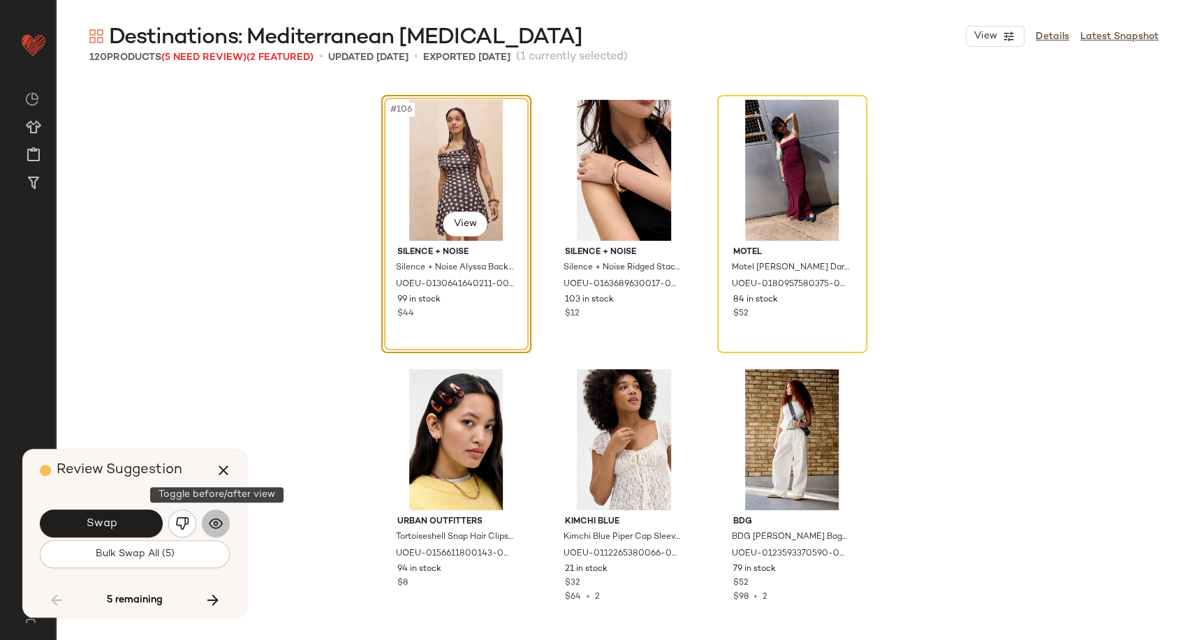
click at [212, 527] on img "button" at bounding box center [216, 524] width 14 height 14
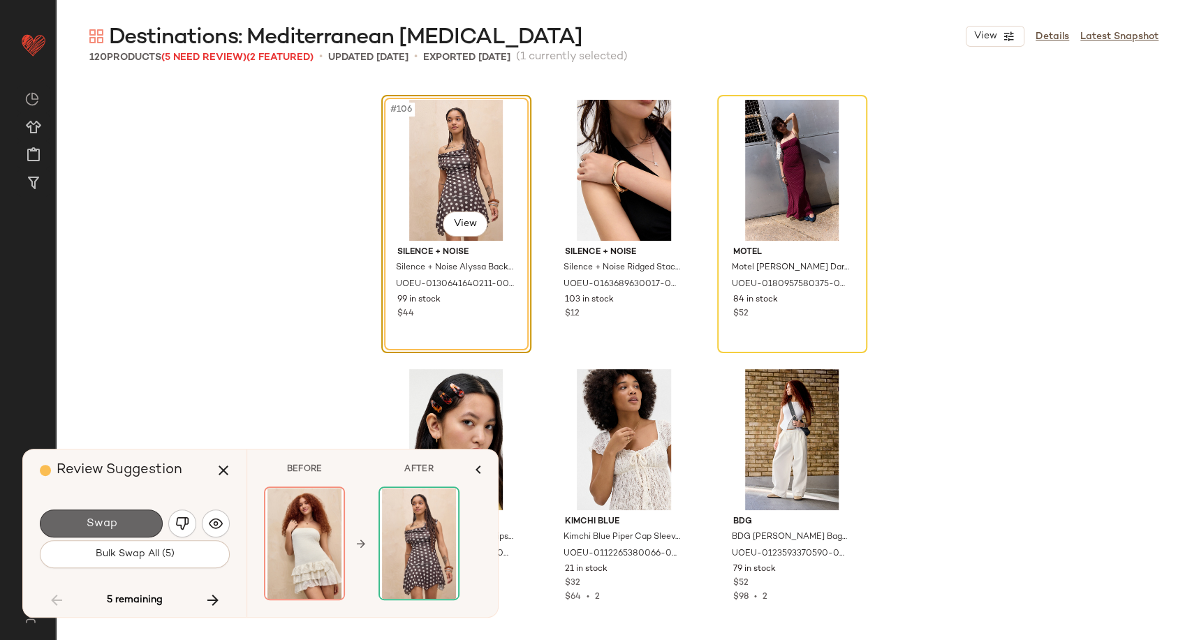
click at [131, 524] on button "Swap" at bounding box center [101, 524] width 123 height 28
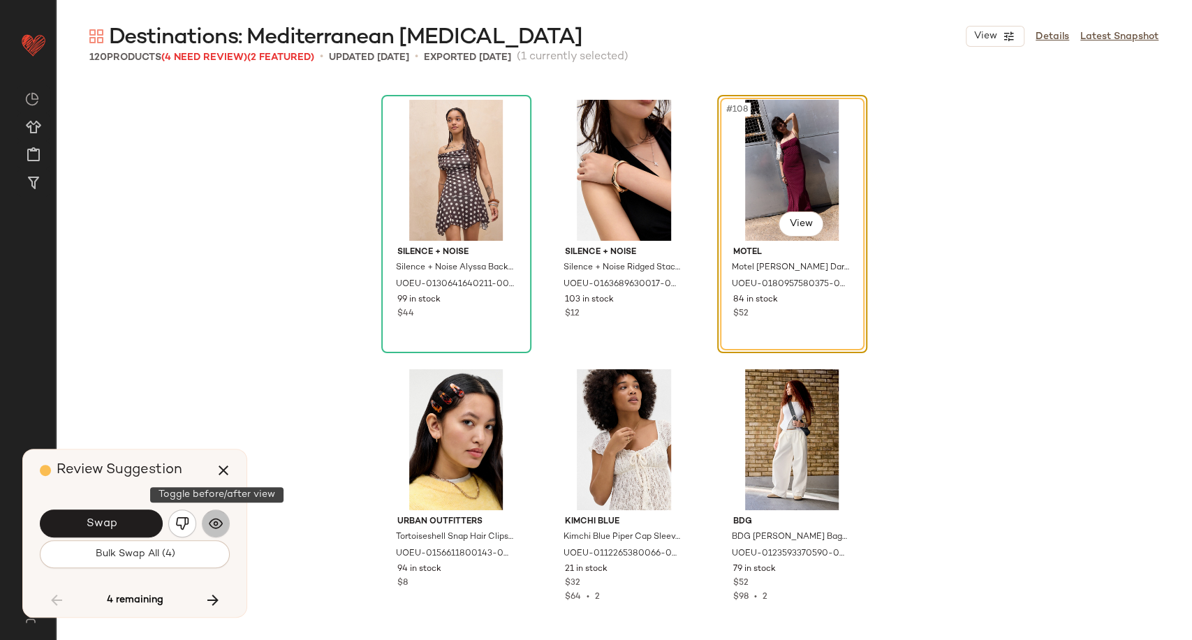
click at [220, 529] on img "button" at bounding box center [216, 524] width 14 height 14
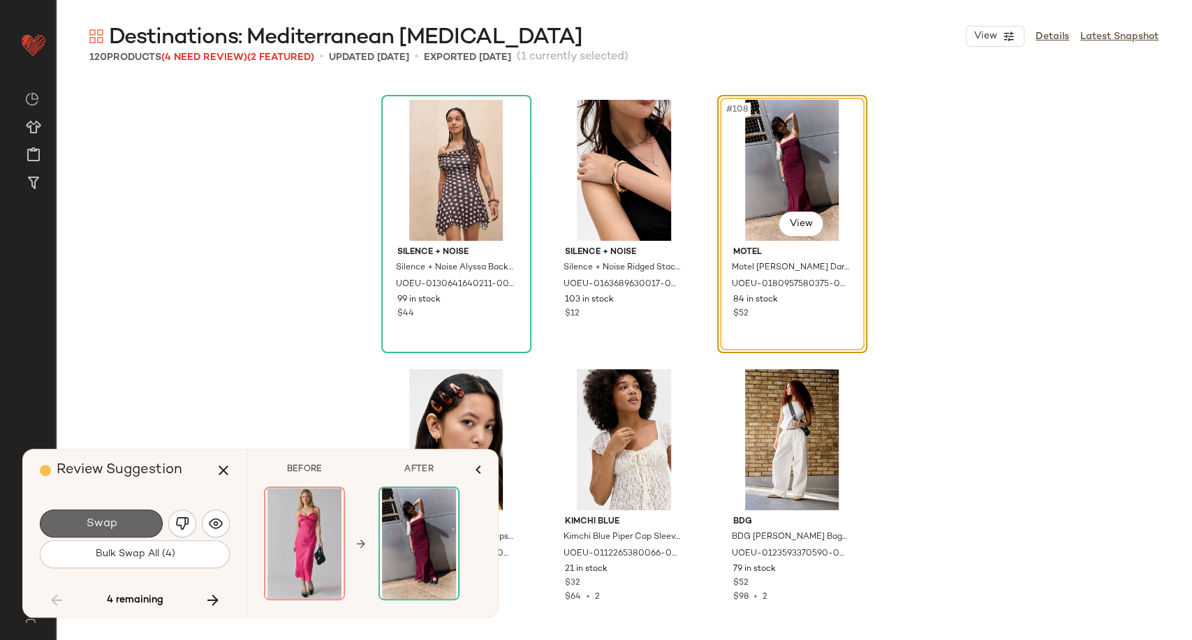
click at [128, 526] on button "Swap" at bounding box center [101, 524] width 123 height 28
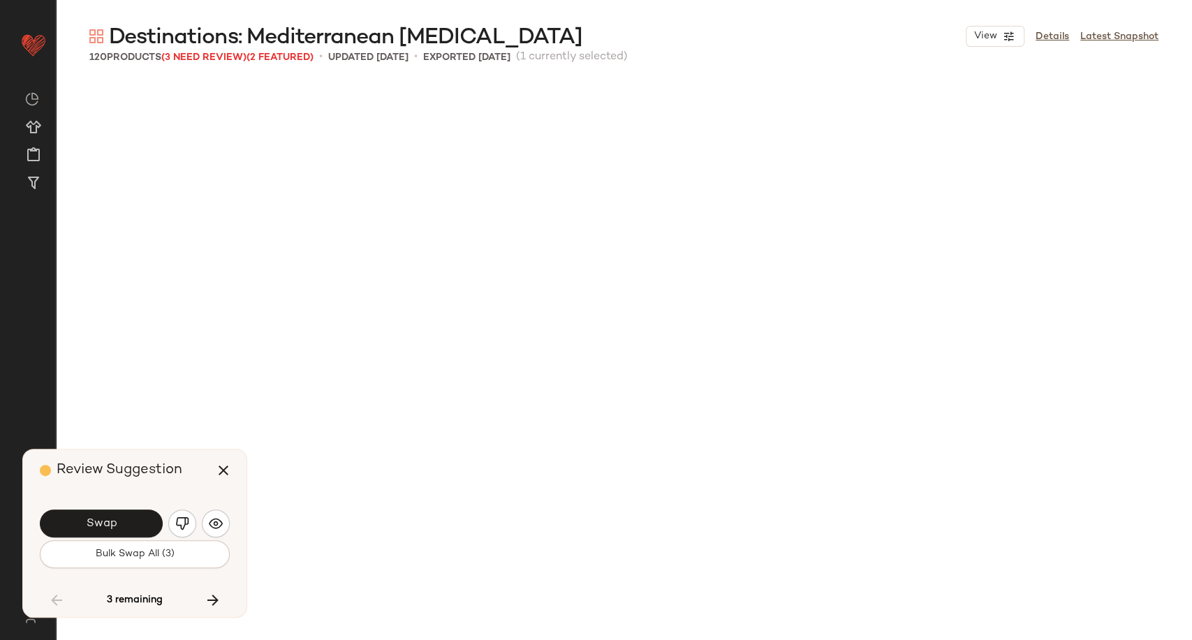
scroll to position [9973, 0]
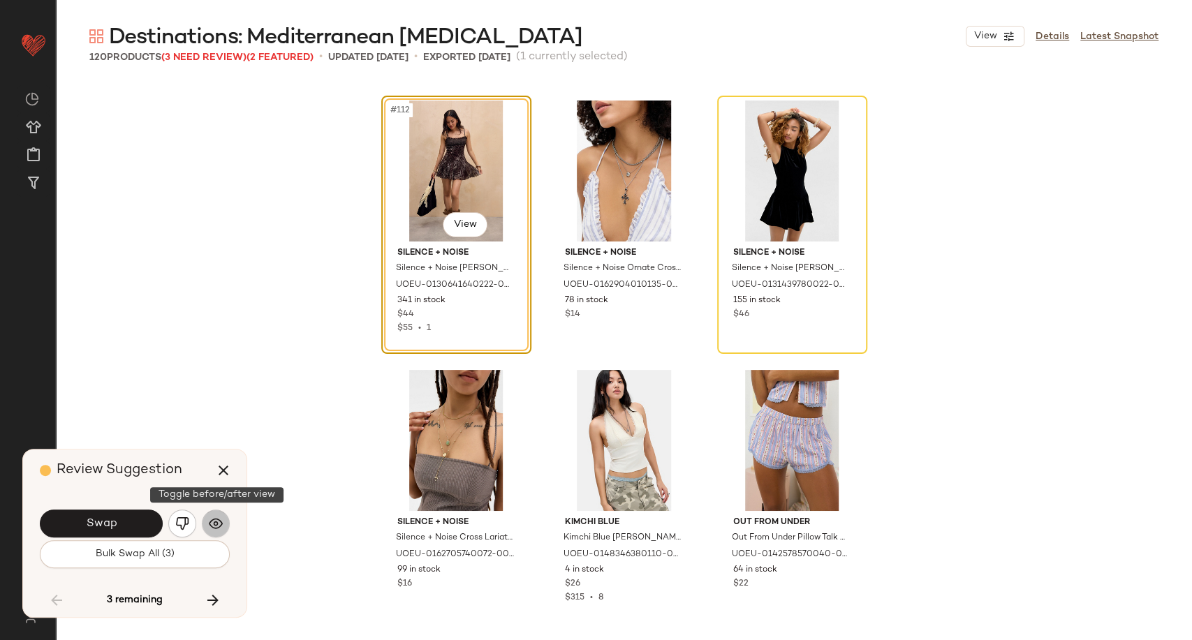
click at [220, 524] on img "button" at bounding box center [216, 524] width 14 height 14
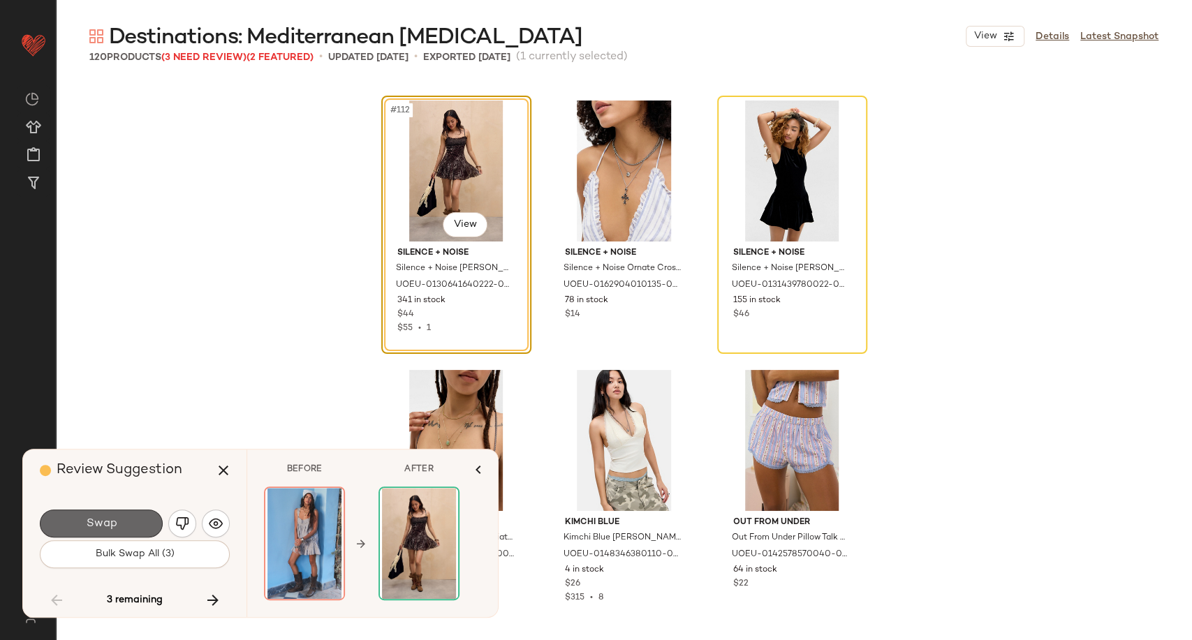
click at [154, 524] on button "Swap" at bounding box center [101, 524] width 123 height 28
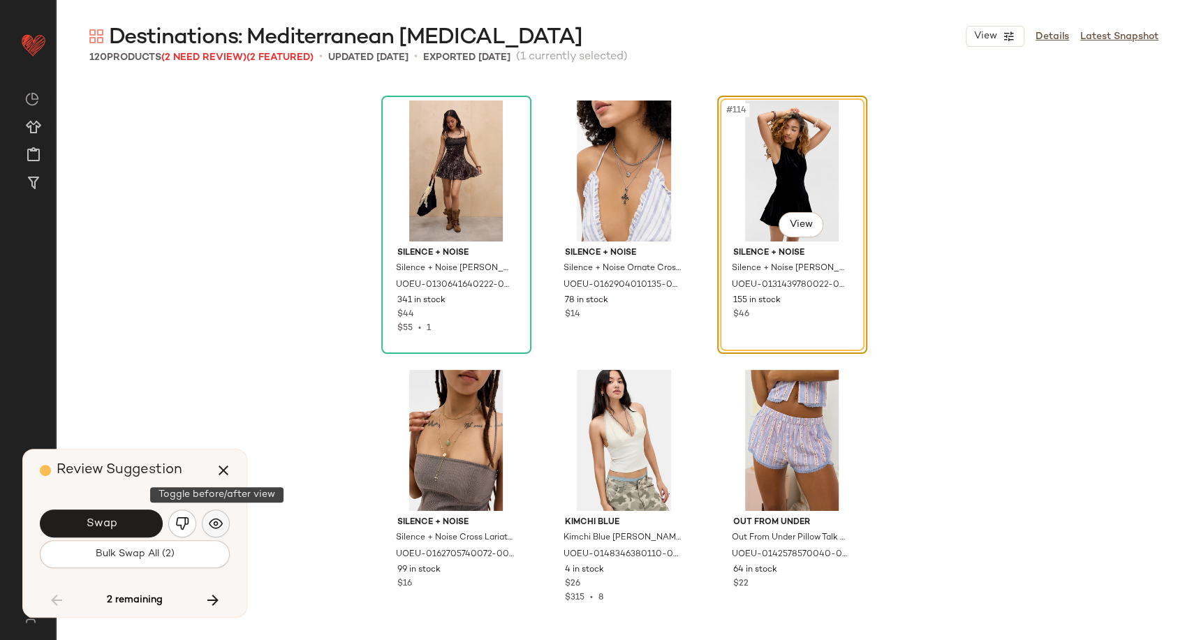
click at [221, 522] on img "button" at bounding box center [216, 524] width 14 height 14
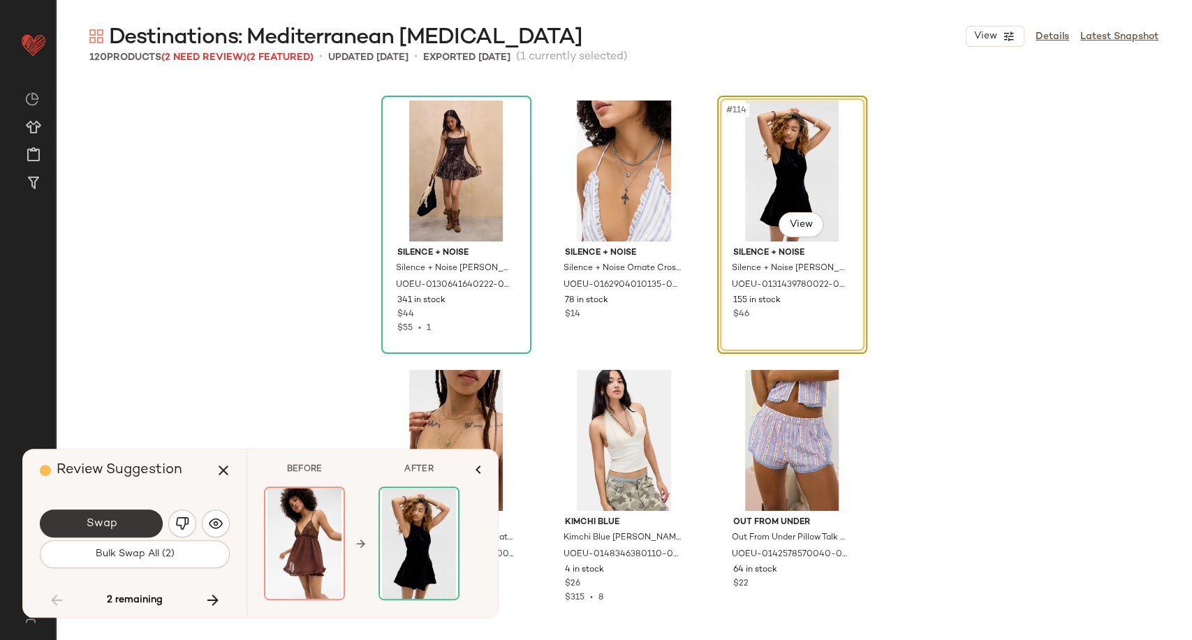
click at [128, 522] on button "Swap" at bounding box center [101, 524] width 123 height 28
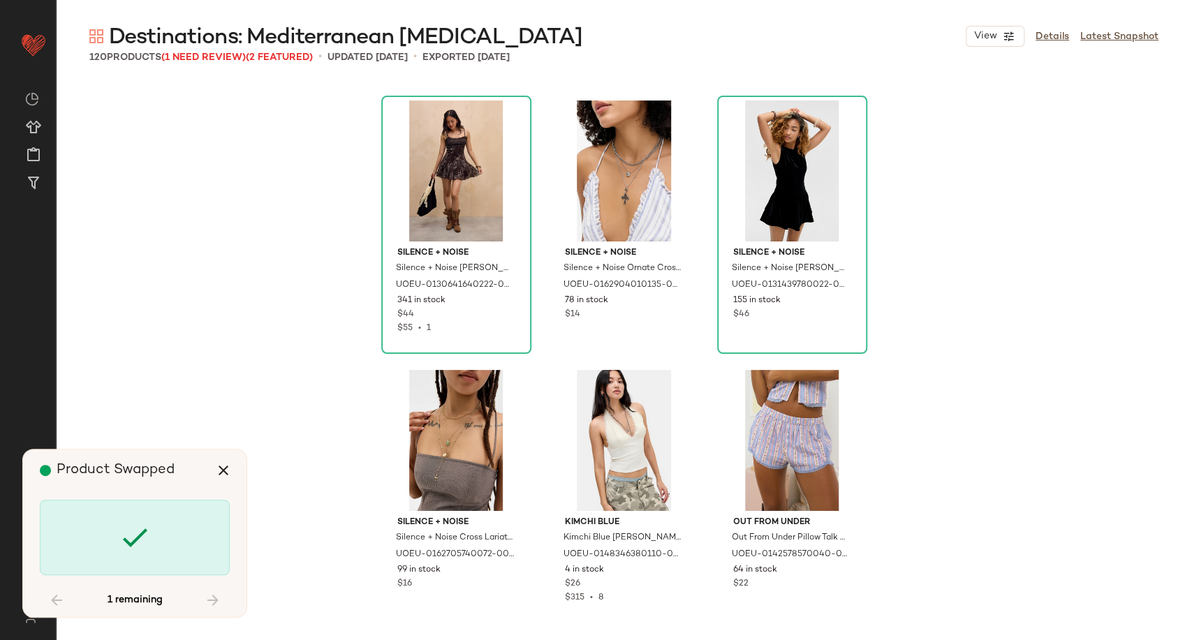
scroll to position [10264, 0]
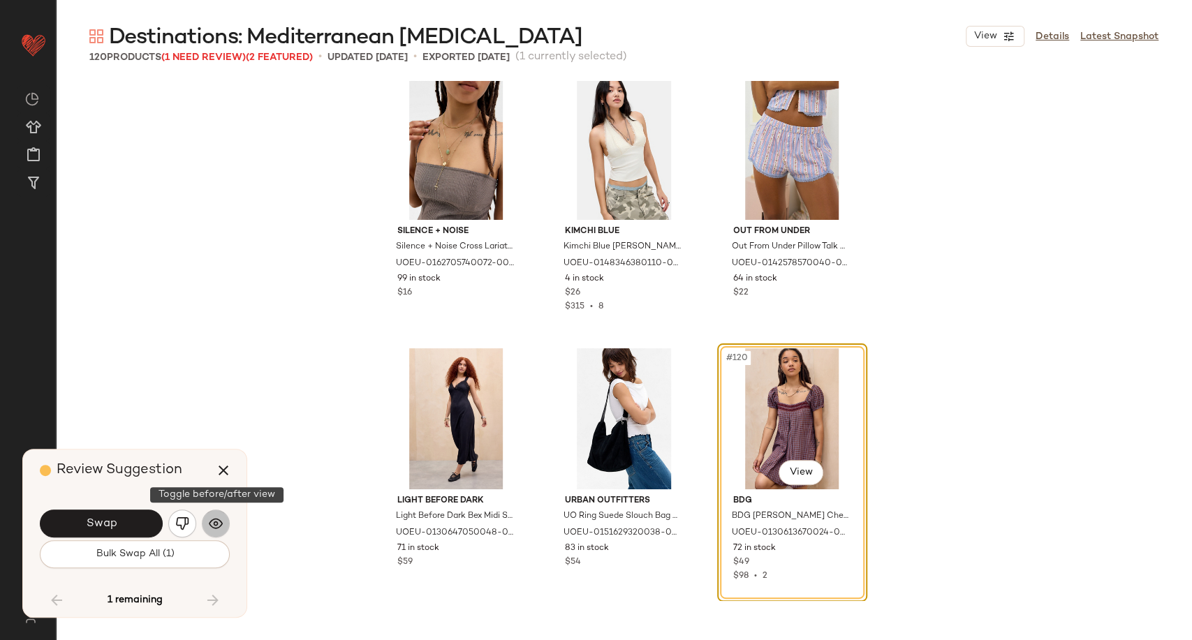
click at [223, 527] on button "button" at bounding box center [216, 524] width 28 height 28
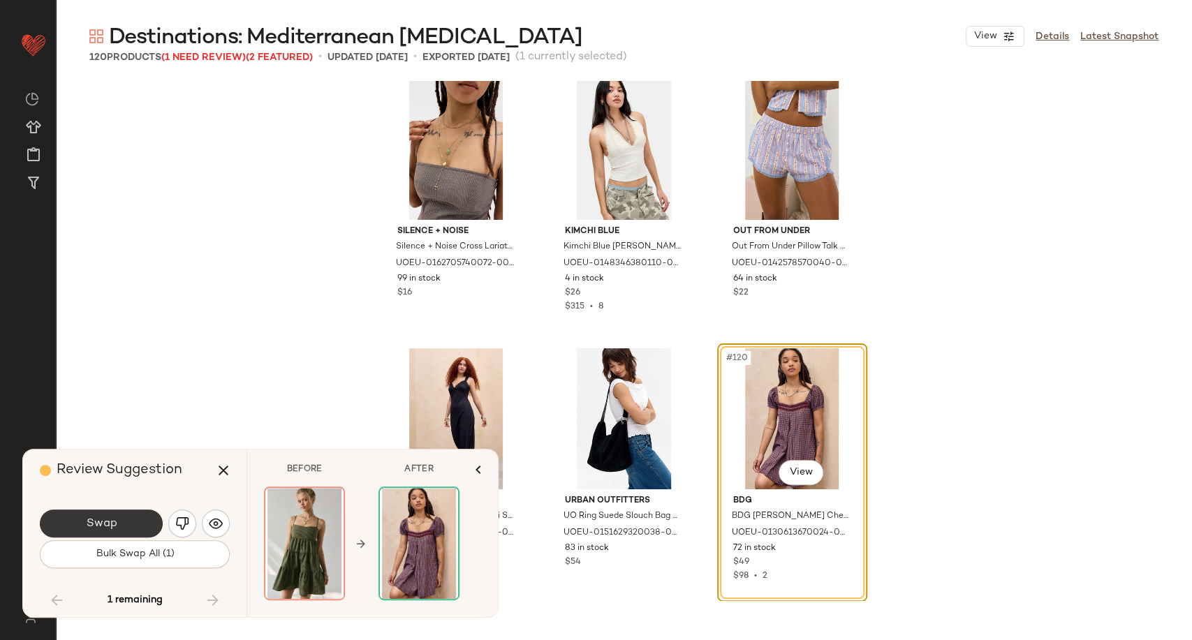
click at [135, 521] on button "Swap" at bounding box center [101, 524] width 123 height 28
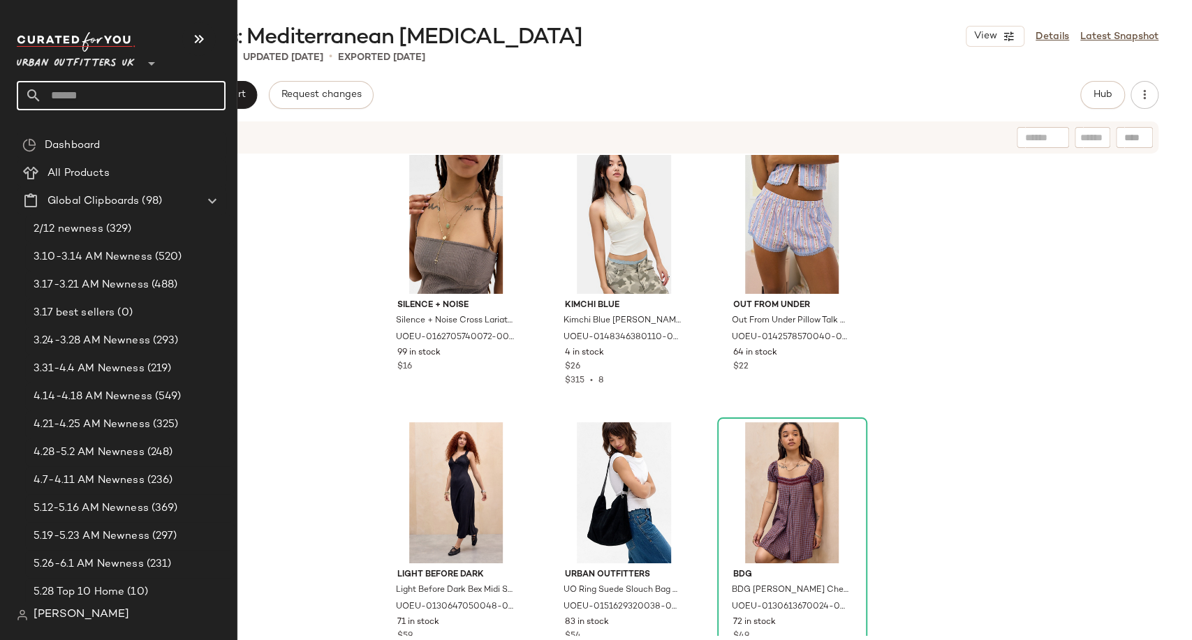
click at [75, 93] on input "text" at bounding box center [134, 95] width 184 height 29
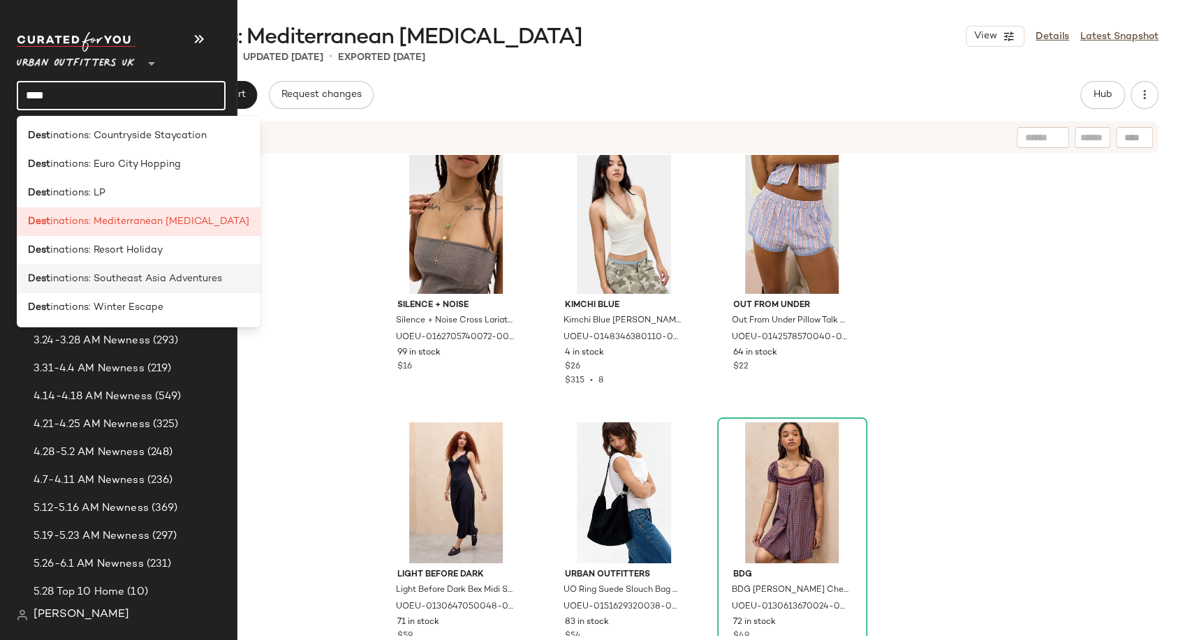
type input "****"
click at [110, 286] on span "inations: Southeast Asia Adventures" at bounding box center [136, 279] width 172 height 15
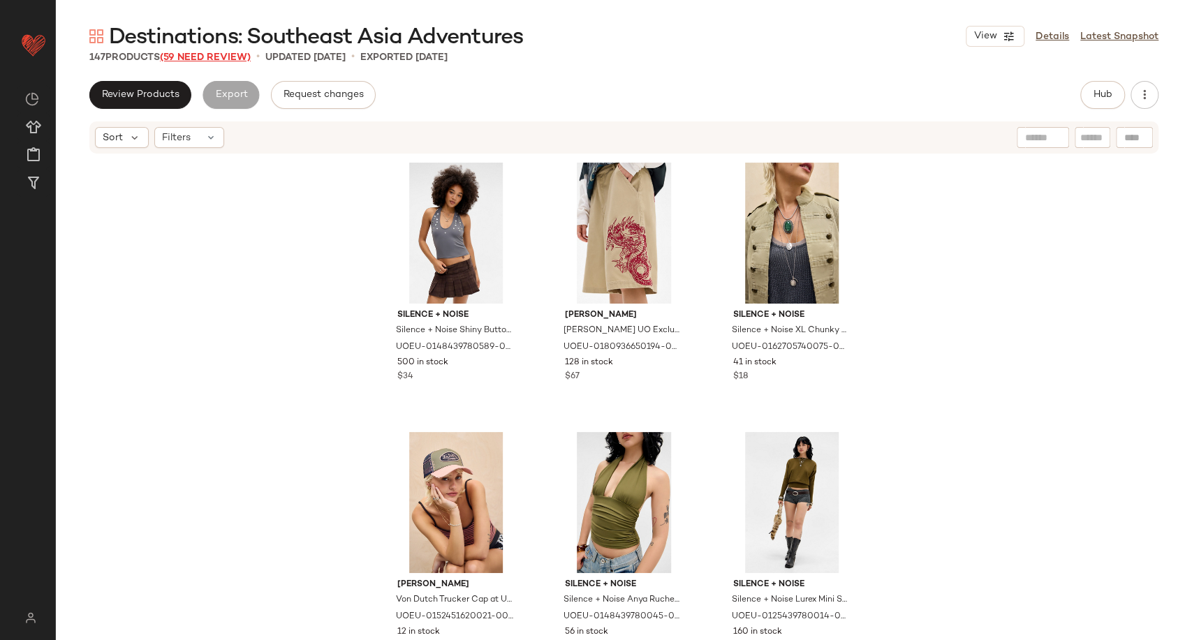
click at [194, 52] on span "(59 Need Review)" at bounding box center [205, 57] width 91 height 10
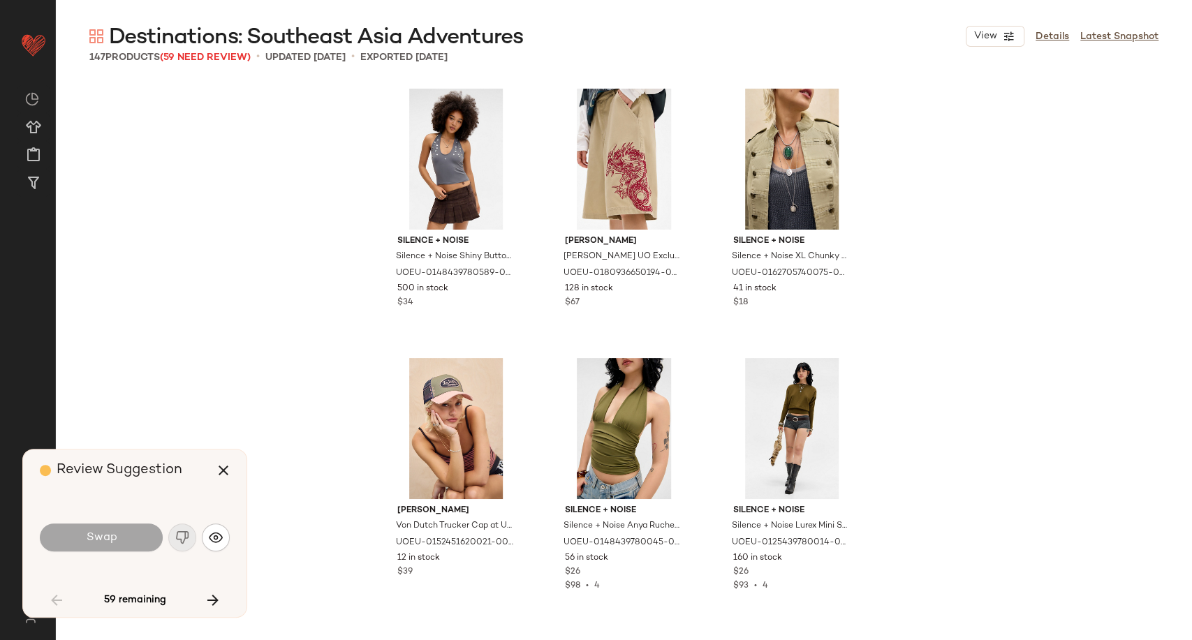
scroll to position [1617, 0]
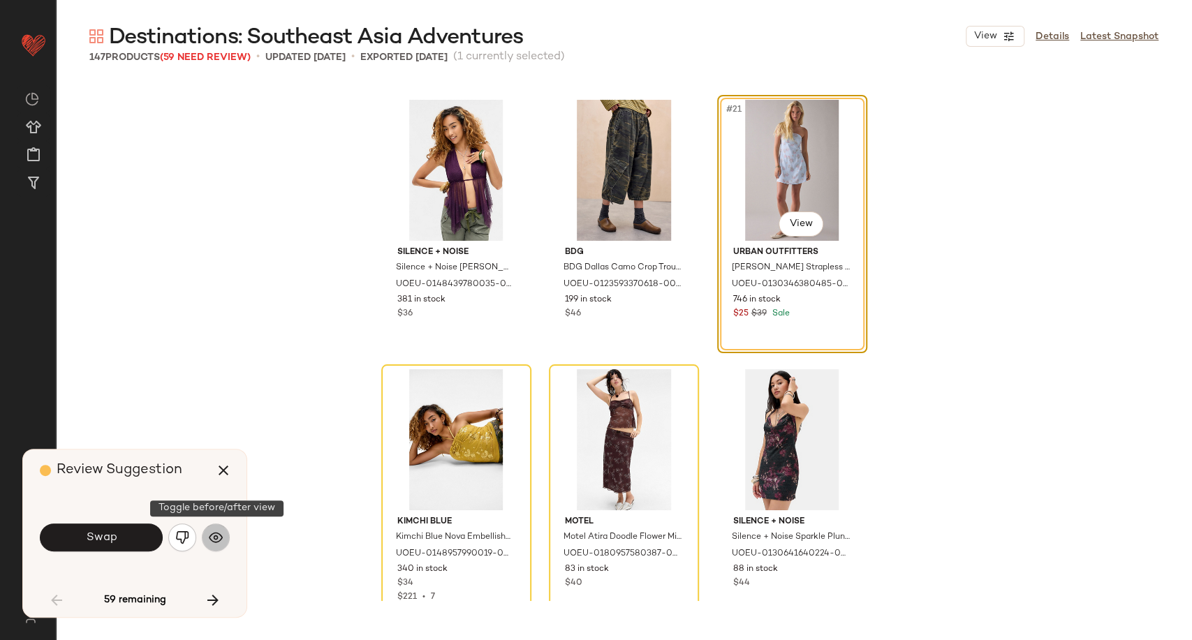
click at [214, 544] on img "button" at bounding box center [216, 538] width 14 height 14
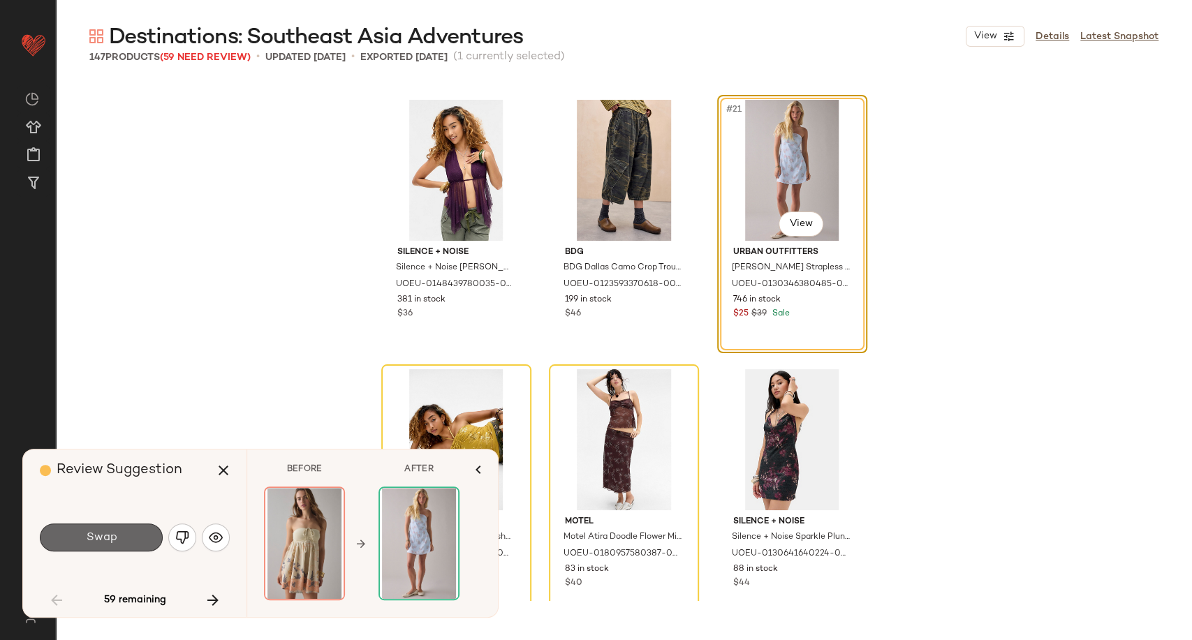
click at [128, 538] on button "Swap" at bounding box center [101, 538] width 123 height 28
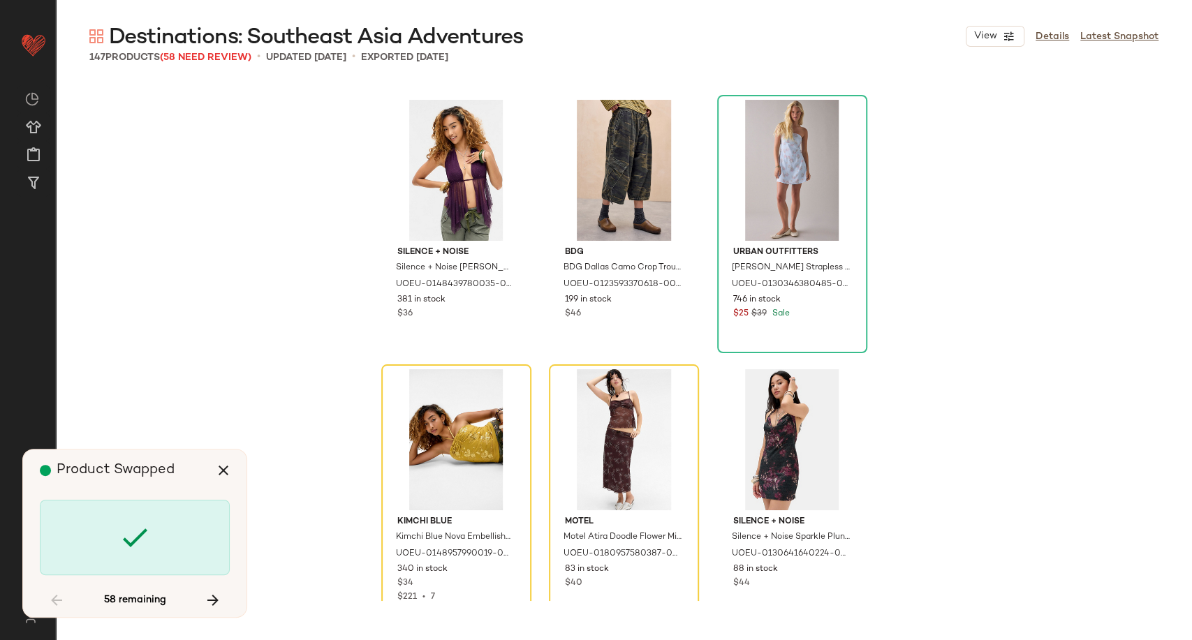
scroll to position [1887, 0]
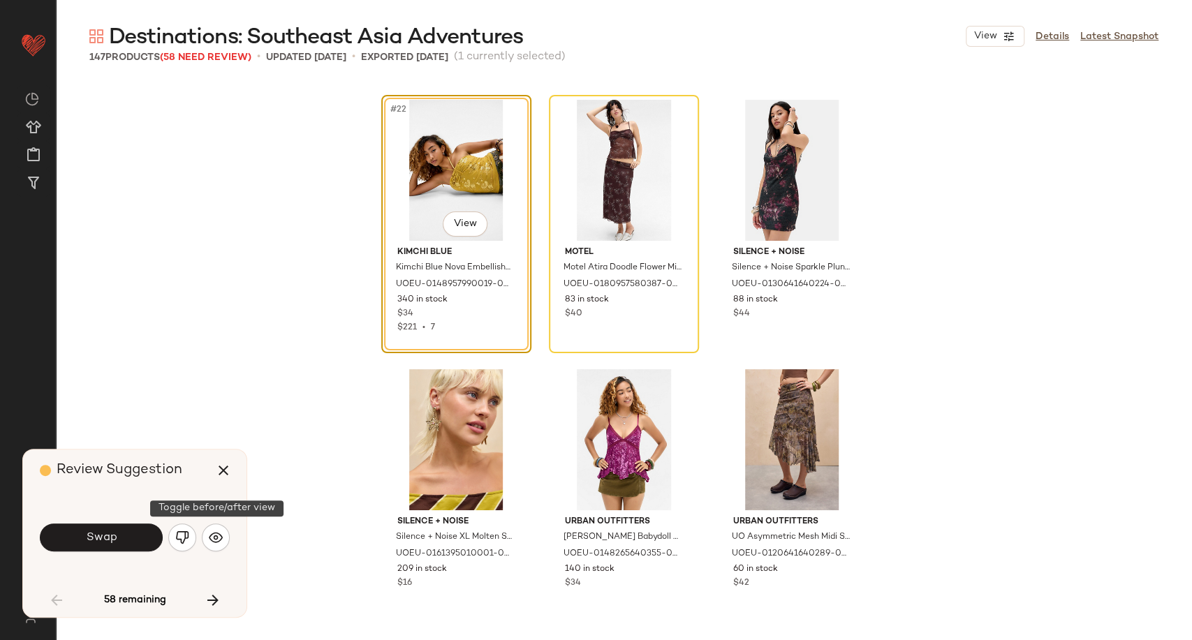
click at [223, 541] on button "button" at bounding box center [216, 538] width 28 height 28
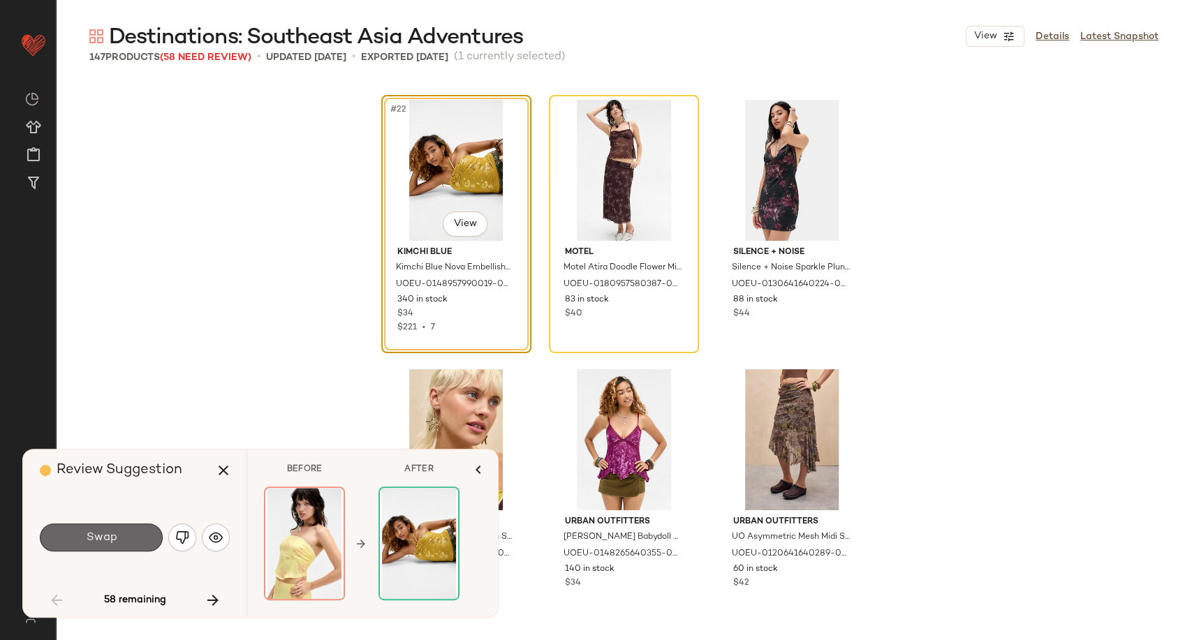
click at [112, 538] on span "Swap" at bounding box center [100, 537] width 31 height 13
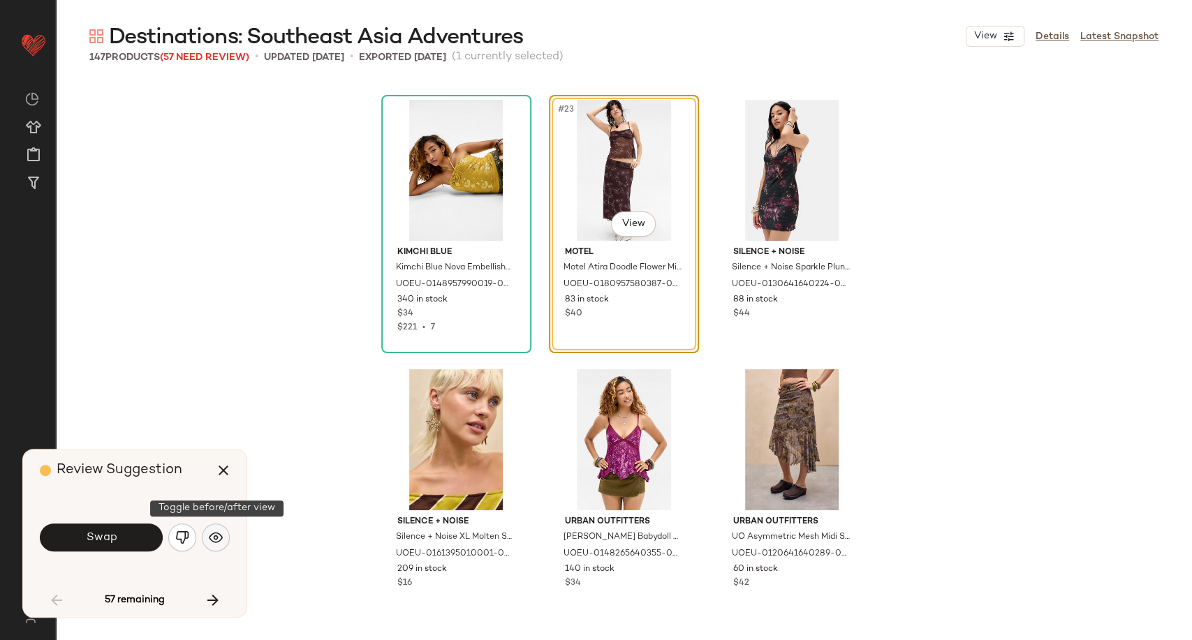
click at [223, 538] on button "button" at bounding box center [216, 538] width 28 height 28
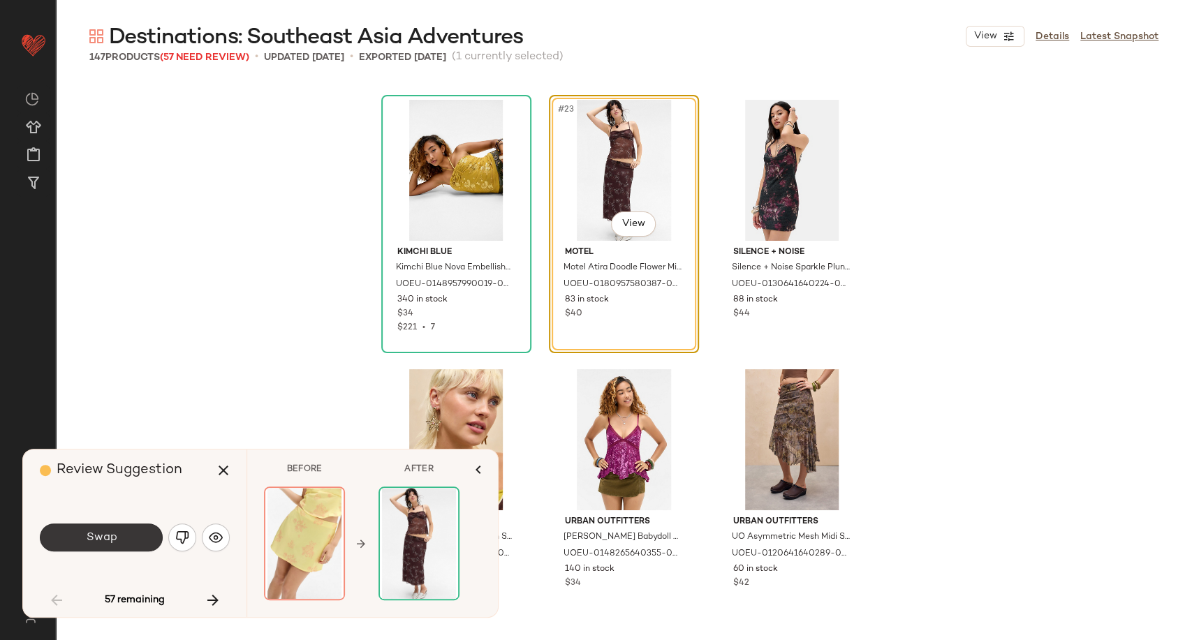
click at [94, 544] on span "Swap" at bounding box center [100, 537] width 31 height 13
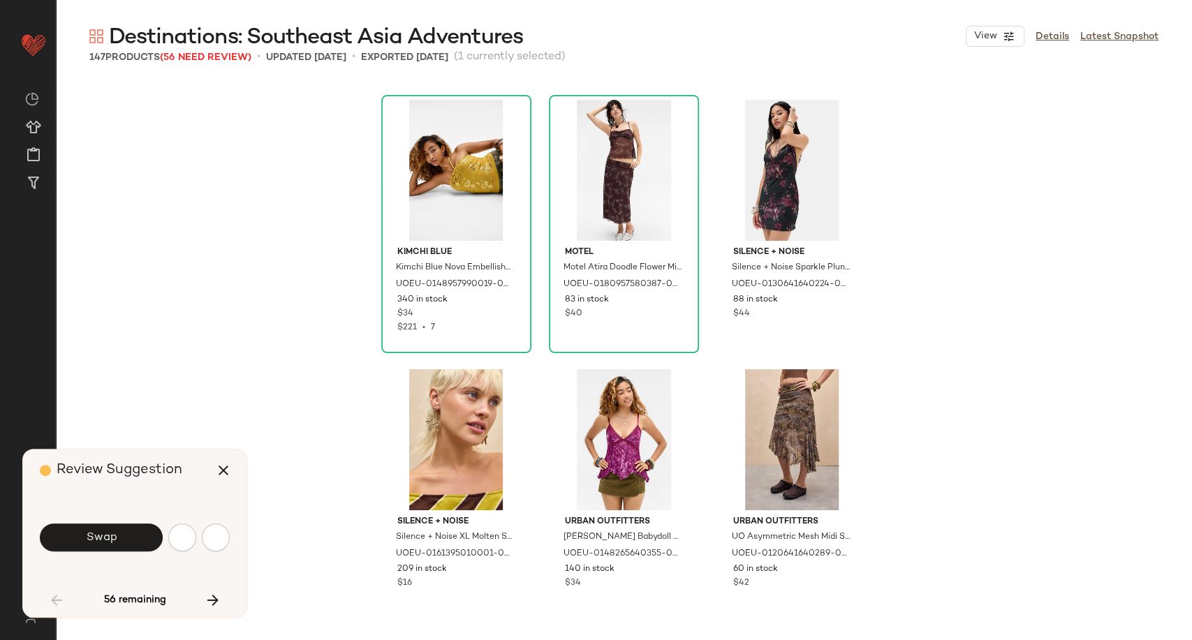
scroll to position [2696, 0]
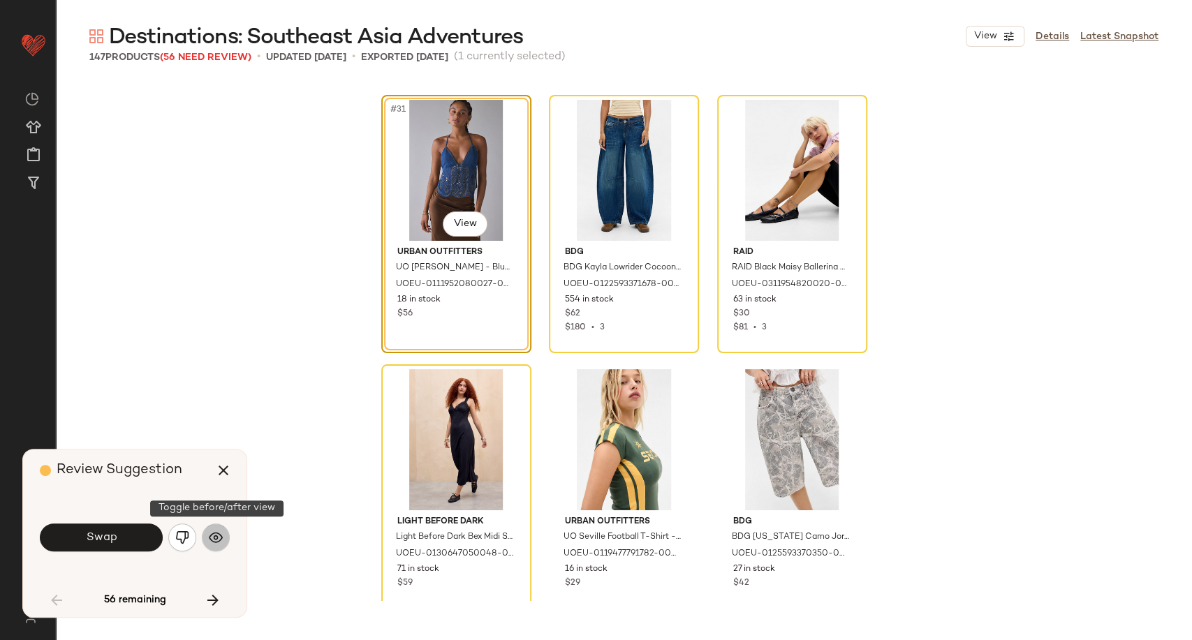
click at [228, 540] on button "button" at bounding box center [216, 538] width 28 height 28
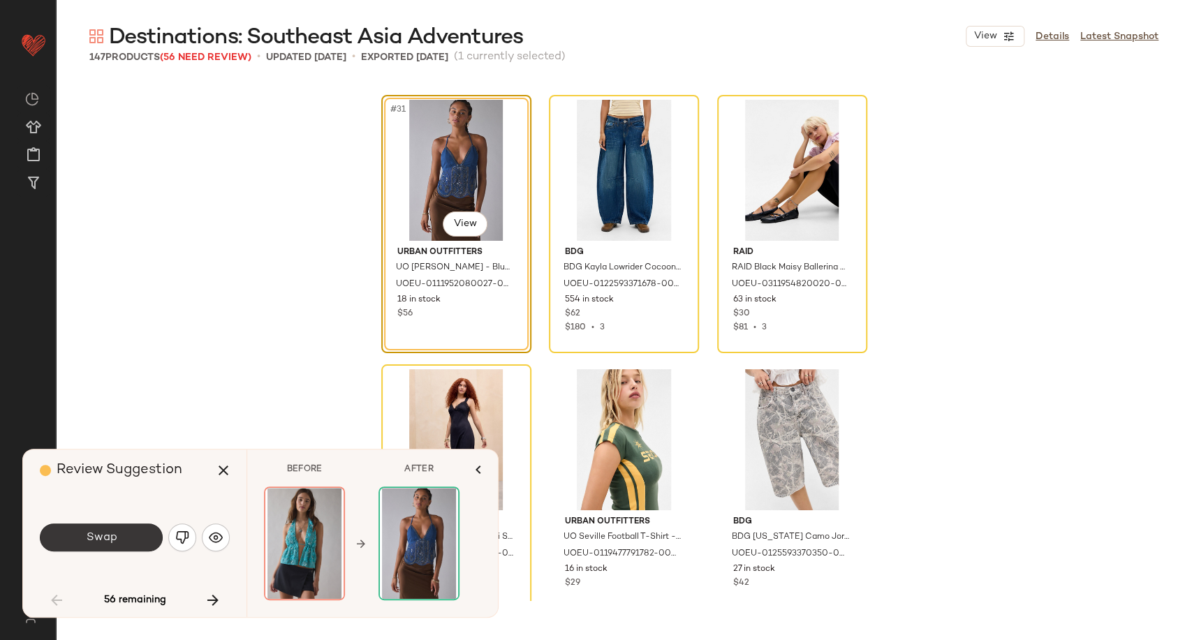
click at [136, 543] on button "Swap" at bounding box center [101, 538] width 123 height 28
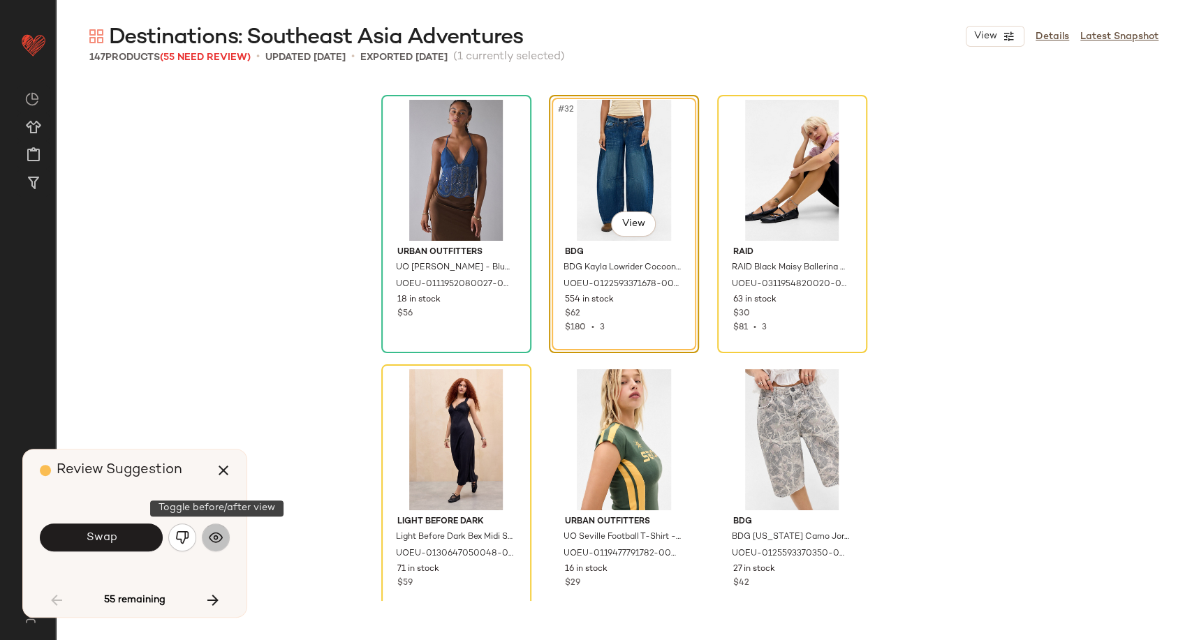
click at [224, 543] on button "button" at bounding box center [216, 538] width 28 height 28
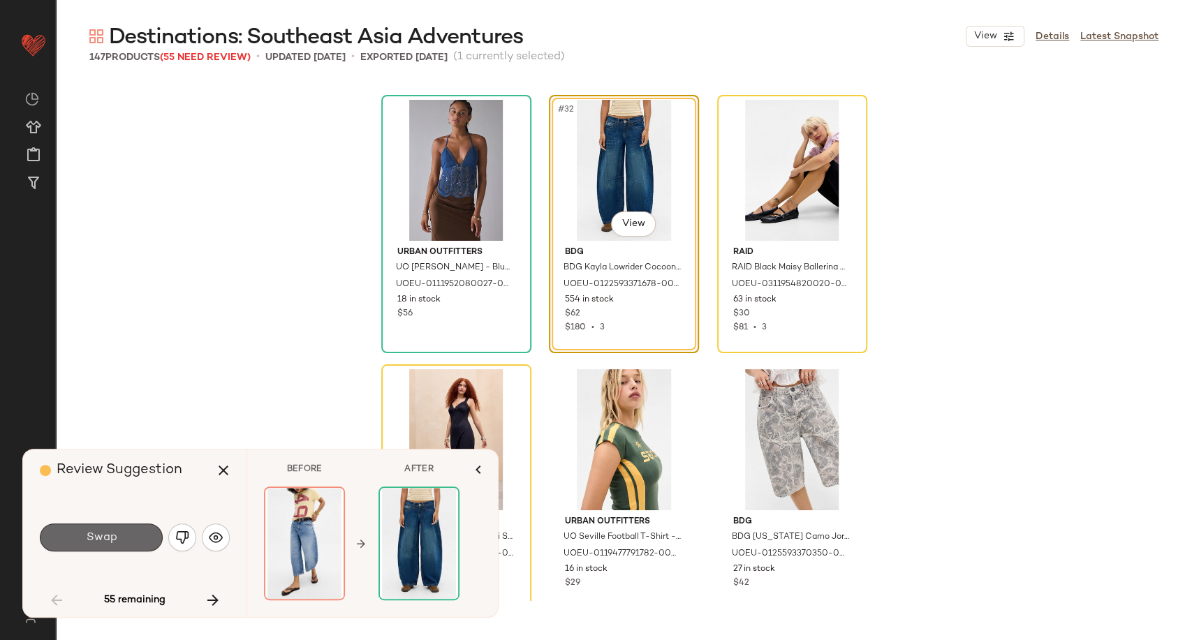
click at [122, 545] on button "Swap" at bounding box center [101, 538] width 123 height 28
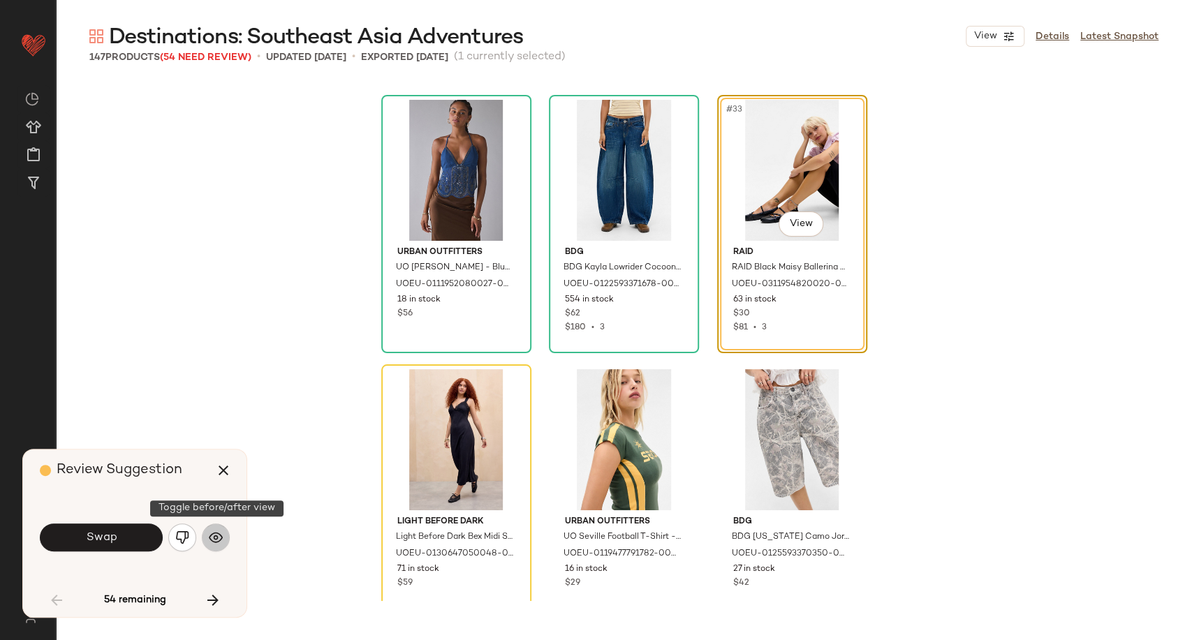
click at [212, 543] on img "button" at bounding box center [216, 538] width 14 height 14
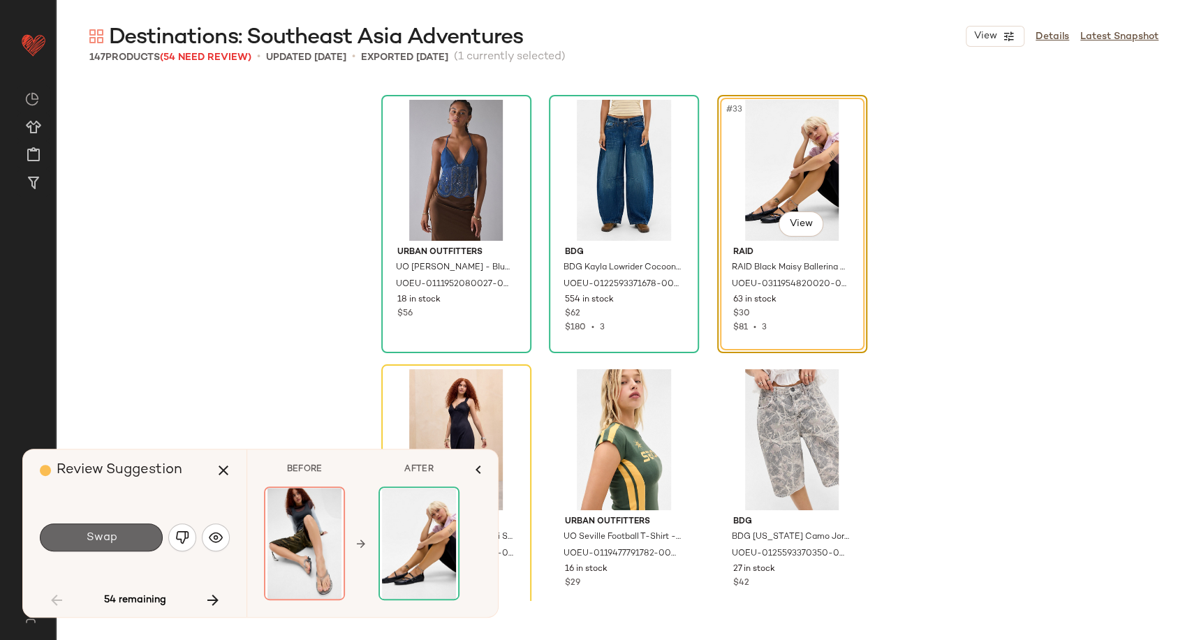
click at [121, 543] on button "Swap" at bounding box center [101, 538] width 123 height 28
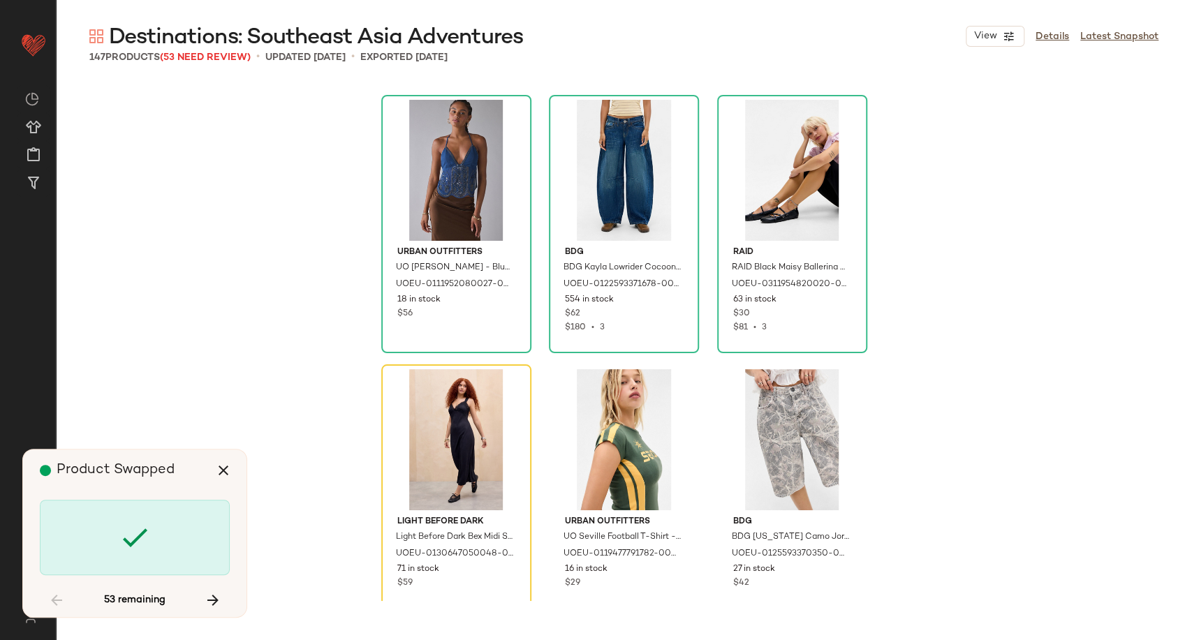
scroll to position [2965, 0]
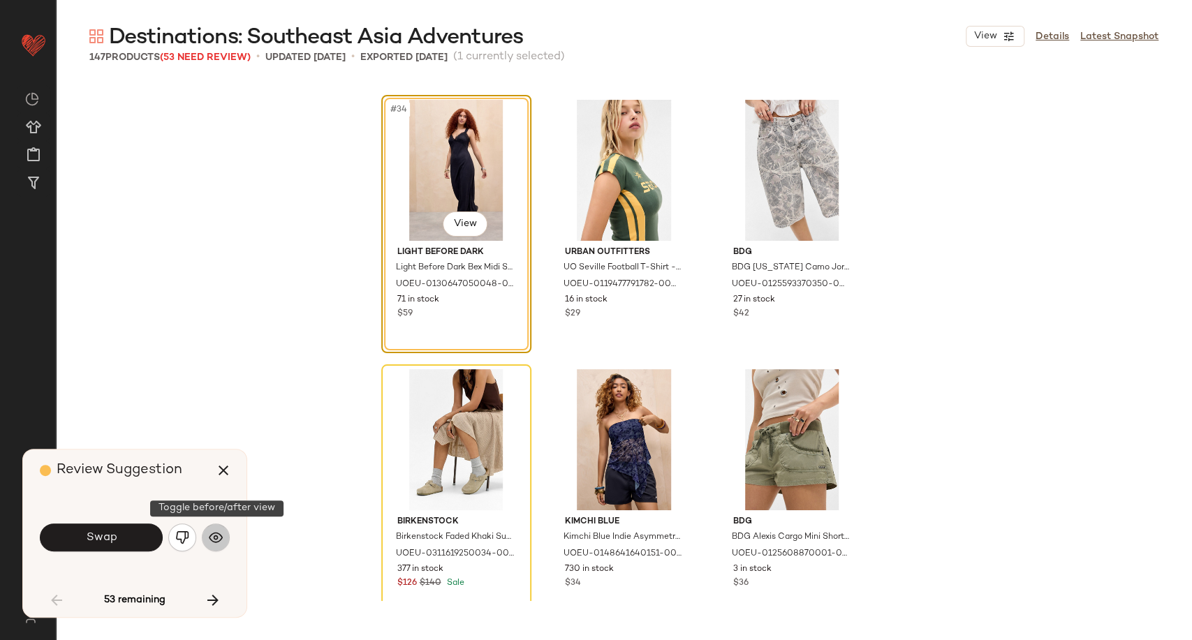
click at [222, 541] on img "button" at bounding box center [216, 538] width 14 height 14
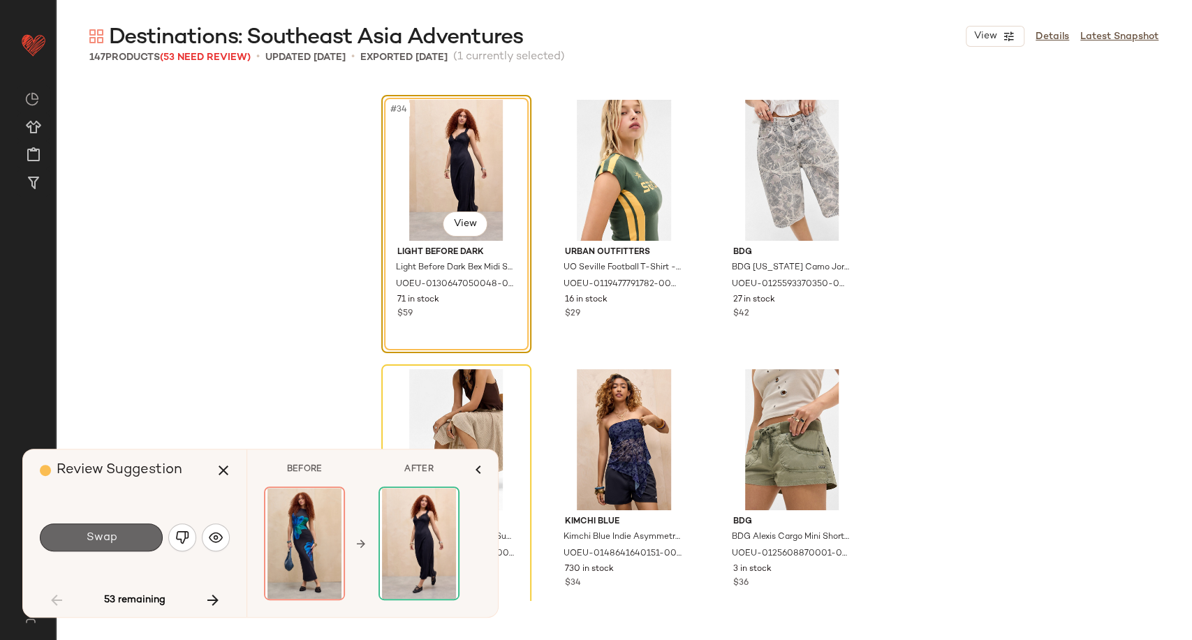
click at [145, 536] on button "Swap" at bounding box center [101, 538] width 123 height 28
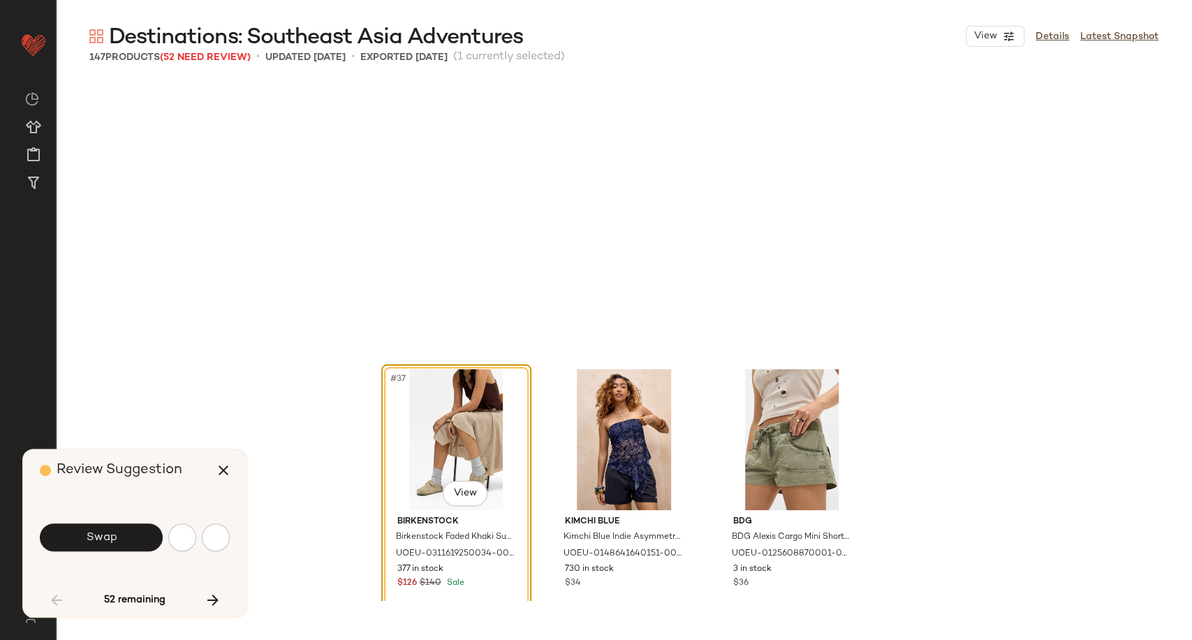
scroll to position [3235, 0]
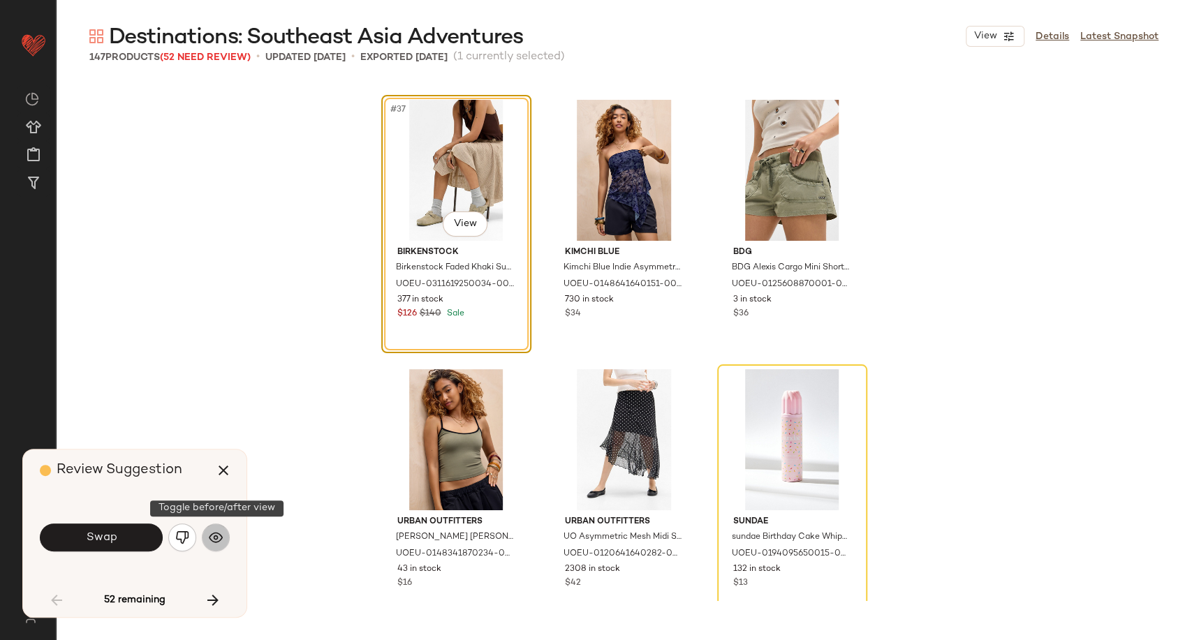
click at [214, 540] on img "button" at bounding box center [216, 538] width 14 height 14
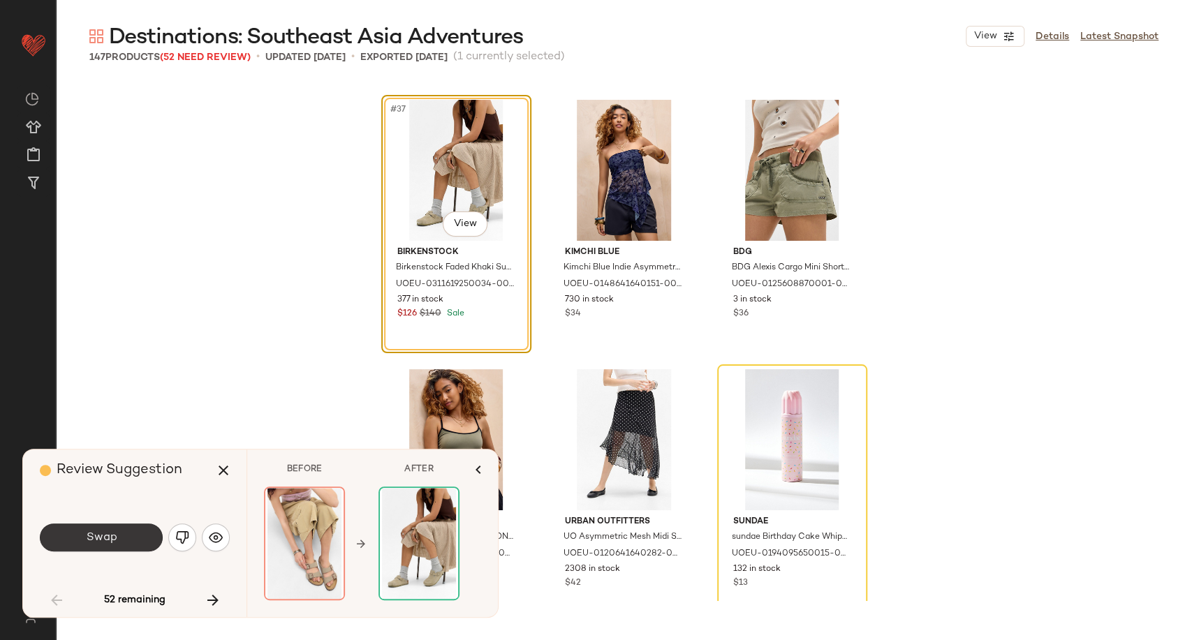
click at [135, 533] on button "Swap" at bounding box center [101, 538] width 123 height 28
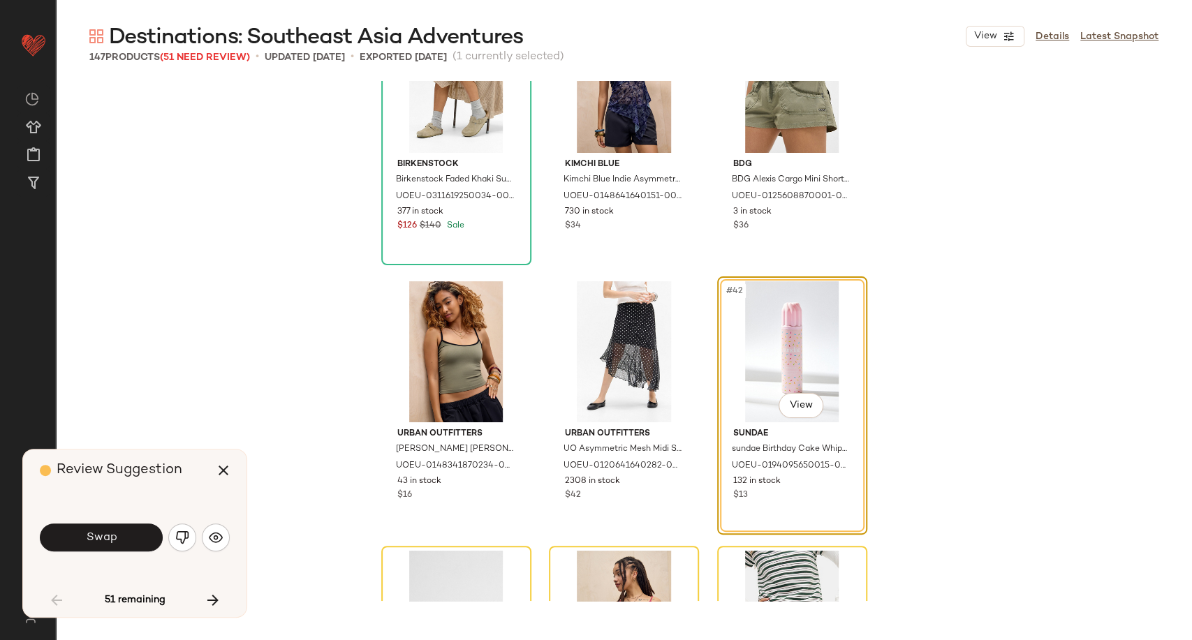
scroll to position [3348, 0]
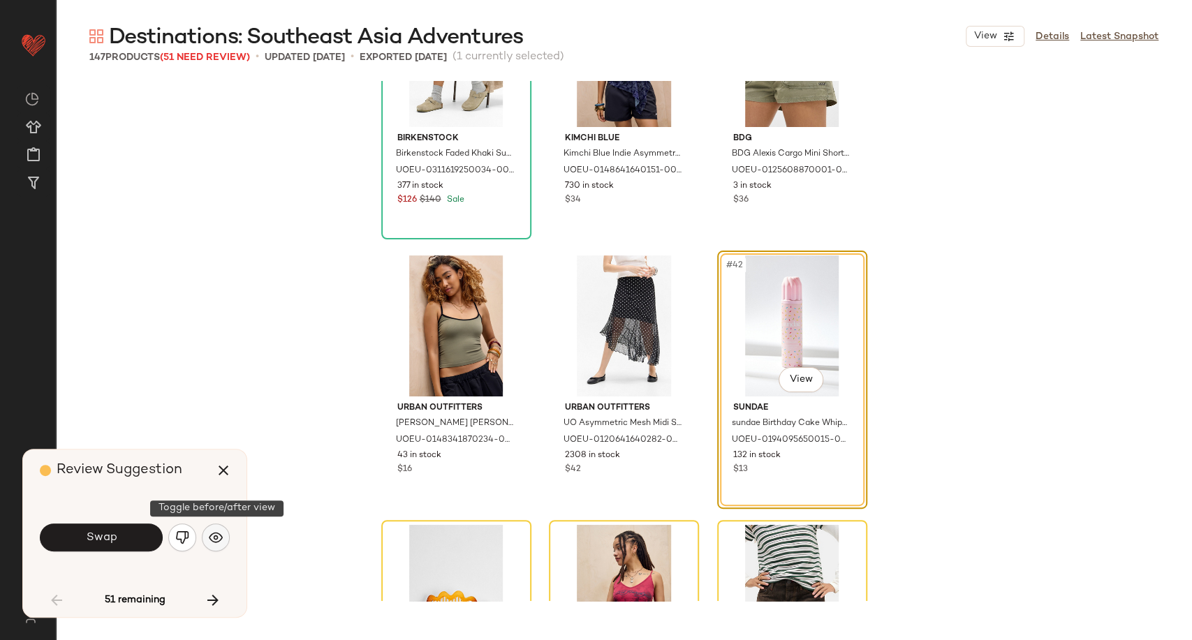
click at [219, 535] on img "button" at bounding box center [216, 538] width 14 height 14
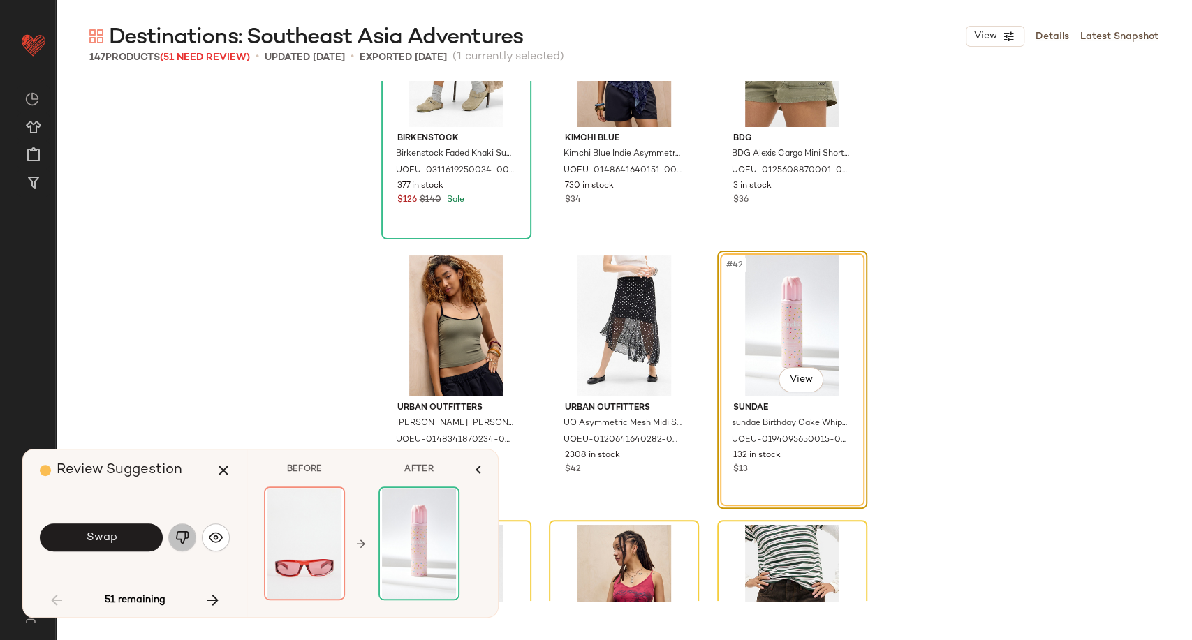
click at [182, 548] on button "button" at bounding box center [182, 538] width 28 height 28
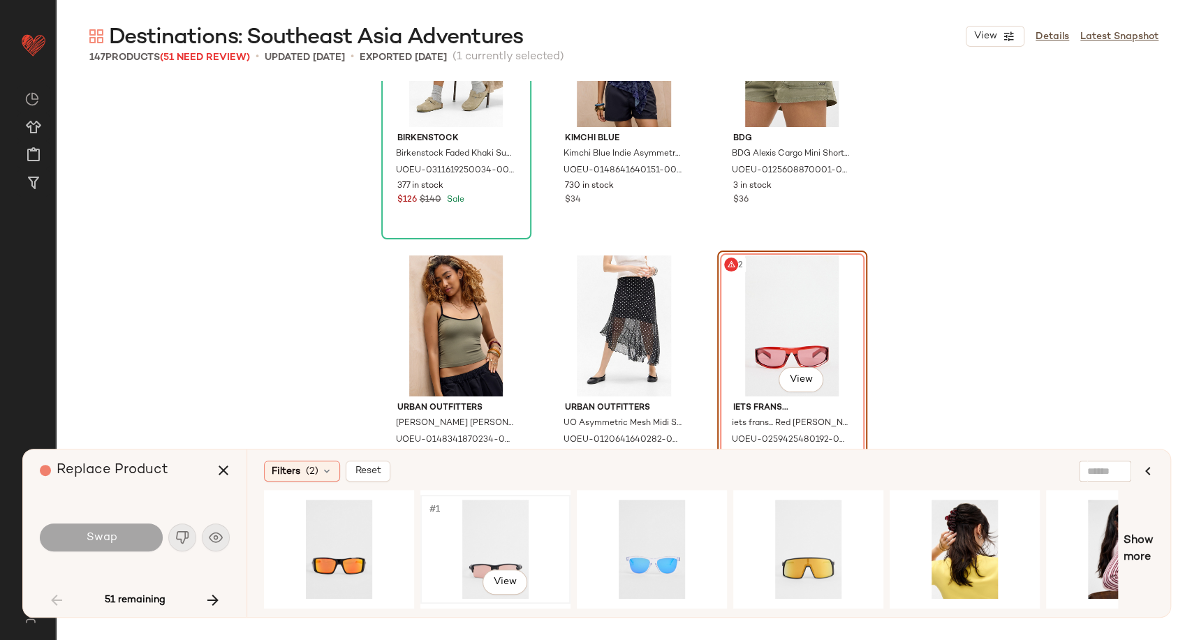
click at [511, 550] on div "#1 View" at bounding box center [495, 549] width 140 height 99
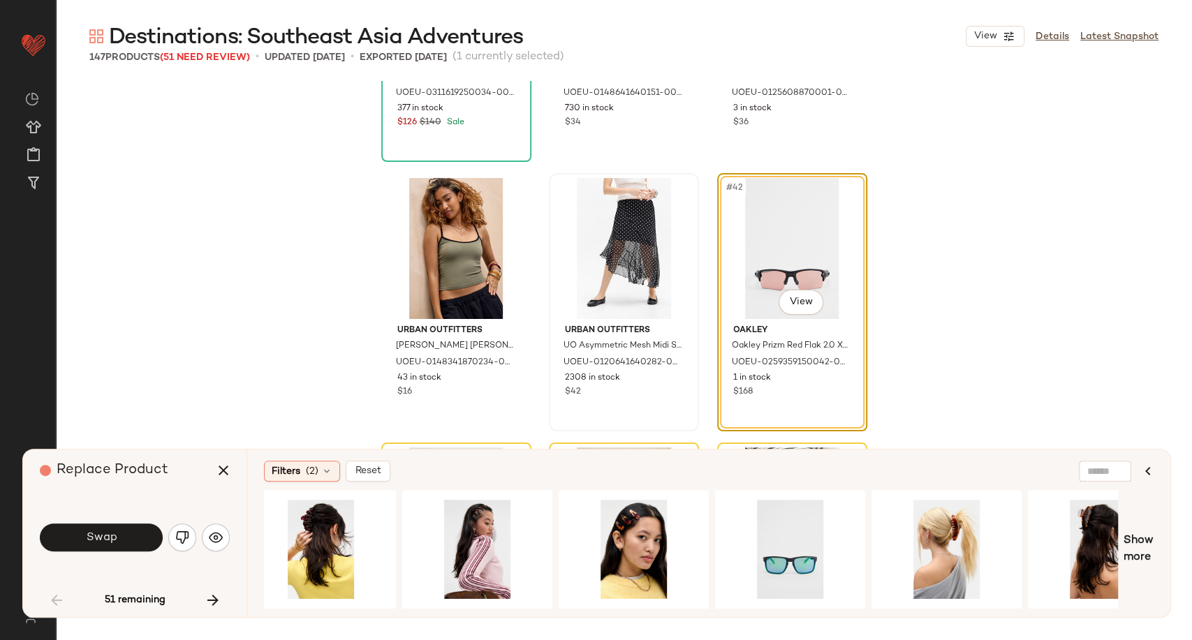
scroll to position [0, 536]
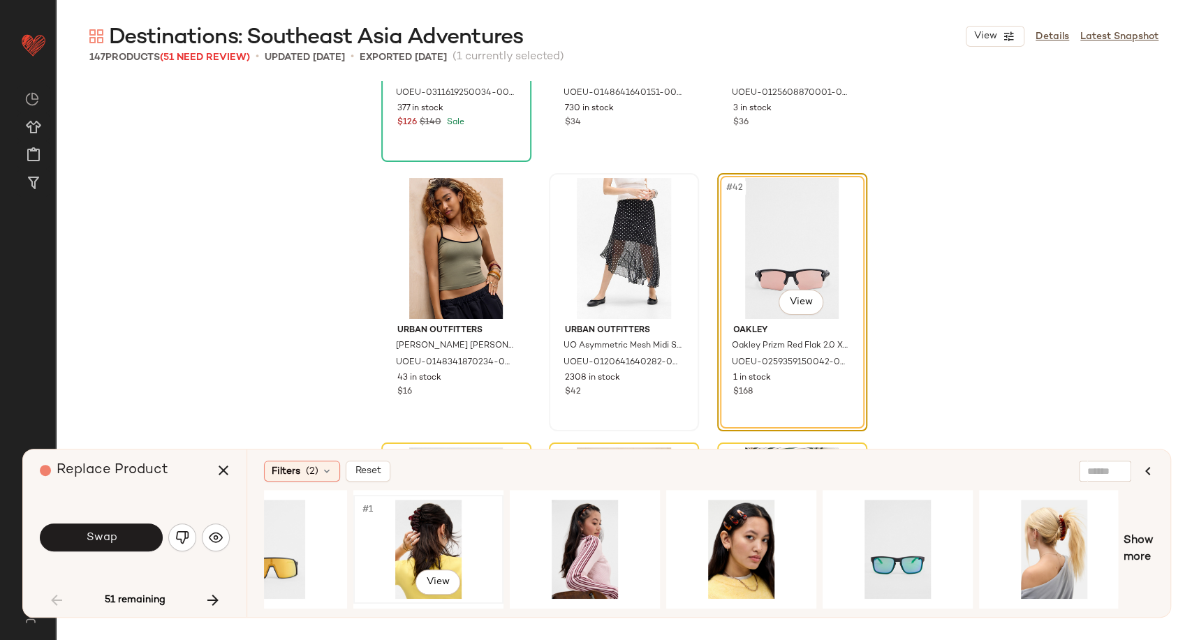
click at [429, 521] on div "#1 View" at bounding box center [428, 549] width 140 height 99
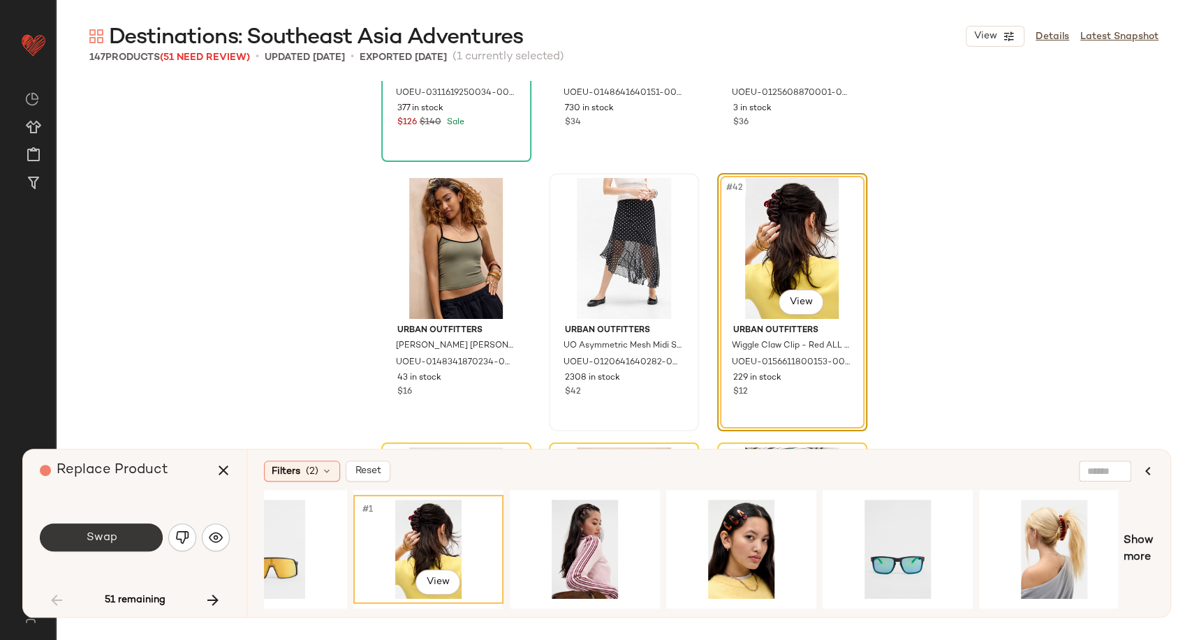
click at [120, 538] on button "Swap" at bounding box center [101, 538] width 123 height 28
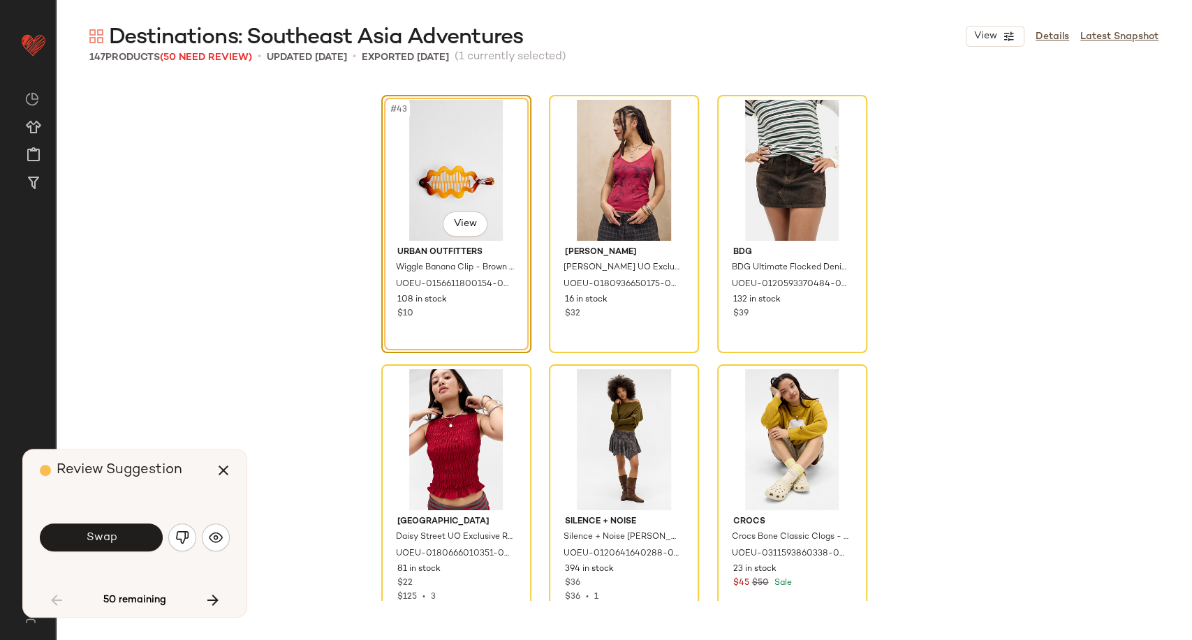
scroll to position [3696, 0]
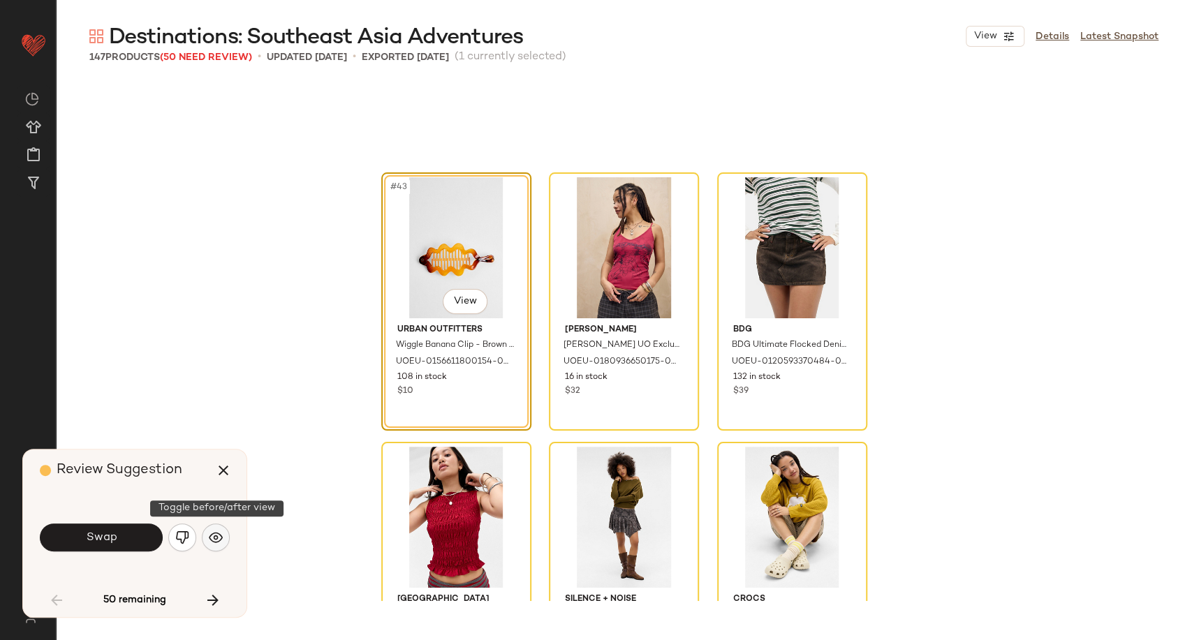
click at [227, 541] on button "button" at bounding box center [216, 538] width 28 height 28
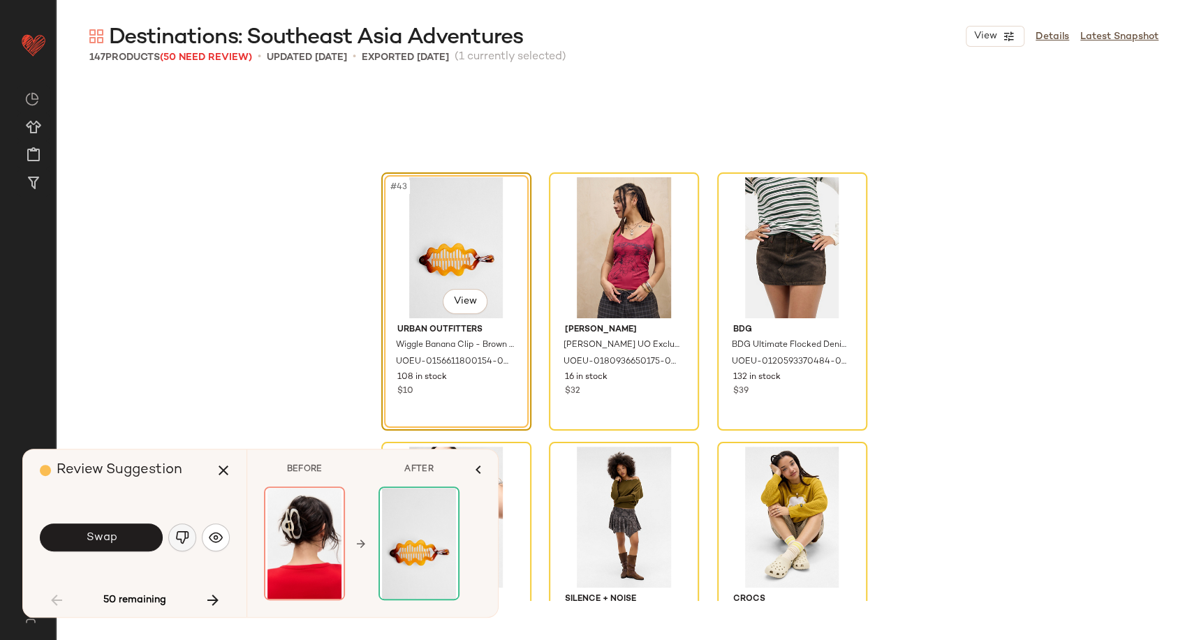
click at [184, 536] on img "button" at bounding box center [182, 538] width 14 height 14
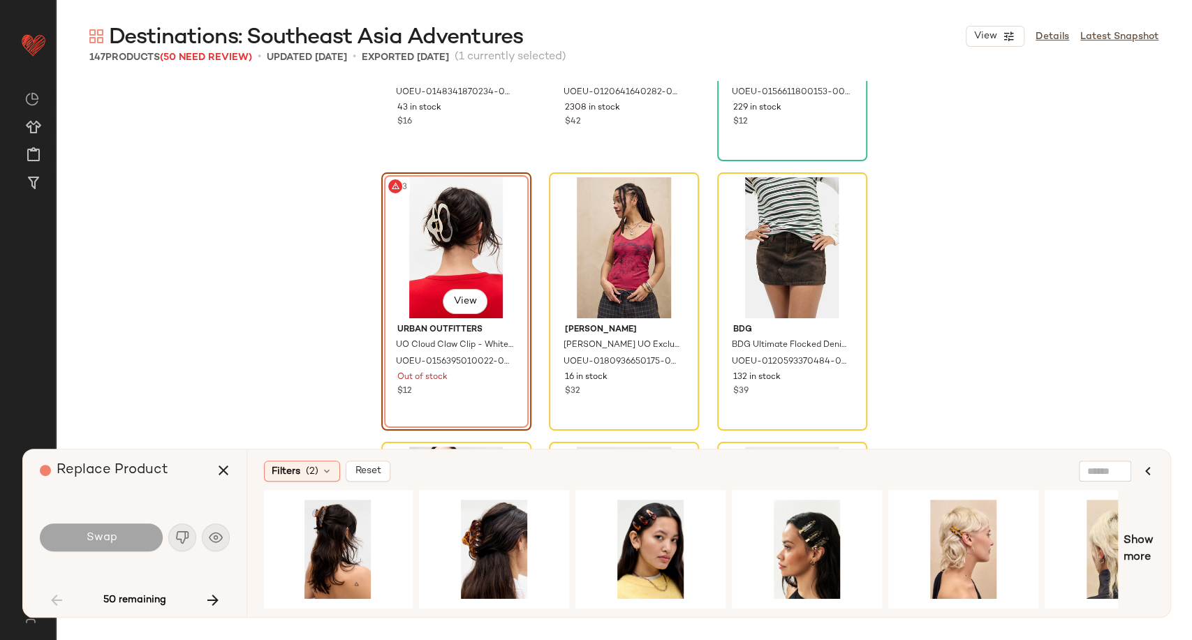
scroll to position [0, 645]
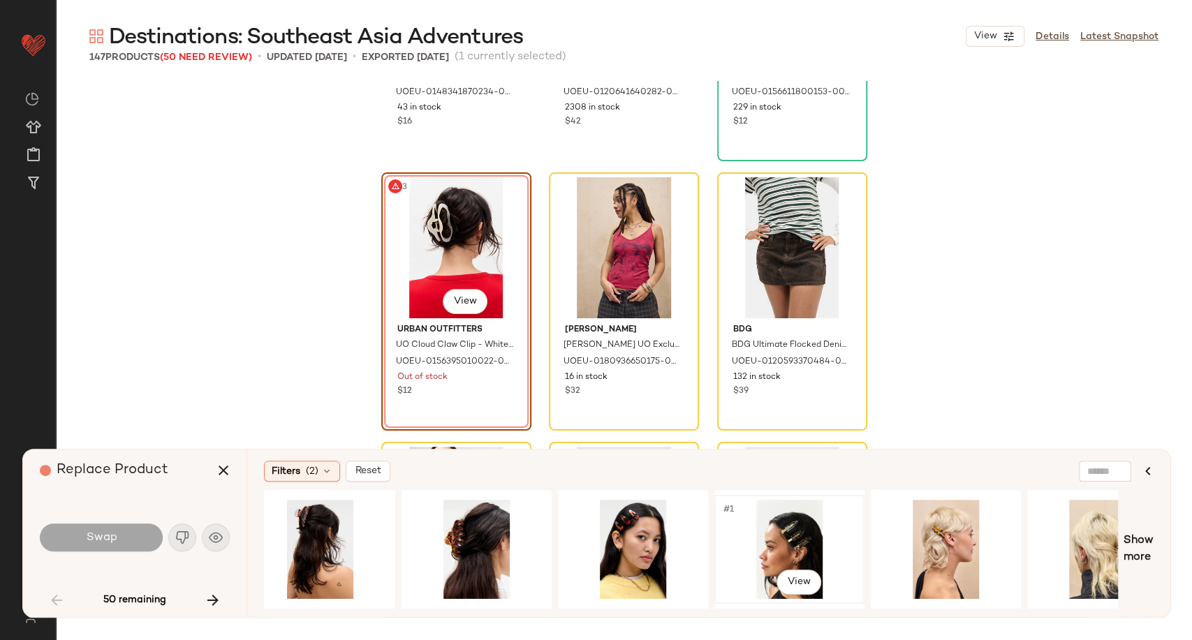
click at [784, 532] on div "#1 View" at bounding box center [789, 549] width 140 height 99
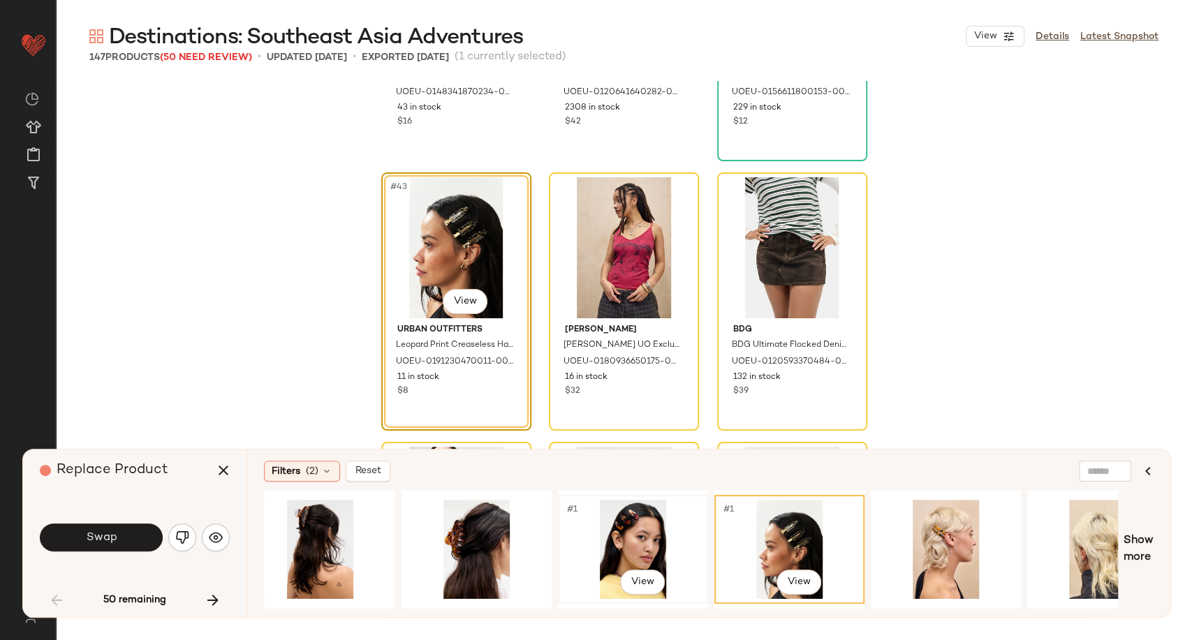
click at [638, 547] on div "#1 View" at bounding box center [633, 549] width 140 height 99
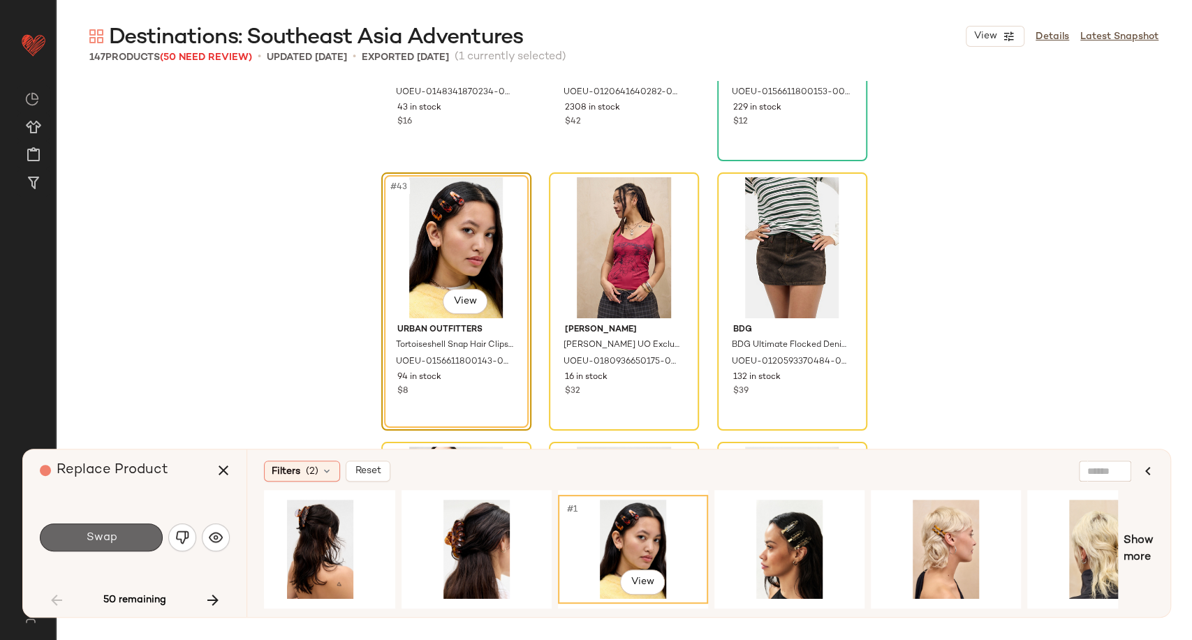
click at [144, 541] on button "Swap" at bounding box center [101, 538] width 123 height 28
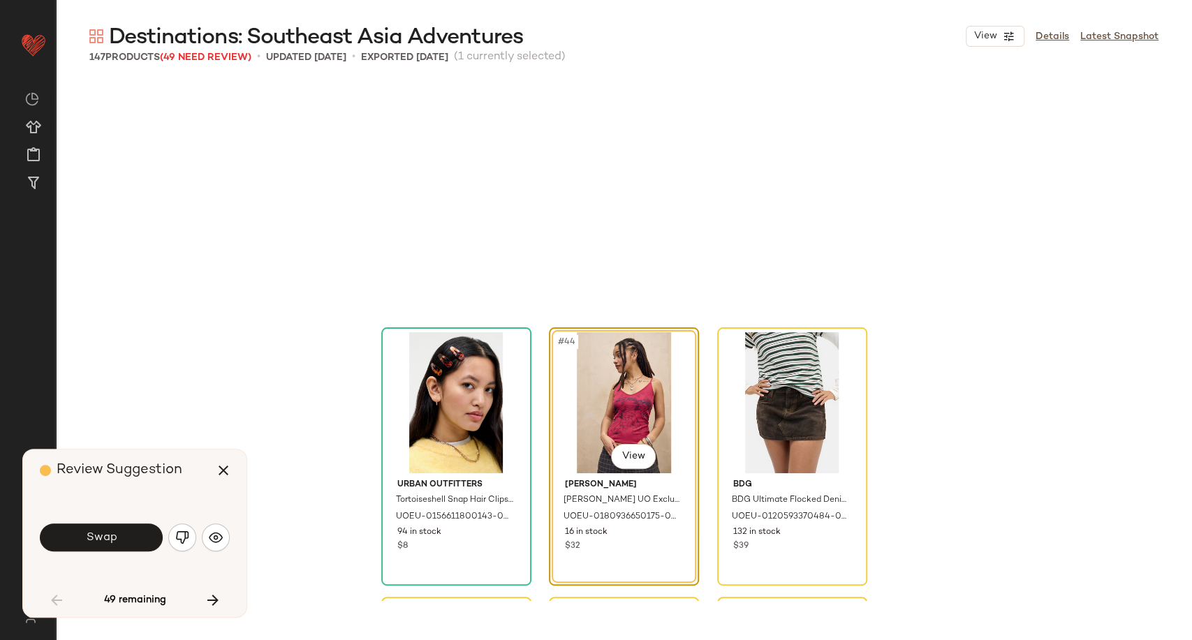
scroll to position [3774, 0]
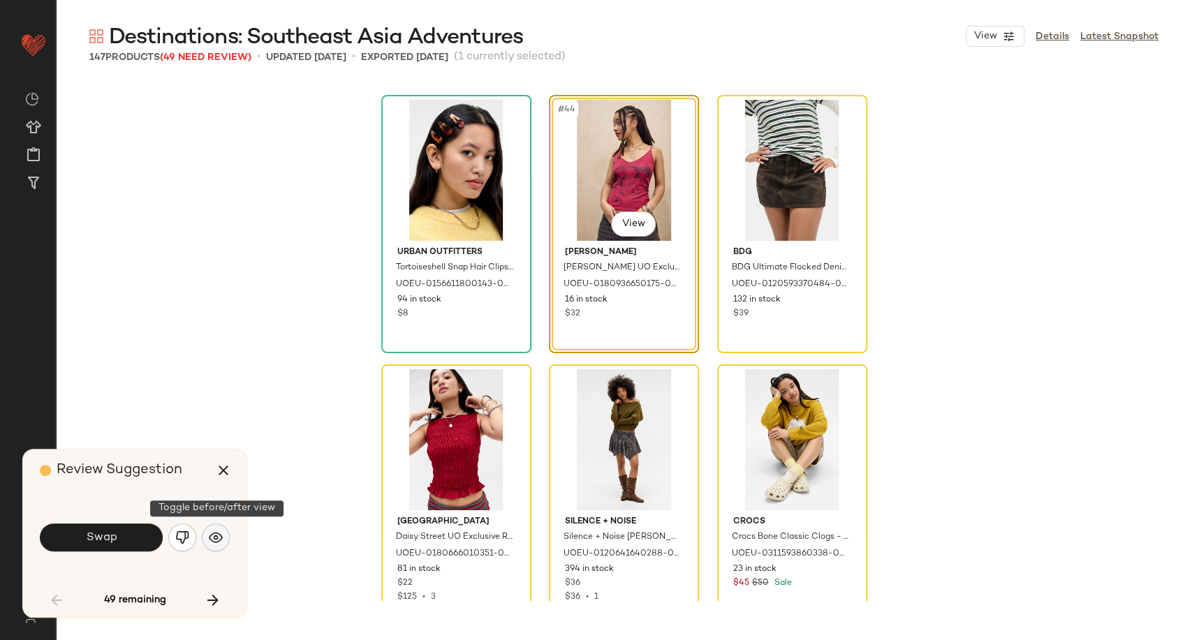
click at [220, 541] on img "button" at bounding box center [216, 538] width 14 height 14
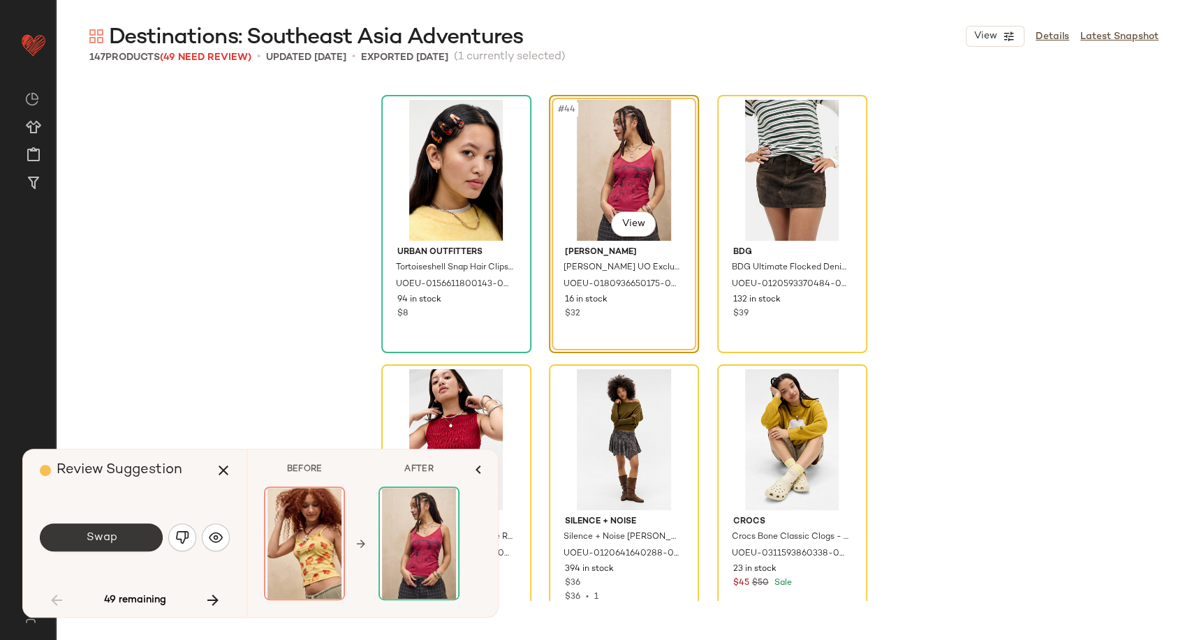
click at [127, 538] on button "Swap" at bounding box center [101, 538] width 123 height 28
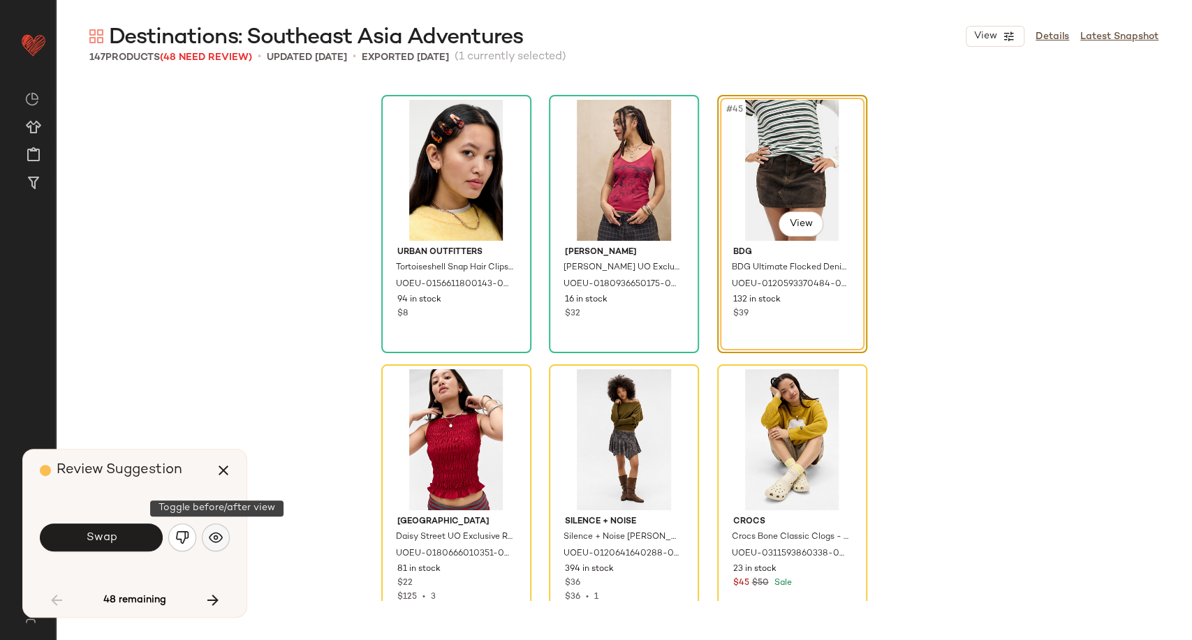
click at [217, 542] on img "button" at bounding box center [216, 538] width 14 height 14
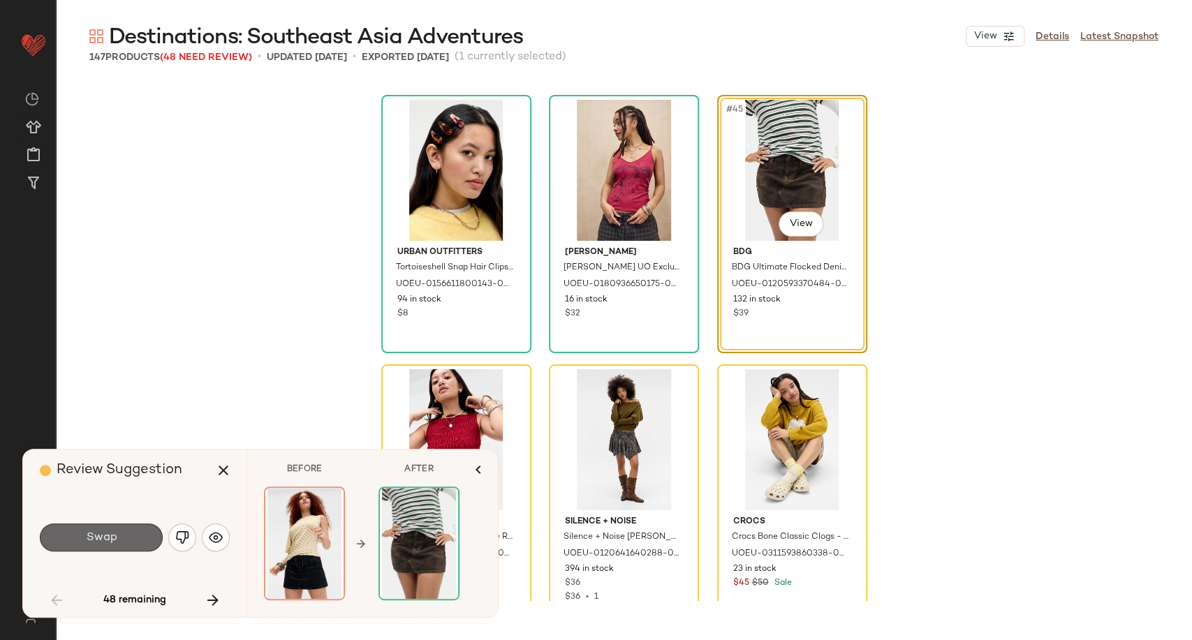
click at [122, 542] on button "Swap" at bounding box center [101, 538] width 123 height 28
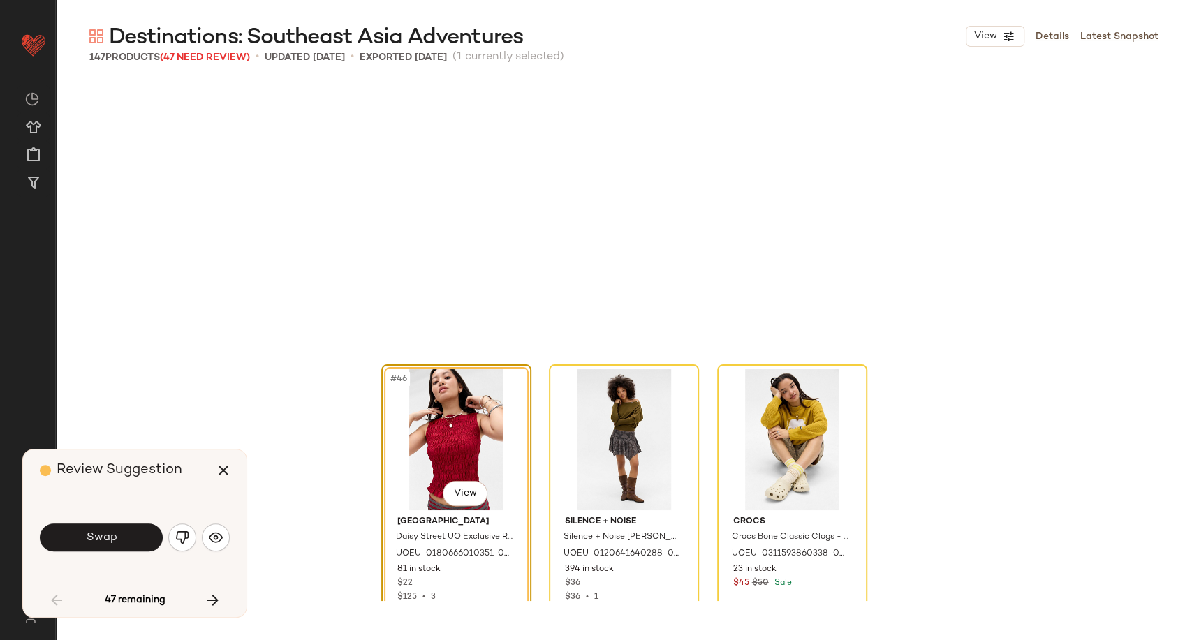
scroll to position [4043, 0]
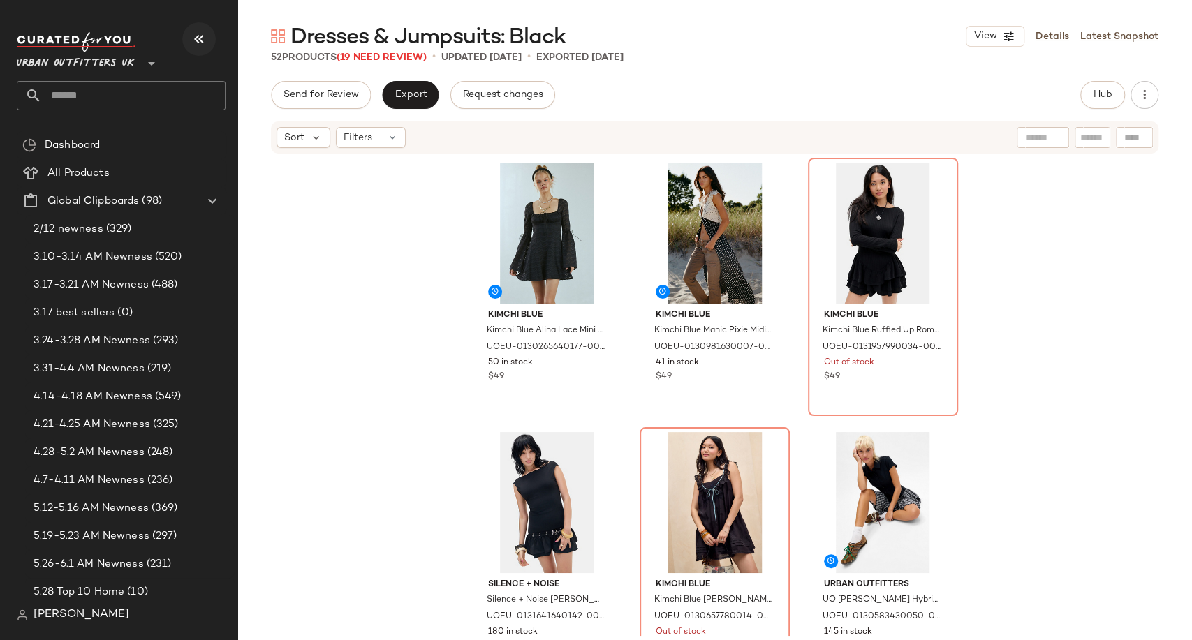
click at [196, 36] on icon "button" at bounding box center [199, 39] width 17 height 17
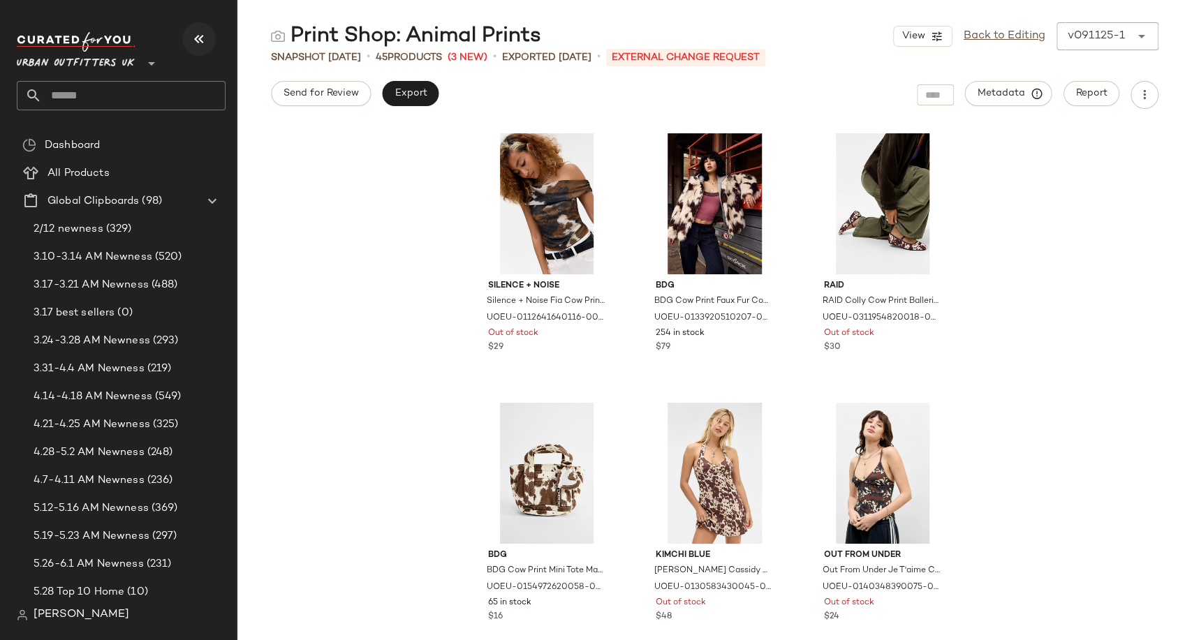
click at [197, 37] on icon "button" at bounding box center [199, 39] width 17 height 17
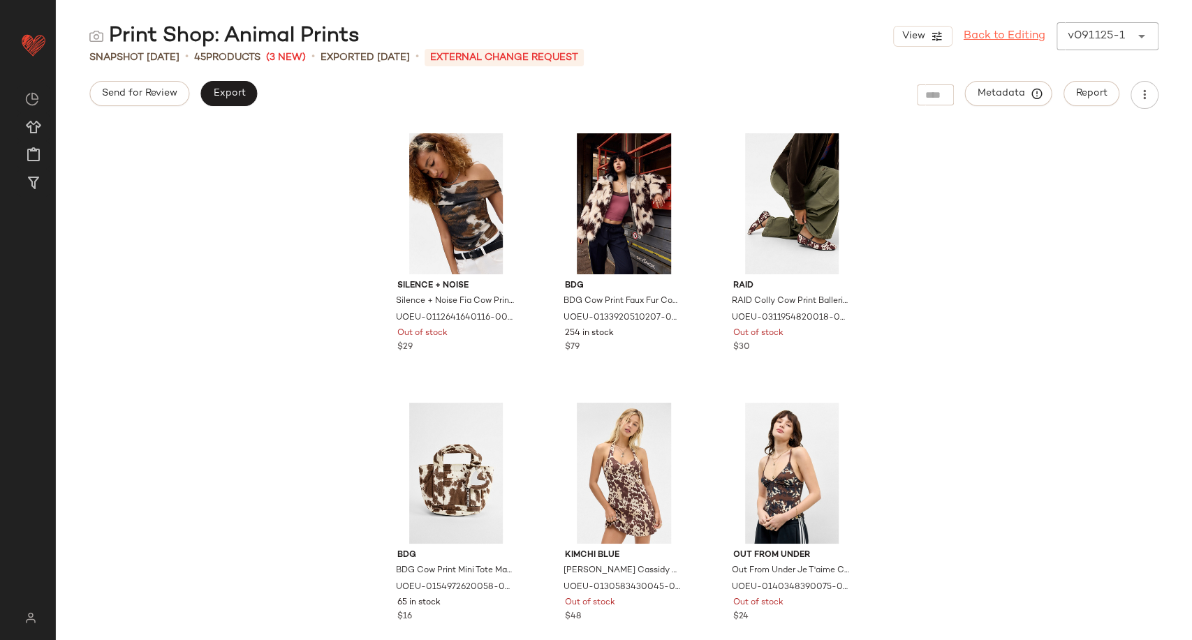
click at [975, 39] on link "Back to Editing" at bounding box center [1005, 36] width 82 height 17
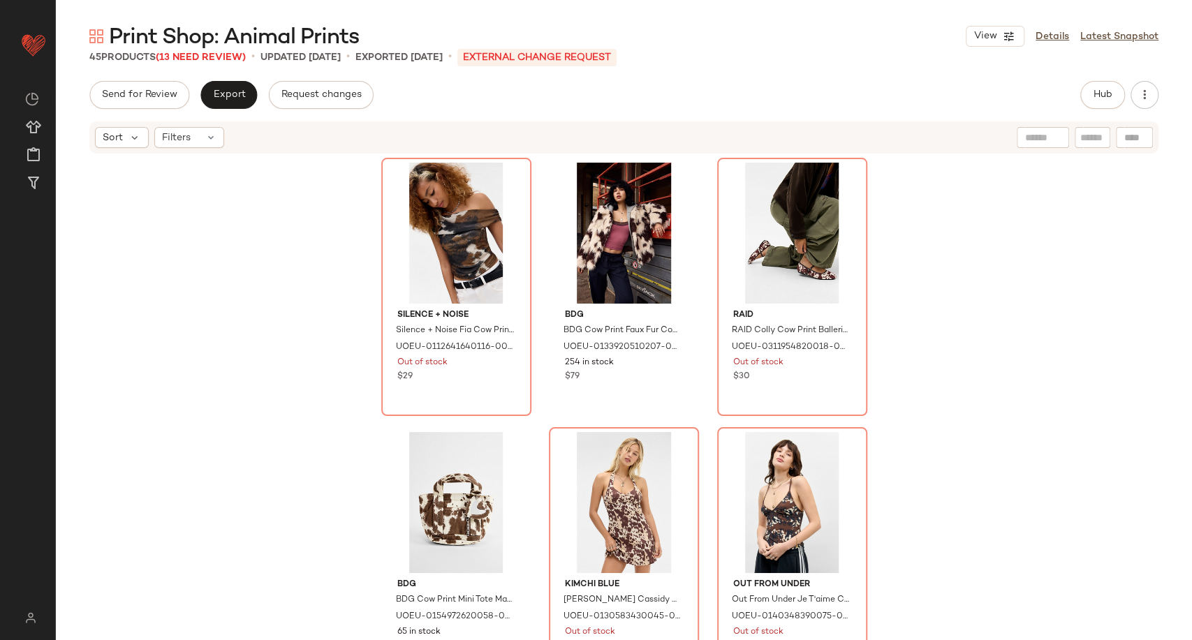
click at [1133, 137] on div at bounding box center [1134, 137] width 37 height 21
paste input "**********"
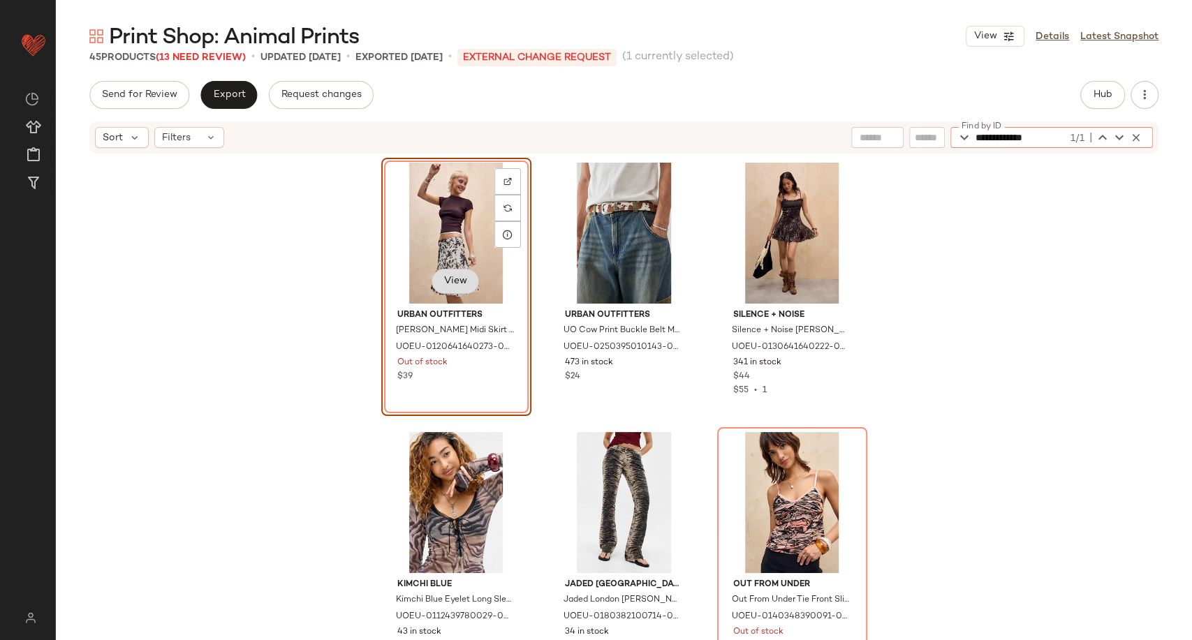
type input "**********"
click at [443, 281] on span "View" at bounding box center [455, 281] width 24 height 11
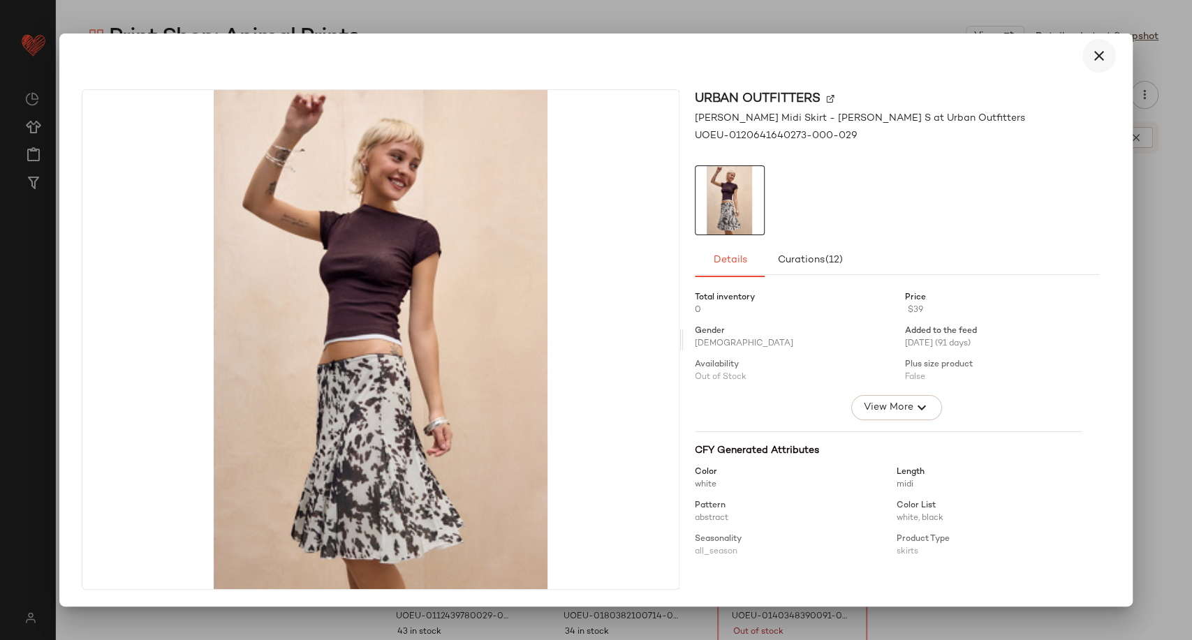
click at [1101, 63] on icon "button" at bounding box center [1099, 55] width 17 height 17
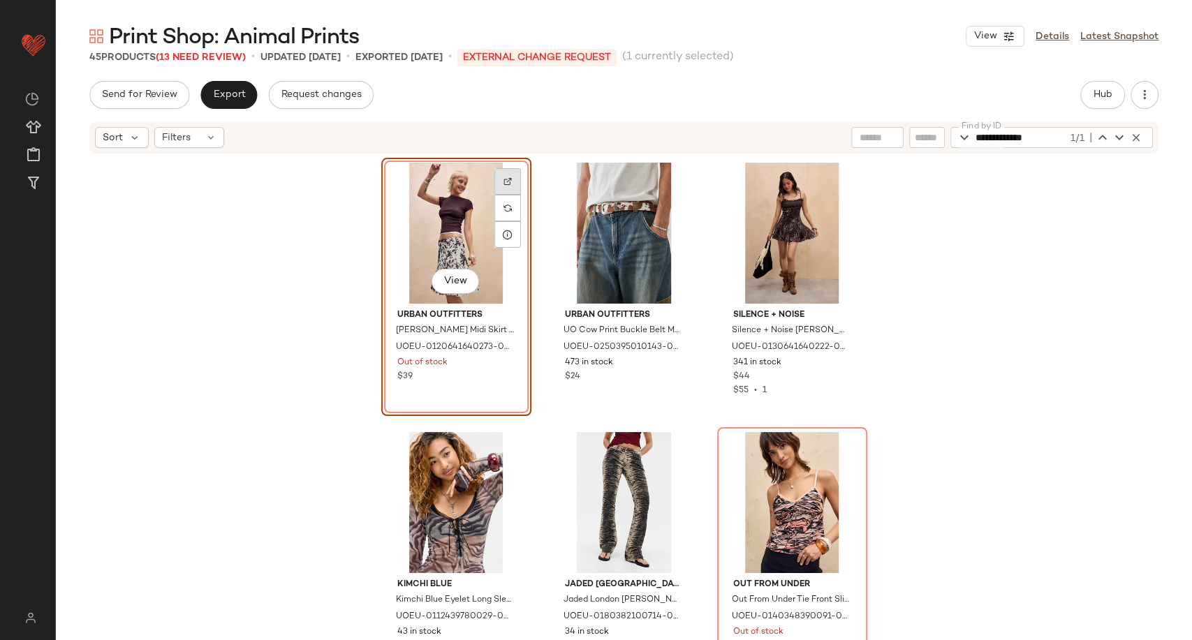
click at [508, 183] on div at bounding box center [507, 181] width 27 height 27
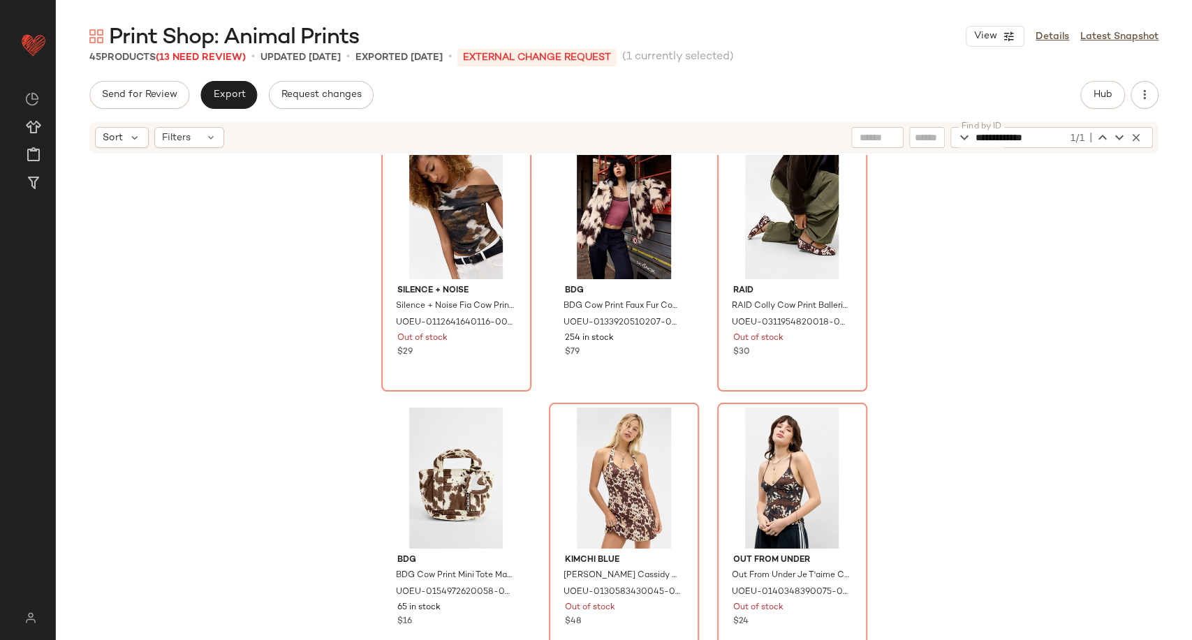
scroll to position [0, 0]
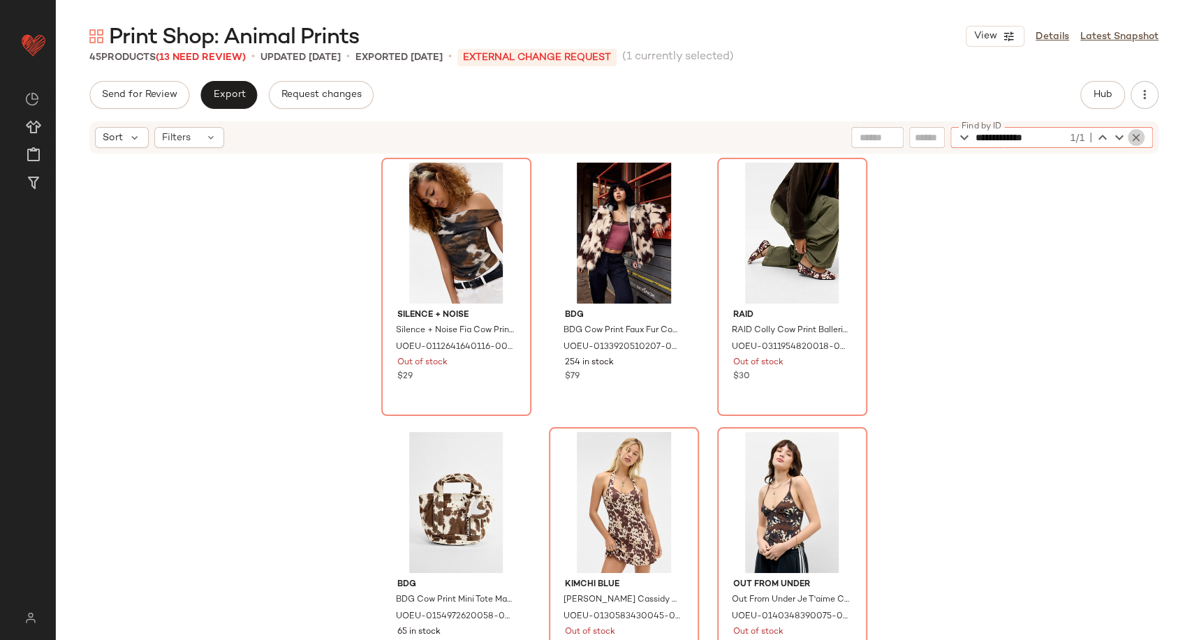
click at [1134, 140] on icon "button" at bounding box center [1136, 137] width 13 height 13
click at [1089, 226] on div "Silence + Noise Silence + Noise Fia Cow Print Top - Brown XL at Urban Outfitter…" at bounding box center [624, 418] width 1136 height 527
click at [223, 58] on span "(13 Need Review)" at bounding box center [201, 57] width 90 height 10
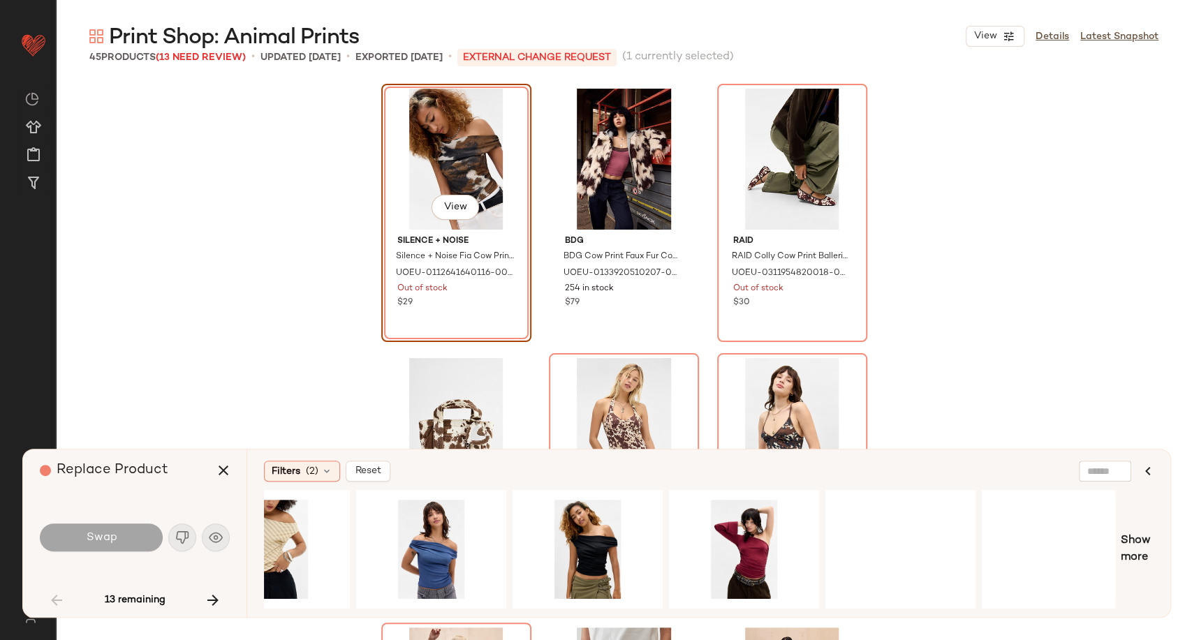
scroll to position [0, 706]
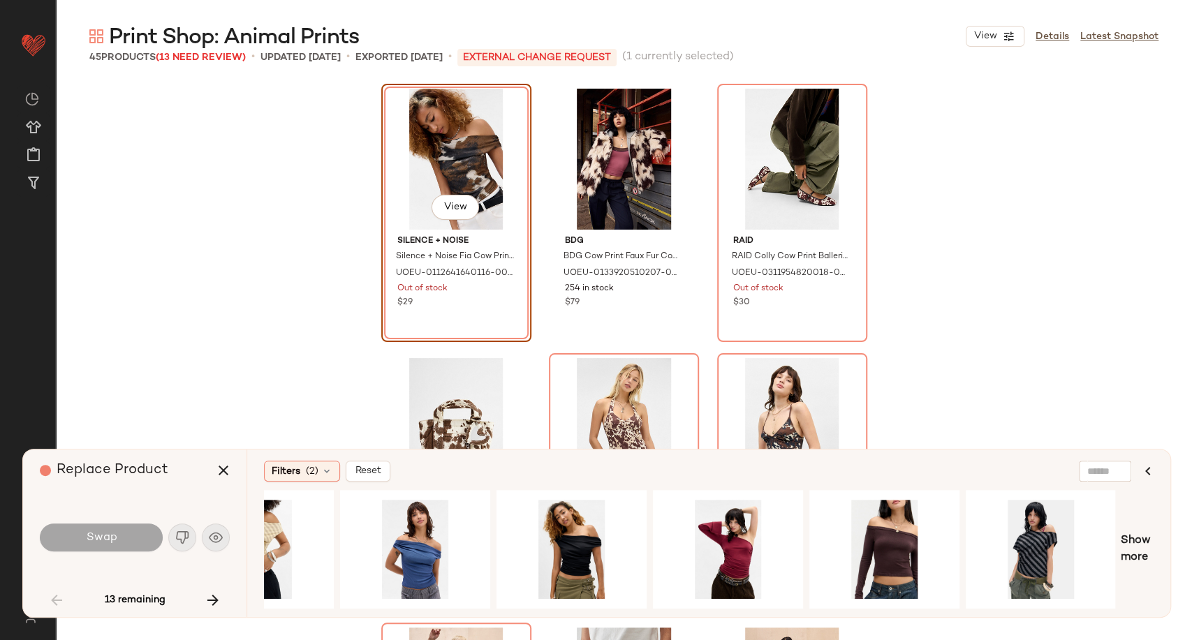
click at [455, 145] on div "View" at bounding box center [456, 159] width 140 height 141
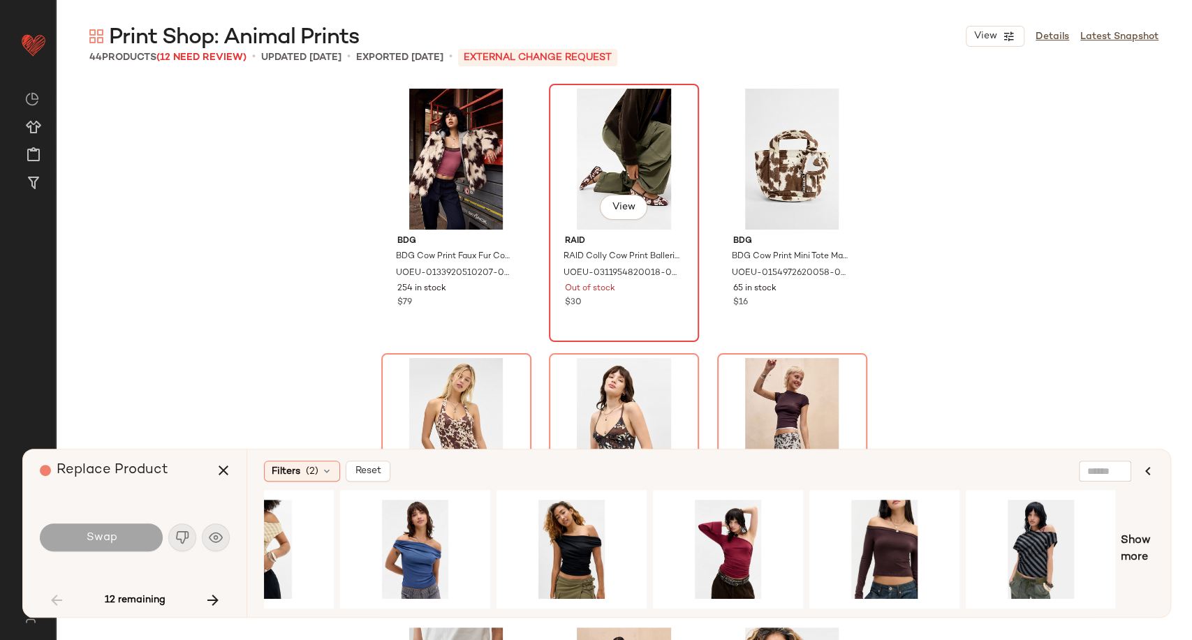
click at [642, 152] on div "View" at bounding box center [624, 159] width 140 height 141
click at [220, 598] on icon "button" at bounding box center [213, 600] width 17 height 17
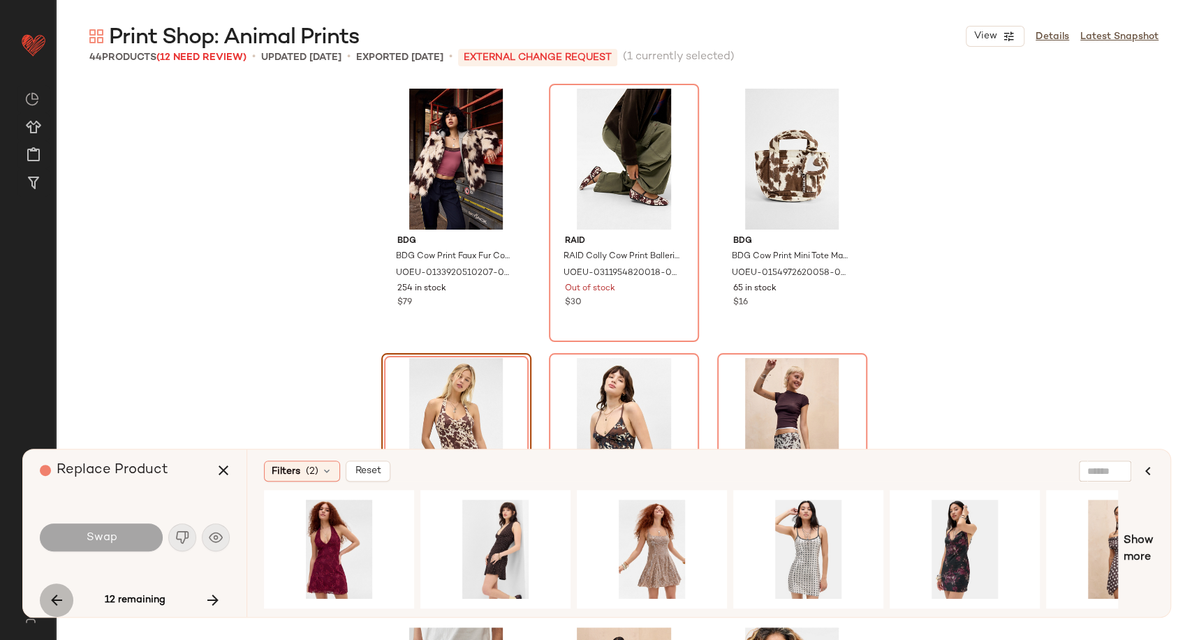
click at [48, 602] on icon "button" at bounding box center [56, 600] width 17 height 17
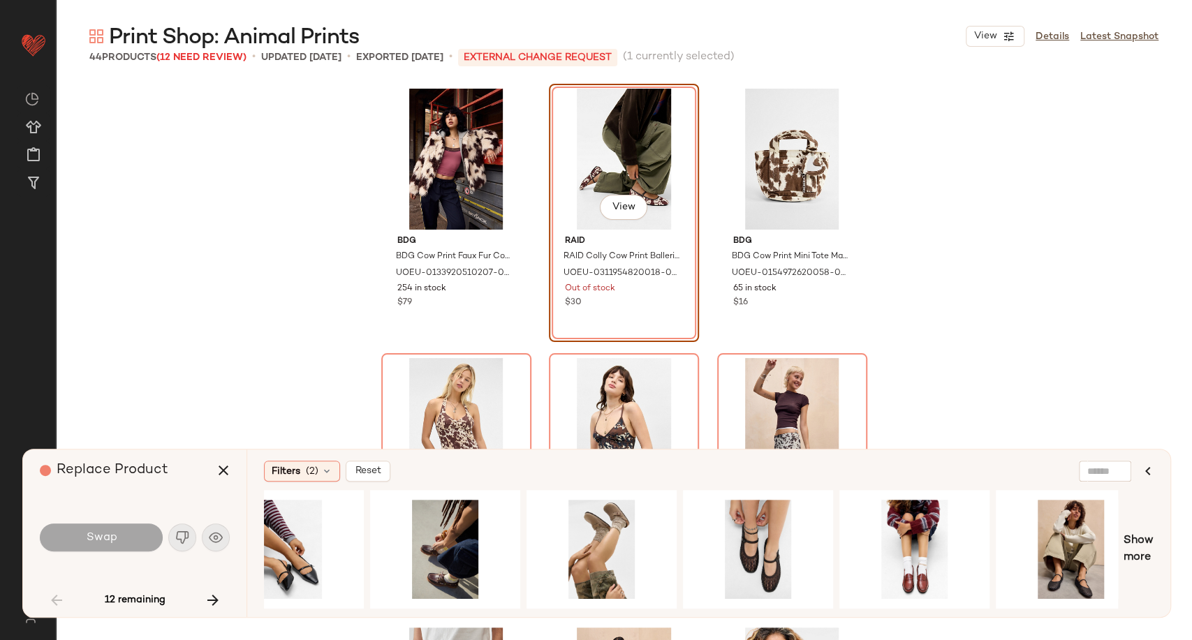
scroll to position [0, 1798]
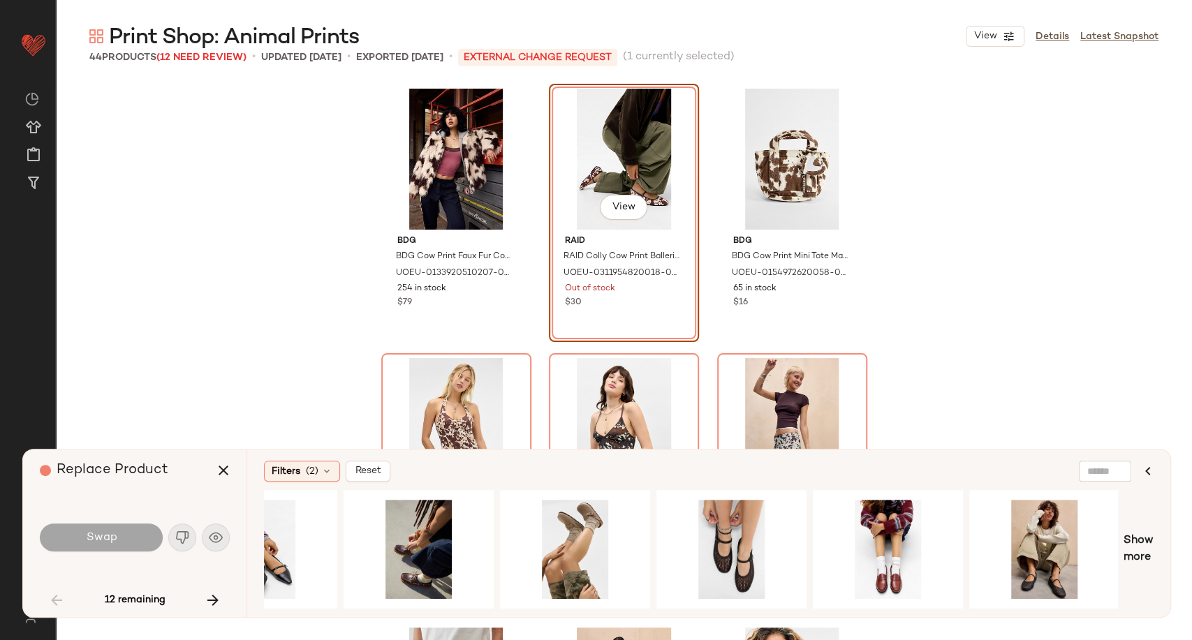
click at [626, 138] on div "View" at bounding box center [624, 159] width 140 height 141
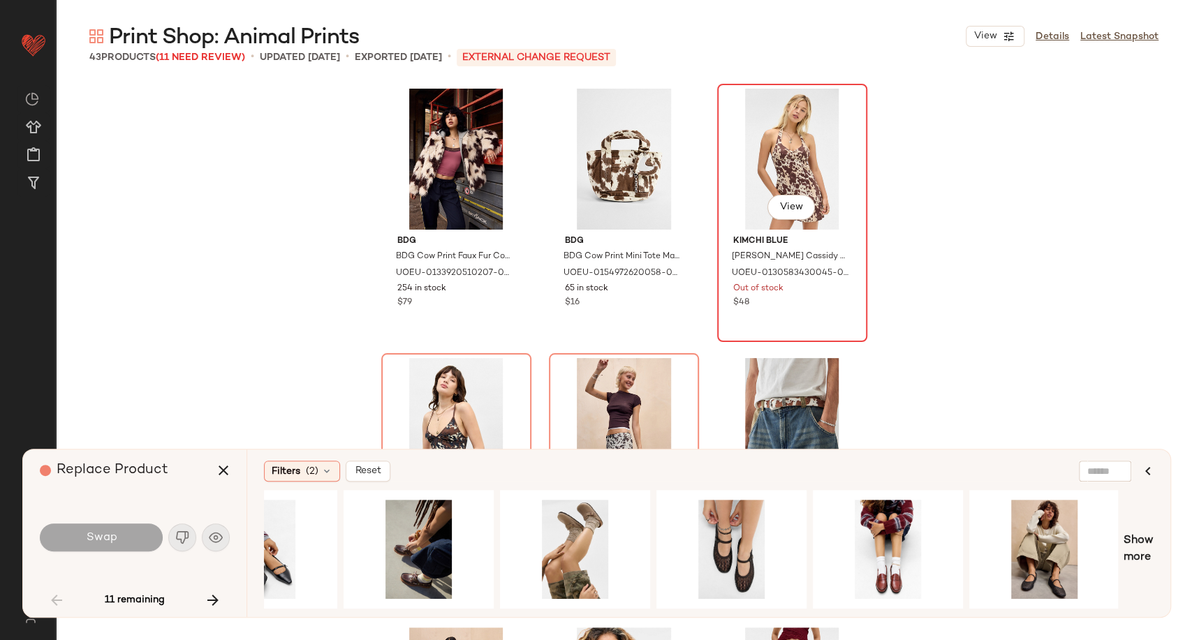
click at [793, 155] on div "View" at bounding box center [792, 159] width 140 height 141
click at [209, 596] on icon "button" at bounding box center [213, 600] width 17 height 17
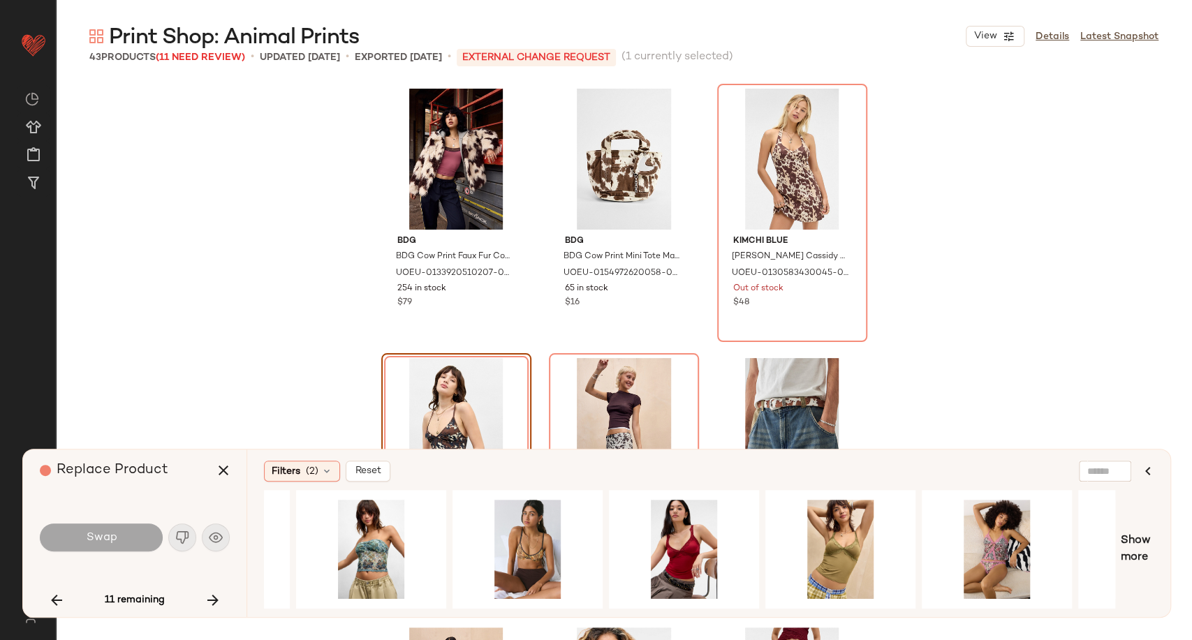
scroll to position [0, 706]
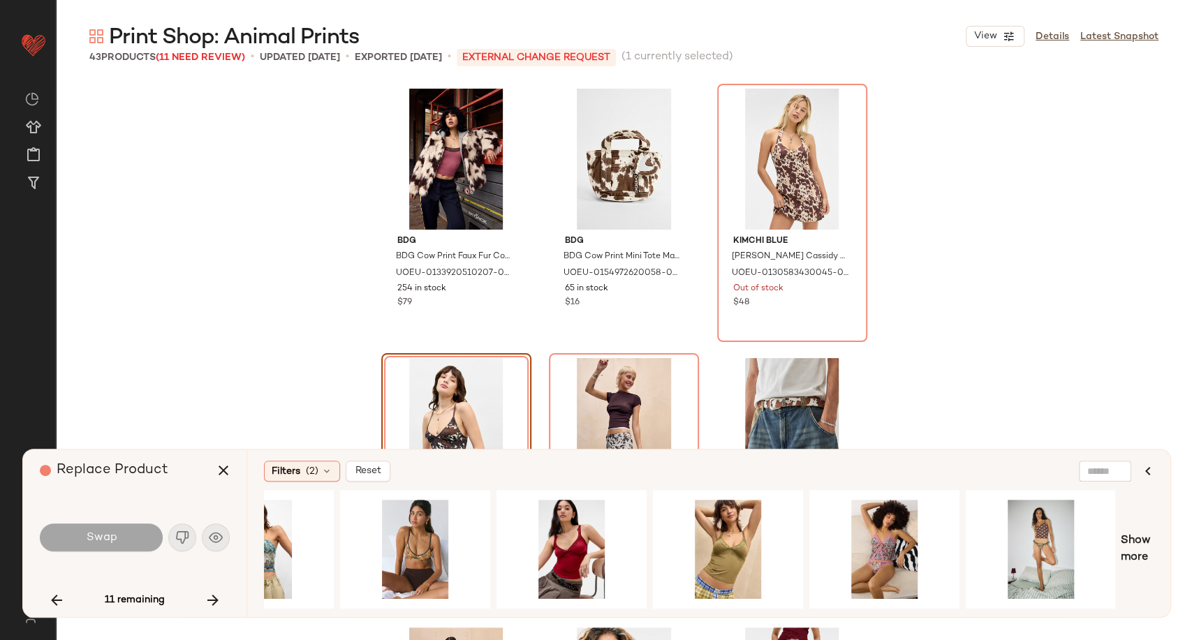
click at [439, 409] on div "View" at bounding box center [456, 428] width 140 height 141
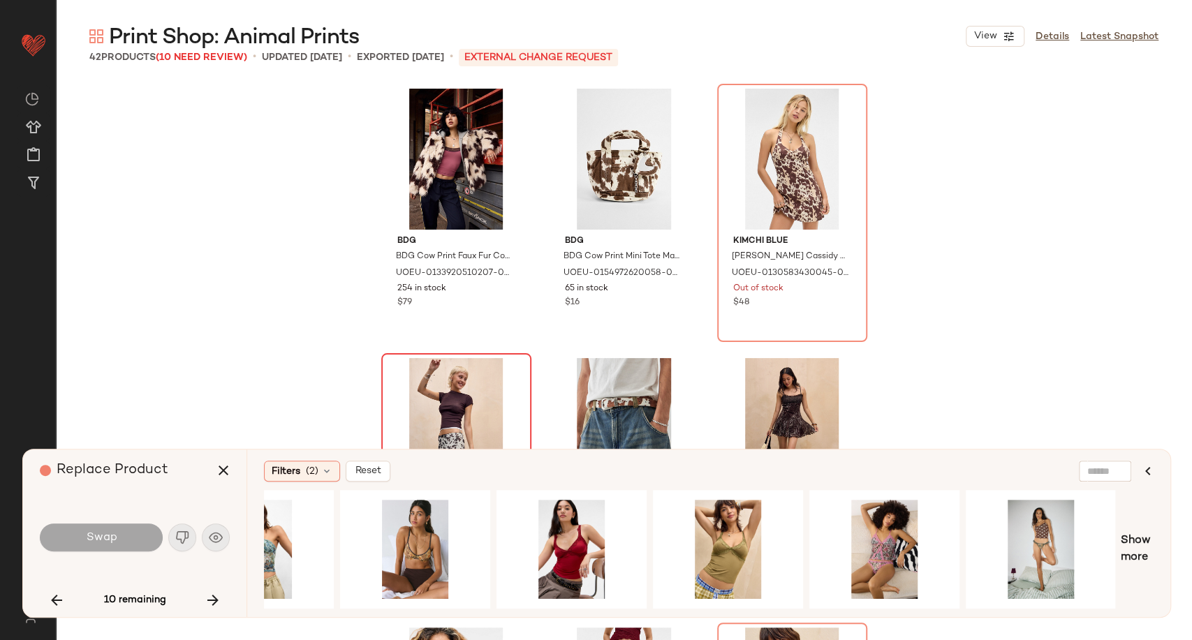
click at [432, 400] on div "View" at bounding box center [456, 428] width 140 height 141
click at [59, 602] on icon "button" at bounding box center [56, 600] width 17 height 17
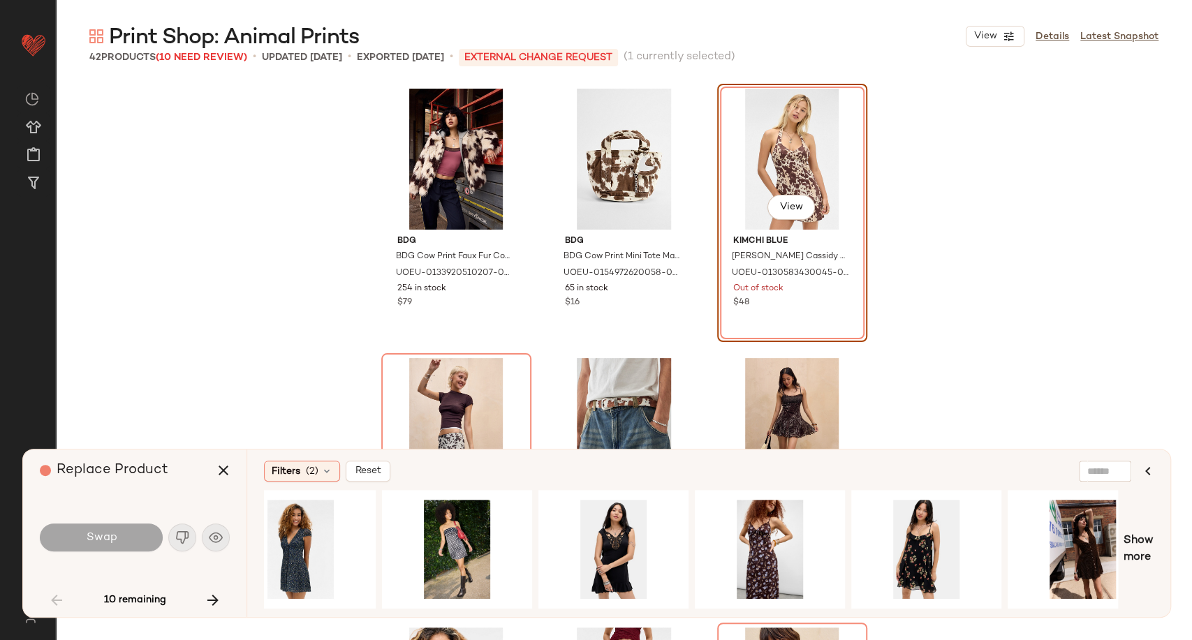
scroll to position [0, 1954]
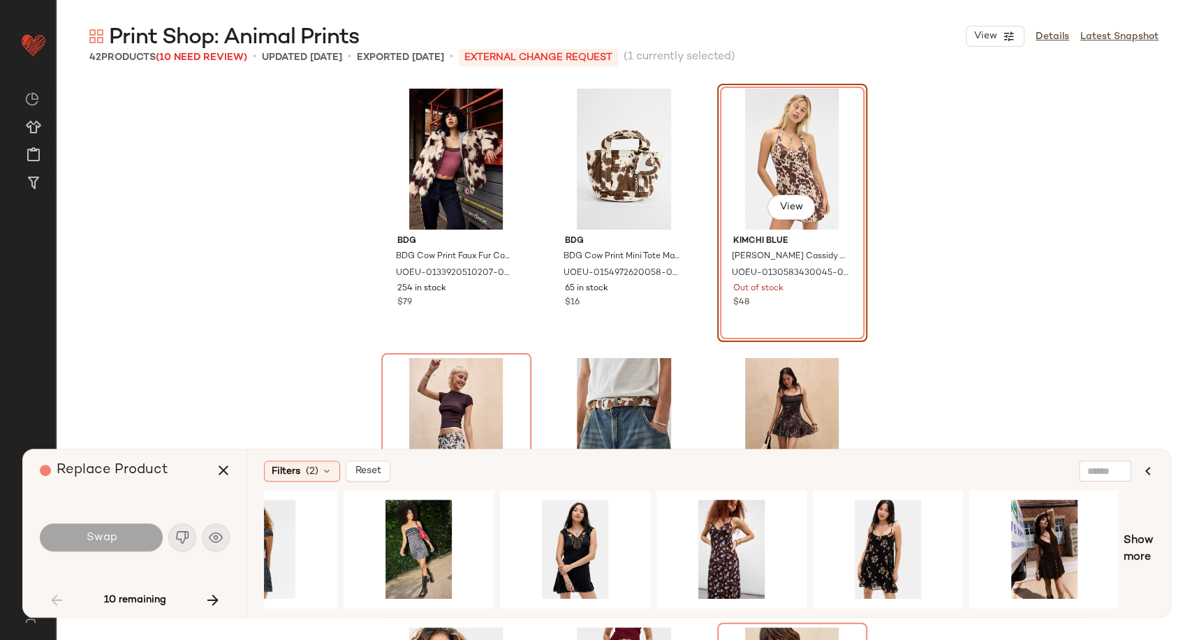
click at [791, 152] on div "View" at bounding box center [792, 159] width 140 height 141
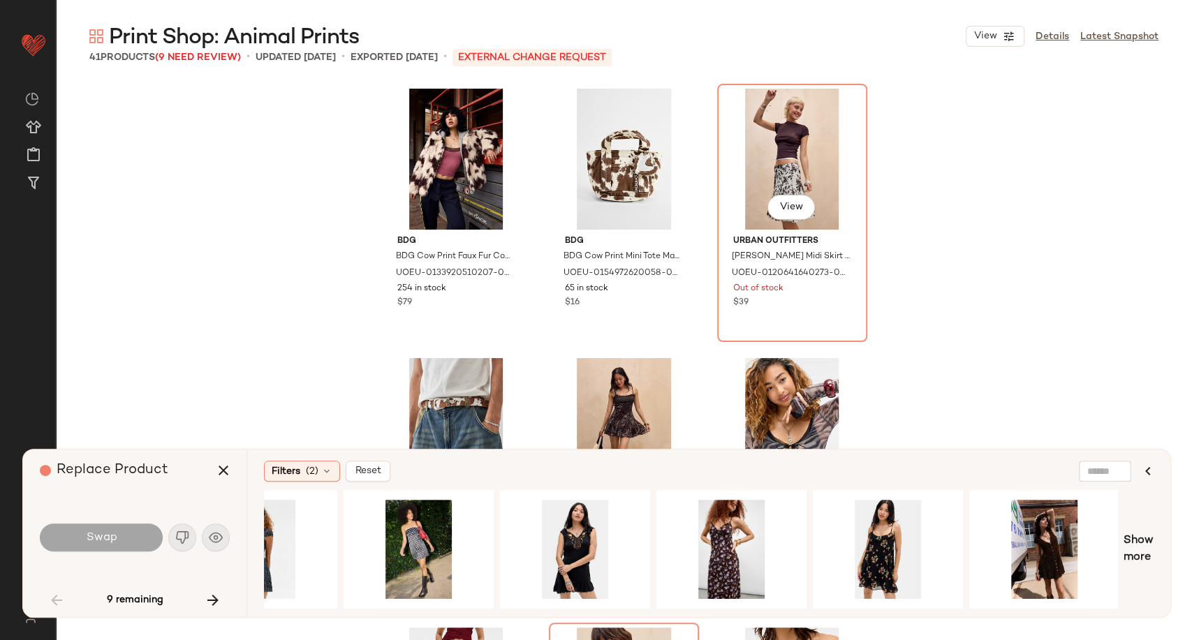
click at [793, 152] on div "View" at bounding box center [792, 159] width 140 height 141
click at [210, 610] on button "button" at bounding box center [213, 601] width 34 height 34
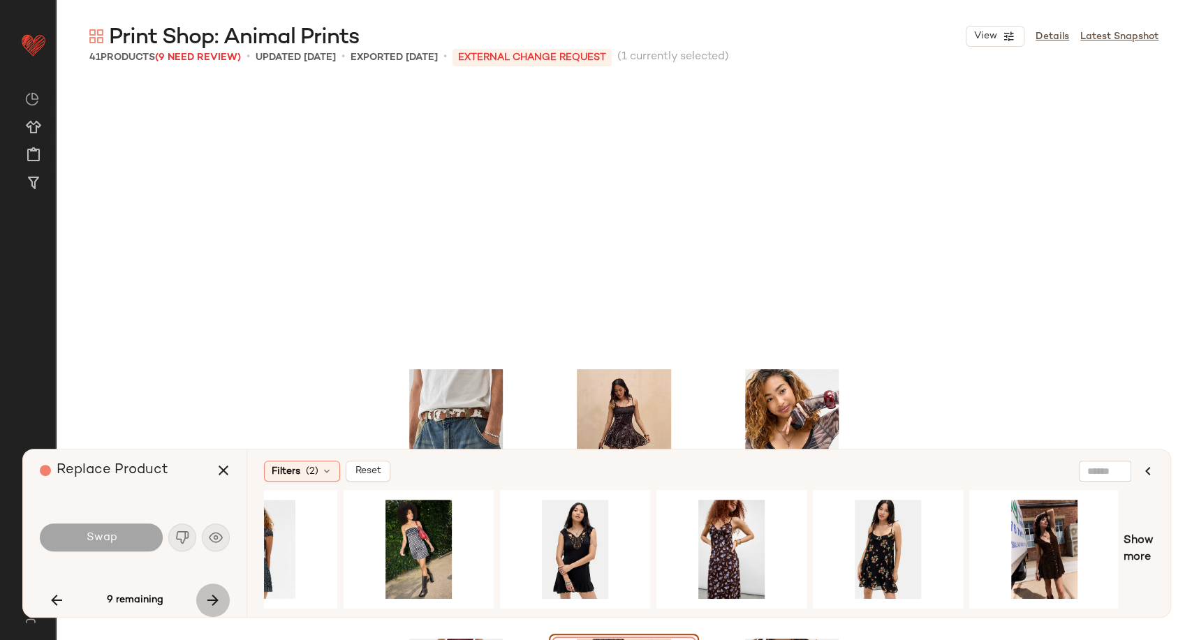
scroll to position [280, 0]
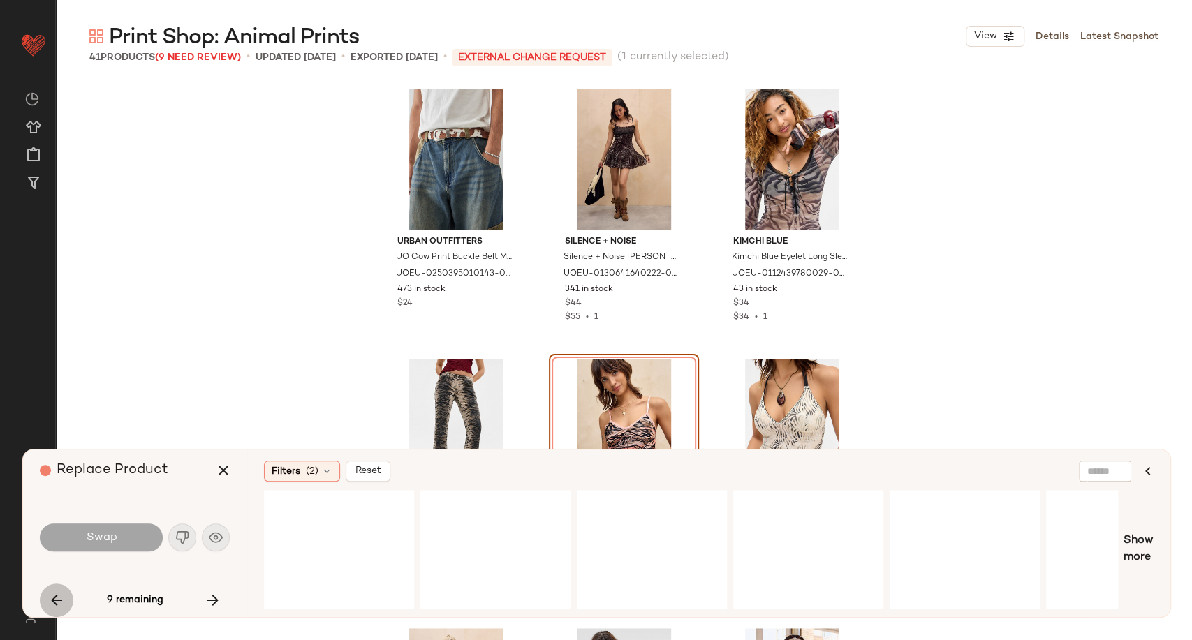
click at [58, 604] on icon "button" at bounding box center [56, 600] width 17 height 17
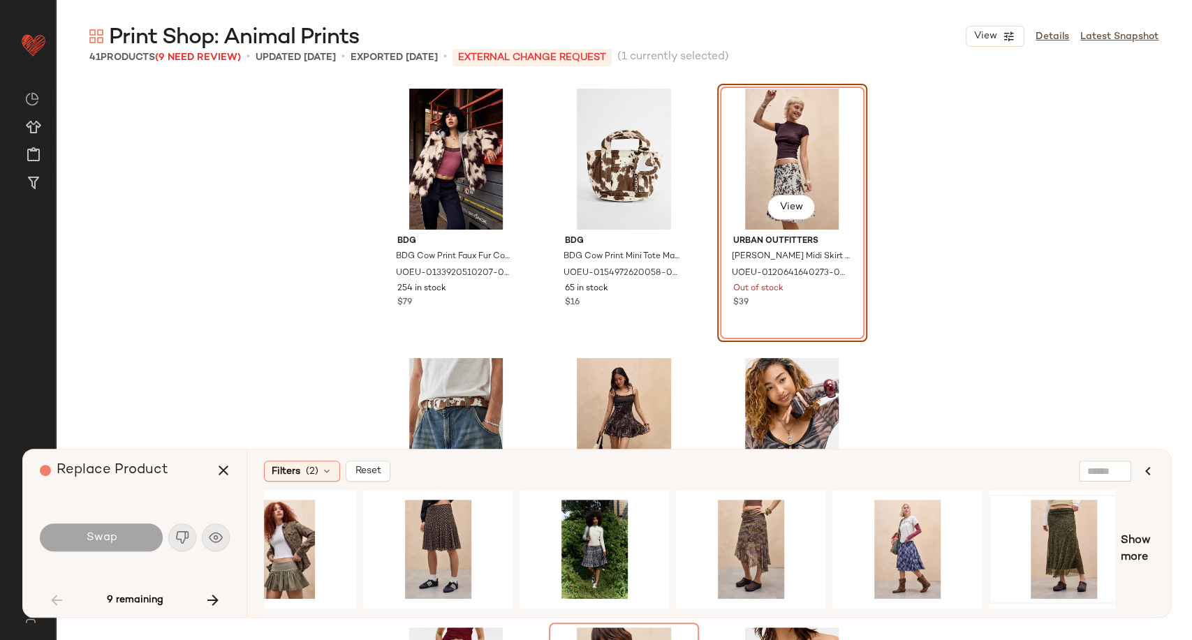
scroll to position [0, 690]
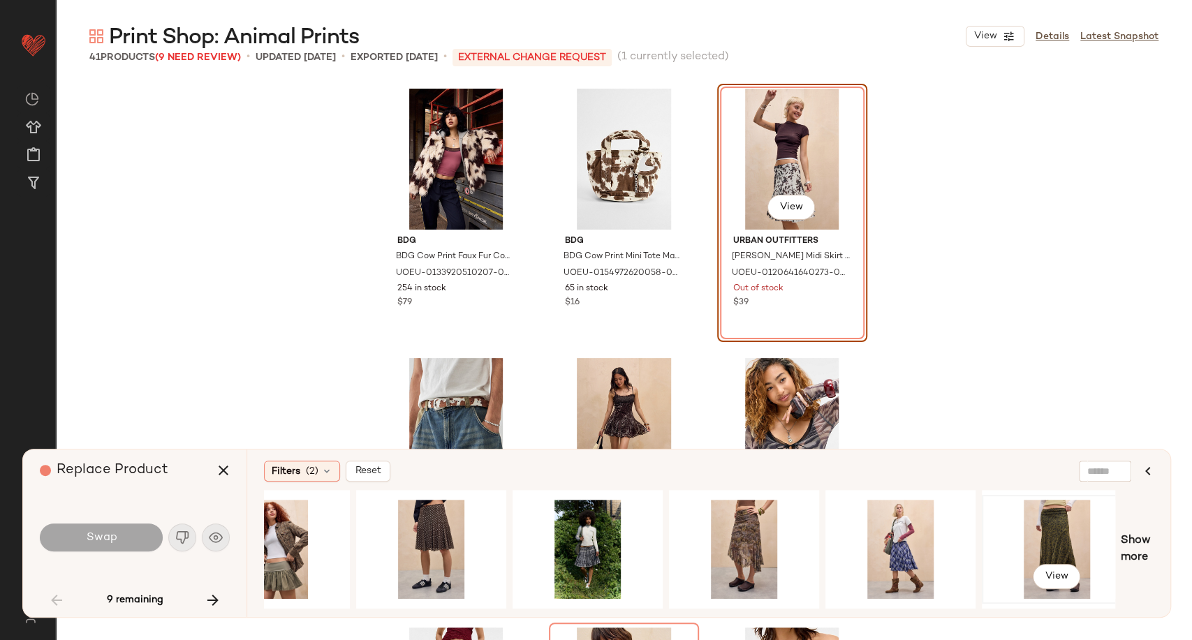
click at [1063, 539] on div "View" at bounding box center [1057, 549] width 140 height 99
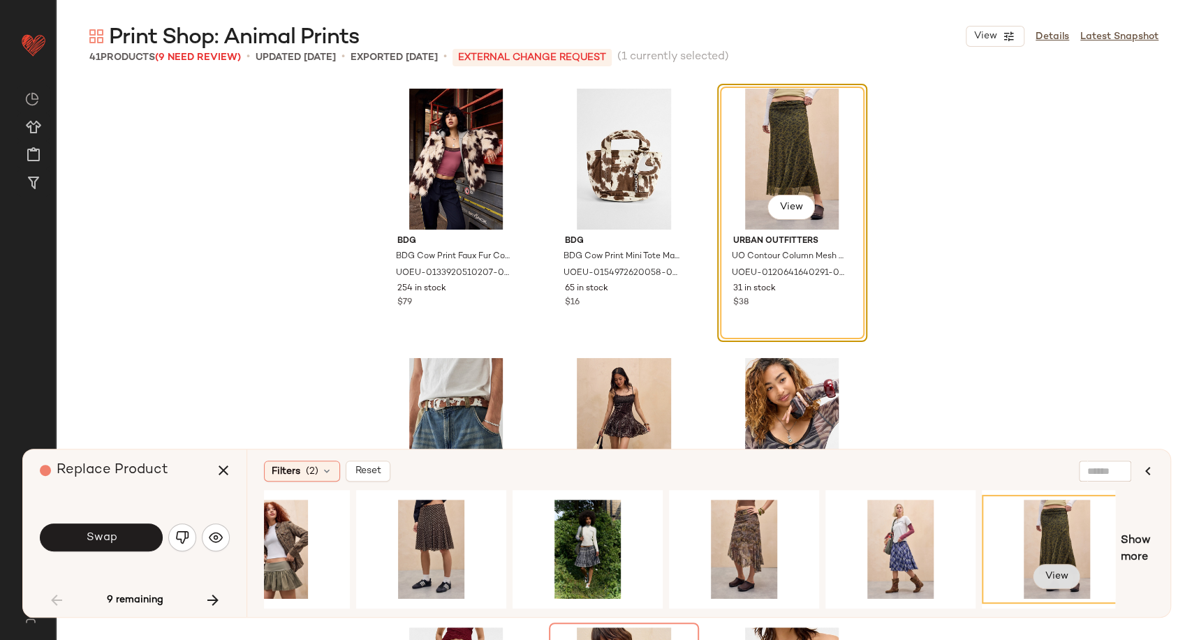
click at [1064, 578] on span "View" at bounding box center [1057, 576] width 24 height 11
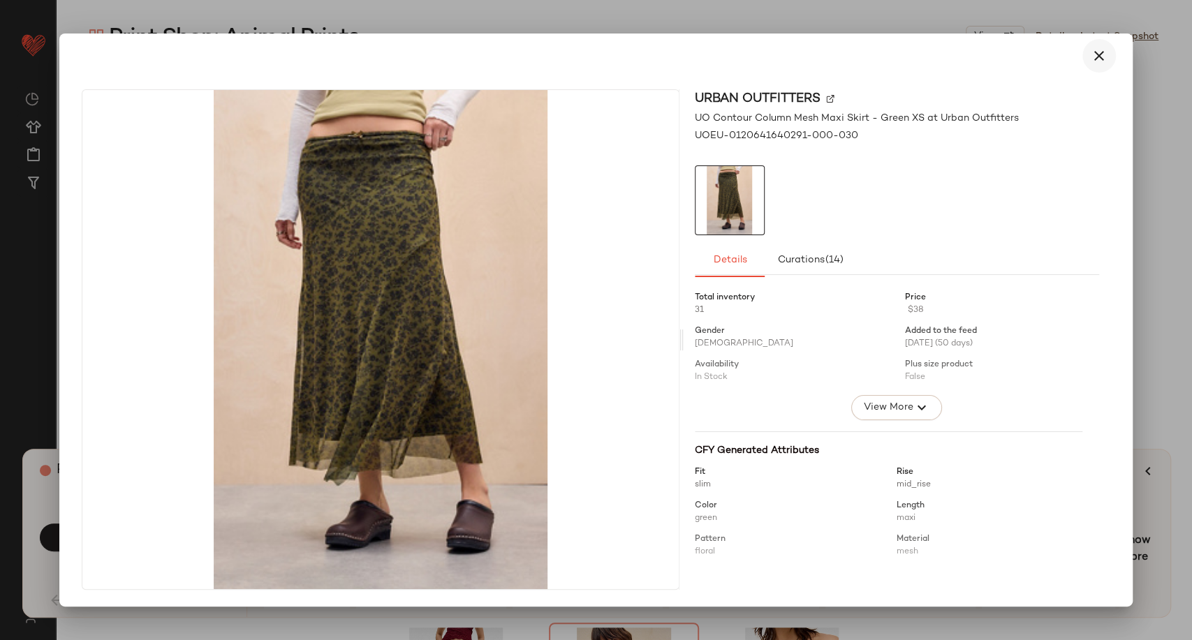
click at [1093, 61] on icon "button" at bounding box center [1099, 55] width 17 height 17
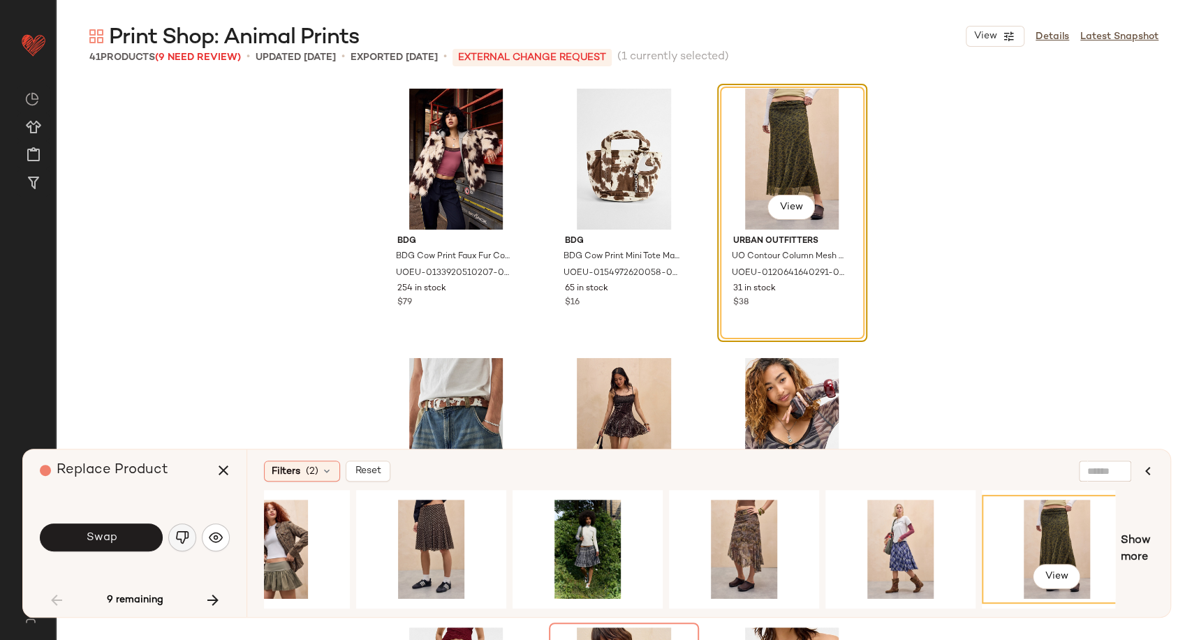
click at [181, 547] on button "button" at bounding box center [182, 538] width 28 height 28
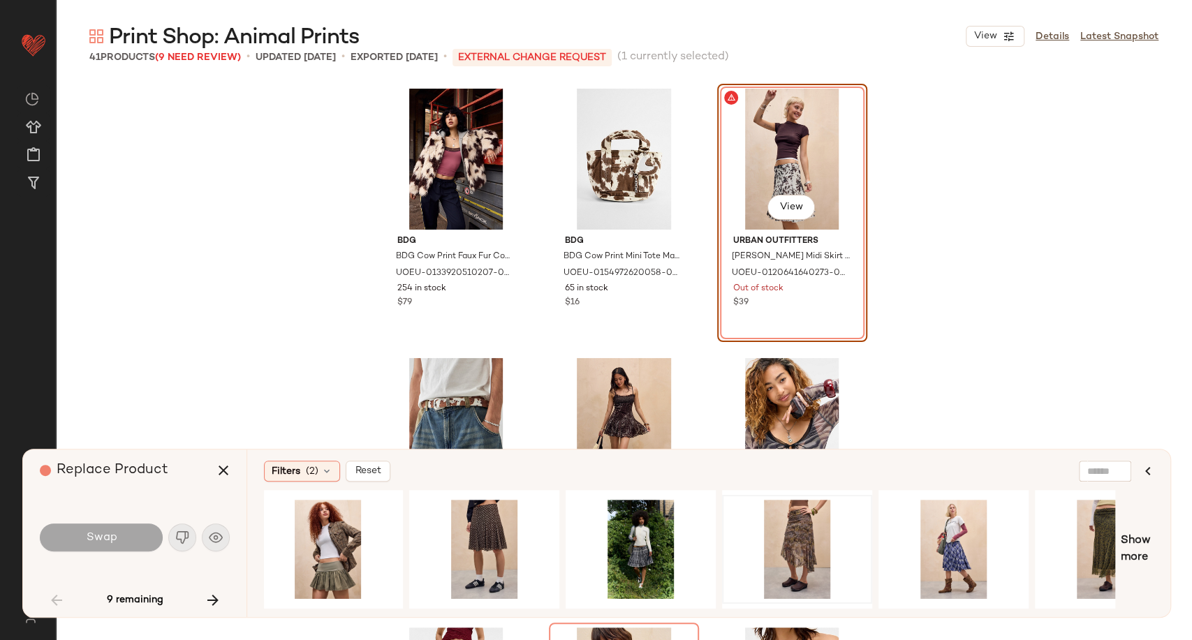
scroll to position [0, 635]
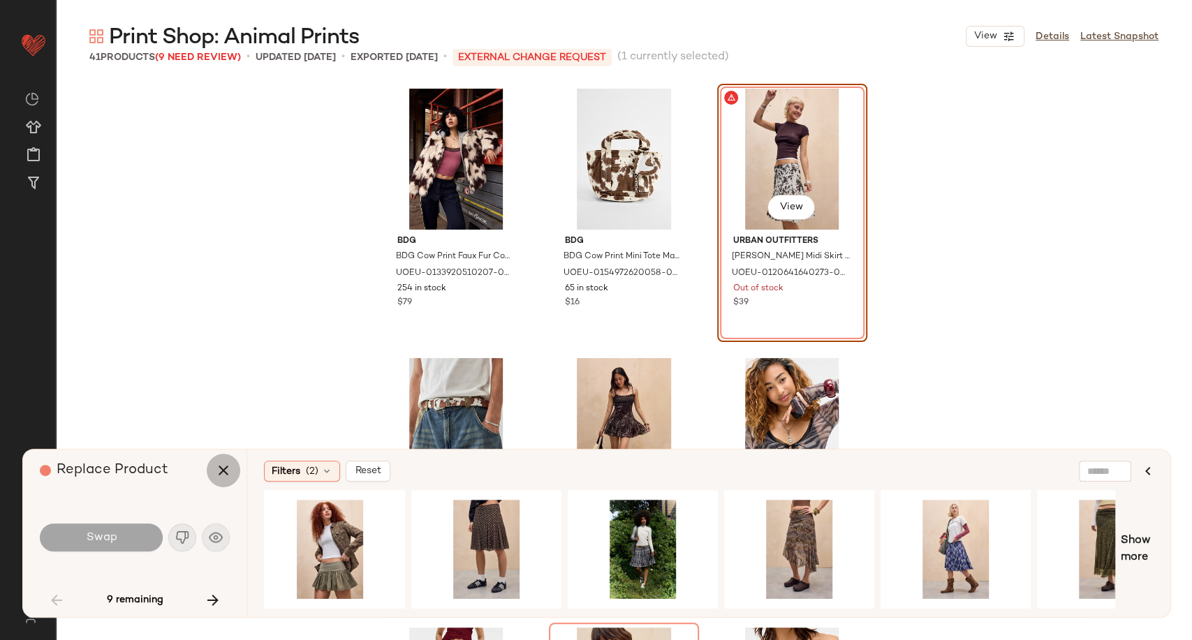
click at [235, 471] on button "button" at bounding box center [224, 471] width 34 height 34
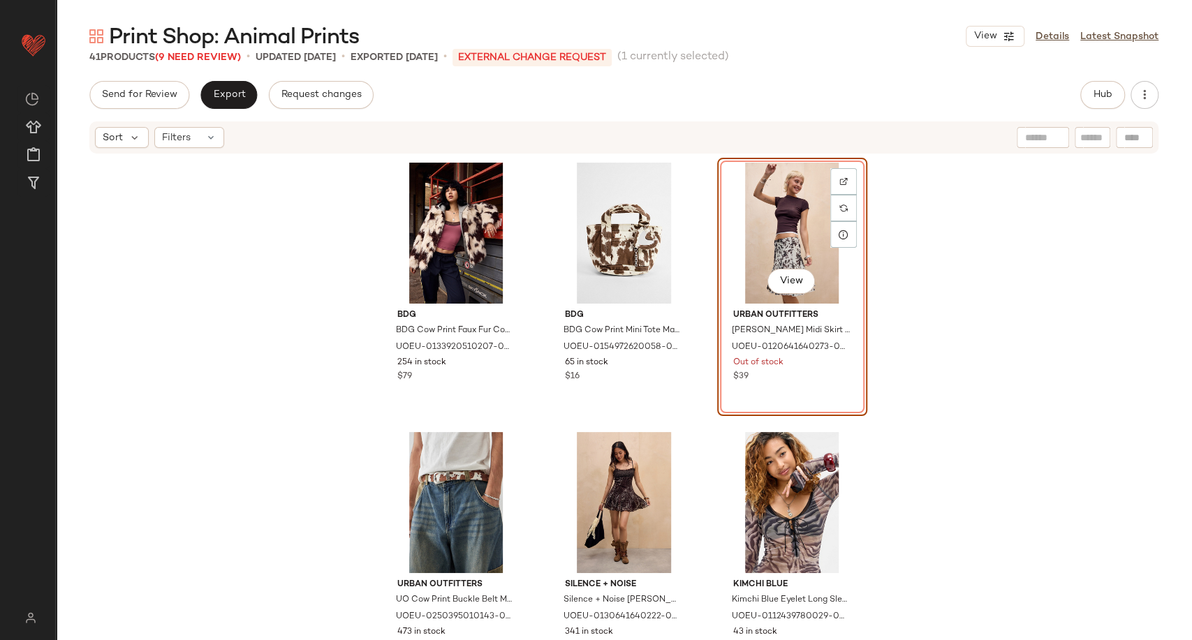
click at [772, 204] on div "View" at bounding box center [792, 233] width 140 height 141
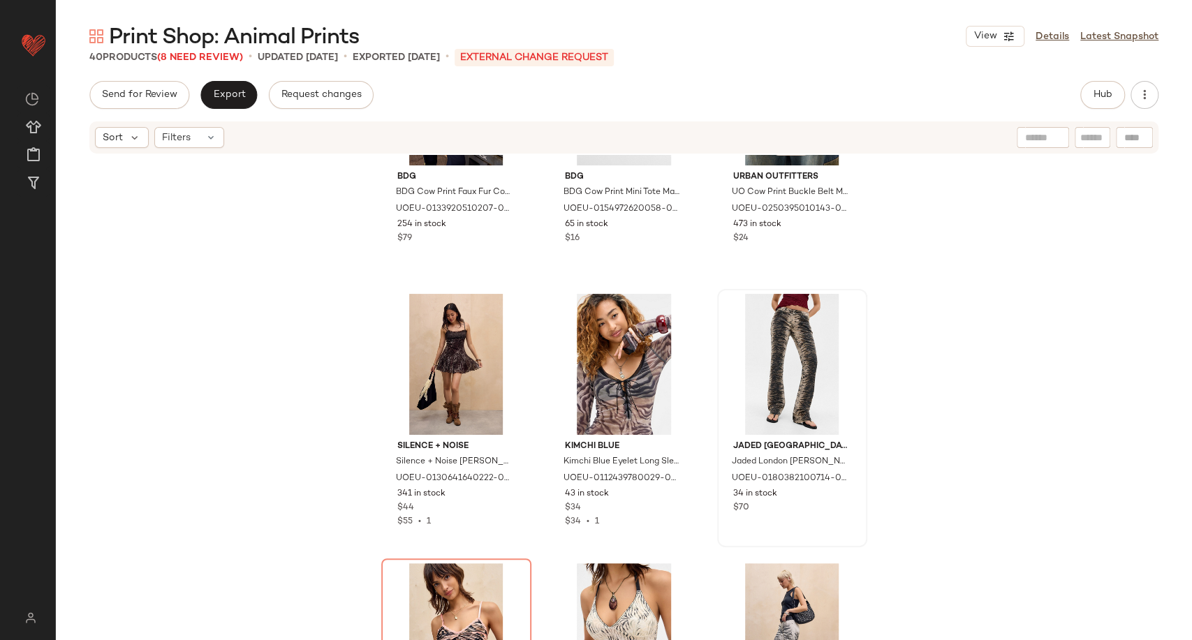
scroll to position [321, 0]
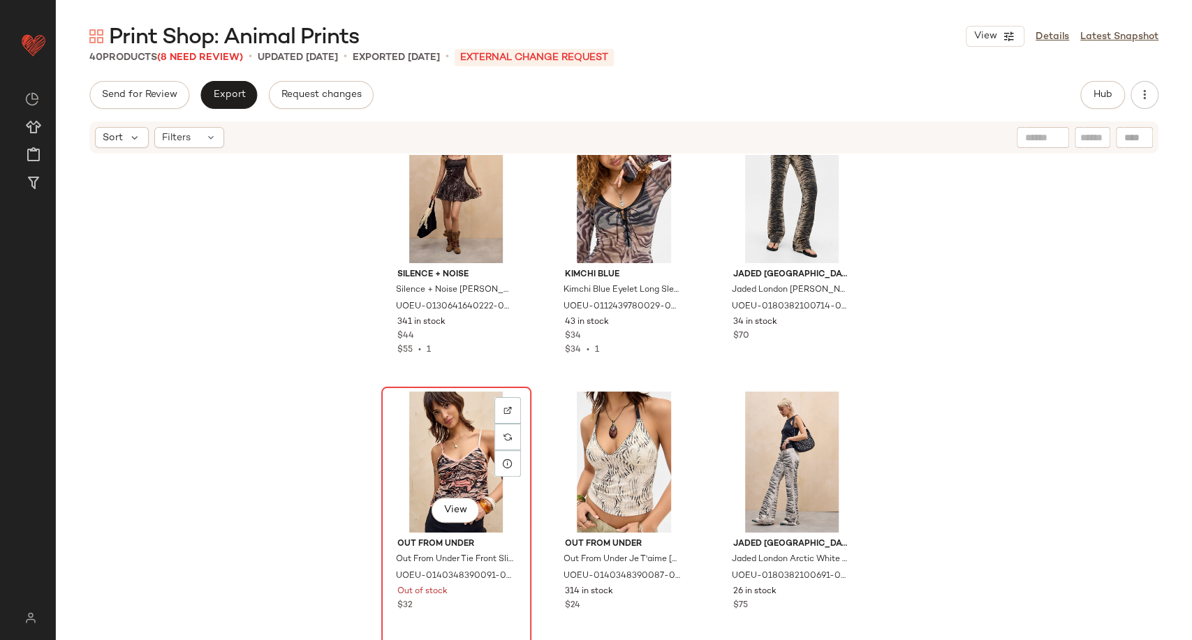
click at [441, 454] on div "View" at bounding box center [456, 462] width 140 height 141
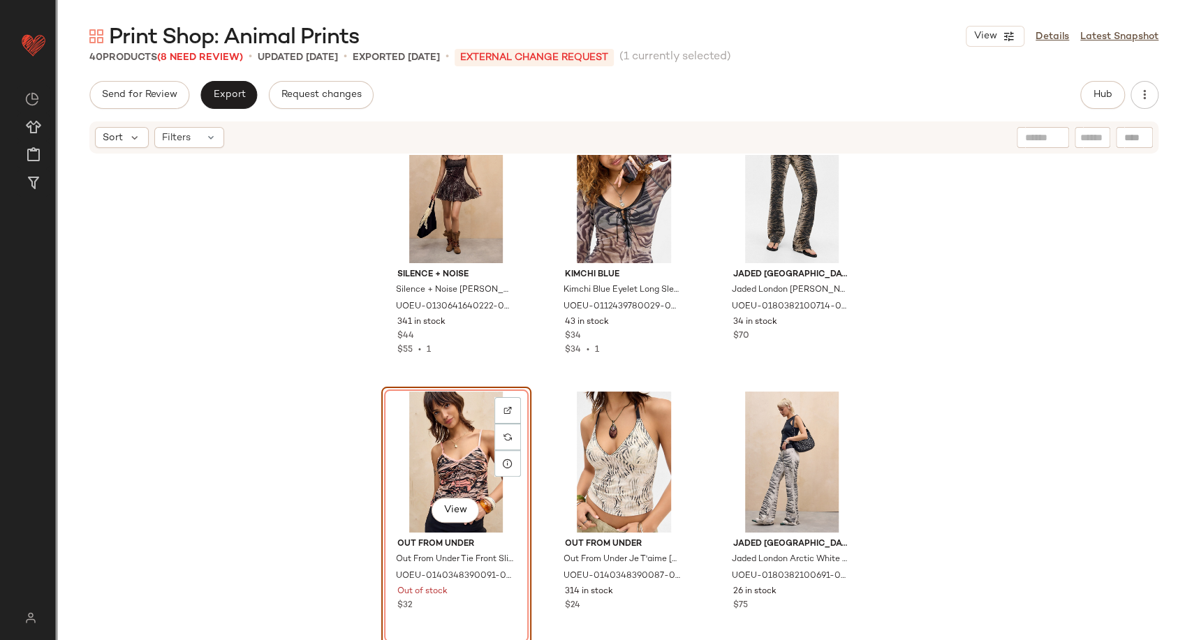
click at [188, 51] on span "Print Shop: Animal Prints" at bounding box center [234, 38] width 250 height 28
click at [190, 57] on span "(8 Need Review)" at bounding box center [200, 57] width 86 height 10
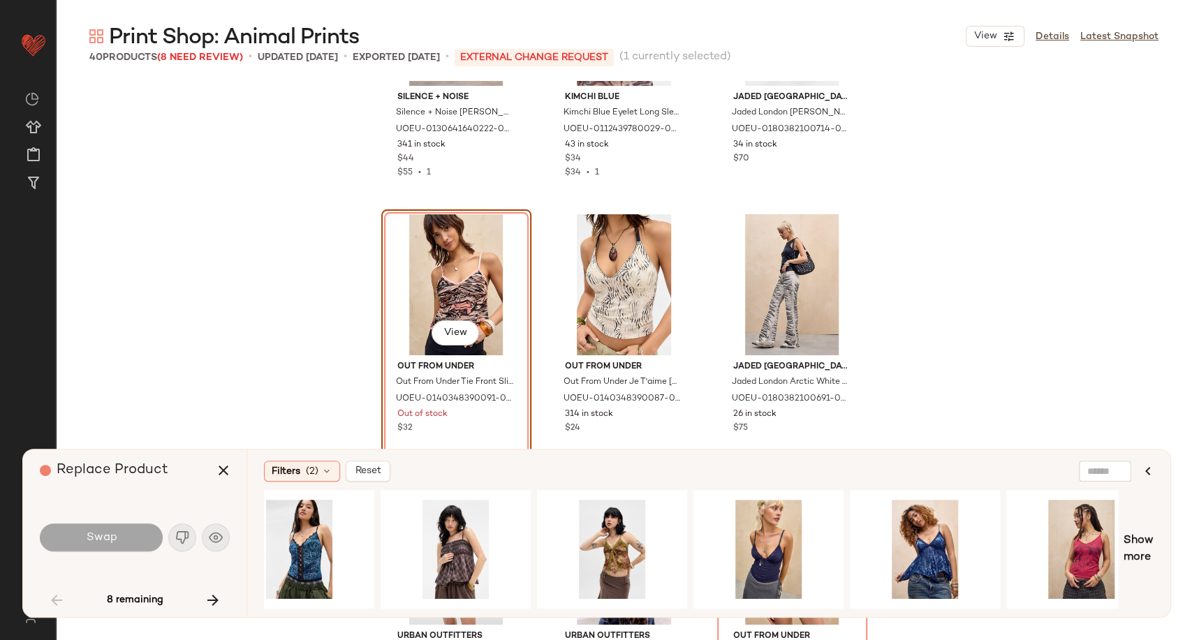
scroll to position [0, 647]
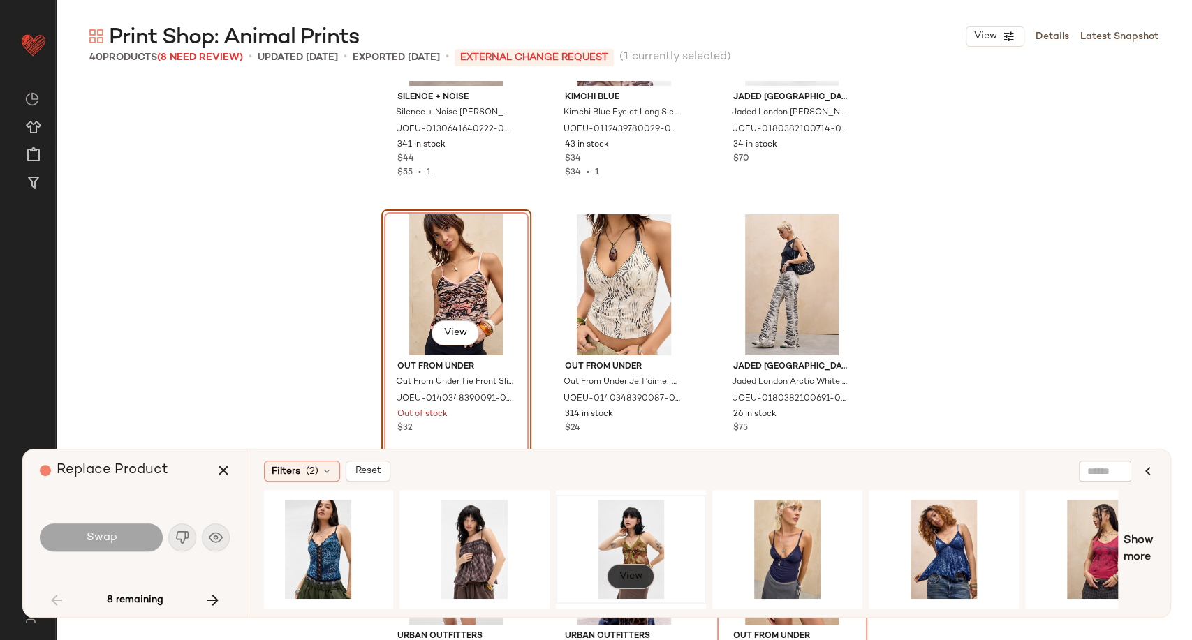
click at [626, 578] on span "View" at bounding box center [631, 576] width 24 height 11
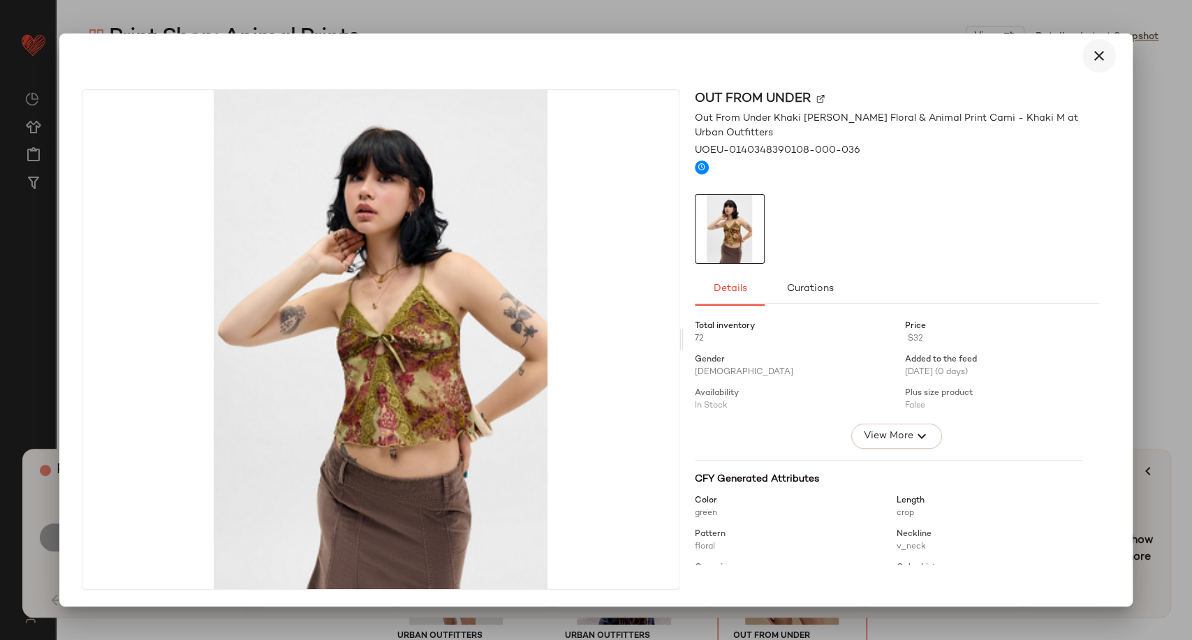
click at [1092, 61] on icon "button" at bounding box center [1099, 55] width 17 height 17
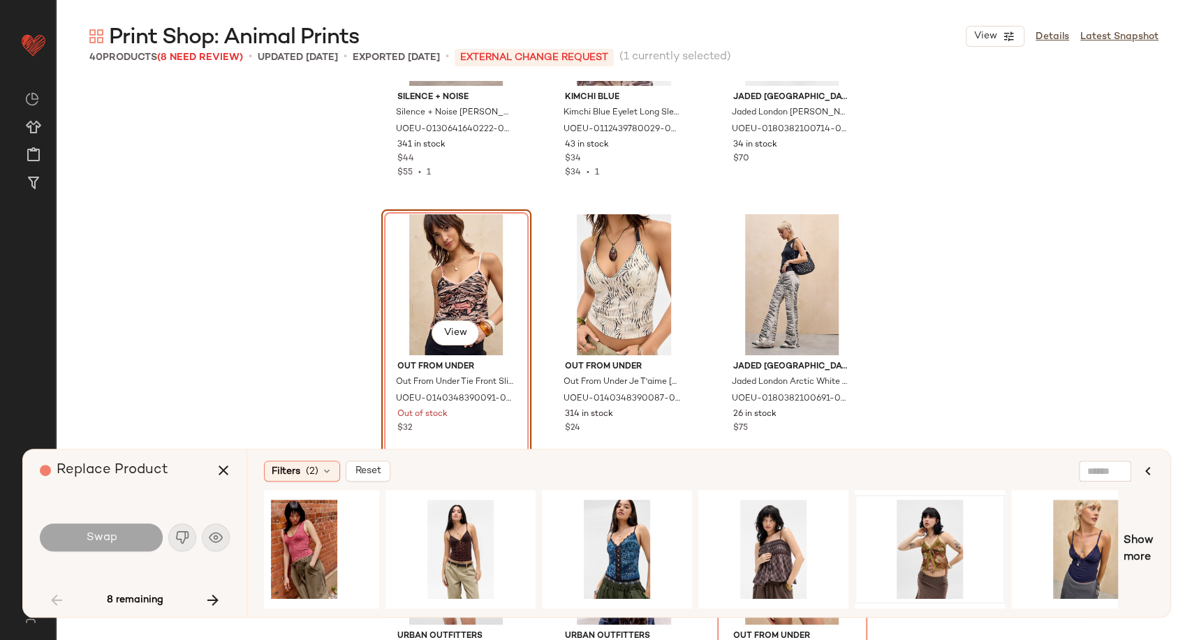
scroll to position [0, 0]
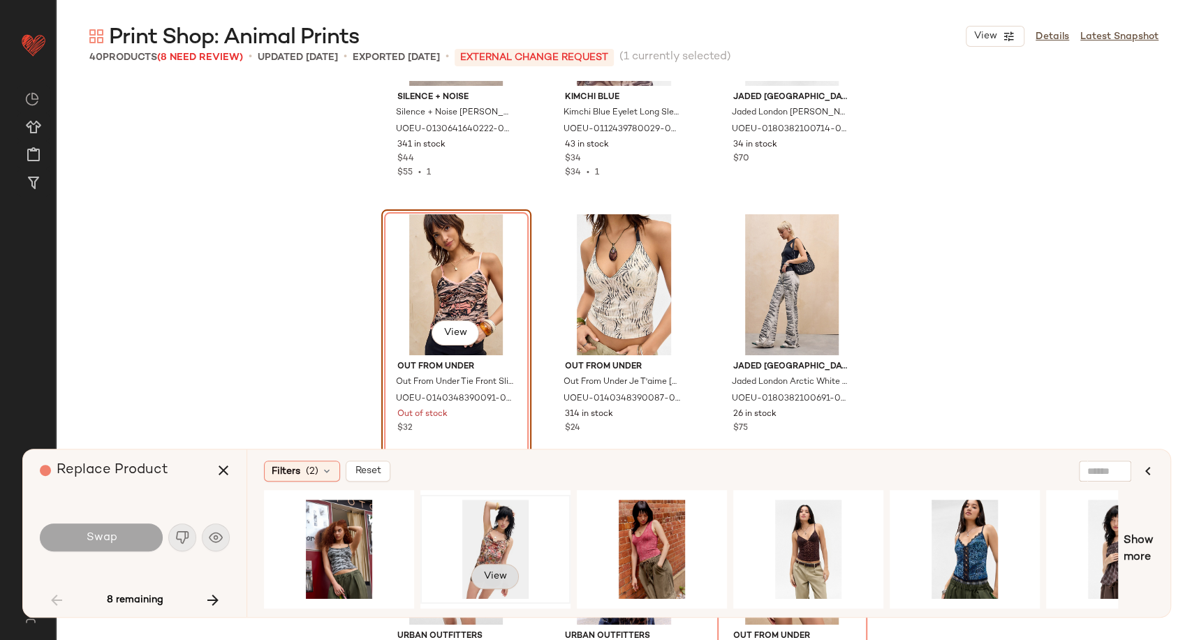
click at [497, 573] on span "View" at bounding box center [495, 576] width 24 height 11
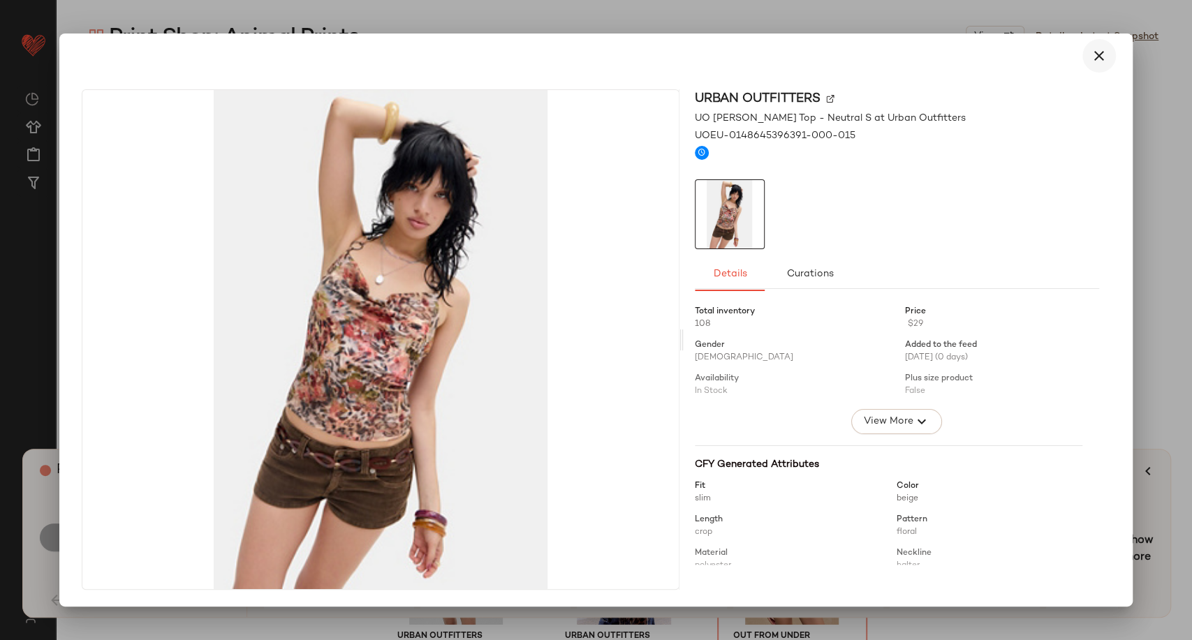
click at [1099, 56] on icon "button" at bounding box center [1099, 55] width 17 height 17
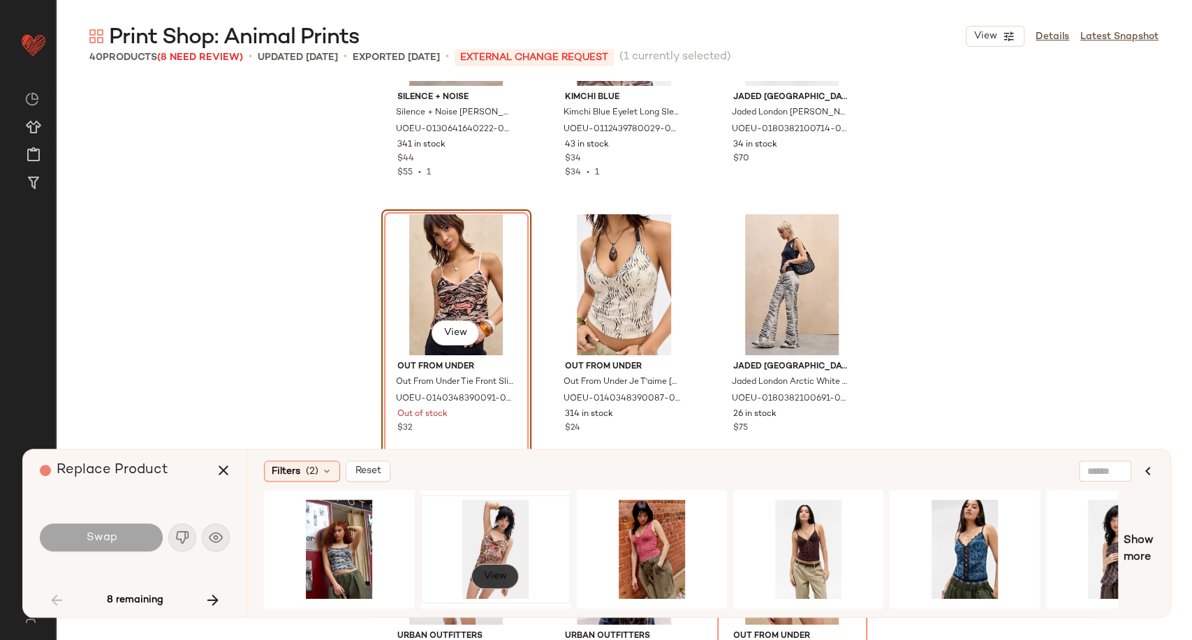
click at [507, 577] on button "View" at bounding box center [494, 576] width 47 height 25
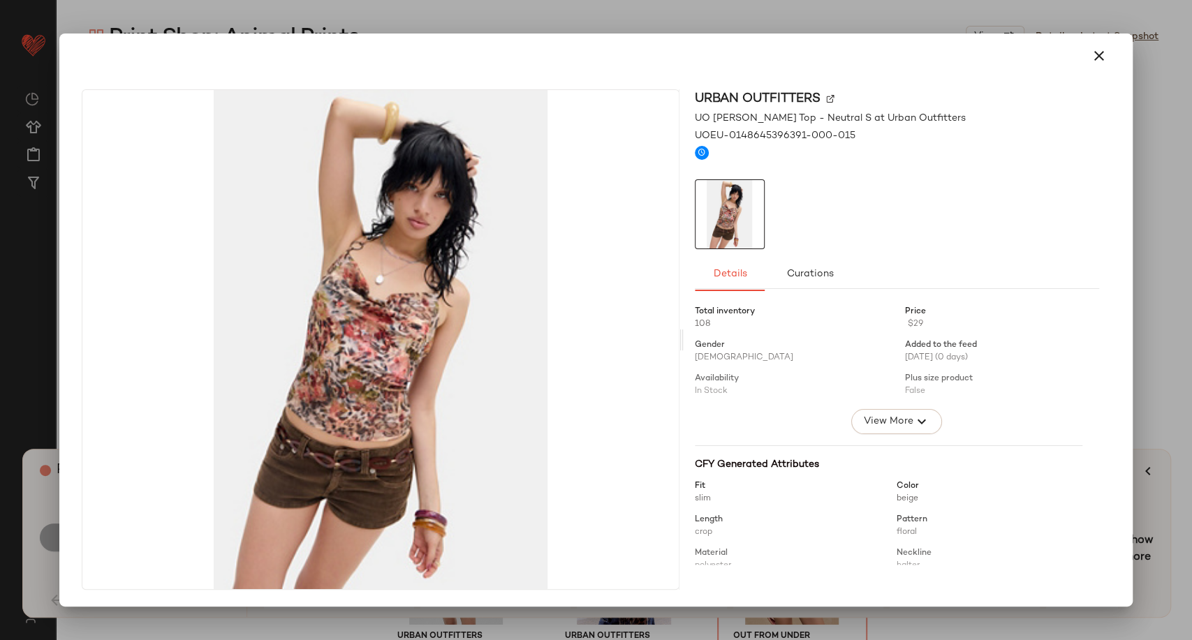
click at [829, 98] on img at bounding box center [830, 99] width 8 height 8
click at [1098, 57] on icon "button" at bounding box center [1099, 55] width 17 height 17
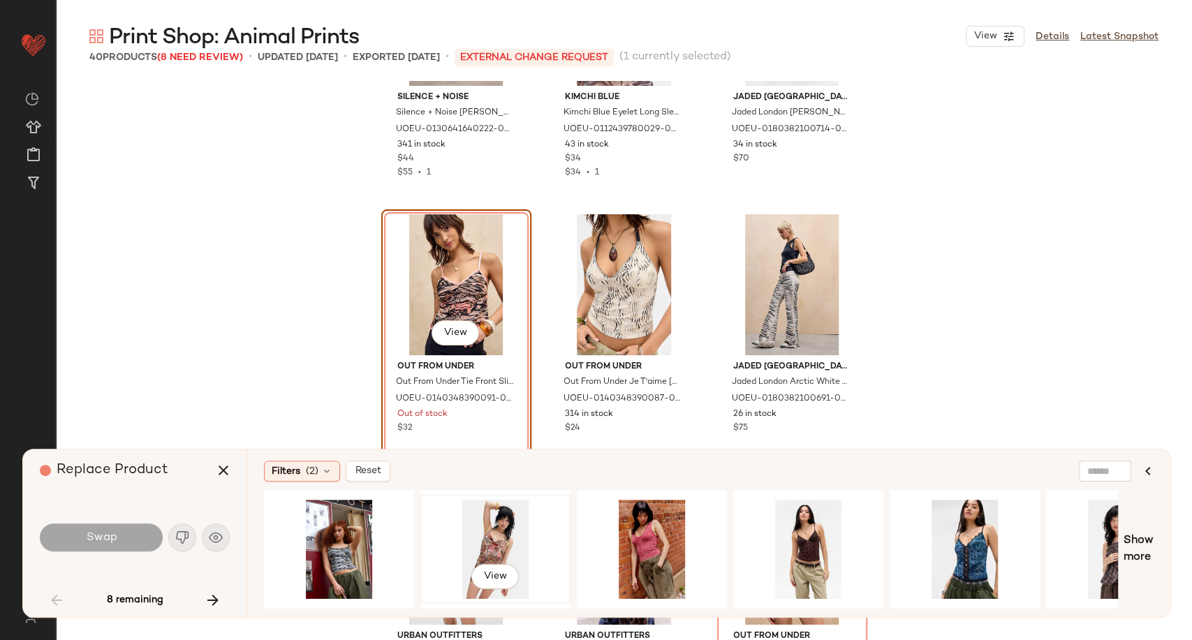
click at [468, 541] on div "View" at bounding box center [495, 549] width 140 height 99
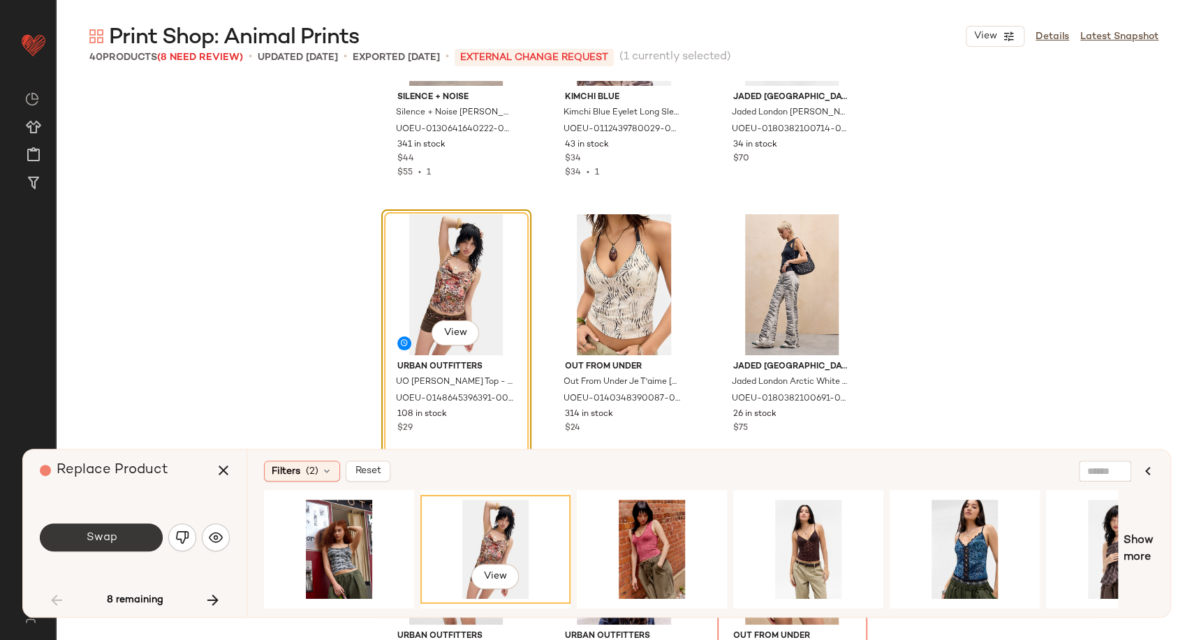
click at [94, 545] on button "Swap" at bounding box center [101, 538] width 123 height 28
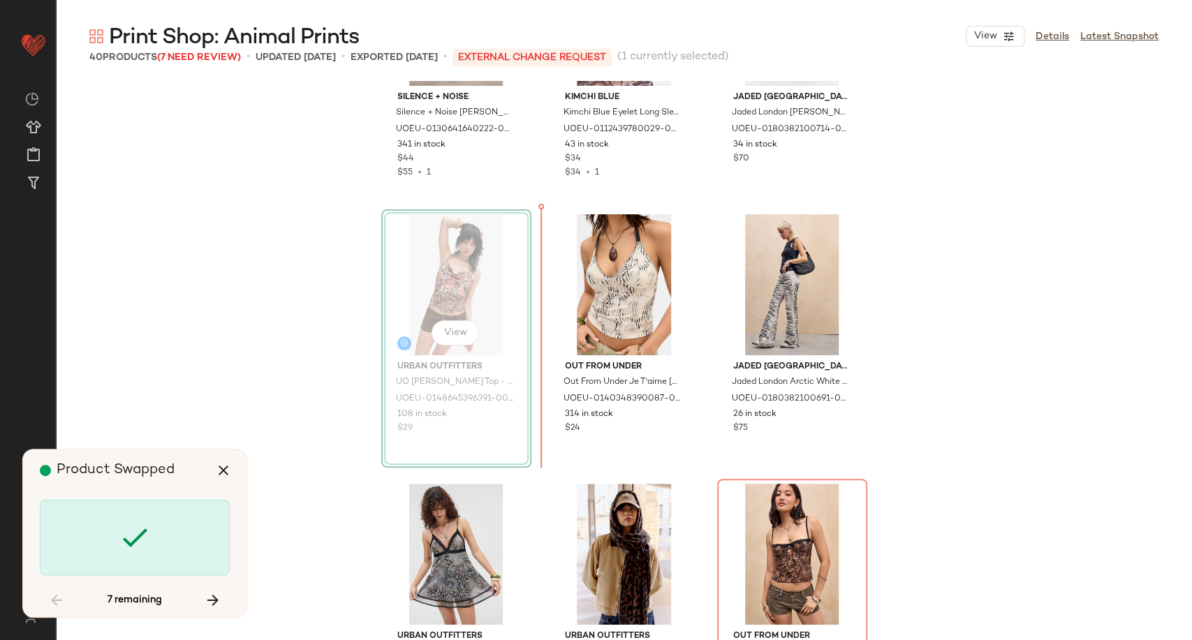
scroll to position [539, 0]
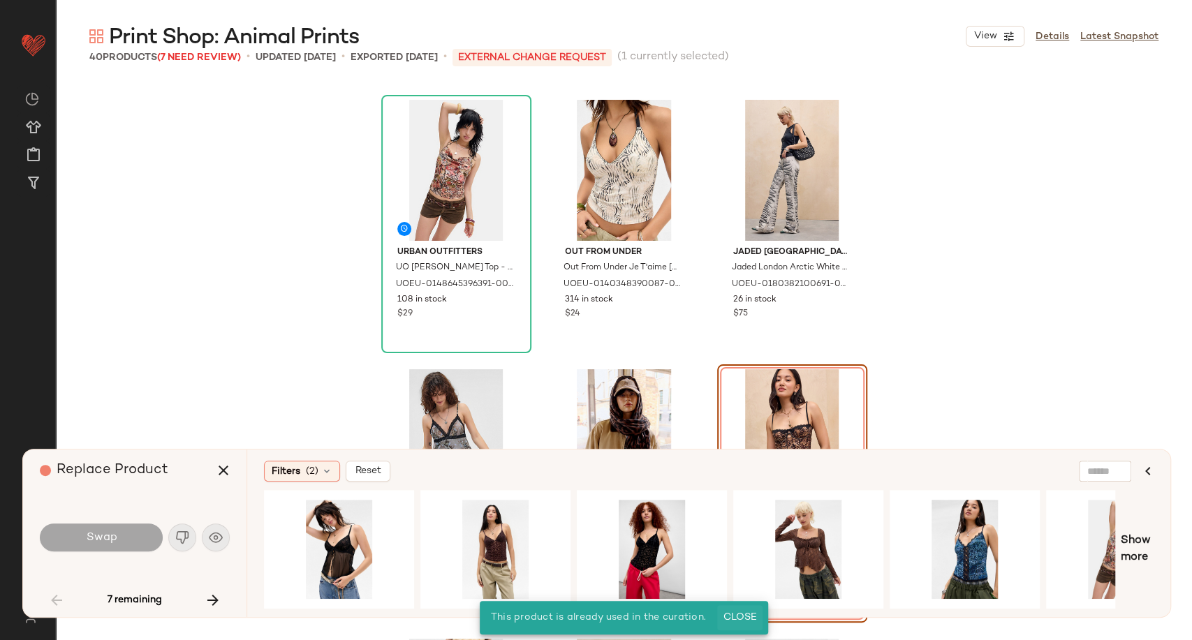
click at [743, 621] on span "Close" at bounding box center [740, 617] width 34 height 11
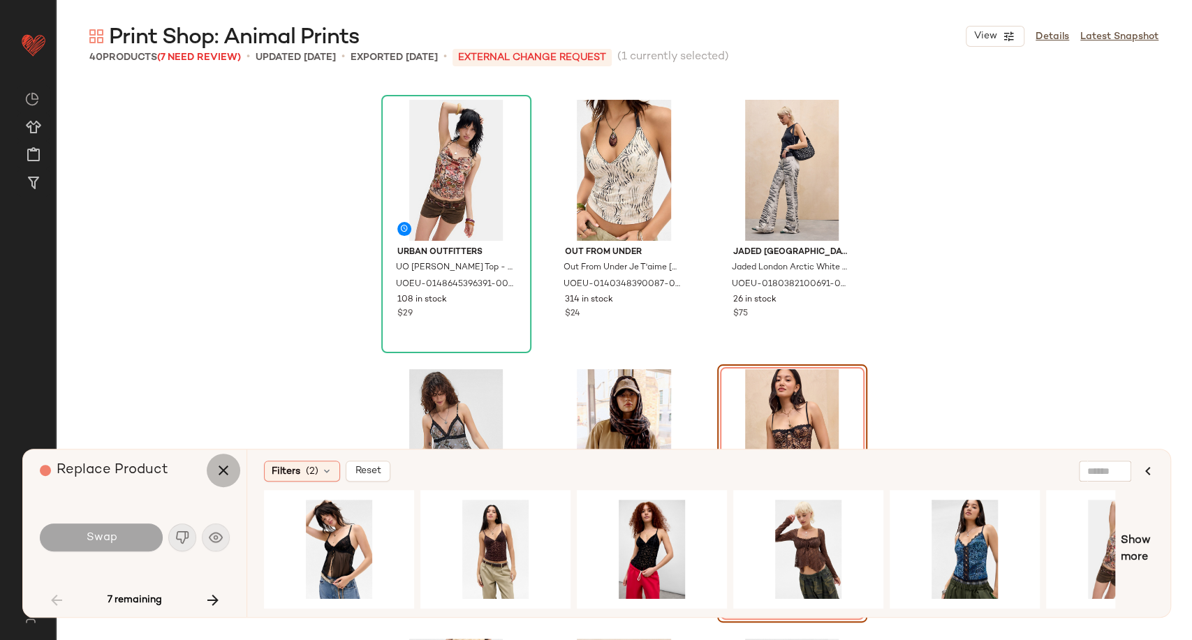
click at [215, 478] on icon "button" at bounding box center [223, 470] width 17 height 17
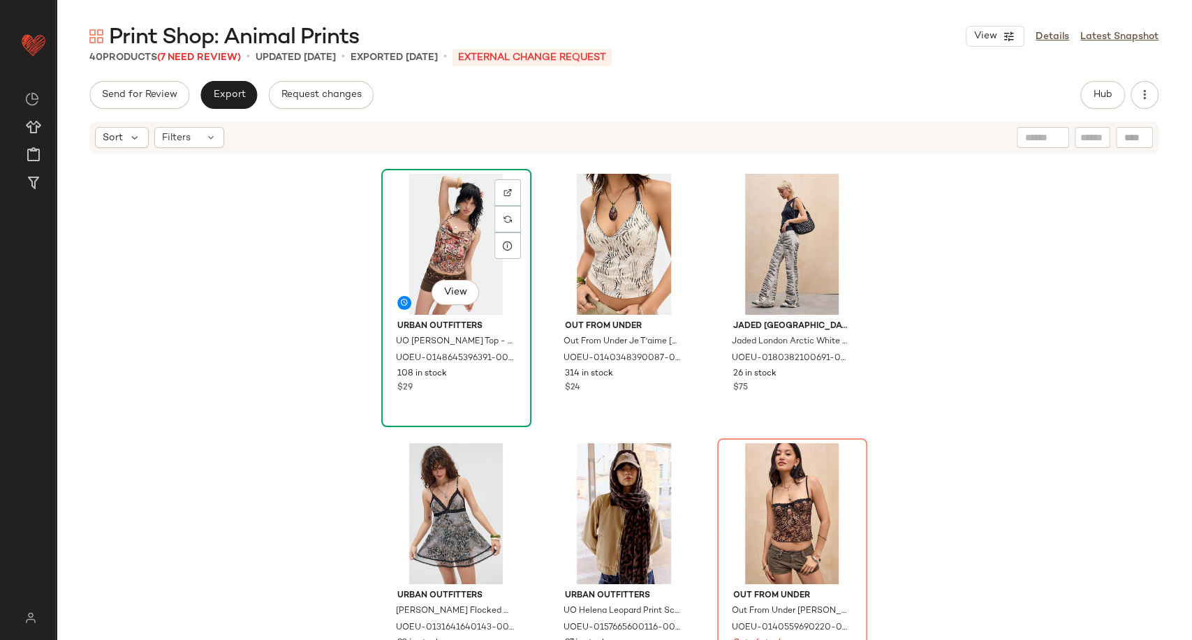
scroll to position [536, 0]
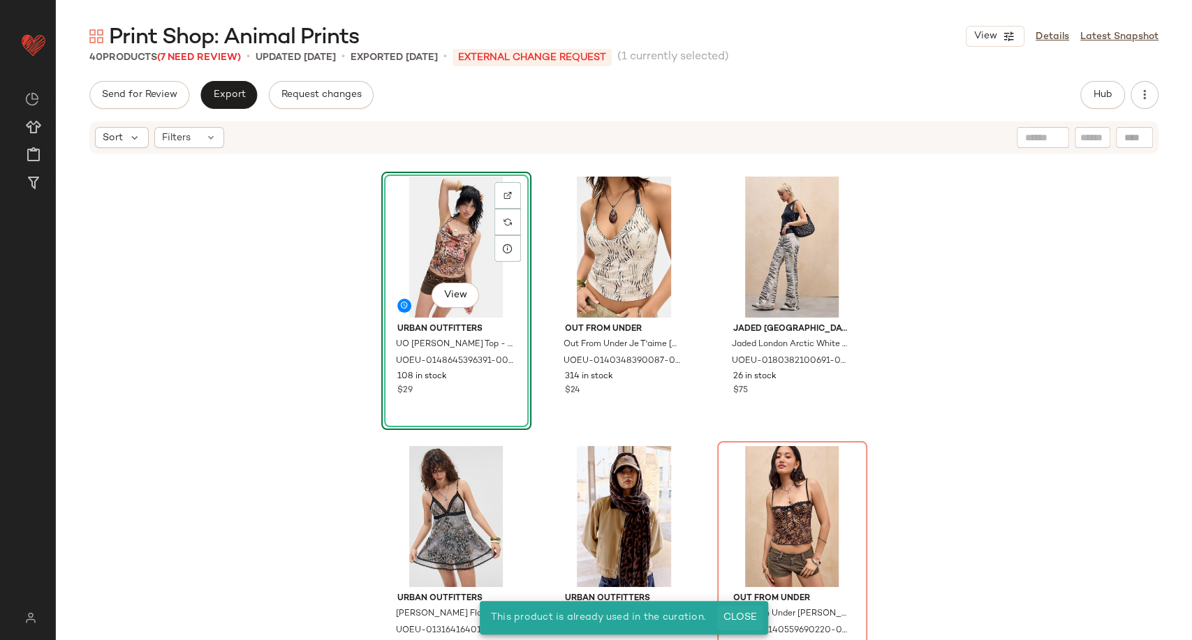
click at [737, 620] on span "Close" at bounding box center [740, 617] width 34 height 11
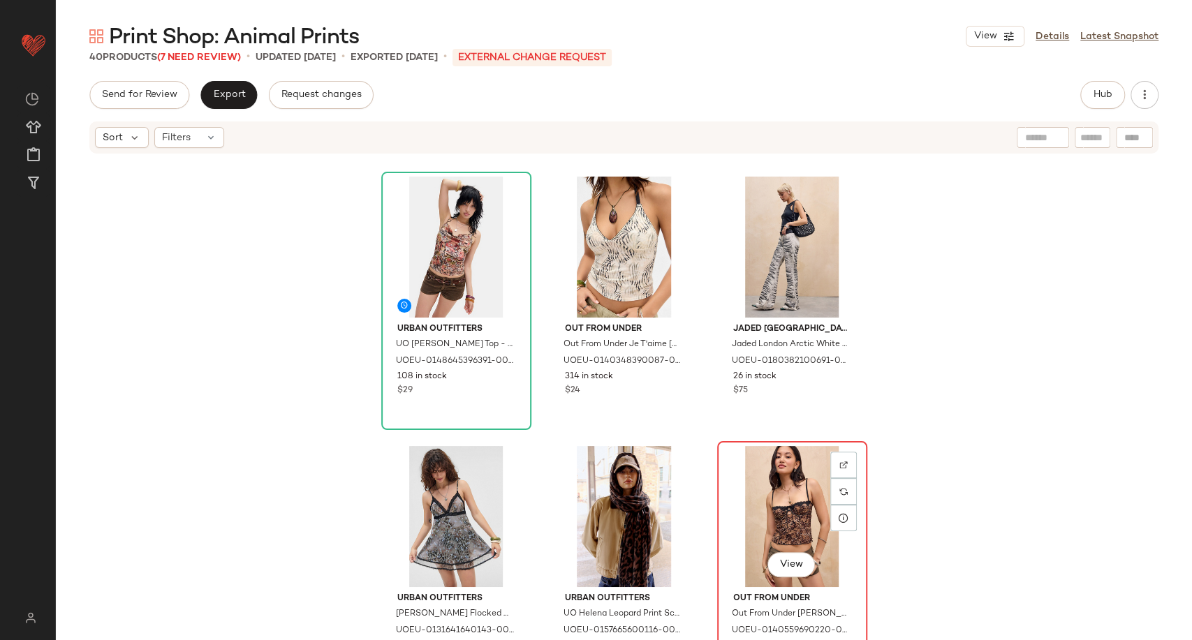
click at [757, 524] on div "View" at bounding box center [792, 516] width 140 height 141
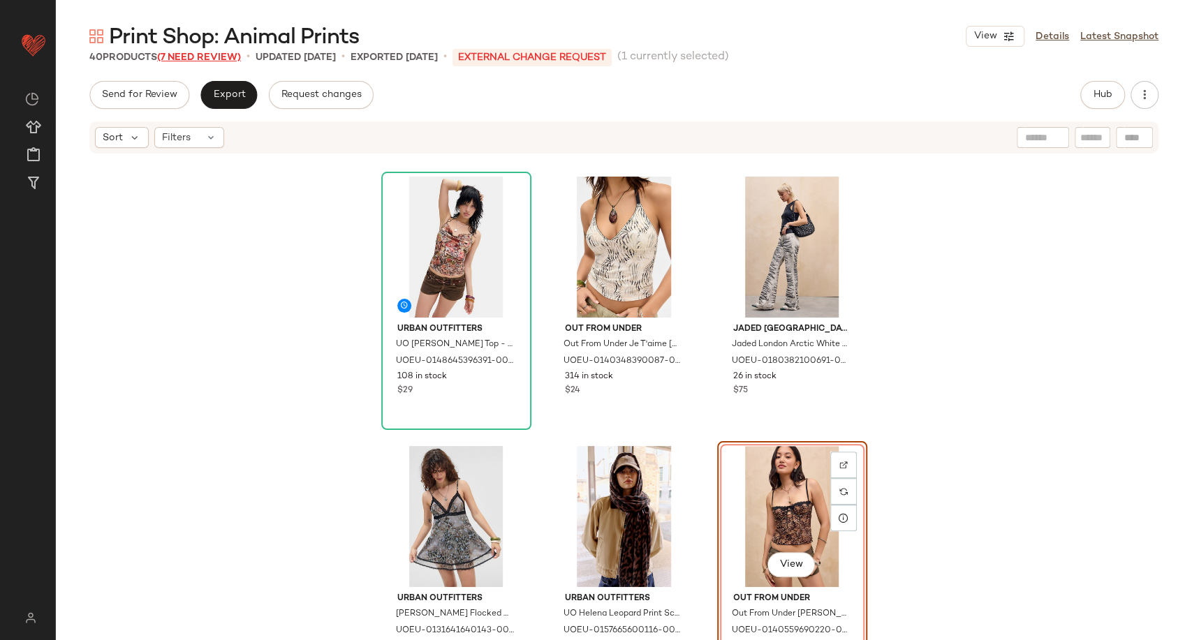
click at [228, 56] on span "(7 Need Review)" at bounding box center [199, 57] width 84 height 10
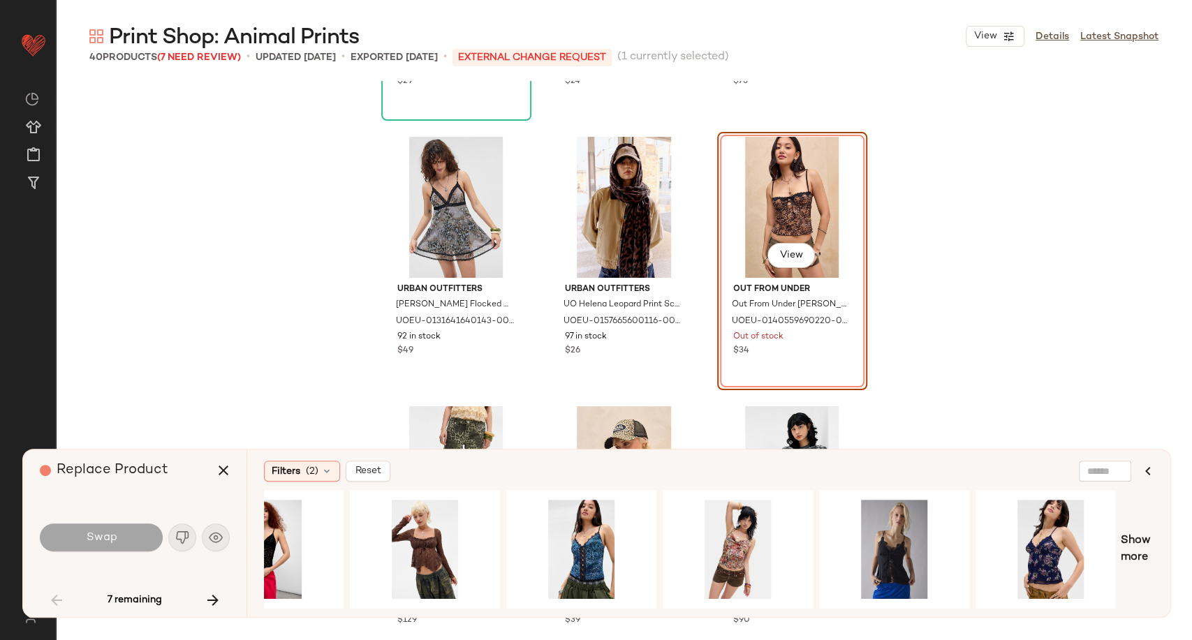
scroll to position [0, 391]
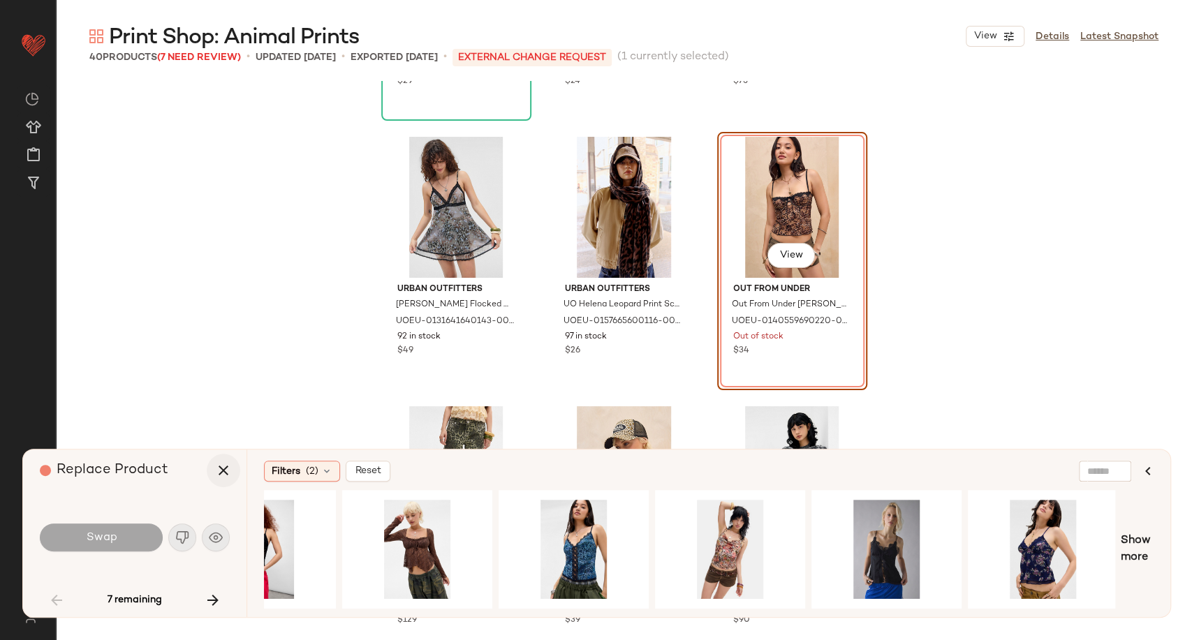
click at [226, 471] on icon "button" at bounding box center [223, 470] width 17 height 17
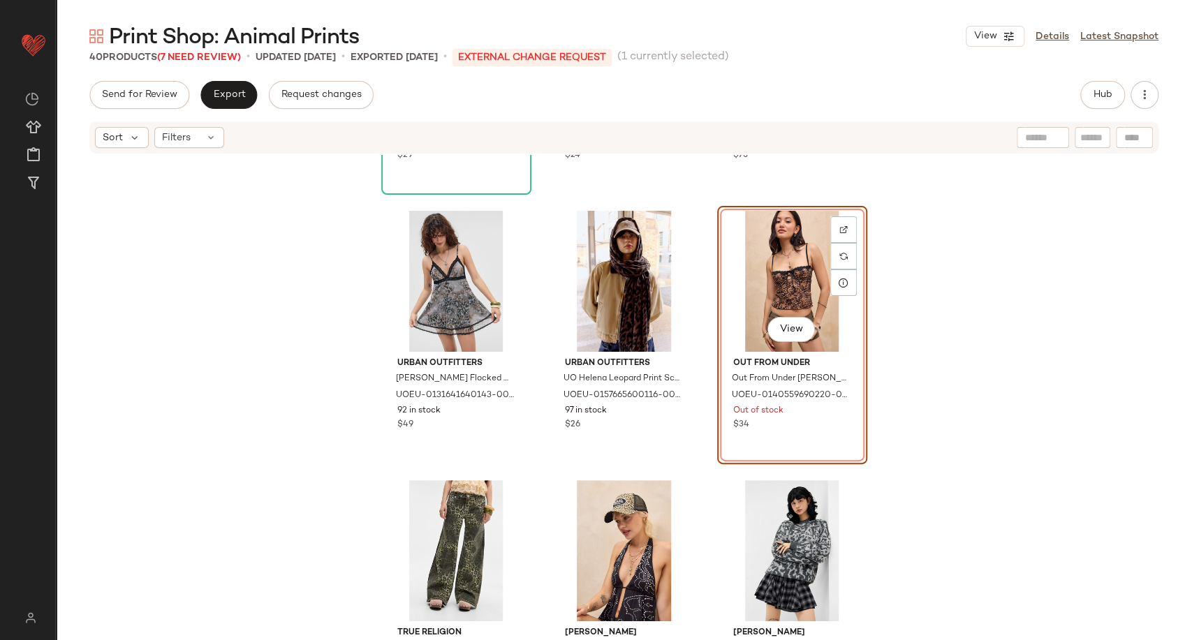
click at [782, 264] on div "View" at bounding box center [792, 281] width 140 height 141
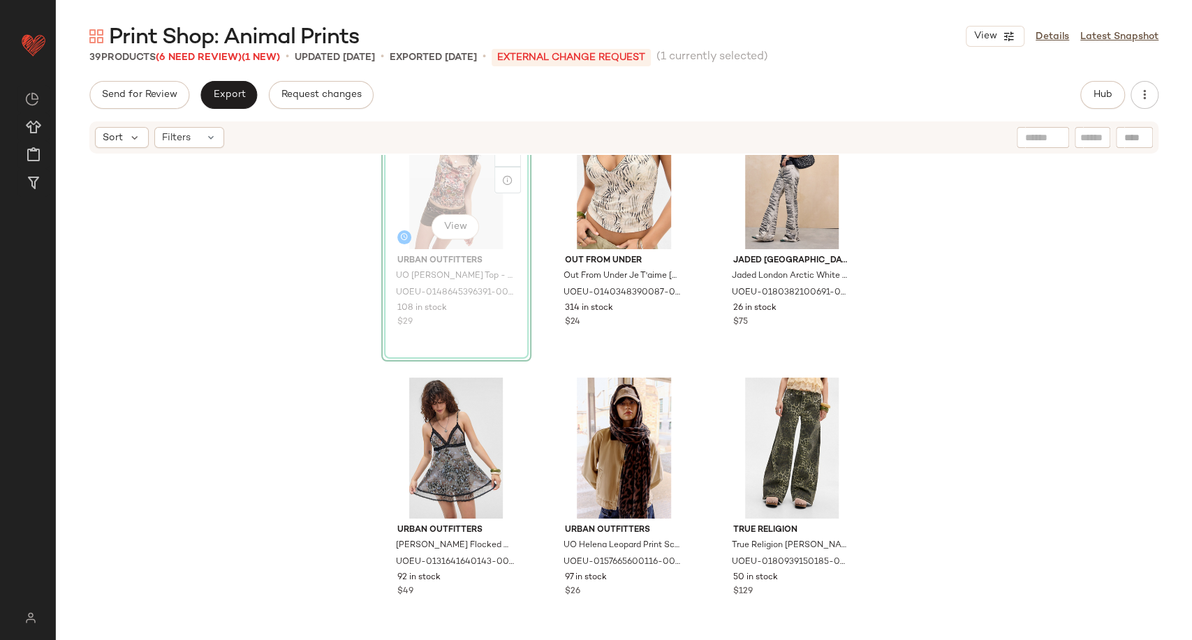
scroll to position [603, 0]
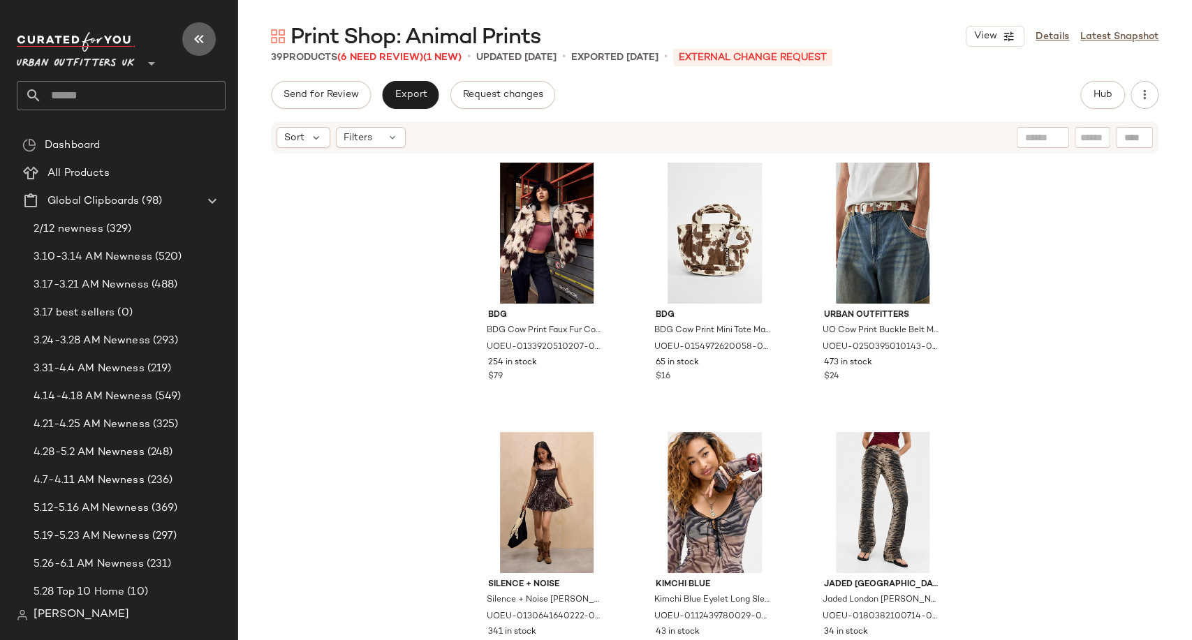
click at [201, 43] on icon "button" at bounding box center [199, 39] width 17 height 17
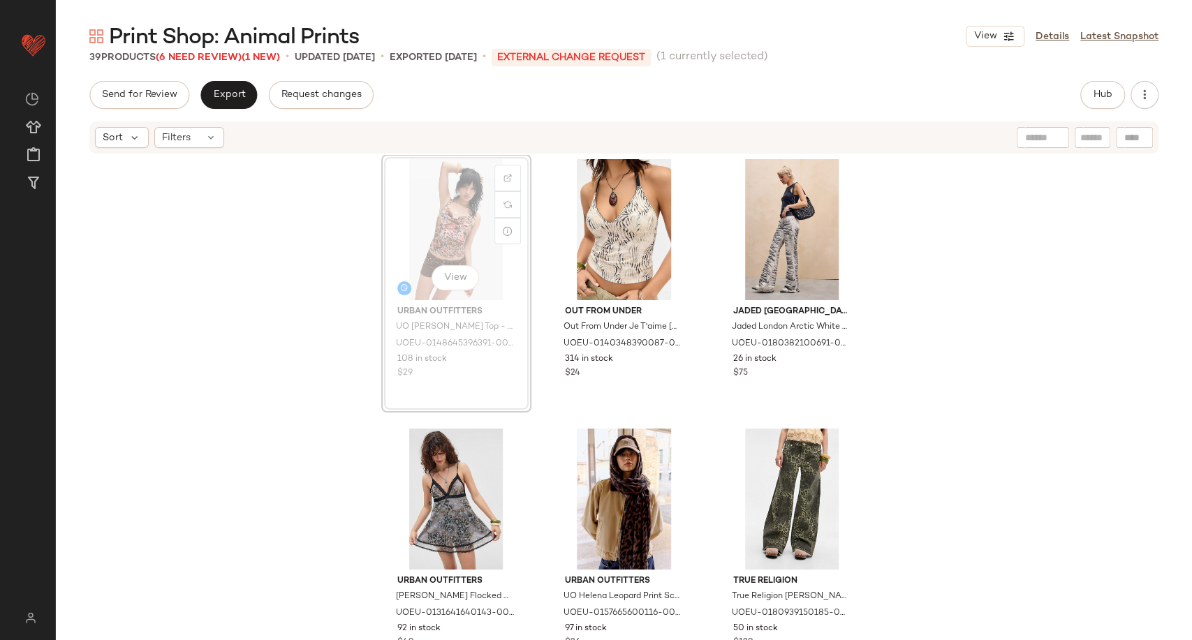
scroll to position [552, 0]
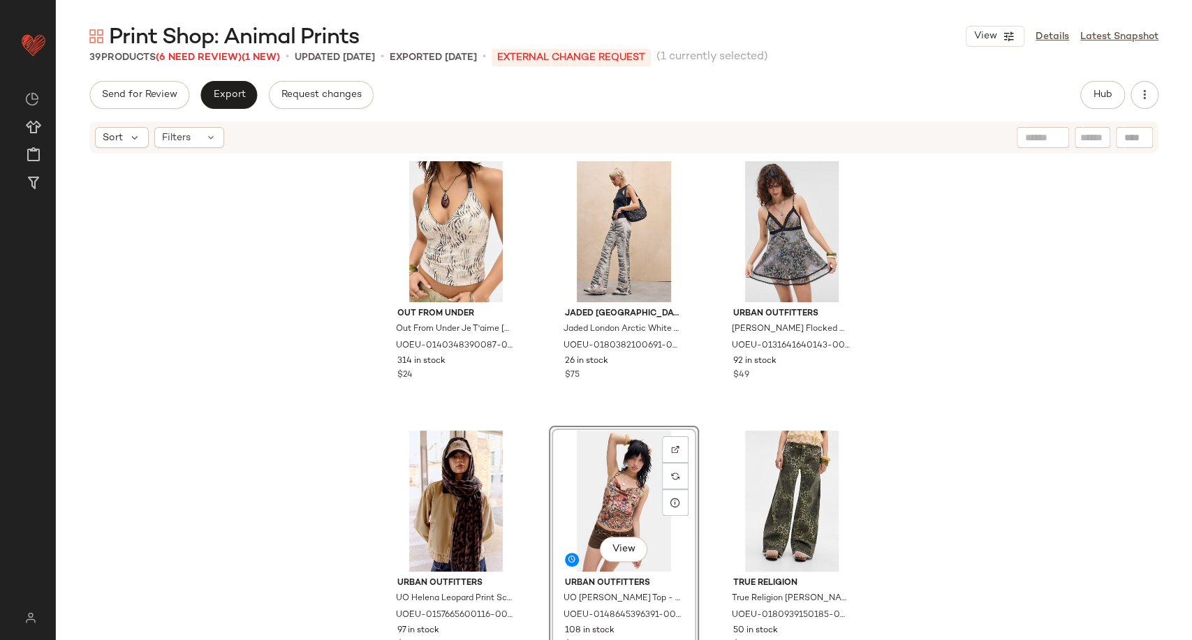
click at [966, 448] on div "Silence + Noise Silence + Noise [PERSON_NAME] Abstract Animal Slip Mini Dress -…" at bounding box center [624, 418] width 1136 height 527
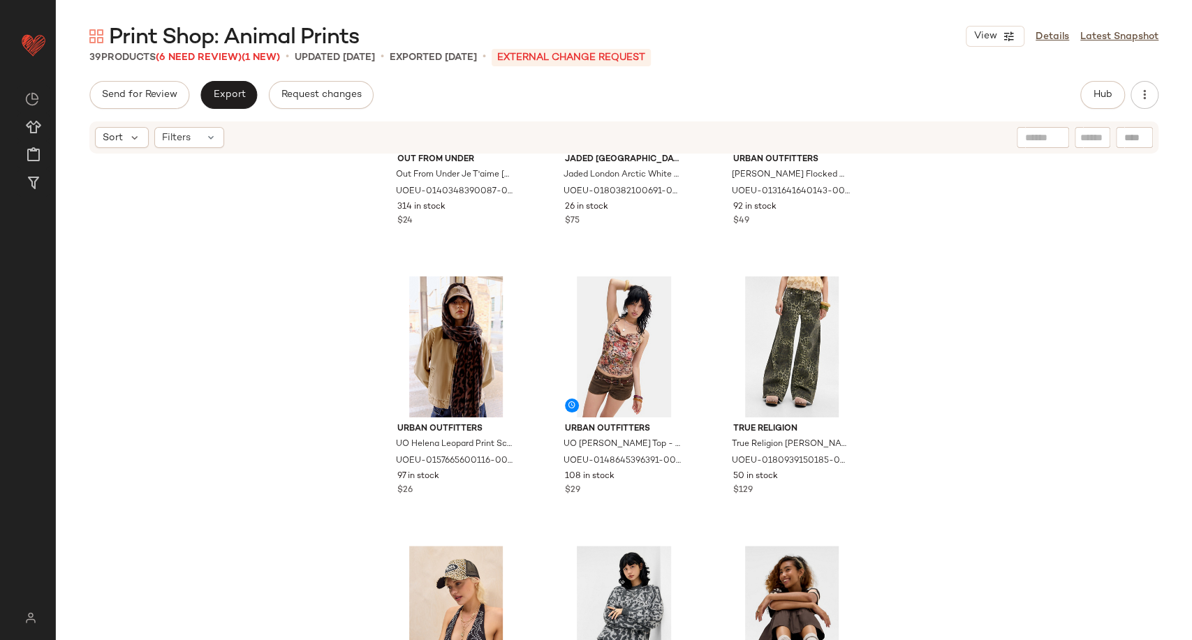
scroll to position [707, 0]
click at [198, 48] on span "Print Shop: Animal Prints" at bounding box center [234, 38] width 250 height 28
click at [200, 59] on span "(6 Need Review)" at bounding box center [199, 57] width 86 height 10
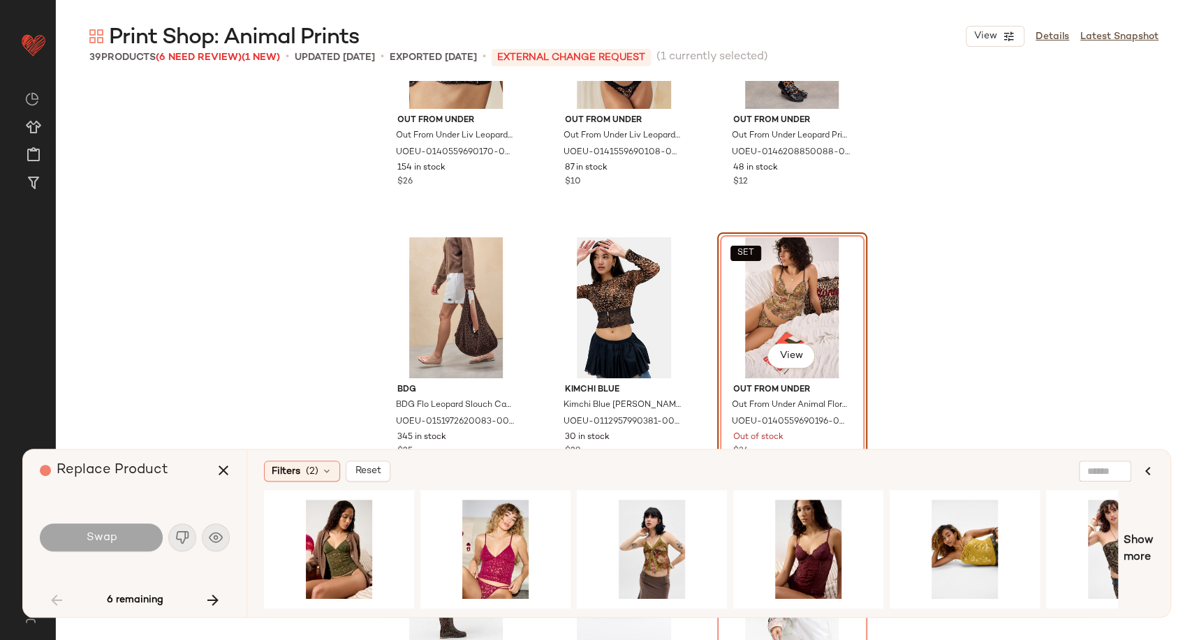
scroll to position [1503, 0]
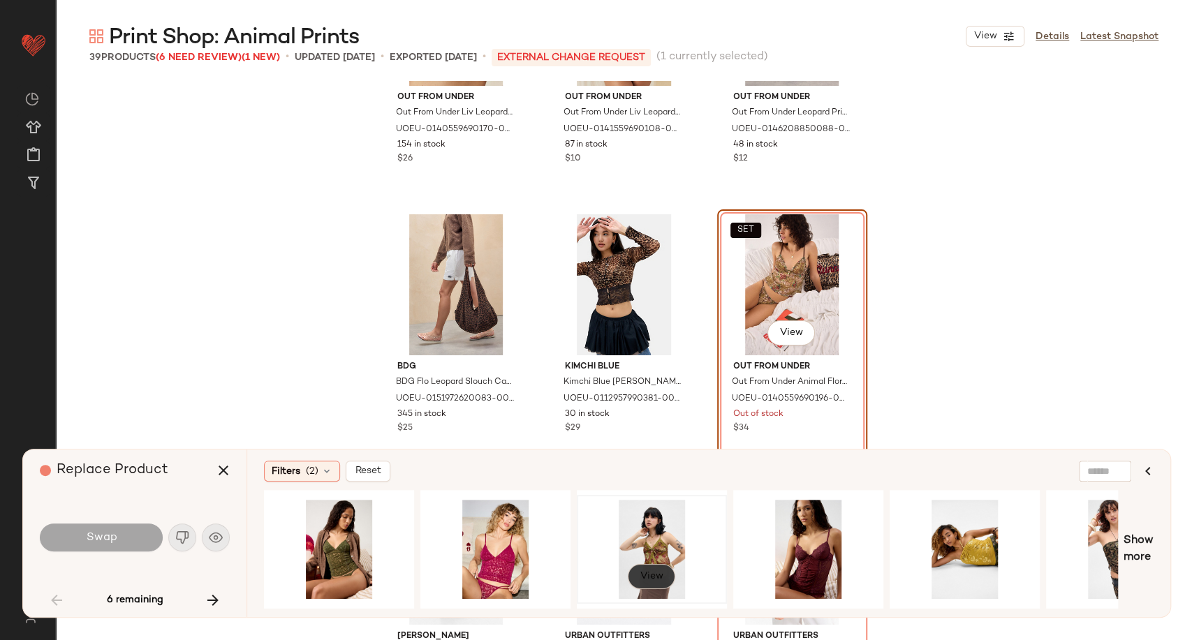
click at [650, 574] on span "View" at bounding box center [652, 576] width 24 height 11
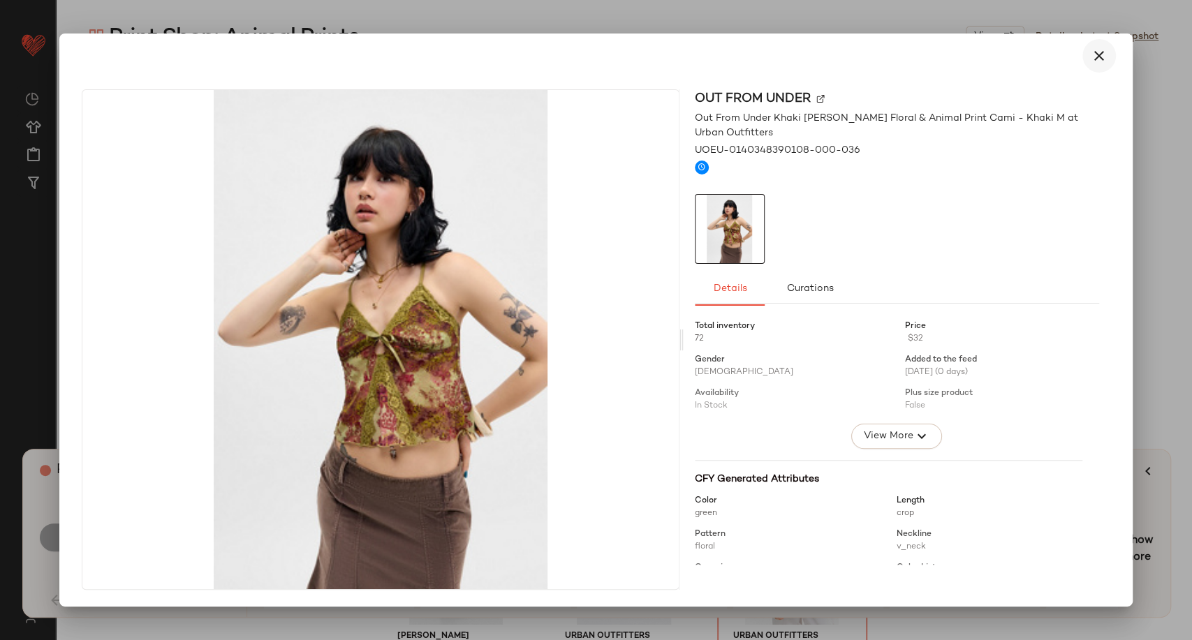
click at [1095, 61] on icon "button" at bounding box center [1099, 55] width 17 height 17
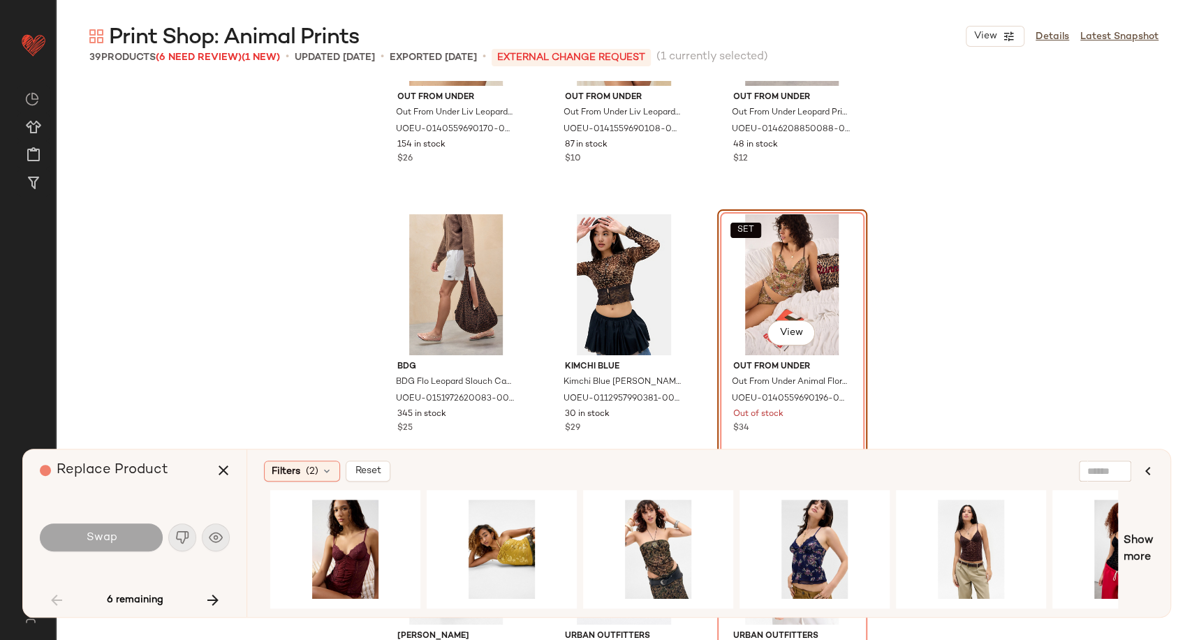
scroll to position [0, 466]
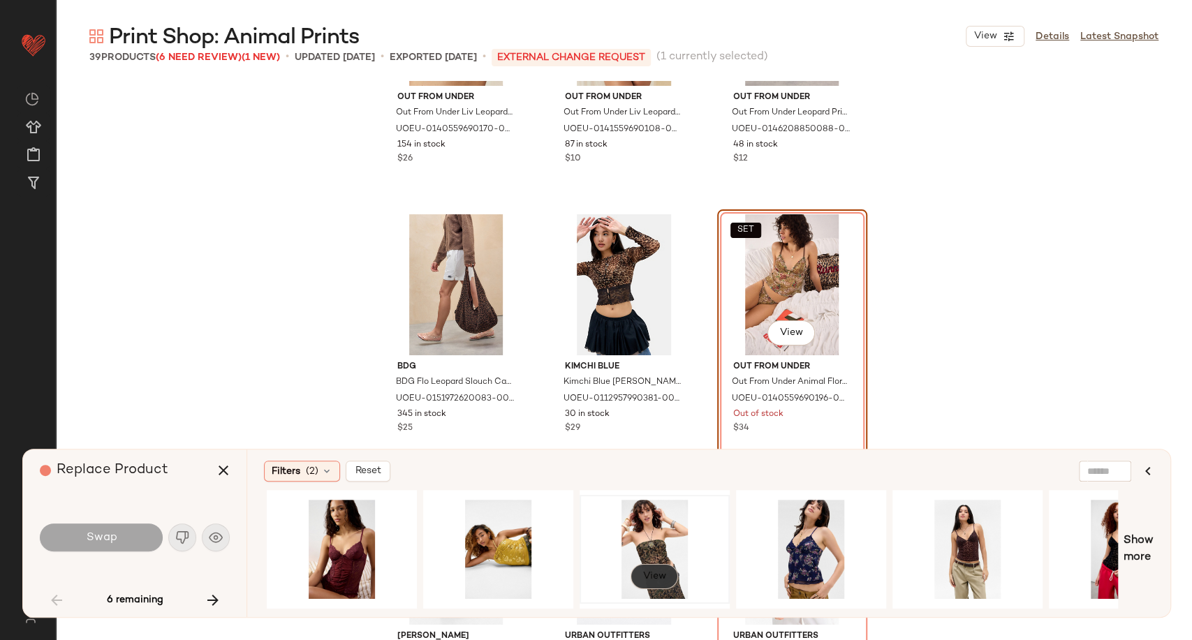
click at [646, 566] on button "View" at bounding box center [654, 576] width 47 height 25
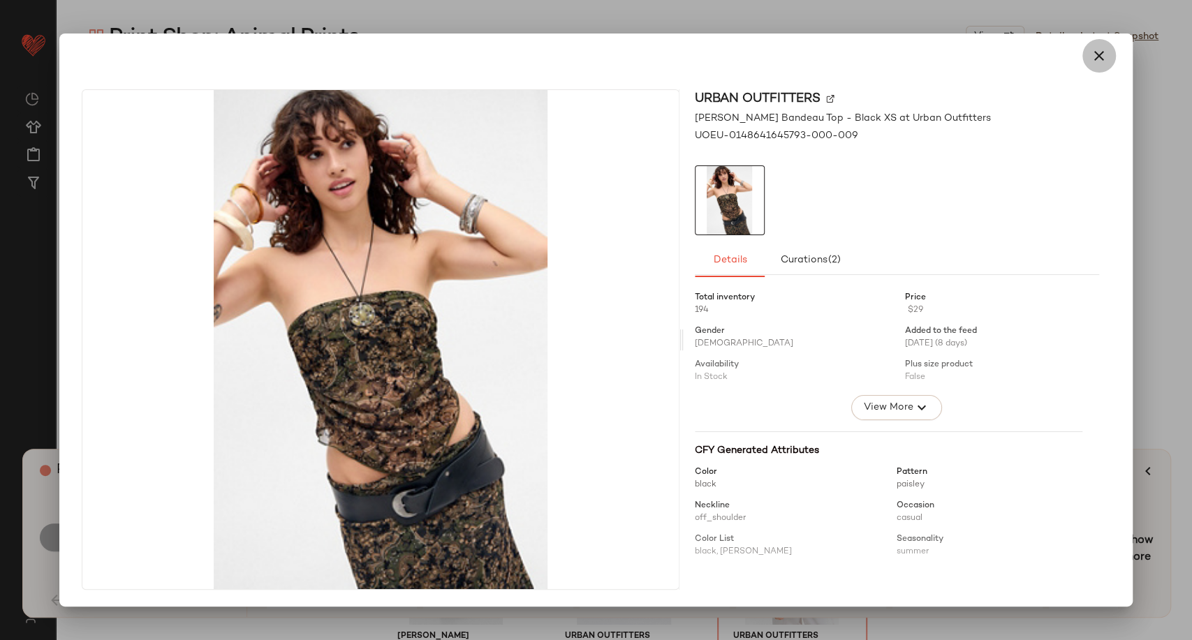
click at [1106, 63] on icon "button" at bounding box center [1099, 55] width 17 height 17
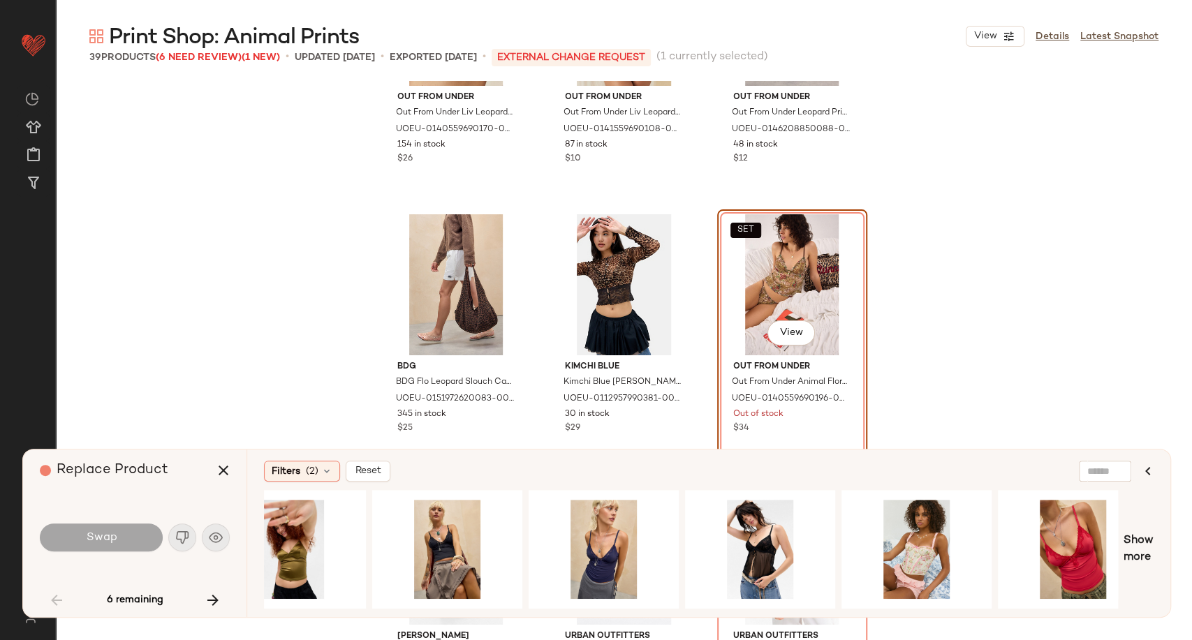
scroll to position [0, 1954]
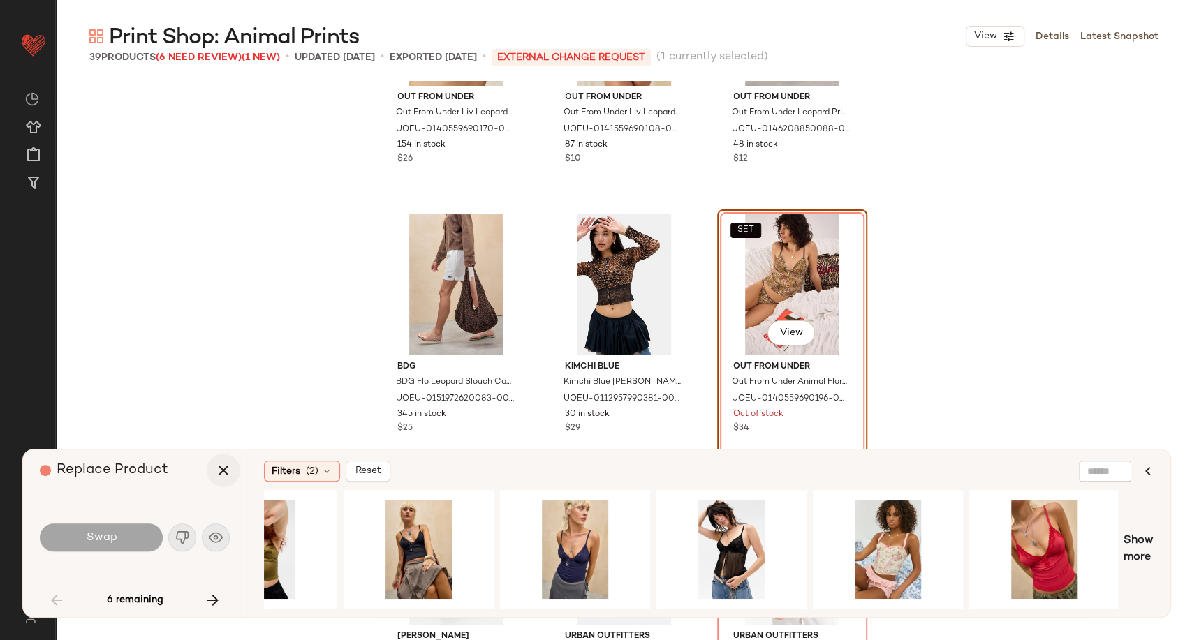
click at [219, 464] on icon "button" at bounding box center [223, 470] width 17 height 17
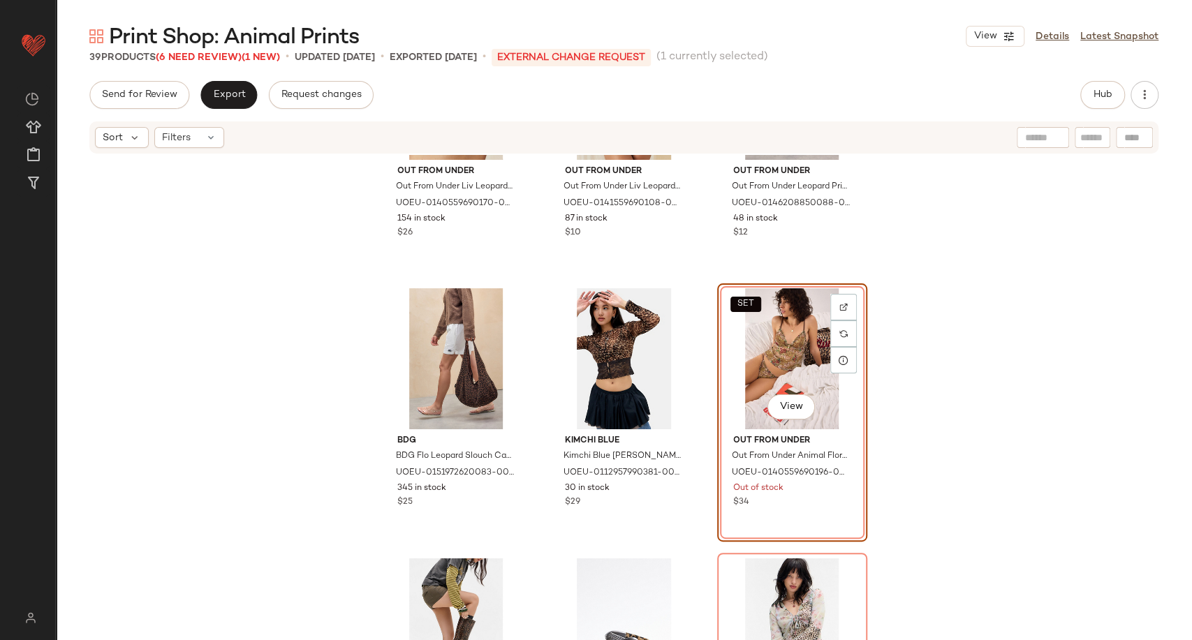
click at [793, 333] on div "SET View" at bounding box center [792, 358] width 140 height 141
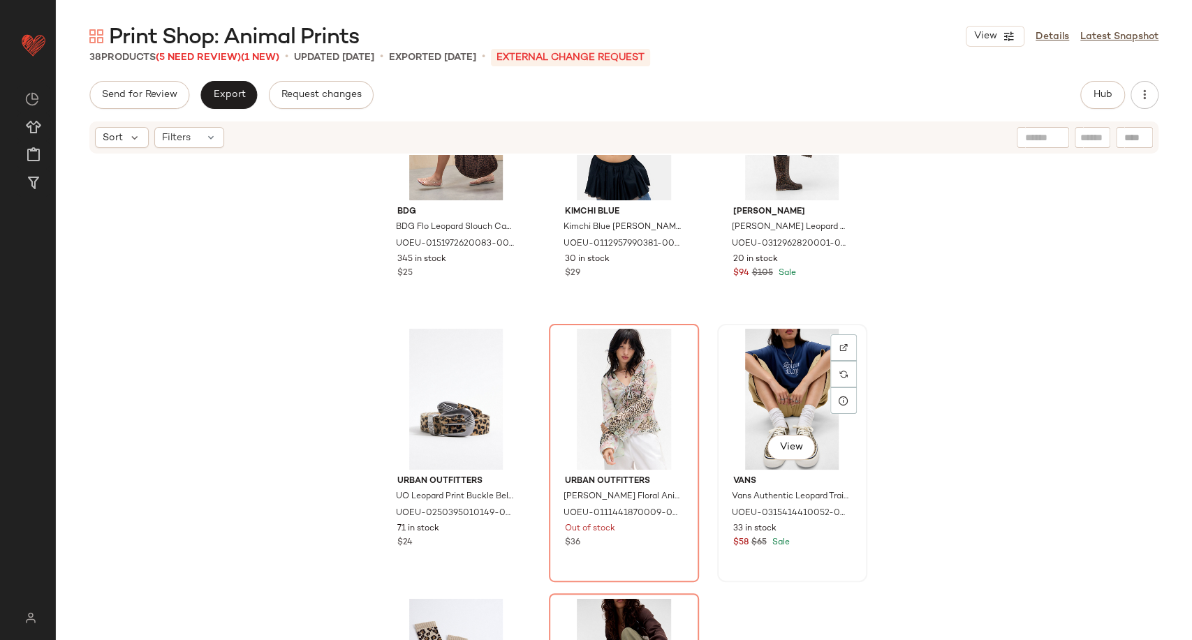
scroll to position [1735, 0]
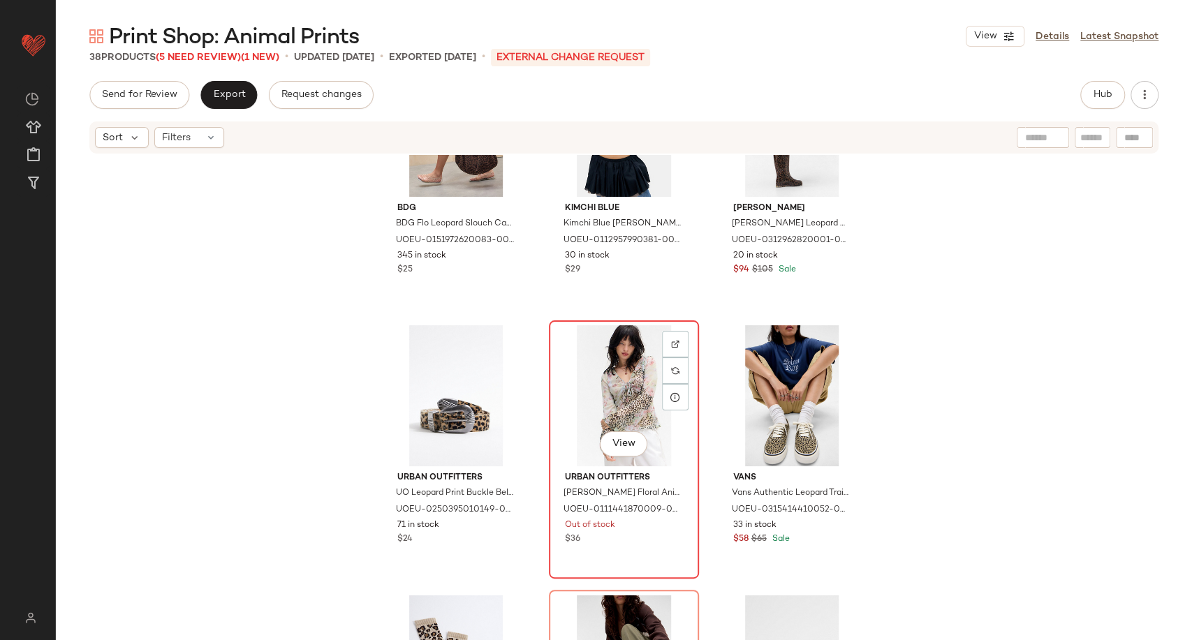
click at [632, 376] on div "View" at bounding box center [624, 395] width 140 height 141
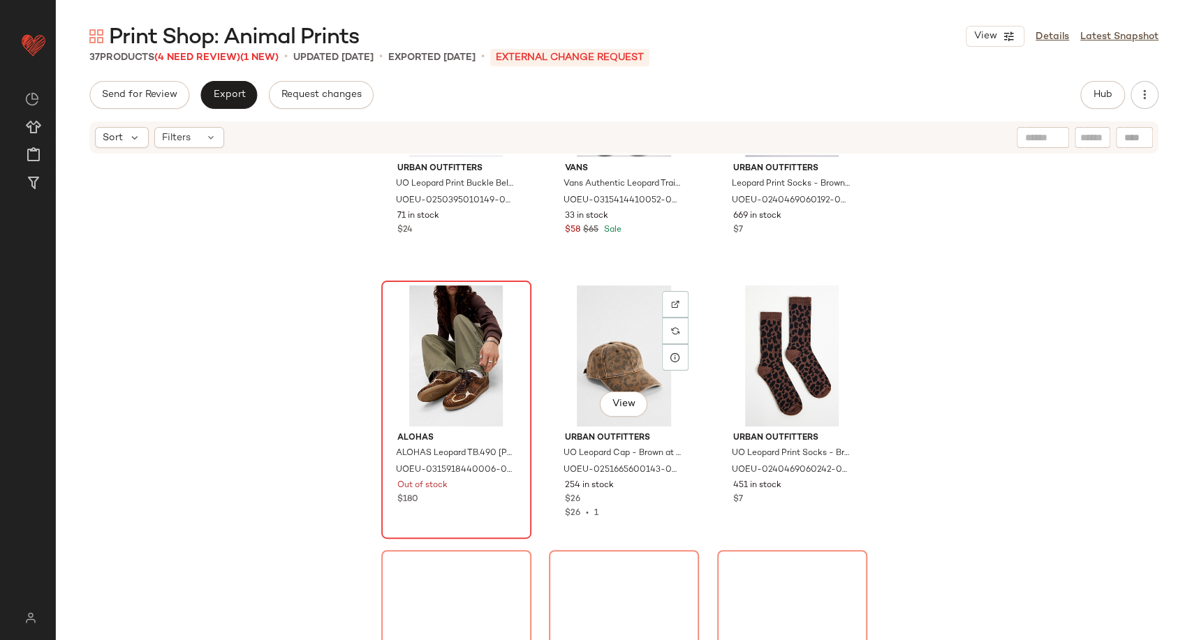
scroll to position [2045, 0]
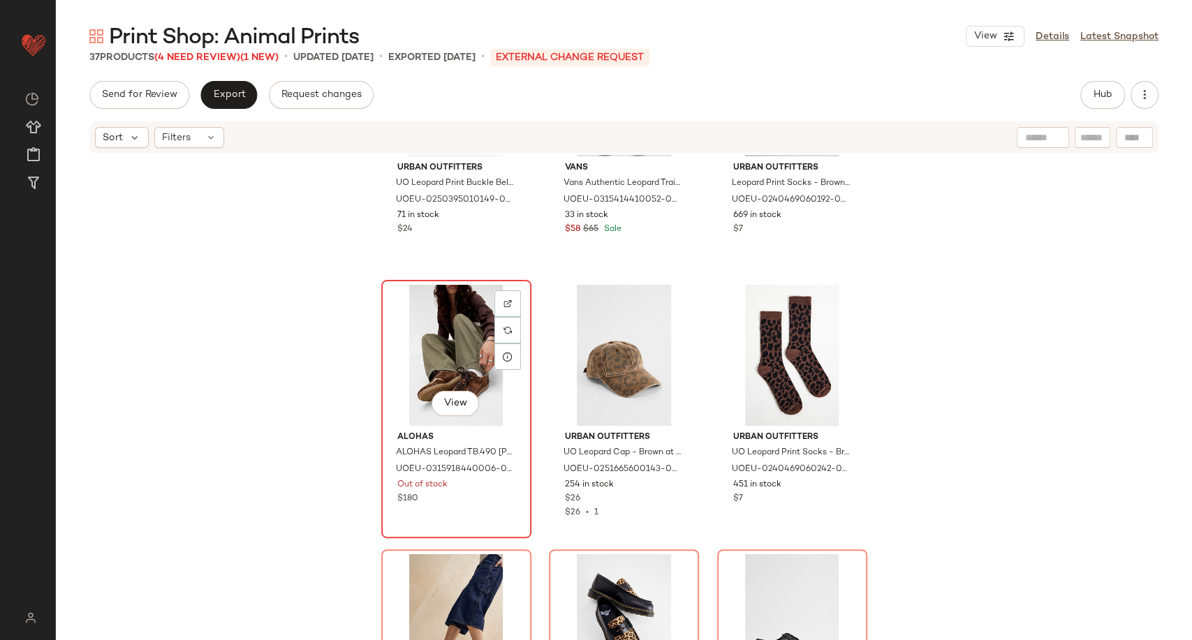
click at [448, 367] on div "View" at bounding box center [456, 355] width 140 height 141
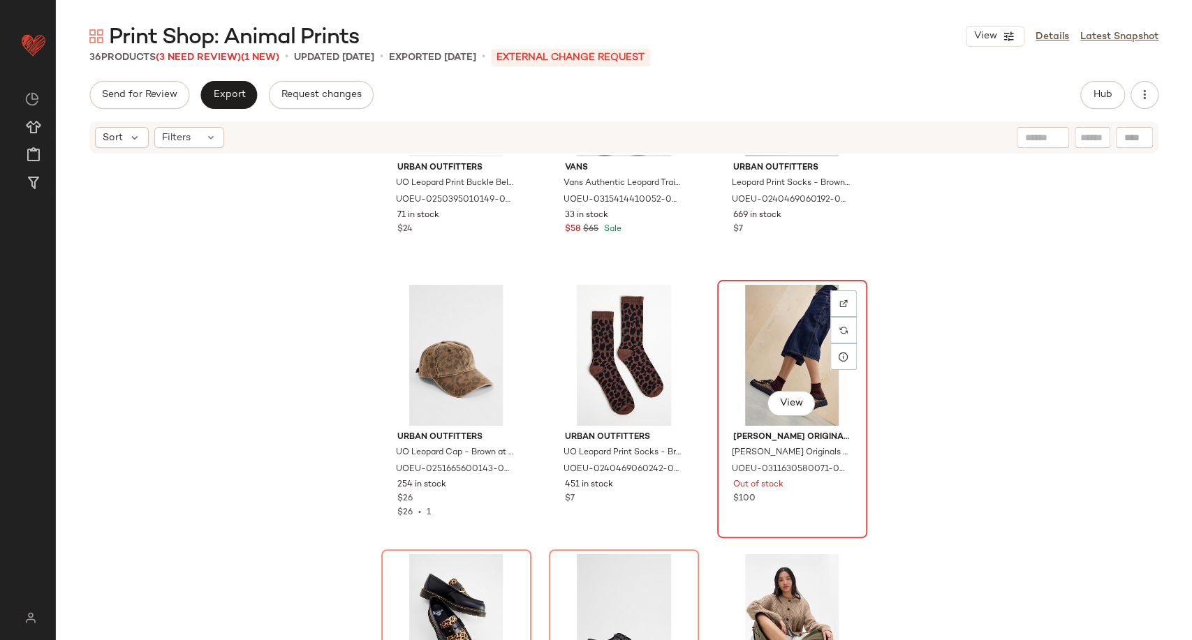
click at [776, 361] on div "View" at bounding box center [792, 355] width 140 height 141
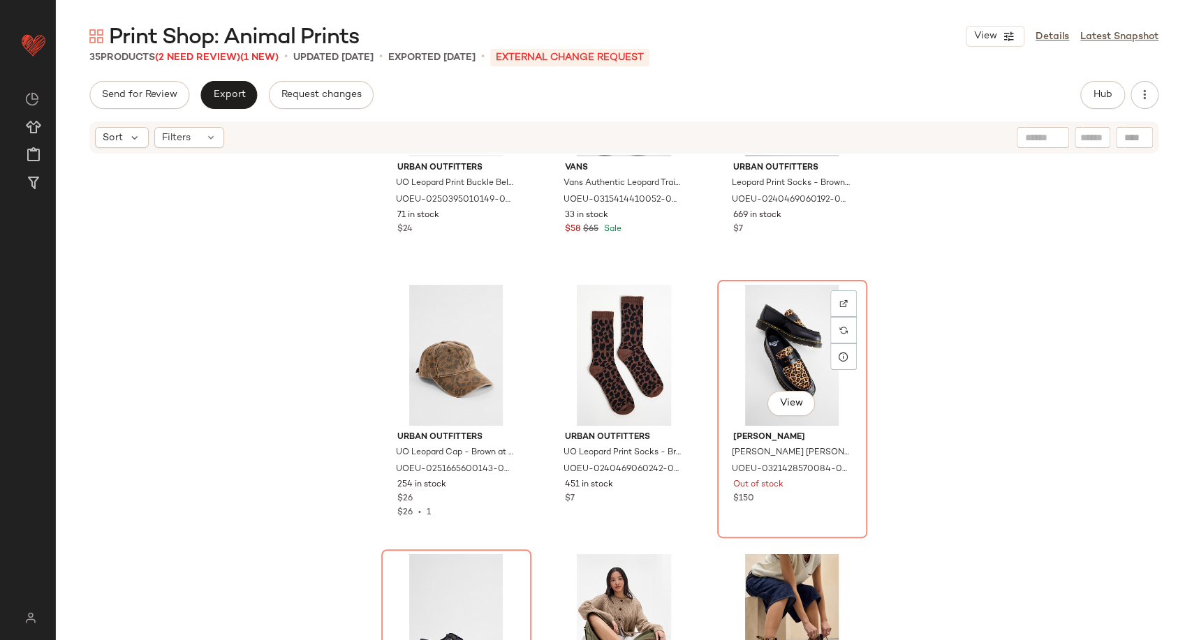
click at [776, 361] on div "View" at bounding box center [792, 355] width 140 height 141
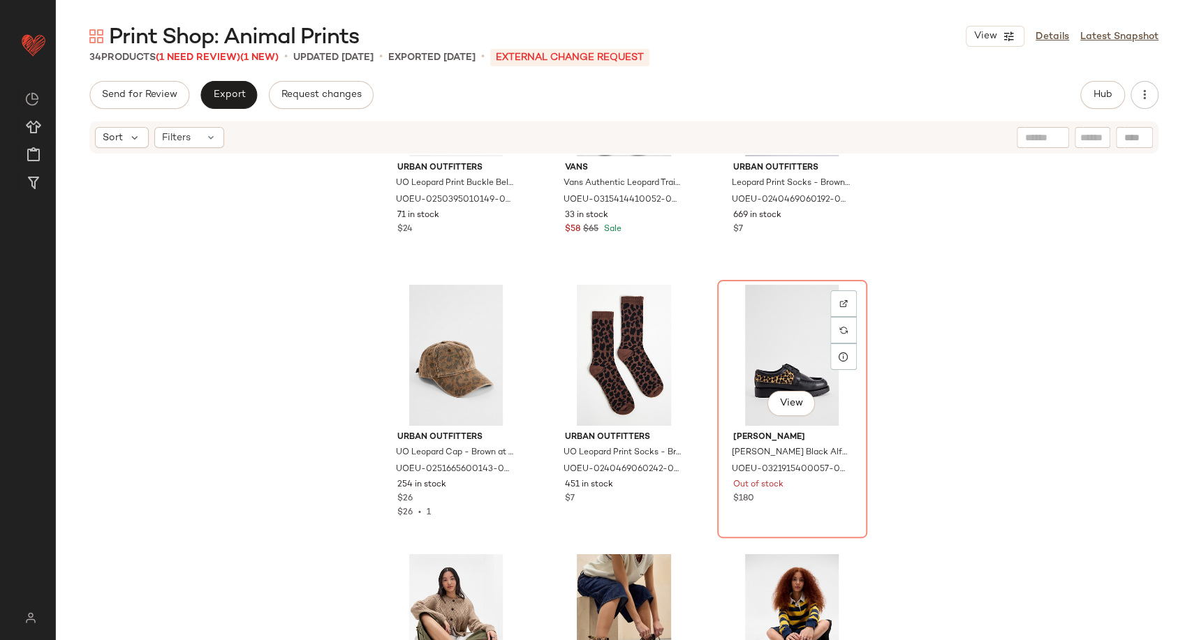
click at [776, 361] on div "View" at bounding box center [792, 355] width 140 height 141
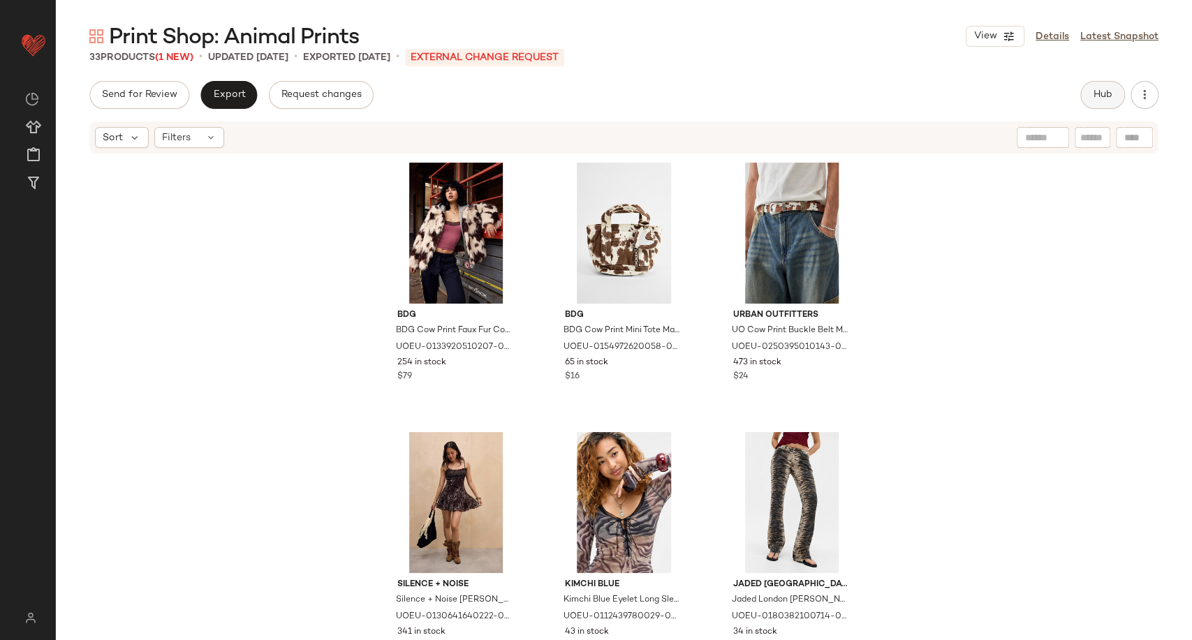
click at [1112, 96] on span "Hub" at bounding box center [1103, 94] width 20 height 11
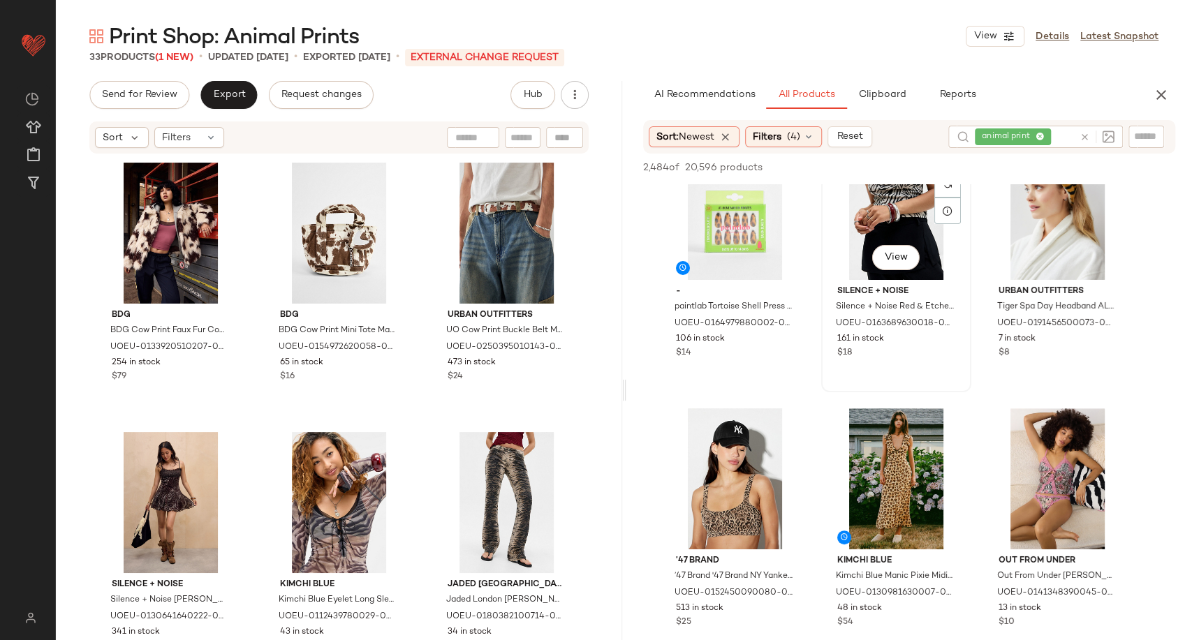
scroll to position [78, 0]
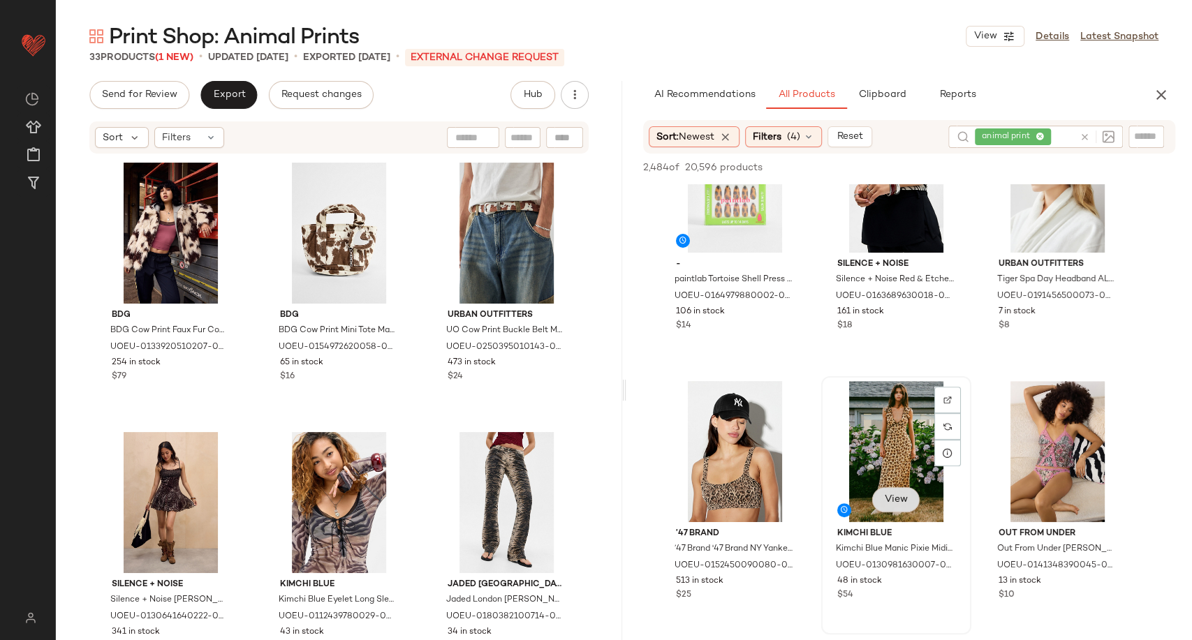
click at [897, 501] on span "View" at bounding box center [895, 499] width 24 height 11
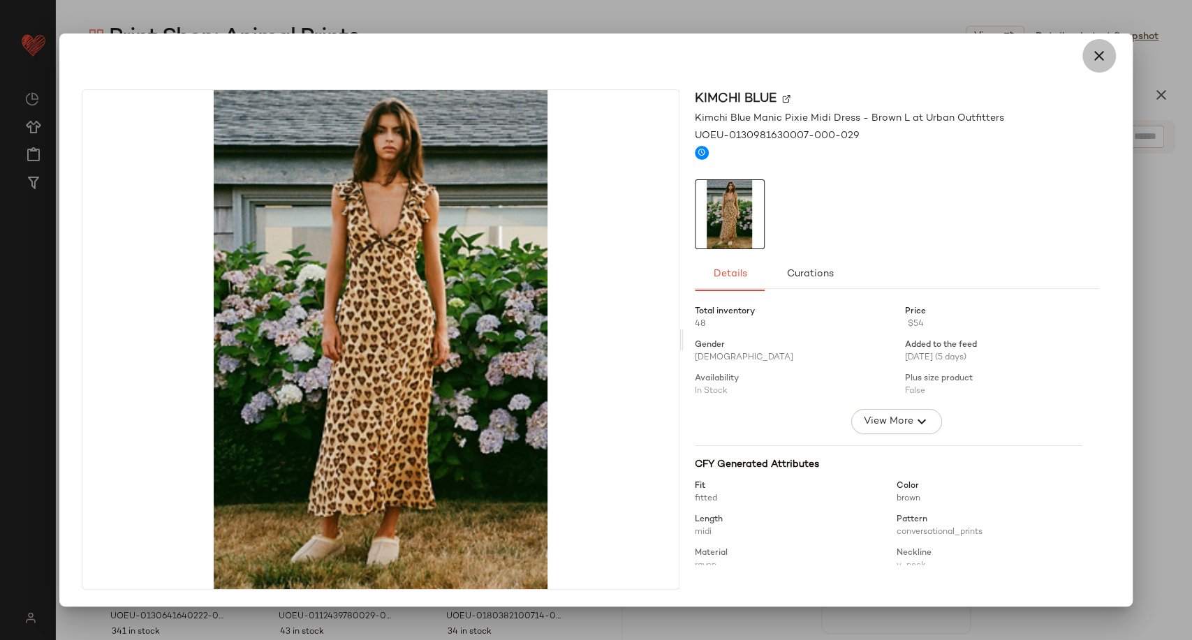
click at [1091, 63] on icon "button" at bounding box center [1099, 55] width 17 height 17
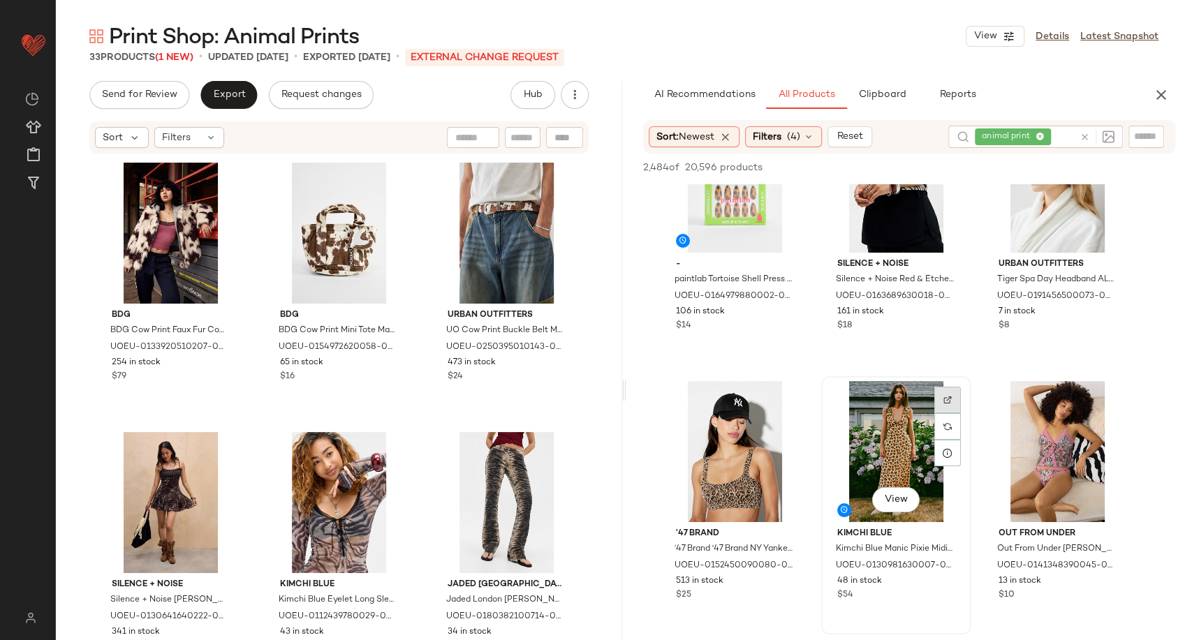
click at [949, 399] on img at bounding box center [947, 400] width 8 height 8
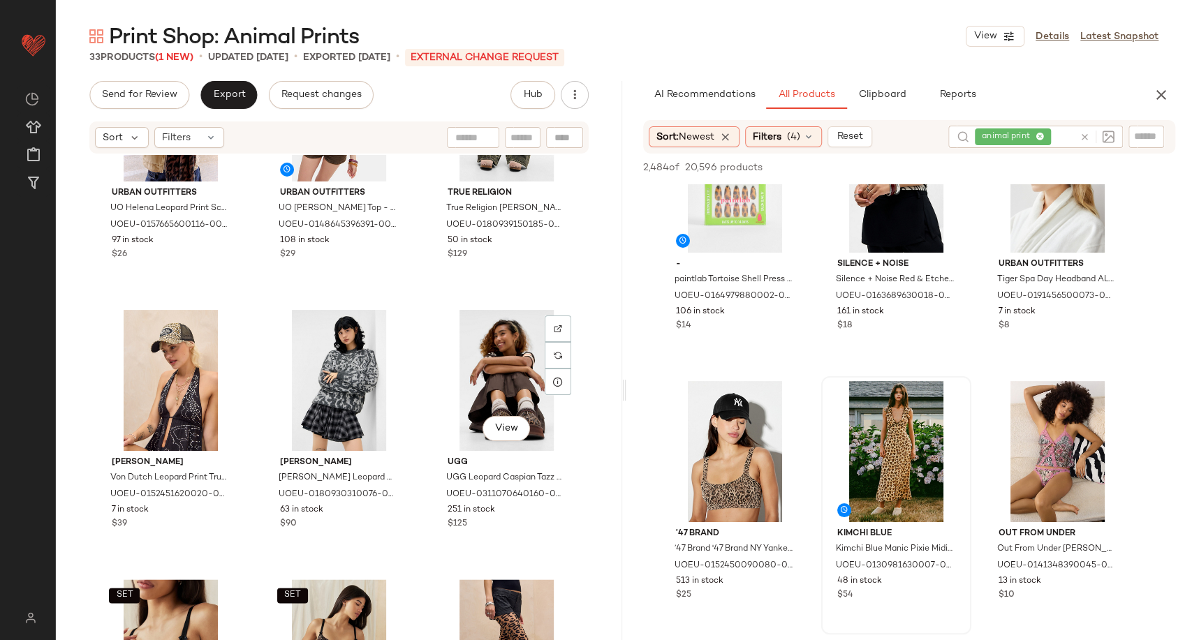
scroll to position [787, 0]
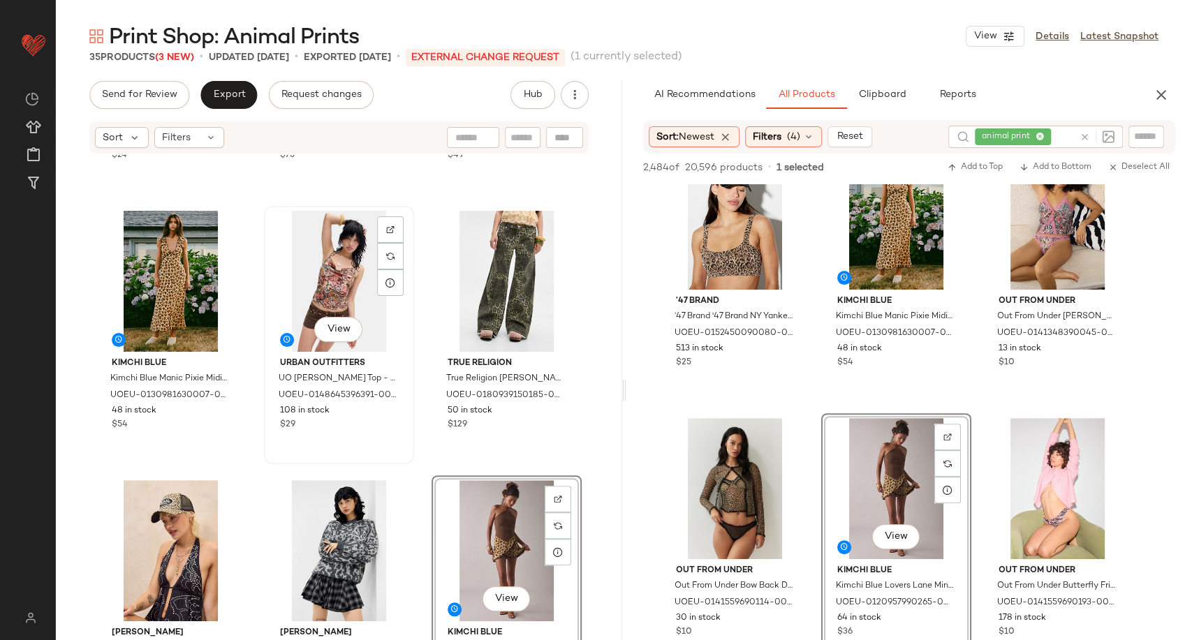
scroll to position [798, 0]
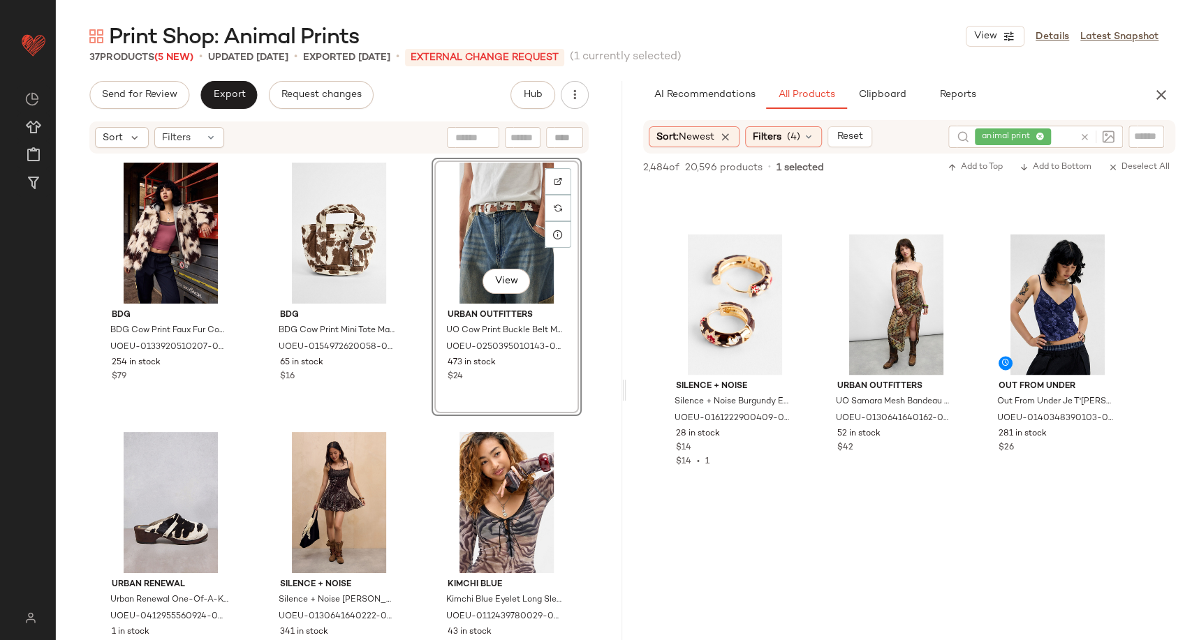
scroll to position [5121, 0]
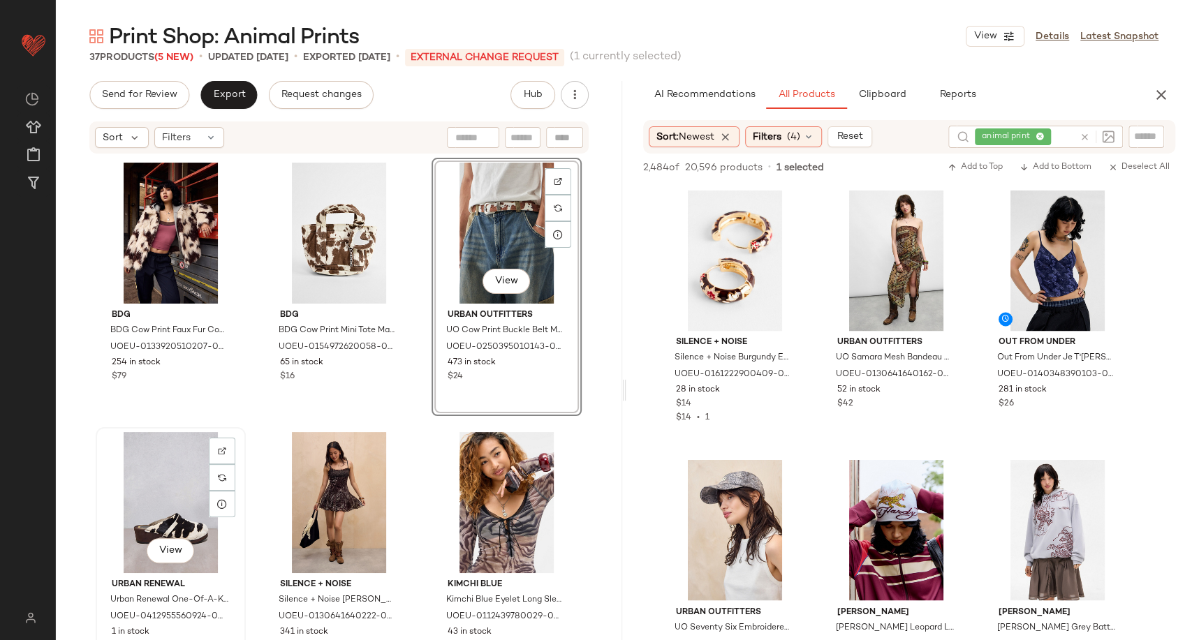
click at [157, 493] on div "View" at bounding box center [171, 502] width 140 height 141
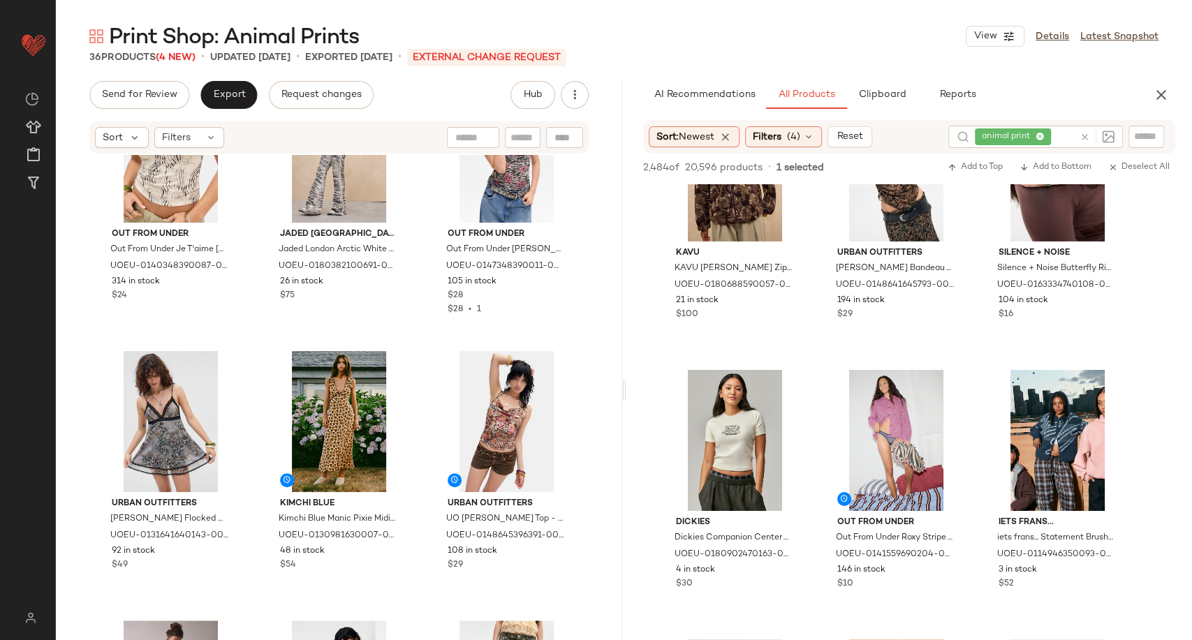
scroll to position [865, 0]
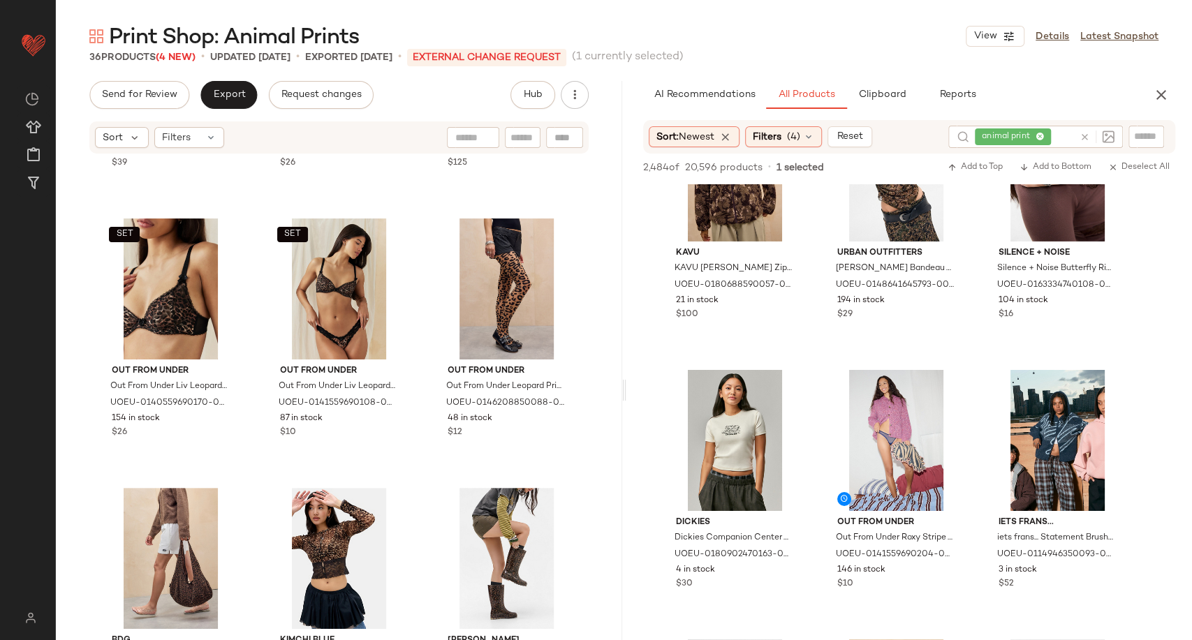
scroll to position [1640, 0]
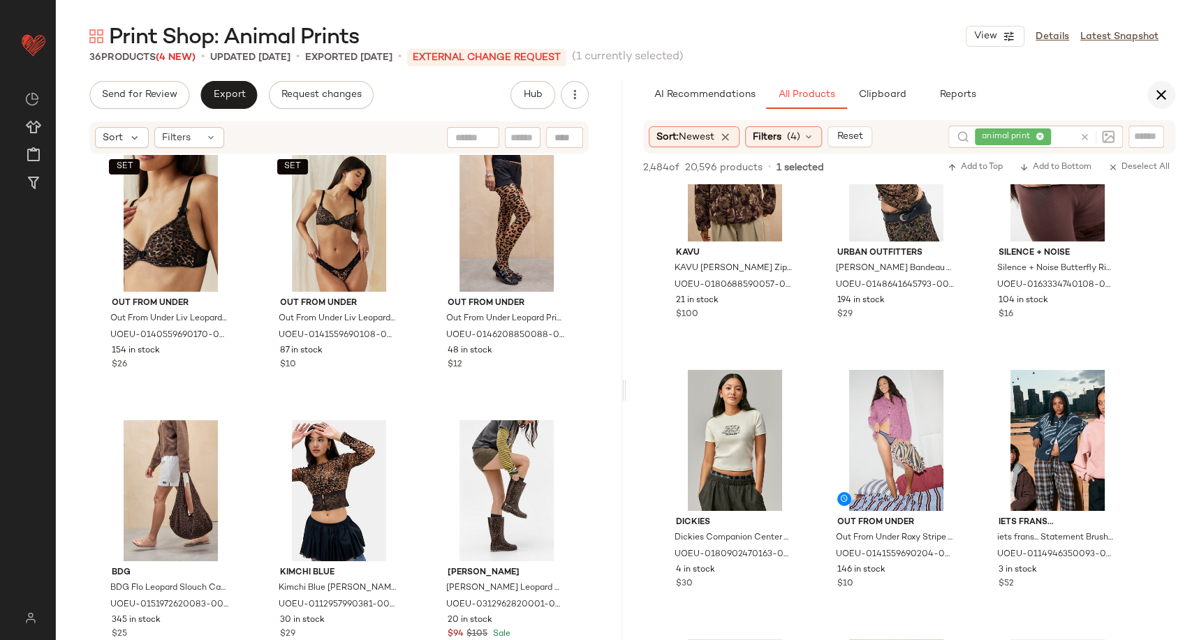
click at [1159, 94] on icon "button" at bounding box center [1161, 95] width 17 height 17
